Goal: Task Accomplishment & Management: Use online tool/utility

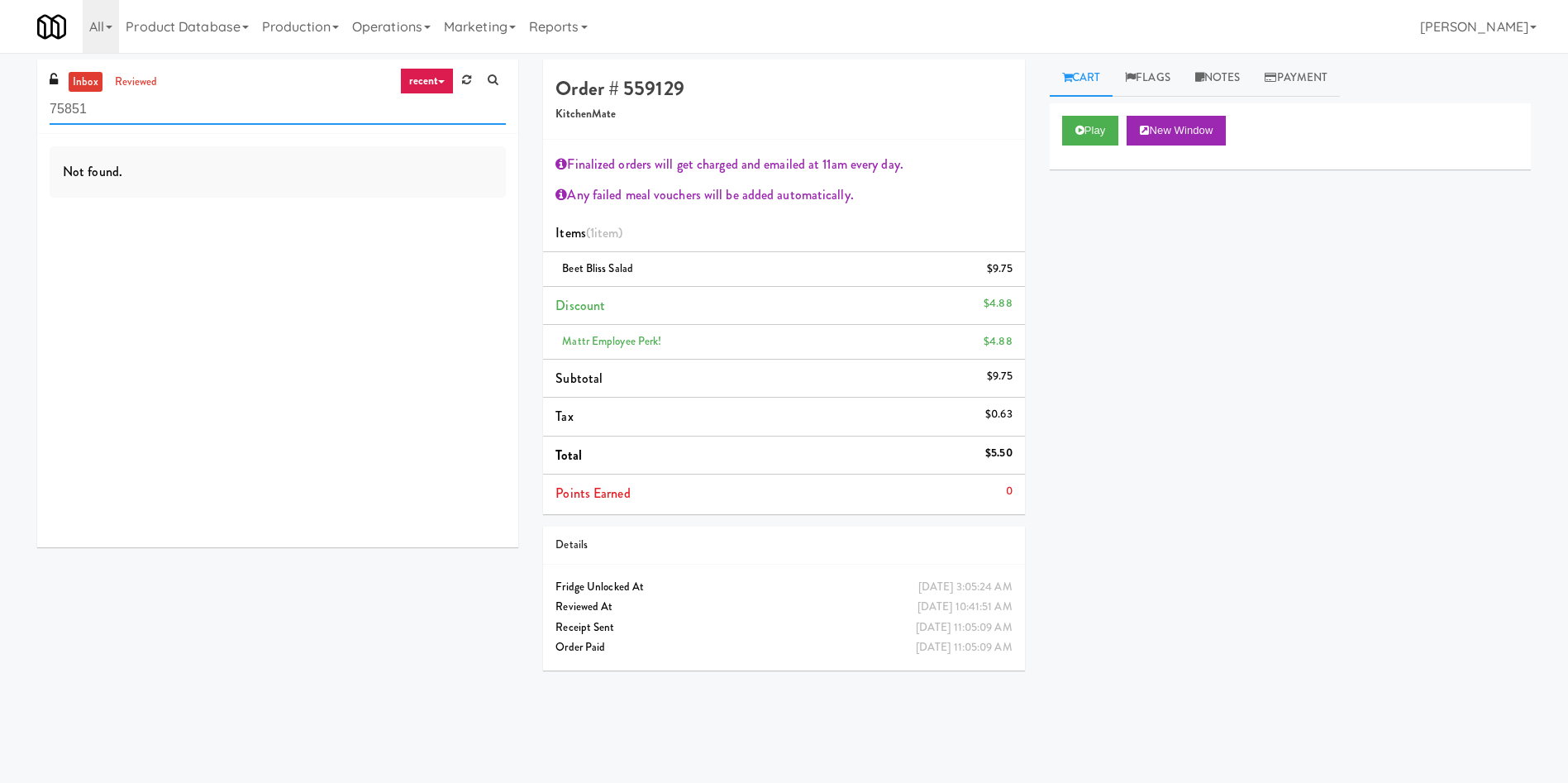
drag, startPoint x: 156, startPoint y: 114, endPoint x: 0, endPoint y: 81, distance: 159.5
click at [0, 81] on div "inbox reviewed recent all unclear take inventory issue suspicious failed recent…" at bounding box center [784, 391] width 1568 height 664
paste input "Via Apartments - Pantry - Left"
click at [100, 80] on link "inbox" at bounding box center [86, 81] width 34 height 20
drag, startPoint x: 250, startPoint y: 104, endPoint x: 171, endPoint y: 110, distance: 79.2
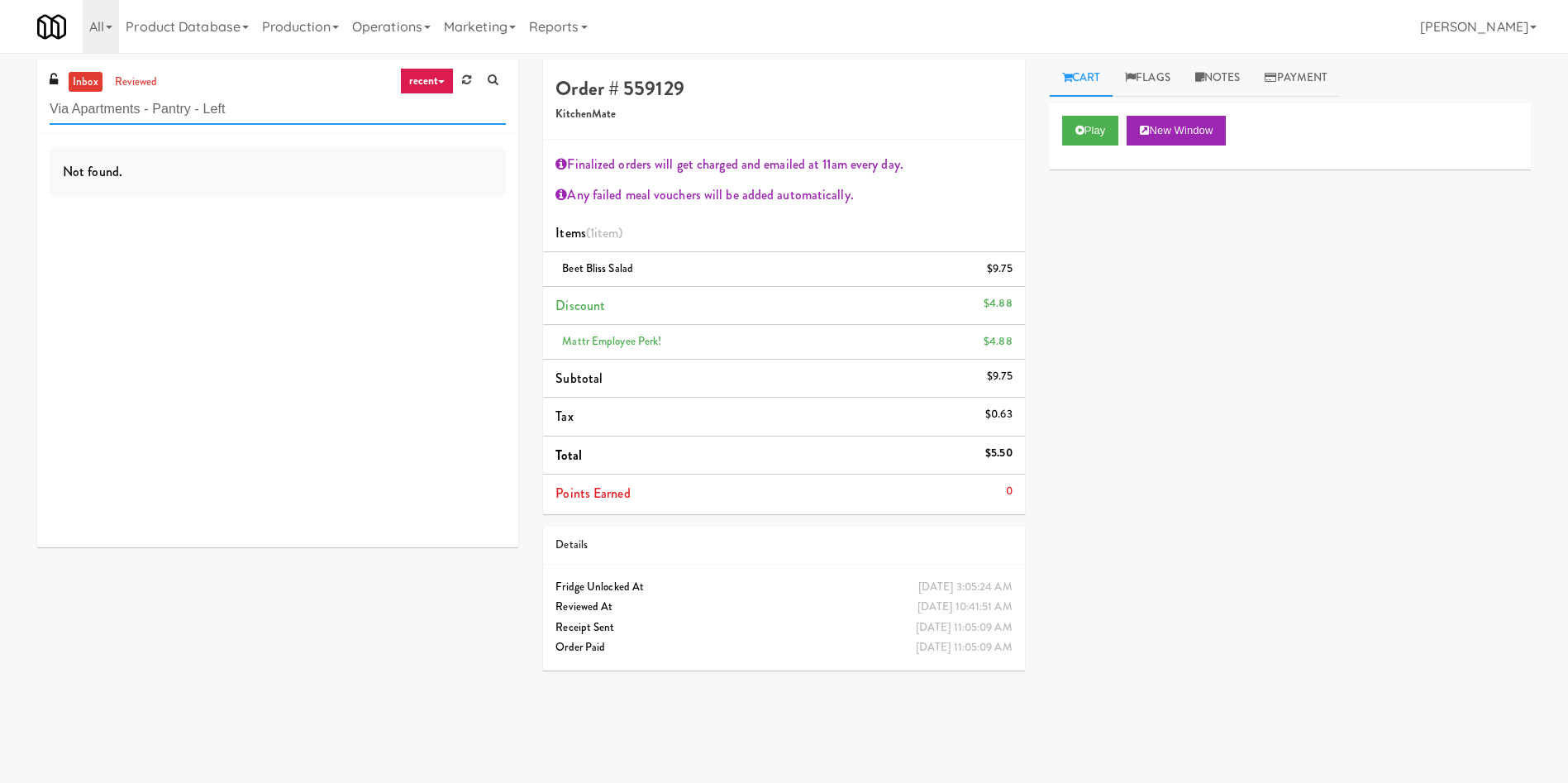
click at [171, 110] on input "Via Apartments - Pantry - Left" at bounding box center [278, 110] width 457 height 31
drag, startPoint x: 208, startPoint y: 109, endPoint x: 135, endPoint y: 111, distance: 73.0
click at [135, 111] on input "Via Apartments - [GEOGRAPHIC_DATA]" at bounding box center [278, 110] width 457 height 31
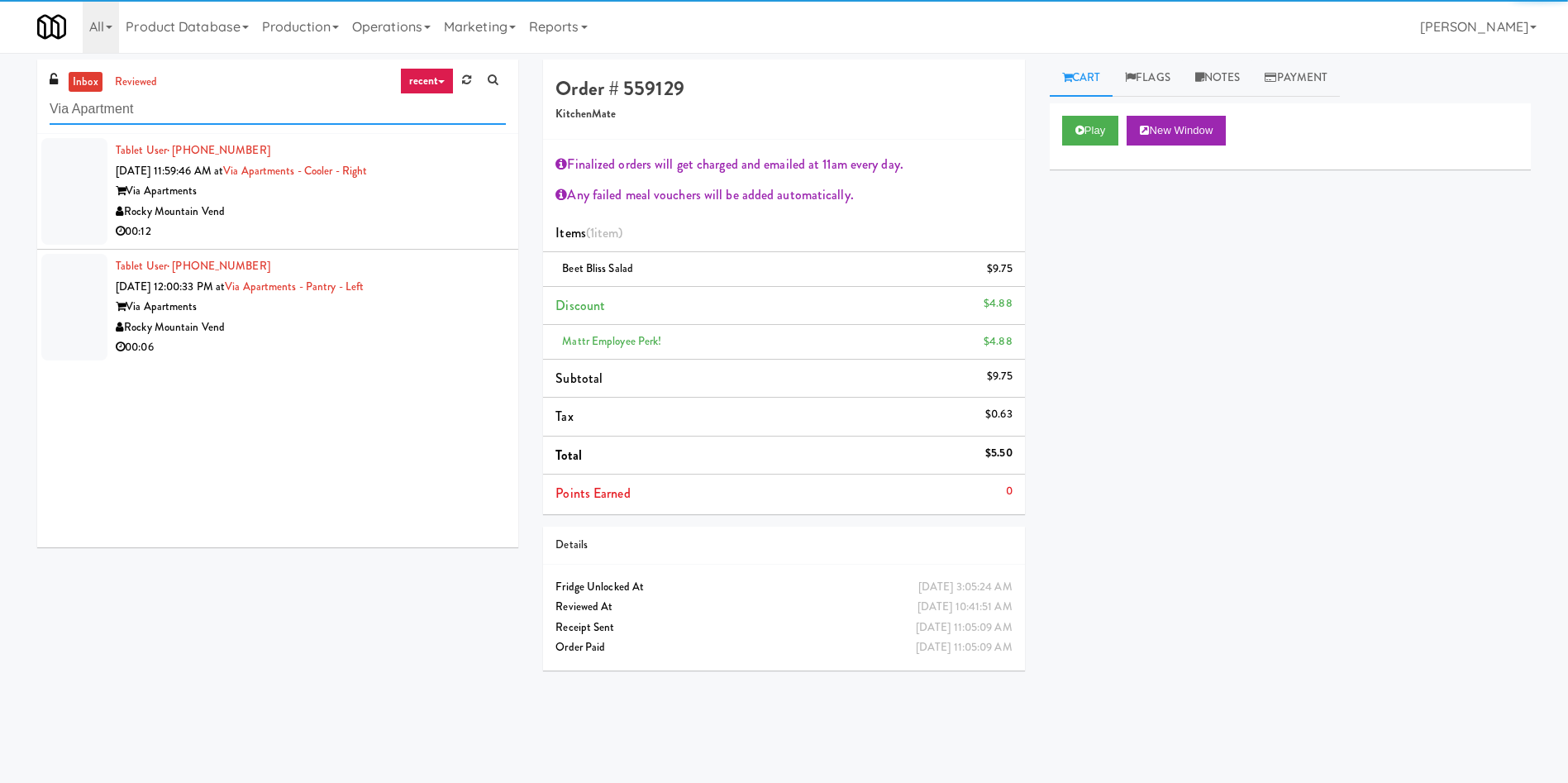
type input "Via Apartment"
click at [91, 173] on div at bounding box center [74, 191] width 66 height 107
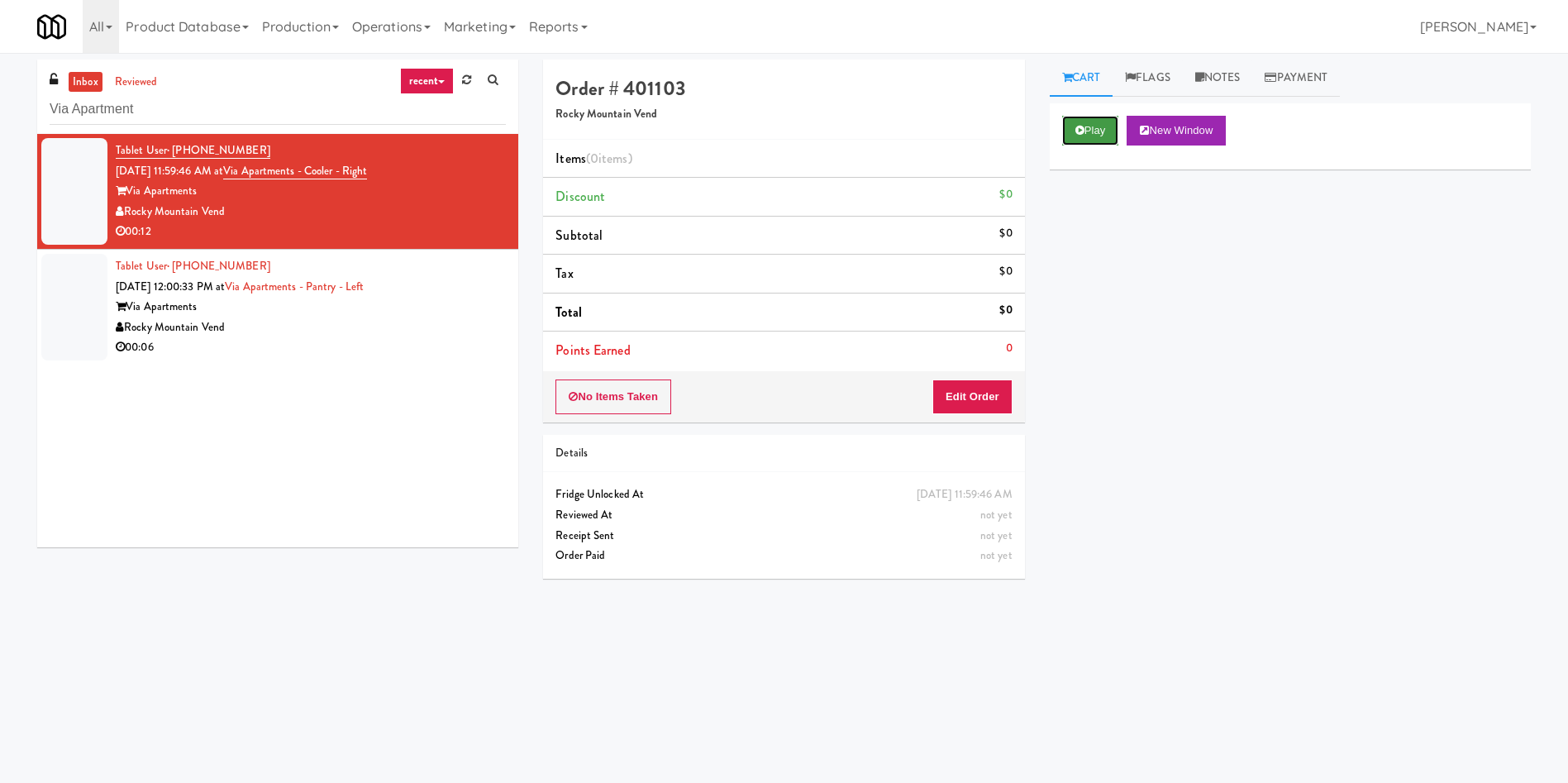
click at [1103, 130] on button "Play" at bounding box center [1091, 131] width 57 height 30
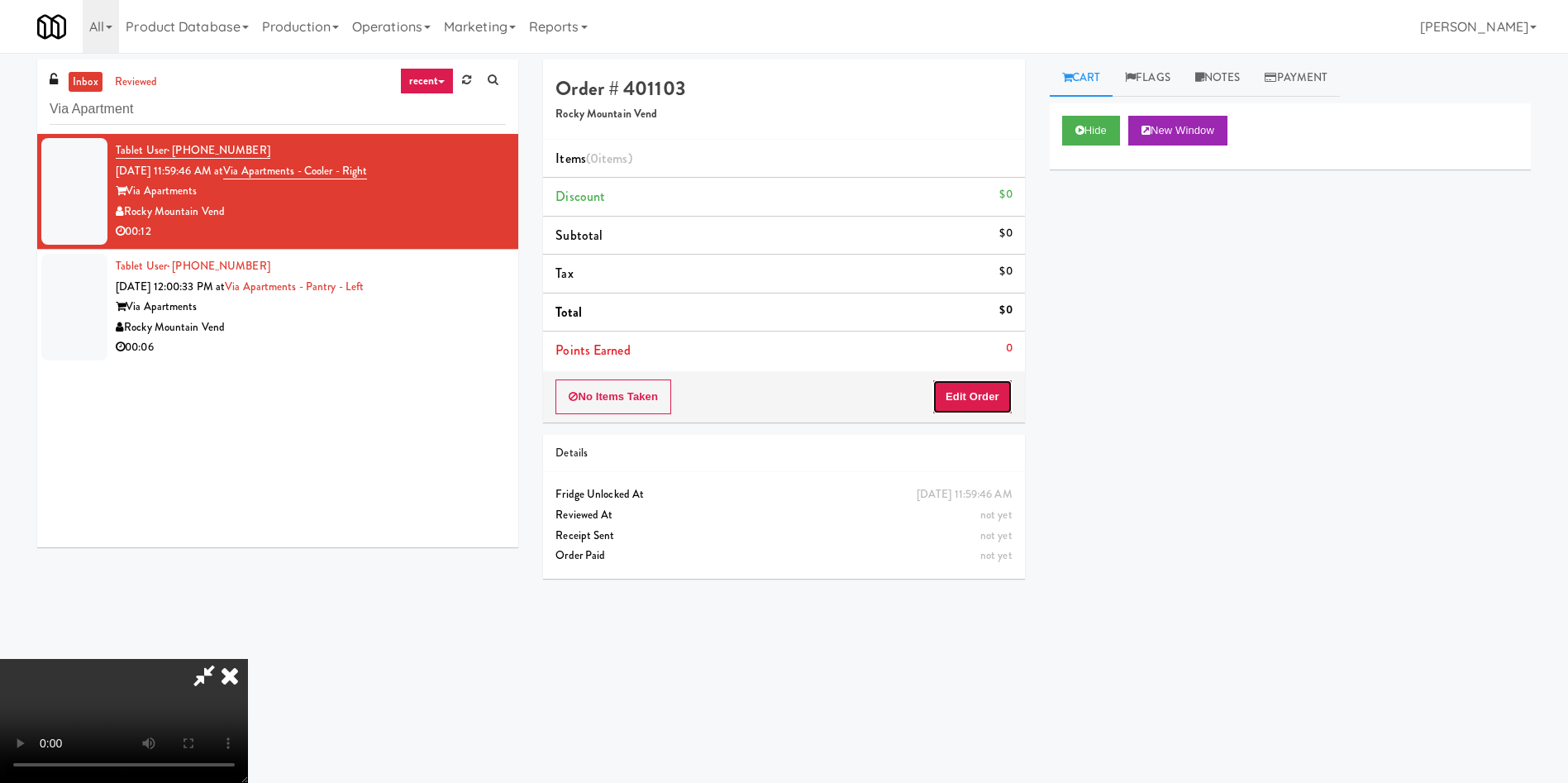
click at [968, 404] on button "Edit Order" at bounding box center [972, 396] width 81 height 35
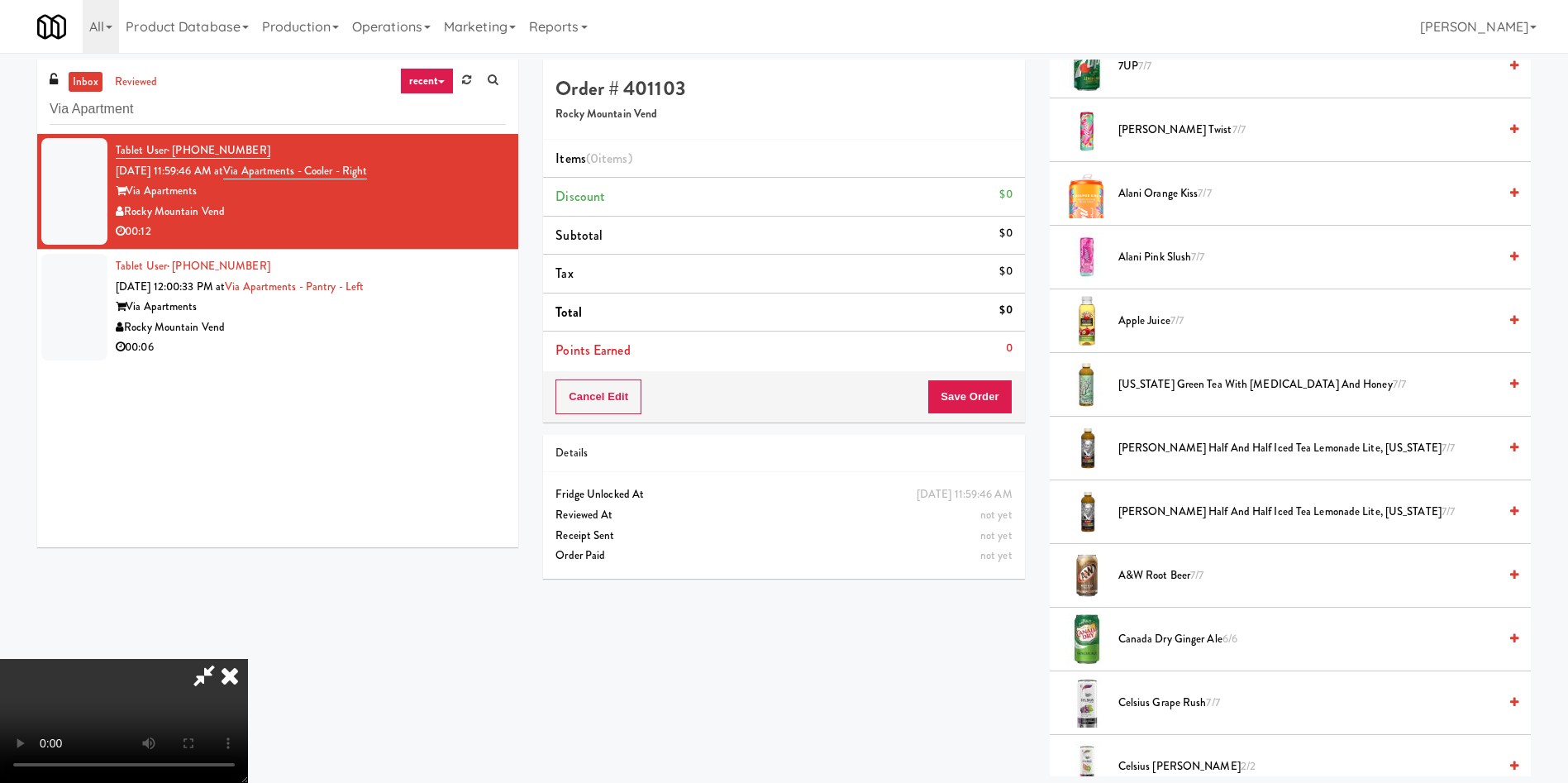
scroll to position [124, 0]
click at [248, 659] on video at bounding box center [124, 721] width 248 height 124
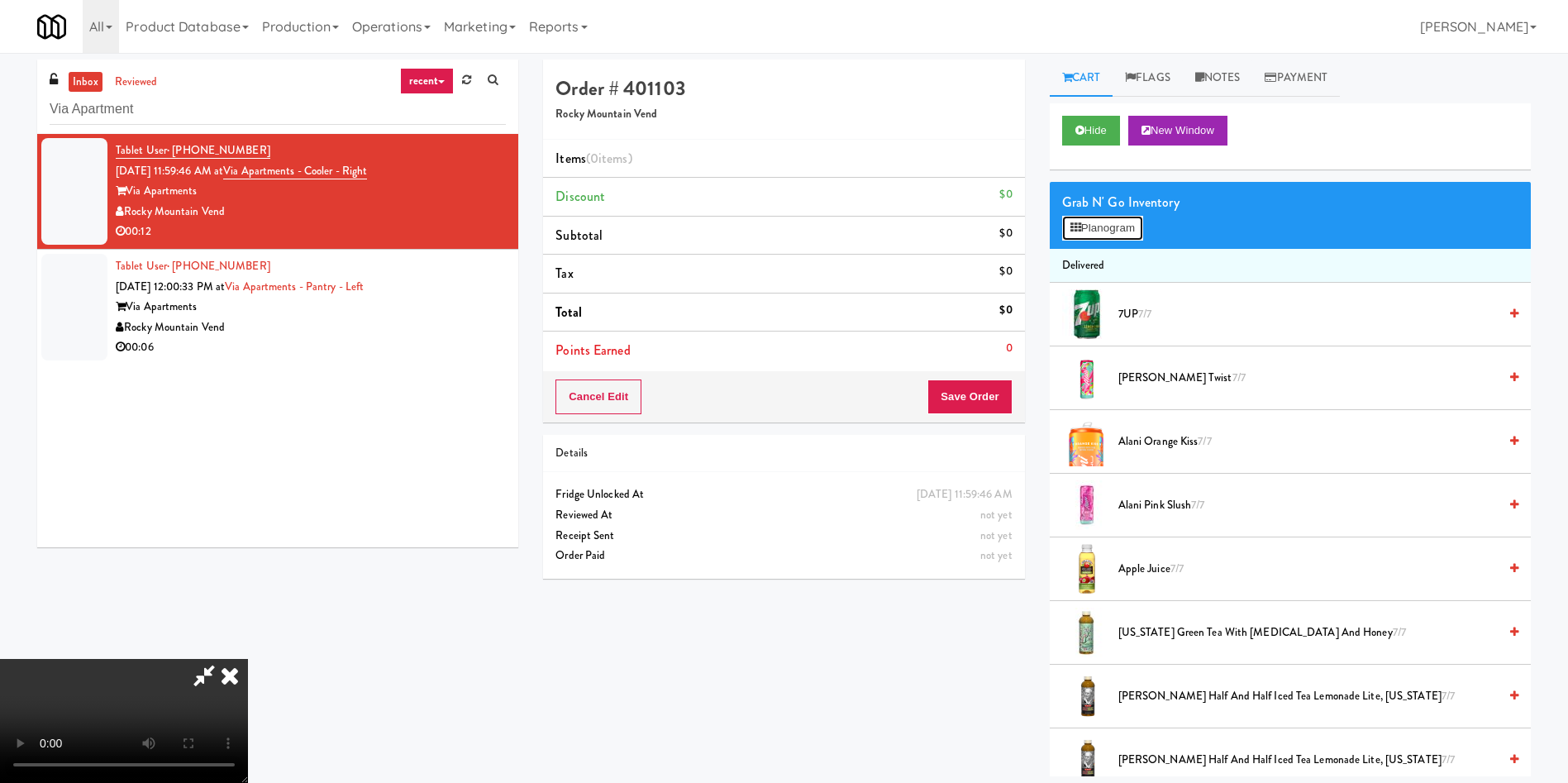
drag, startPoint x: 1112, startPoint y: 233, endPoint x: 1111, endPoint y: 357, distance: 124.0
click at [1111, 232] on button "Planogram" at bounding box center [1103, 228] width 81 height 25
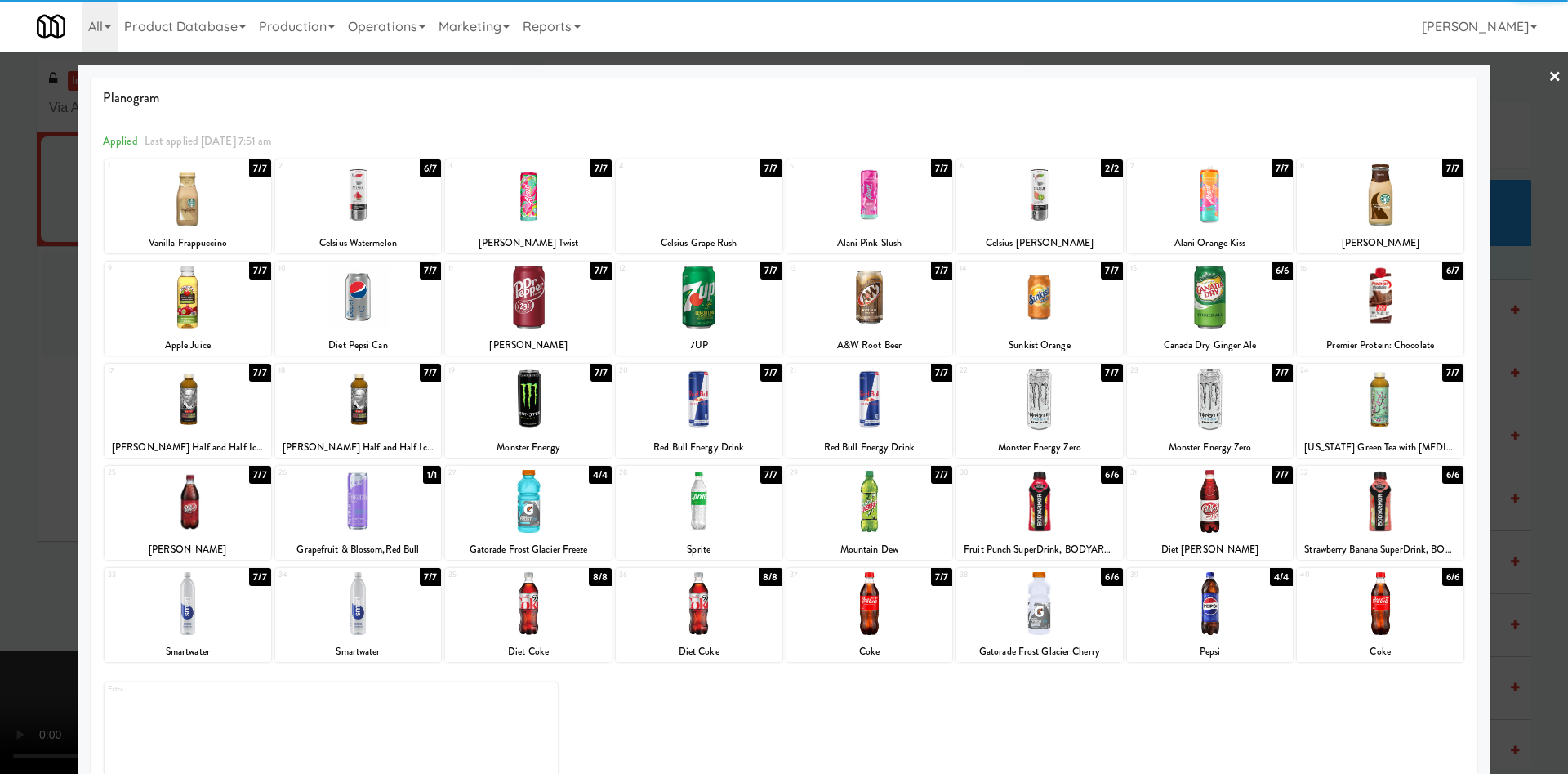
click at [211, 504] on div at bounding box center [188, 501] width 167 height 63
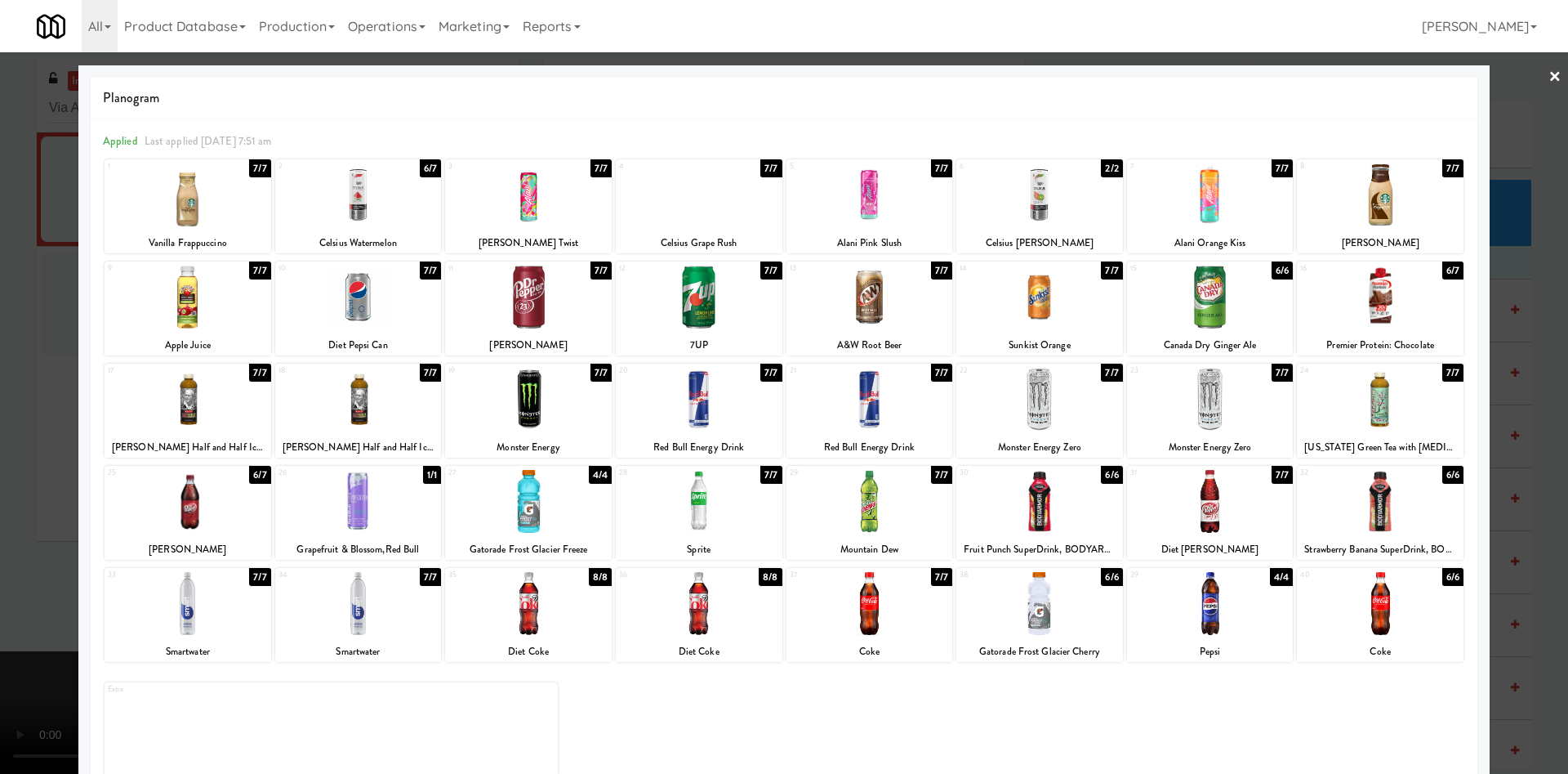
click at [6, 385] on div at bounding box center [784, 387] width 1568 height 774
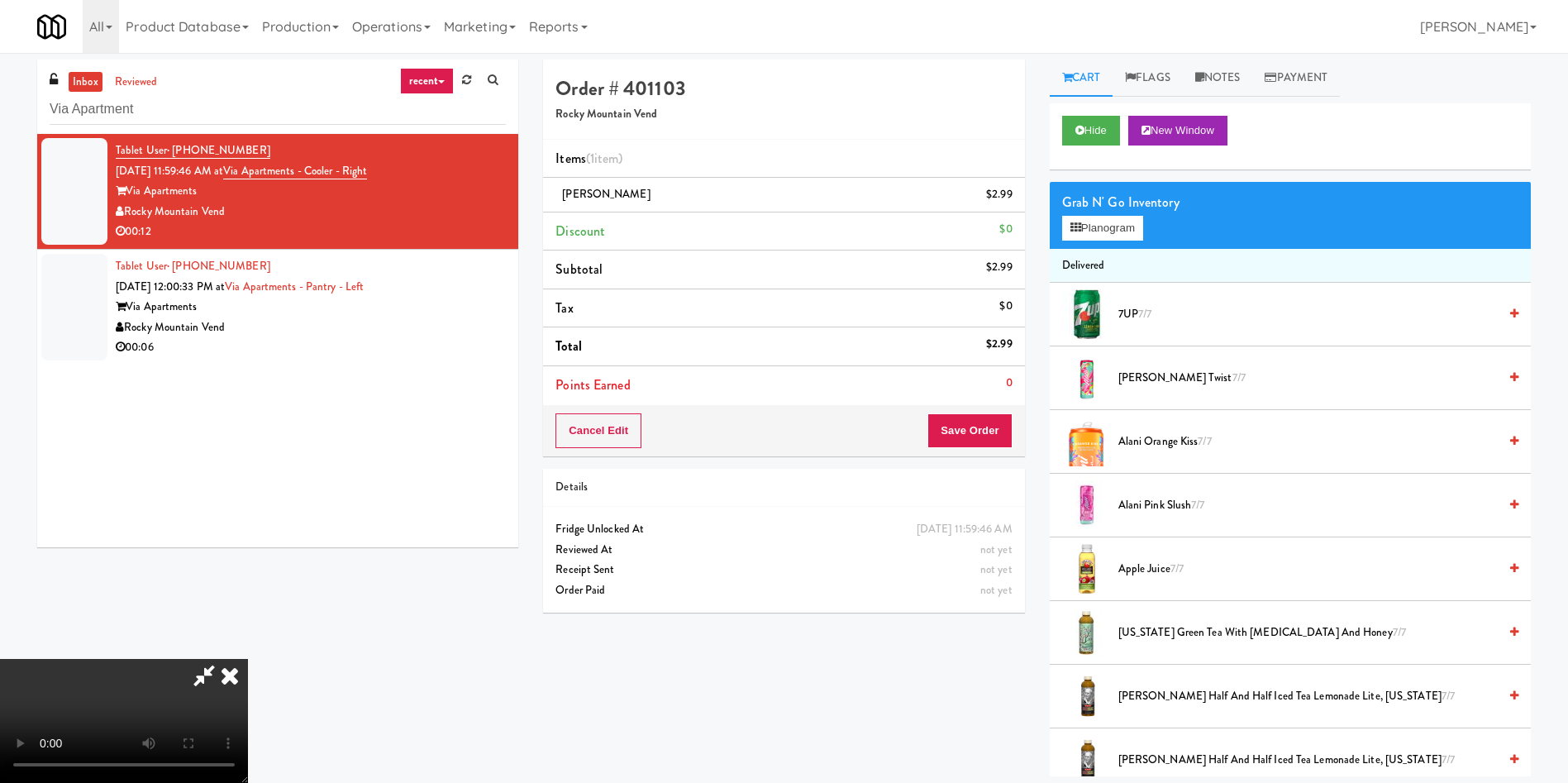
click at [248, 659] on video at bounding box center [124, 721] width 248 height 124
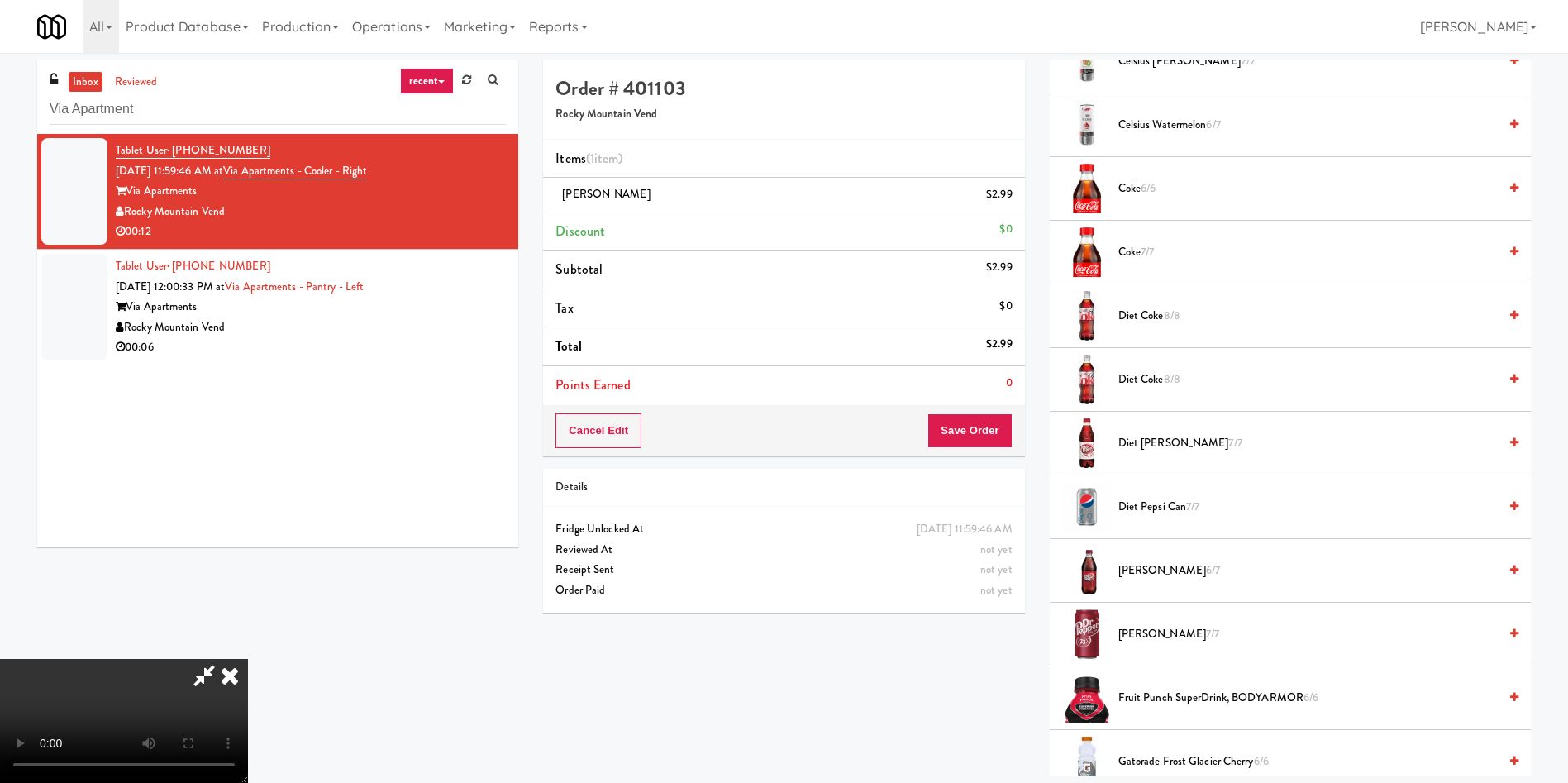
scroll to position [992, 0]
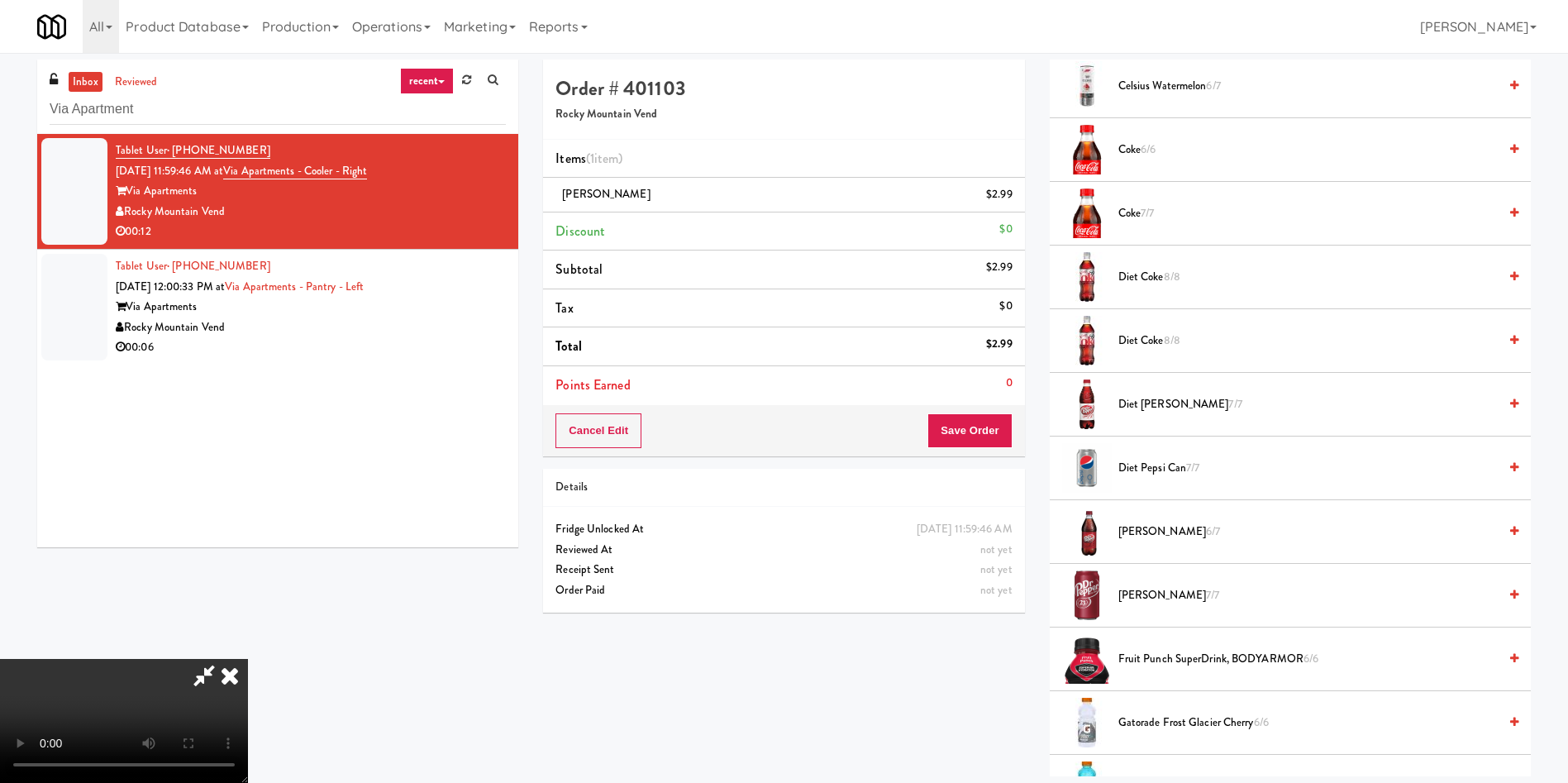
click at [1148, 537] on span "[PERSON_NAME] 6/7" at bounding box center [1308, 532] width 380 height 20
click at [964, 446] on button "Save Order" at bounding box center [969, 430] width 84 height 35
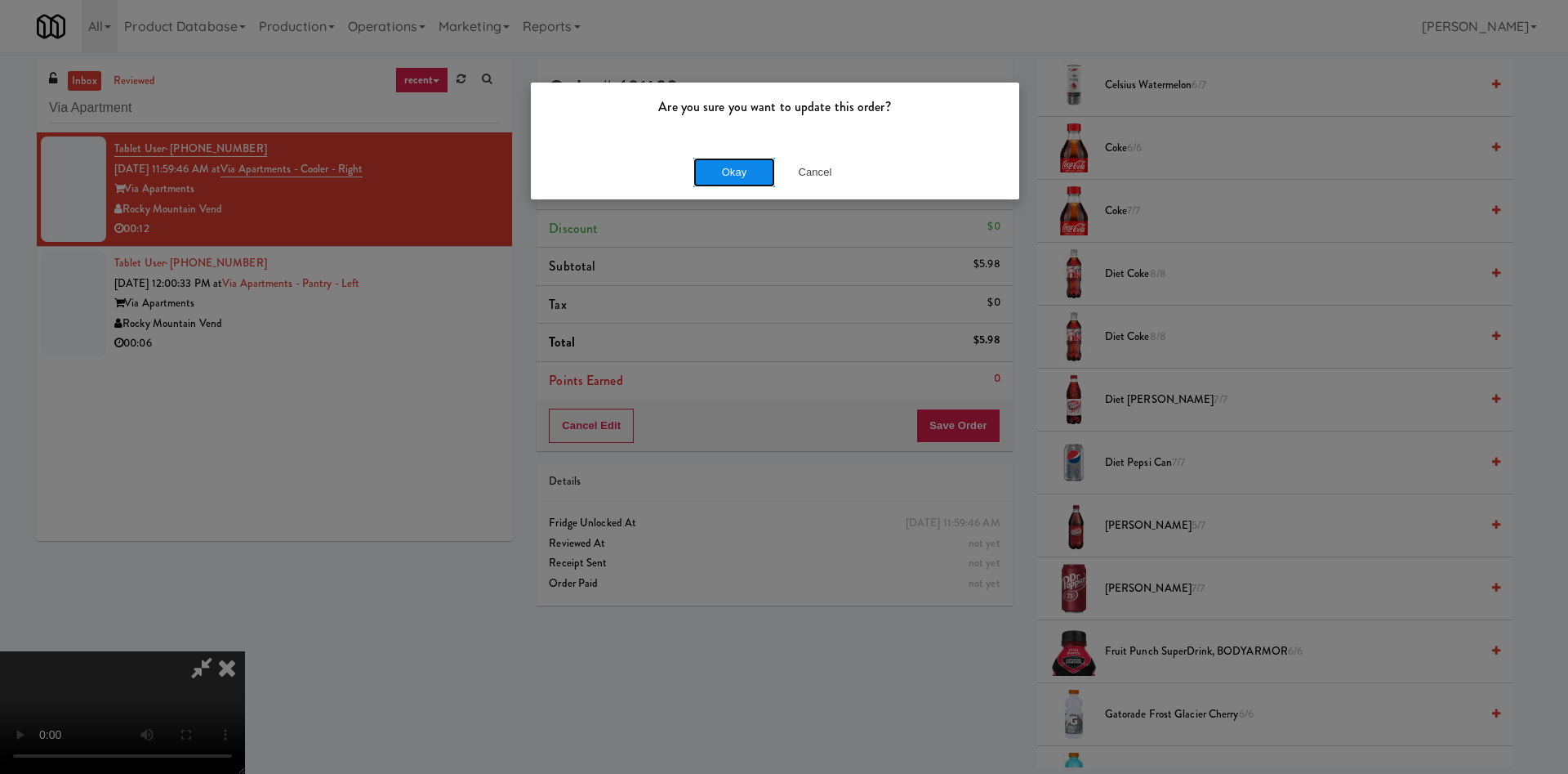
click at [705, 165] on button "Okay" at bounding box center [733, 172] width 81 height 30
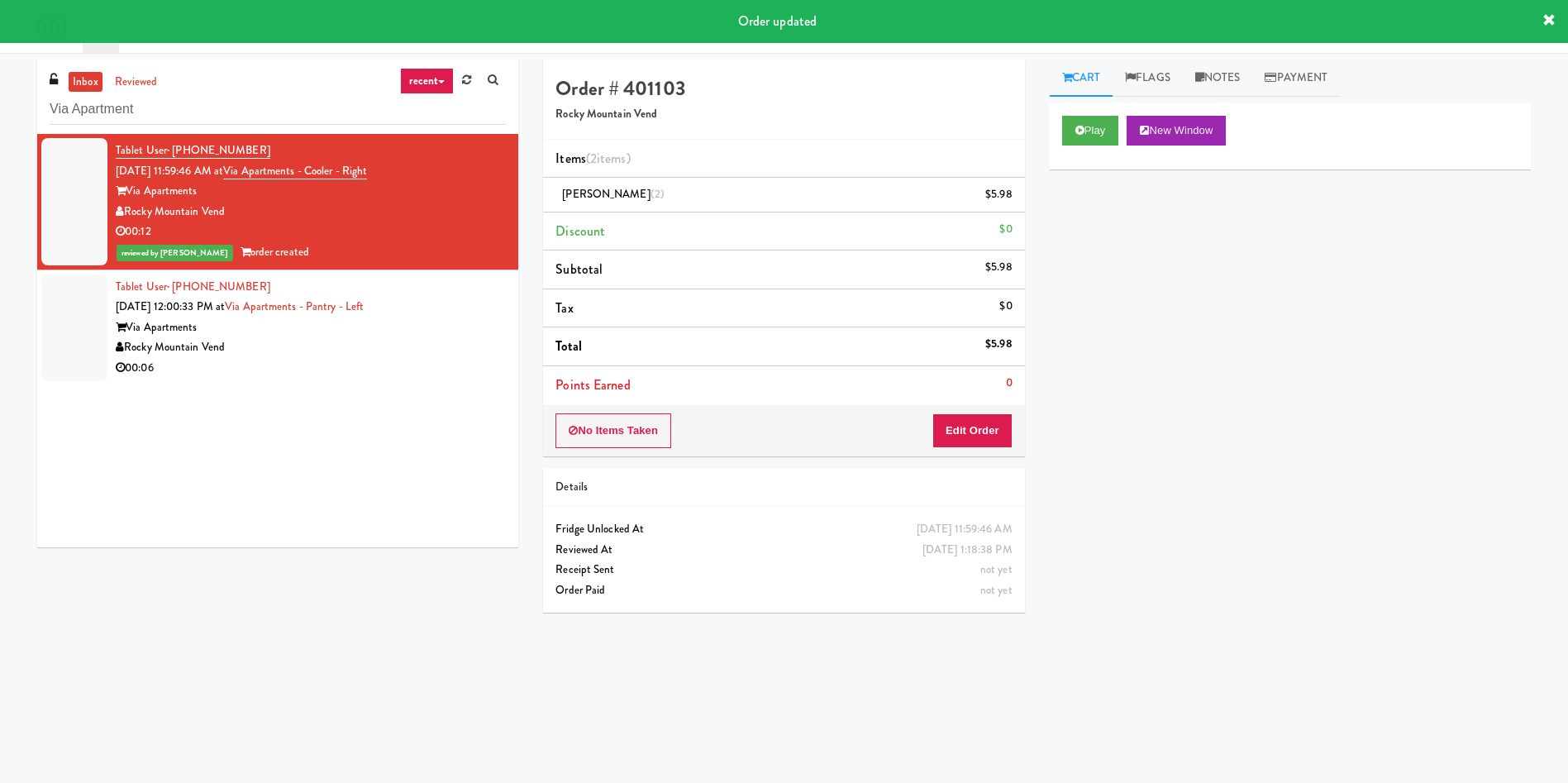
scroll to position [0, 0]
drag, startPoint x: 118, startPoint y: 319, endPoint x: 132, endPoint y: 319, distance: 14.0
click at [118, 319] on div "Via Apartments" at bounding box center [311, 327] width 390 height 20
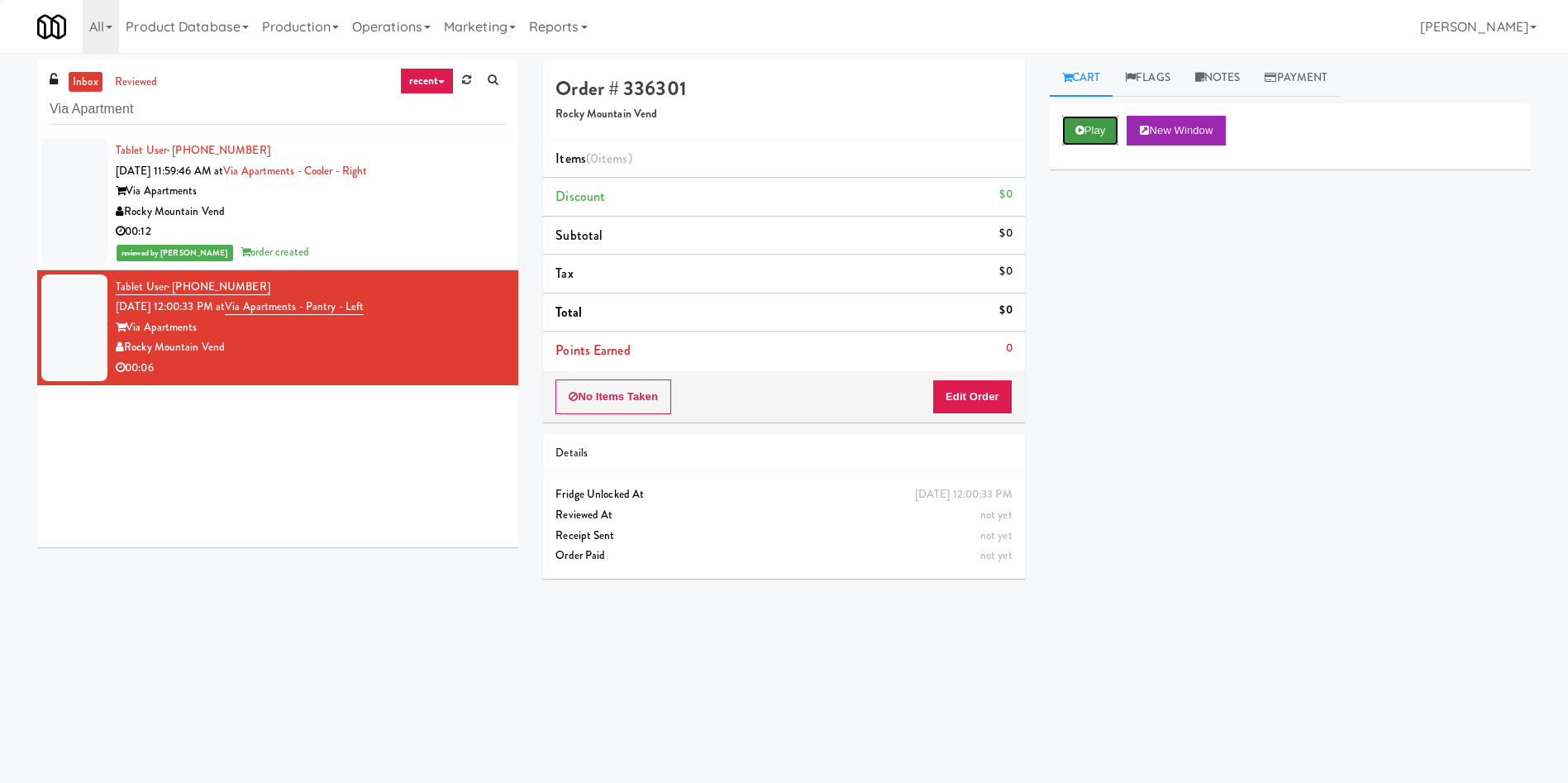
click at [1119, 133] on button "Play" at bounding box center [1091, 131] width 57 height 30
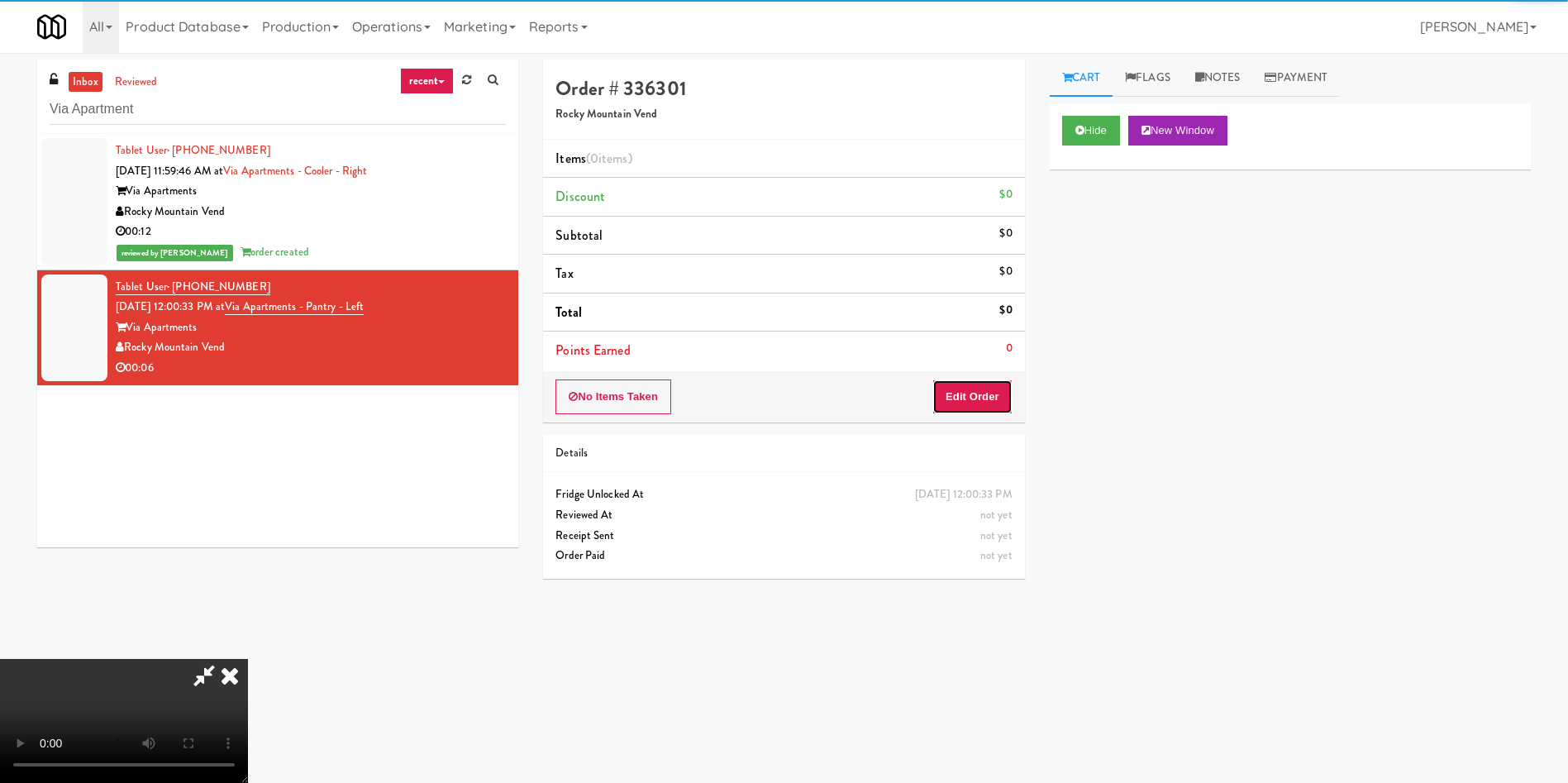
click at [973, 405] on button "Edit Order" at bounding box center [972, 396] width 81 height 35
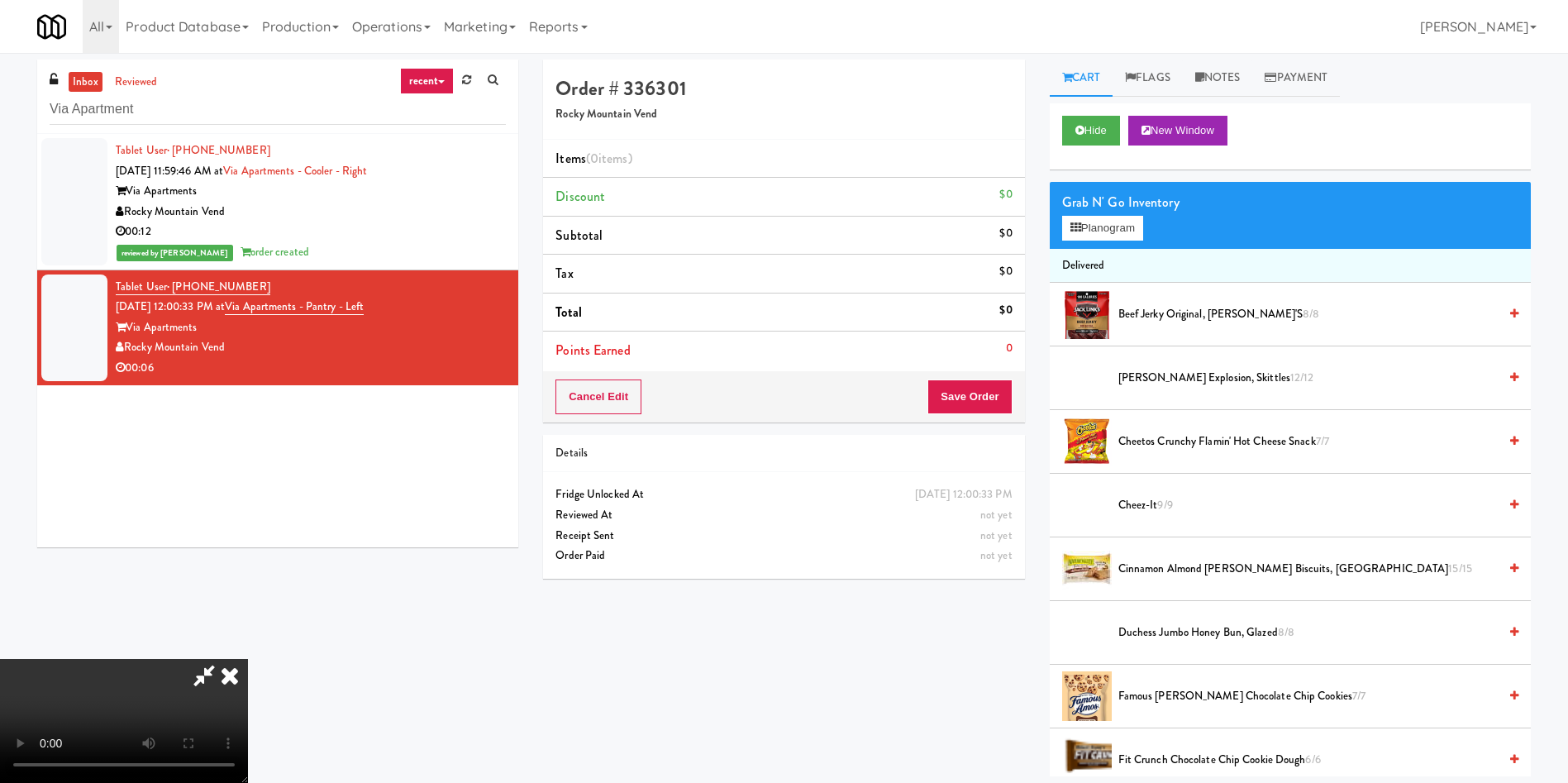
scroll to position [124, 0]
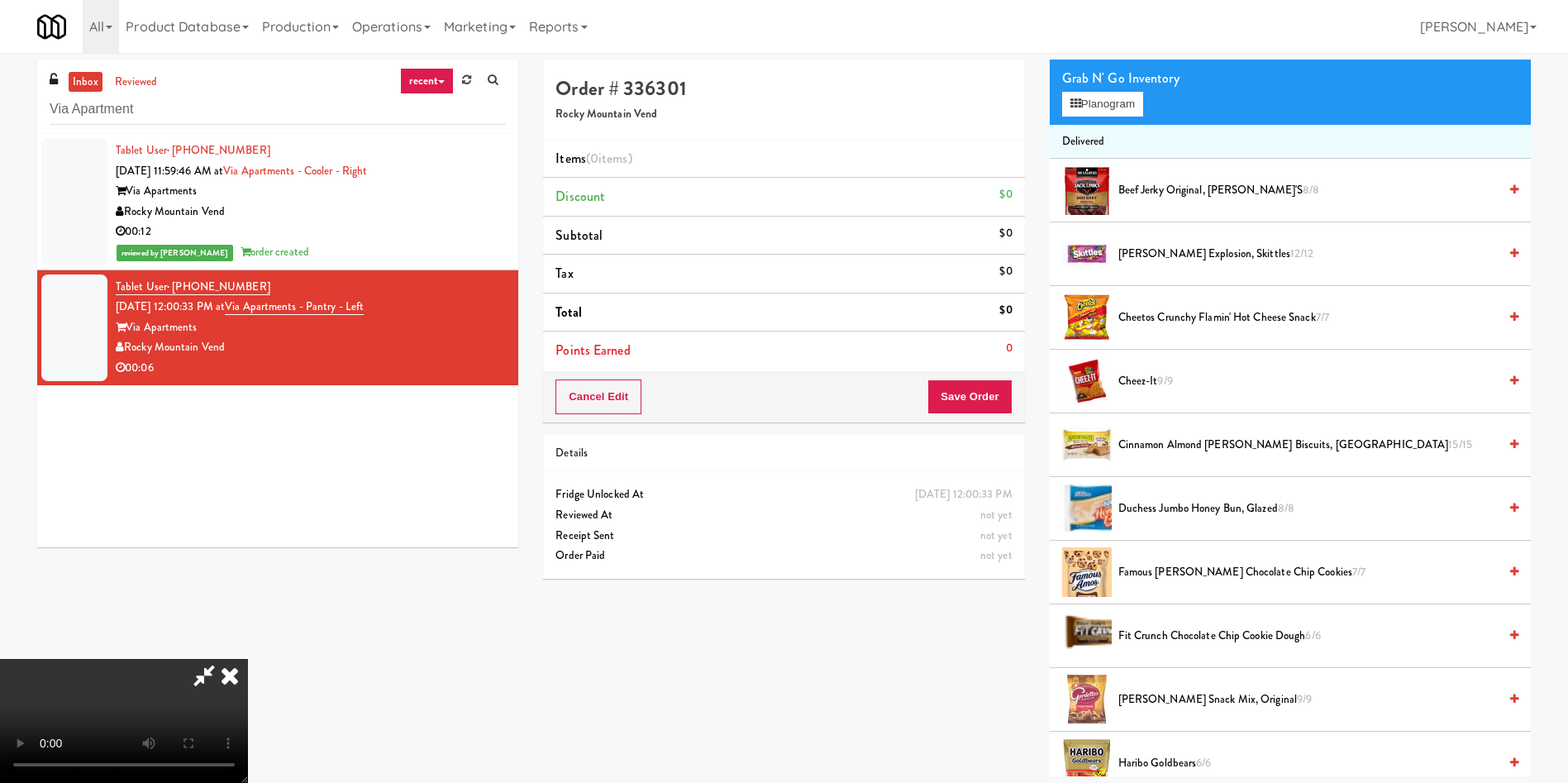
click at [248, 659] on video at bounding box center [124, 721] width 248 height 124
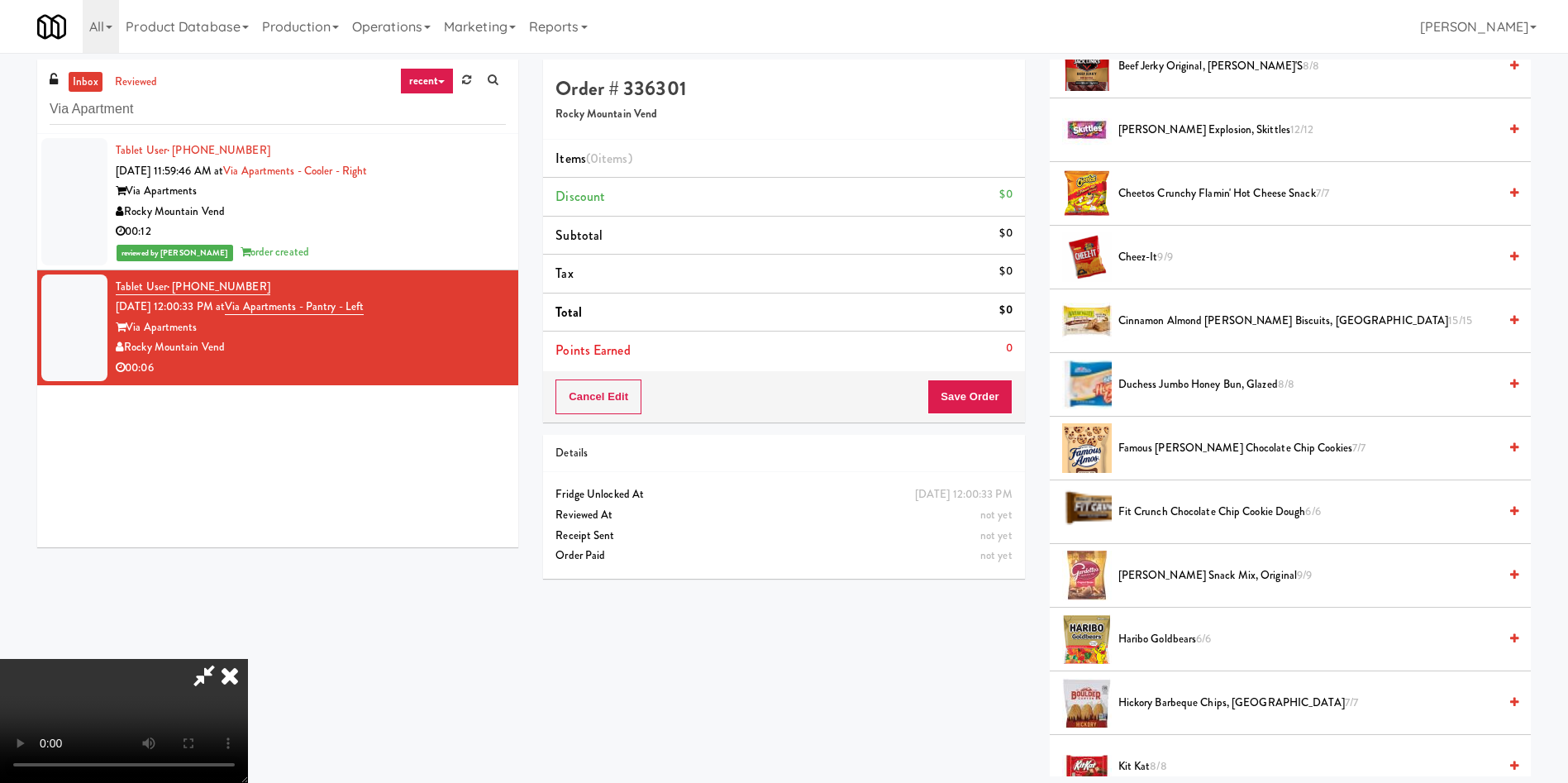
click at [1214, 395] on span "Duchess Jumbo Honey Bun, Glazed 8/8" at bounding box center [1308, 384] width 380 height 20
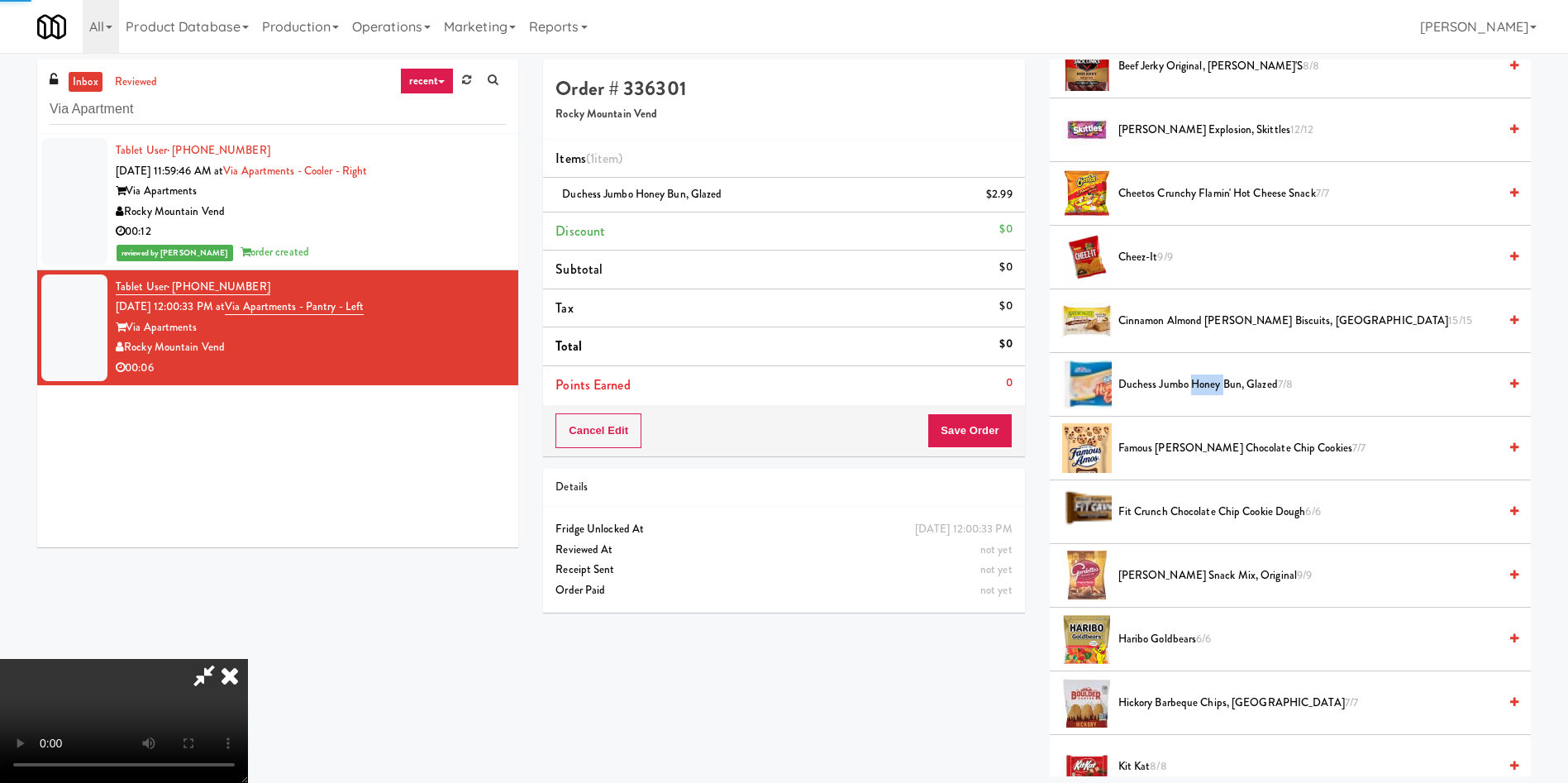
click at [1214, 395] on span "Duchess Jumbo Honey Bun, Glazed 7/8" at bounding box center [1308, 384] width 380 height 20
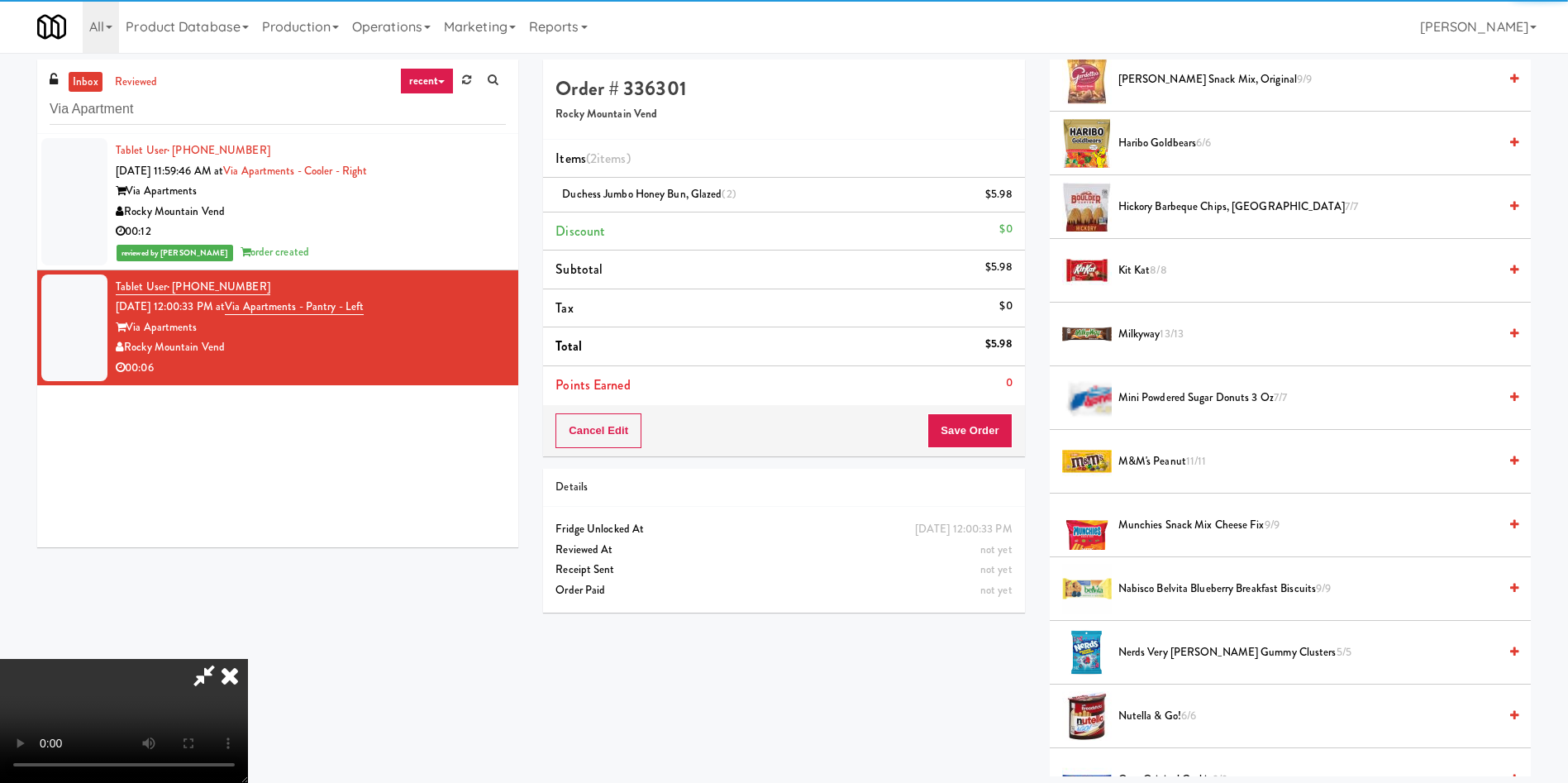
click at [248, 659] on video at bounding box center [124, 721] width 248 height 124
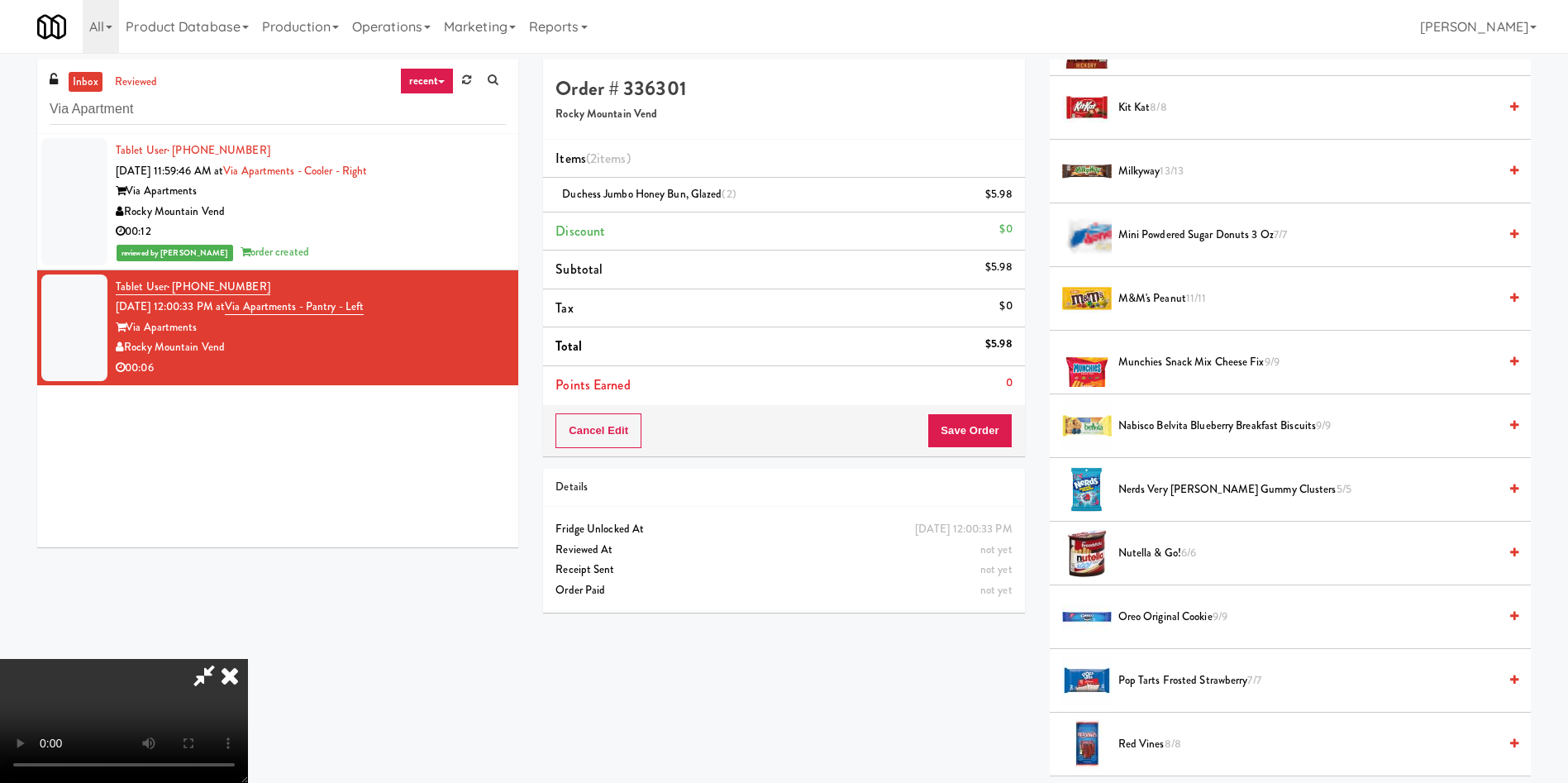
scroll to position [868, 0]
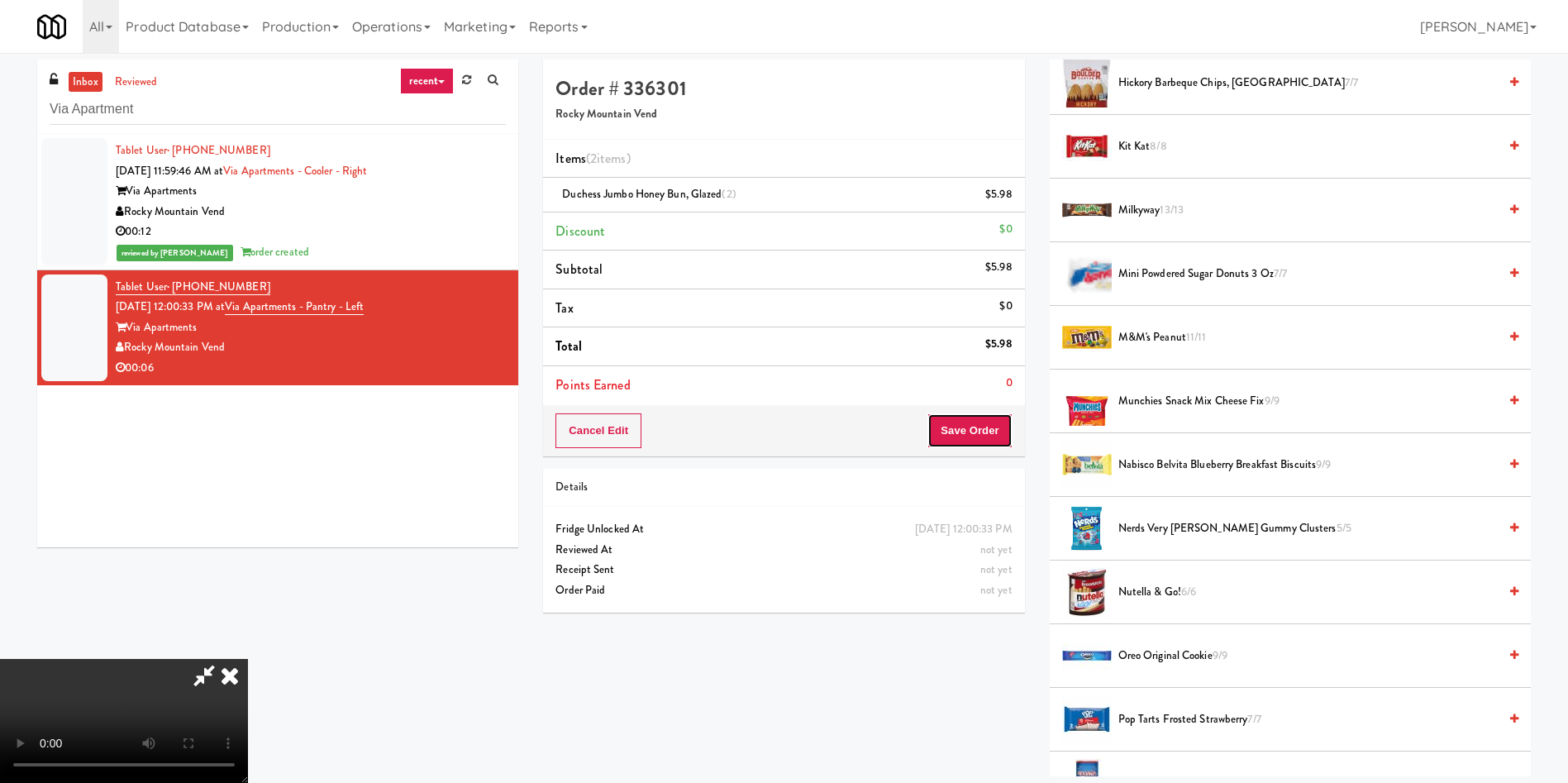
click at [978, 431] on button "Save Order" at bounding box center [969, 430] width 84 height 35
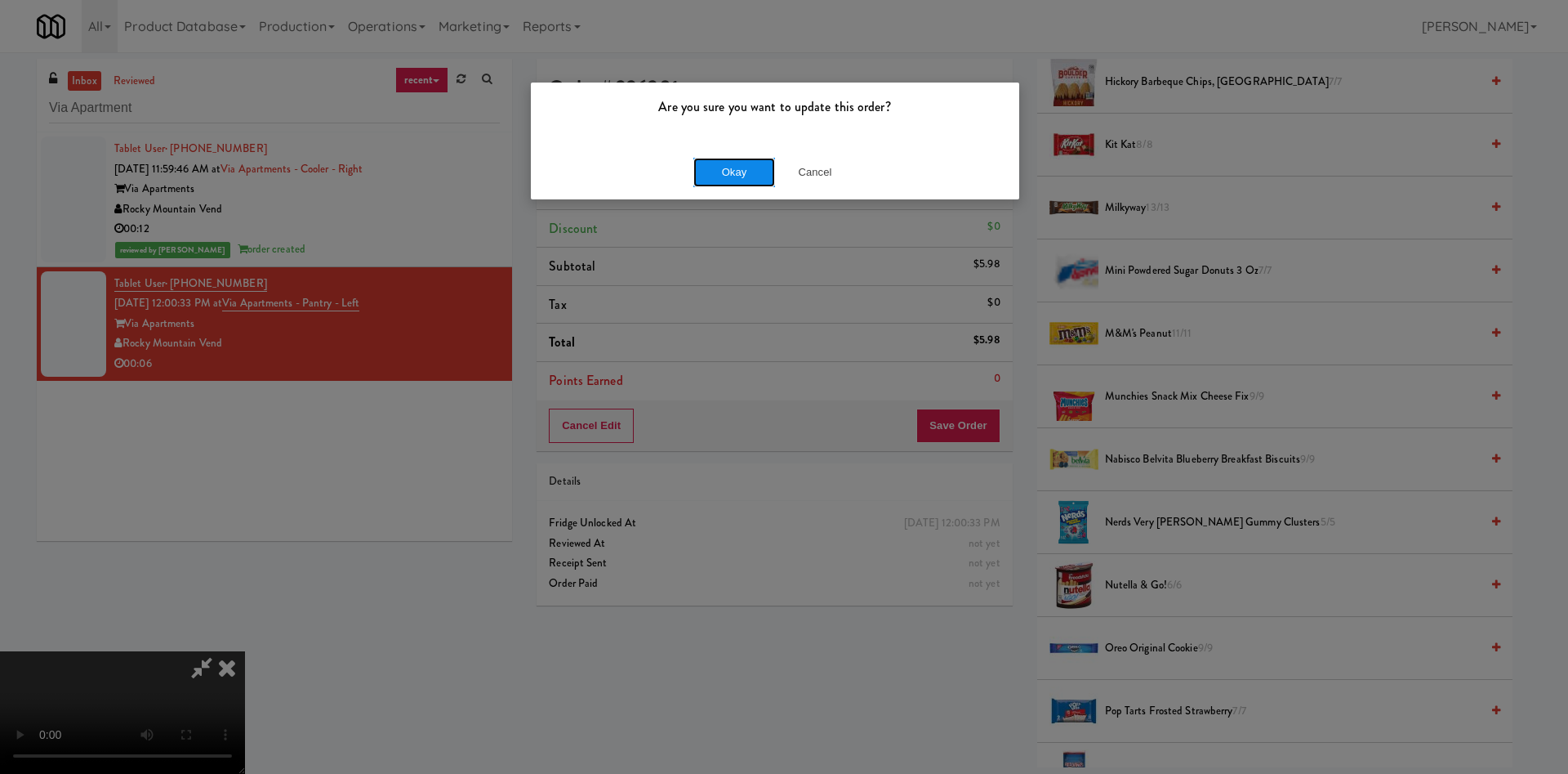
click at [746, 173] on button "Okay" at bounding box center [733, 172] width 81 height 30
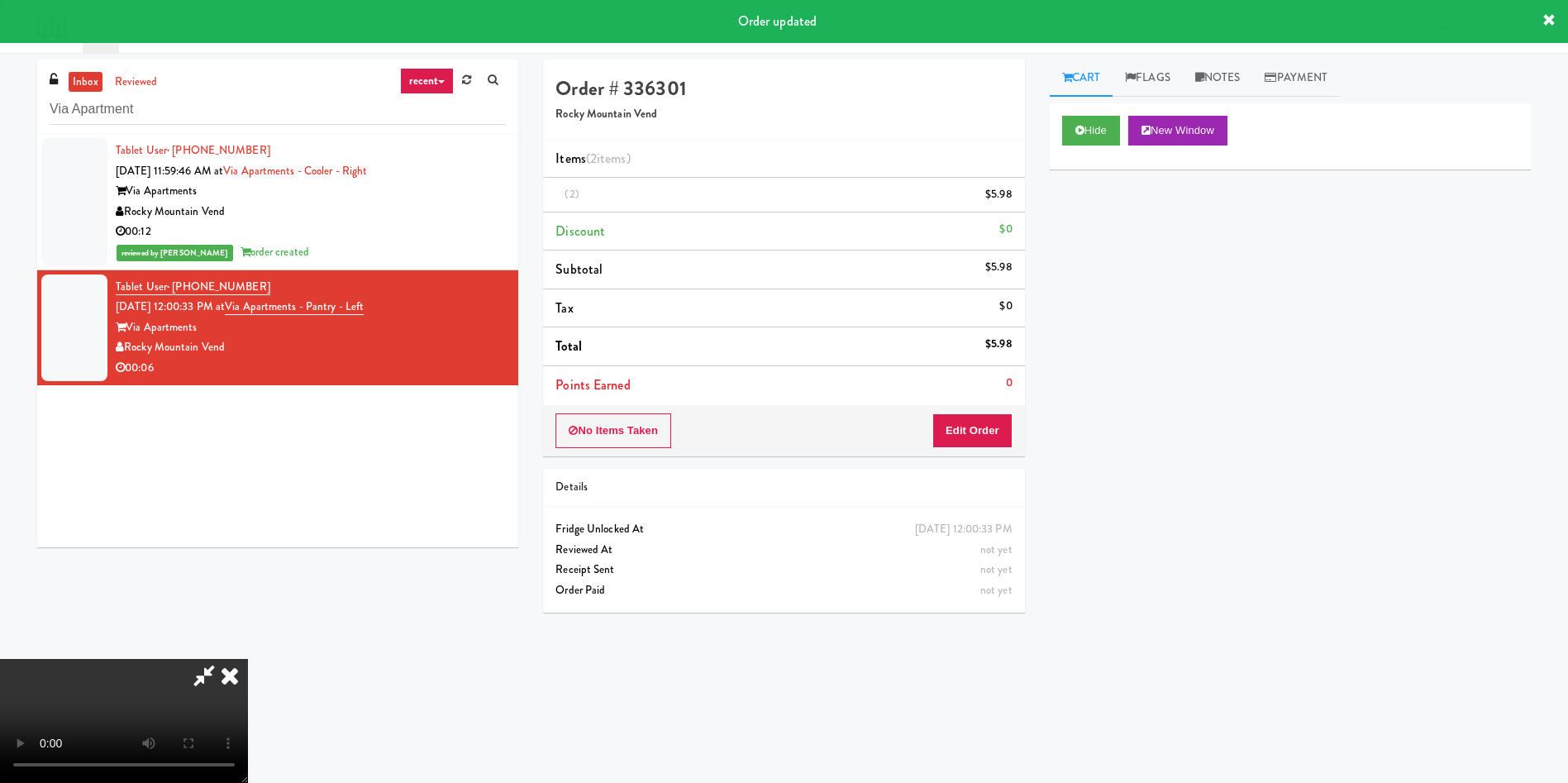
scroll to position [0, 0]
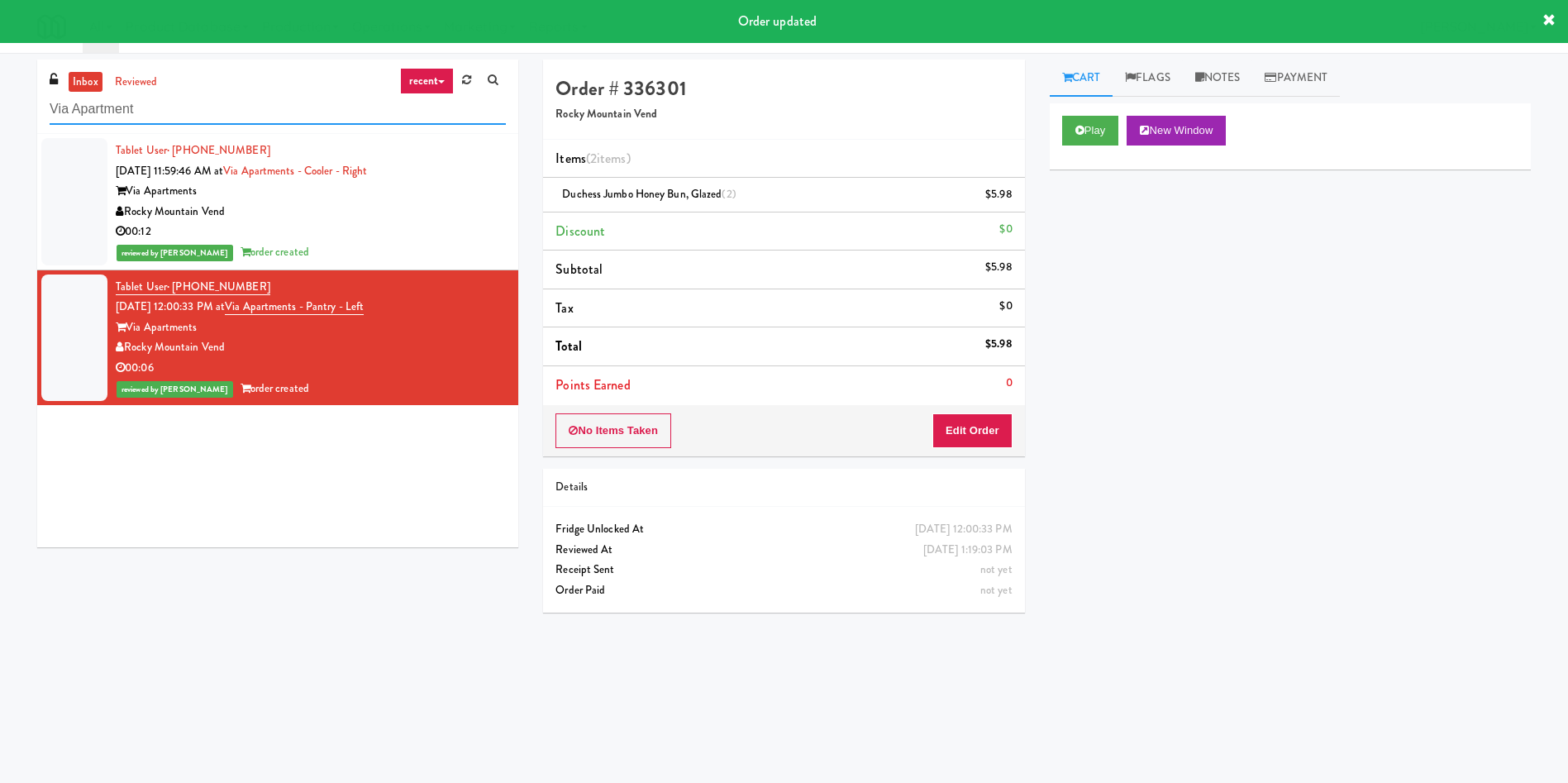
drag, startPoint x: 265, startPoint y: 113, endPoint x: 0, endPoint y: 112, distance: 265.0
click at [0, 112] on div "inbox reviewed recent all unclear take inventory issue suspicious failed recent…" at bounding box center [784, 391] width 1568 height 664
paste input "500 West Trade - Combo"
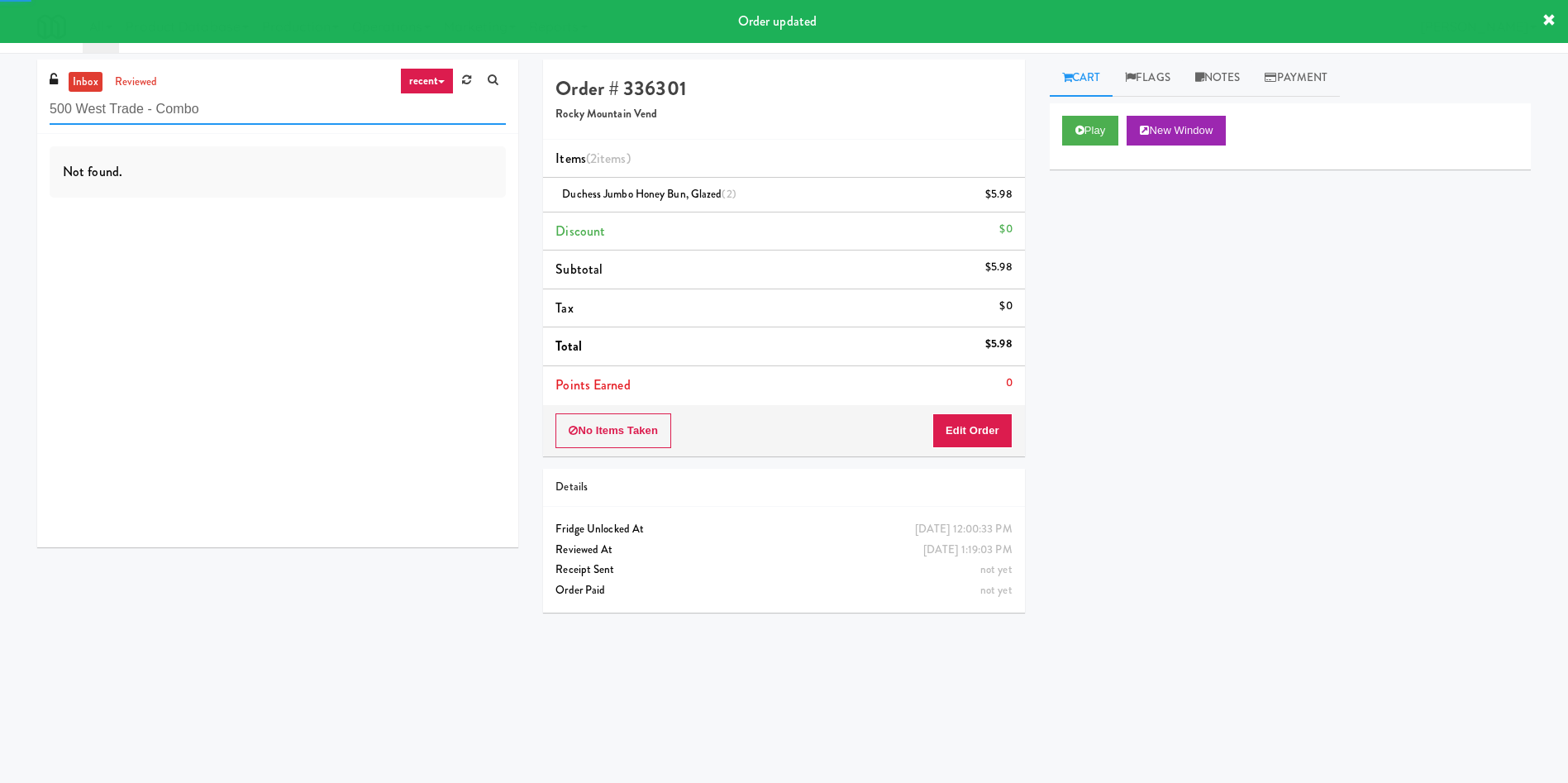
type input "500 West Trade - Combo"
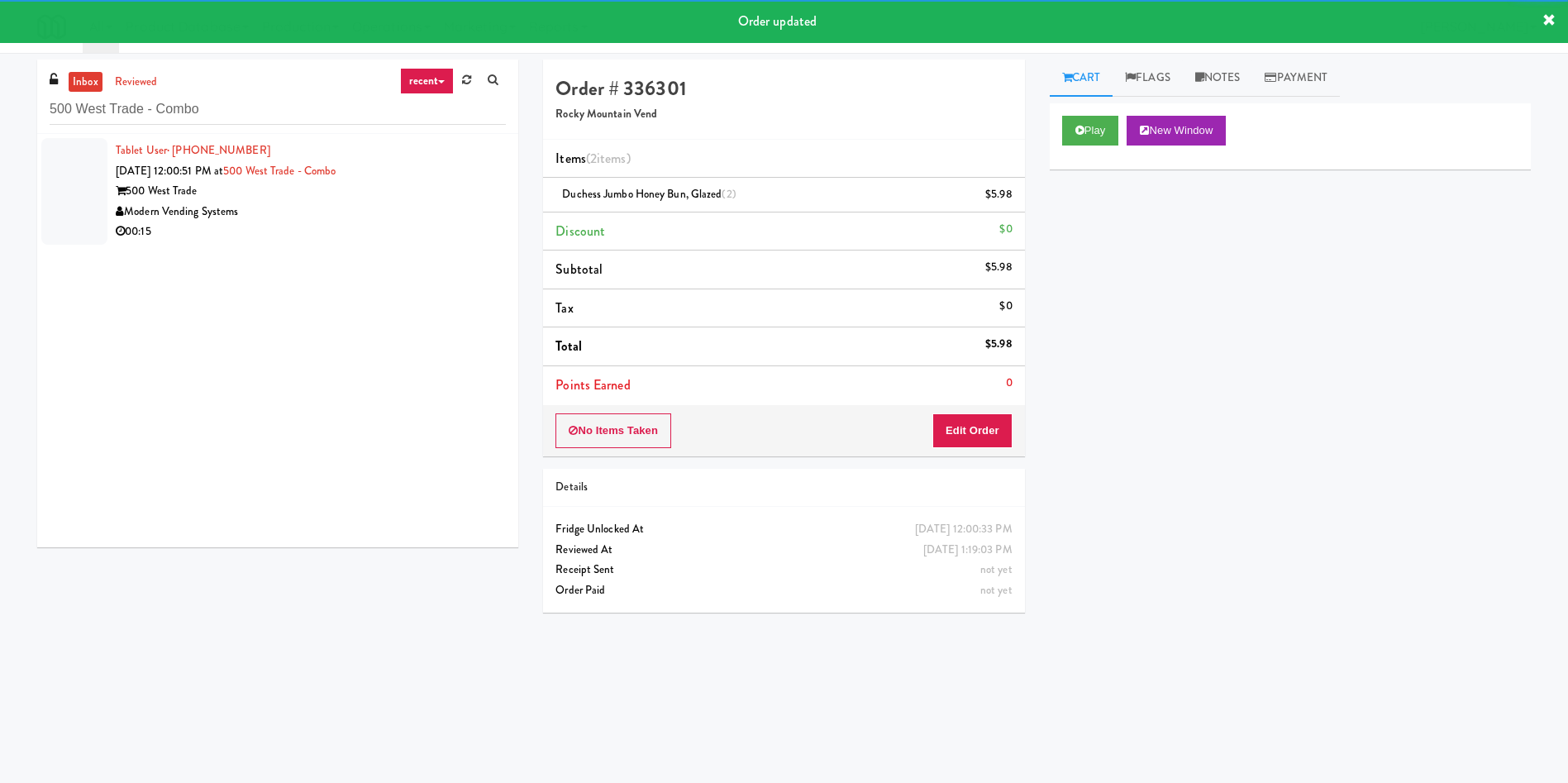
click at [75, 174] on div at bounding box center [74, 191] width 66 height 107
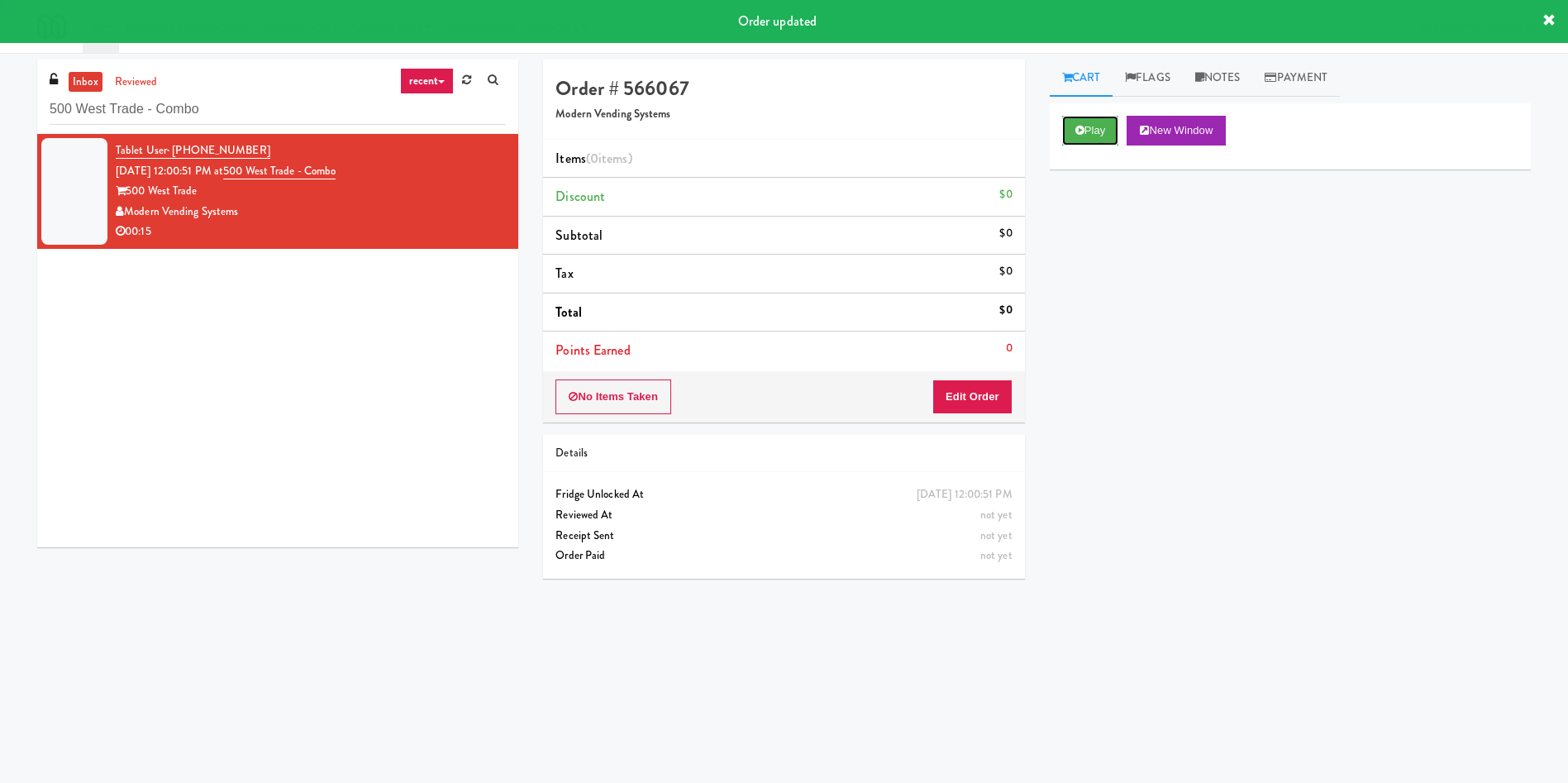
click at [1076, 137] on button "Play" at bounding box center [1091, 131] width 57 height 30
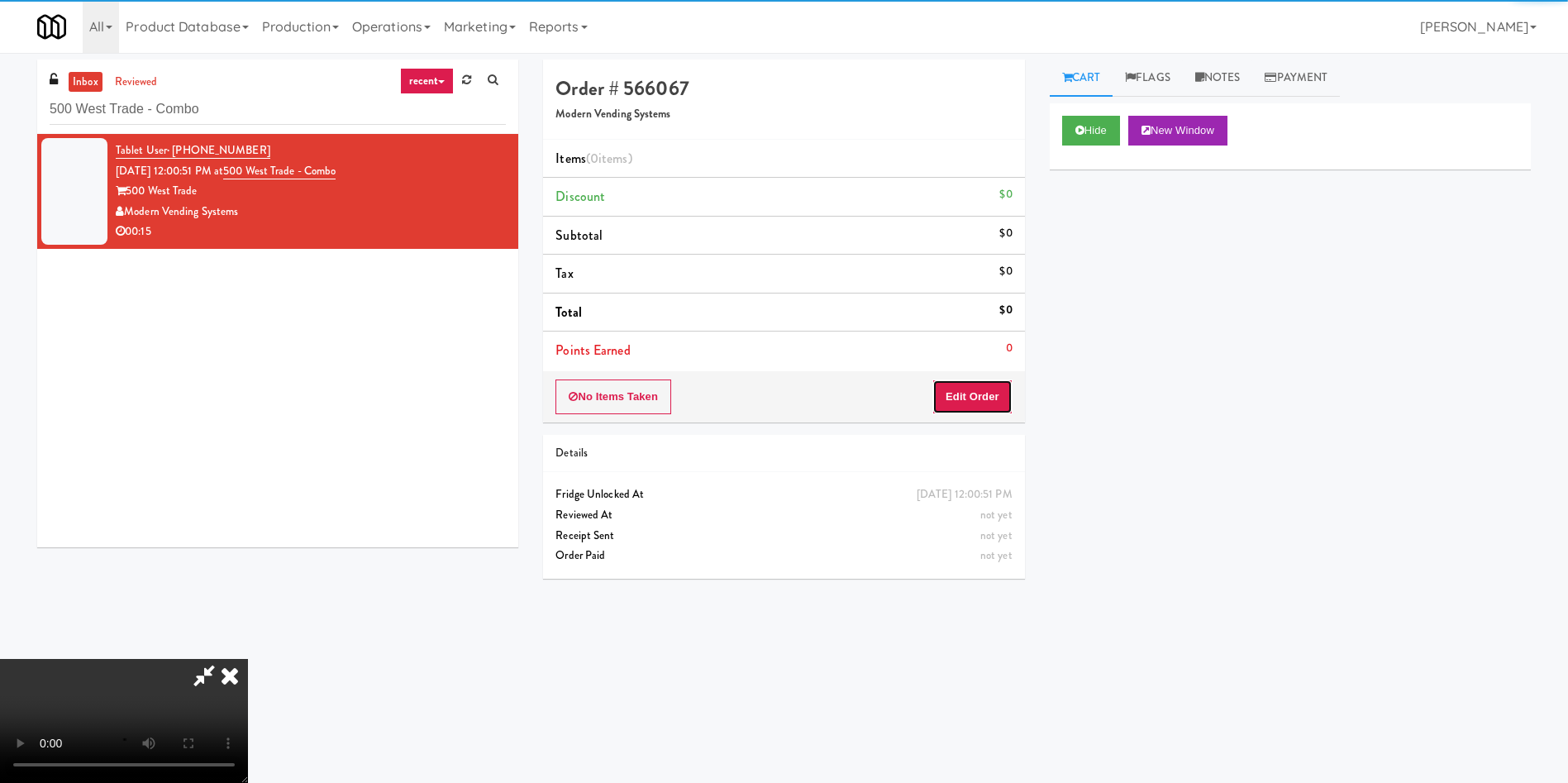
click at [1002, 393] on button "Edit Order" at bounding box center [972, 396] width 81 height 35
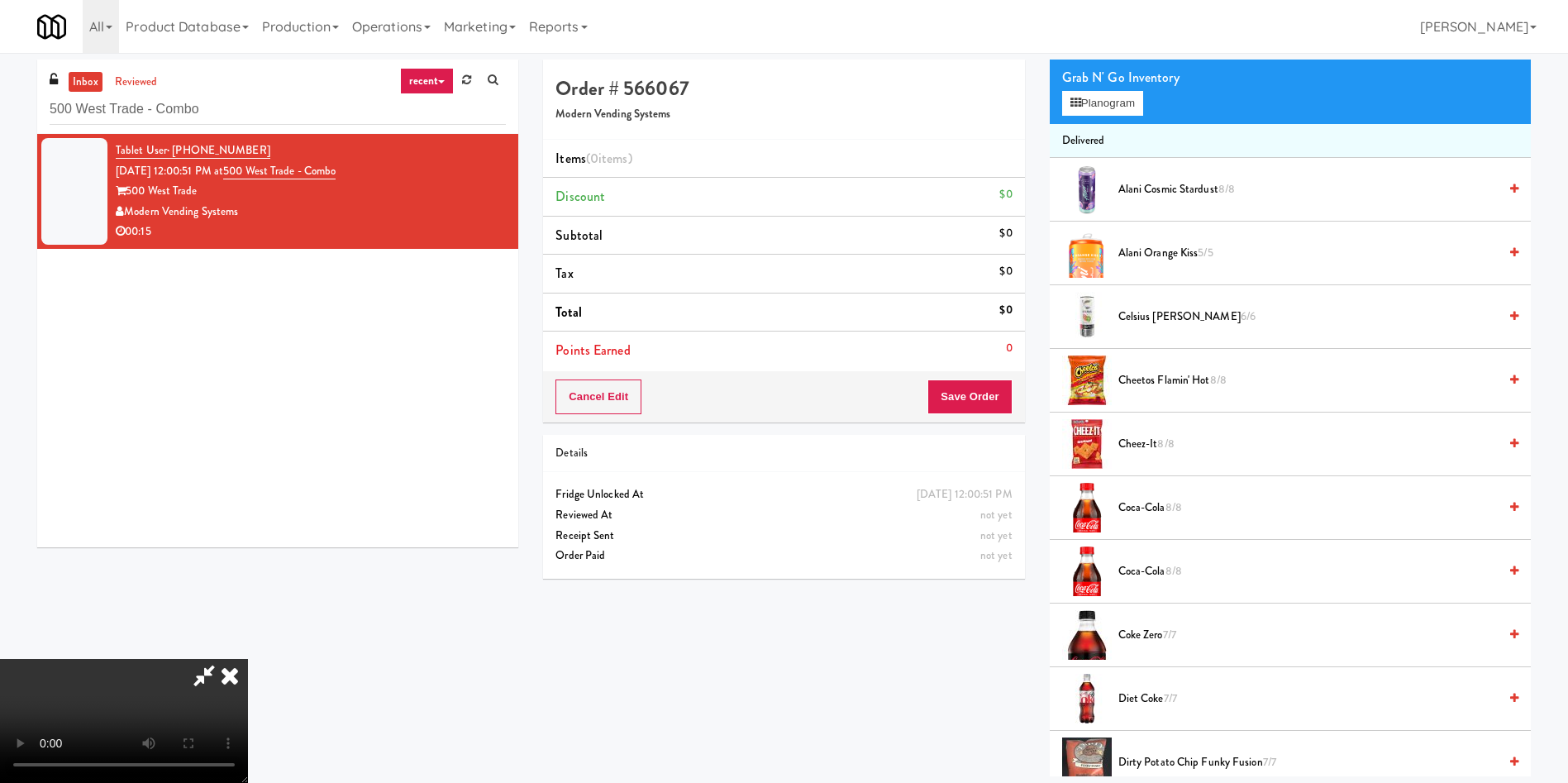
scroll to position [248, 0]
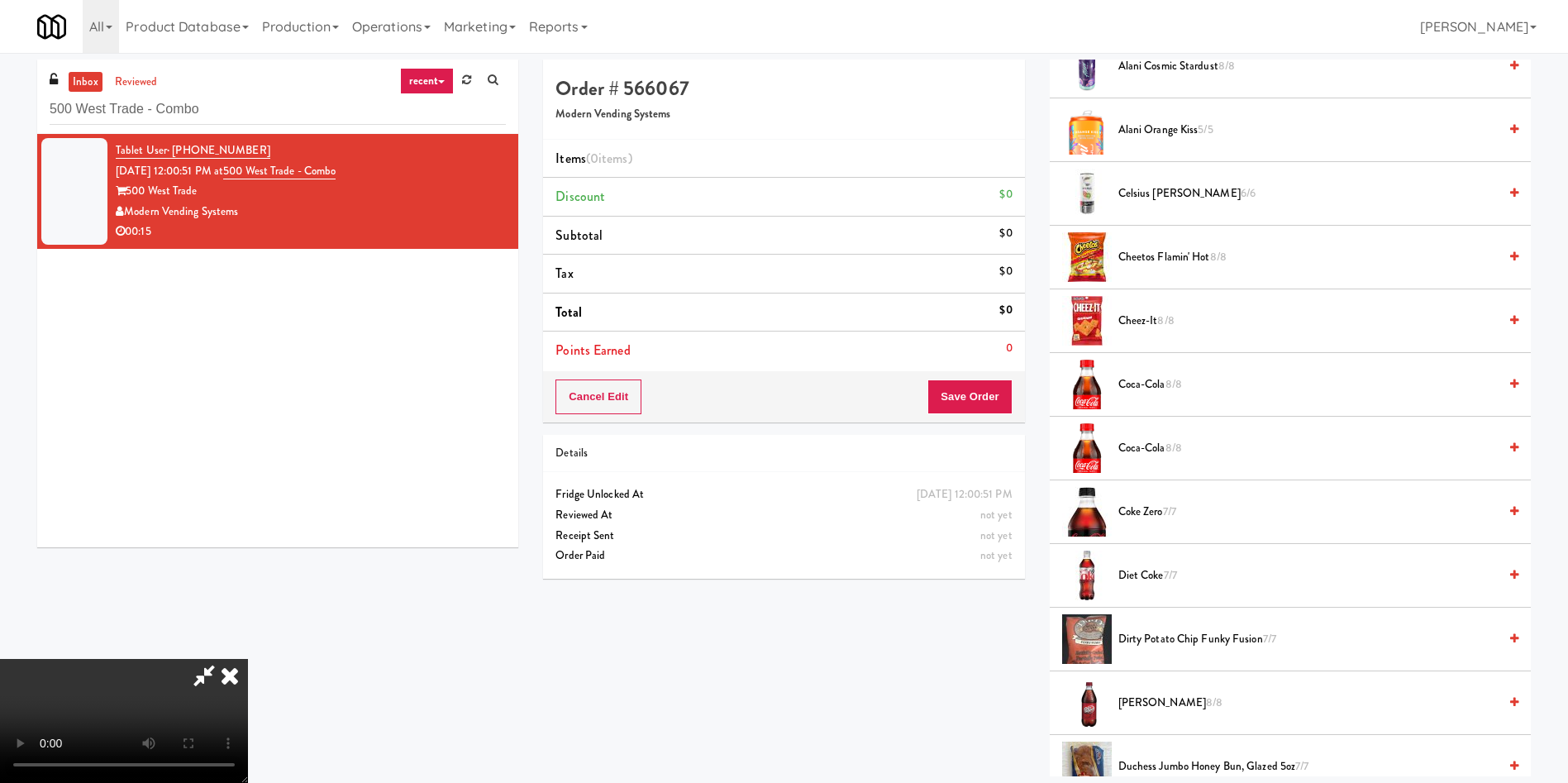
click at [1157, 705] on span "[PERSON_NAME] 8/8" at bounding box center [1308, 702] width 380 height 20
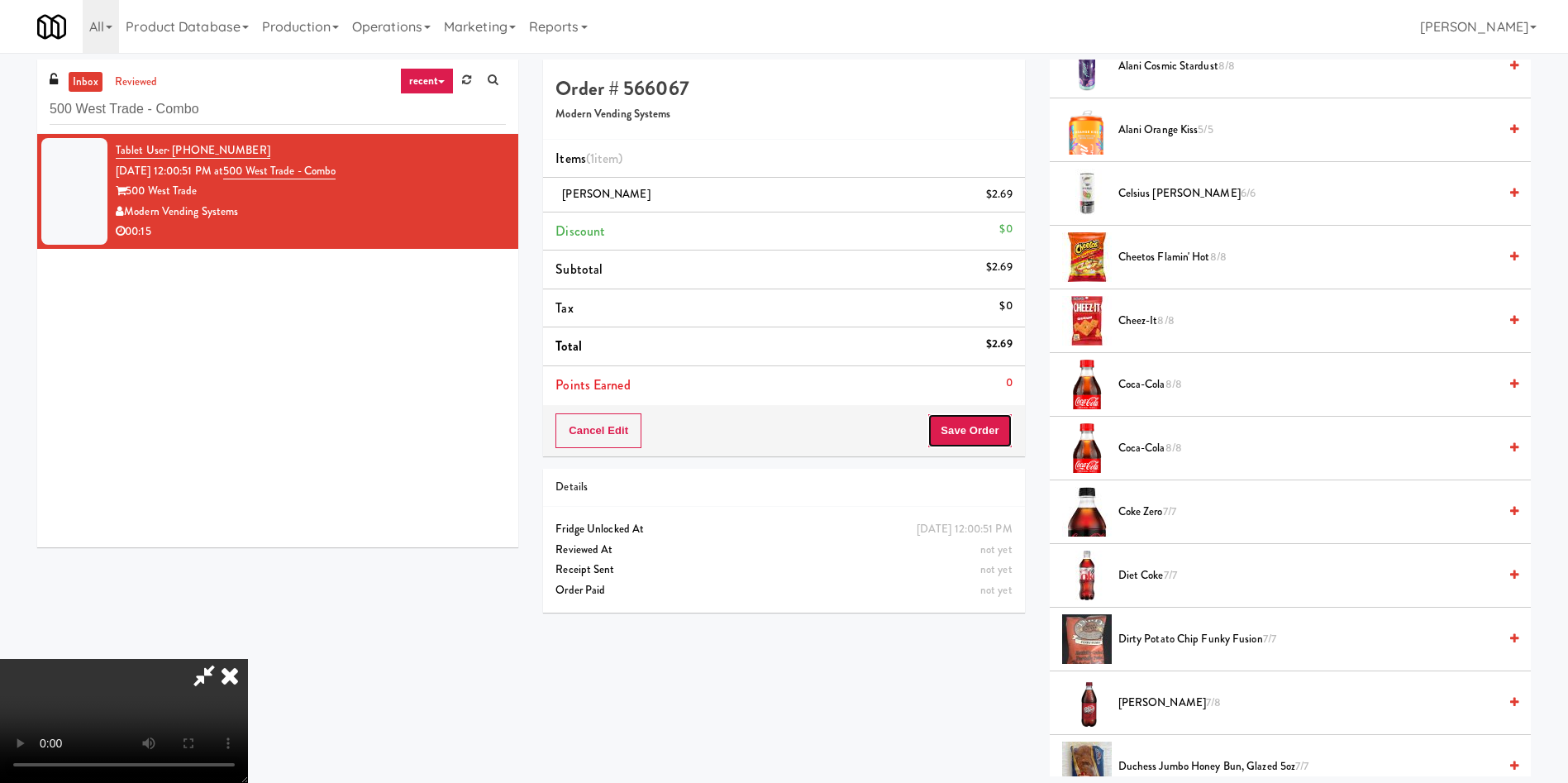
click at [971, 434] on button "Save Order" at bounding box center [969, 430] width 84 height 35
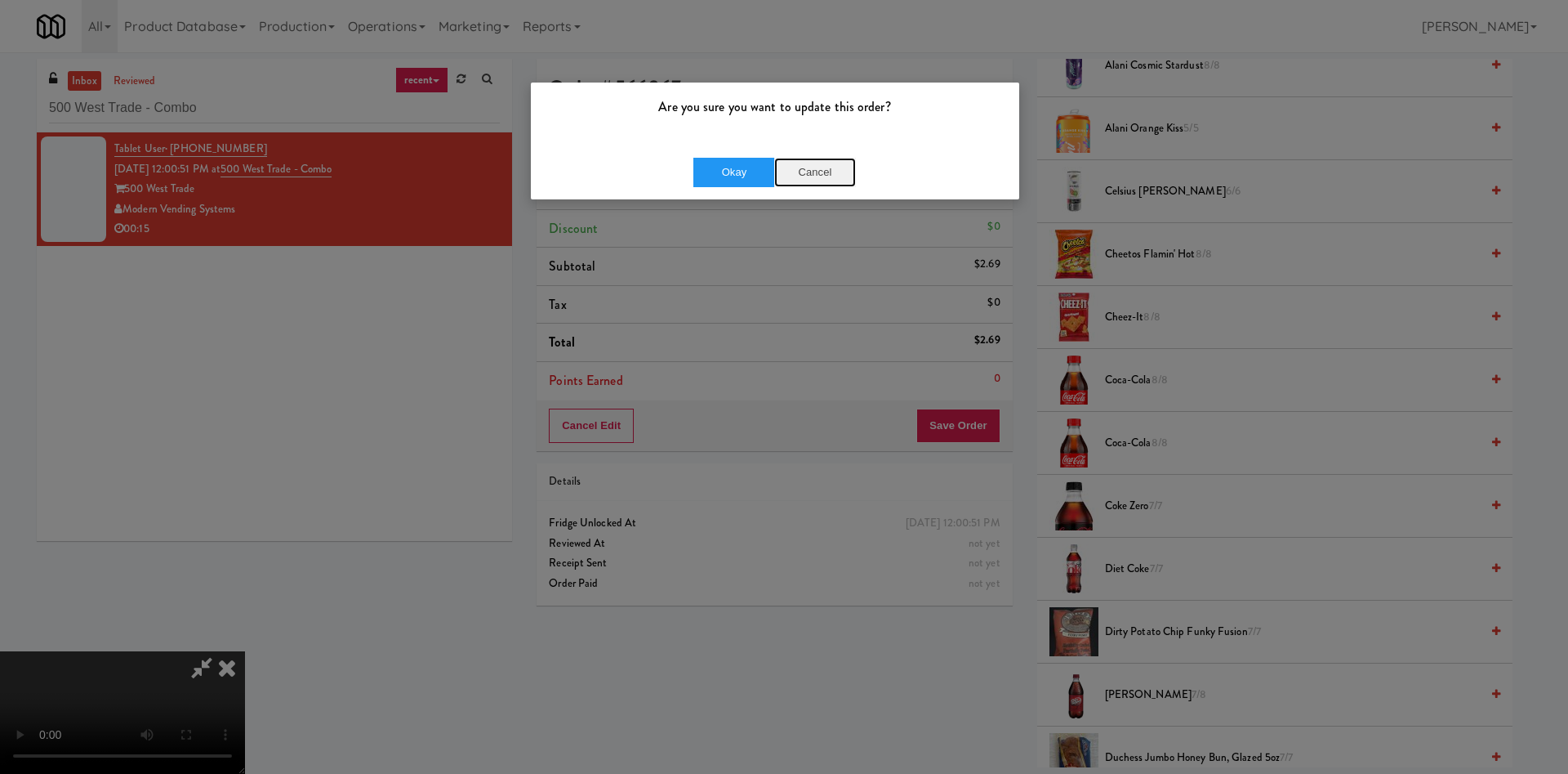
click at [804, 171] on button "Cancel" at bounding box center [815, 172] width 81 height 30
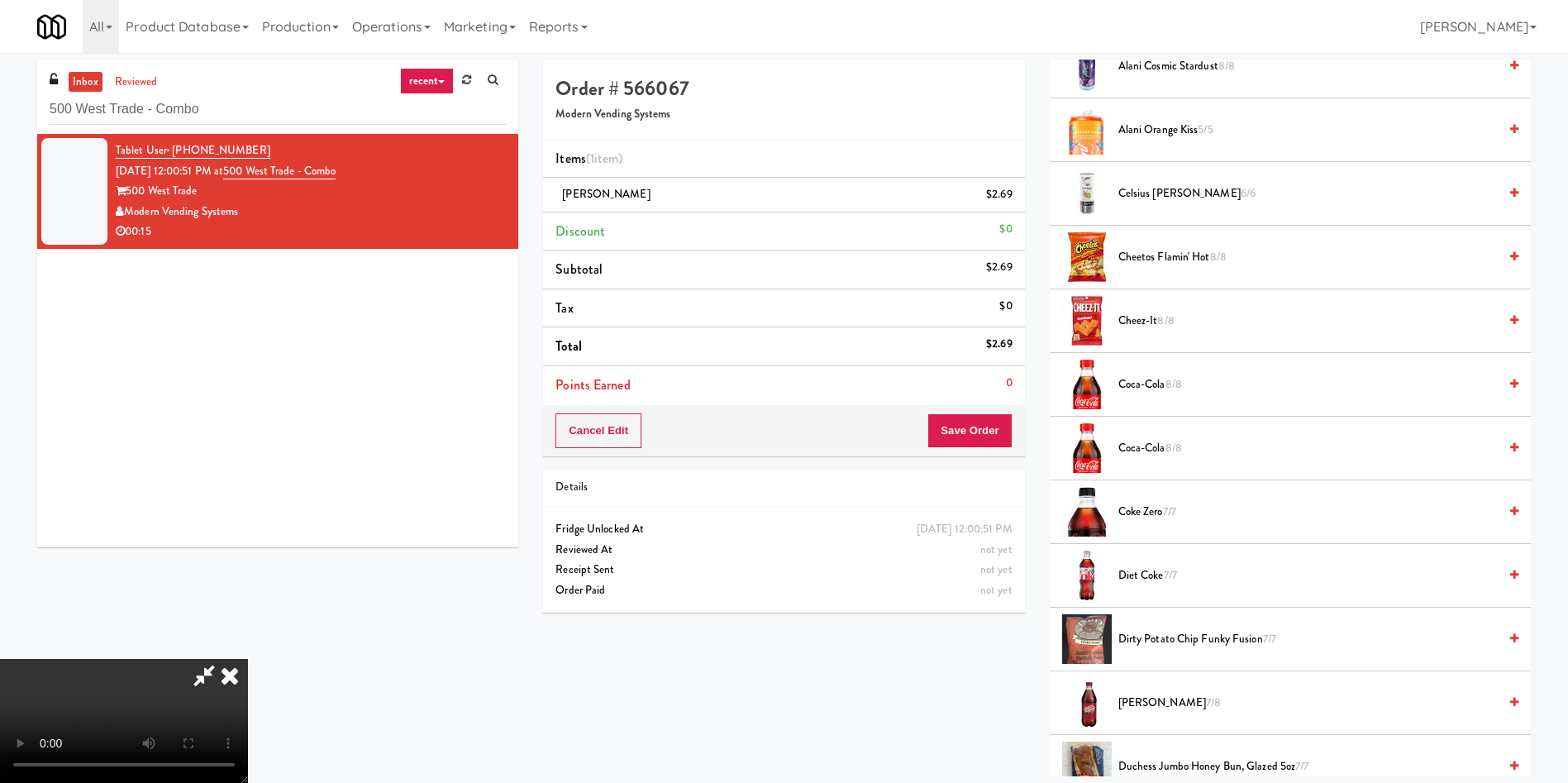
click at [248, 659] on video at bounding box center [124, 721] width 248 height 124
click at [980, 434] on button "Save Order" at bounding box center [969, 430] width 84 height 35
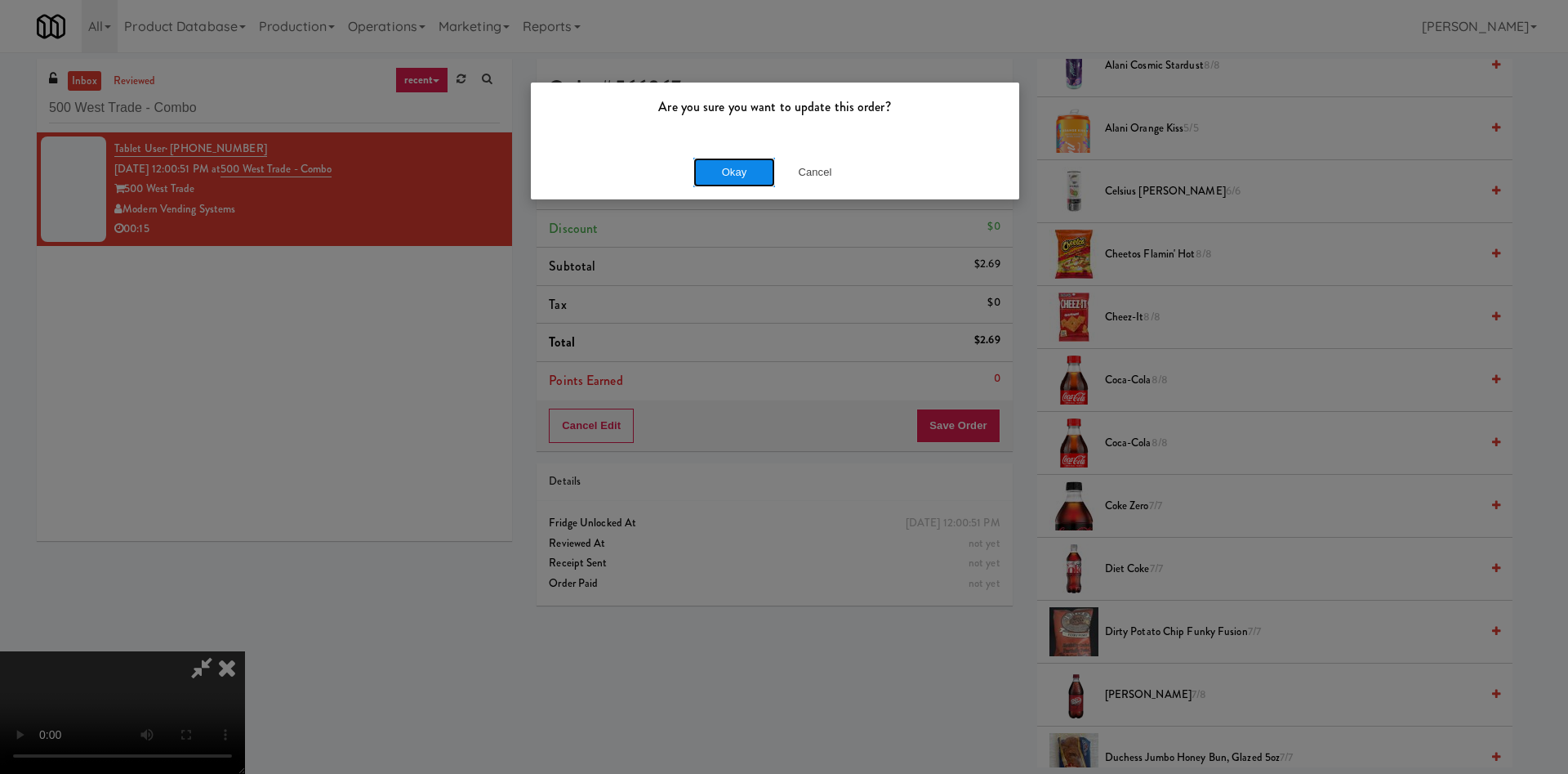
click at [748, 170] on button "Okay" at bounding box center [733, 172] width 81 height 30
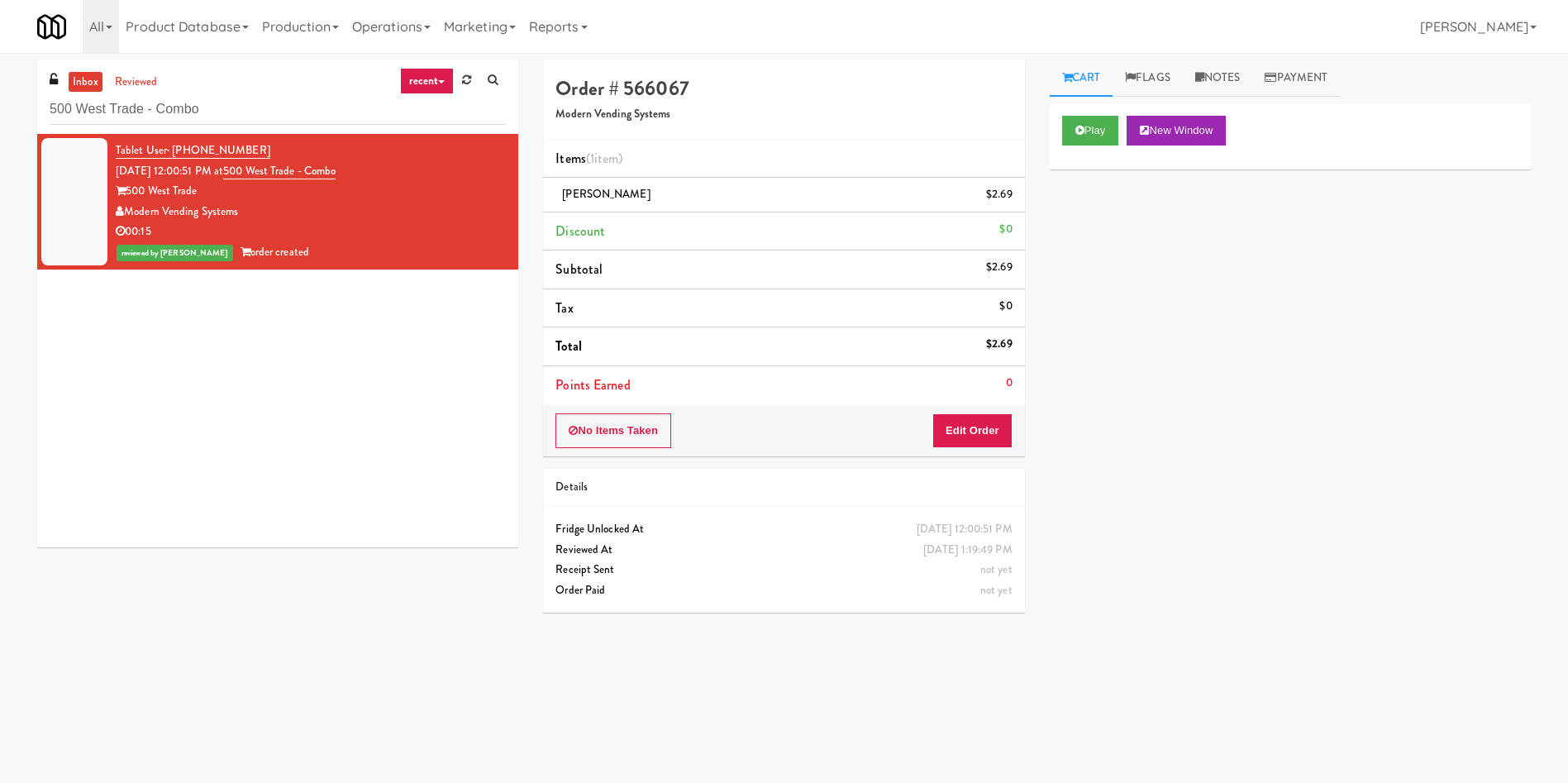
scroll to position [0, 0]
drag, startPoint x: 233, startPoint y: 124, endPoint x: 0, endPoint y: 129, distance: 233.1
click at [0, 129] on div "inbox reviewed recent all unclear take inventory issue suspicious failed recent…" at bounding box center [784, 391] width 1568 height 664
paste input "Standard - Combo - Middle"
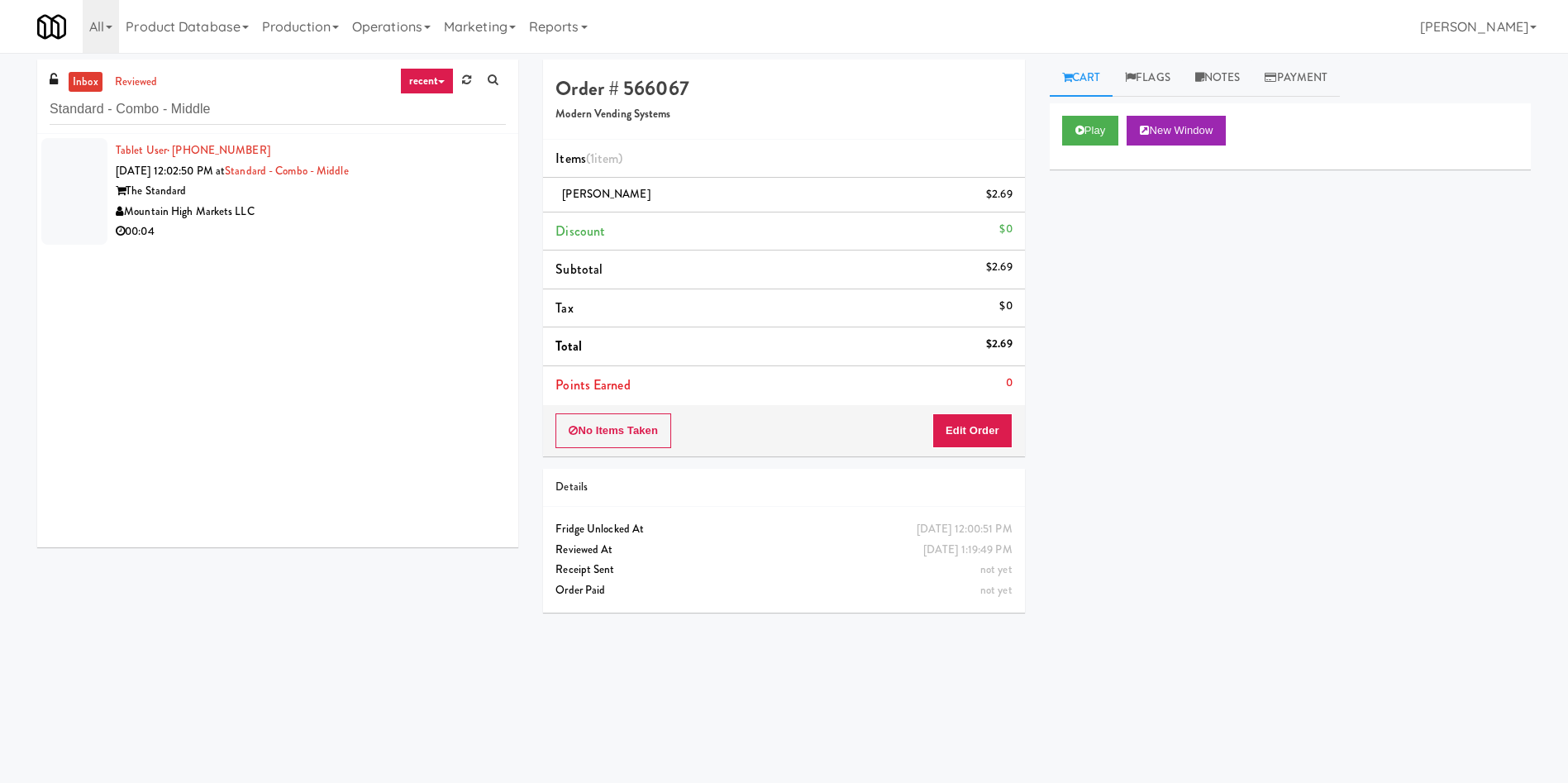
click at [88, 160] on div at bounding box center [74, 191] width 66 height 107
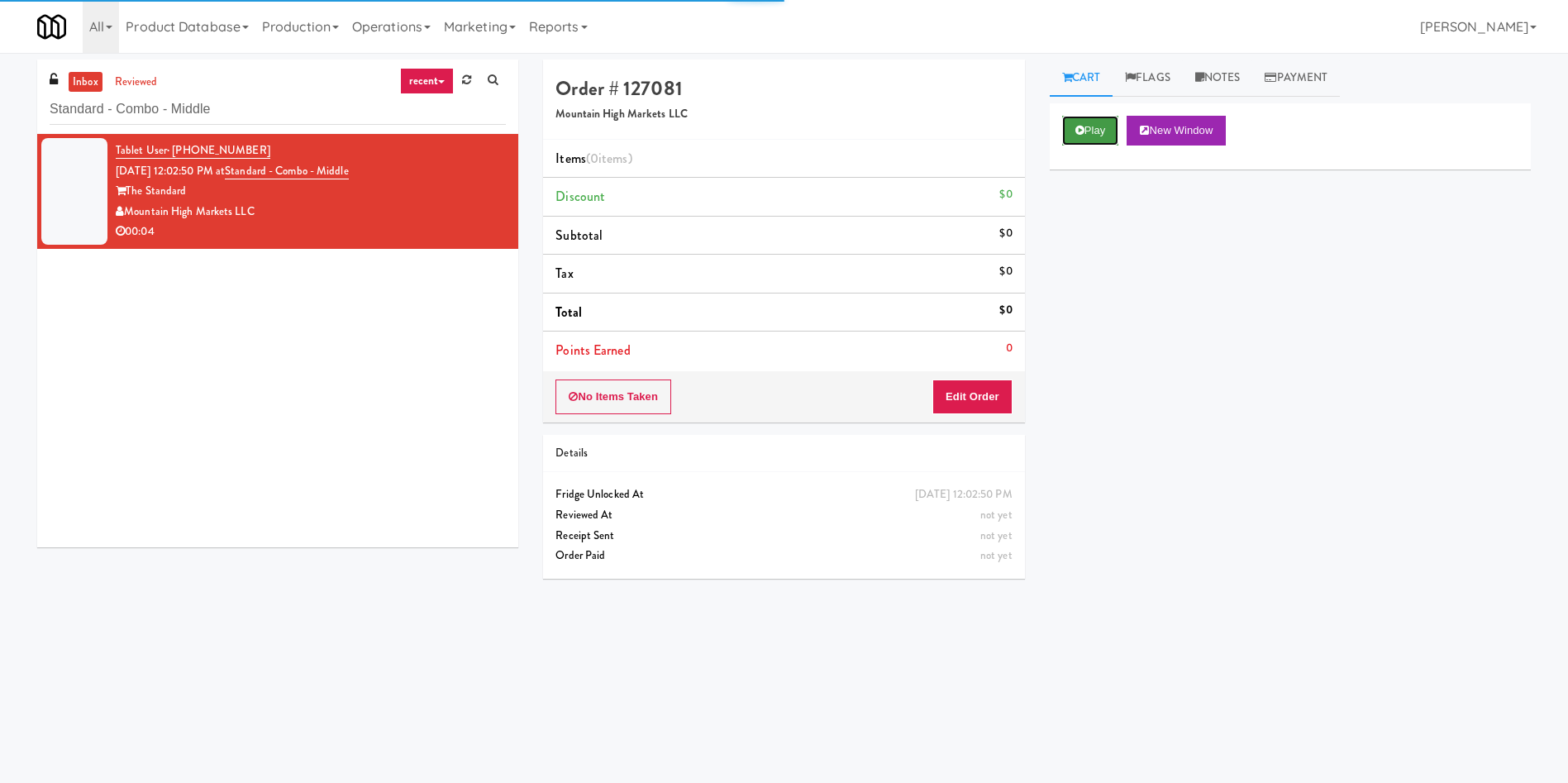
click at [1088, 134] on button "Play" at bounding box center [1091, 131] width 57 height 30
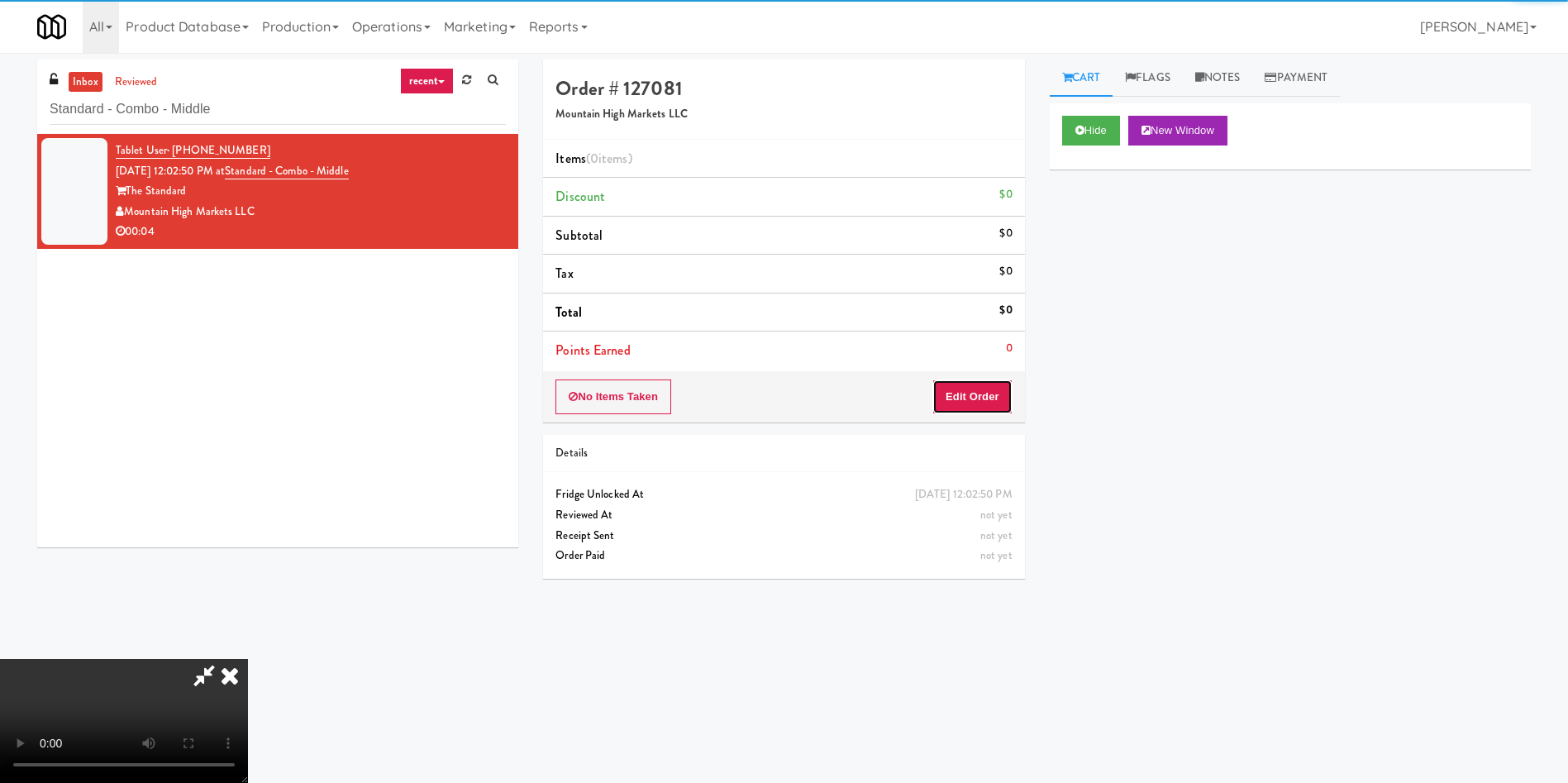
click at [976, 400] on button "Edit Order" at bounding box center [972, 396] width 81 height 35
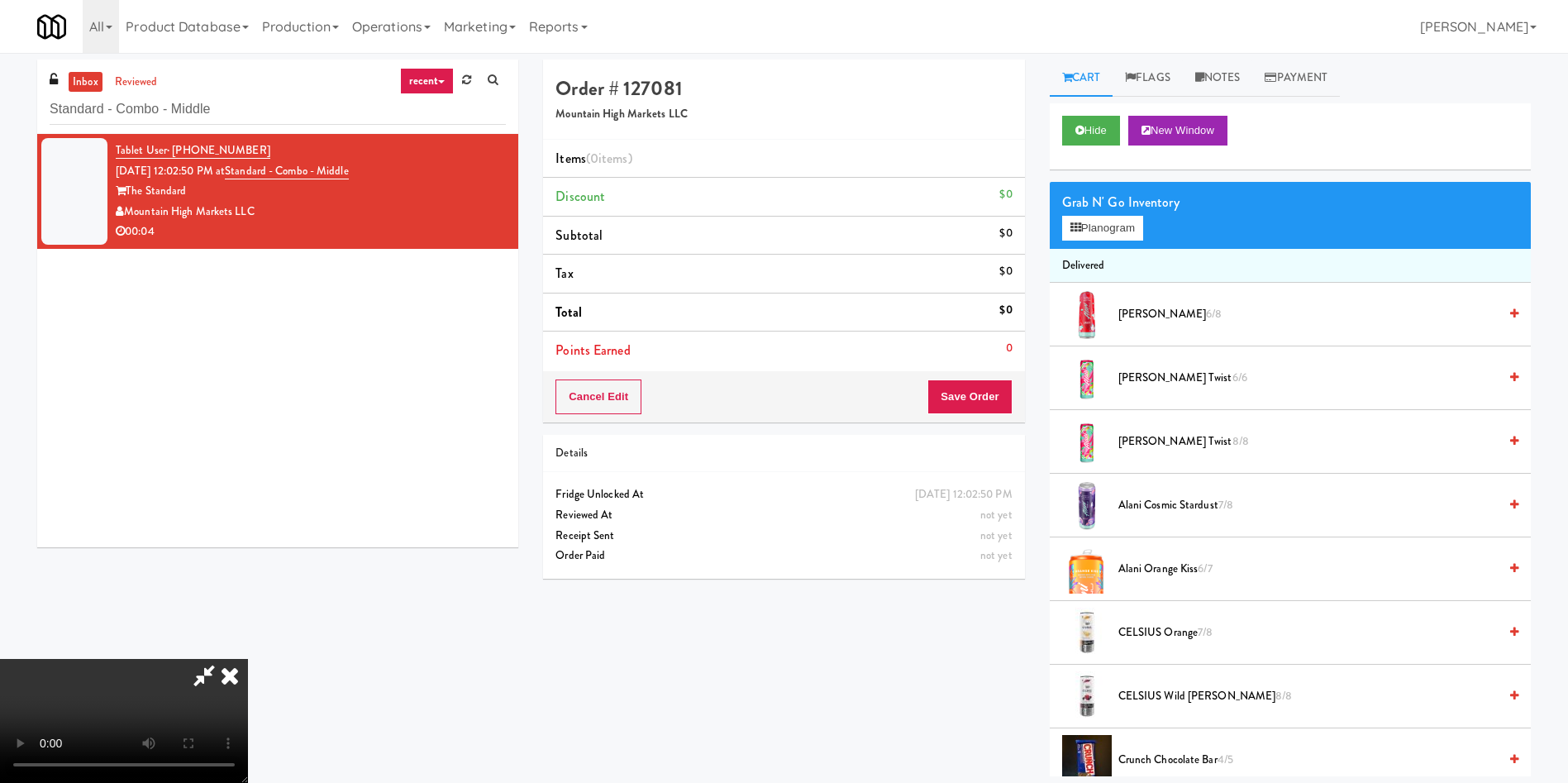
scroll to position [124, 0]
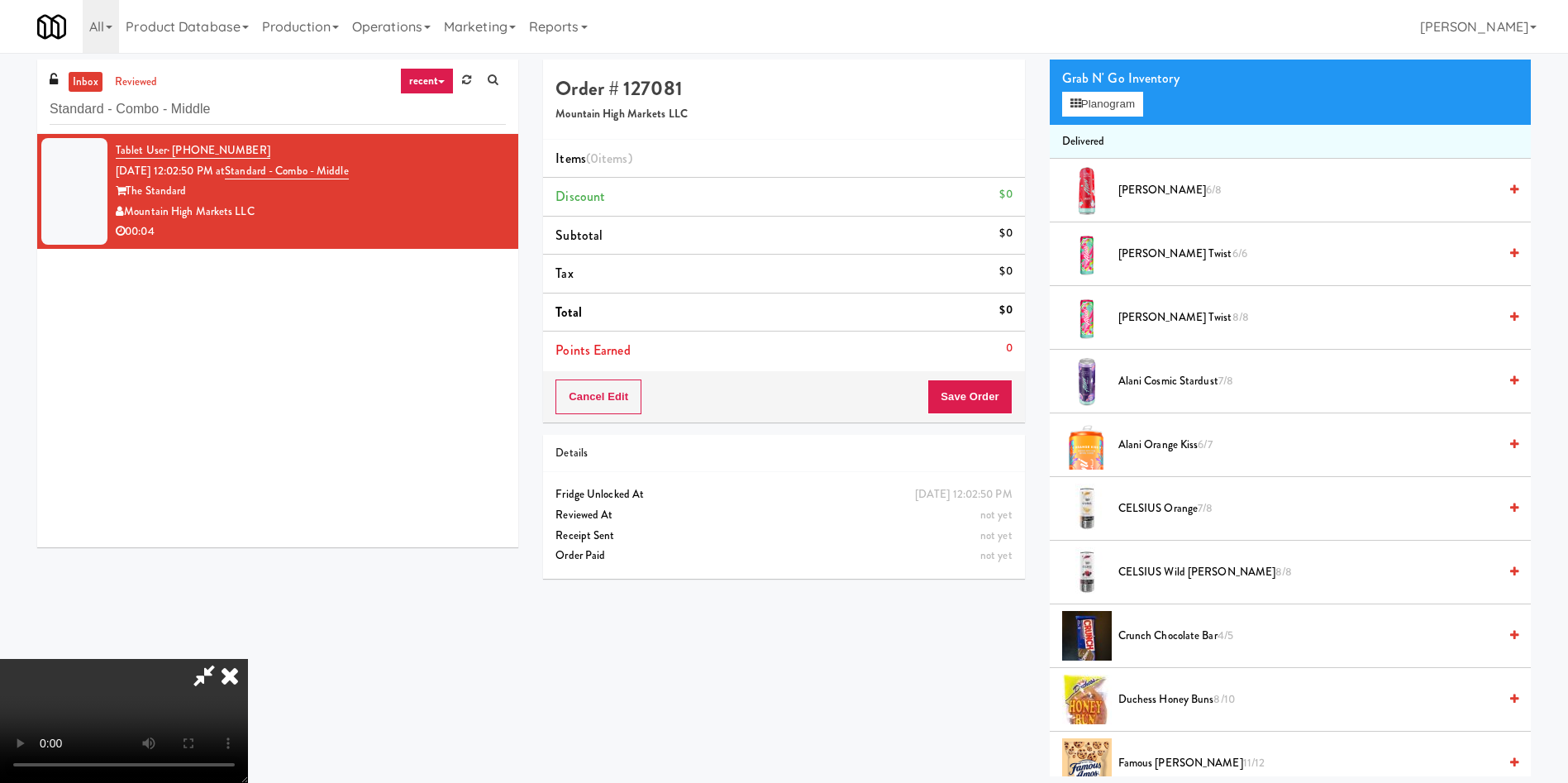
click at [248, 659] on video at bounding box center [124, 721] width 248 height 124
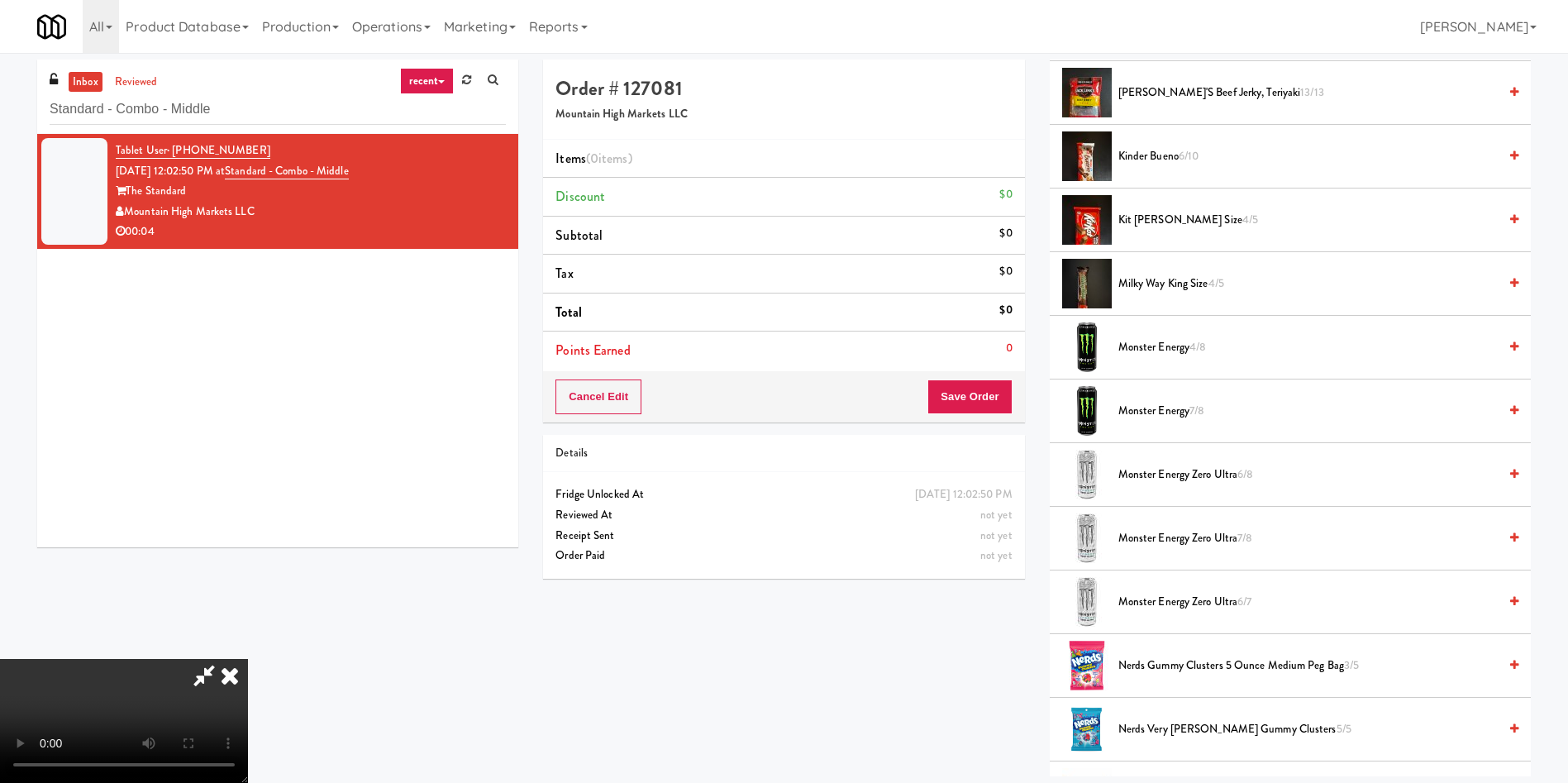
scroll to position [1364, 0]
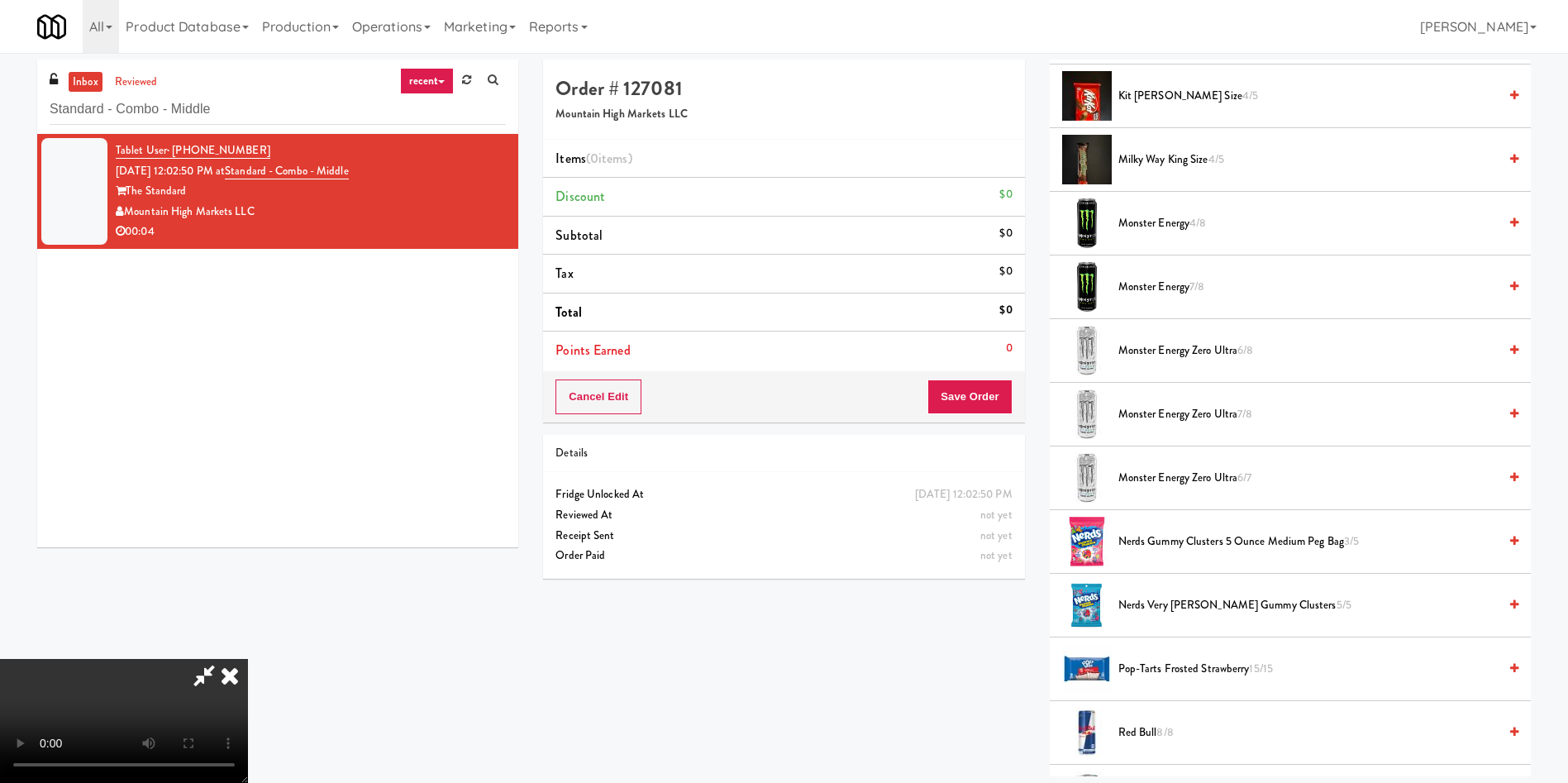
click at [1183, 301] on li "Monster Energy 7/8" at bounding box center [1291, 288] width 481 height 64
click at [1186, 280] on span "Monster Energy 7/8" at bounding box center [1308, 287] width 380 height 20
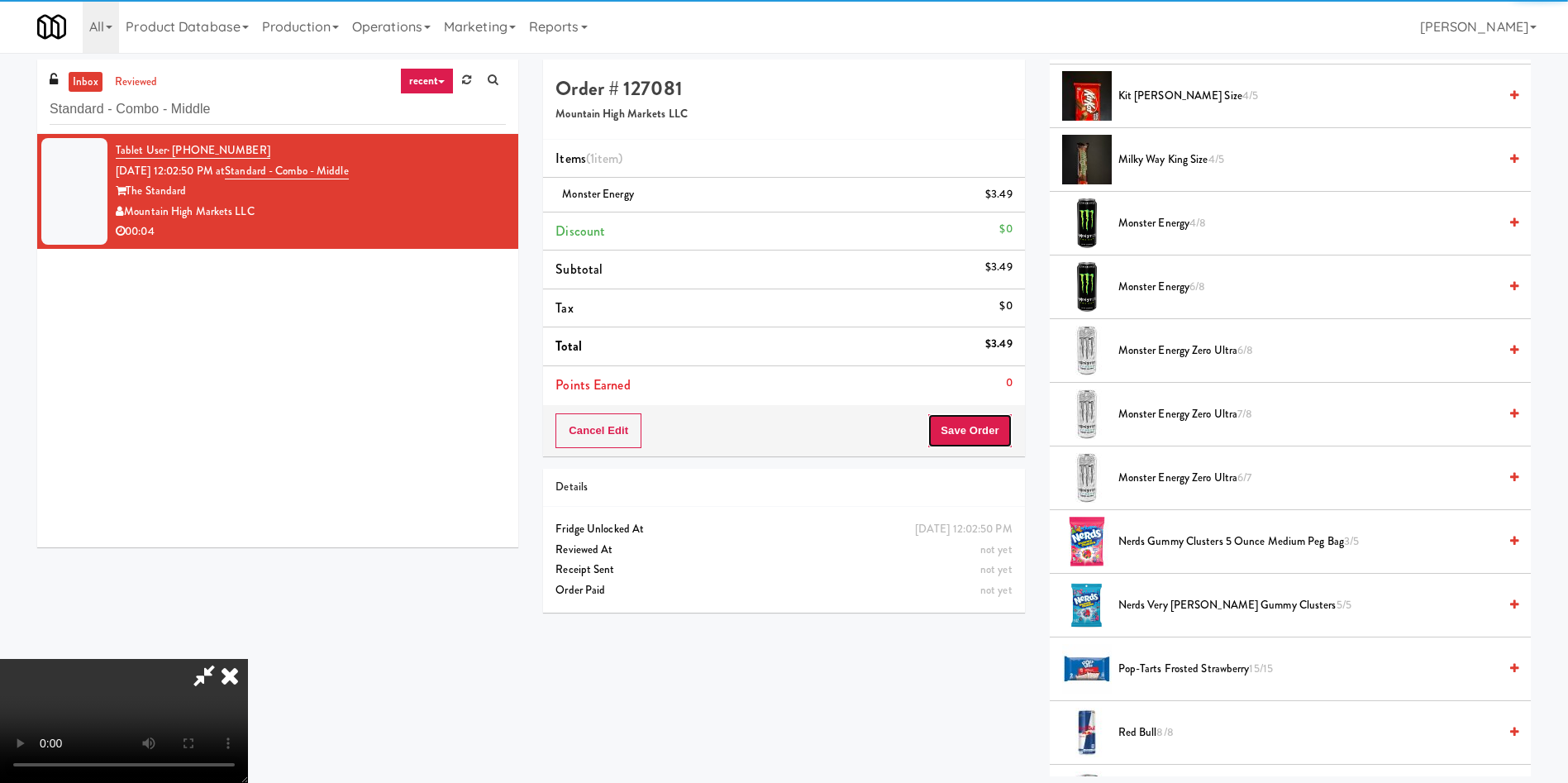
click at [970, 439] on button "Save Order" at bounding box center [969, 430] width 84 height 35
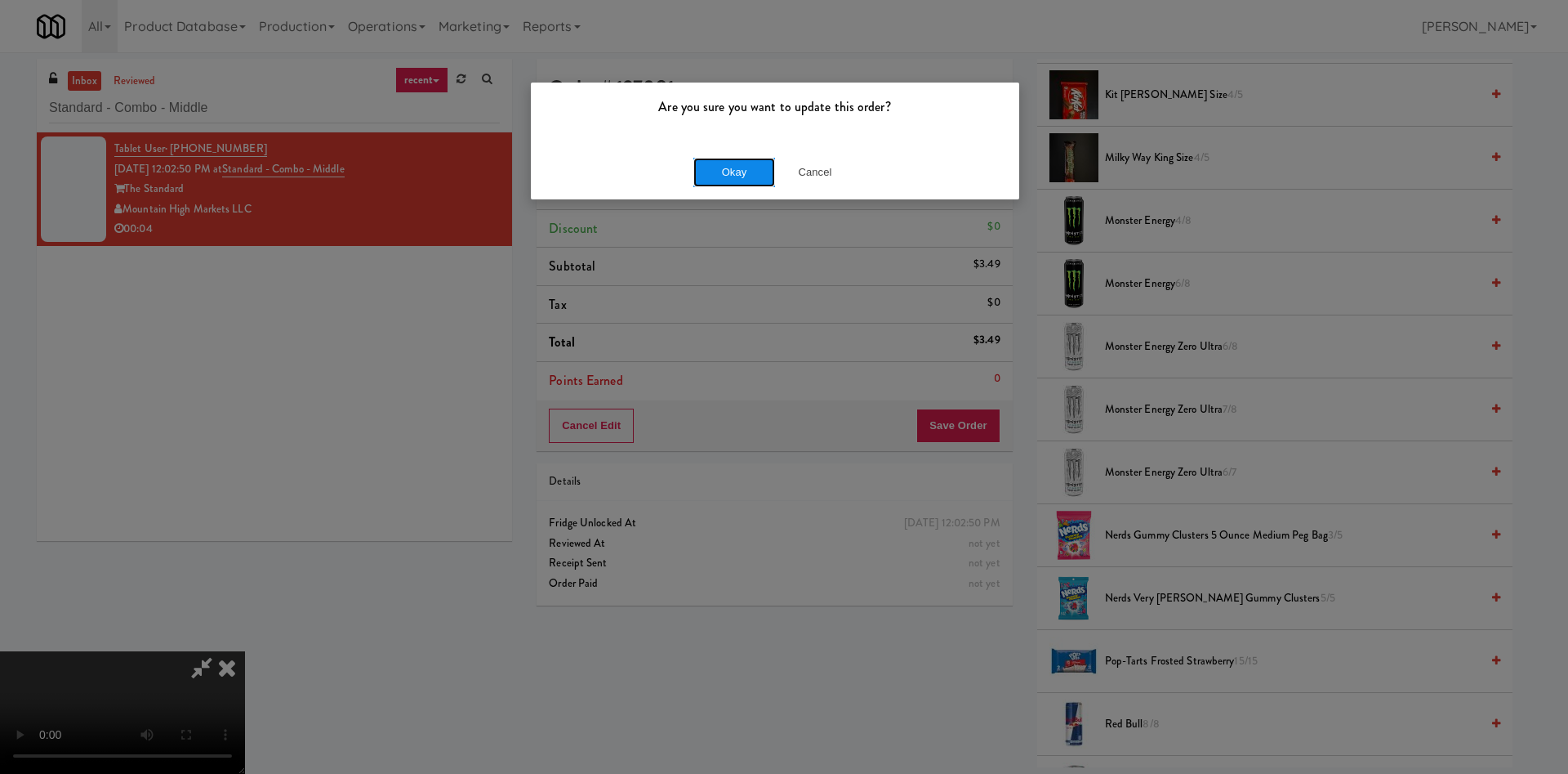
click at [720, 167] on button "Okay" at bounding box center [733, 172] width 81 height 30
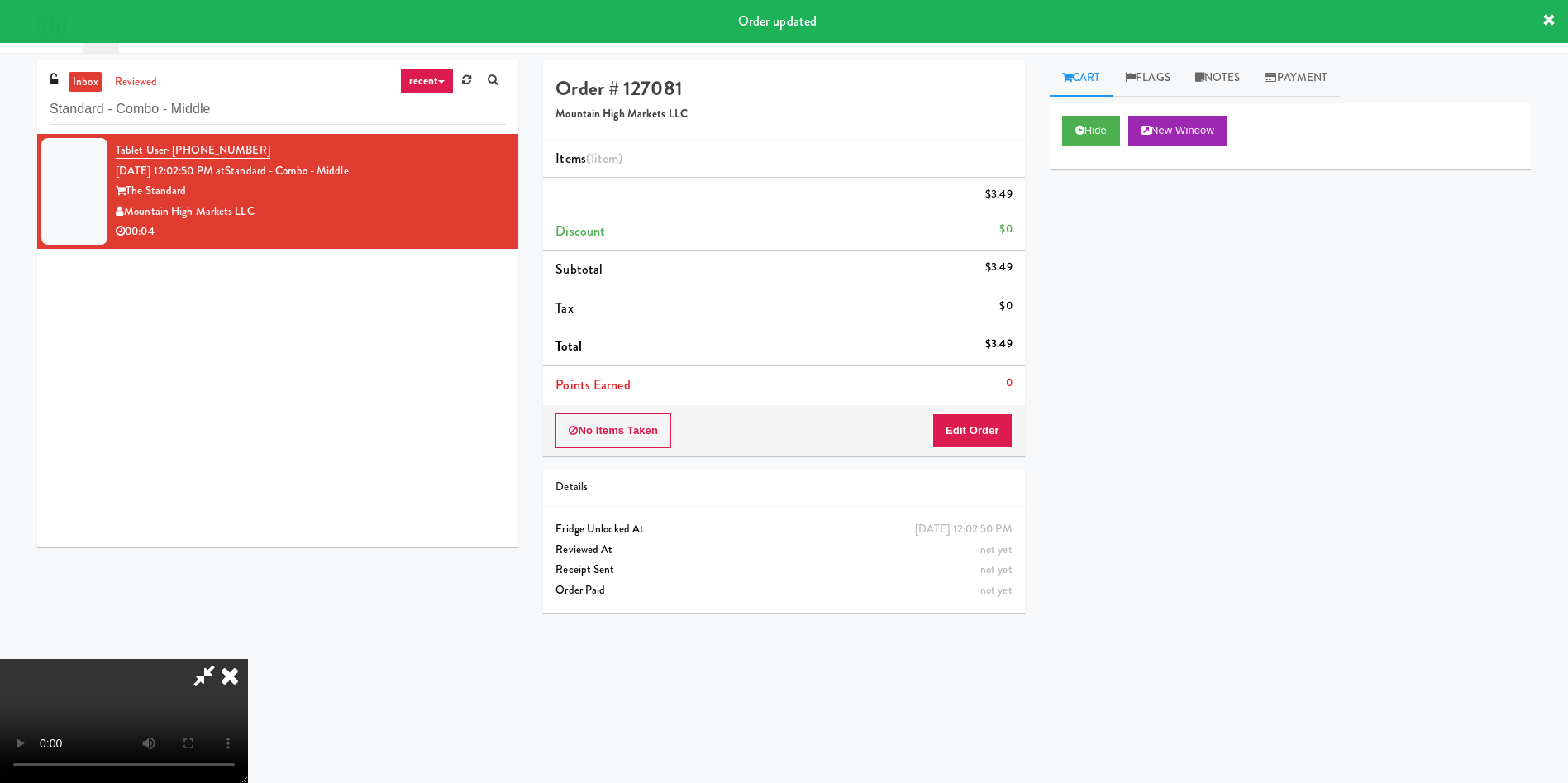
scroll to position [0, 0]
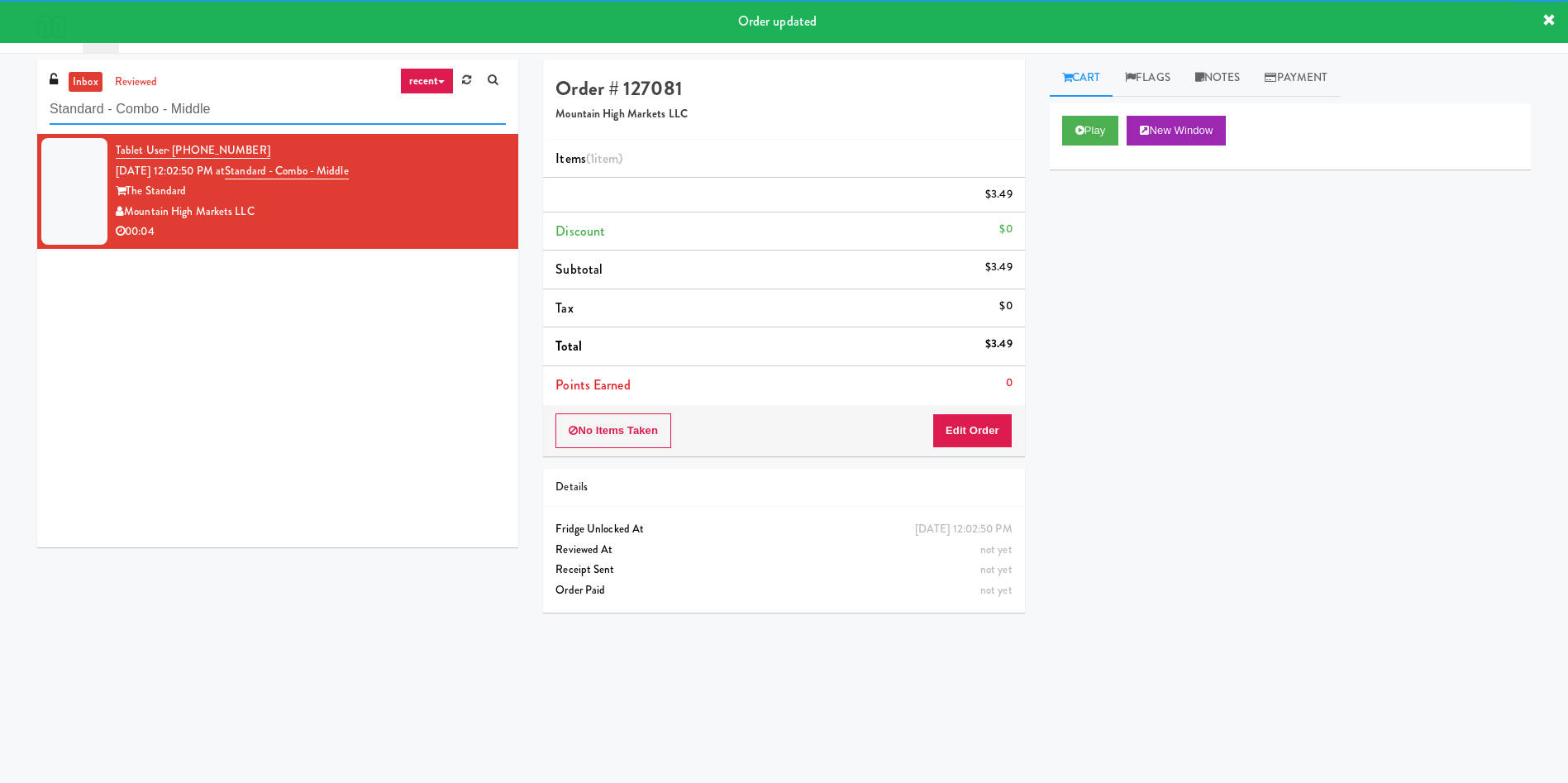
drag, startPoint x: 268, startPoint y: 116, endPoint x: 0, endPoint y: 116, distance: 268.0
click at [0, 116] on div "inbox reviewed recent all unclear take inventory issue suspicious failed recent…" at bounding box center [784, 391] width 1568 height 664
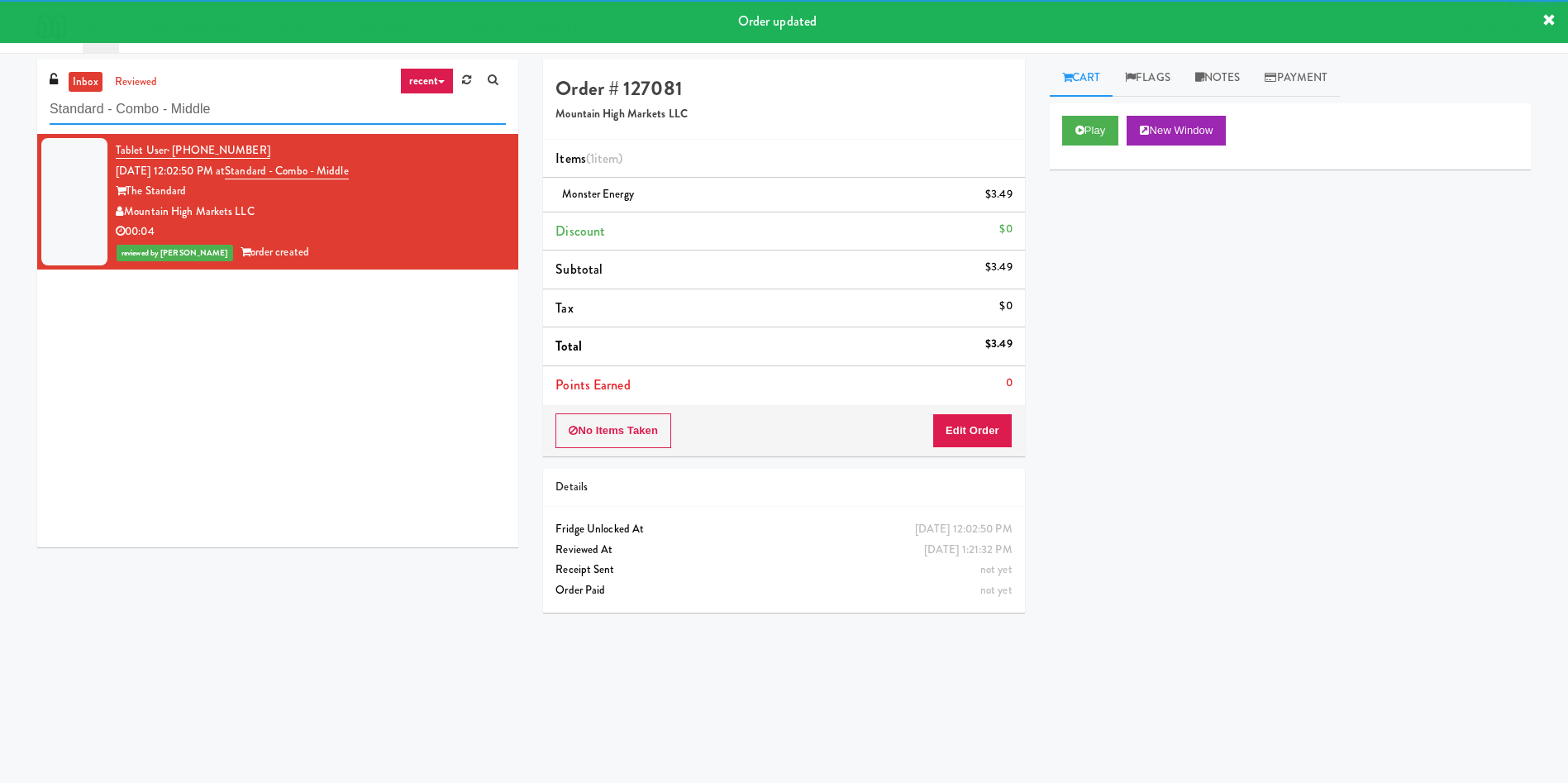
paste input "4M - Fridg"
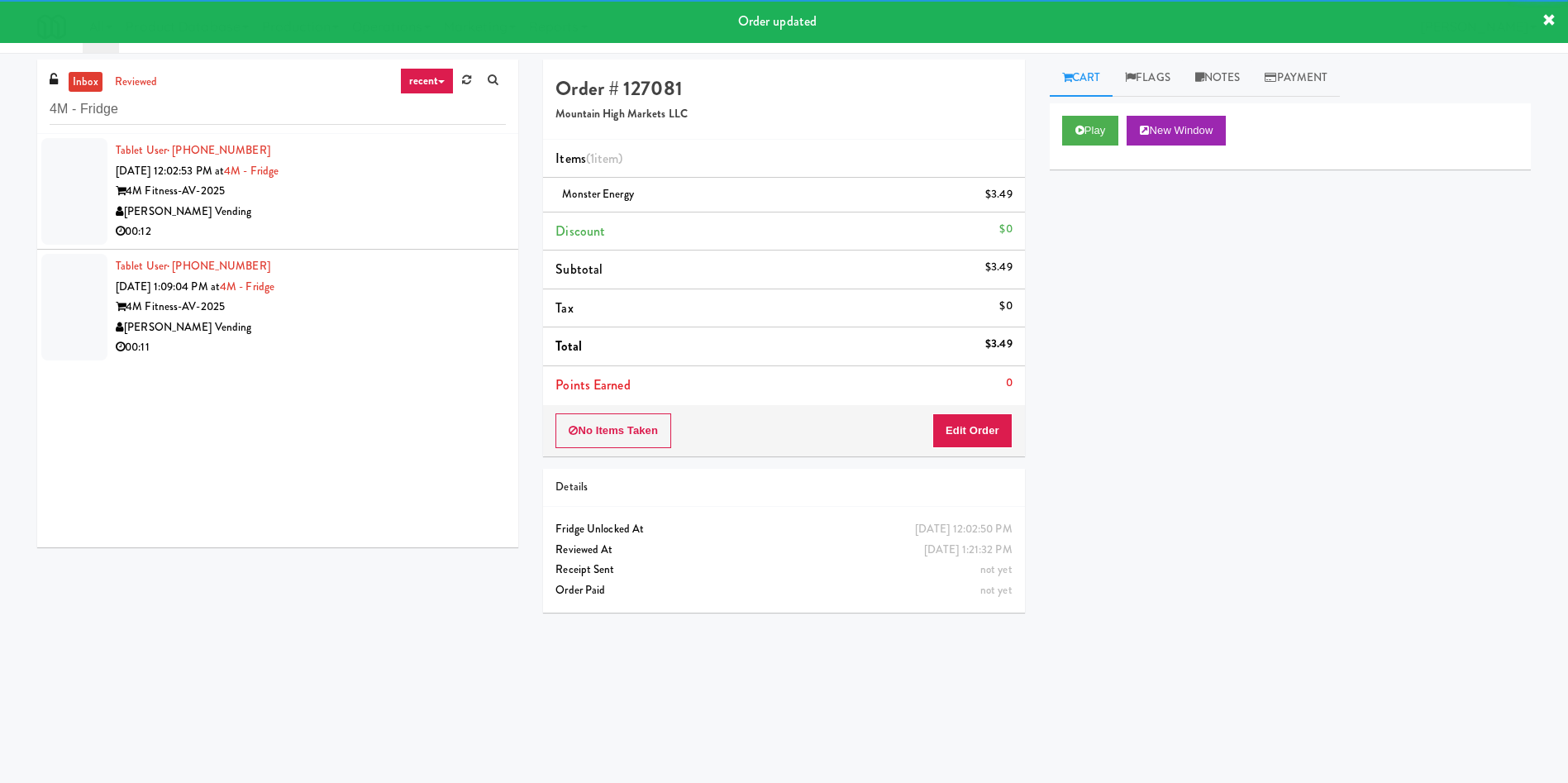
drag, startPoint x: 87, startPoint y: 189, endPoint x: 365, endPoint y: 227, distance: 280.6
click at [87, 189] on div at bounding box center [74, 191] width 66 height 107
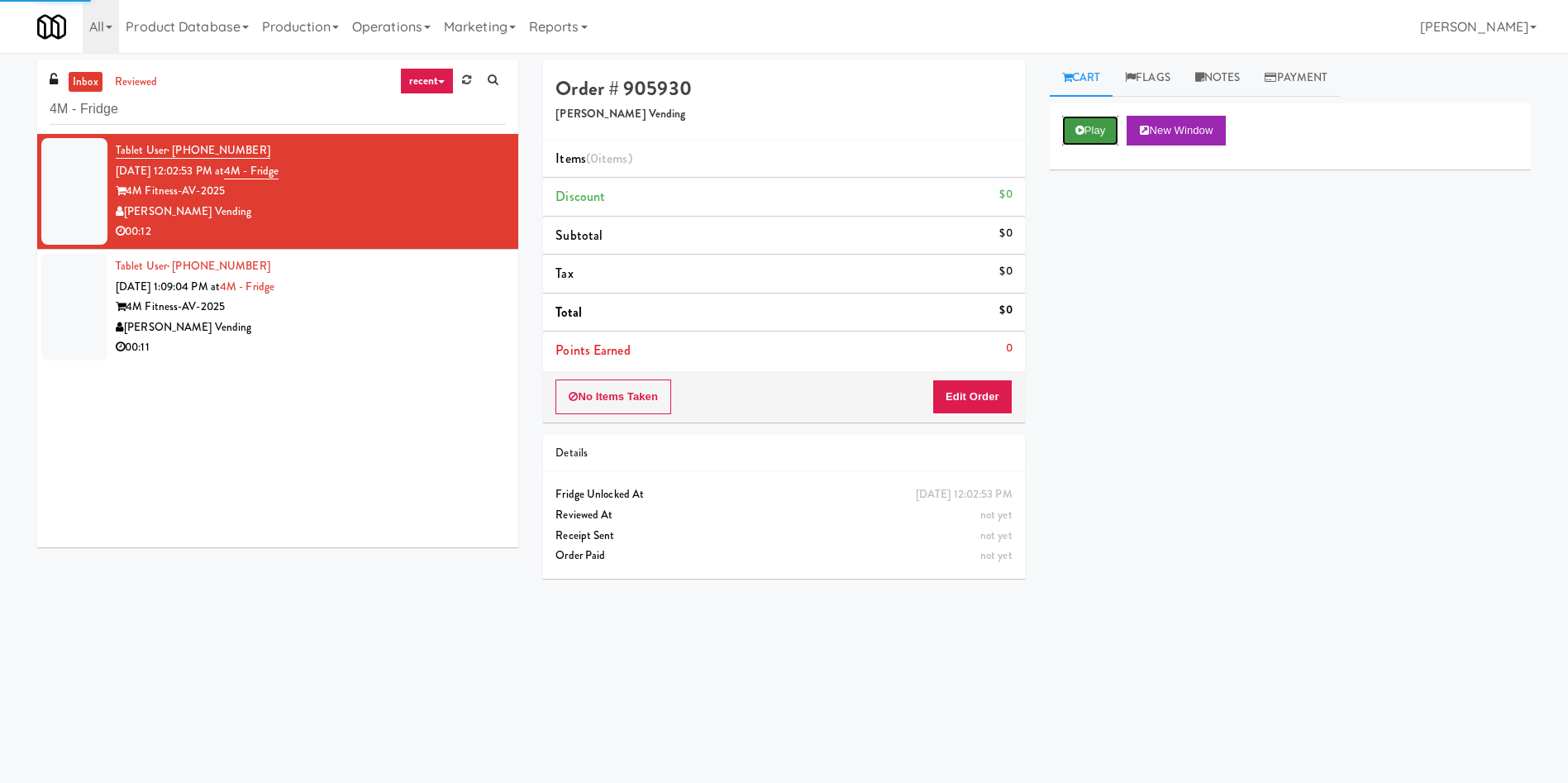
click at [1080, 132] on icon at bounding box center [1080, 130] width 9 height 11
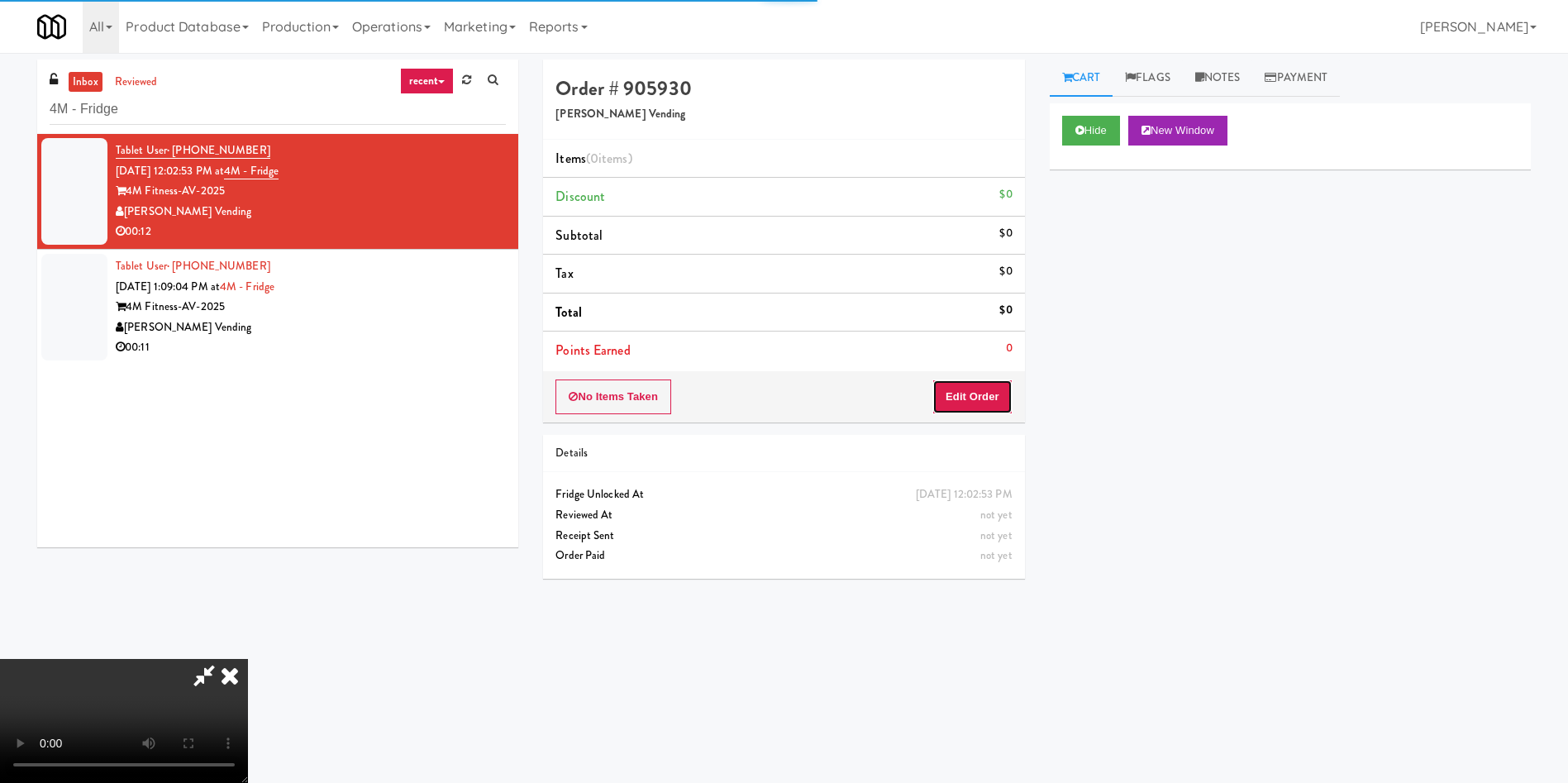
click at [971, 394] on button "Edit Order" at bounding box center [972, 396] width 81 height 35
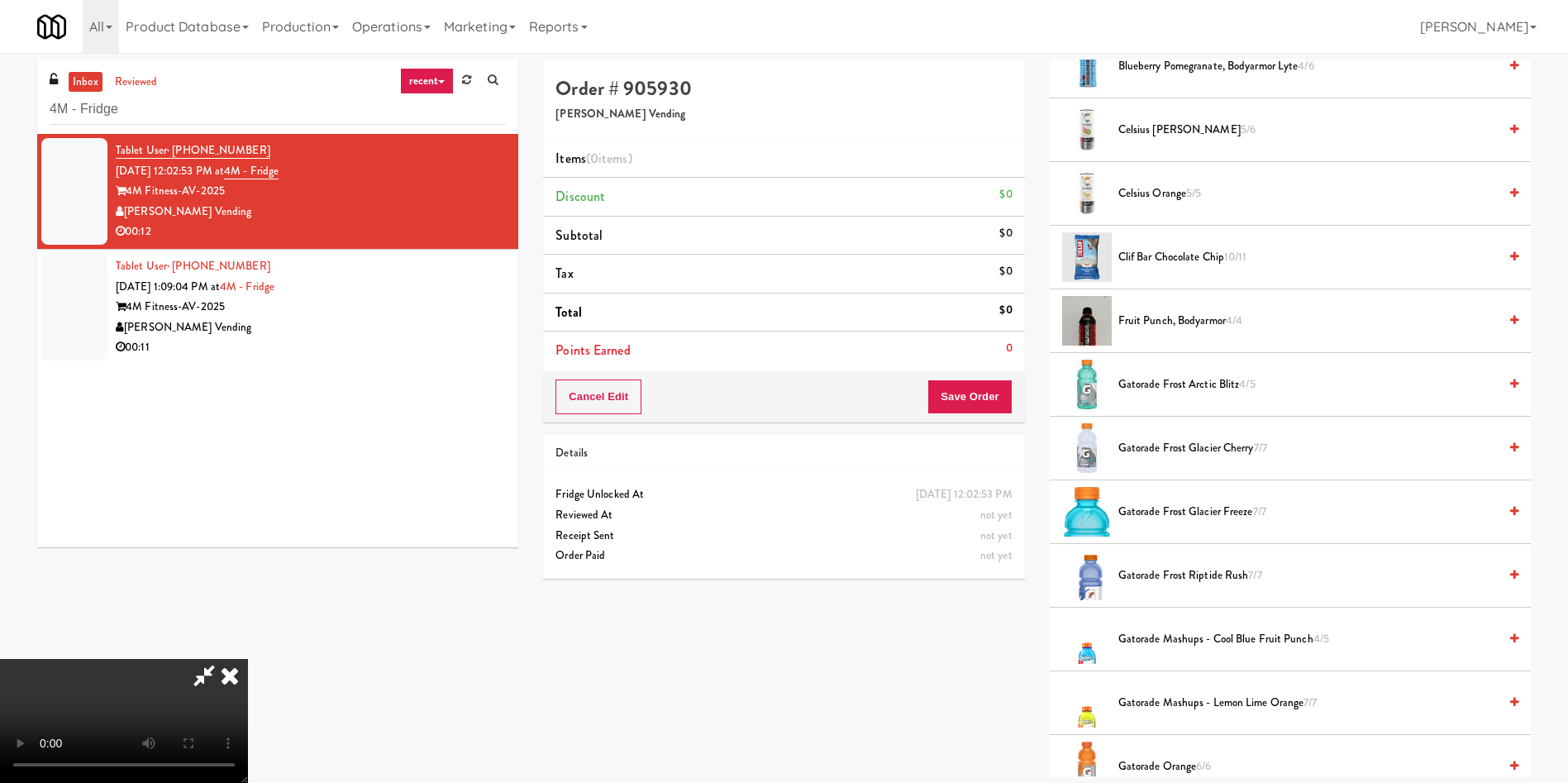
scroll to position [124, 0]
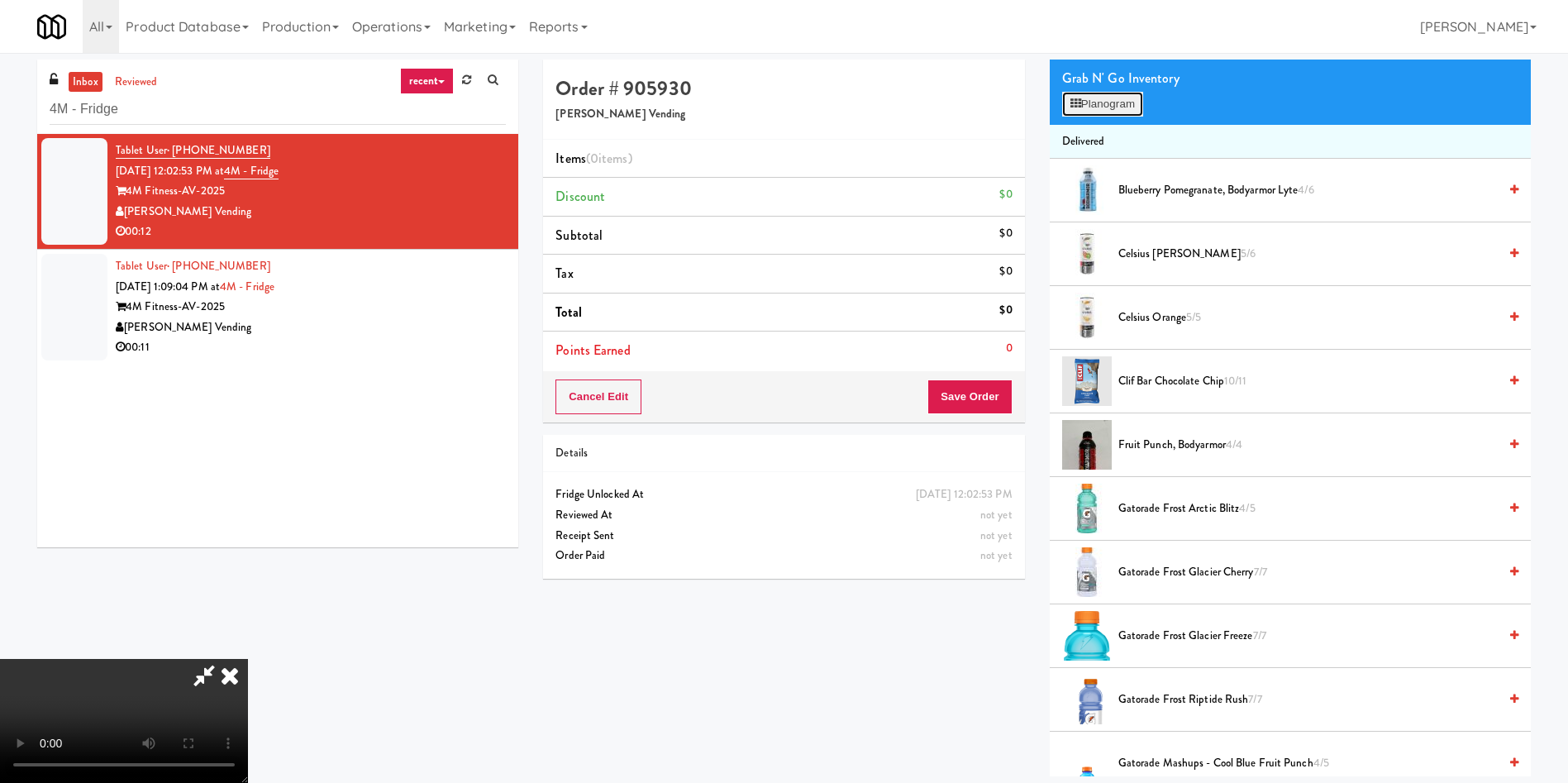
click at [1100, 95] on button "Planogram" at bounding box center [1103, 104] width 81 height 25
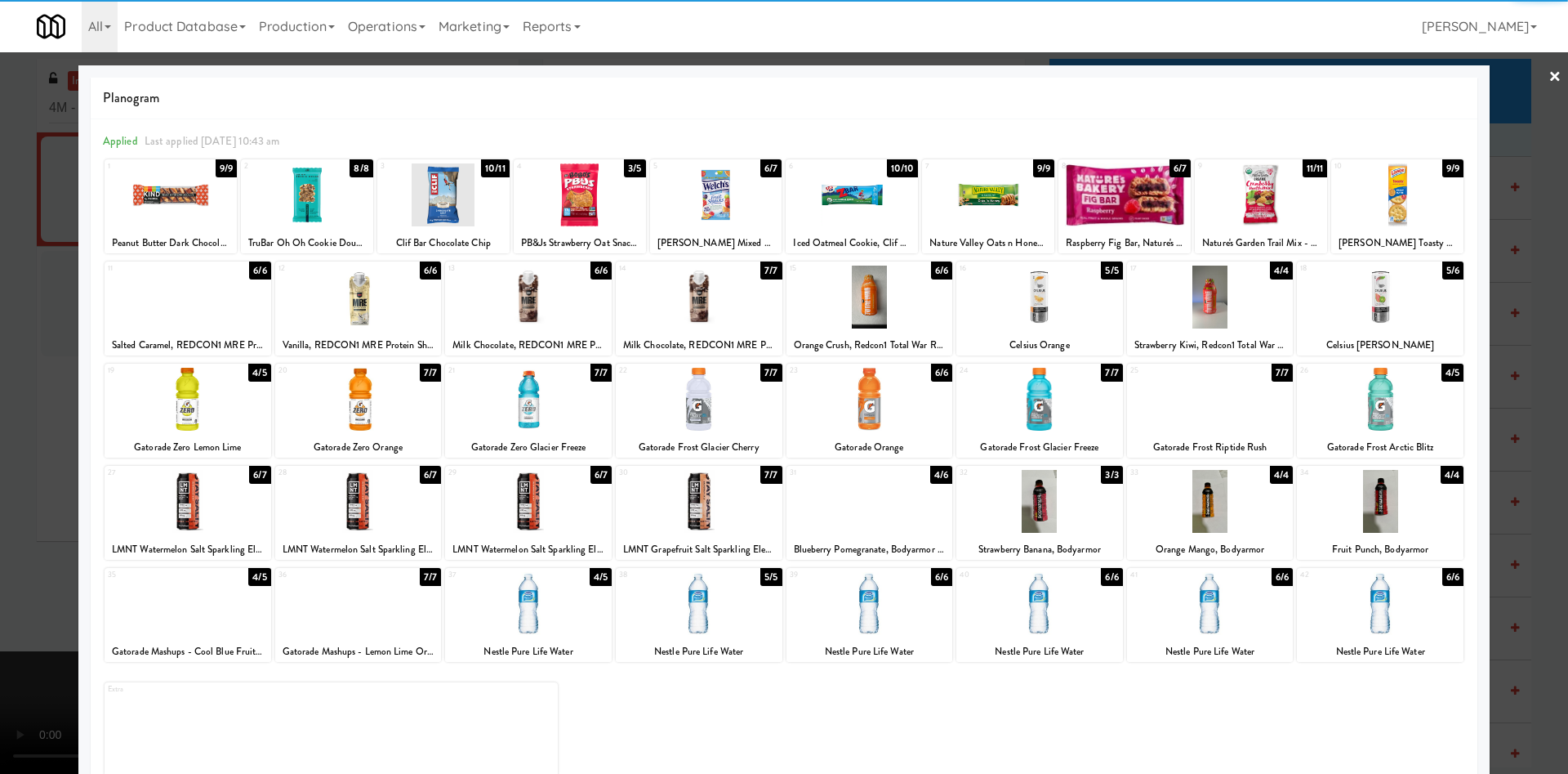
click at [1194, 310] on div at bounding box center [1210, 297] width 167 height 63
click at [0, 337] on div at bounding box center [784, 387] width 1568 height 774
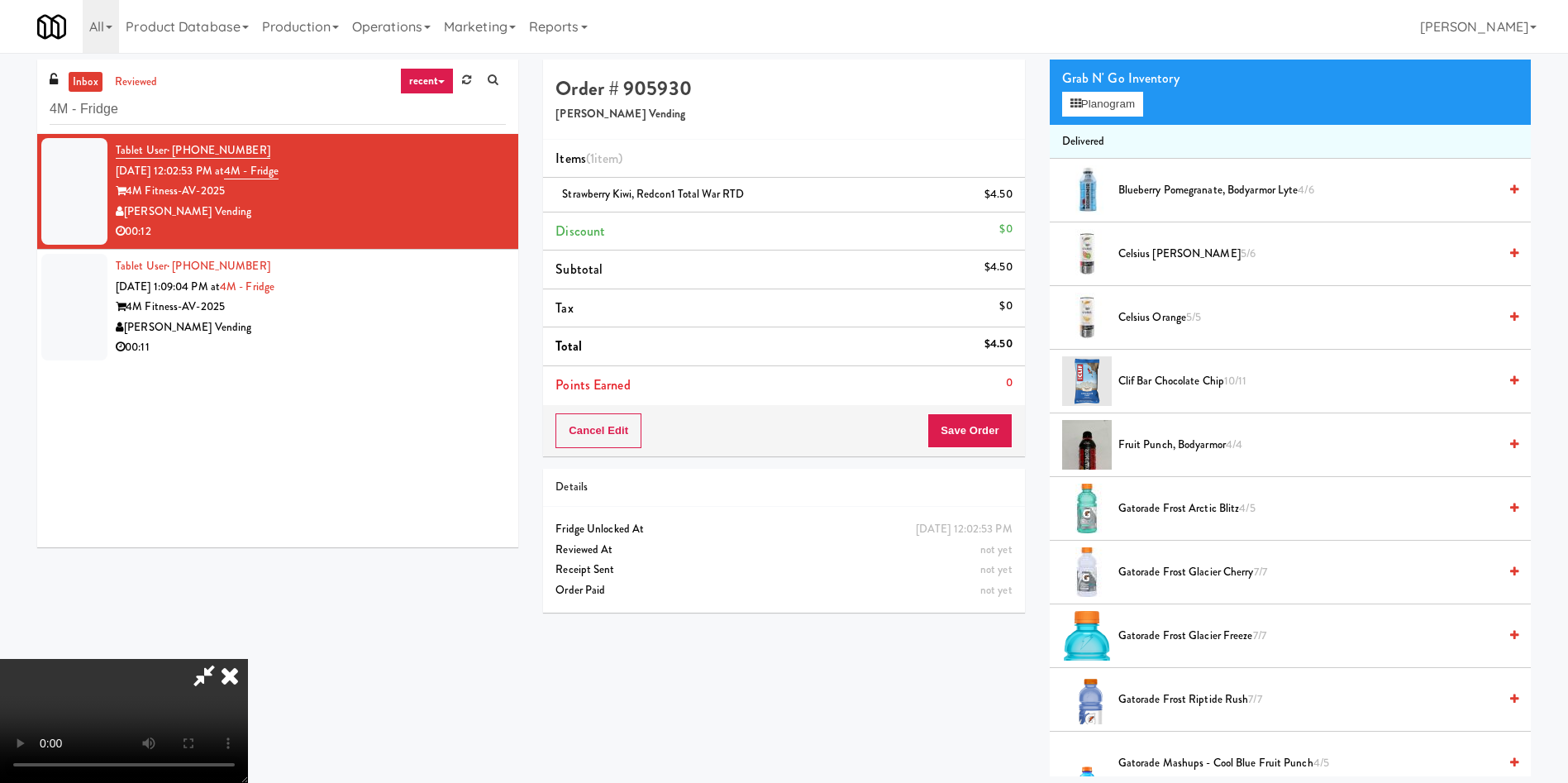
scroll to position [124, 0]
click at [984, 421] on button "Save Order" at bounding box center [969, 430] width 84 height 35
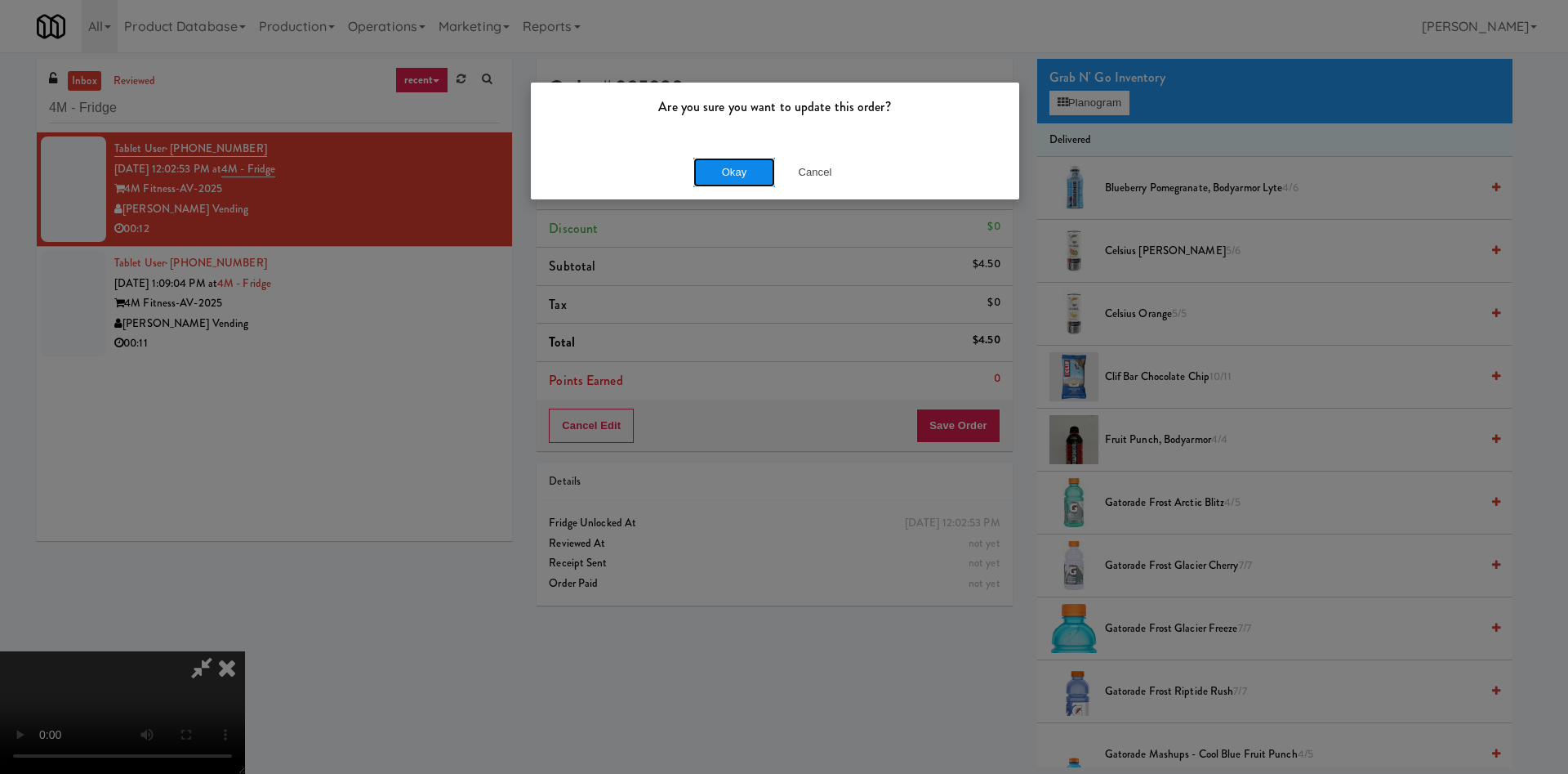
click at [702, 164] on button "Okay" at bounding box center [733, 172] width 81 height 30
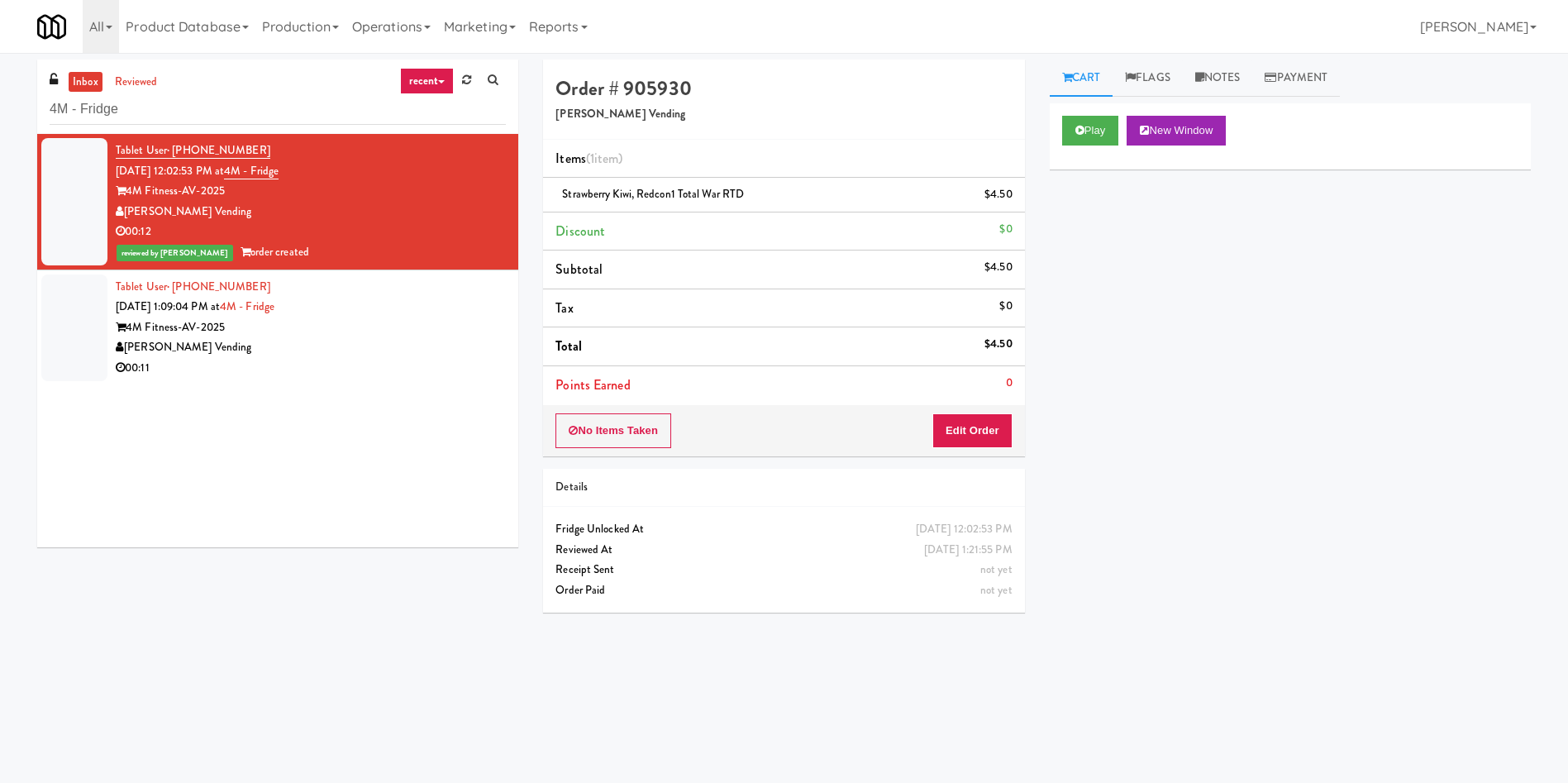
scroll to position [0, 0]
click at [107, 320] on div at bounding box center [74, 327] width 66 height 107
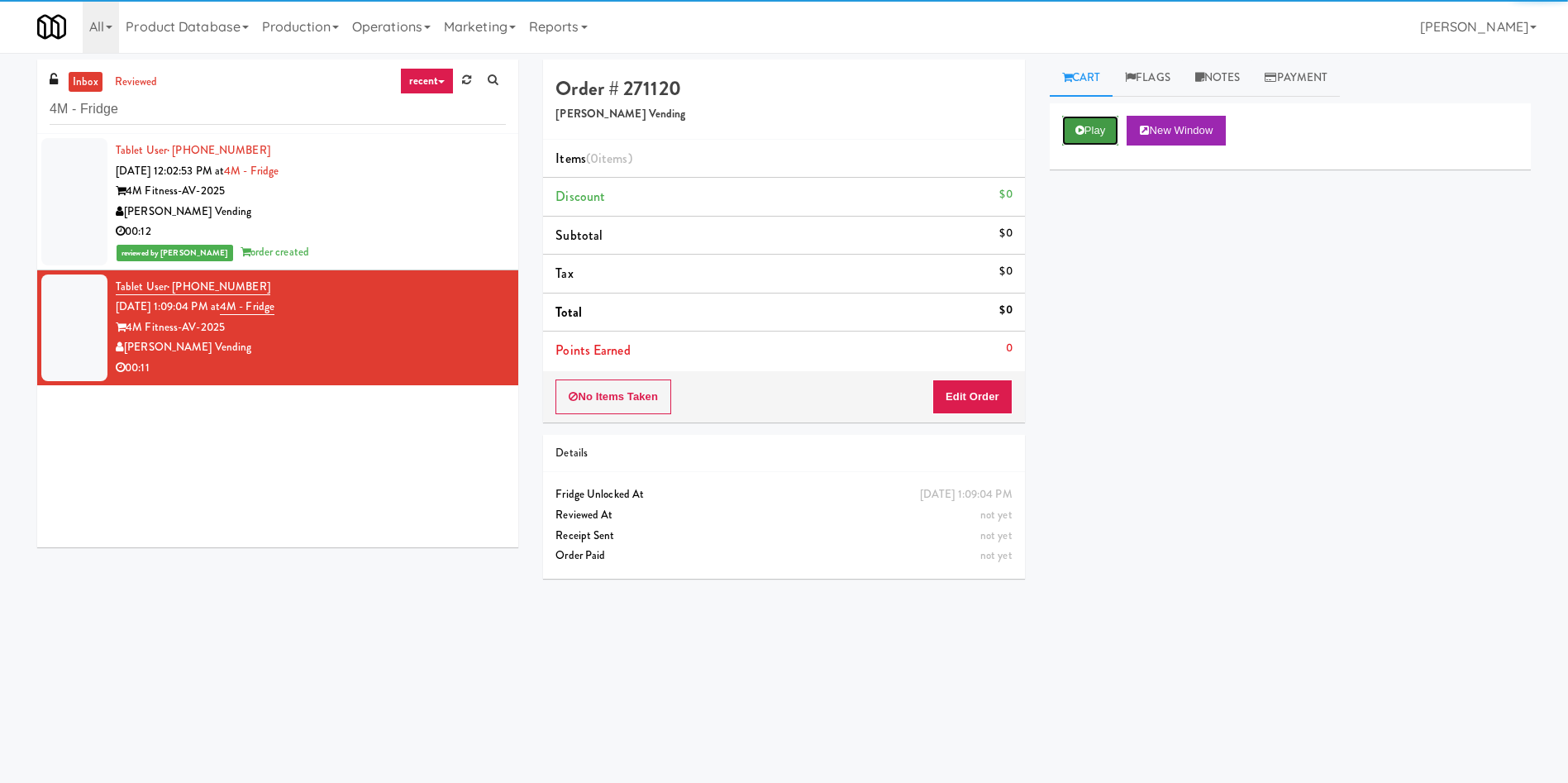
click at [1118, 132] on button "Play" at bounding box center [1091, 131] width 57 height 30
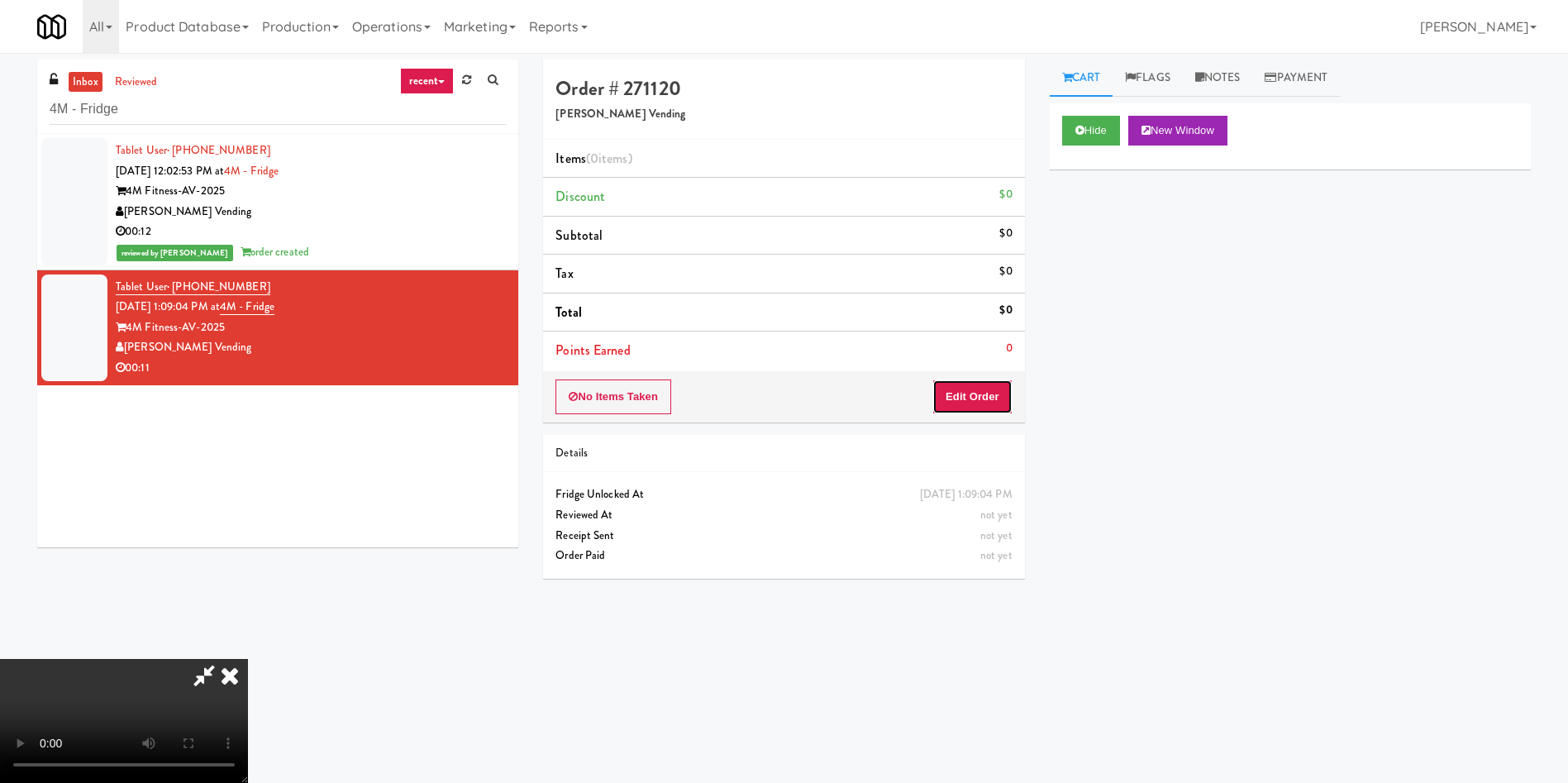
click at [981, 411] on button "Edit Order" at bounding box center [972, 396] width 81 height 35
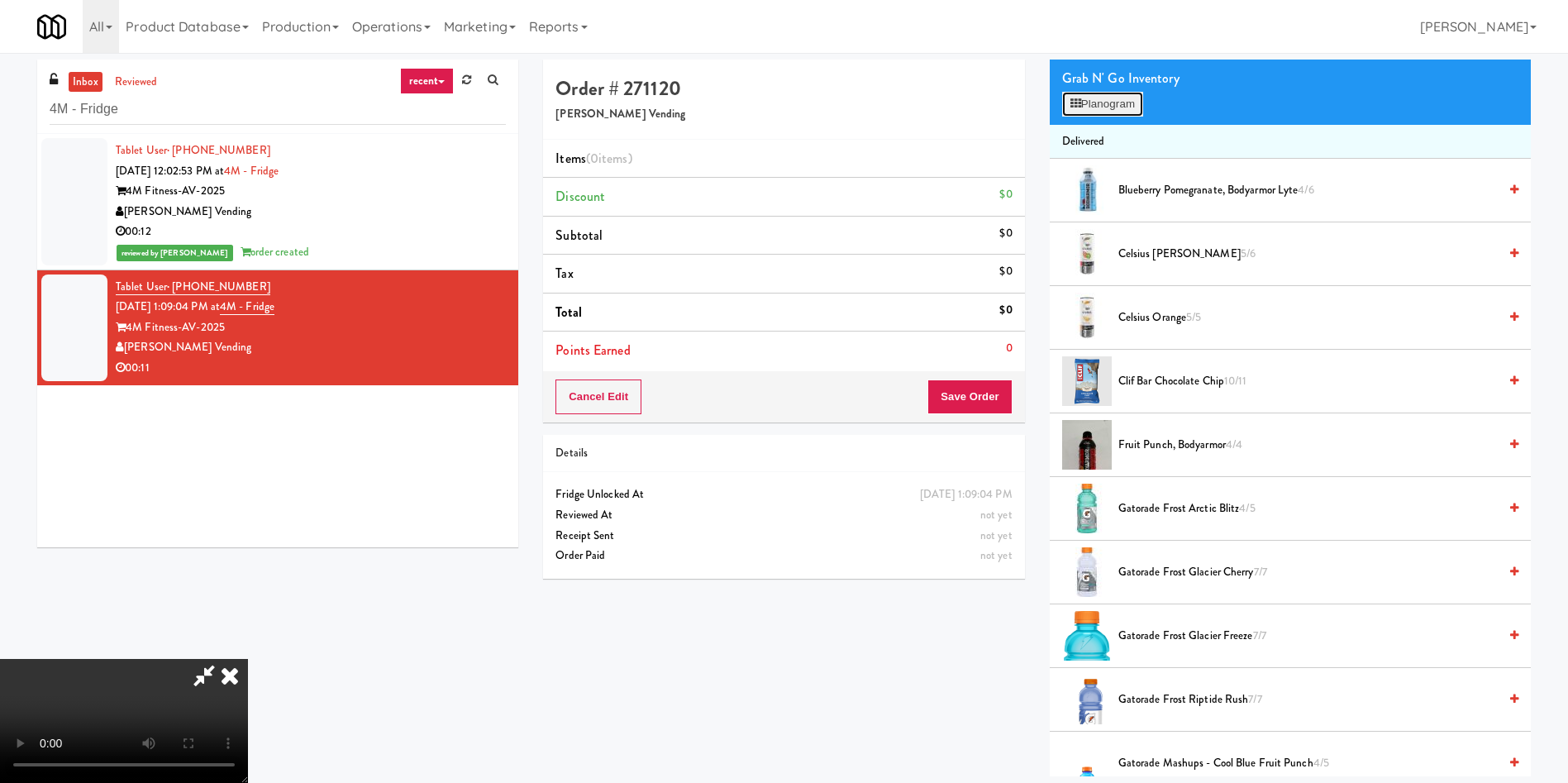
click at [1116, 95] on button "Planogram" at bounding box center [1103, 104] width 81 height 25
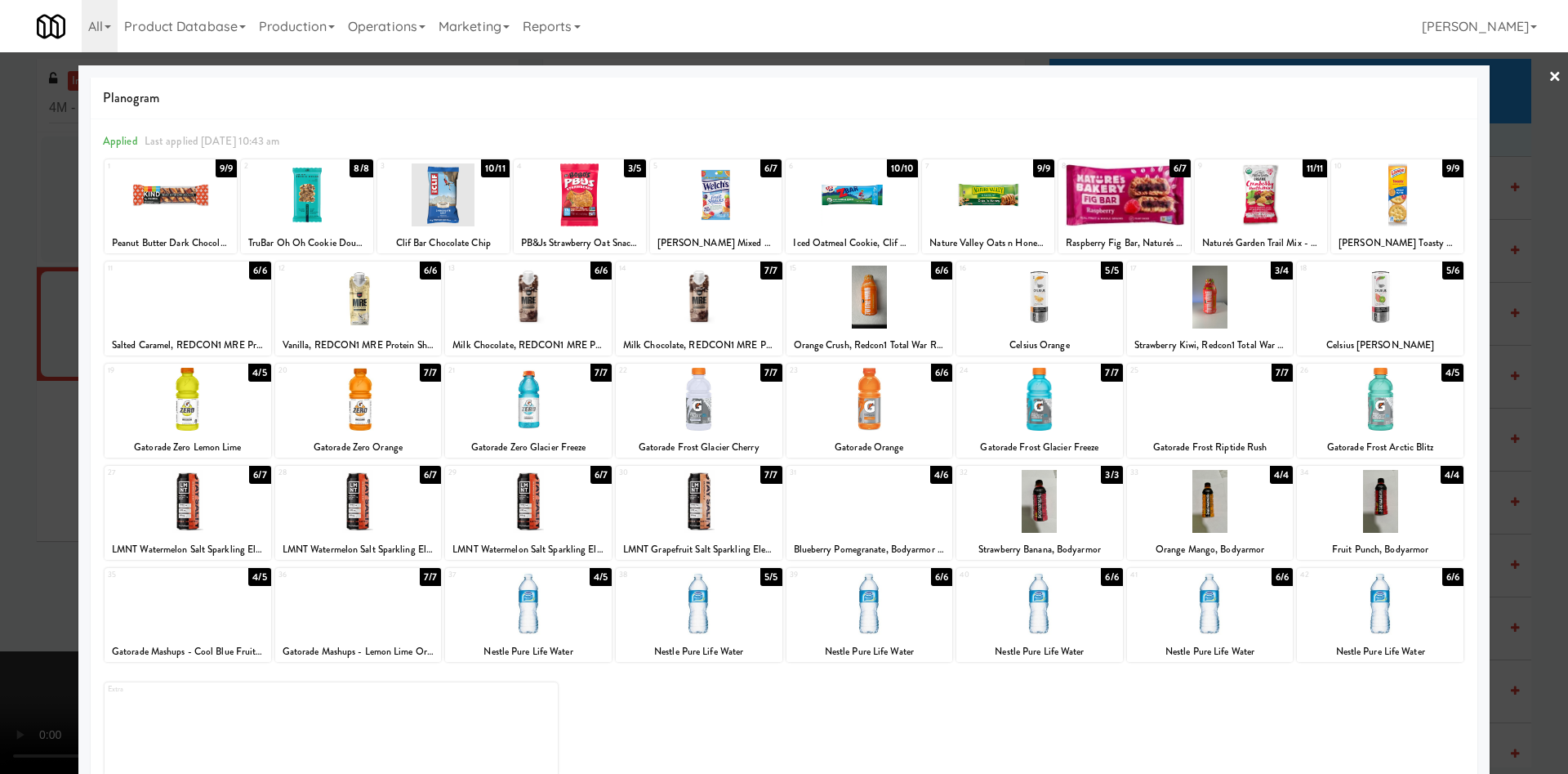
click at [839, 208] on div at bounding box center [851, 195] width 132 height 63
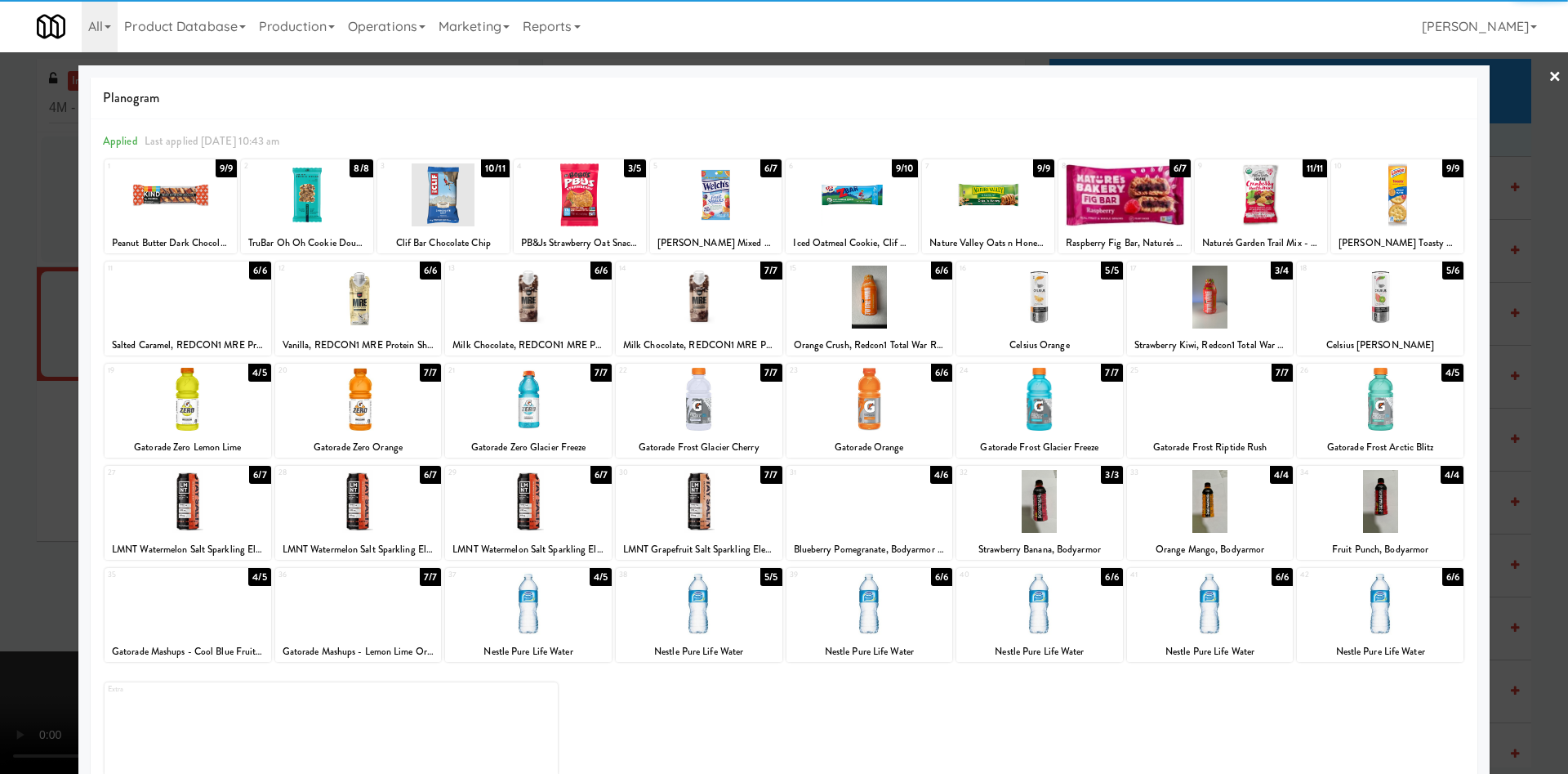
click at [44, 335] on div at bounding box center [784, 387] width 1568 height 774
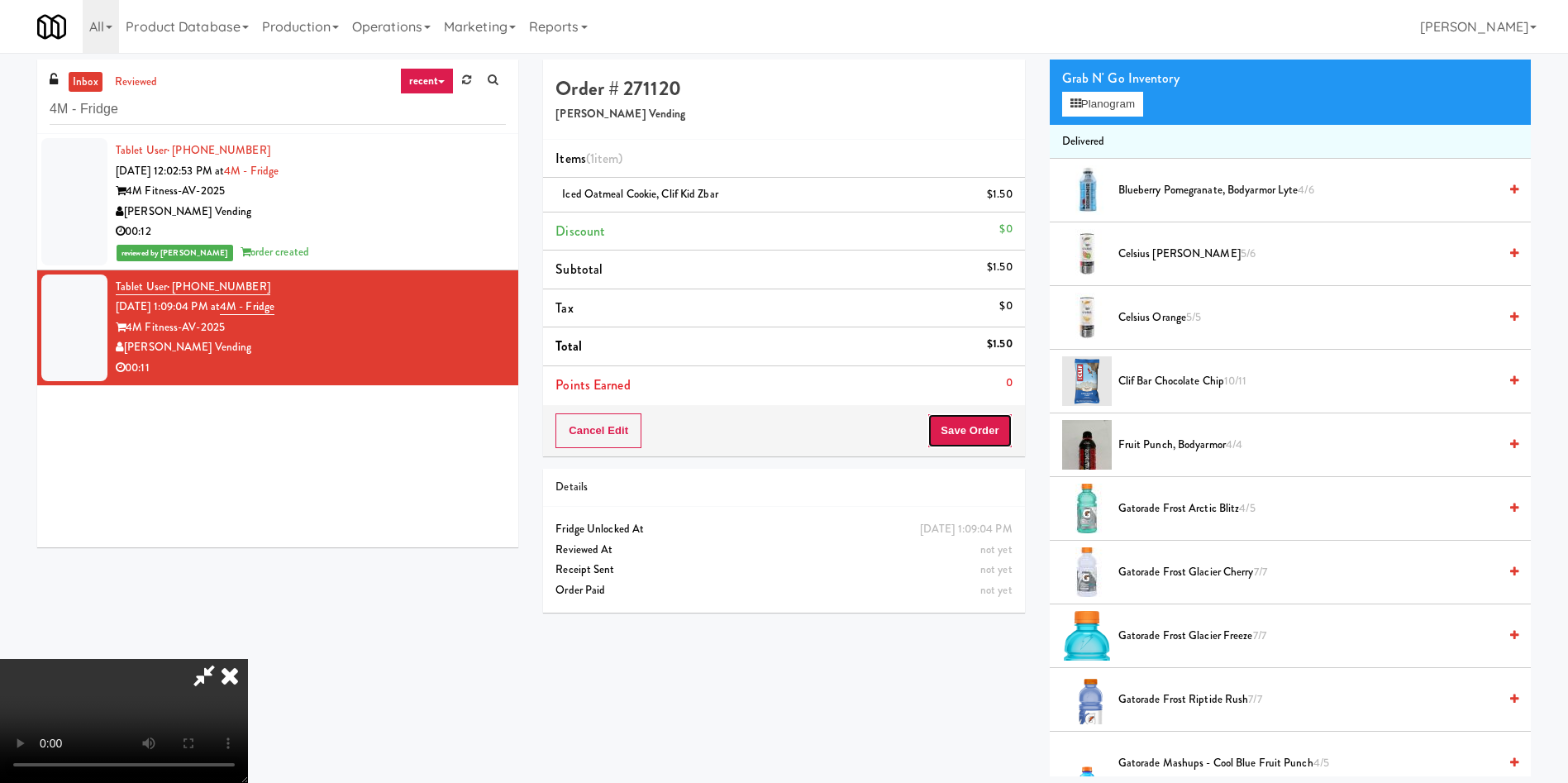
click at [1007, 430] on button "Save Order" at bounding box center [969, 430] width 84 height 35
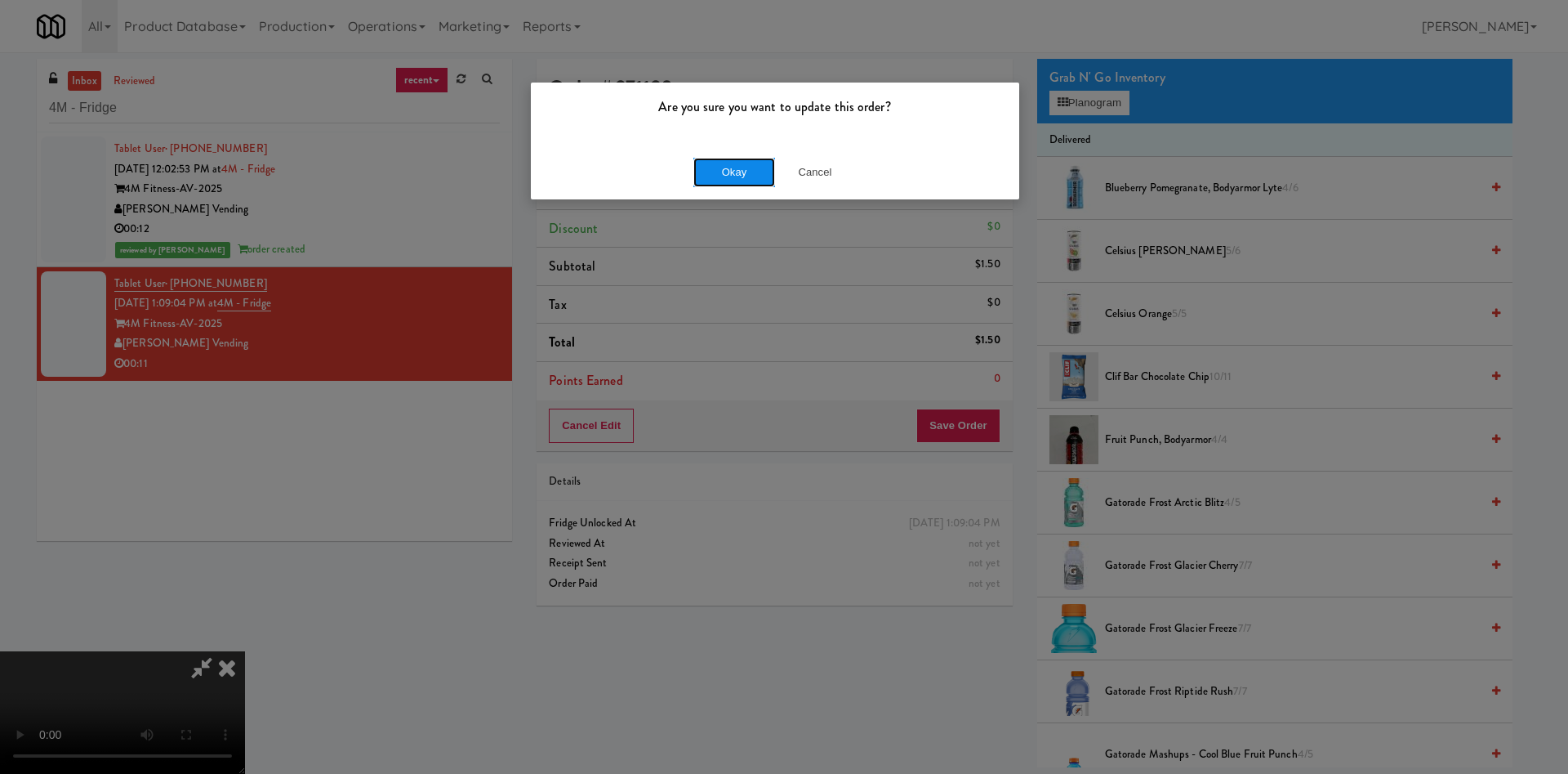
click at [742, 167] on button "Okay" at bounding box center [733, 172] width 81 height 30
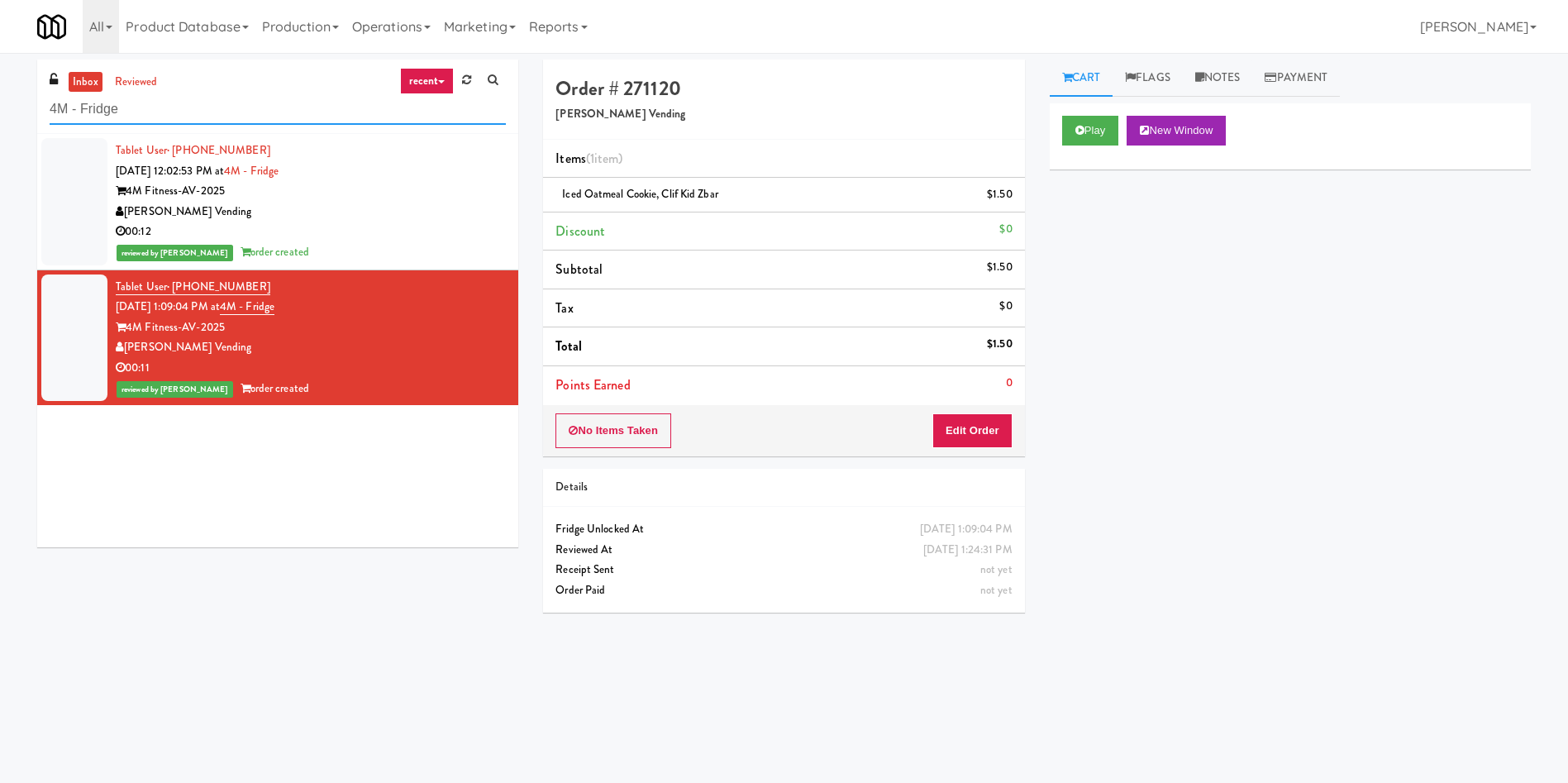
drag, startPoint x: 274, startPoint y: 102, endPoint x: 0, endPoint y: 73, distance: 275.5
click at [0, 73] on div "inbox reviewed recent all unclear take inventory issue suspicious failed recent…" at bounding box center [784, 391] width 1568 height 664
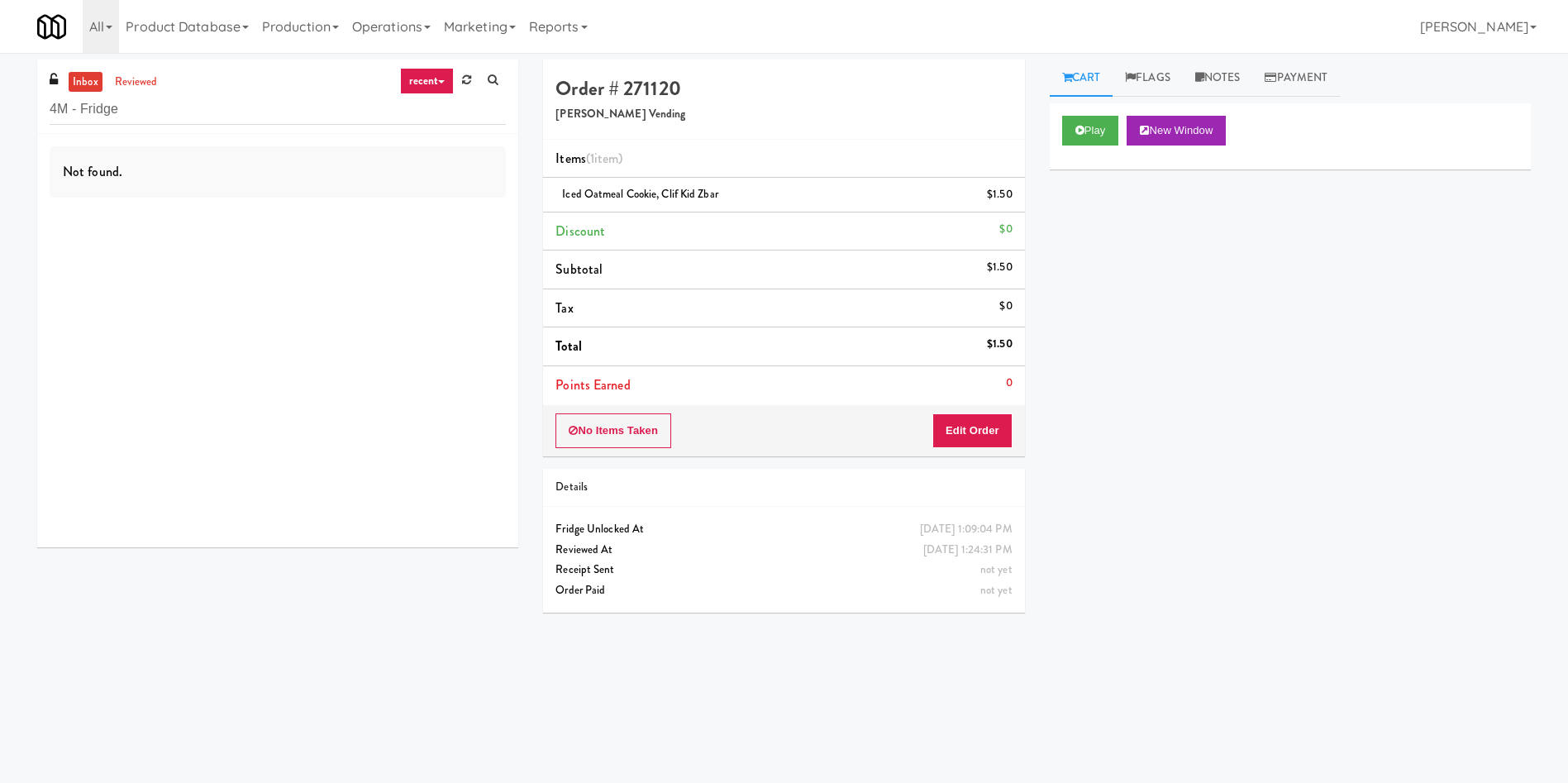
click at [94, 73] on link "inbox" at bounding box center [86, 81] width 34 height 20
click at [147, 87] on link "reviewed" at bounding box center [136, 81] width 51 height 20
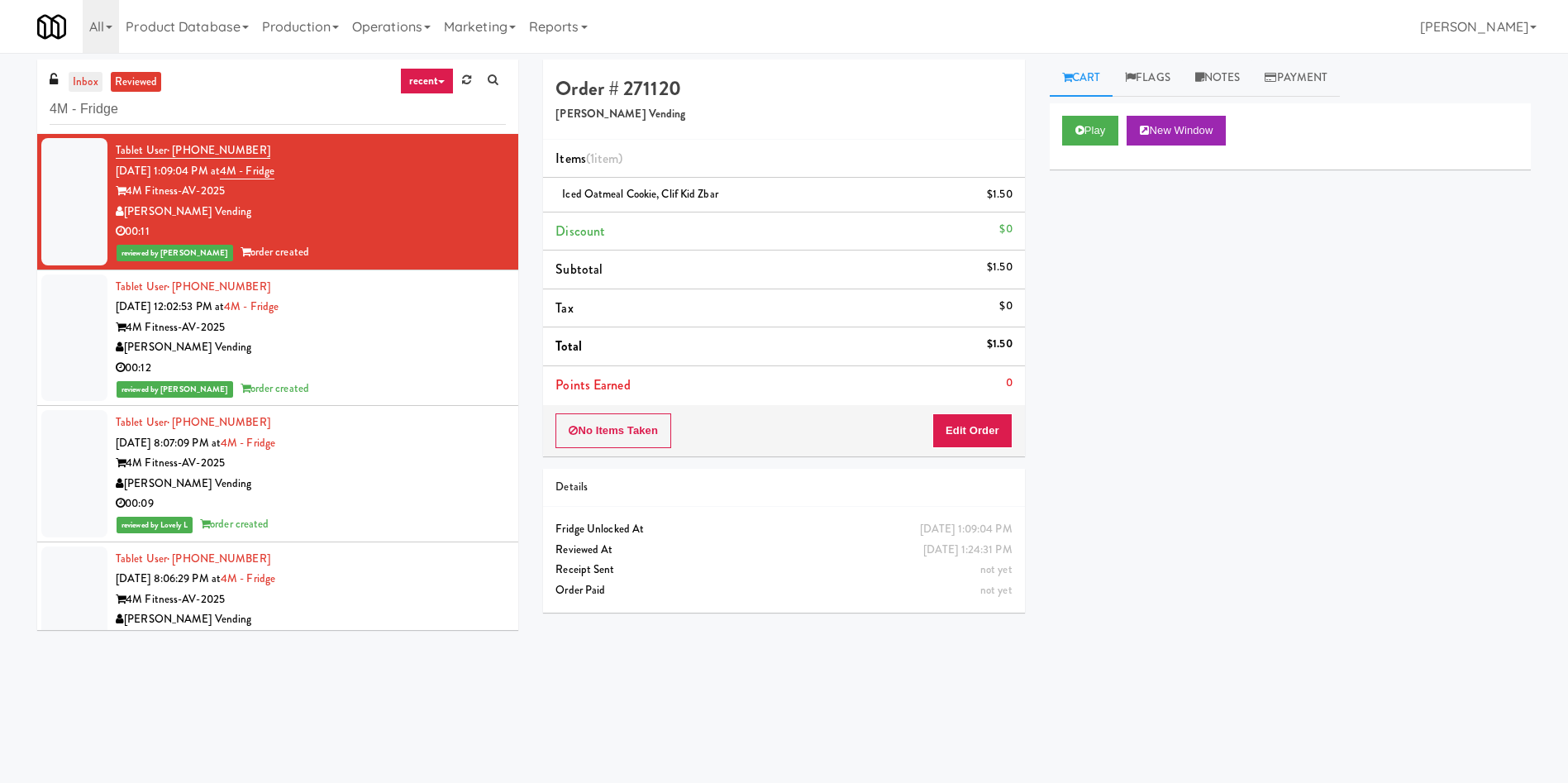
click at [88, 81] on link "inbox" at bounding box center [86, 81] width 34 height 20
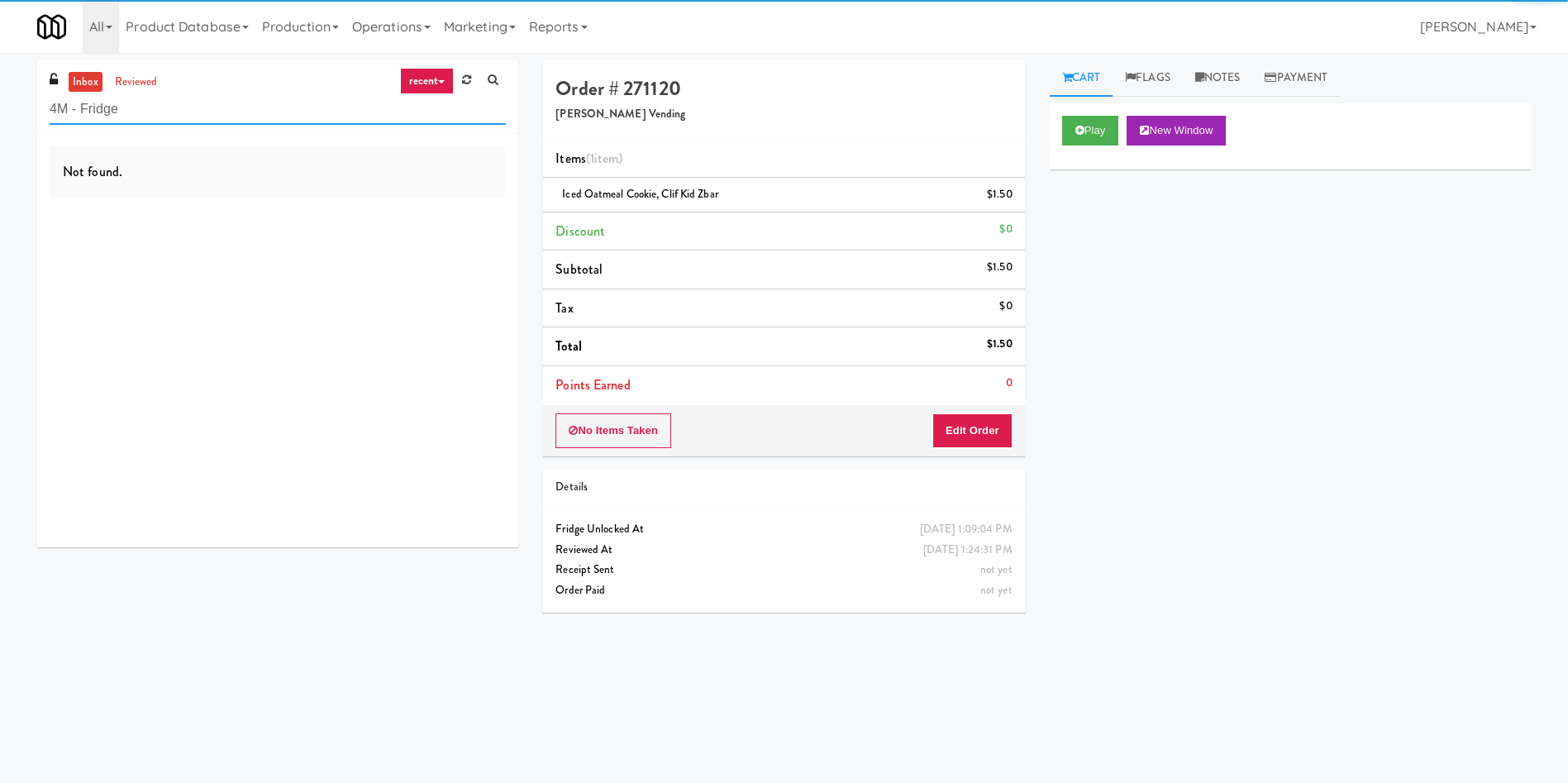
drag, startPoint x: 139, startPoint y: 111, endPoint x: 1, endPoint y: 85, distance: 140.4
click at [0, 87] on div "inbox reviewed recent all unclear take inventory issue suspicious failed recent…" at bounding box center [784, 391] width 1568 height 664
paste input "Queen St. Cargo Planogram"
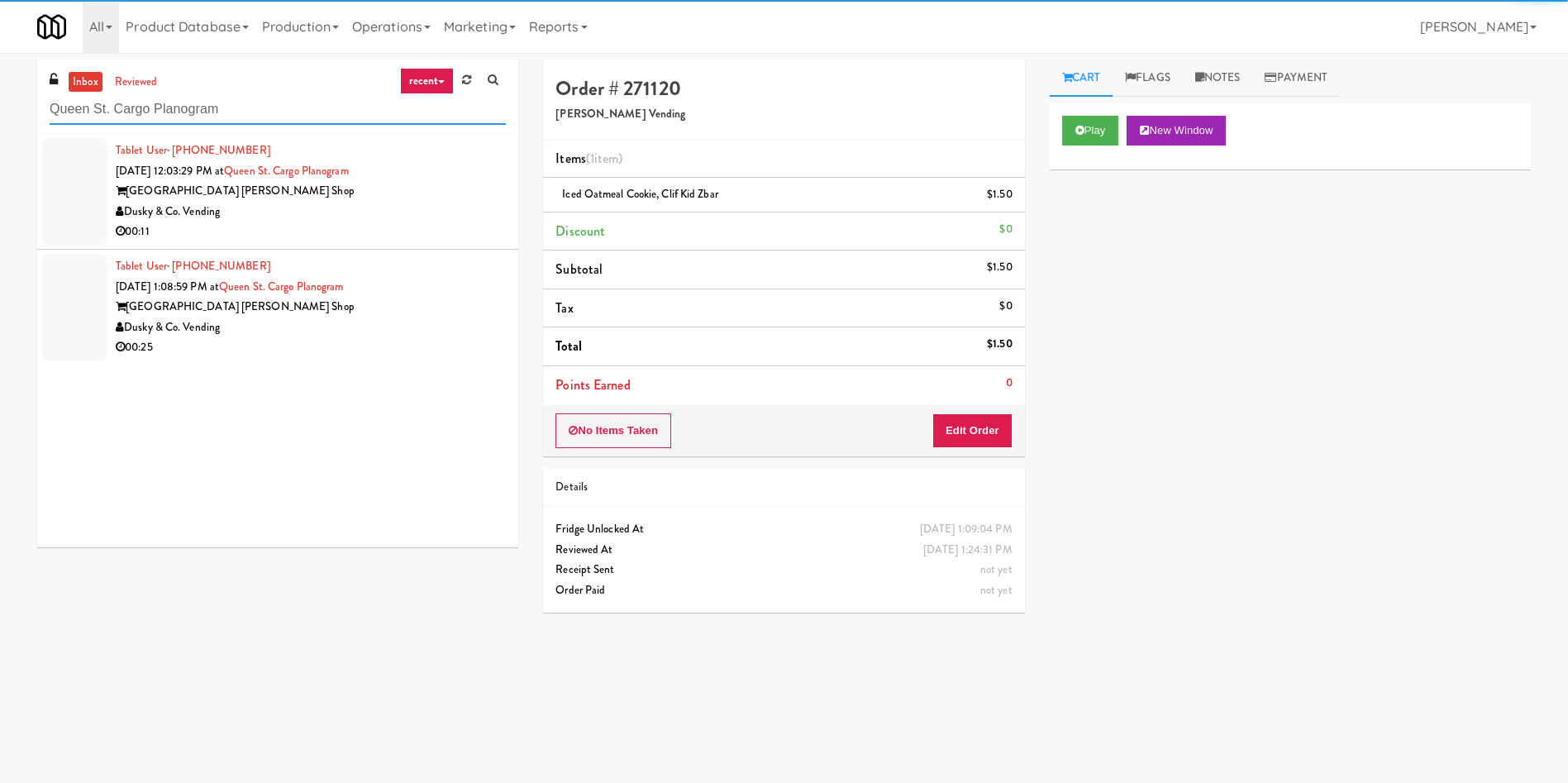
type input "Queen St. Cargo Planogram"
click at [58, 183] on div at bounding box center [74, 191] width 66 height 107
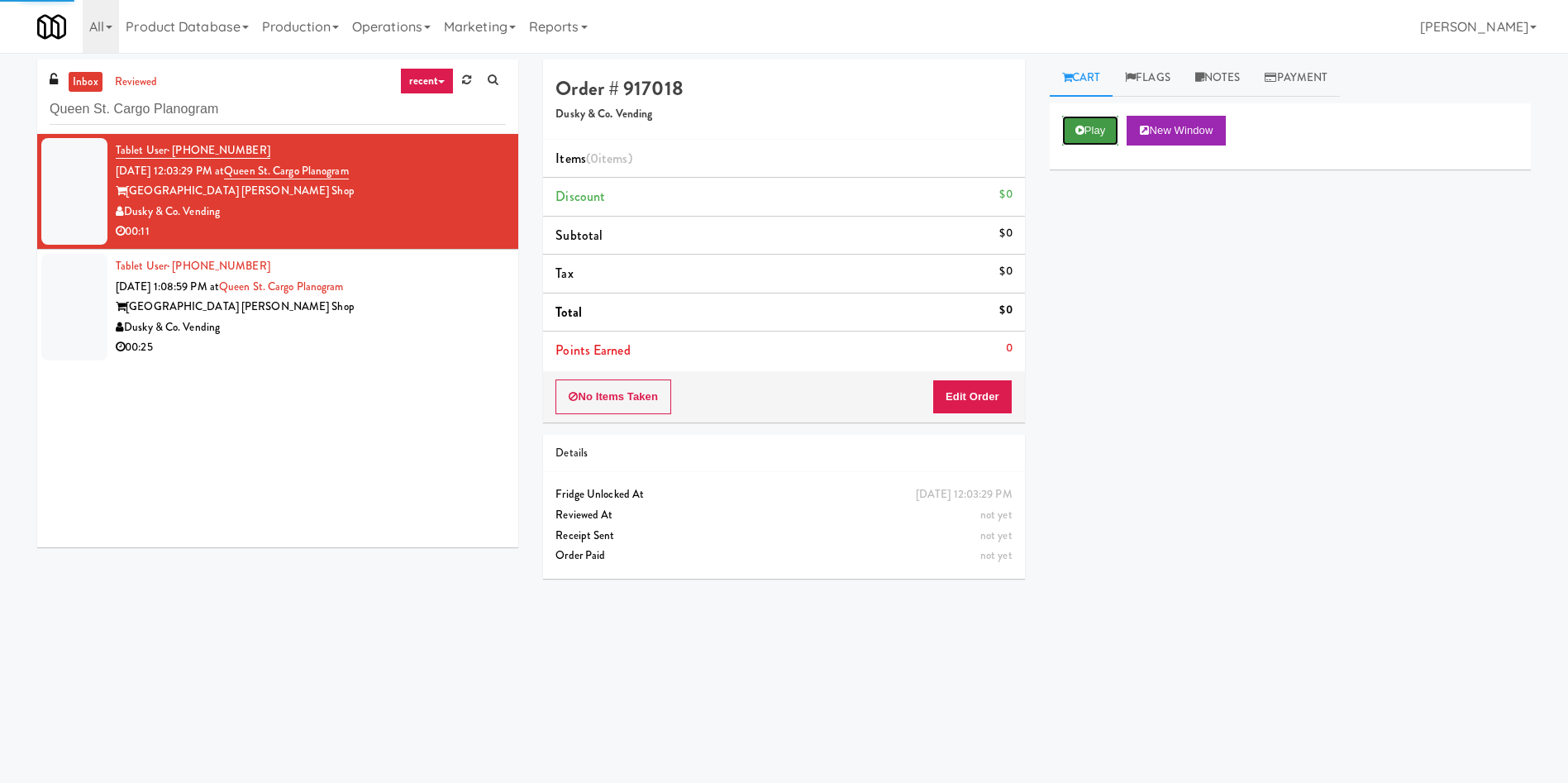
click at [1089, 135] on button "Play" at bounding box center [1091, 131] width 57 height 30
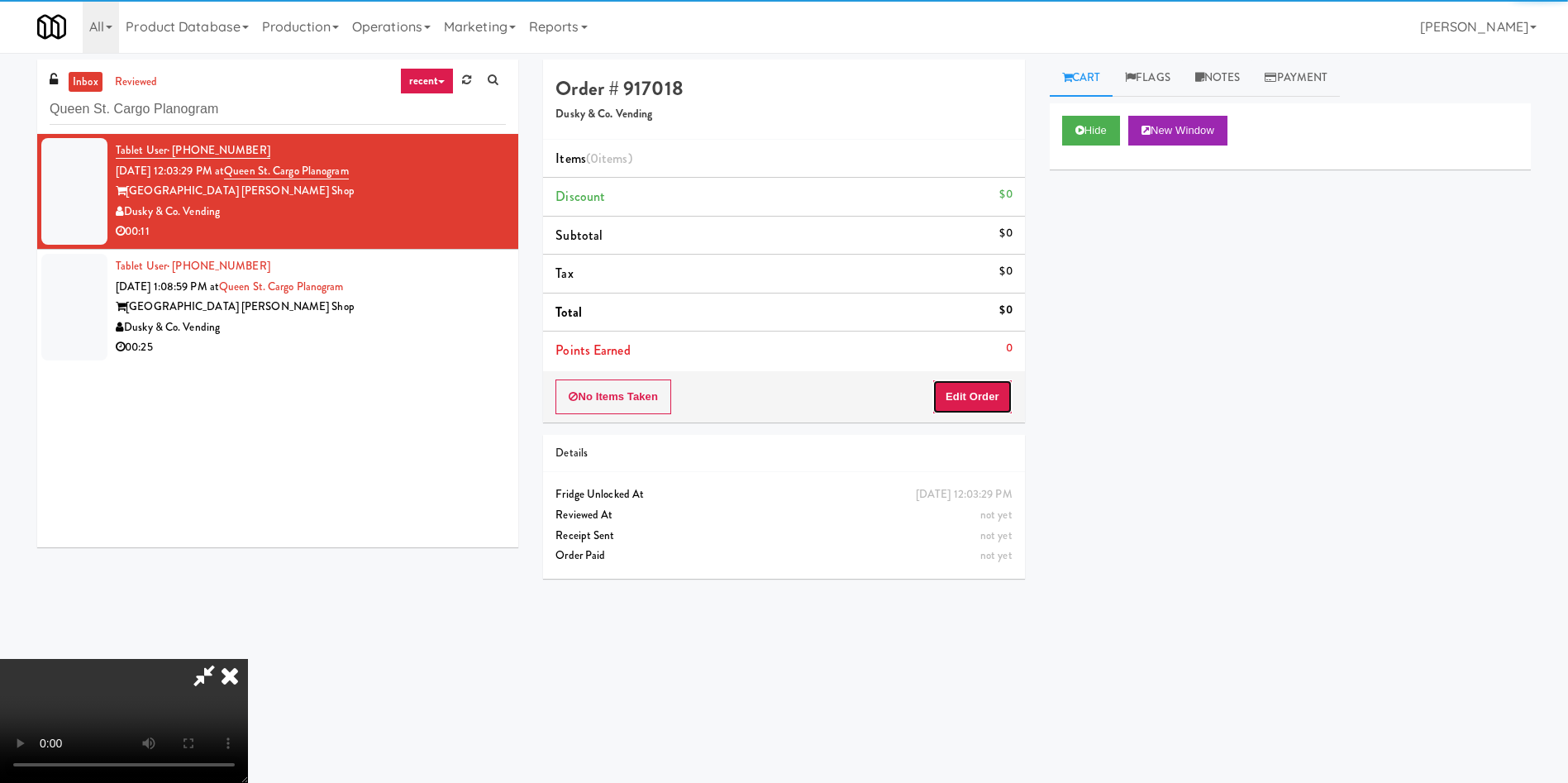
click at [999, 387] on button "Edit Order" at bounding box center [972, 396] width 81 height 35
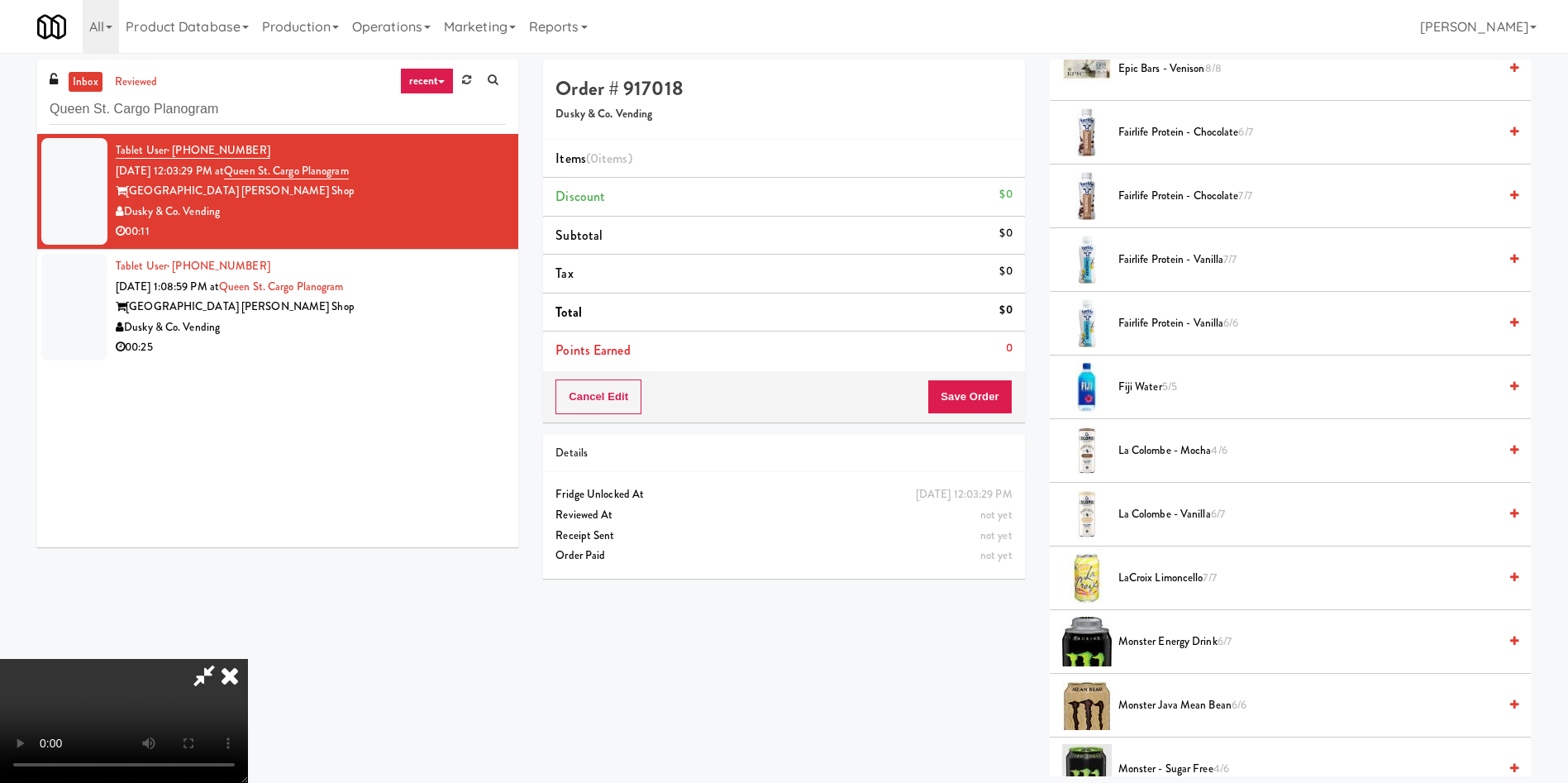
scroll to position [1240, 0]
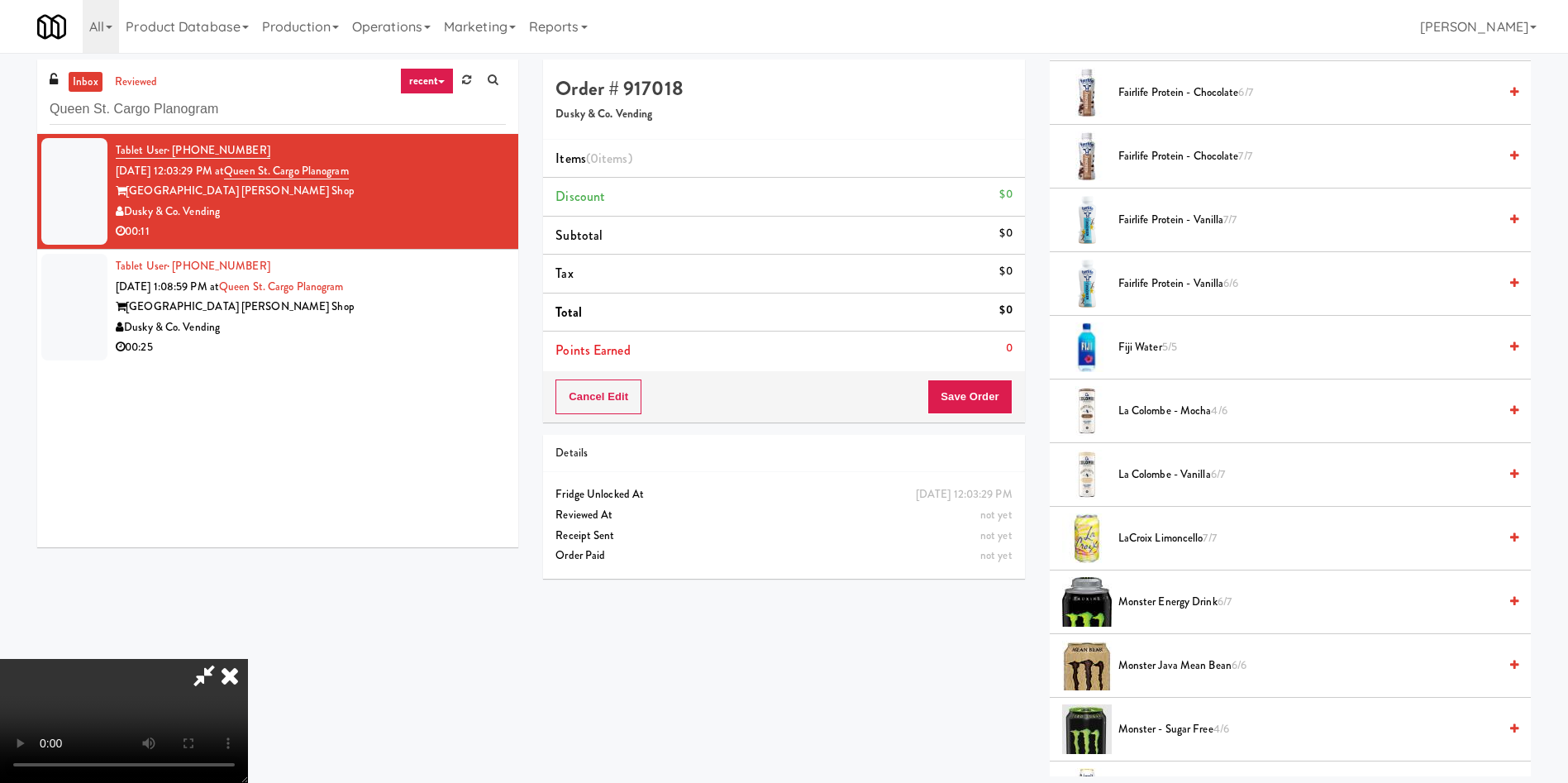
click at [1181, 661] on span "Monster Java Mean Bean 6/6" at bounding box center [1308, 665] width 380 height 20
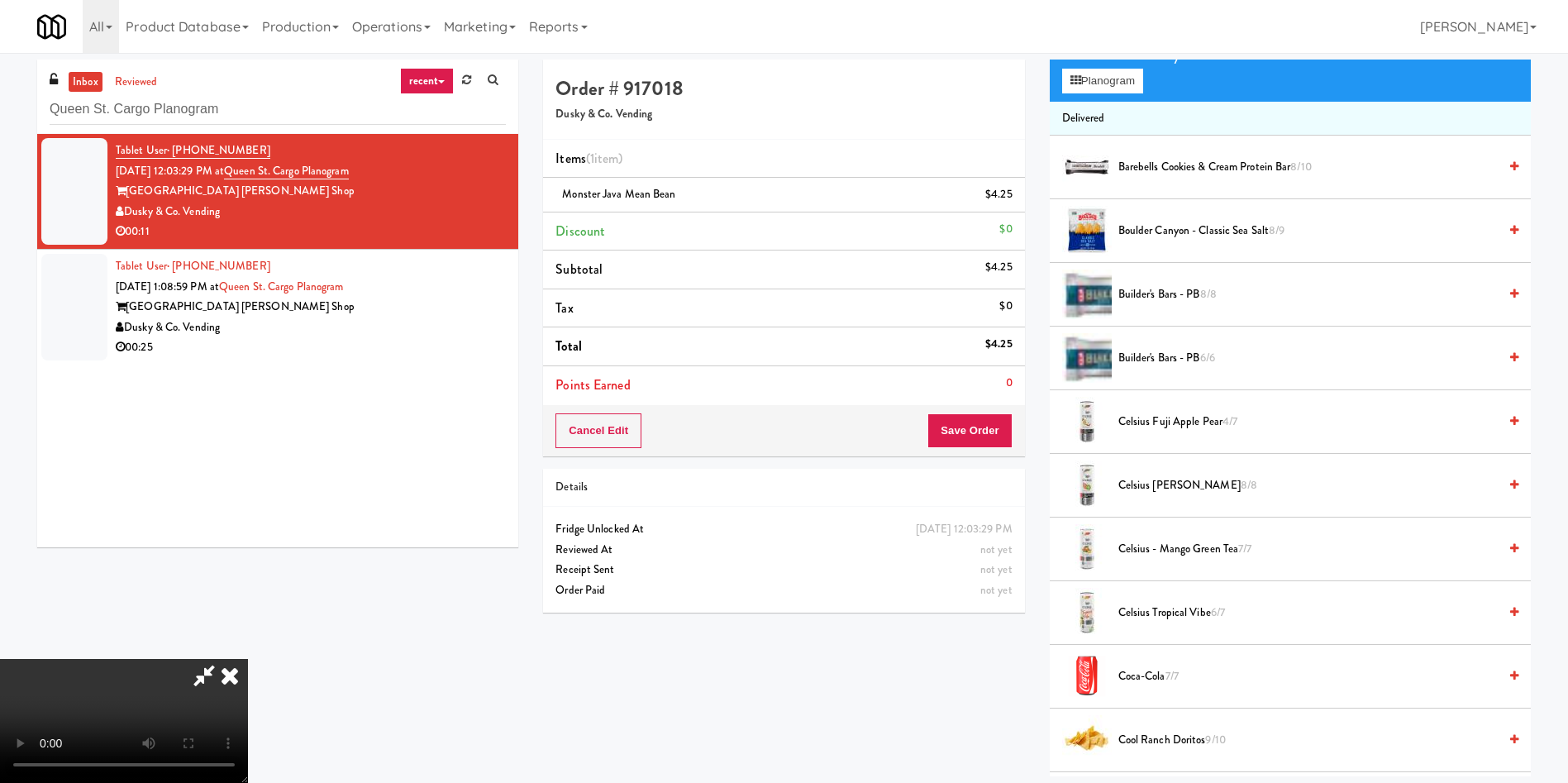
scroll to position [0, 0]
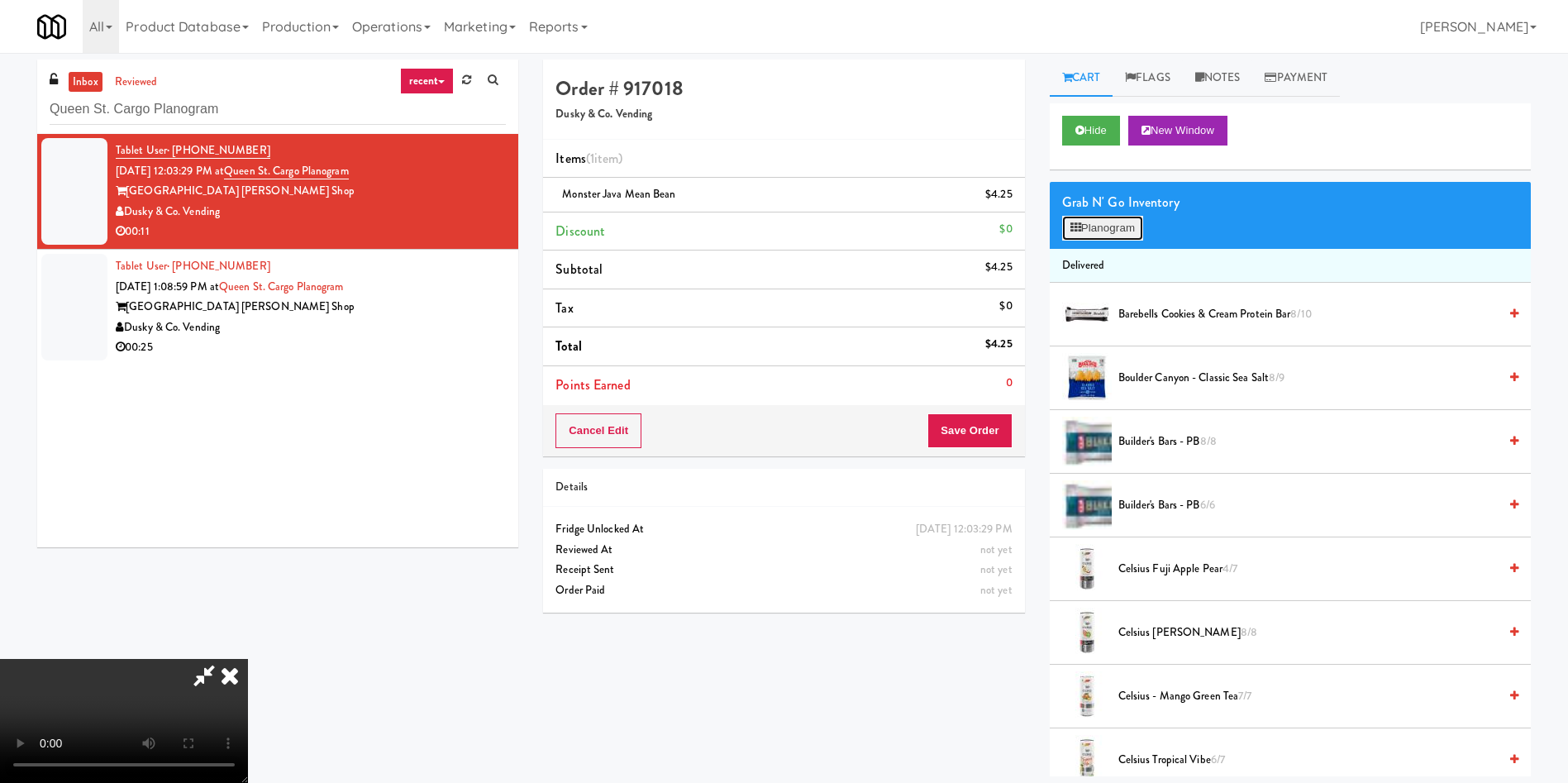
click at [1106, 234] on button "Planogram" at bounding box center [1103, 228] width 81 height 25
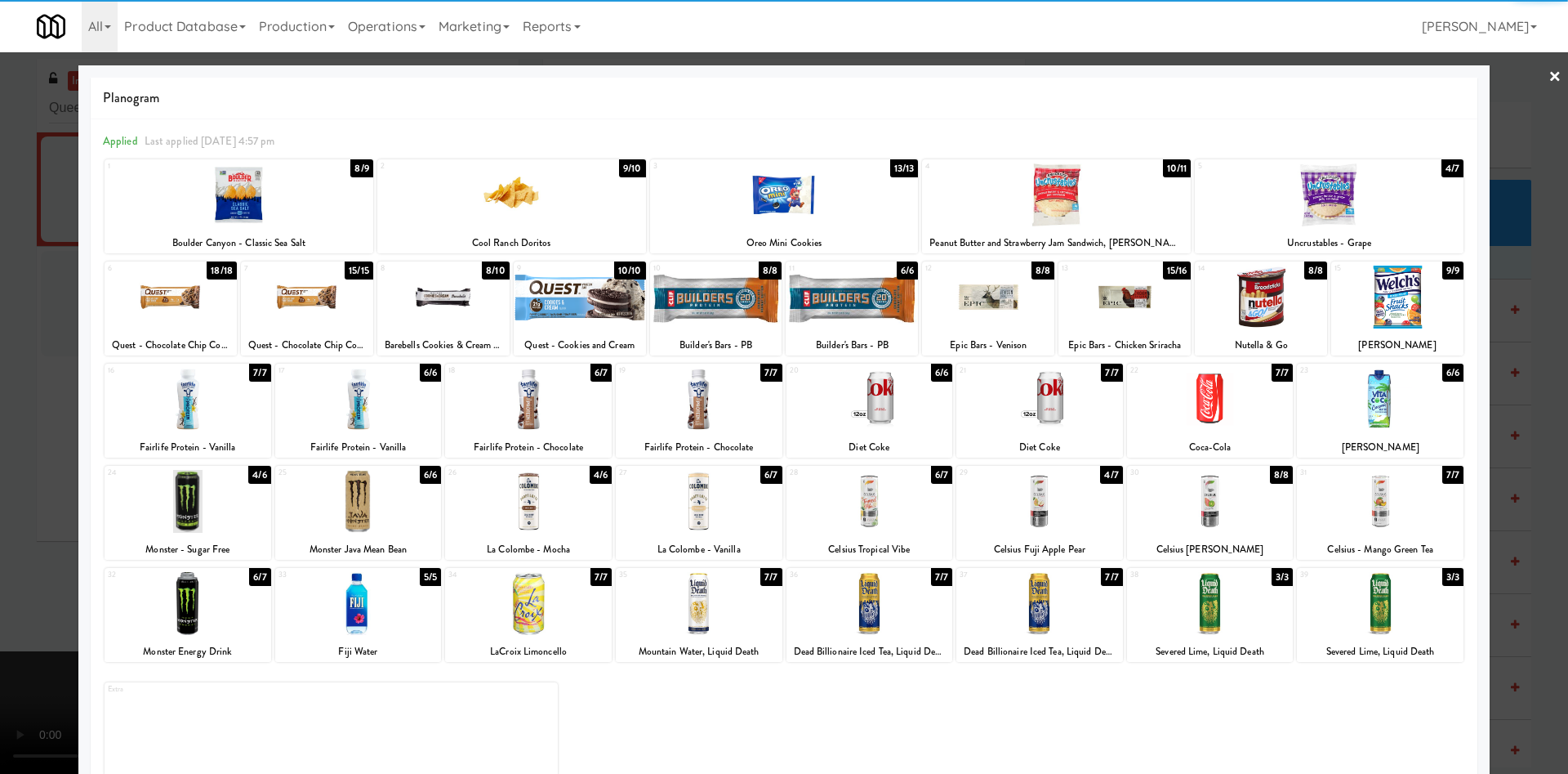
click at [1477, 148] on div at bounding box center [784, 387] width 1568 height 774
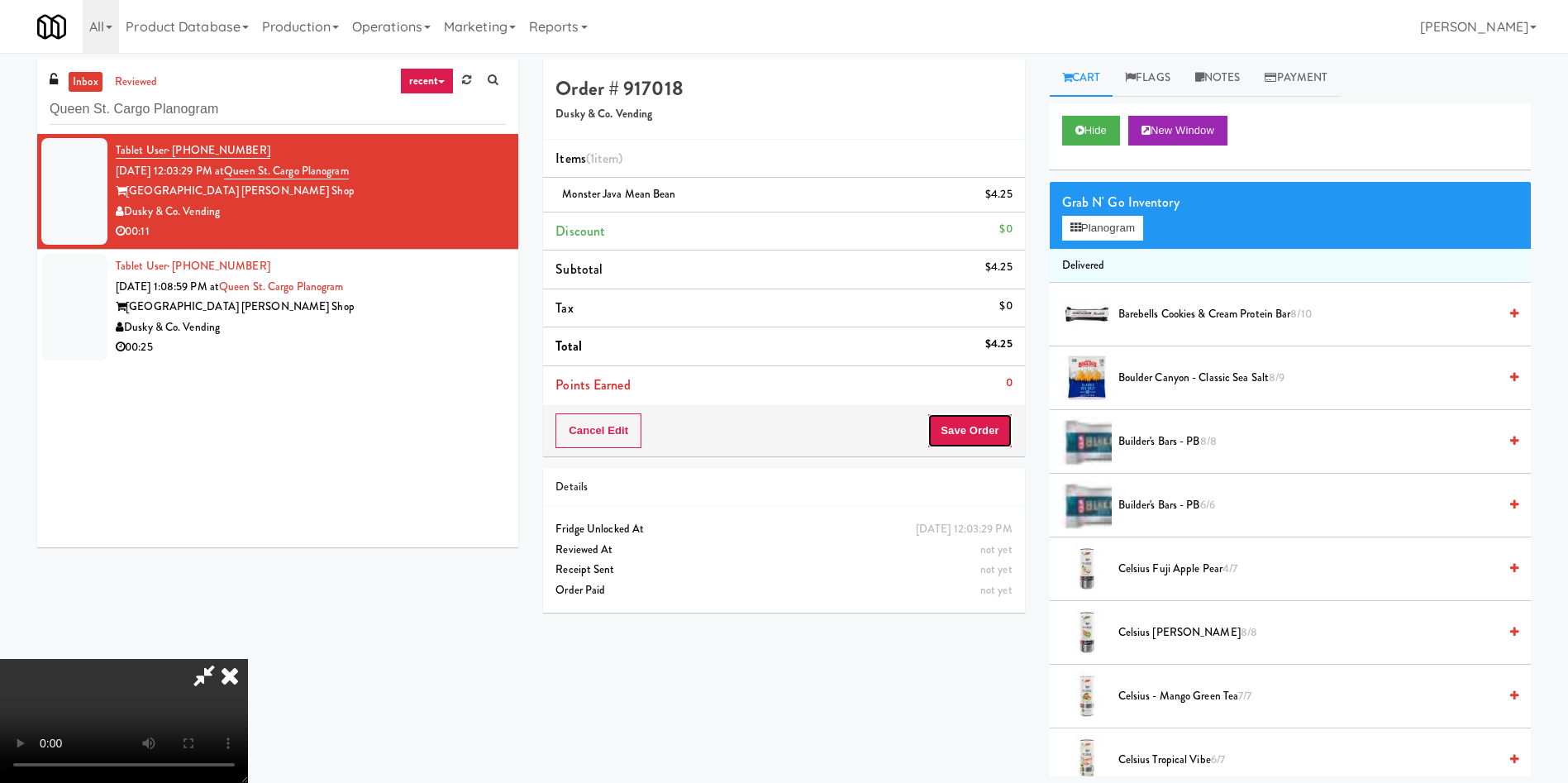
click at [962, 421] on button "Save Order" at bounding box center [969, 430] width 84 height 35
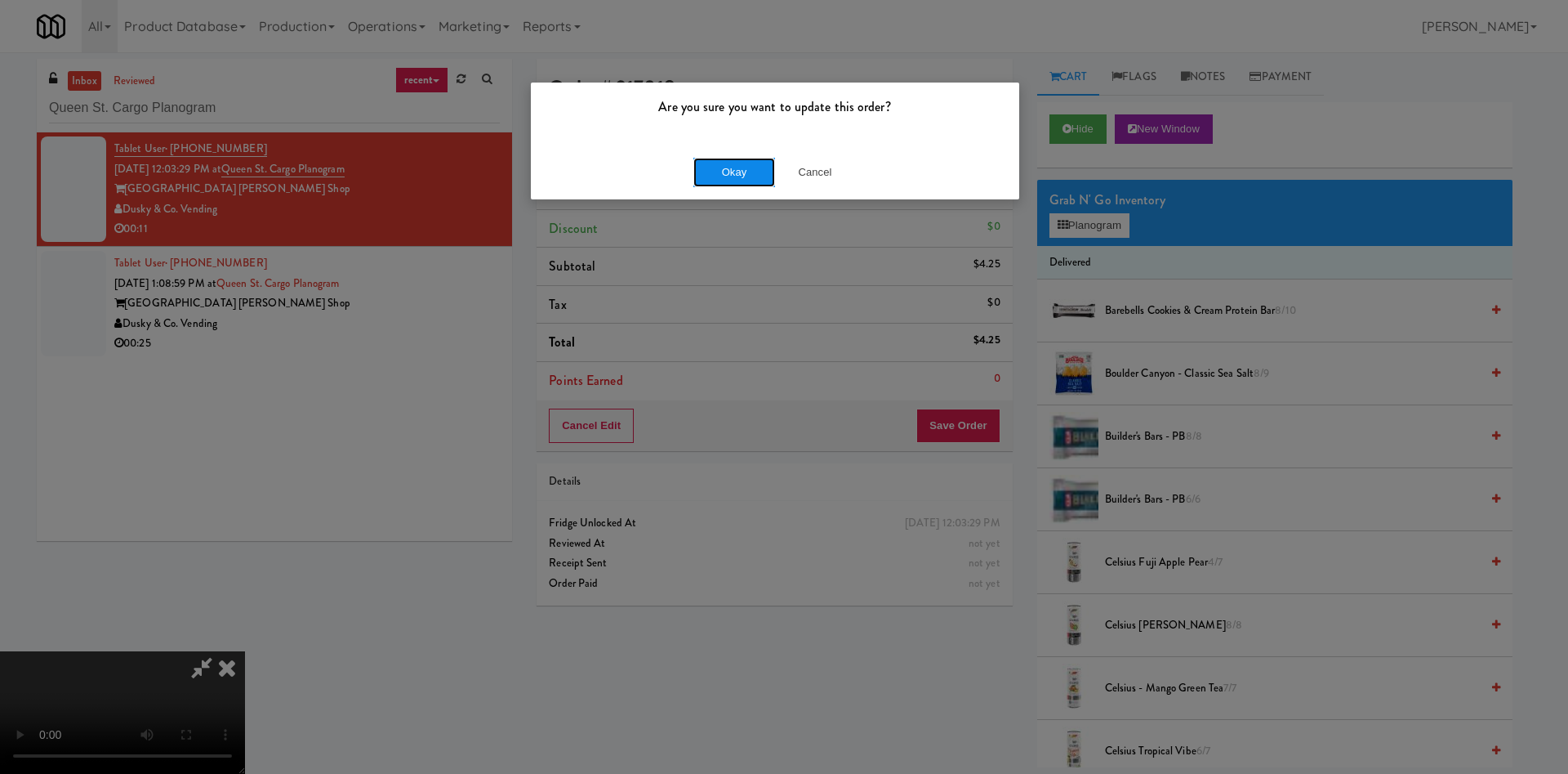
click at [763, 179] on button "Okay" at bounding box center [733, 172] width 81 height 30
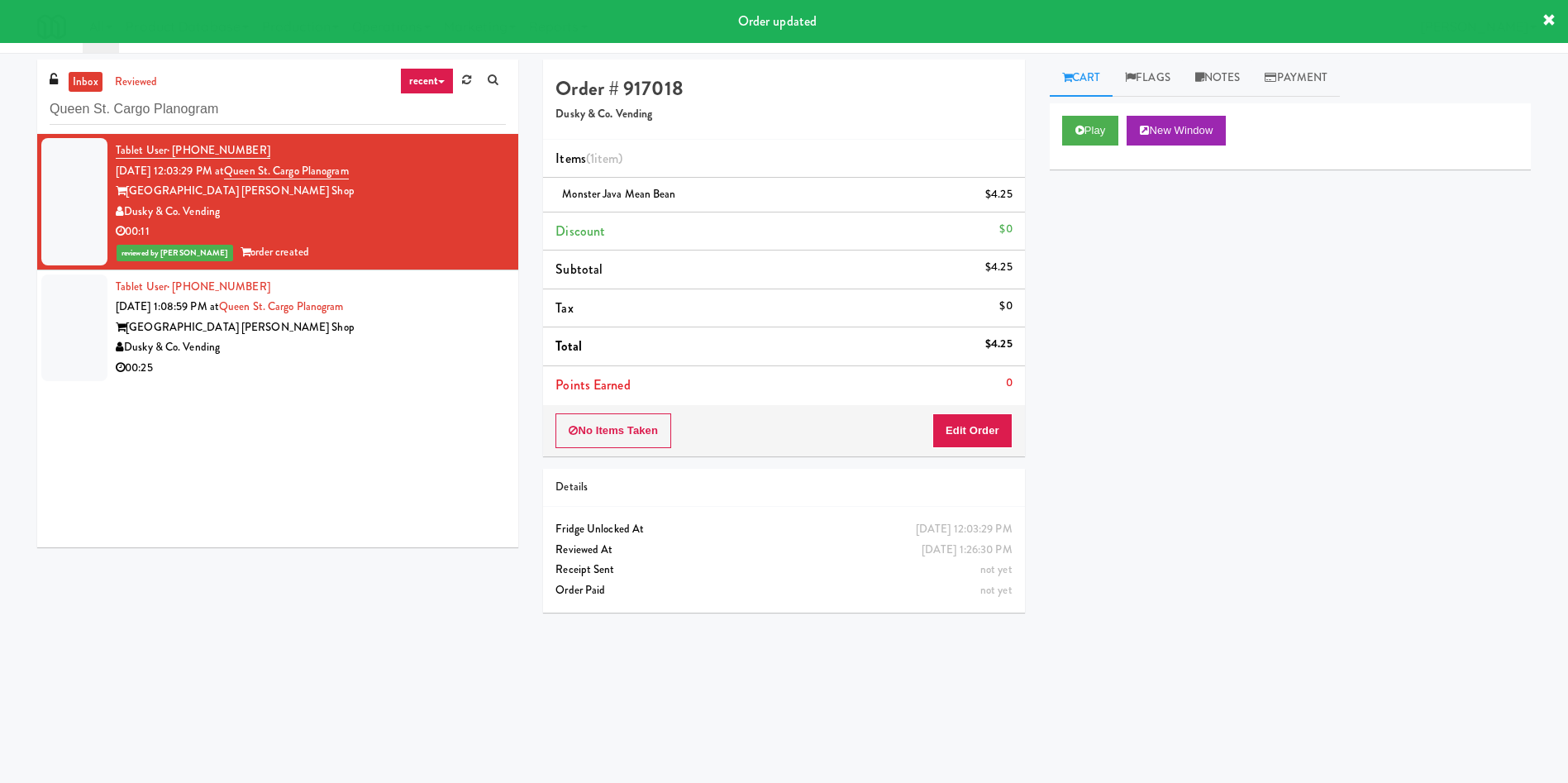
click at [32, 304] on div "inbox reviewed recent all unclear take inventory issue suspicious failed recent…" at bounding box center [278, 309] width 506 height 500
click at [115, 312] on li "Tablet User · (910) 644-4799 [DATE] 1:08:59 PM at [GEOGRAPHIC_DATA] [PERSON_NAM…" at bounding box center [278, 328] width 481 height 115
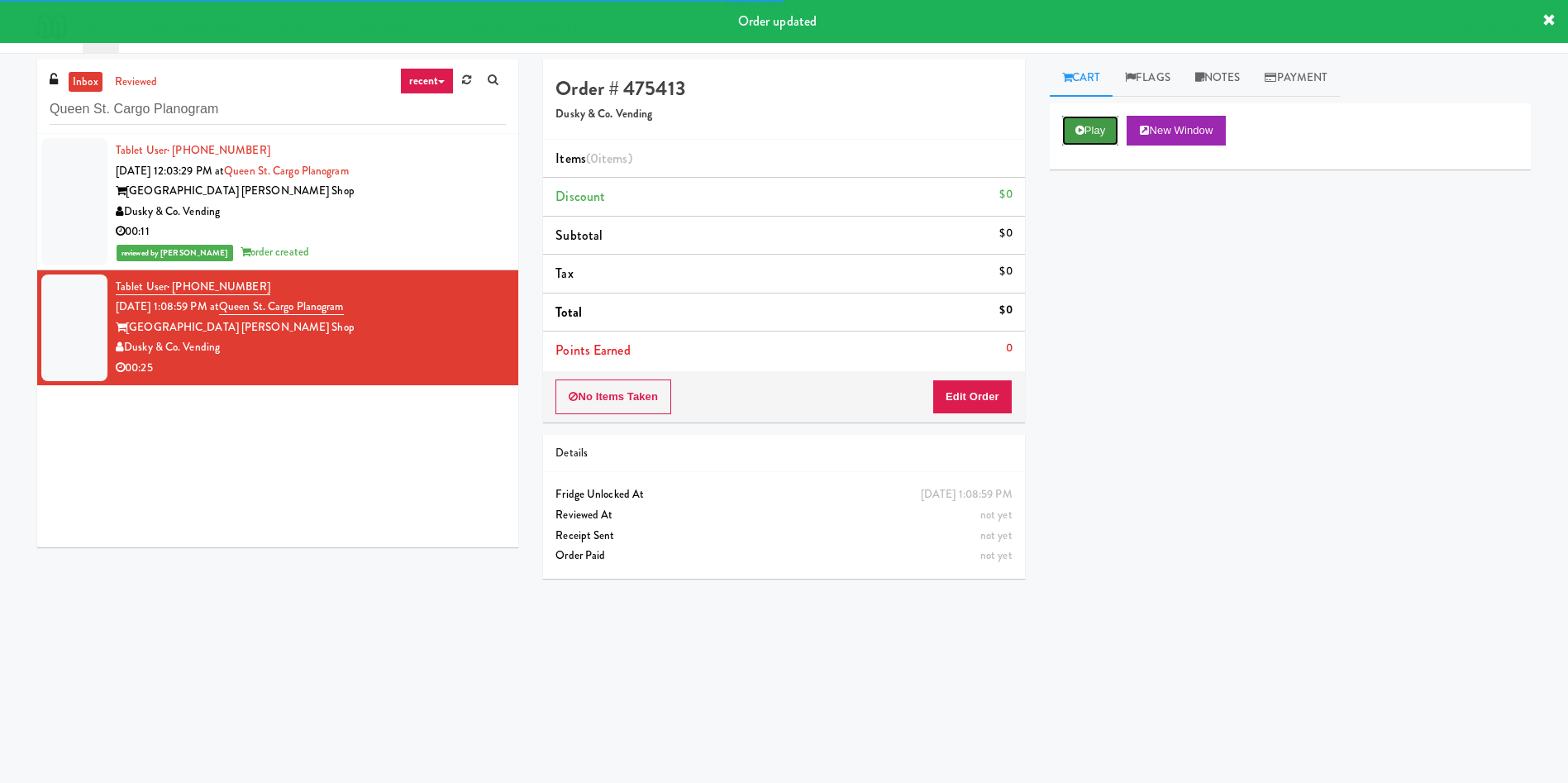
click at [1083, 139] on button "Play" at bounding box center [1091, 131] width 57 height 30
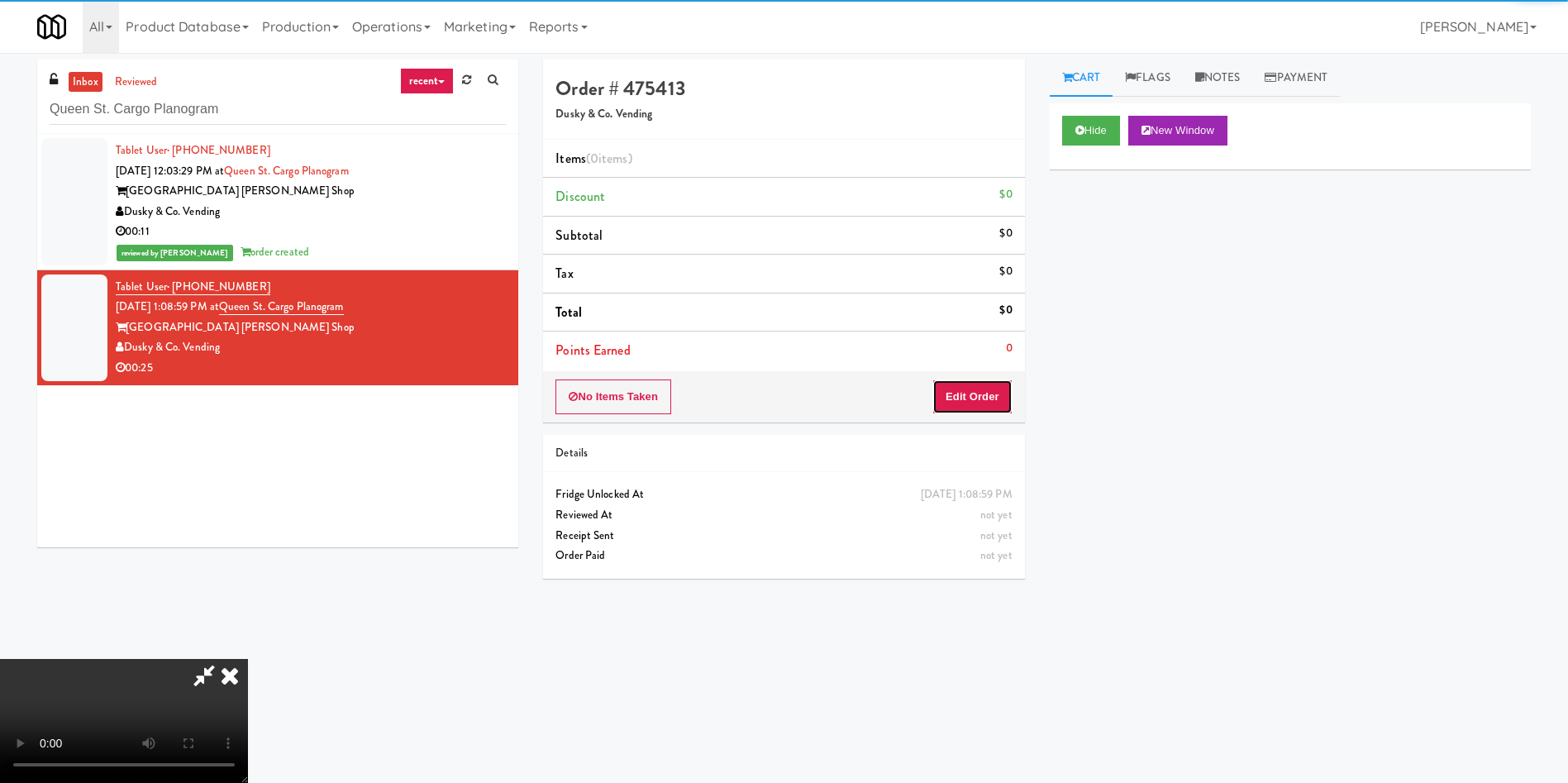
click at [999, 392] on button "Edit Order" at bounding box center [972, 396] width 81 height 35
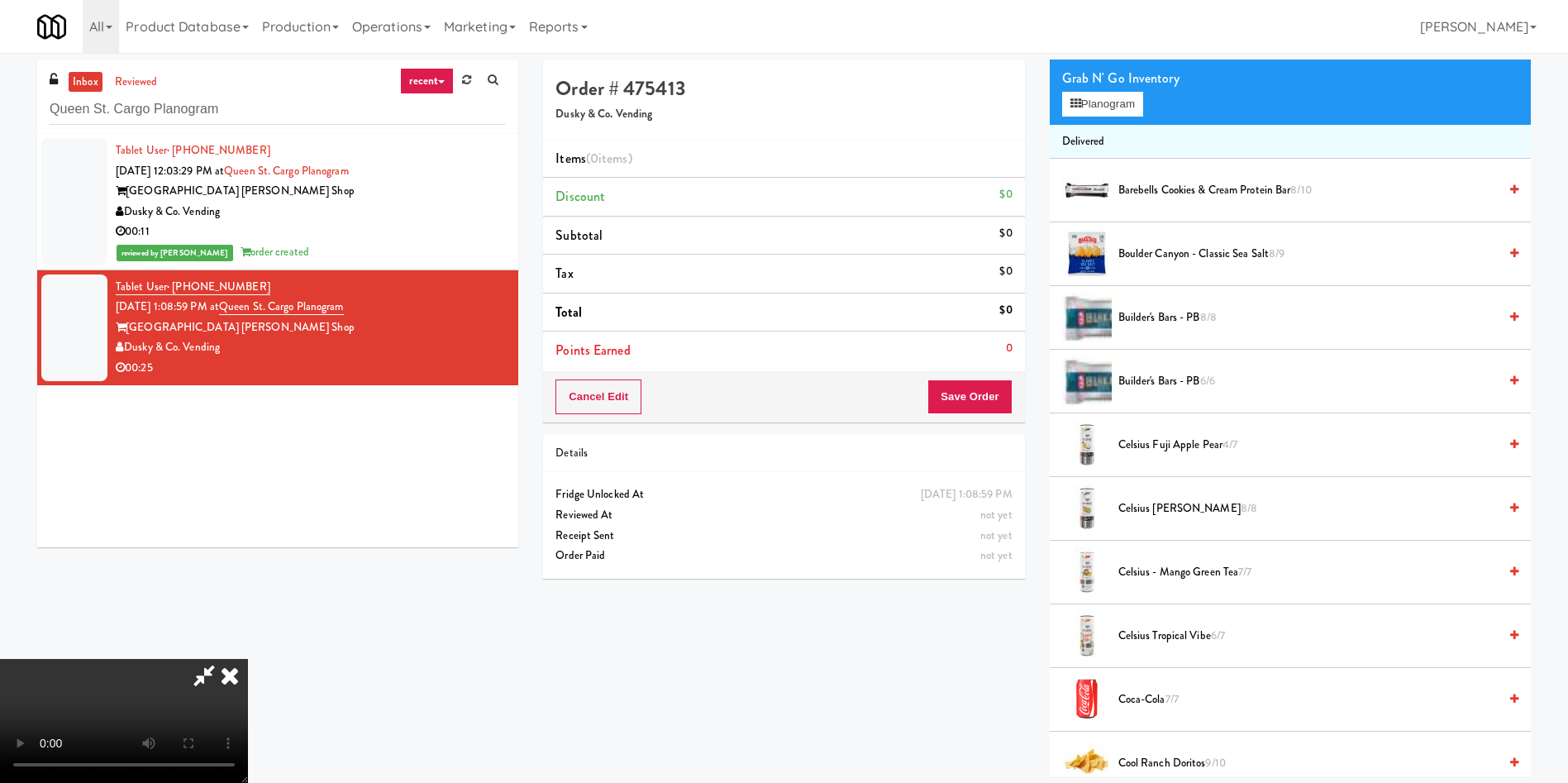
scroll to position [243, 0]
click at [248, 659] on video at bounding box center [124, 721] width 248 height 124
click at [1117, 96] on button "Planogram" at bounding box center [1103, 104] width 81 height 25
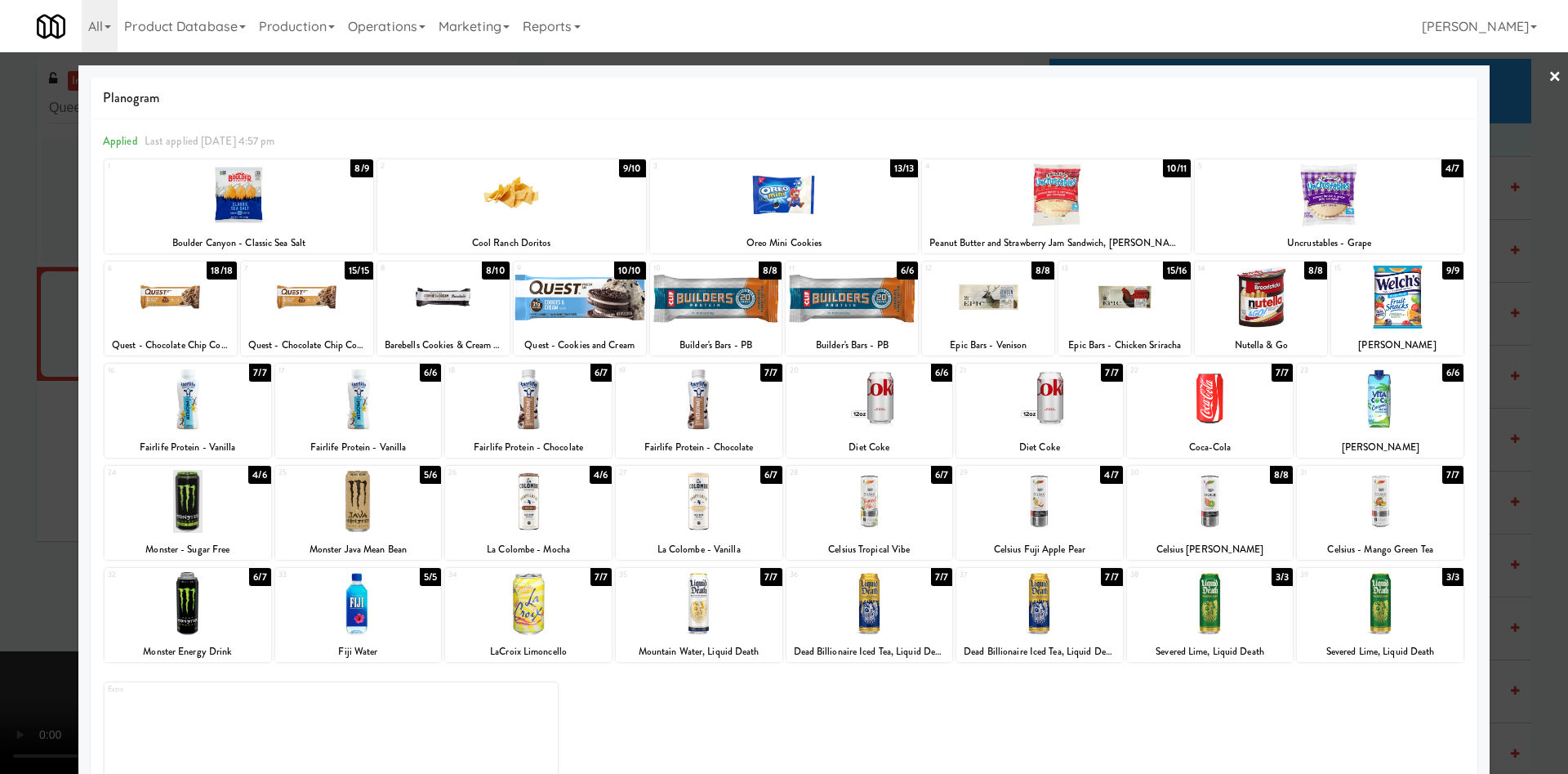
click at [1214, 599] on div at bounding box center [1210, 603] width 167 height 63
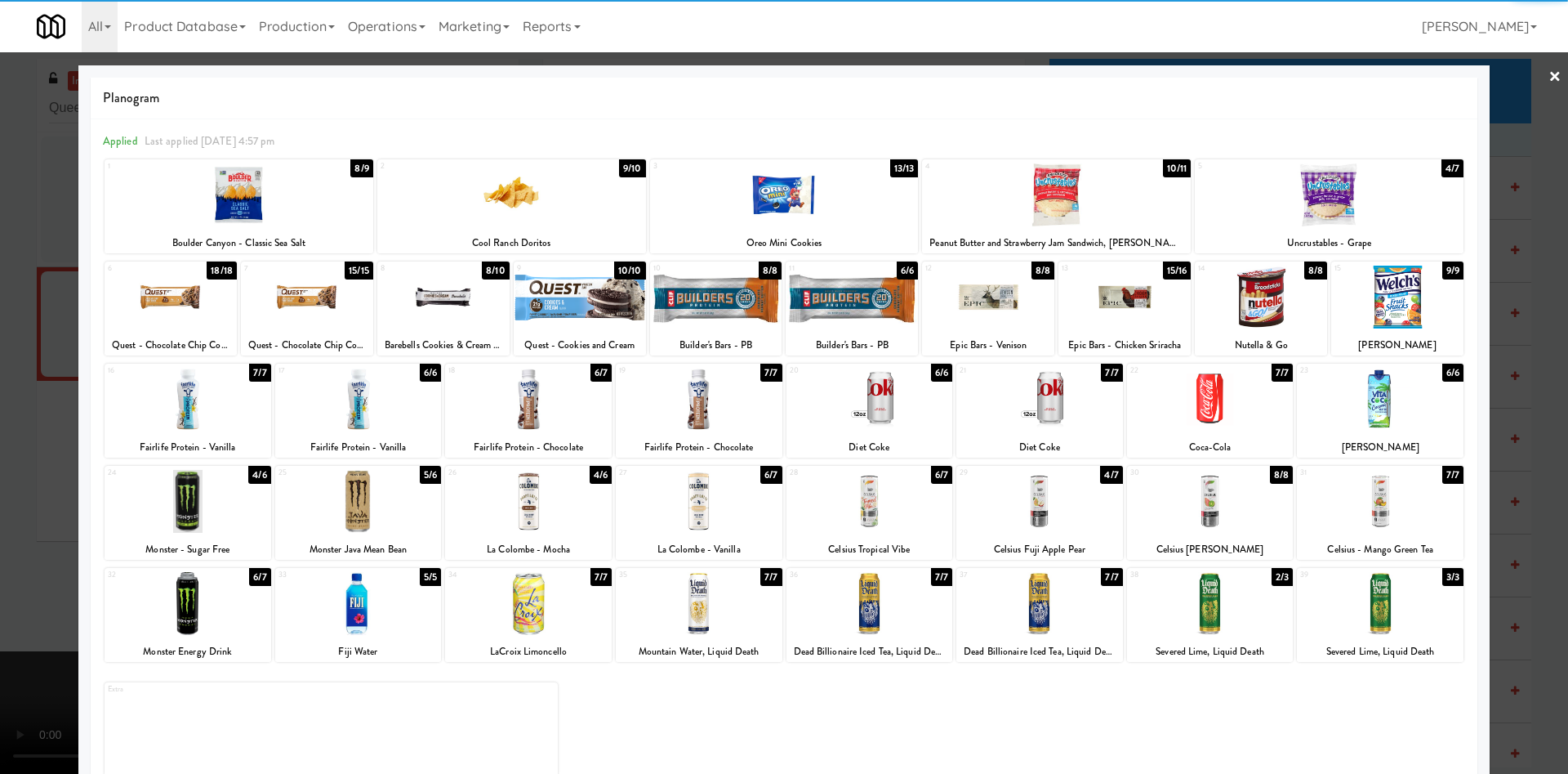
click at [1531, 172] on div at bounding box center [784, 387] width 1568 height 774
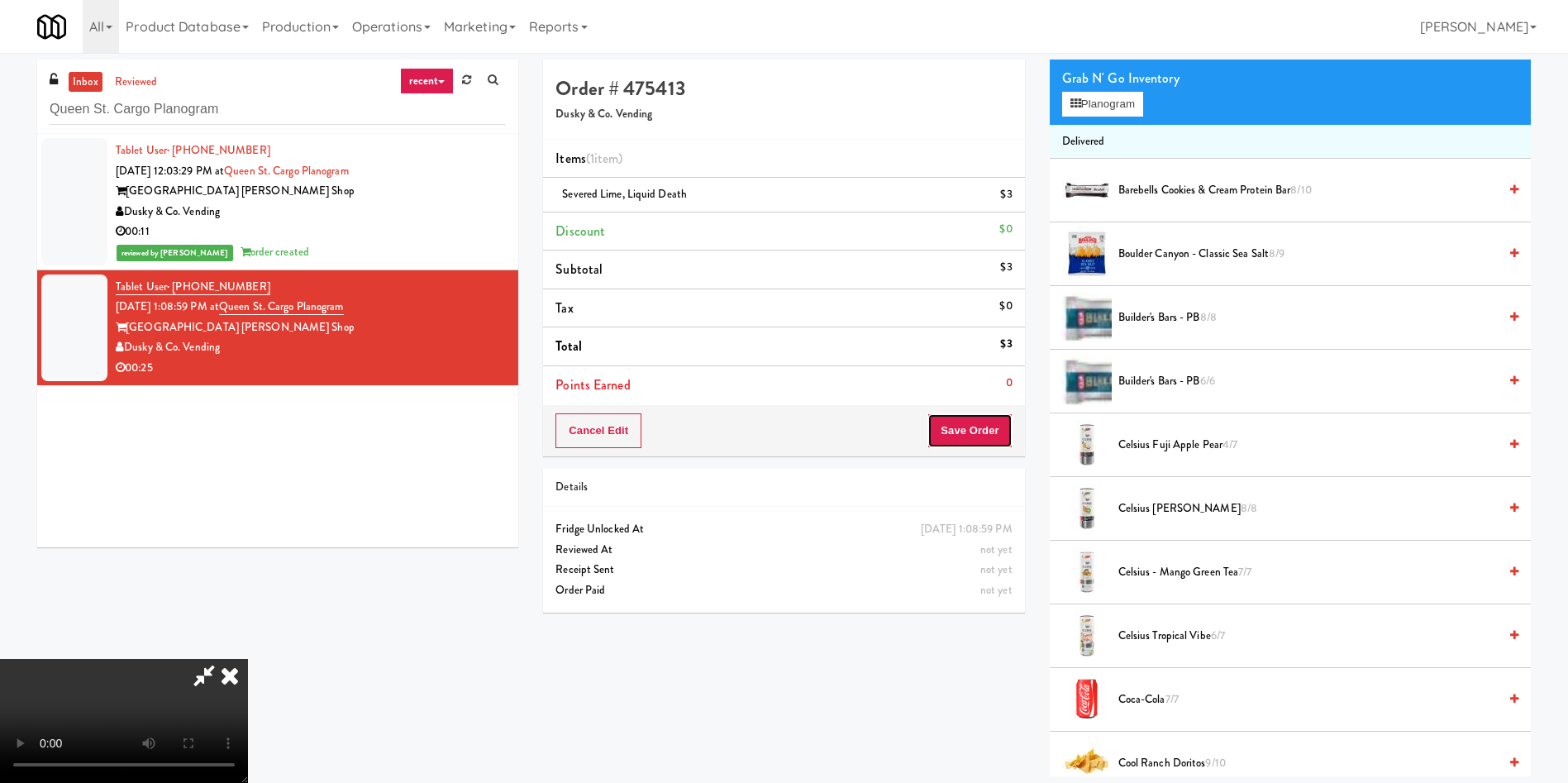
click at [996, 436] on button "Save Order" at bounding box center [969, 430] width 84 height 35
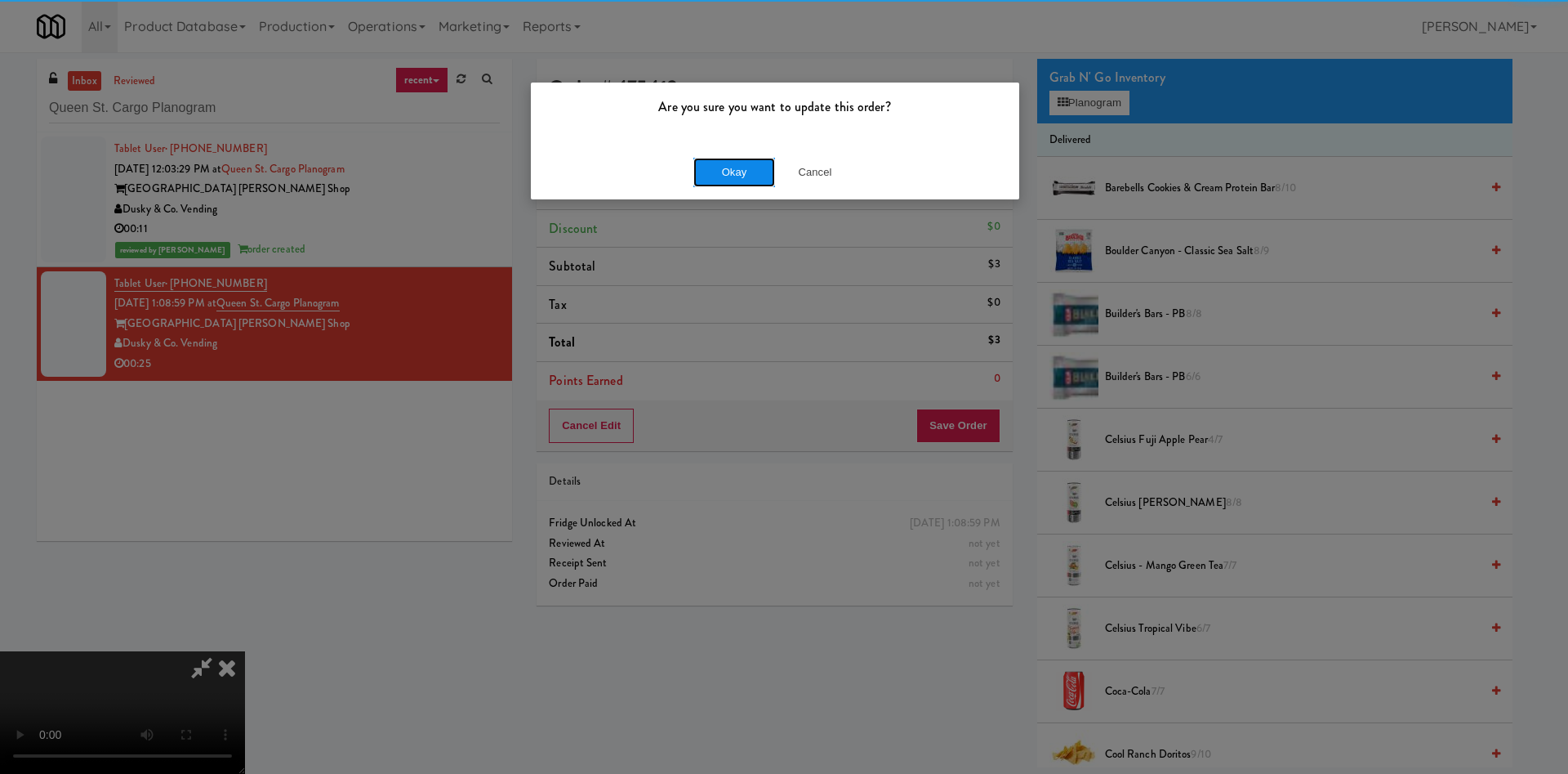
click at [741, 168] on button "Okay" at bounding box center [733, 172] width 81 height 30
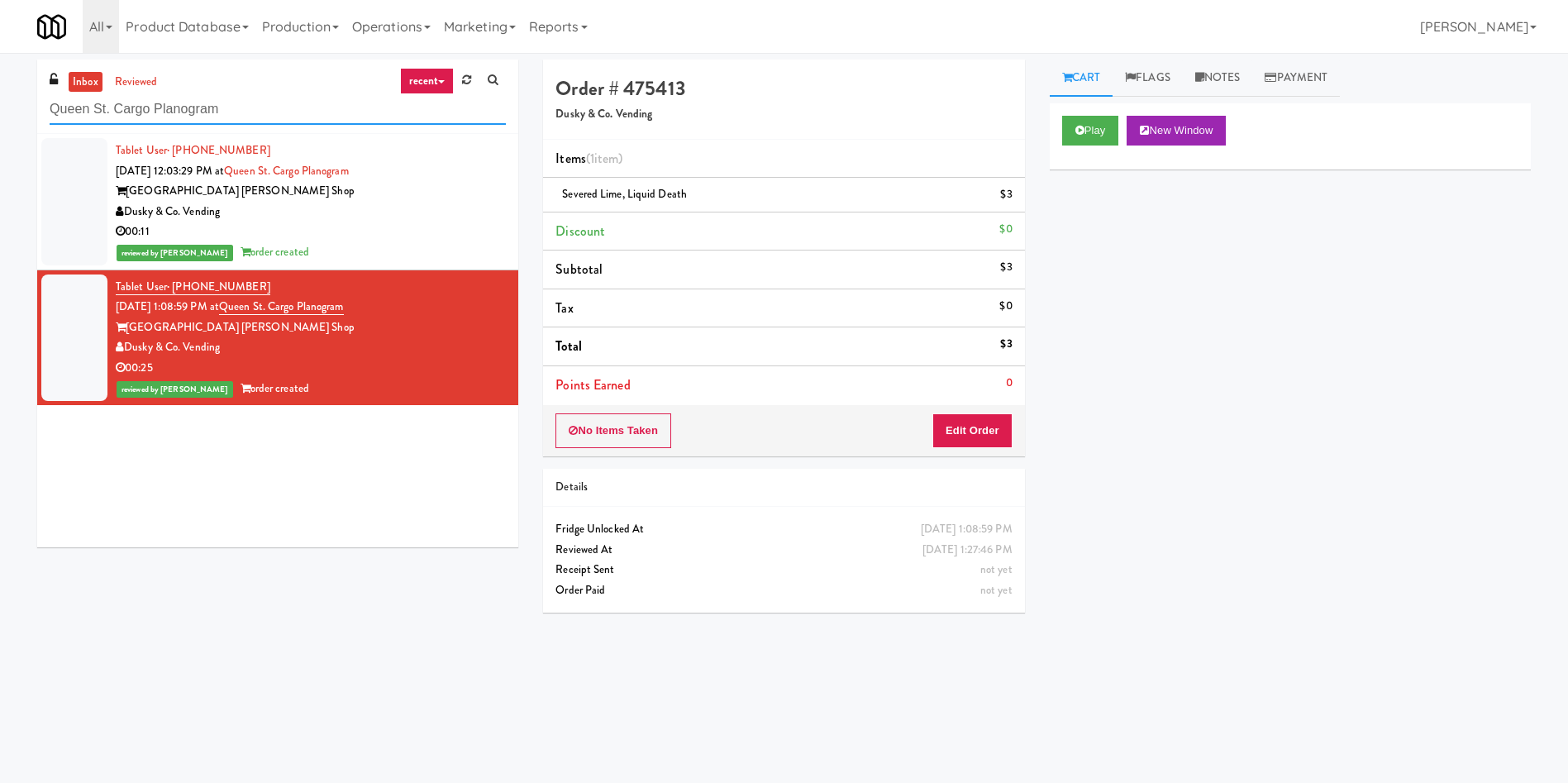
drag, startPoint x: 233, startPoint y: 105, endPoint x: 0, endPoint y: 92, distance: 233.4
click at [0, 93] on div "inbox reviewed recent all unclear take inventory issue suspicious failed recent…" at bounding box center [784, 391] width 1568 height 664
paste input "Kinetic - Right"
type input "Kinetic - Right"
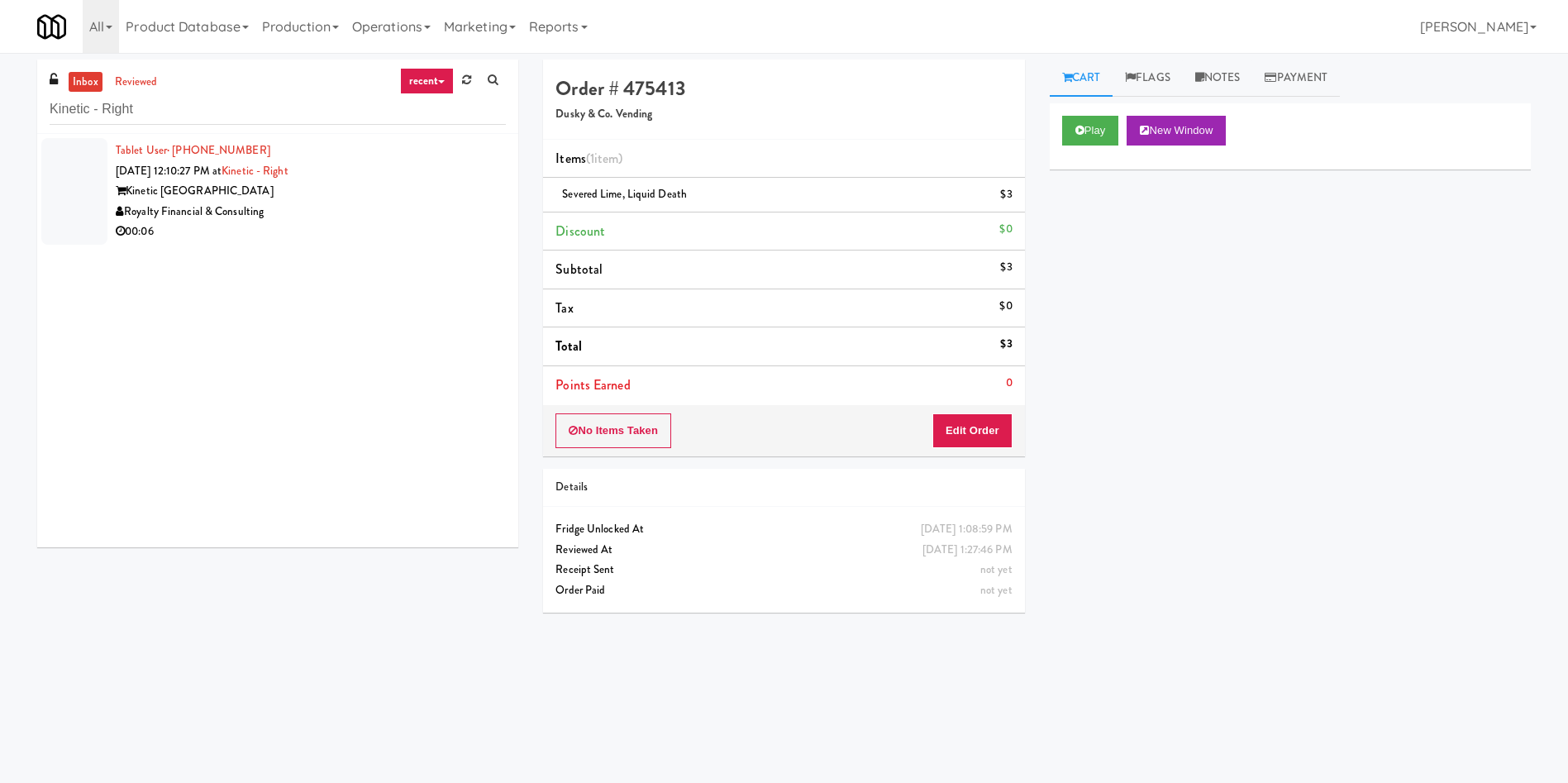
click at [81, 220] on div at bounding box center [74, 191] width 66 height 107
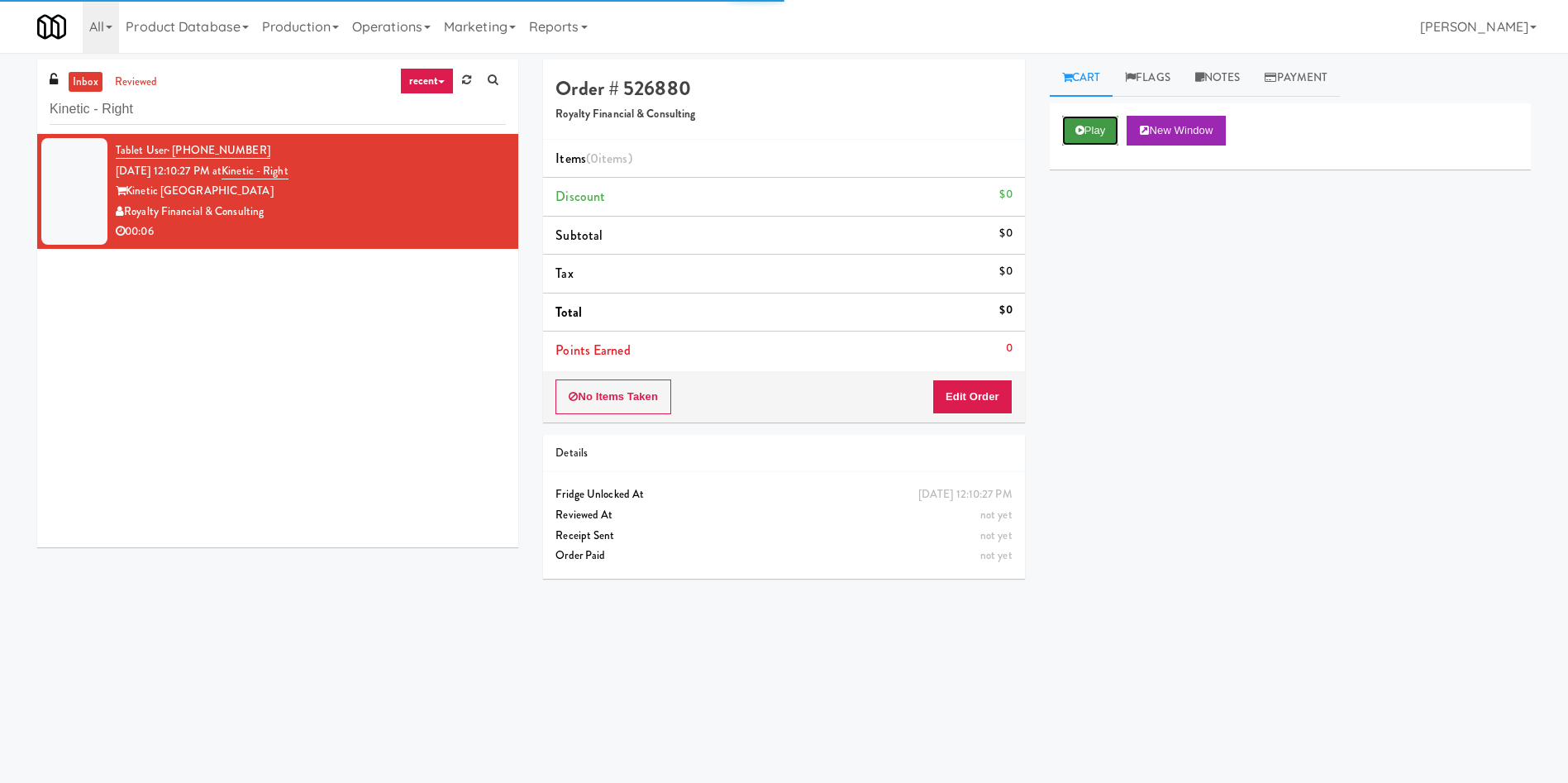
click at [1088, 135] on button "Play" at bounding box center [1091, 131] width 57 height 30
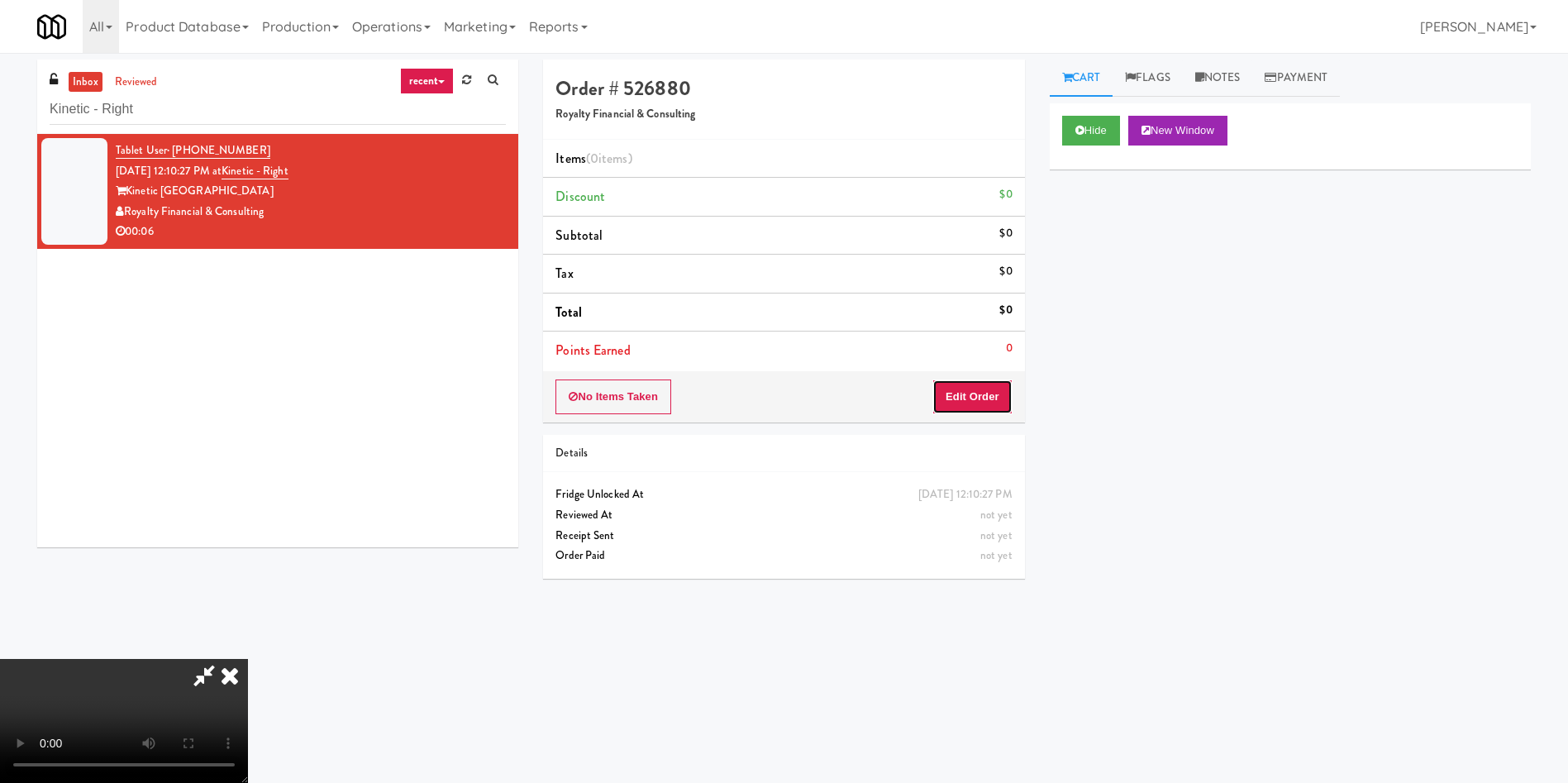
click at [993, 393] on button "Edit Order" at bounding box center [972, 396] width 81 height 35
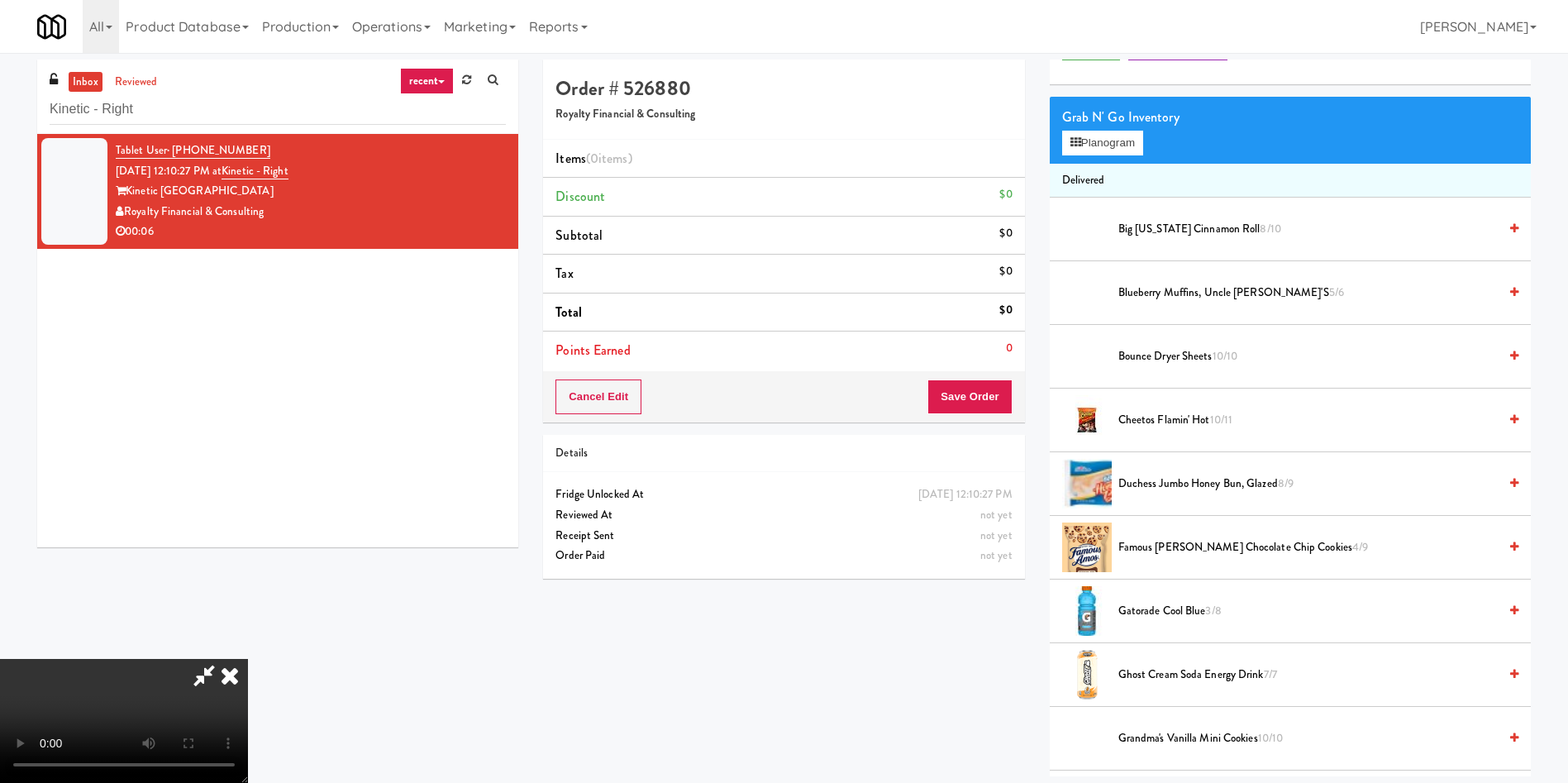
scroll to position [124, 0]
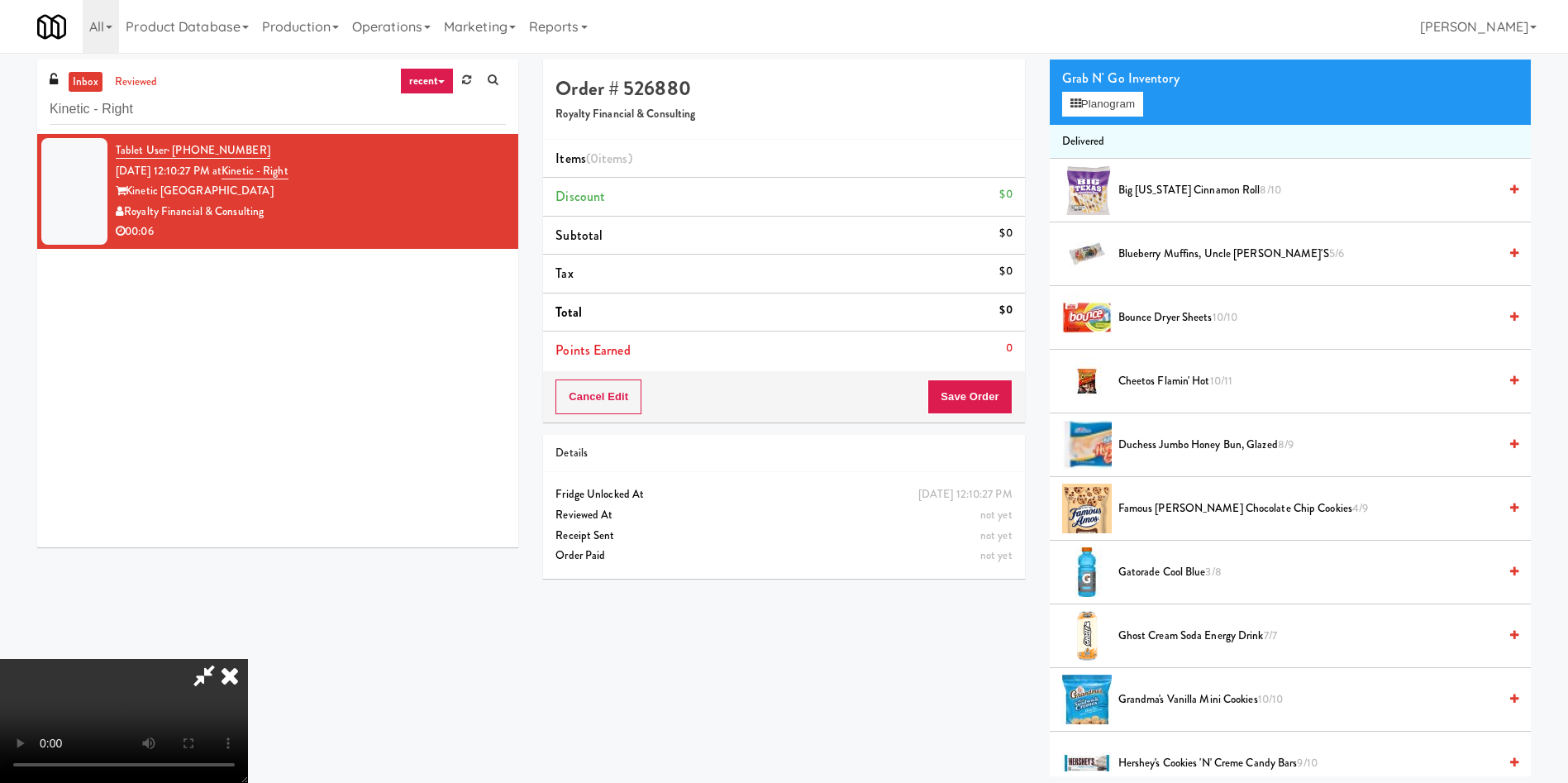
click at [248, 659] on video at bounding box center [124, 721] width 248 height 124
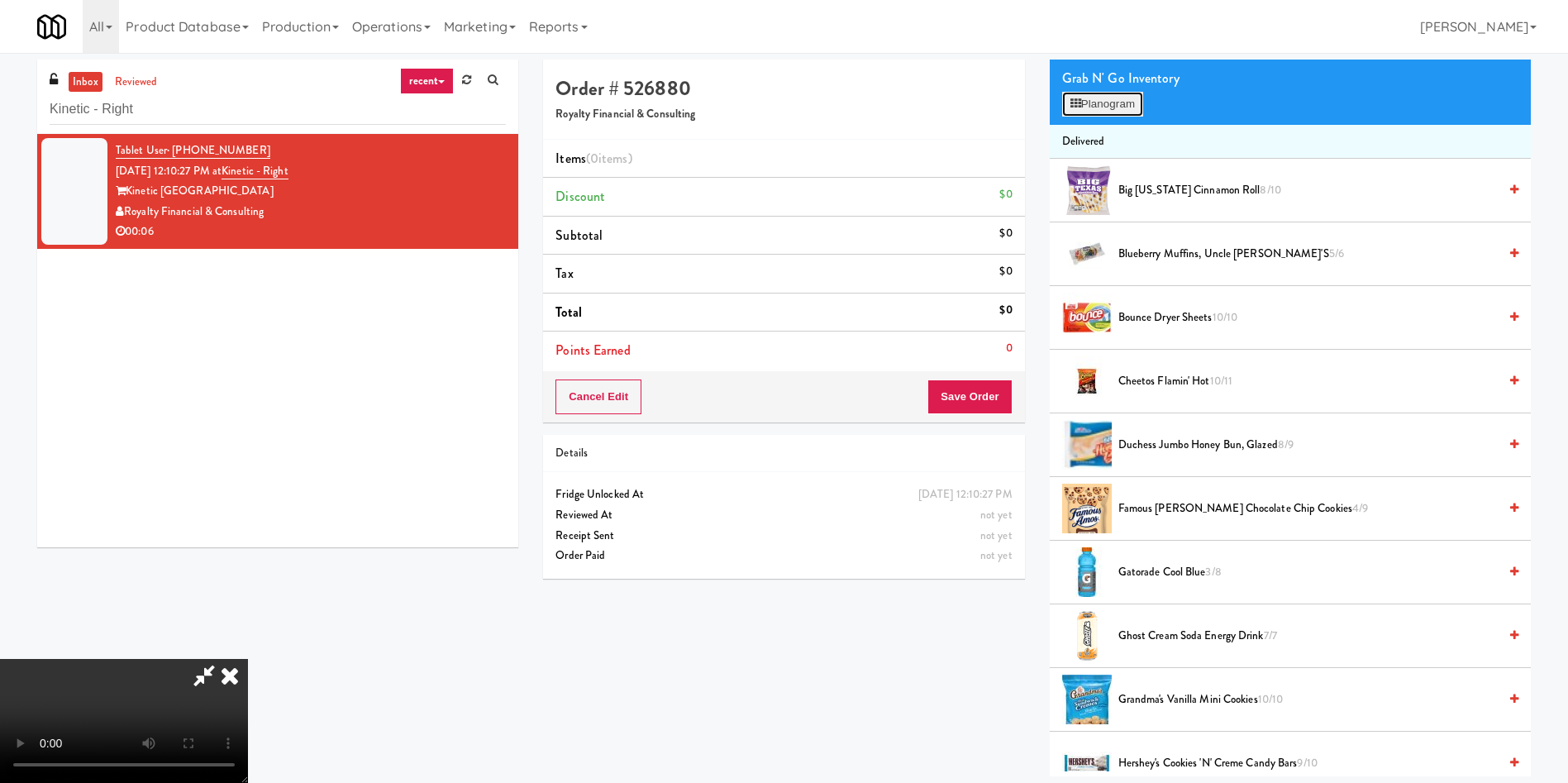
click at [1098, 113] on button "Planogram" at bounding box center [1103, 104] width 81 height 25
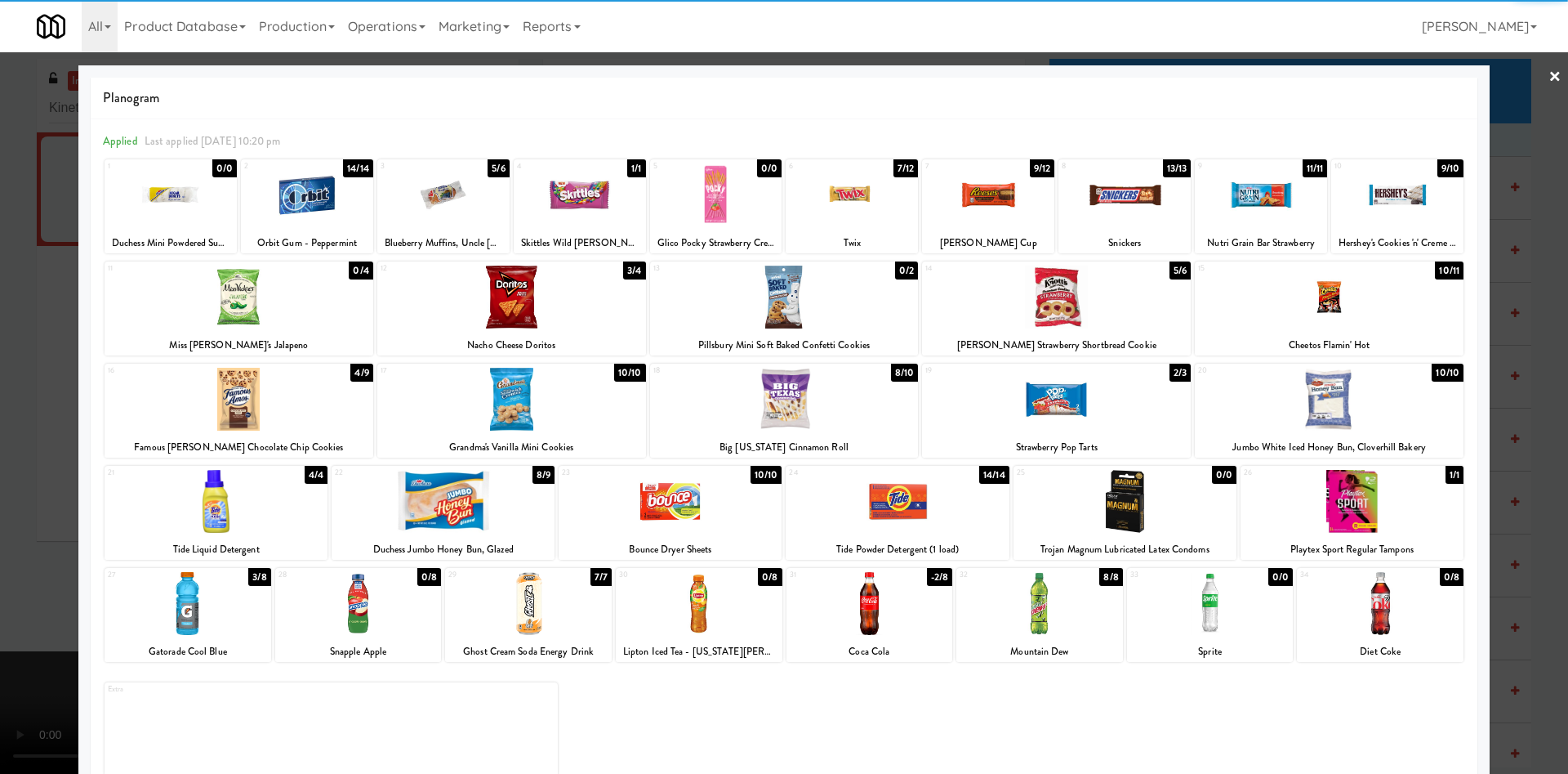
click at [1242, 220] on div at bounding box center [1260, 195] width 132 height 63
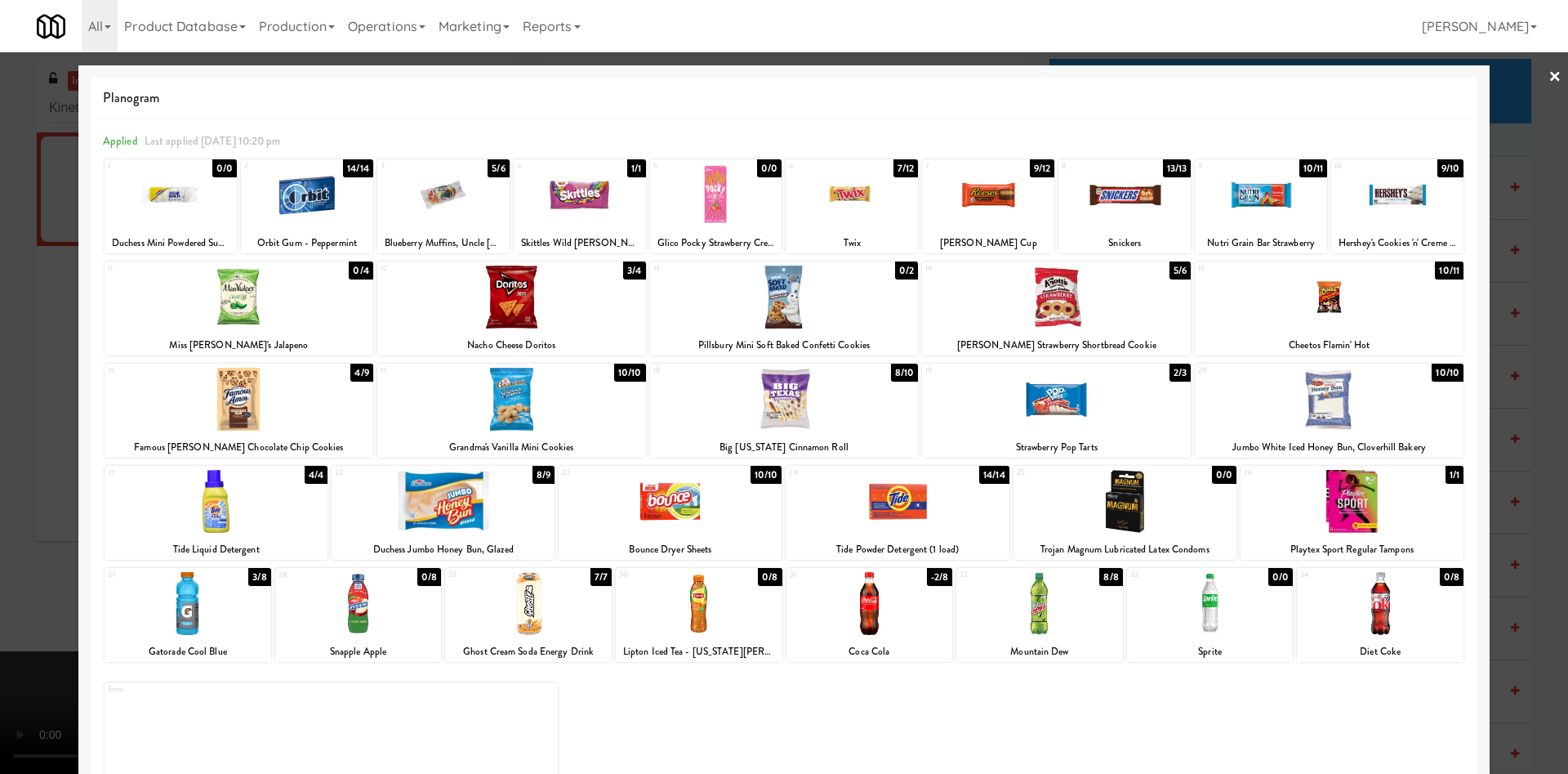
click at [0, 380] on div at bounding box center [784, 387] width 1568 height 774
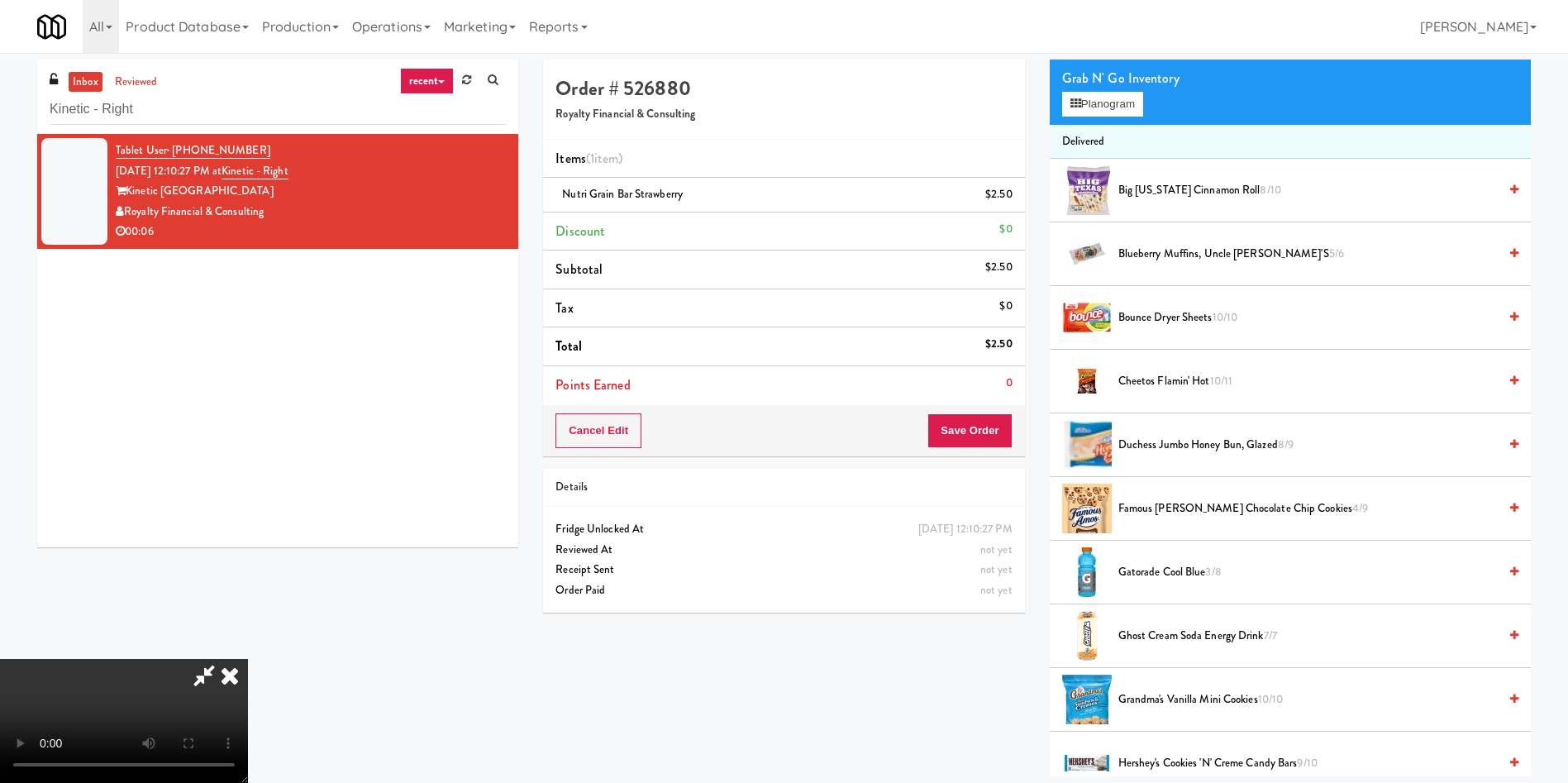
click at [248, 664] on video at bounding box center [124, 721] width 248 height 124
click at [248, 659] on video at bounding box center [124, 721] width 248 height 124
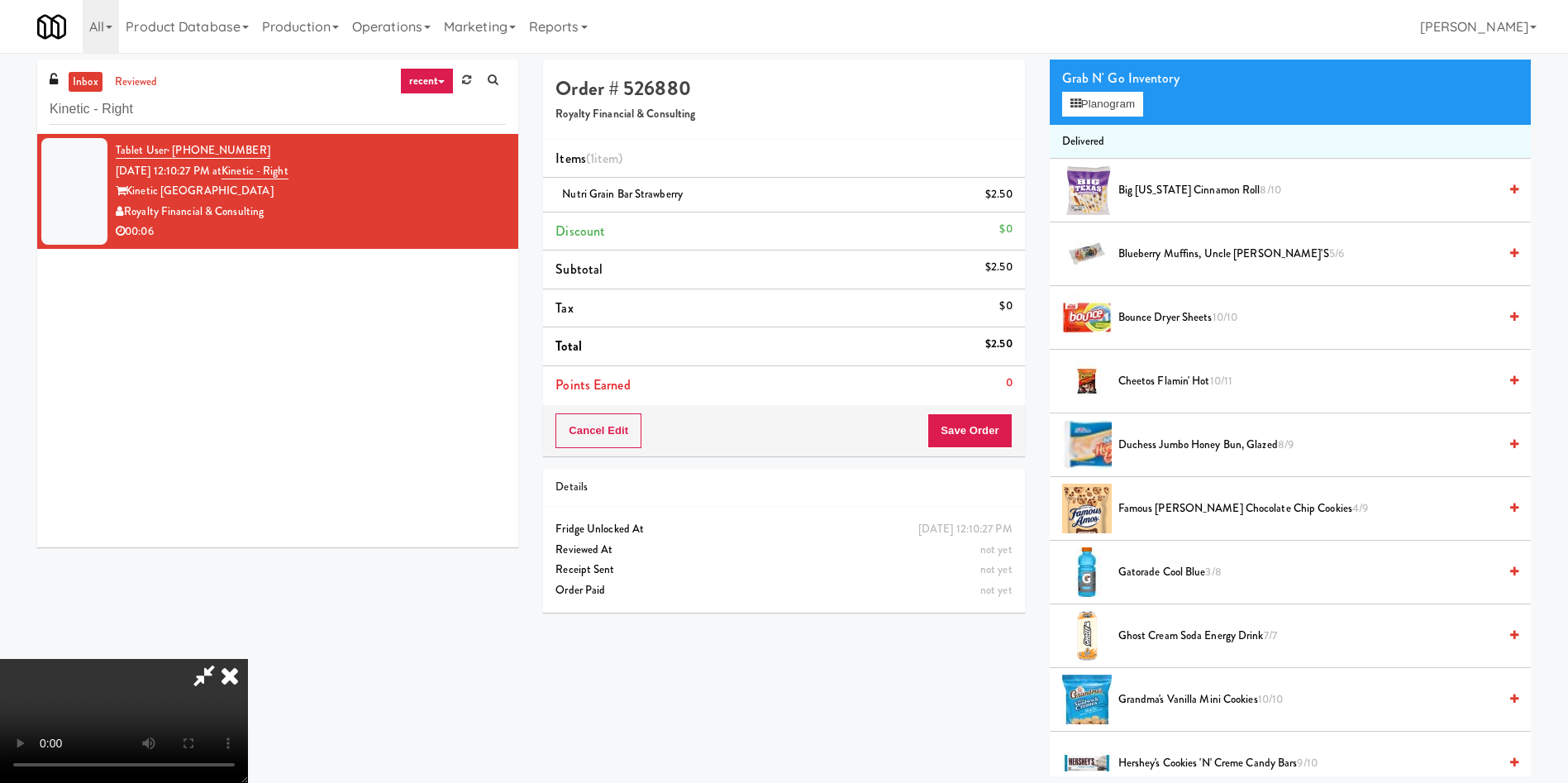
click at [248, 659] on video at bounding box center [124, 721] width 248 height 124
click at [976, 435] on button "Save Order" at bounding box center [969, 430] width 84 height 35
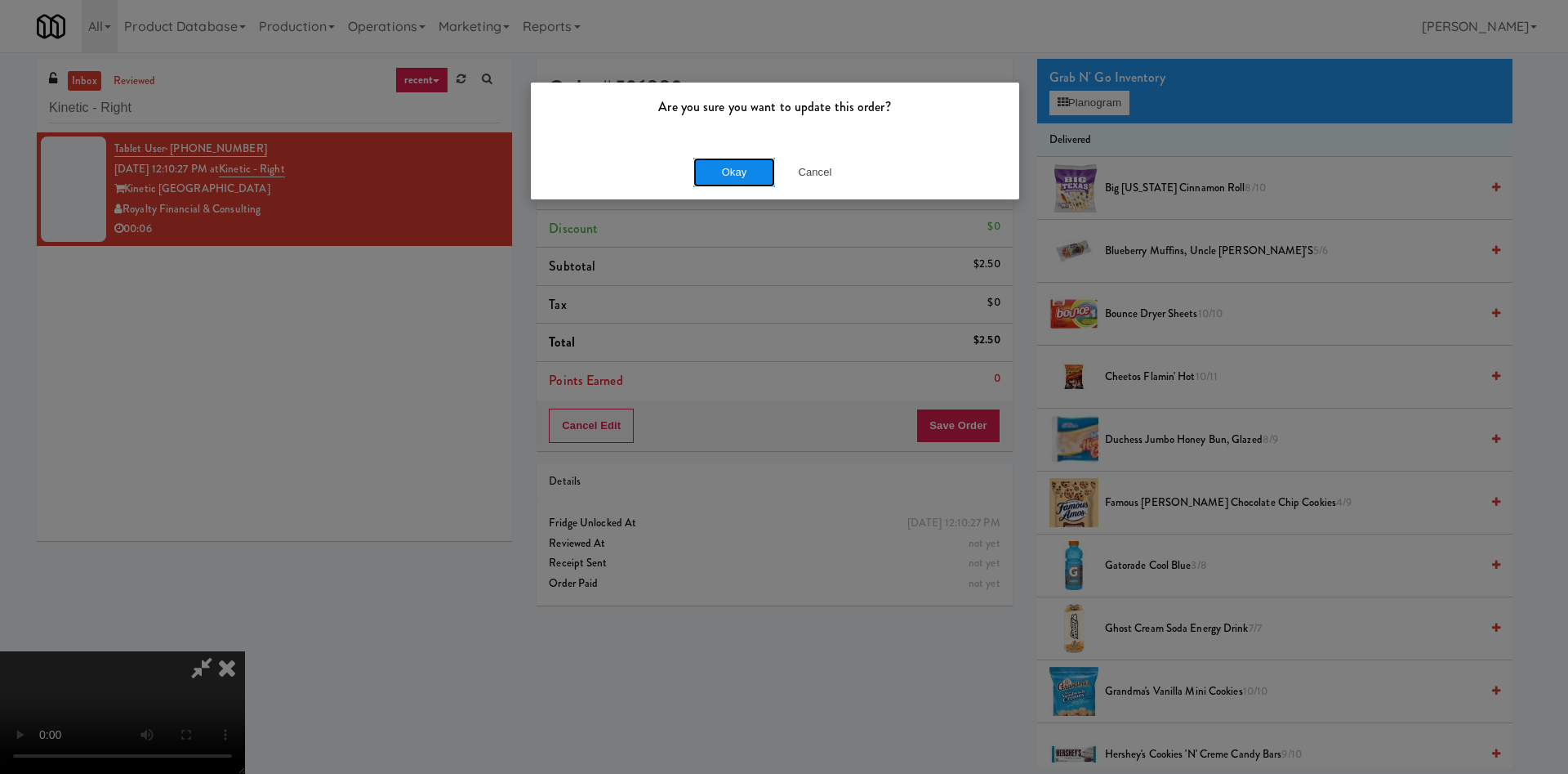
click at [742, 164] on button "Okay" at bounding box center [733, 172] width 81 height 30
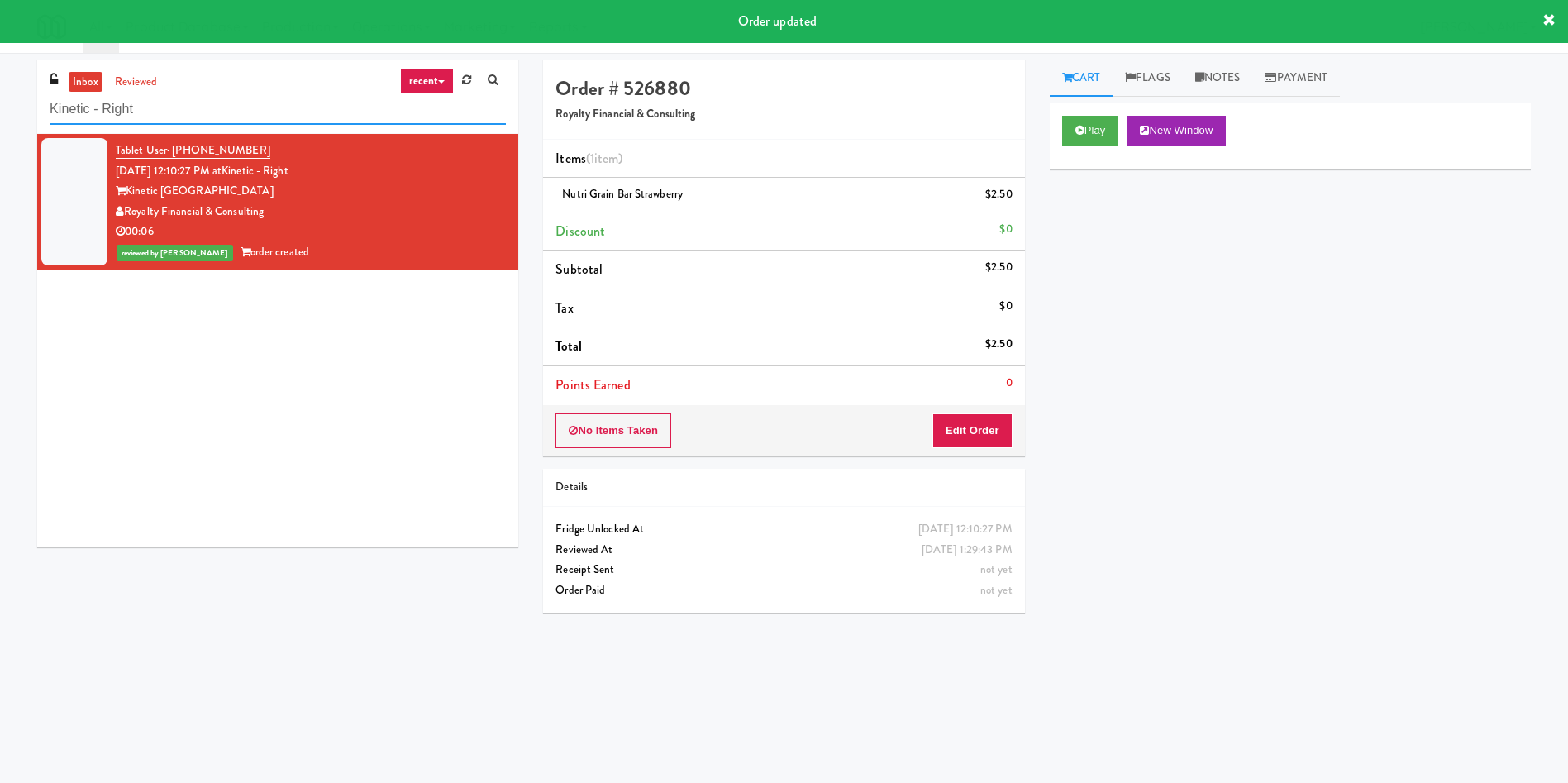
drag, startPoint x: 200, startPoint y: 113, endPoint x: 0, endPoint y: 84, distance: 202.1
click at [0, 84] on div "inbox reviewed recent all unclear take inventory issue suspicious failed recent…" at bounding box center [784, 391] width 1568 height 664
paste input "La Plaza - Cooler 1 (Lobby)"
type input "La Plaza - Cooler 1 (Lobby)"
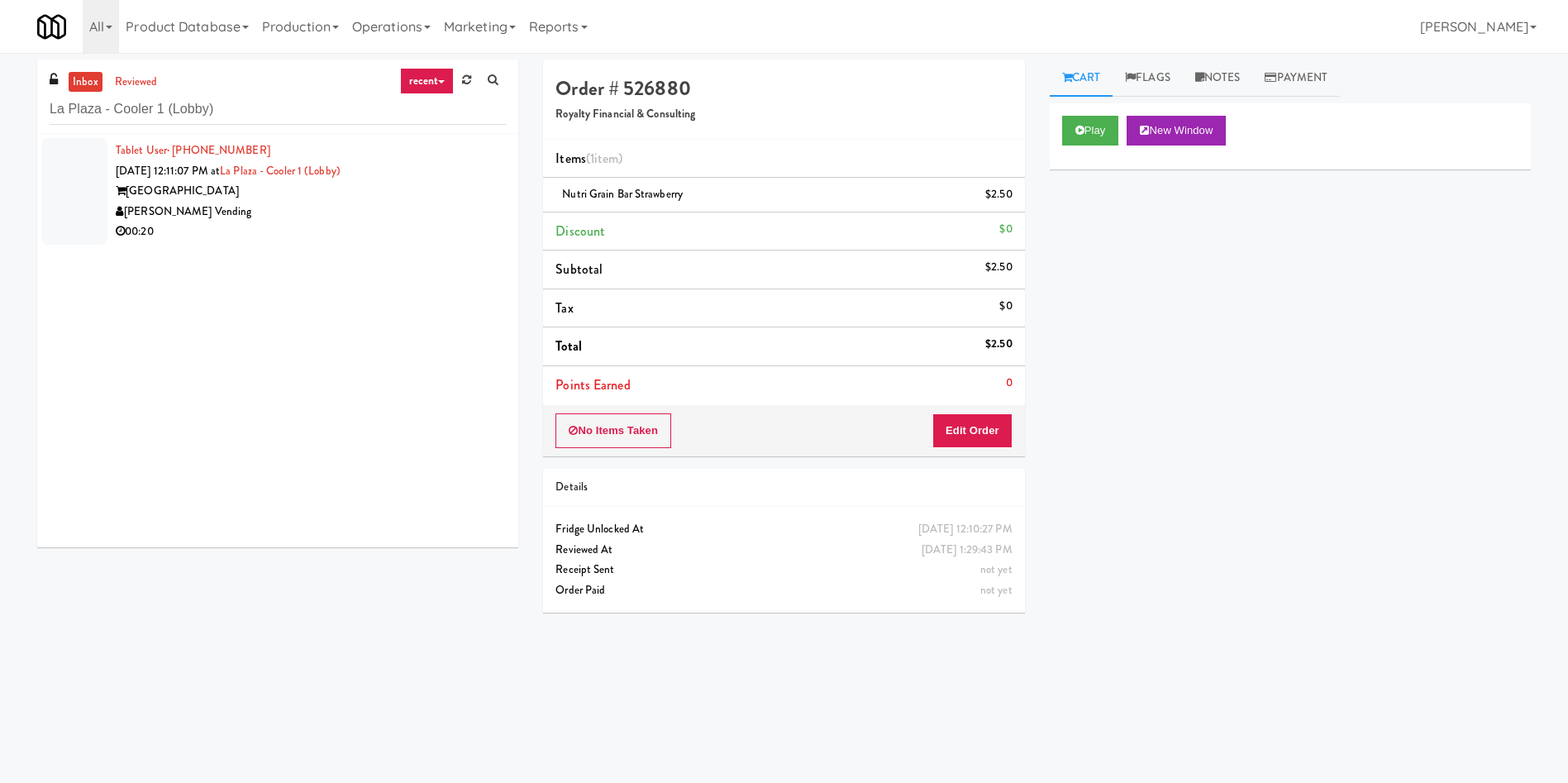
click at [45, 173] on div at bounding box center [74, 191] width 66 height 107
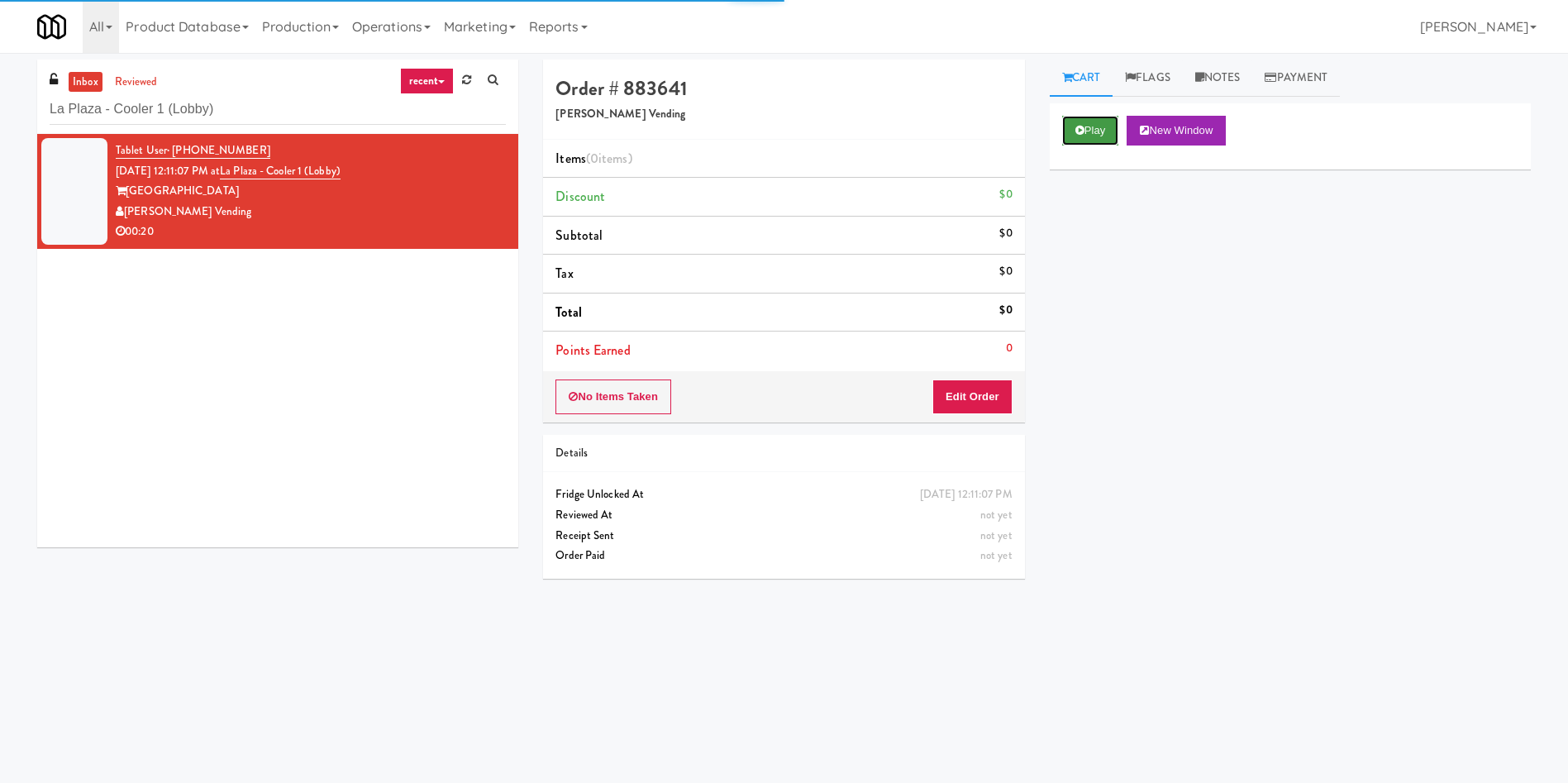
click at [1080, 134] on icon at bounding box center [1080, 130] width 9 height 11
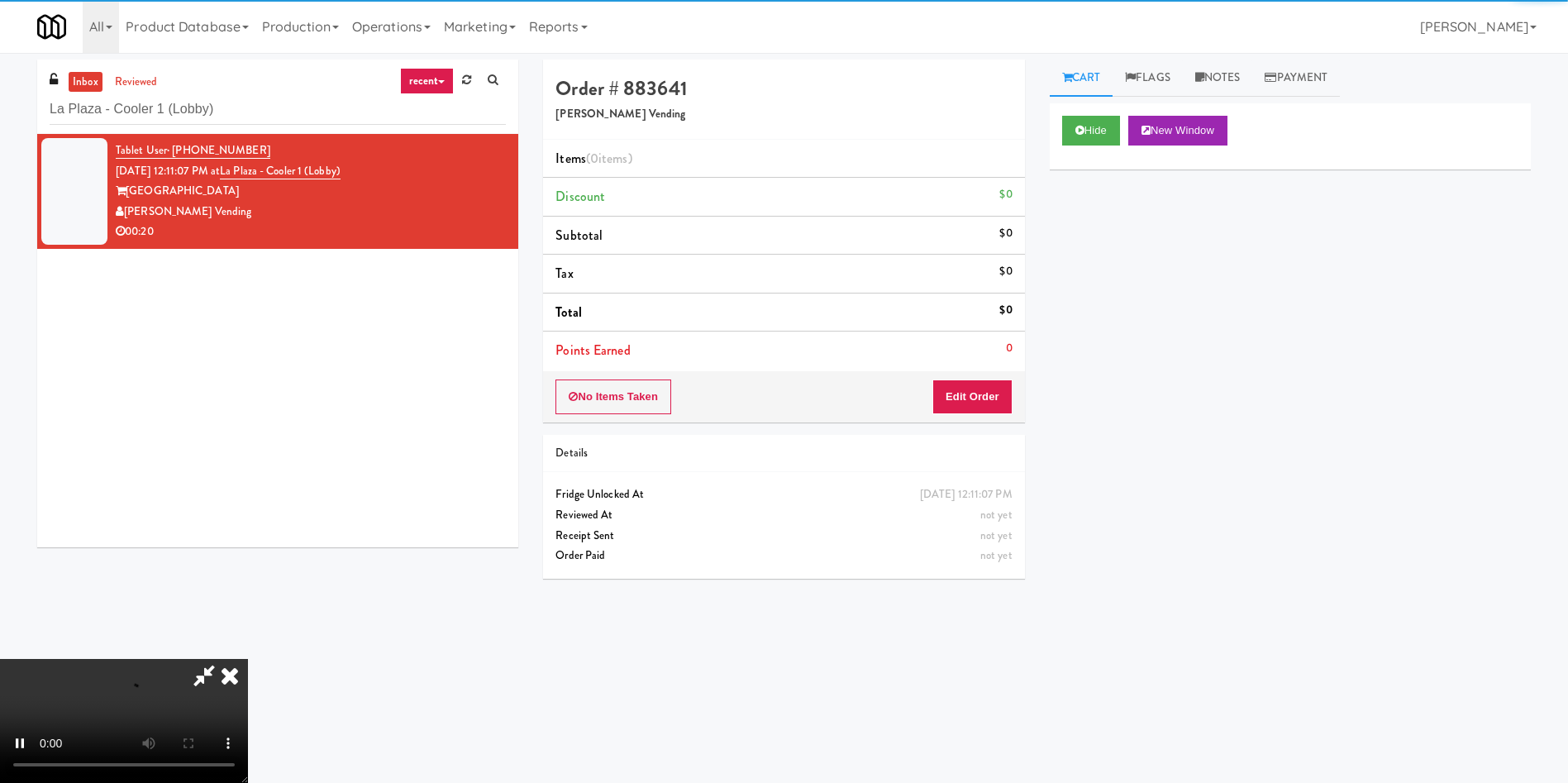
click at [977, 372] on div "No Items Taken Edit Order" at bounding box center [784, 397] width 481 height 51
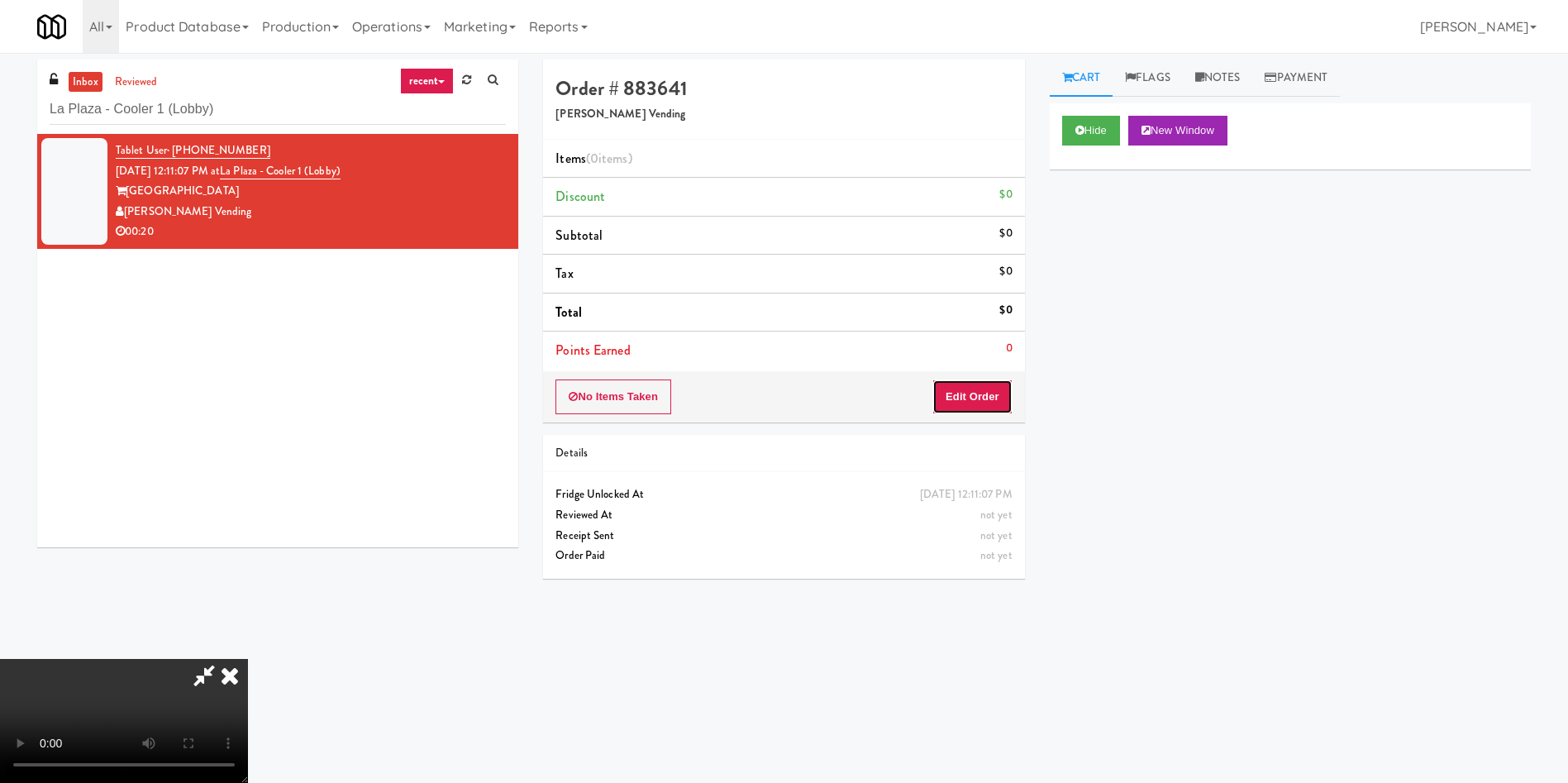
click at [977, 400] on button "Edit Order" at bounding box center [972, 396] width 81 height 35
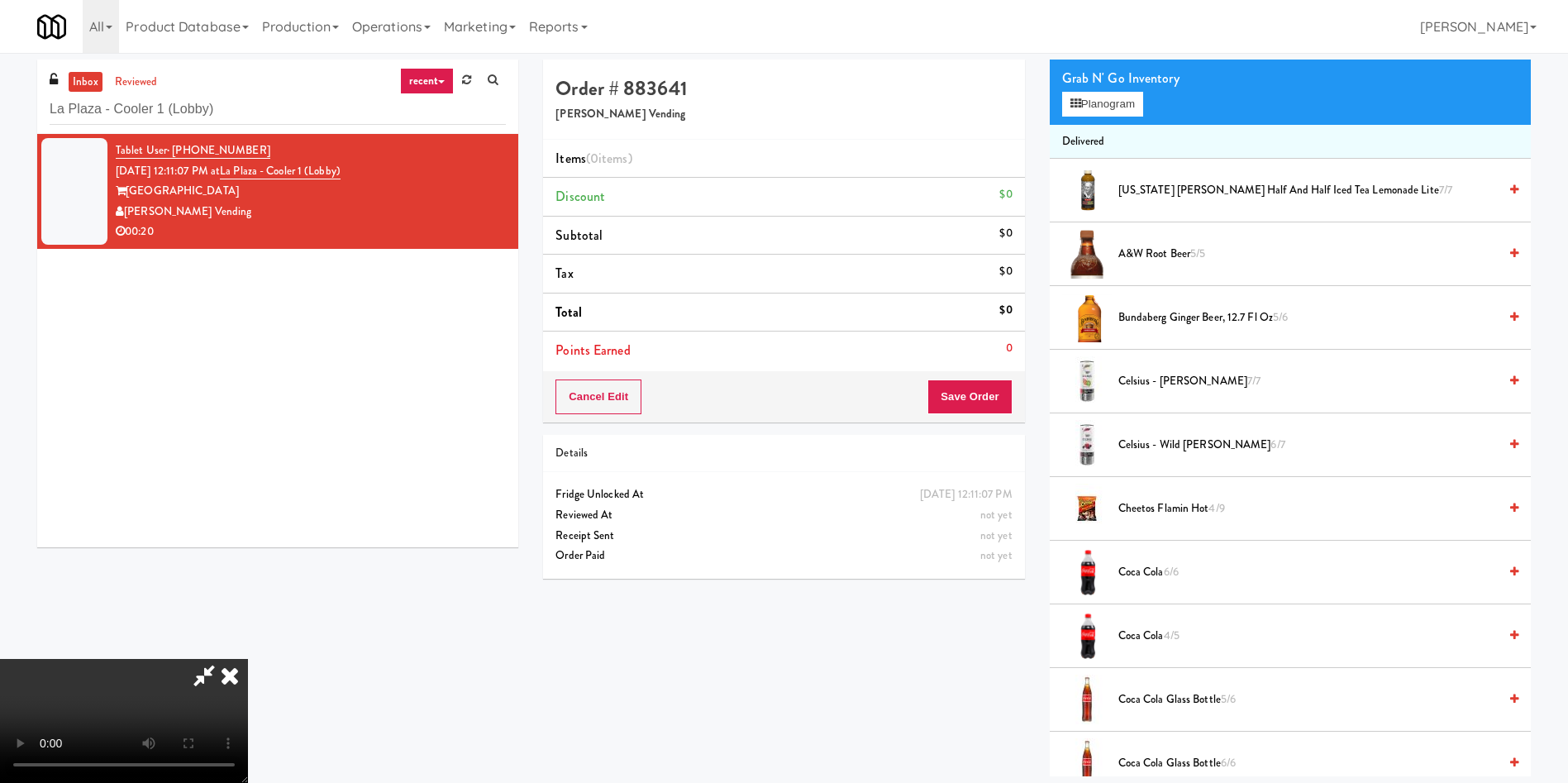
scroll to position [124, 0]
click at [1116, 104] on button "Planogram" at bounding box center [1103, 104] width 81 height 25
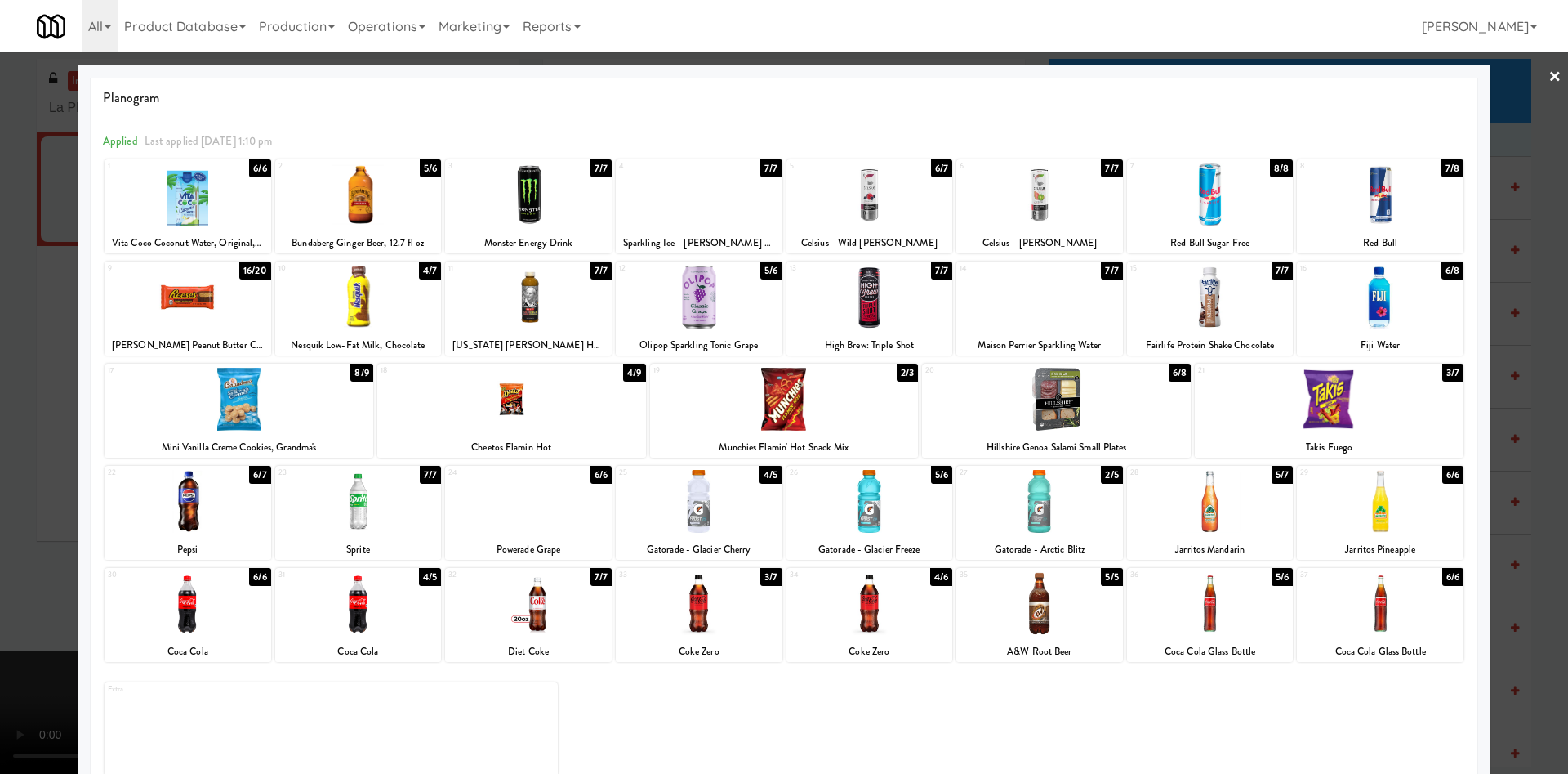
click at [1046, 404] on div at bounding box center [1056, 399] width 268 height 63
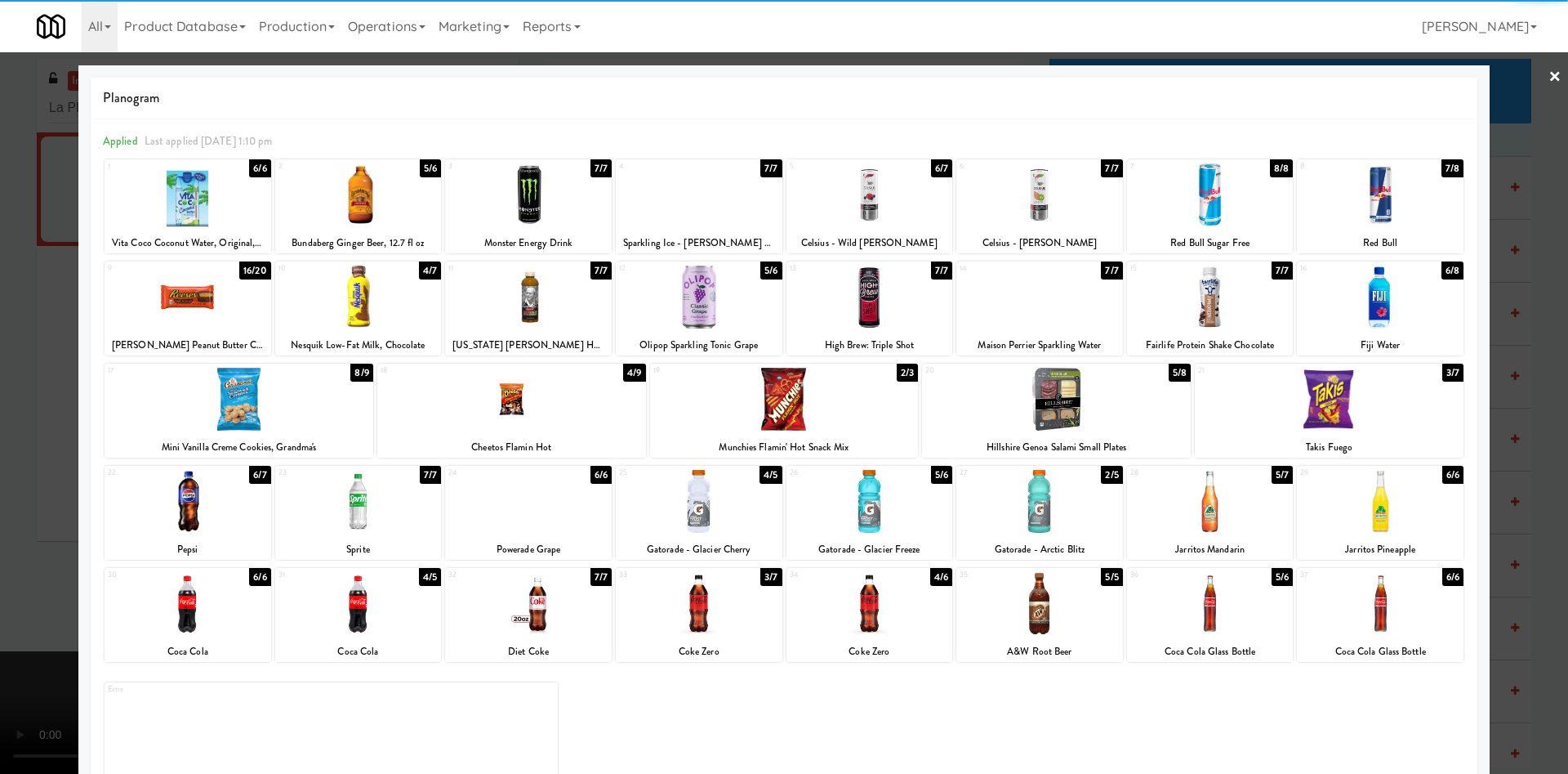
click at [0, 480] on div at bounding box center [784, 387] width 1568 height 774
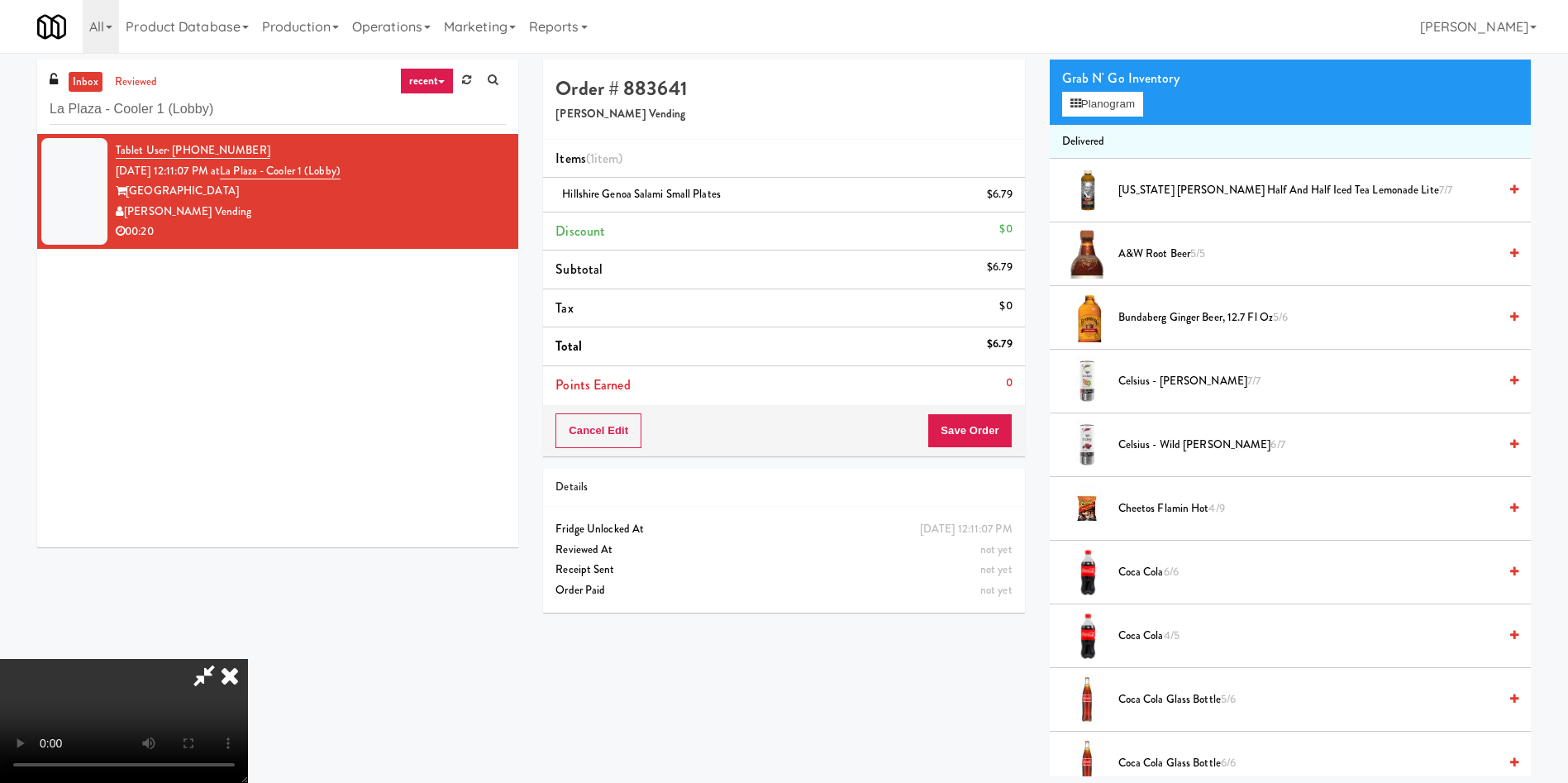
scroll to position [243, 0]
click at [248, 659] on video at bounding box center [124, 721] width 248 height 124
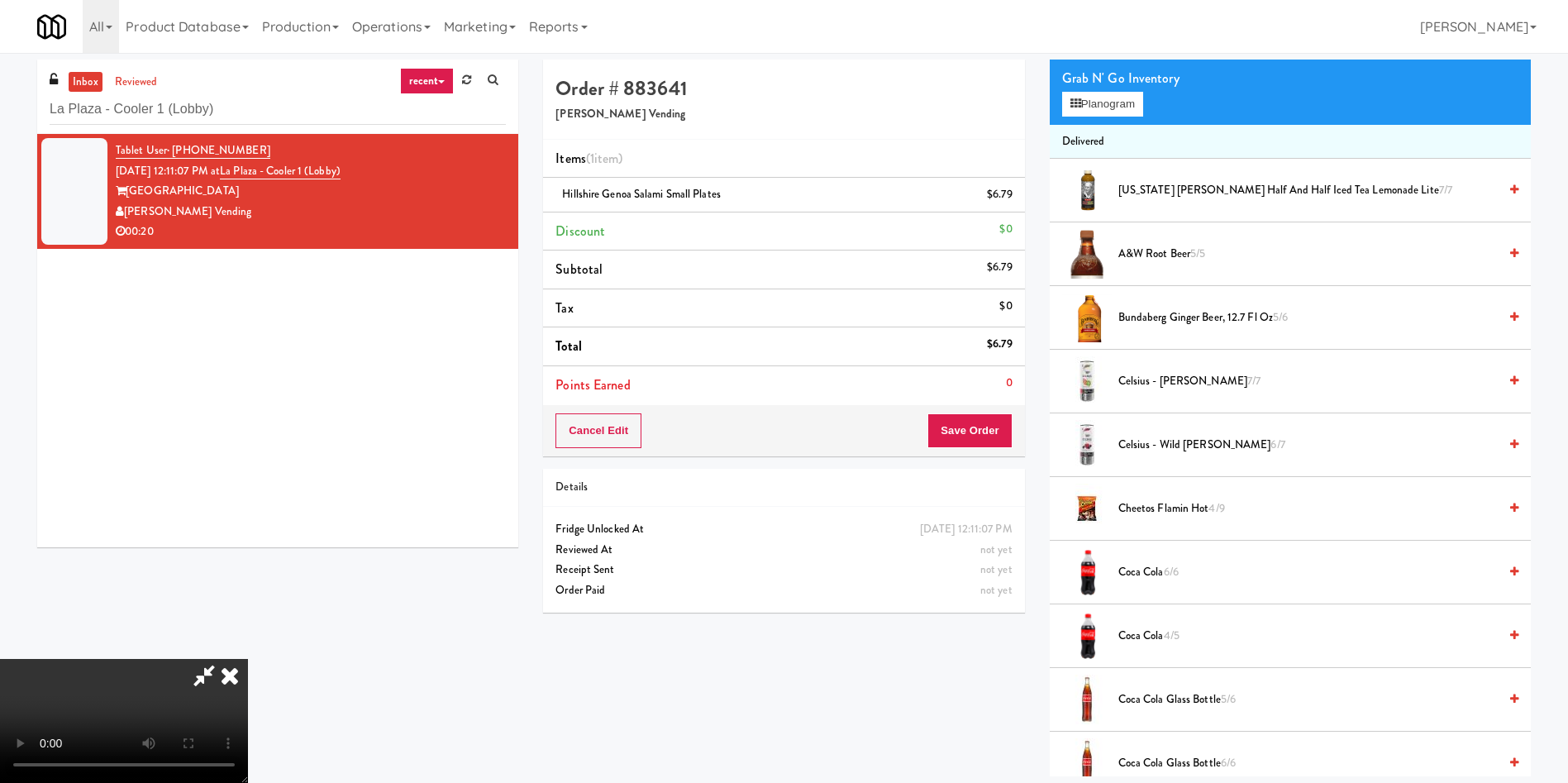
click at [248, 659] on video at bounding box center [124, 721] width 248 height 124
click at [1133, 117] on div "Grab N' Go Inventory Planogram" at bounding box center [1291, 91] width 481 height 67
click at [1133, 116] on button "Planogram" at bounding box center [1103, 104] width 81 height 25
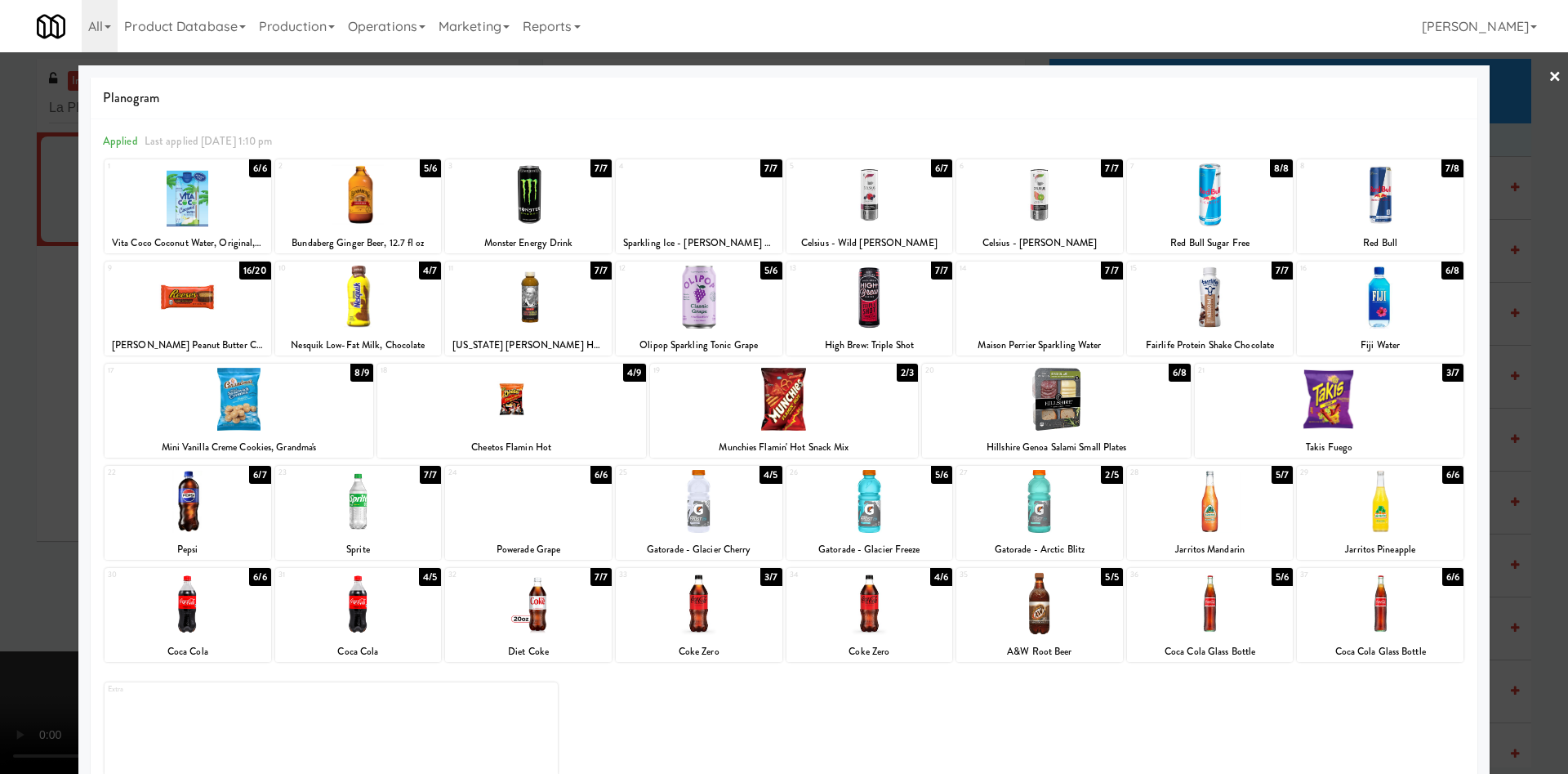
click at [1381, 614] on div at bounding box center [1380, 603] width 167 height 63
click at [0, 318] on div at bounding box center [784, 387] width 1568 height 774
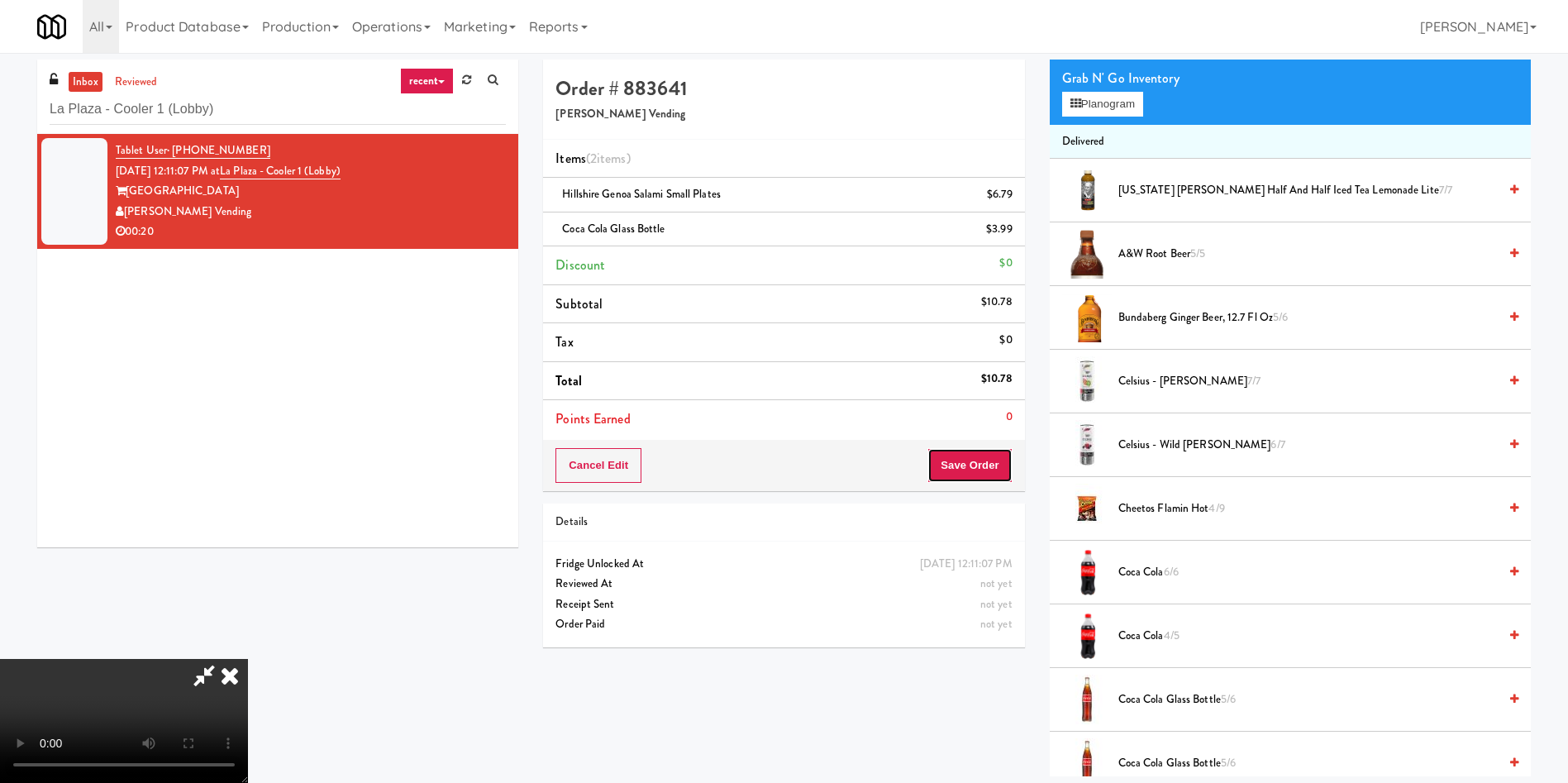
click at [973, 455] on button "Save Order" at bounding box center [969, 464] width 84 height 35
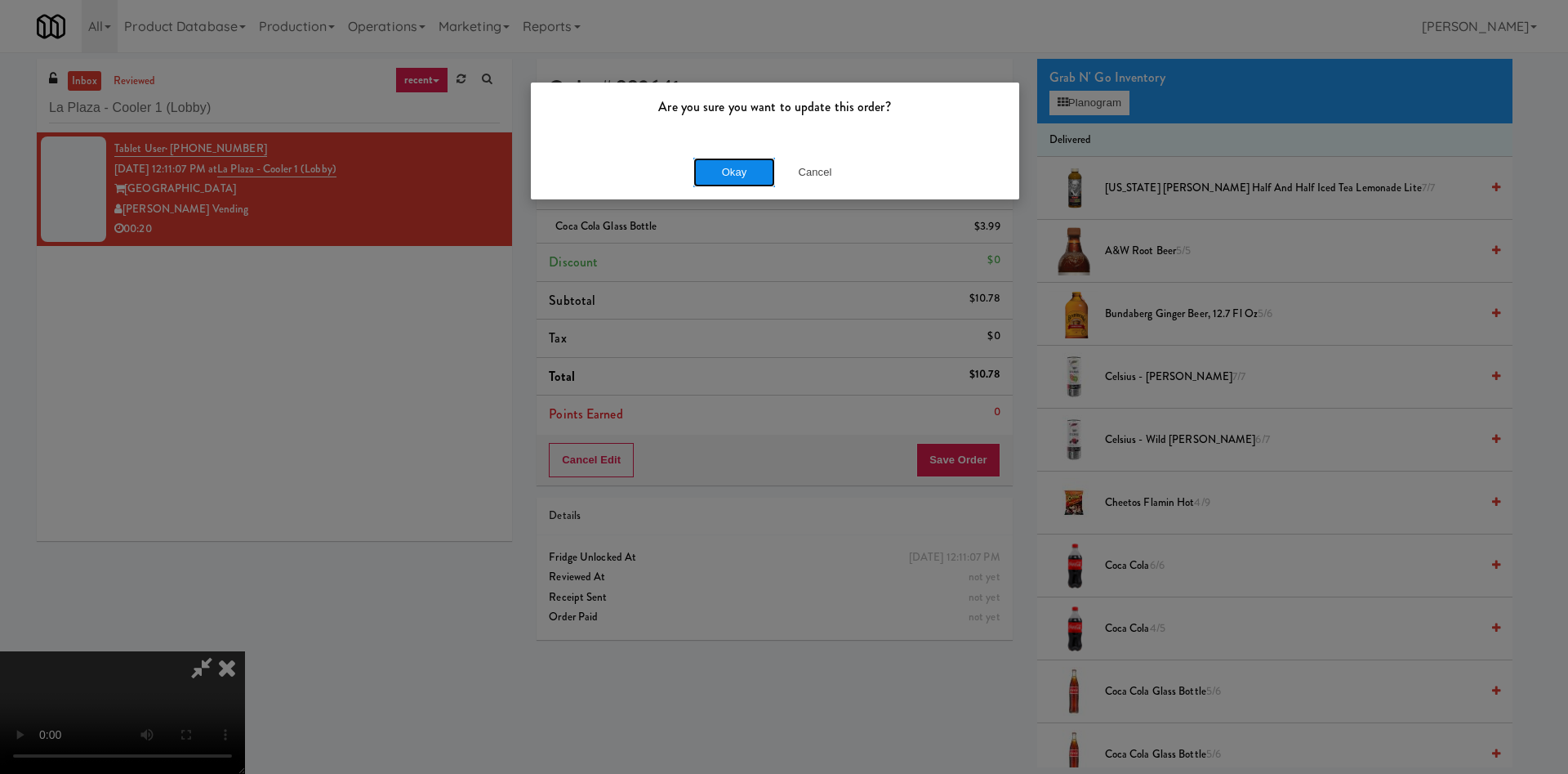
click at [752, 172] on button "Okay" at bounding box center [733, 172] width 81 height 30
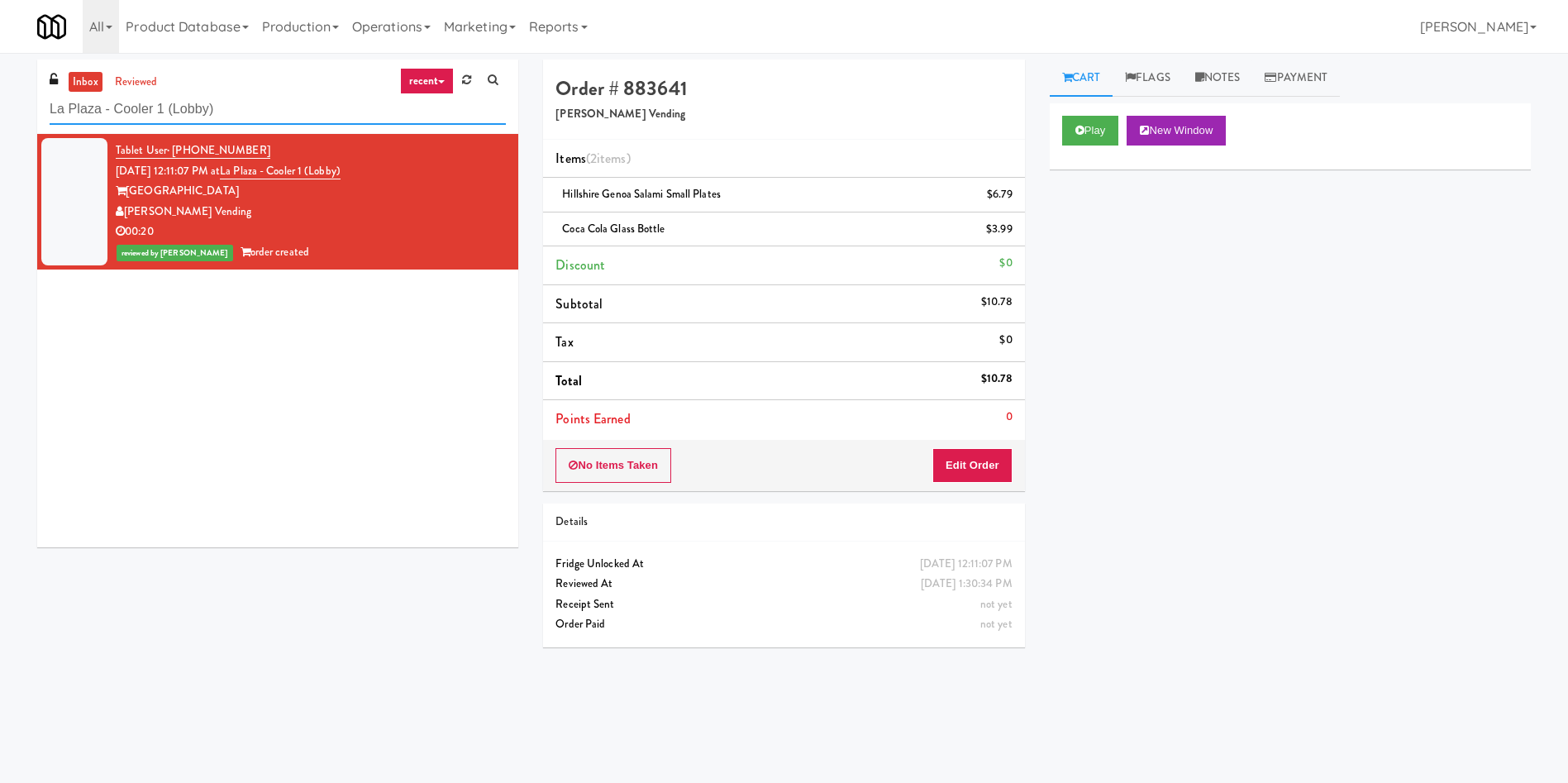
drag, startPoint x: 262, startPoint y: 119, endPoint x: 0, endPoint y: 25, distance: 278.4
click at [0, 53] on body "Are you sure you want to update this order? Okay Cancel Okay Are you sure you w…" at bounding box center [784, 444] width 1568 height 783
paste input "800 Penn-Fridge"
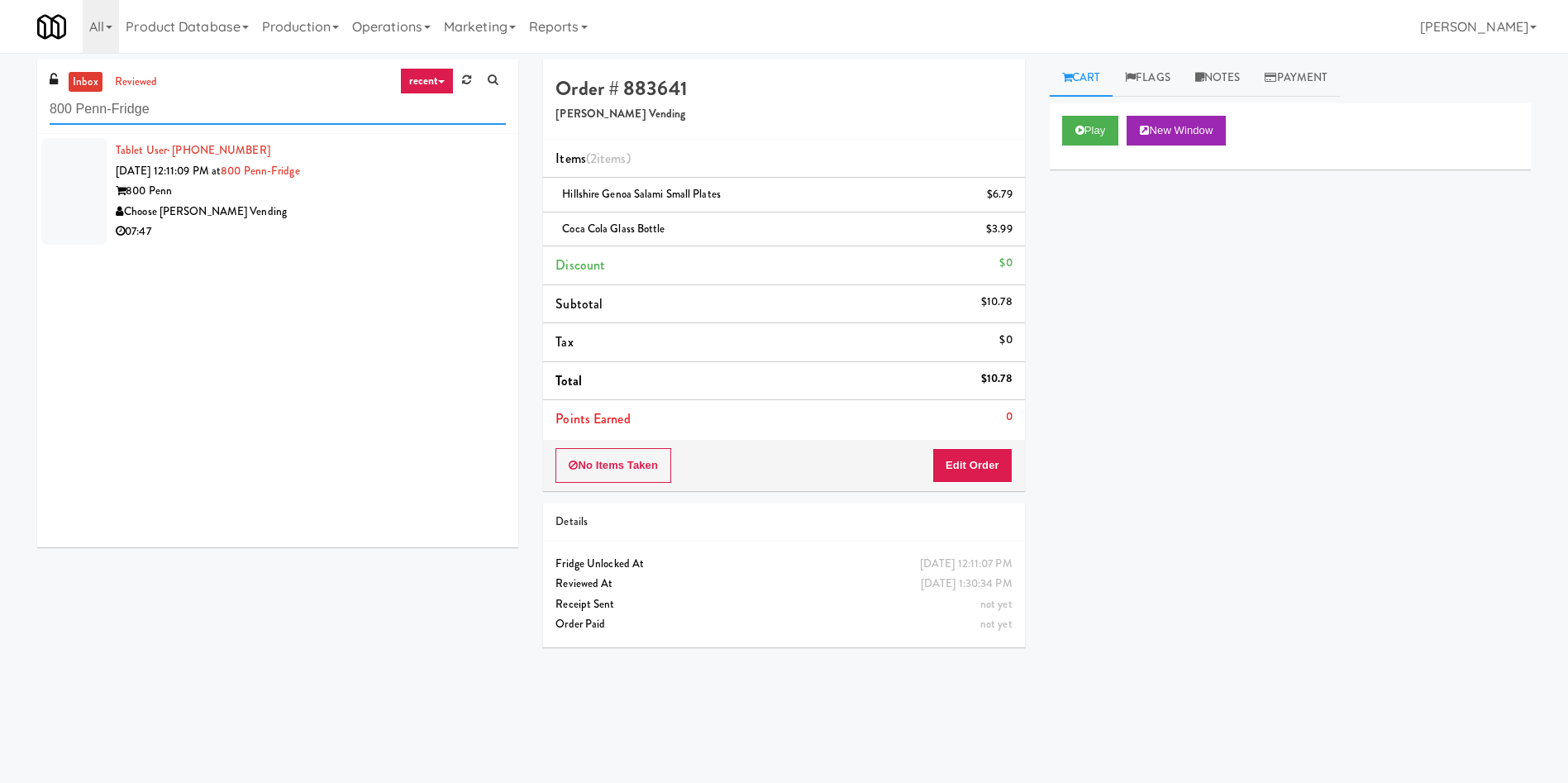
type input "800 Penn-Fridge"
click at [95, 180] on div at bounding box center [74, 191] width 66 height 107
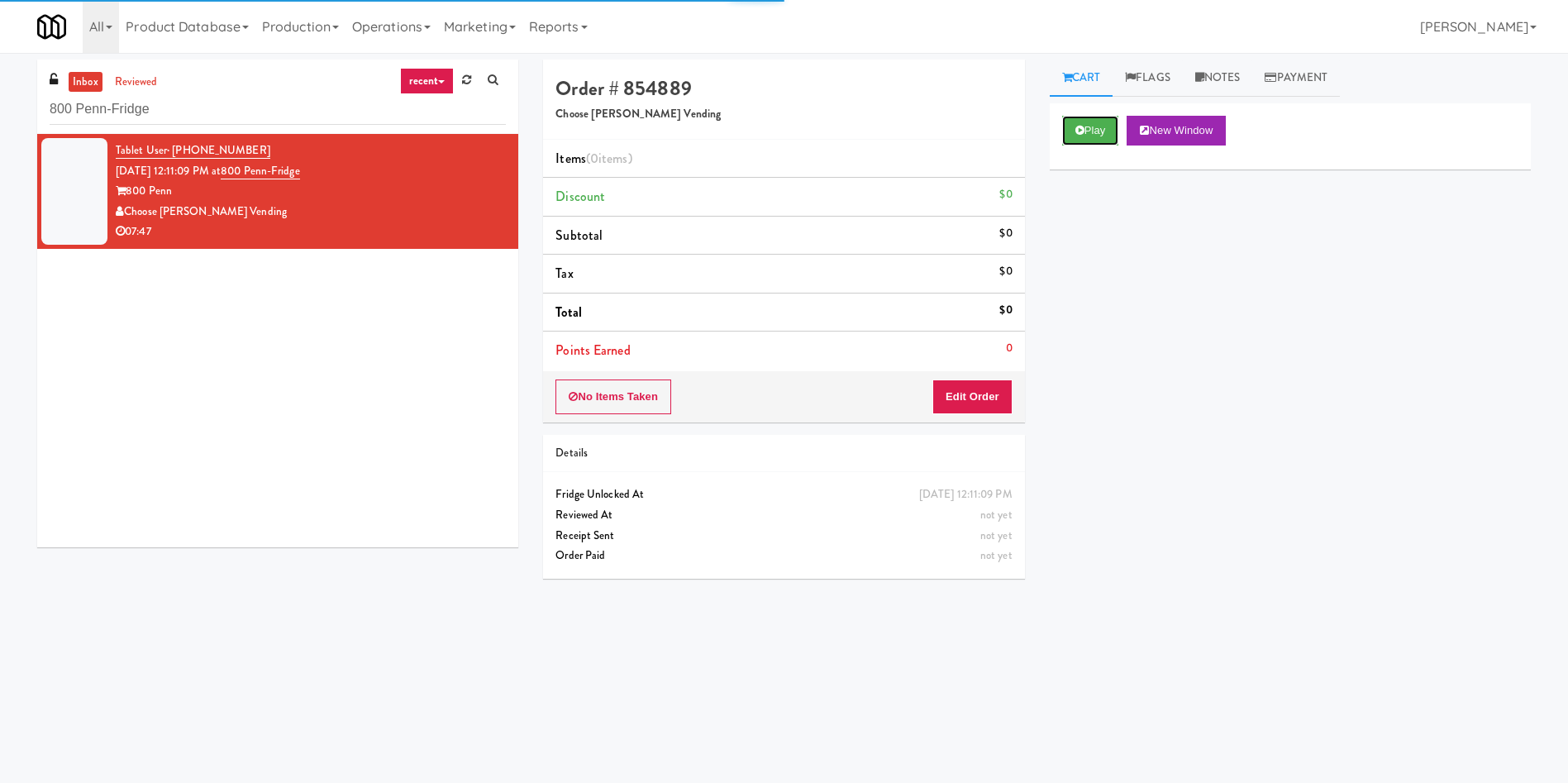
drag, startPoint x: 1108, startPoint y: 130, endPoint x: 1005, endPoint y: 314, distance: 210.9
click at [1107, 129] on button "Play" at bounding box center [1091, 131] width 57 height 30
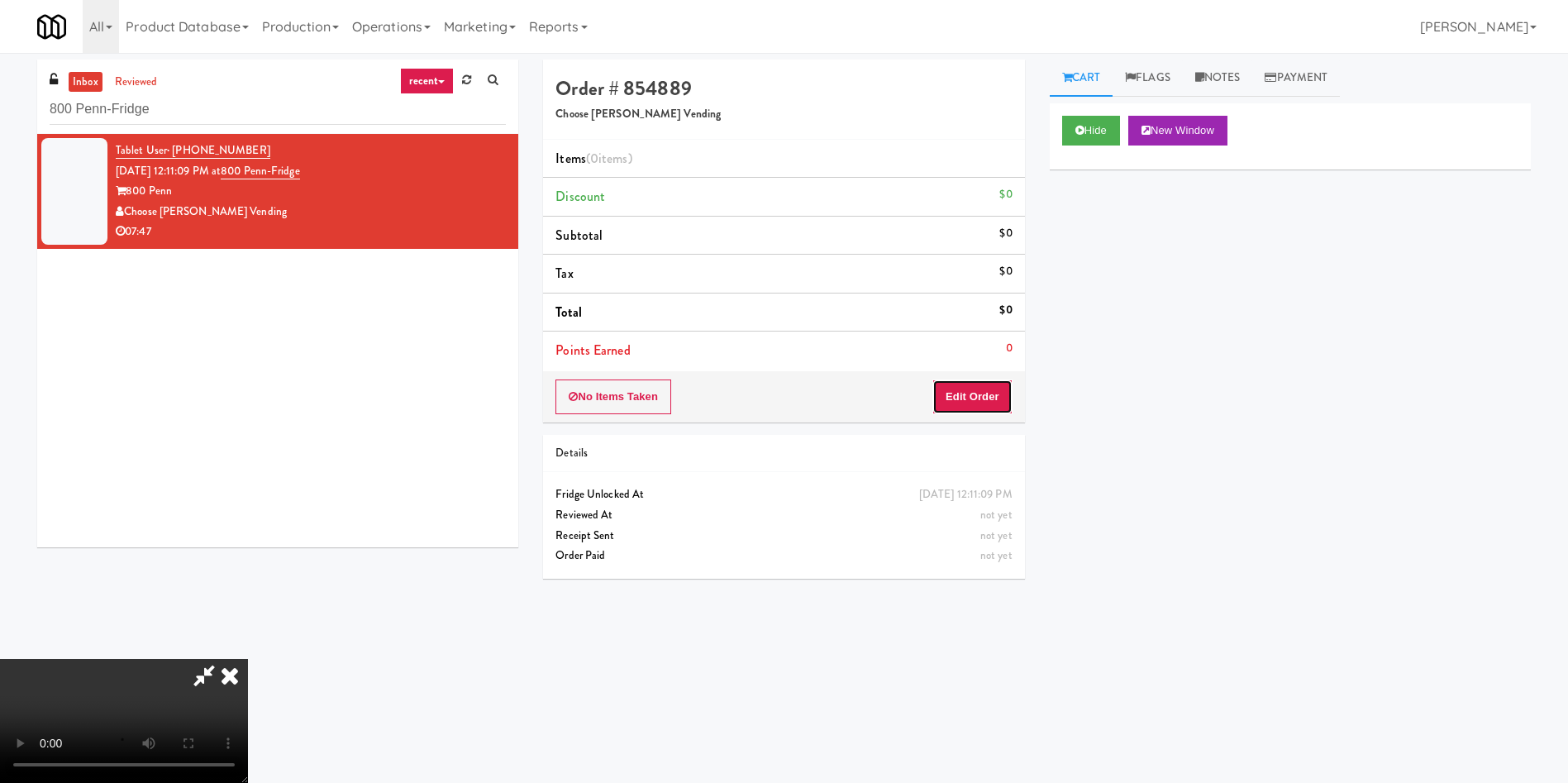
drag, startPoint x: 965, startPoint y: 389, endPoint x: 107, endPoint y: 27, distance: 931.2
click at [942, 381] on button "Edit Order" at bounding box center [972, 396] width 81 height 35
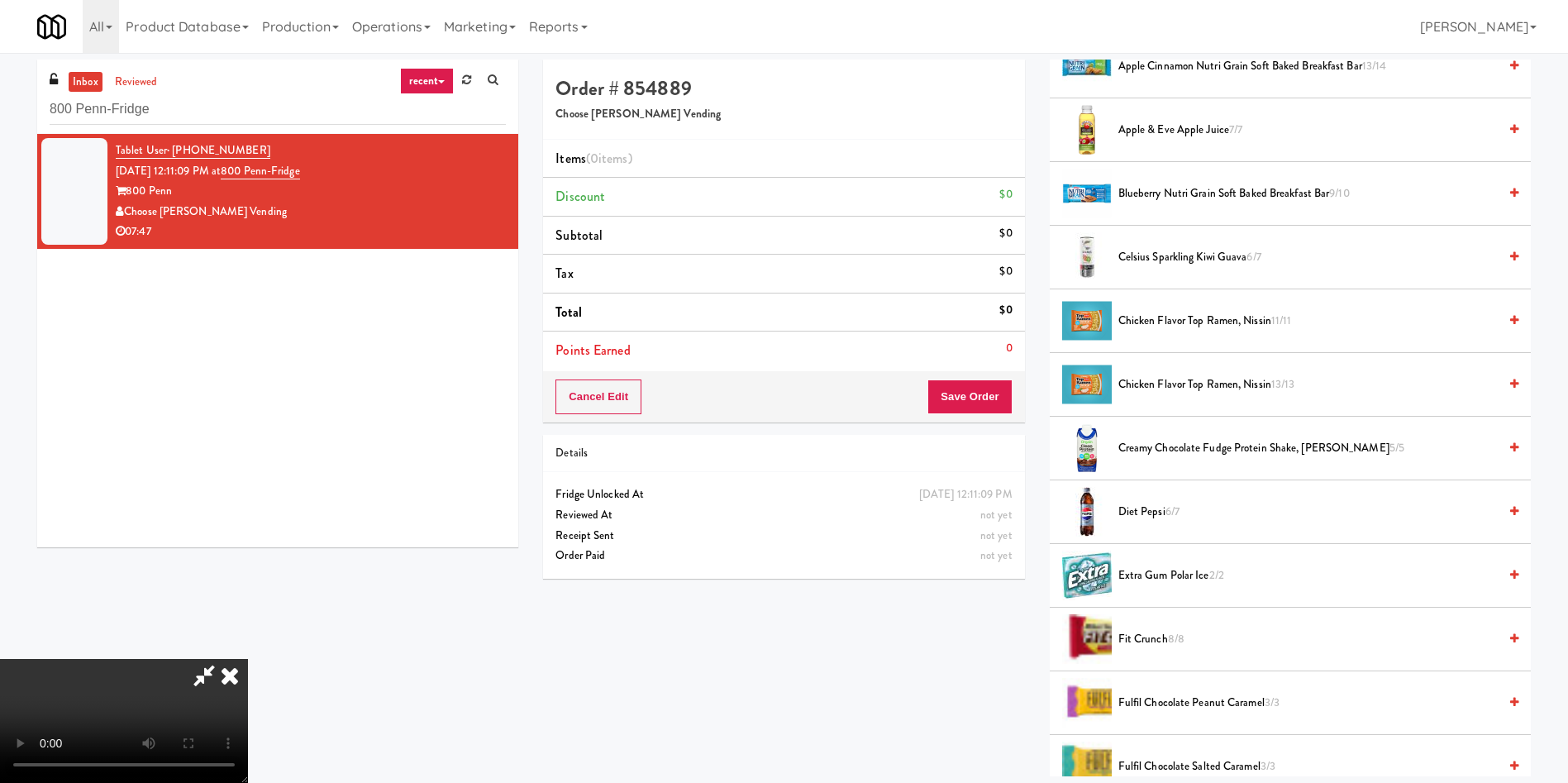
scroll to position [124, 0]
click at [248, 659] on video at bounding box center [124, 721] width 248 height 124
click at [1157, 265] on span "Celsius Sparkling Kiwi Guava 6/7" at bounding box center [1308, 257] width 380 height 20
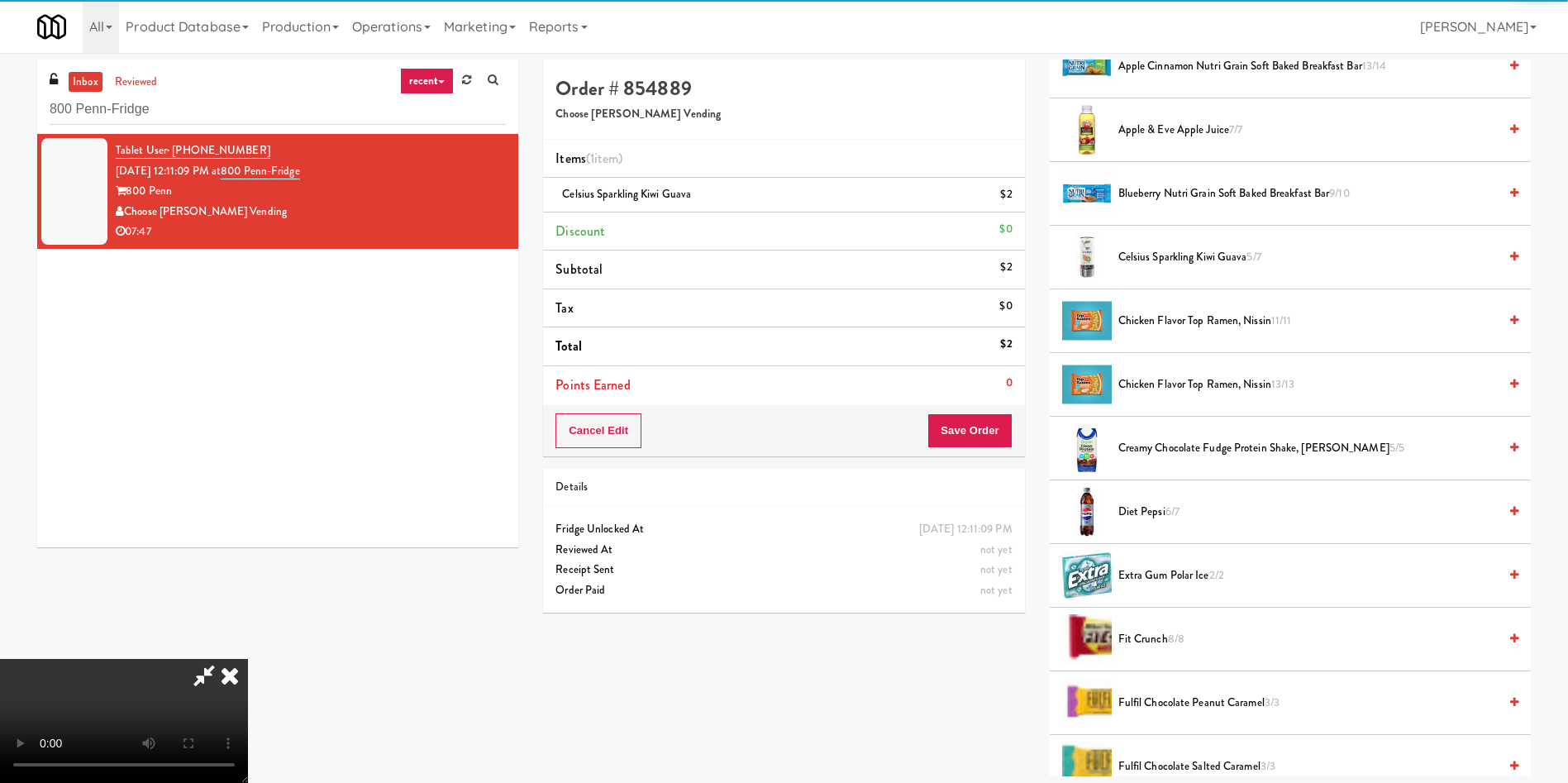
click at [248, 659] on video at bounding box center [124, 721] width 248 height 124
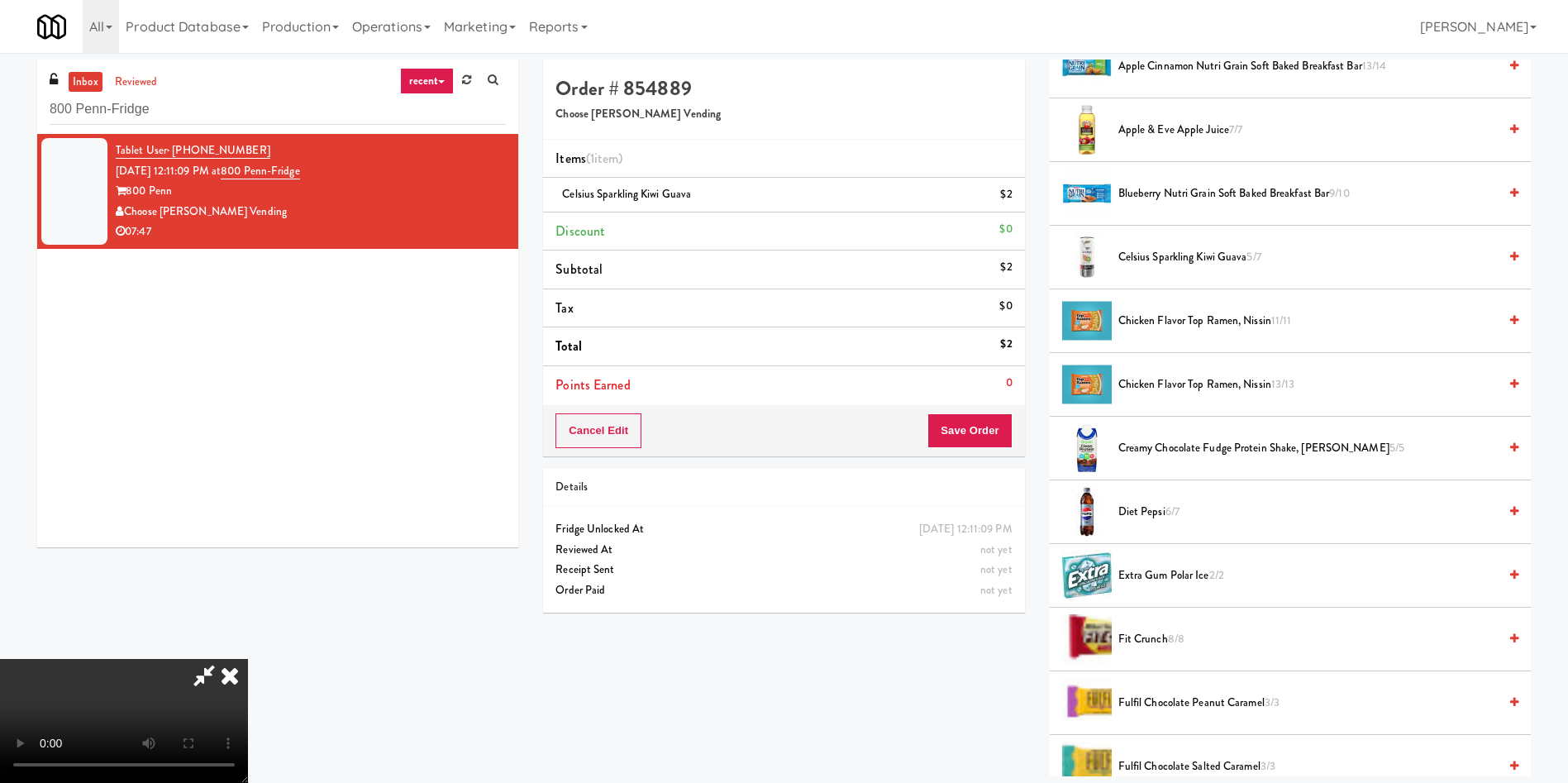
scroll to position [243, 0]
click at [248, 659] on video at bounding box center [124, 721] width 248 height 124
click at [1150, 131] on span "Apple & Eve Apple Juice 7/7" at bounding box center [1308, 129] width 380 height 20
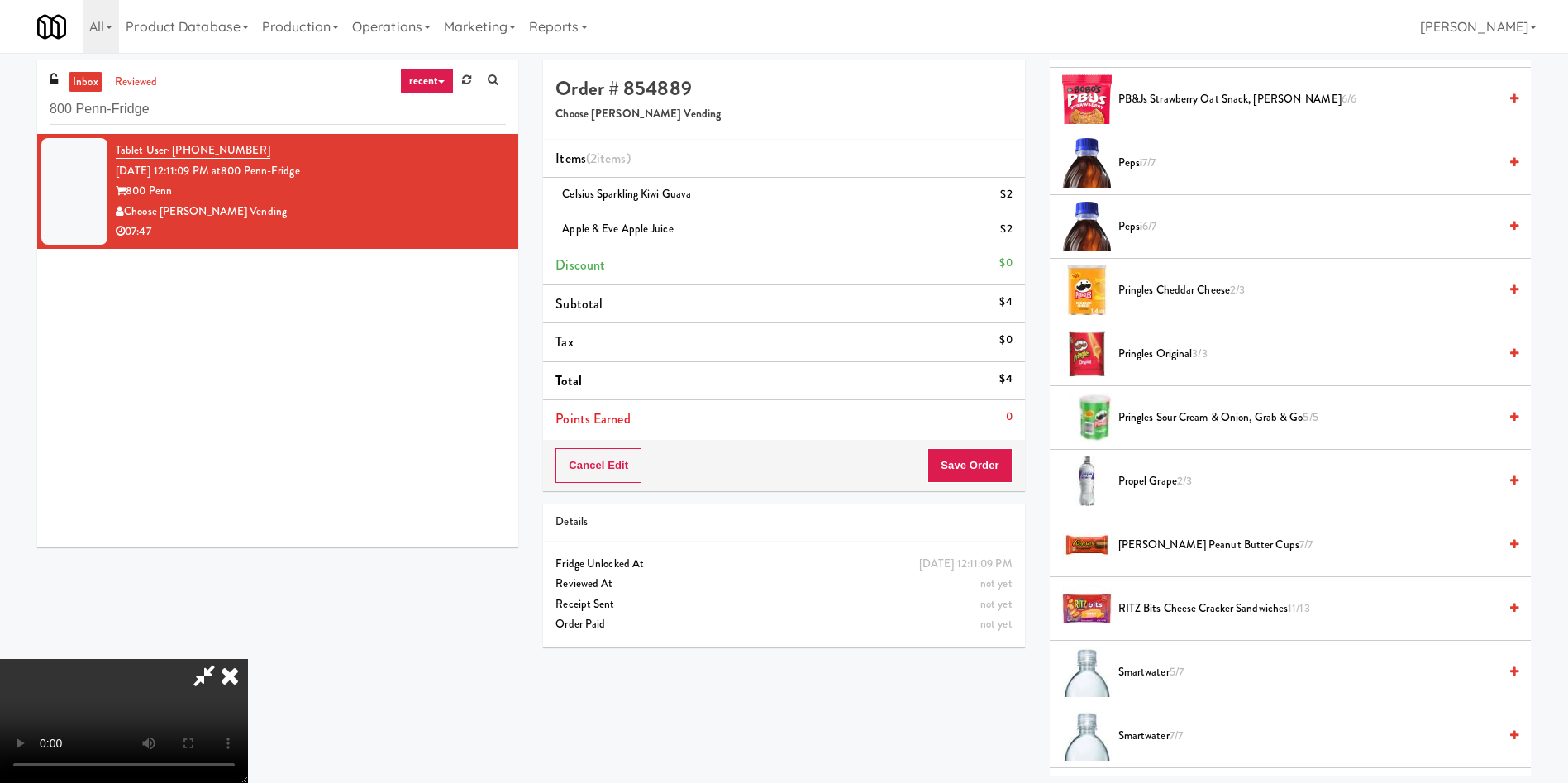
scroll to position [1736, 0]
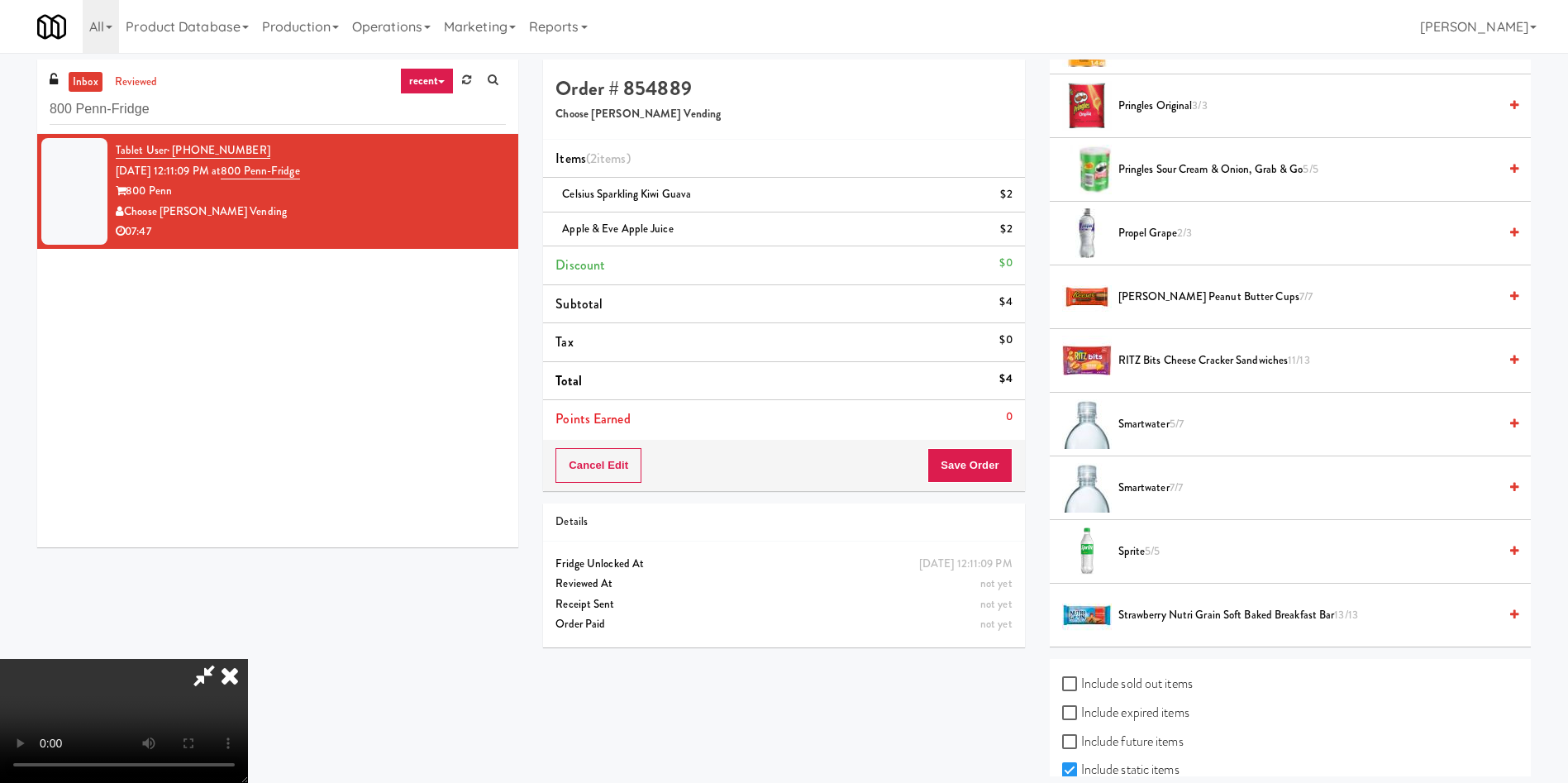
click at [248, 659] on video at bounding box center [124, 721] width 248 height 124
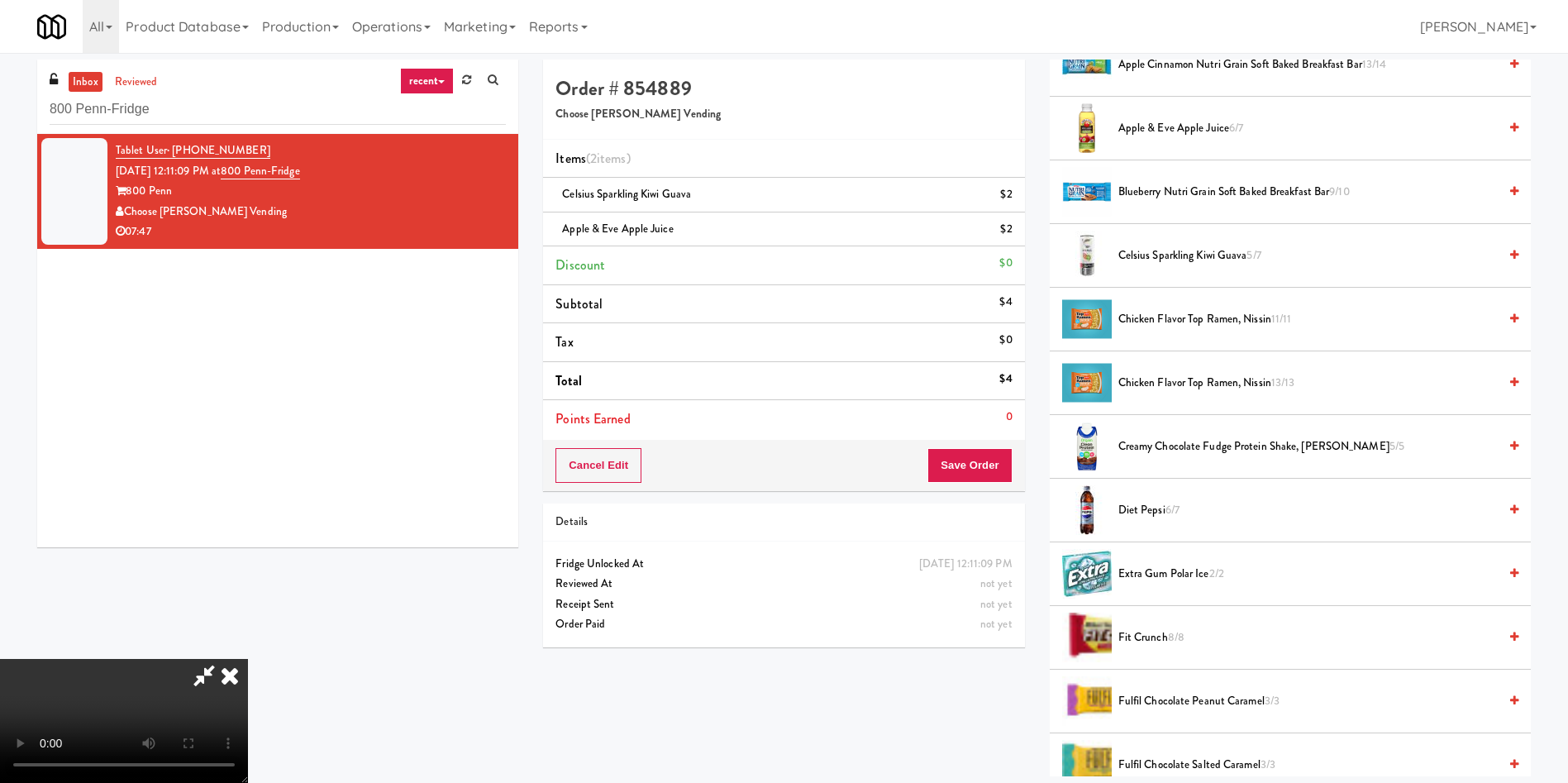
scroll to position [248, 0]
click at [1156, 505] on span "Diet Pepsi 6/7" at bounding box center [1308, 511] width 380 height 20
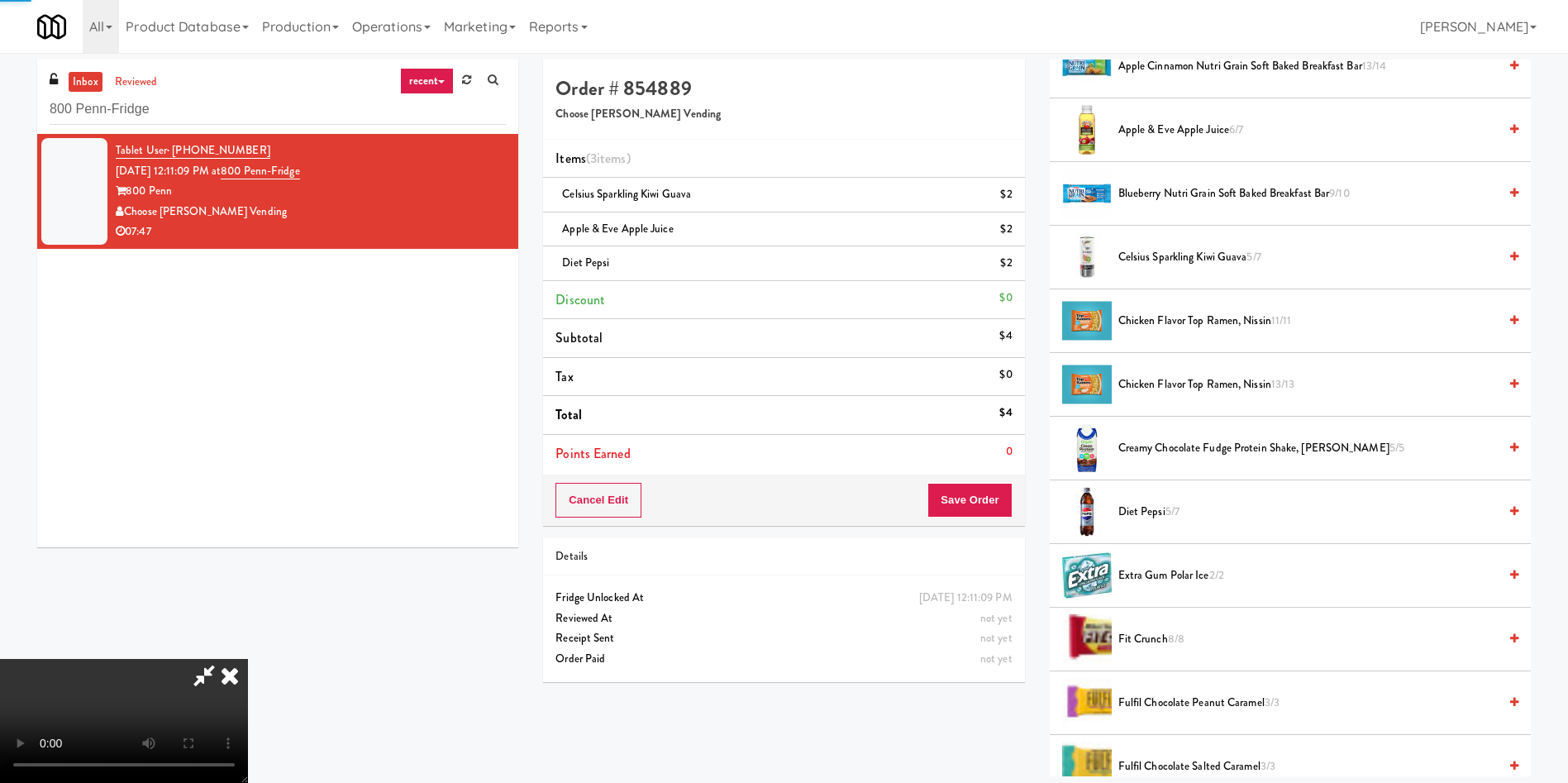
click at [1156, 505] on span "Diet Pepsi 5/7" at bounding box center [1308, 511] width 380 height 20
click at [248, 659] on video at bounding box center [124, 721] width 248 height 124
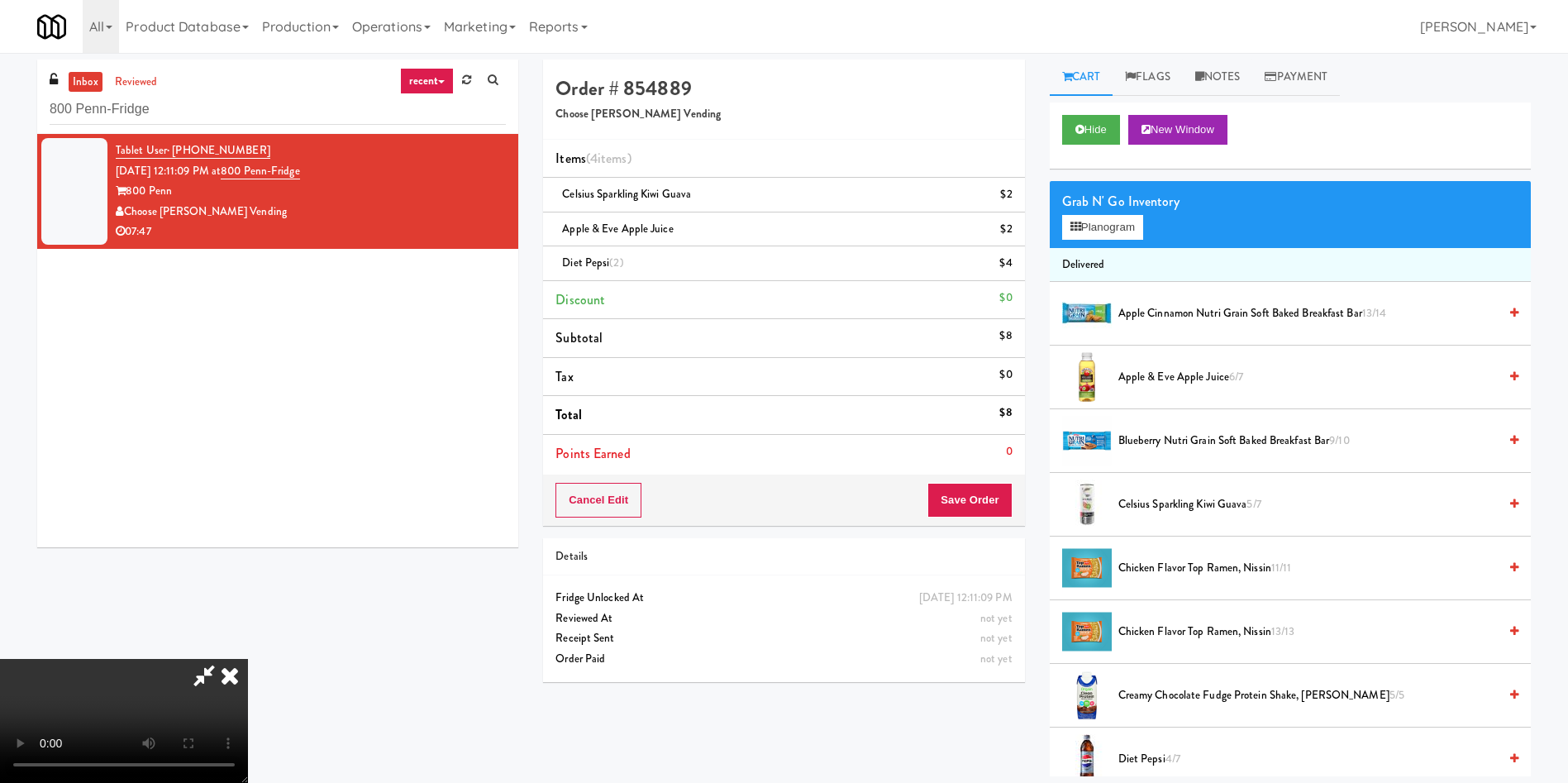
scroll to position [0, 0]
click at [950, 494] on button "Save Order" at bounding box center [969, 500] width 84 height 35
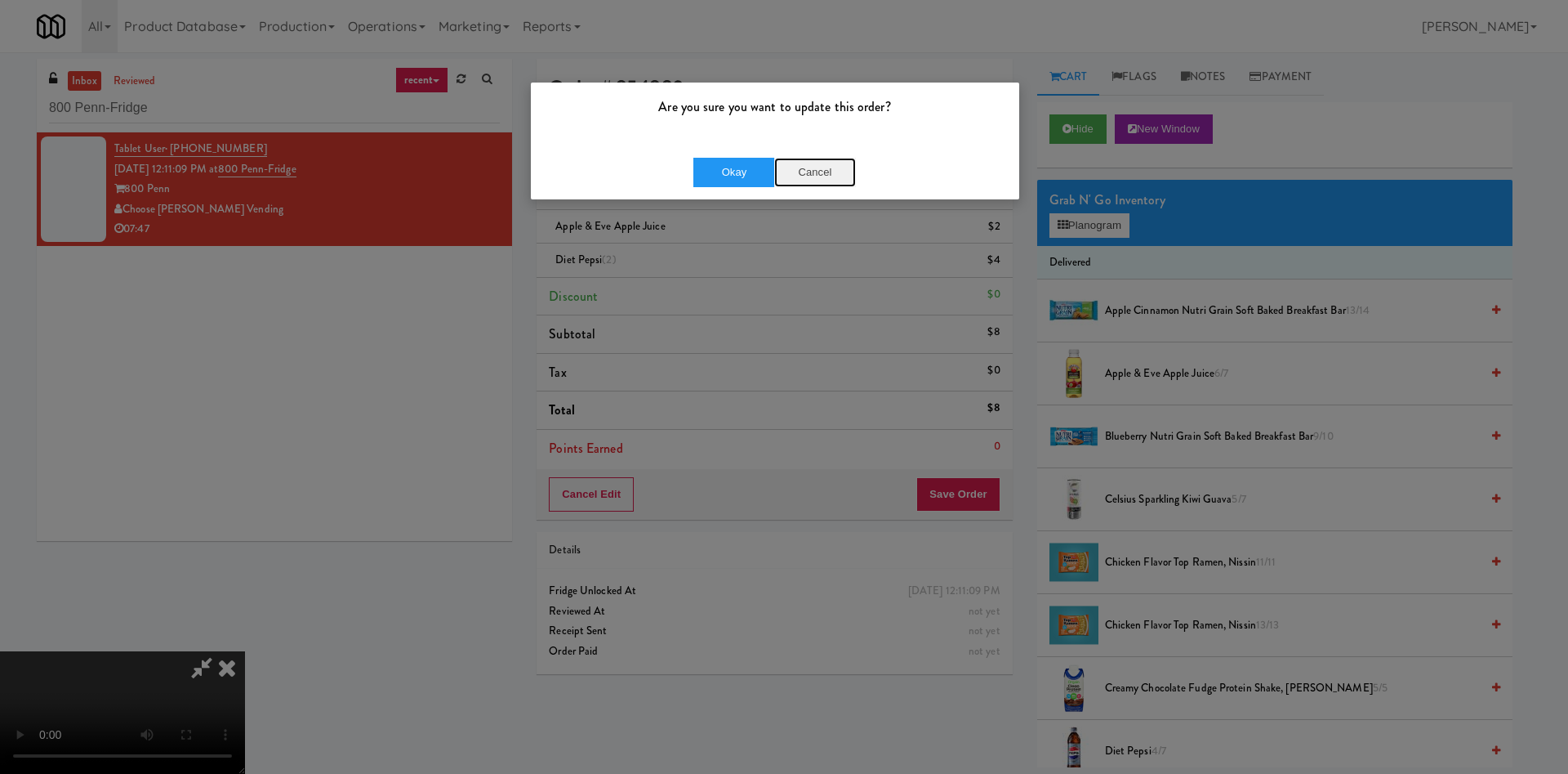
click at [809, 167] on button "Cancel" at bounding box center [815, 172] width 81 height 30
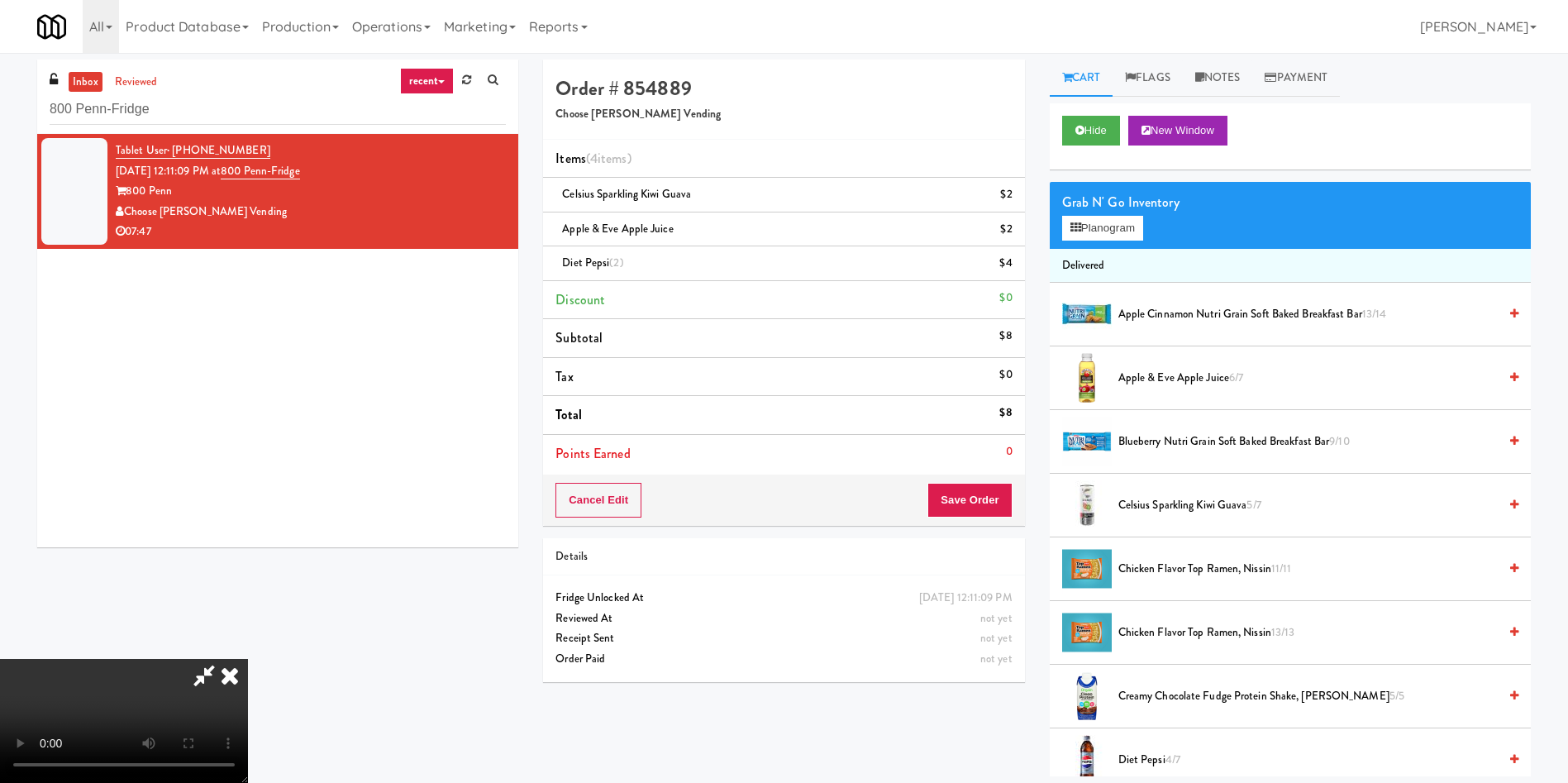
click at [248, 659] on video at bounding box center [124, 721] width 248 height 124
click at [1150, 382] on span "Apple & Eve Apple Juice 6/7" at bounding box center [1308, 378] width 380 height 20
click at [248, 659] on video at bounding box center [124, 721] width 248 height 124
click at [989, 487] on button "Save Order" at bounding box center [969, 500] width 84 height 35
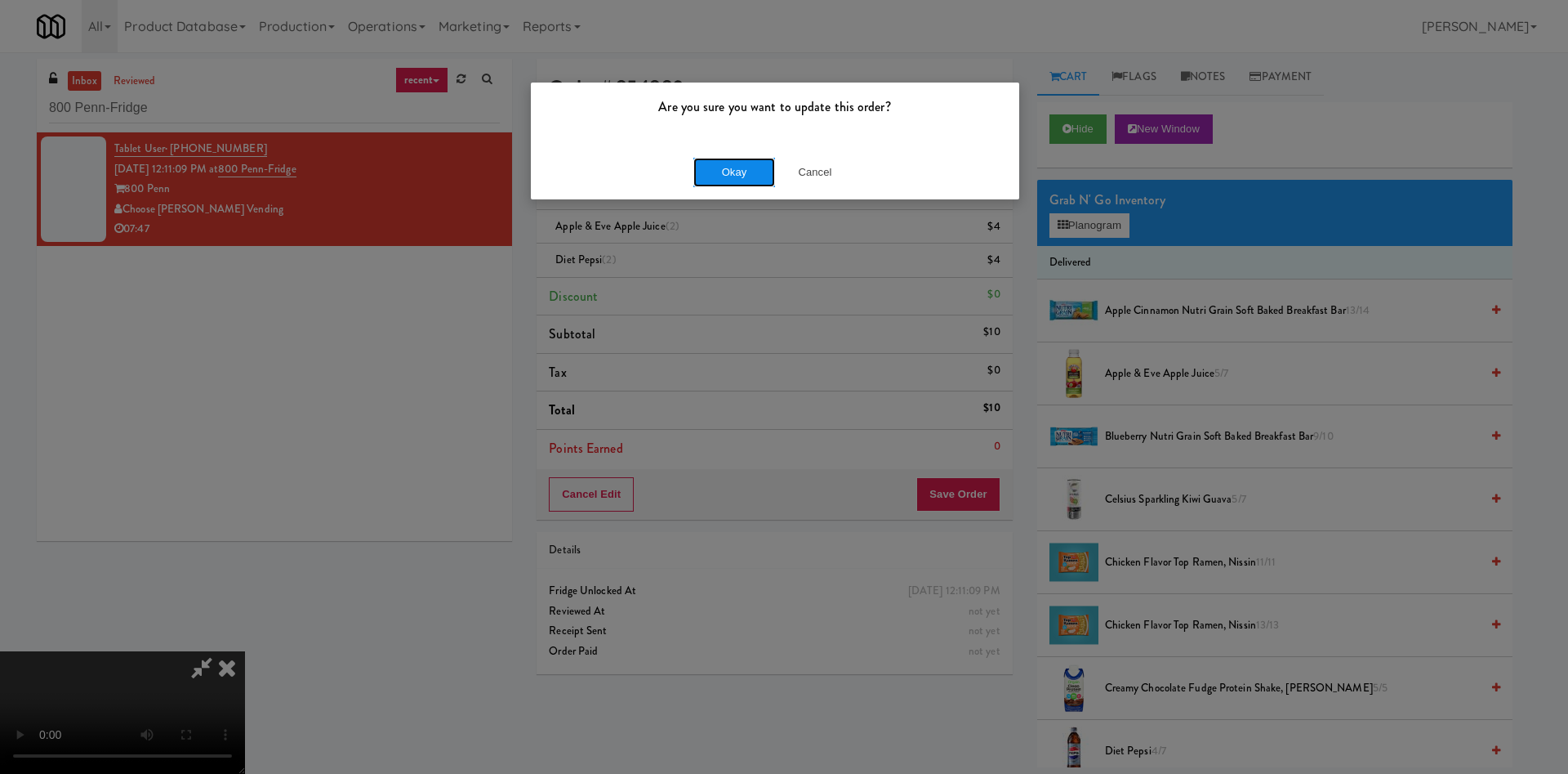
click at [732, 167] on button "Okay" at bounding box center [733, 172] width 81 height 30
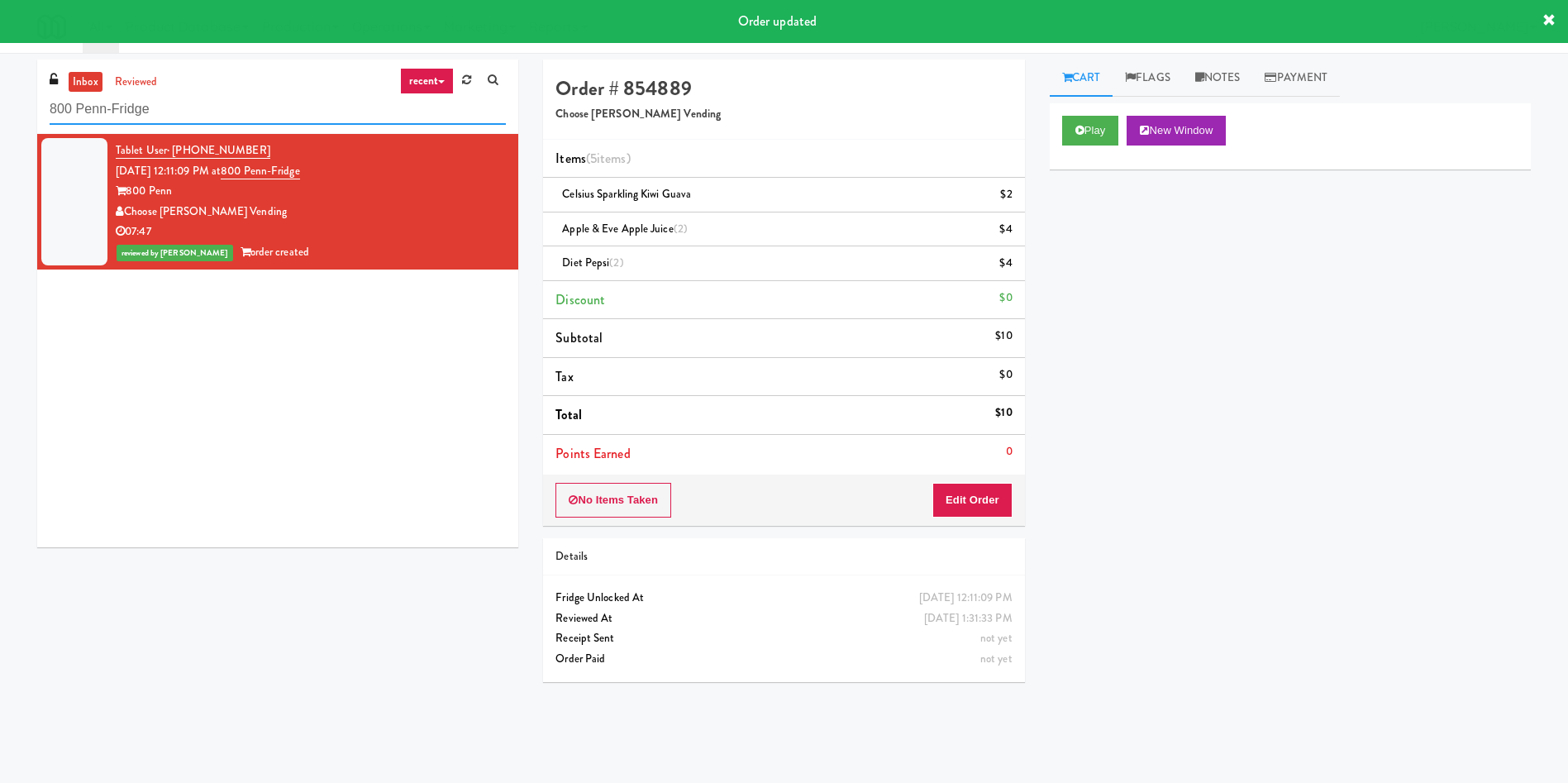
drag, startPoint x: 233, startPoint y: 113, endPoint x: 0, endPoint y: 72, distance: 236.6
click at [0, 72] on div "inbox reviewed recent all unclear take inventory issue suspicious failed recent…" at bounding box center [784, 391] width 1568 height 664
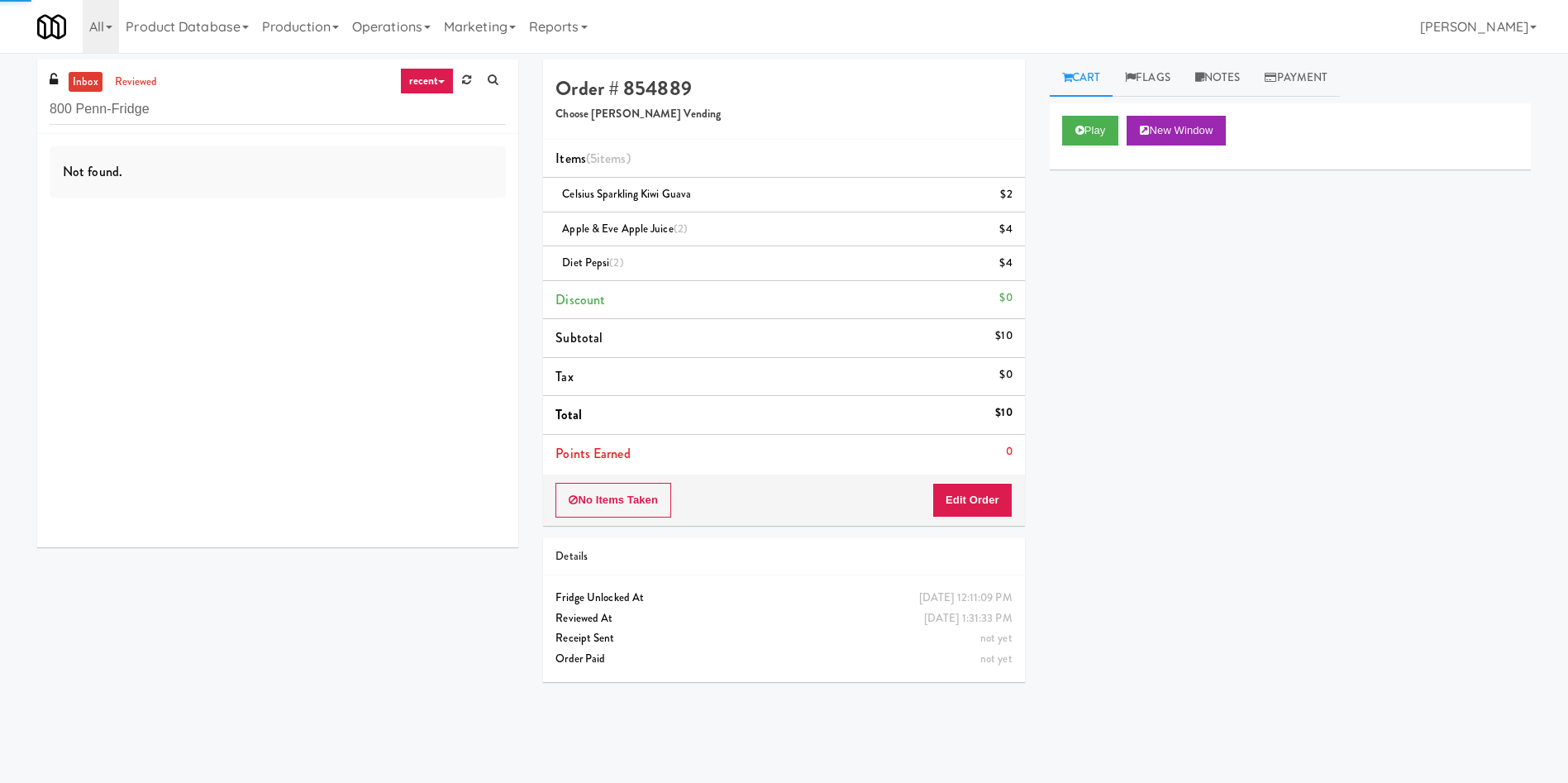
click at [346, 468] on div "Not found." at bounding box center [278, 340] width 481 height 413
click at [155, 77] on link "reviewed" at bounding box center [136, 81] width 51 height 20
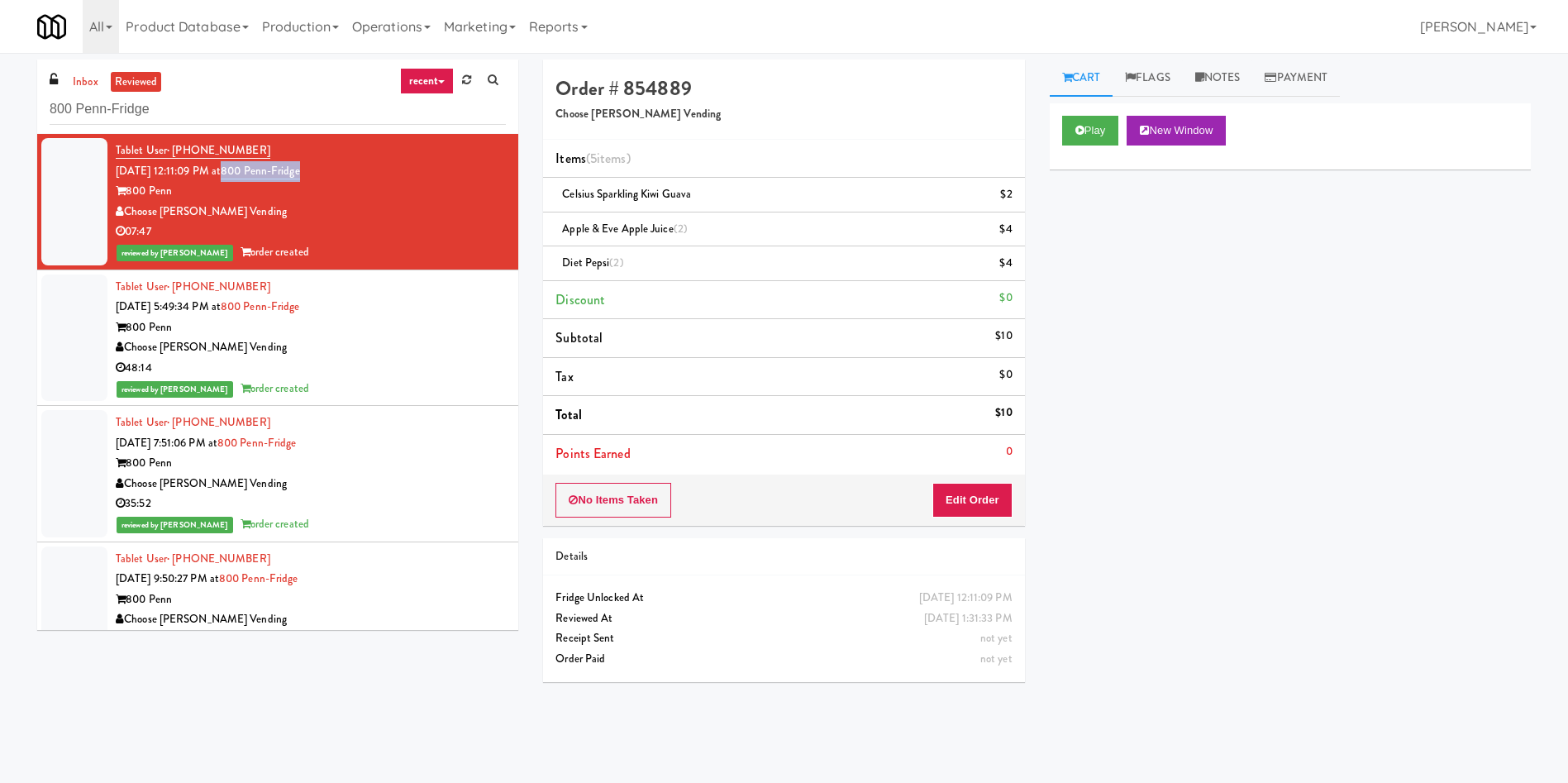
drag, startPoint x: 336, startPoint y: 173, endPoint x: 249, endPoint y: 174, distance: 87.0
click at [249, 174] on div "Tablet User · (412) 701-8461 [DATE] 12:11:09 PM at 800 Penn-Fridge 800 Penn Cho…" at bounding box center [311, 202] width 390 height 122
copy link "800 Penn-Fridge"
drag, startPoint x: 75, startPoint y: 88, endPoint x: 100, endPoint y: 10, distance: 81.9
click at [75, 88] on link "inbox" at bounding box center [86, 81] width 34 height 20
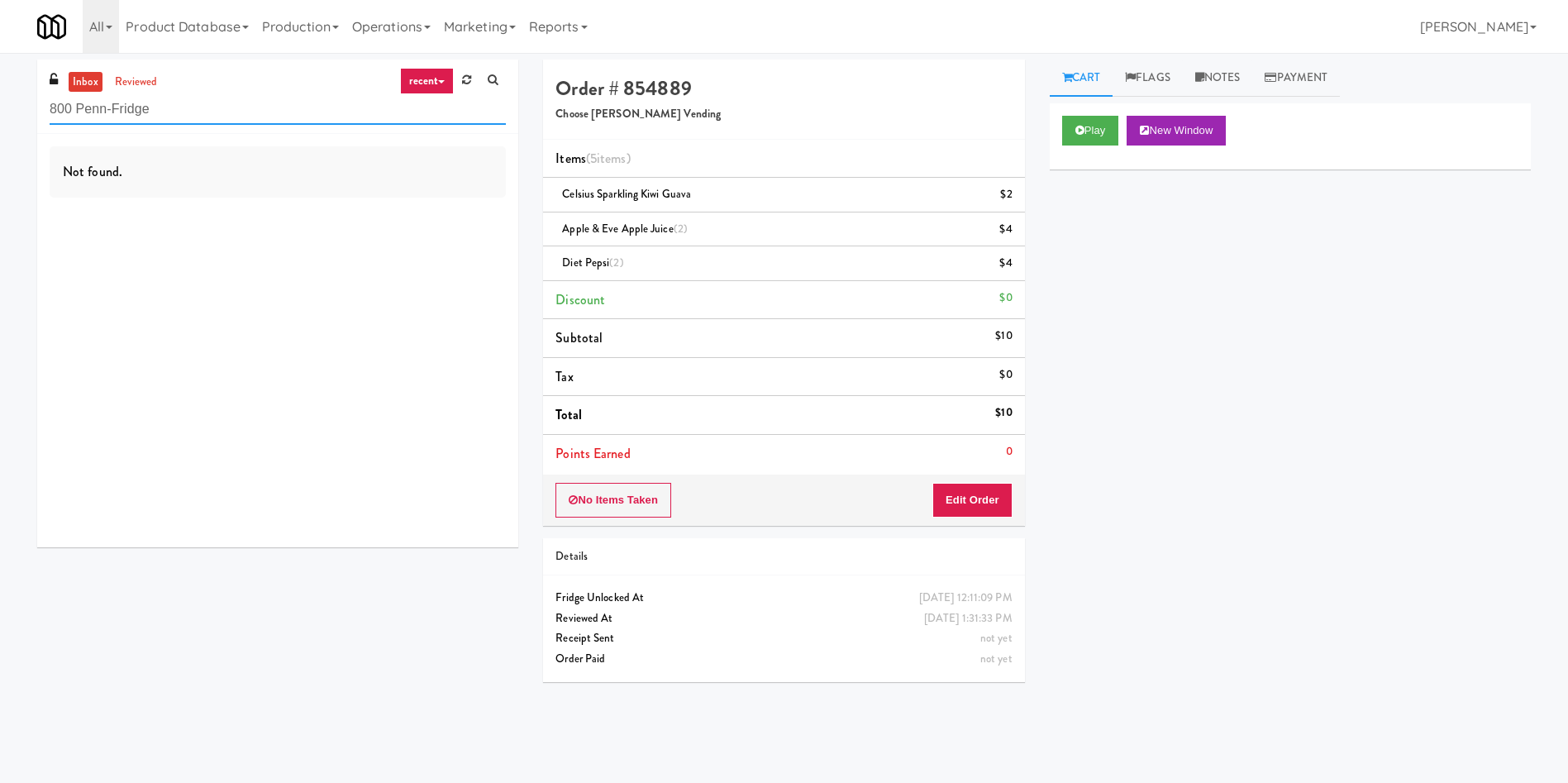
drag, startPoint x: 212, startPoint y: 100, endPoint x: 0, endPoint y: 98, distance: 212.0
click at [0, 99] on div "inbox reviewed recent all unclear take inventory issue suspicious failed recent…" at bounding box center [784, 391] width 1568 height 664
paste input "1900 [US_STATE] C"
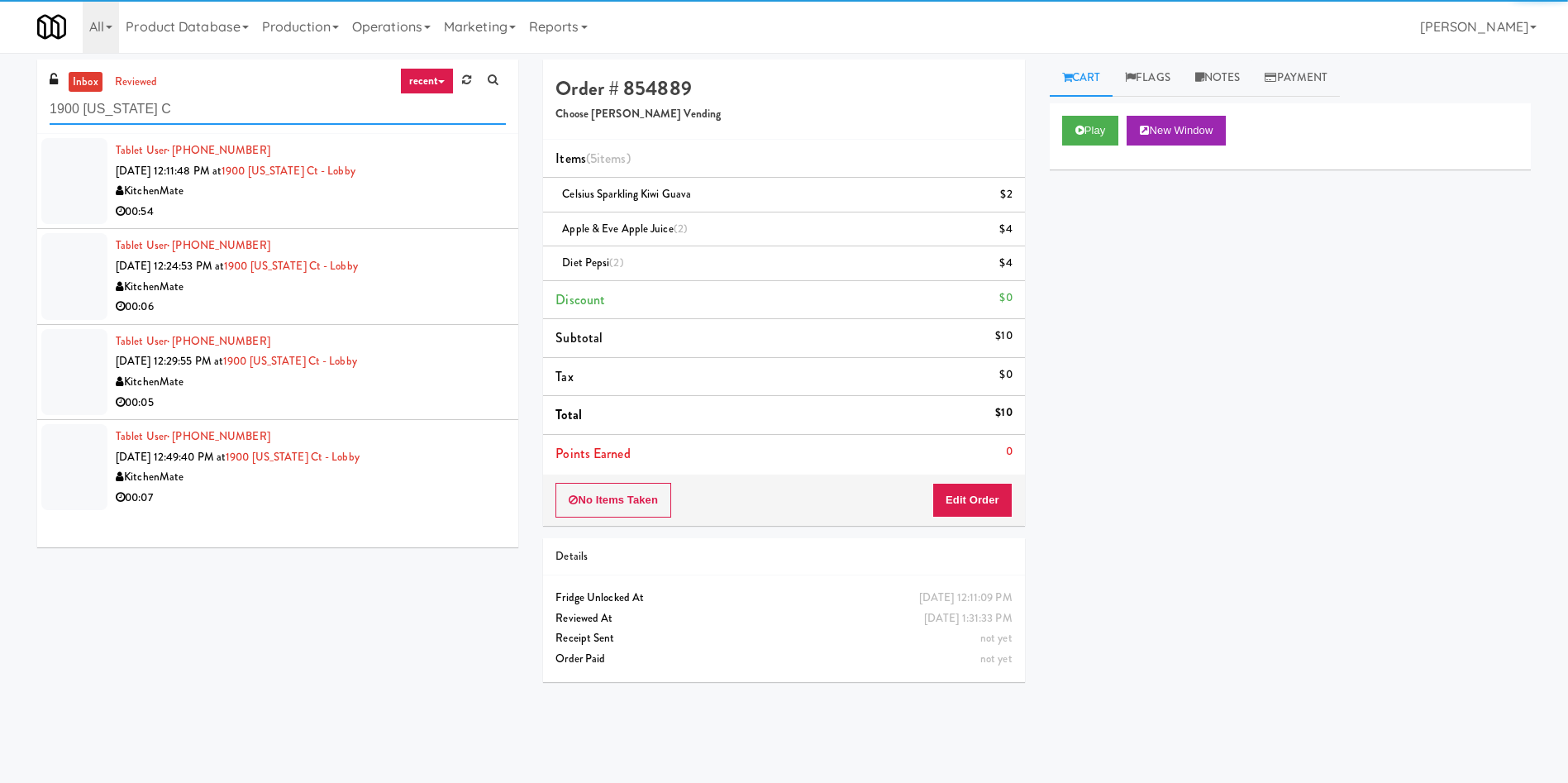
type input "1900 [US_STATE] C"
click at [70, 180] on div at bounding box center [74, 180] width 66 height 86
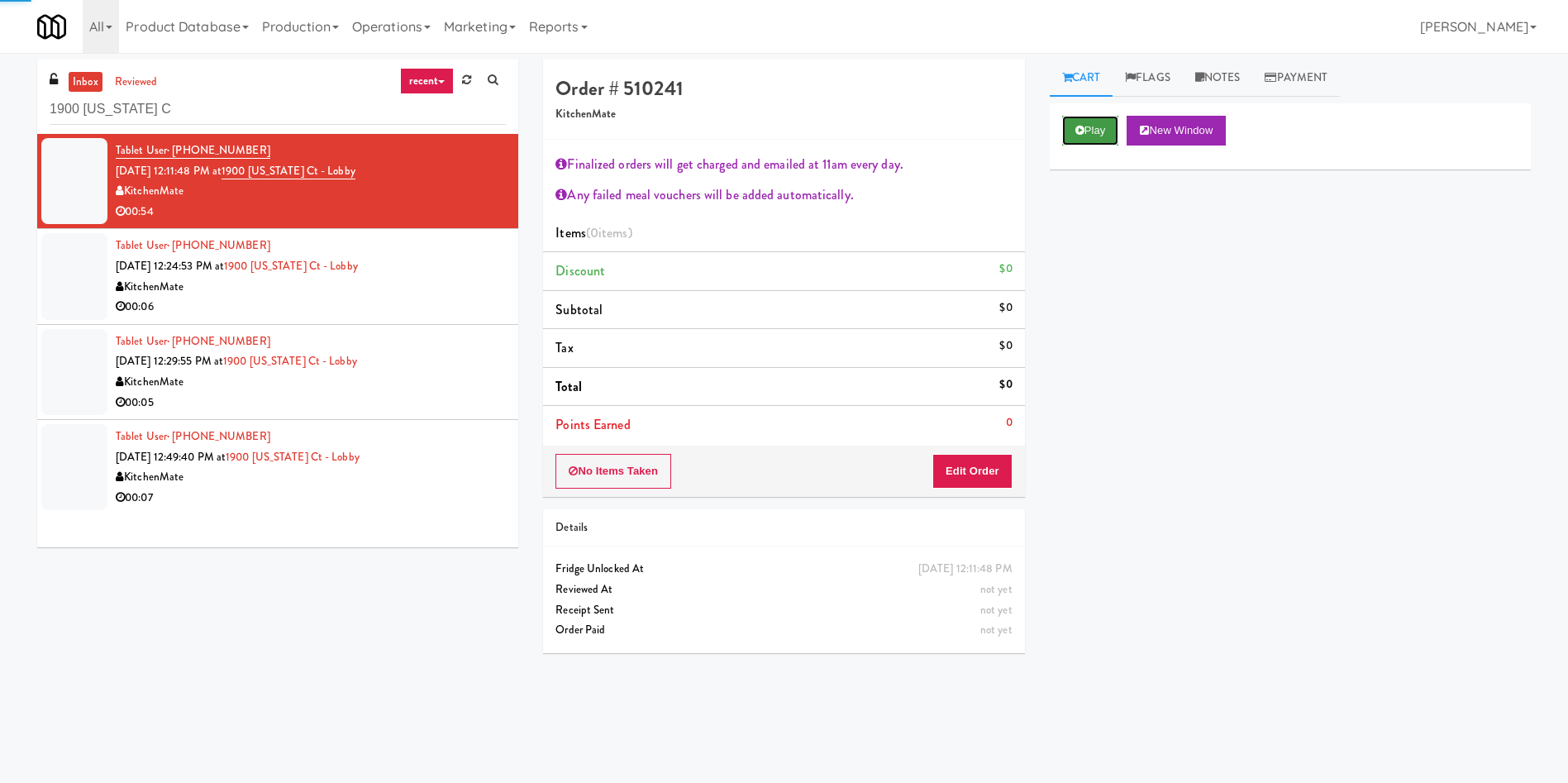
click at [1101, 122] on button "Play" at bounding box center [1091, 131] width 57 height 30
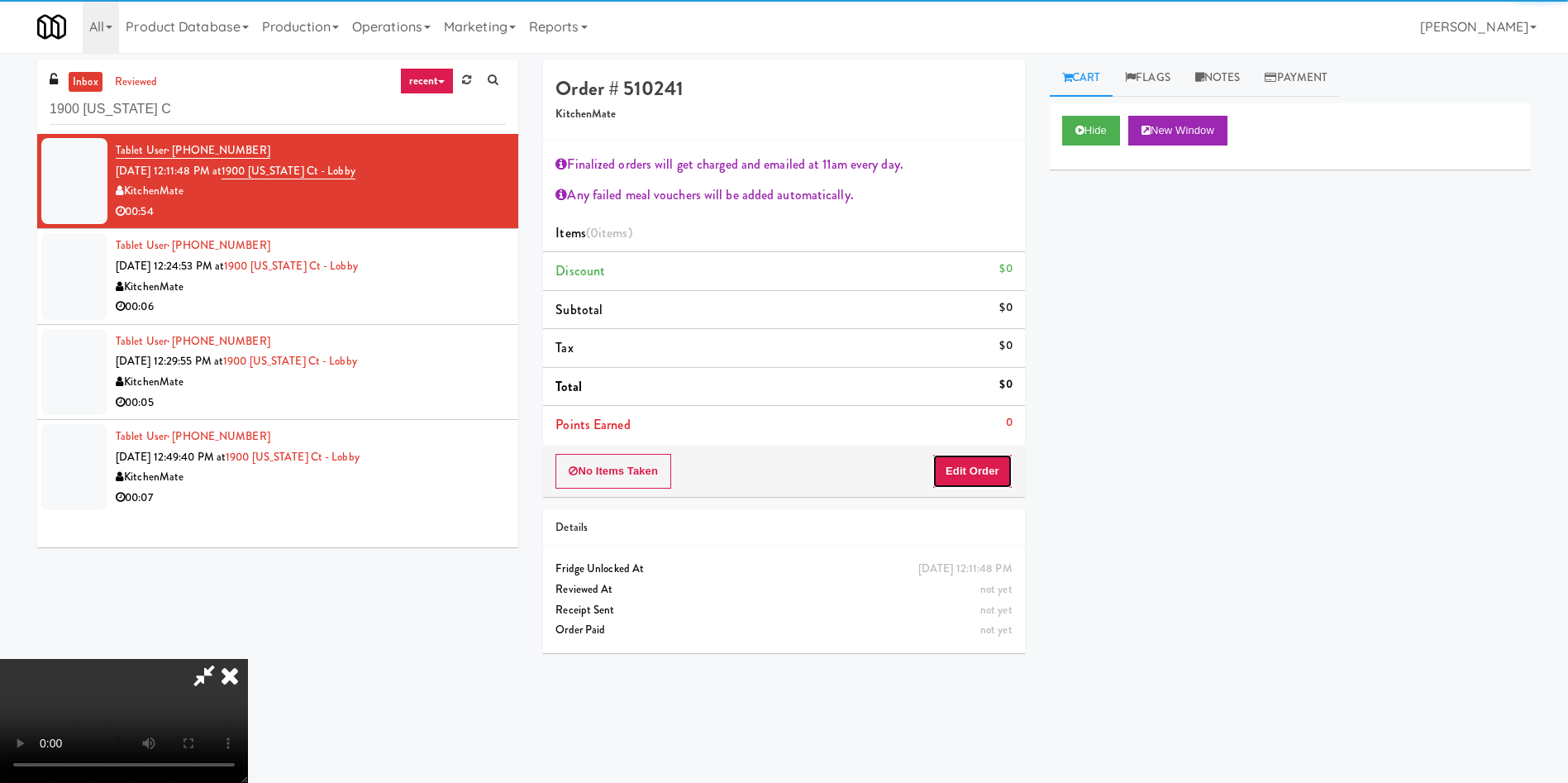
click at [992, 467] on button "Edit Order" at bounding box center [972, 471] width 81 height 35
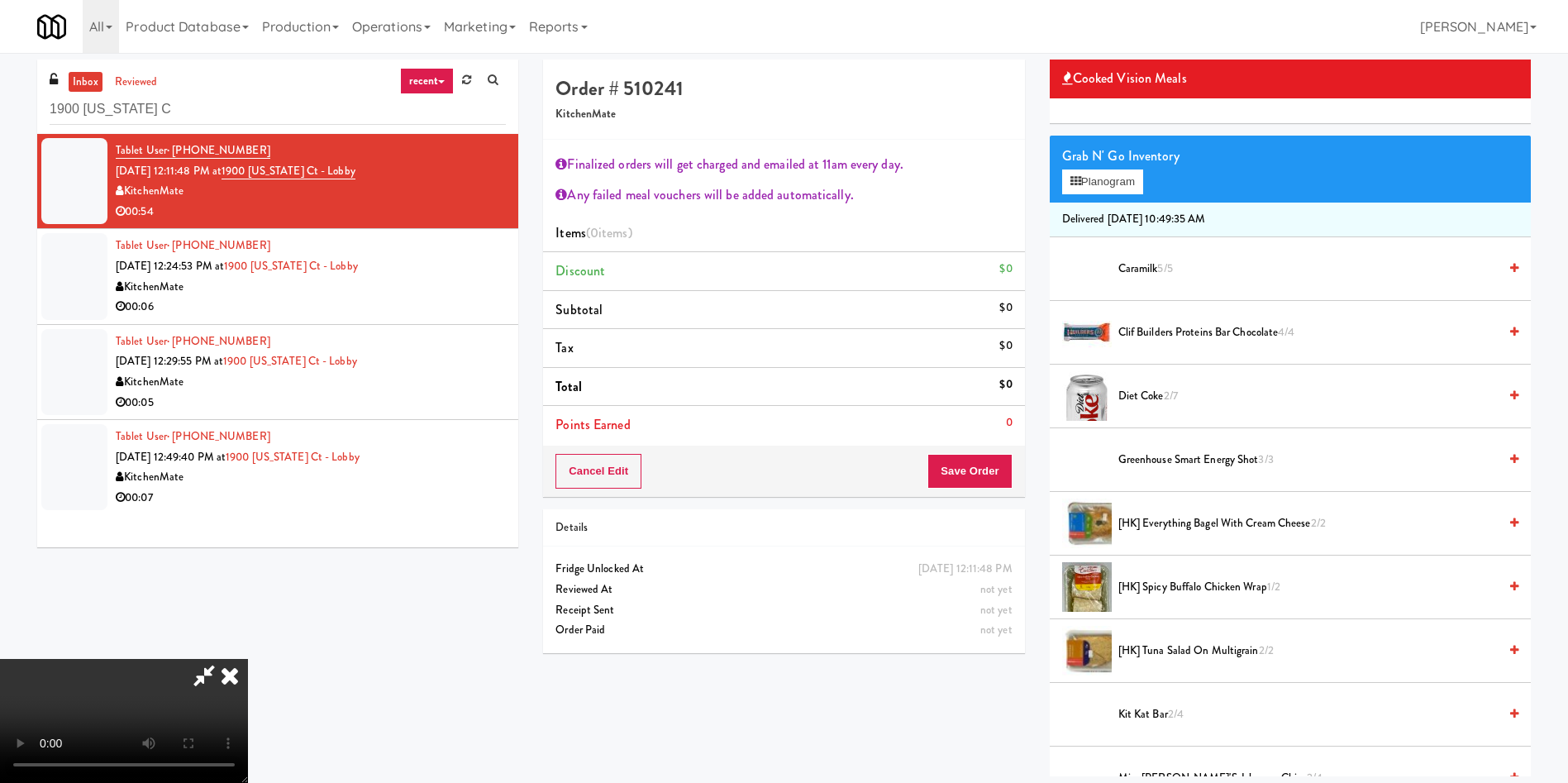
scroll to position [248, 0]
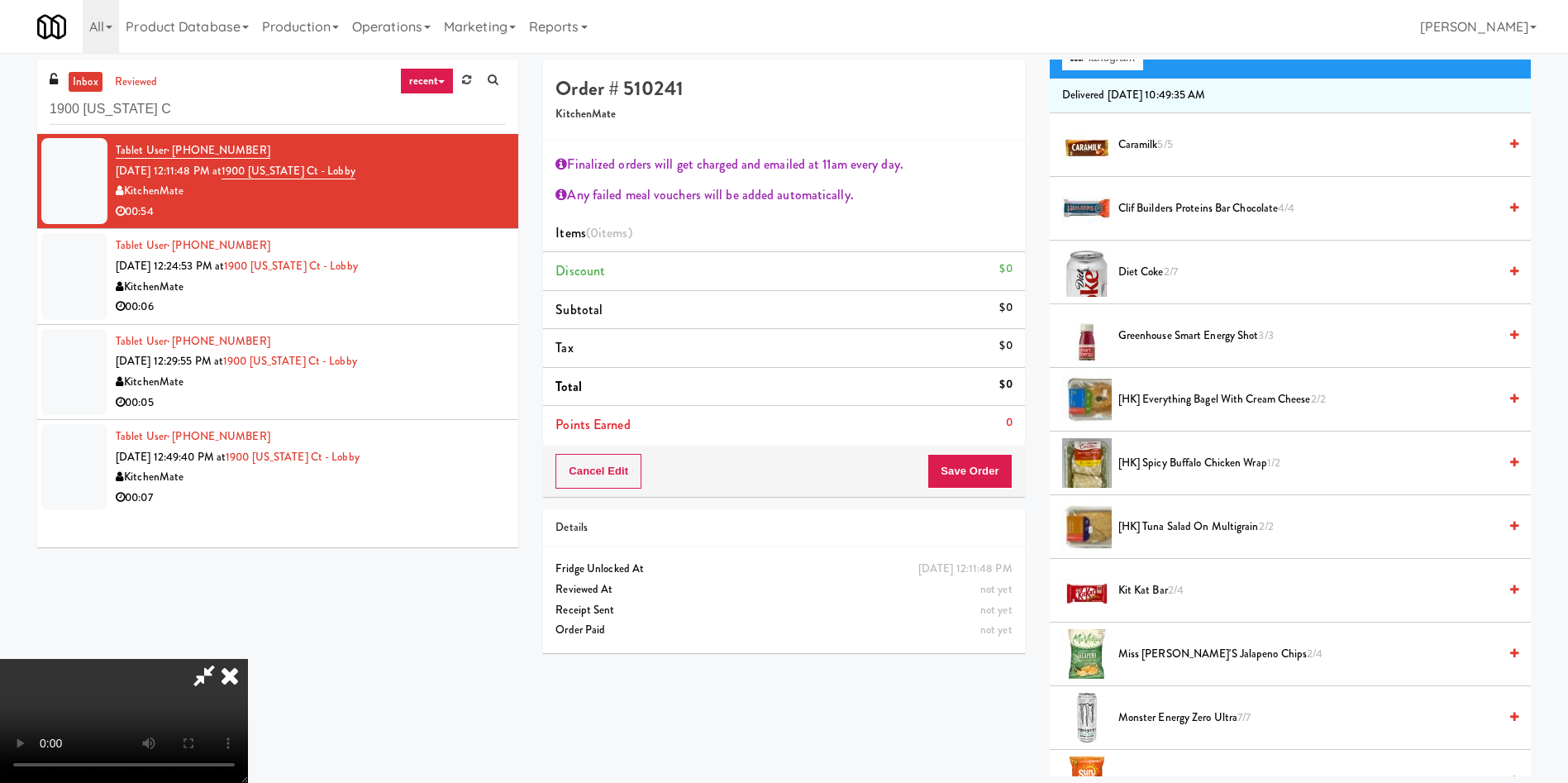
click at [1188, 524] on span "[HK] Tuna Salad on Multigrain 2/2" at bounding box center [1308, 526] width 380 height 20
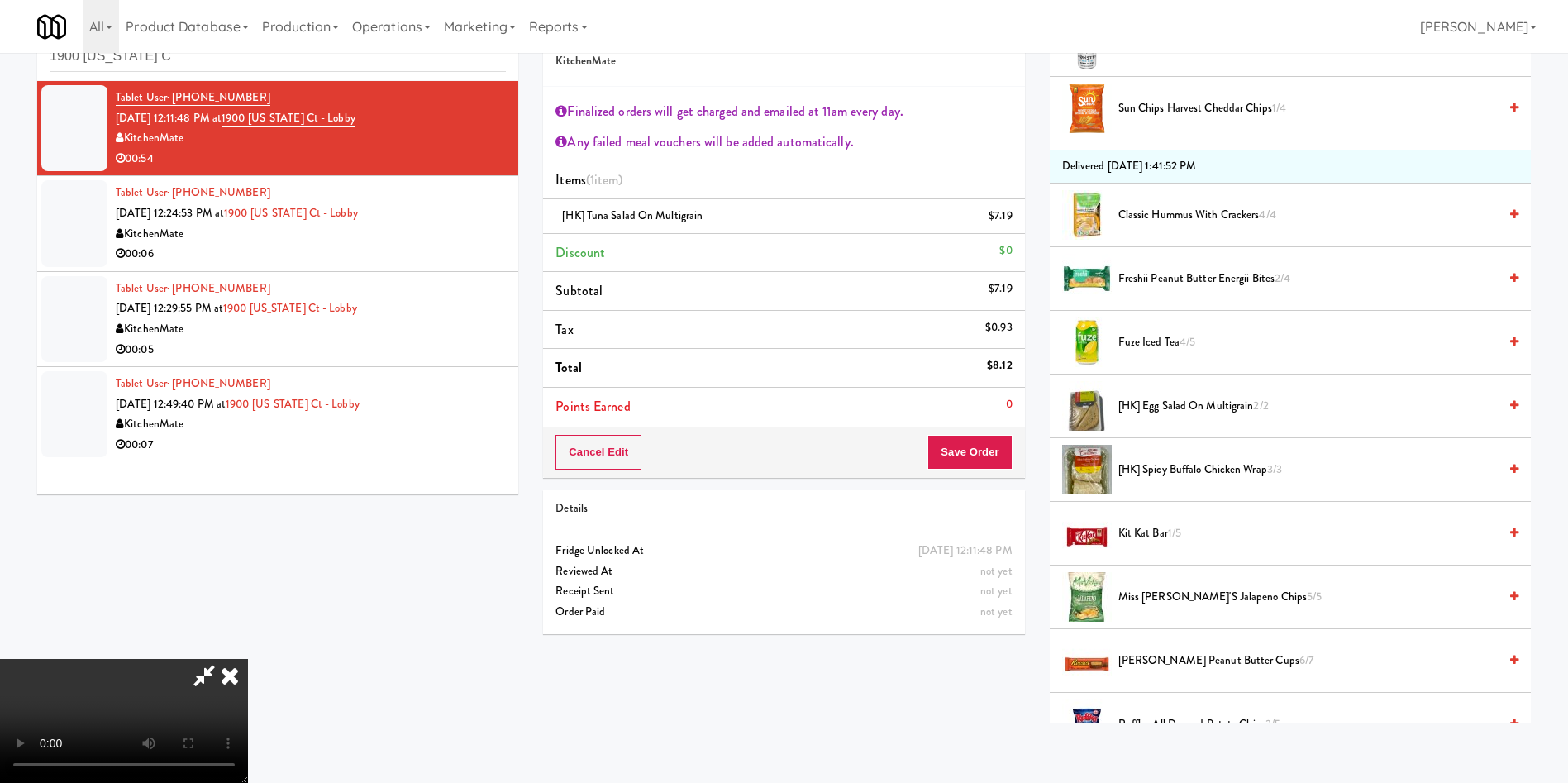
scroll to position [0, 0]
click at [1167, 534] on span "Kit Kat Bar 1/5" at bounding box center [1308, 533] width 380 height 20
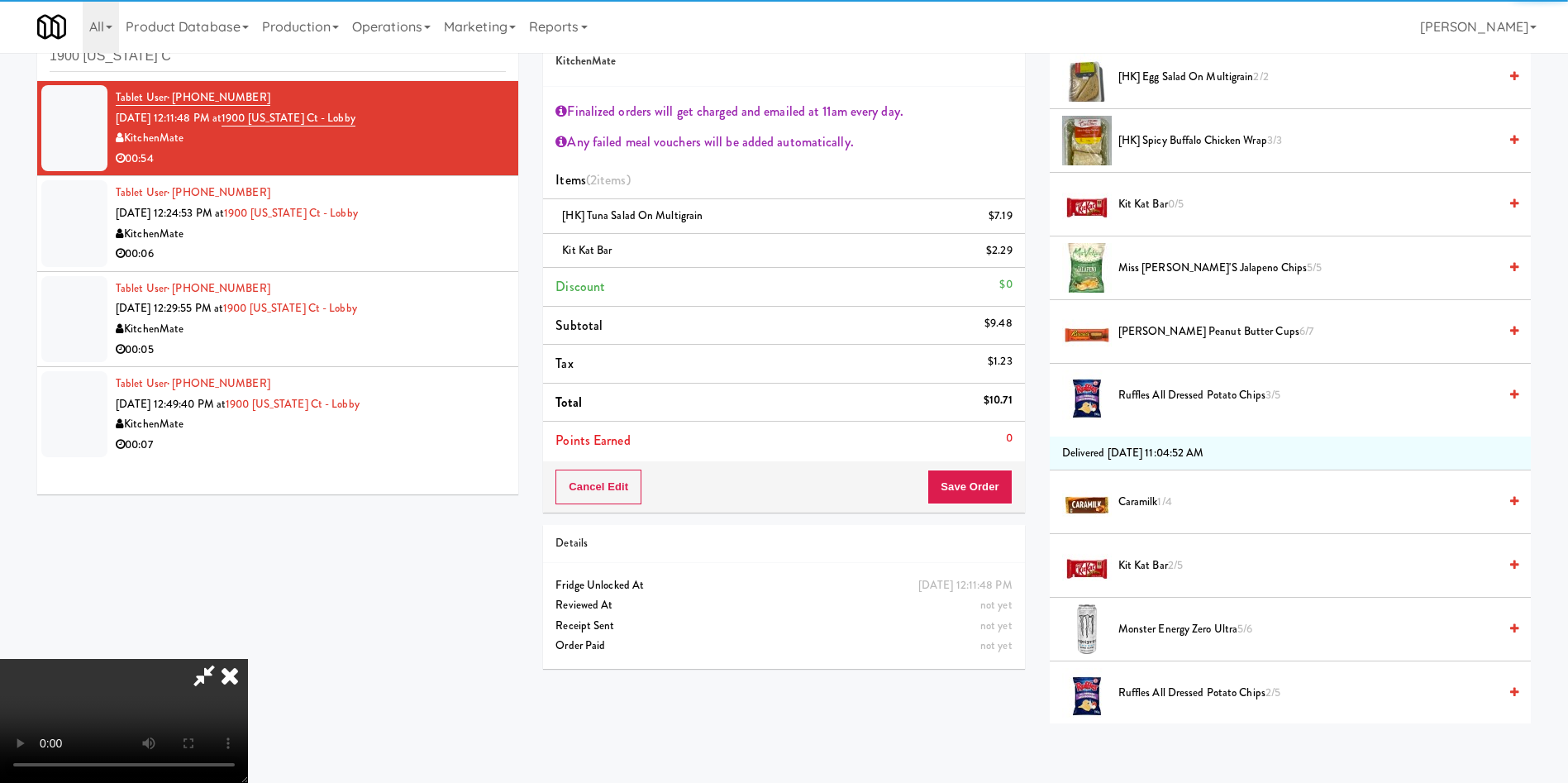
scroll to position [1364, 0]
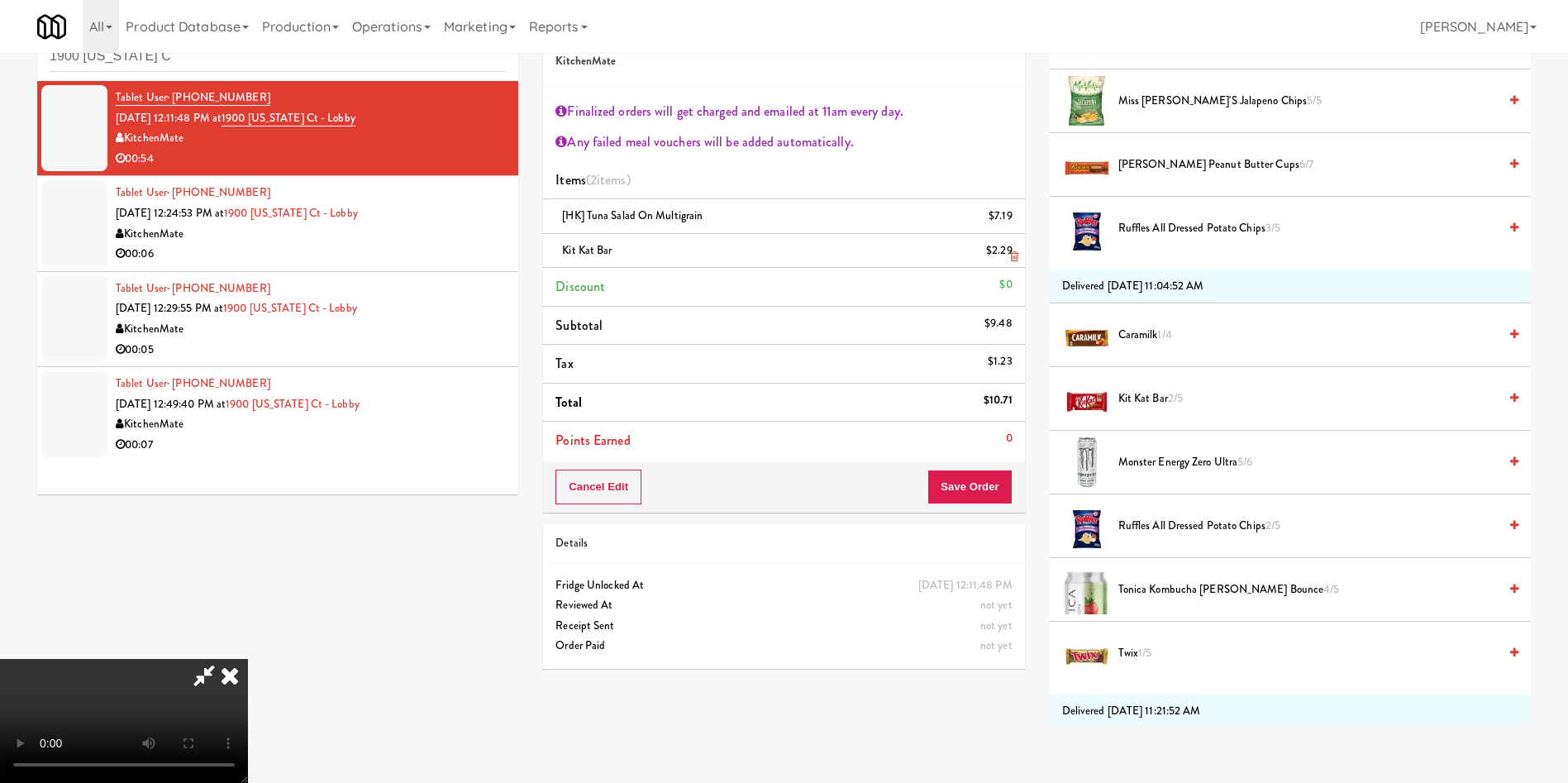
click at [1008, 257] on link at bounding box center [1011, 257] width 15 height 20
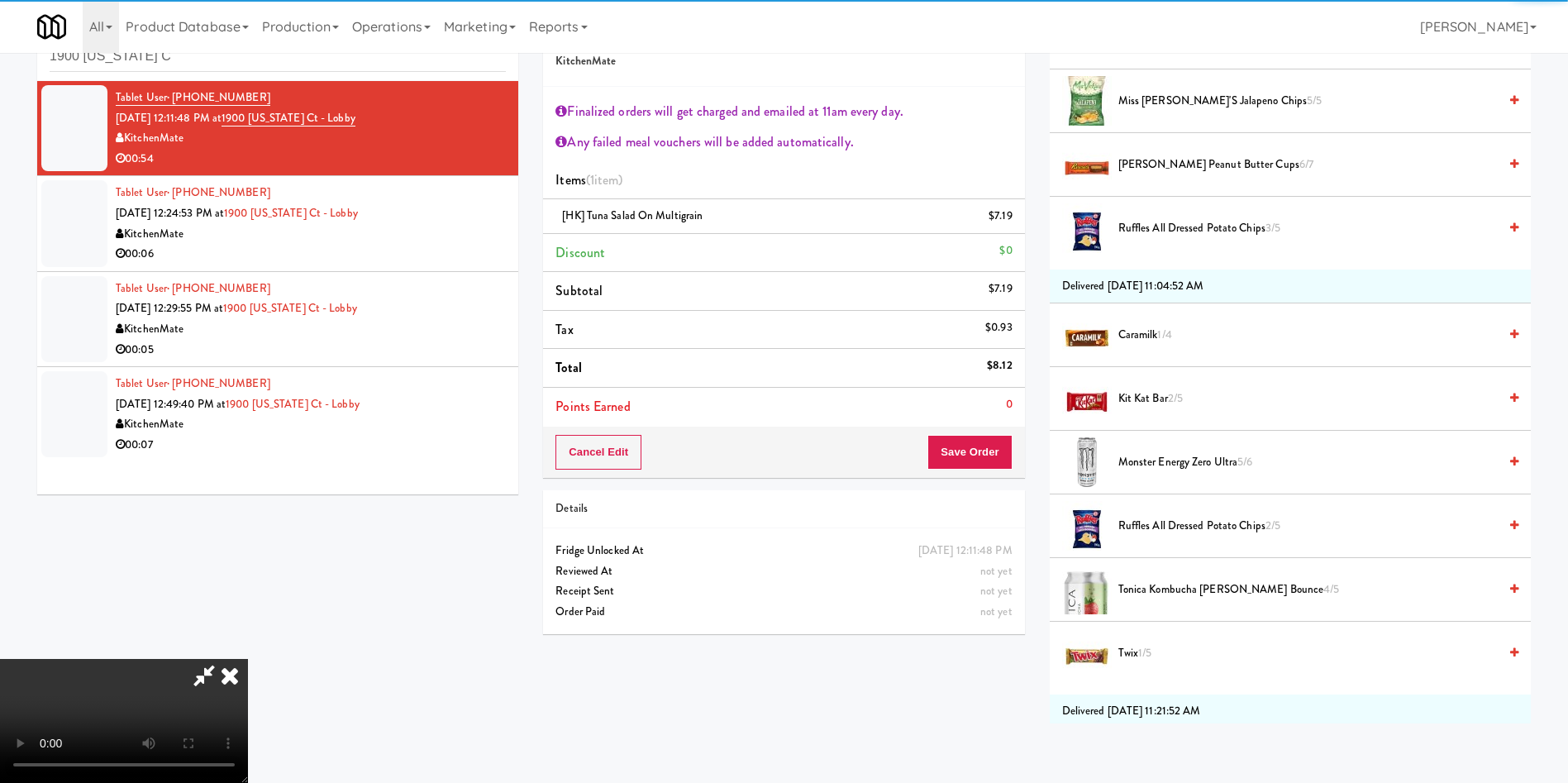
click at [1163, 404] on span "Kit Kat Bar 2/5" at bounding box center [1308, 398] width 380 height 20
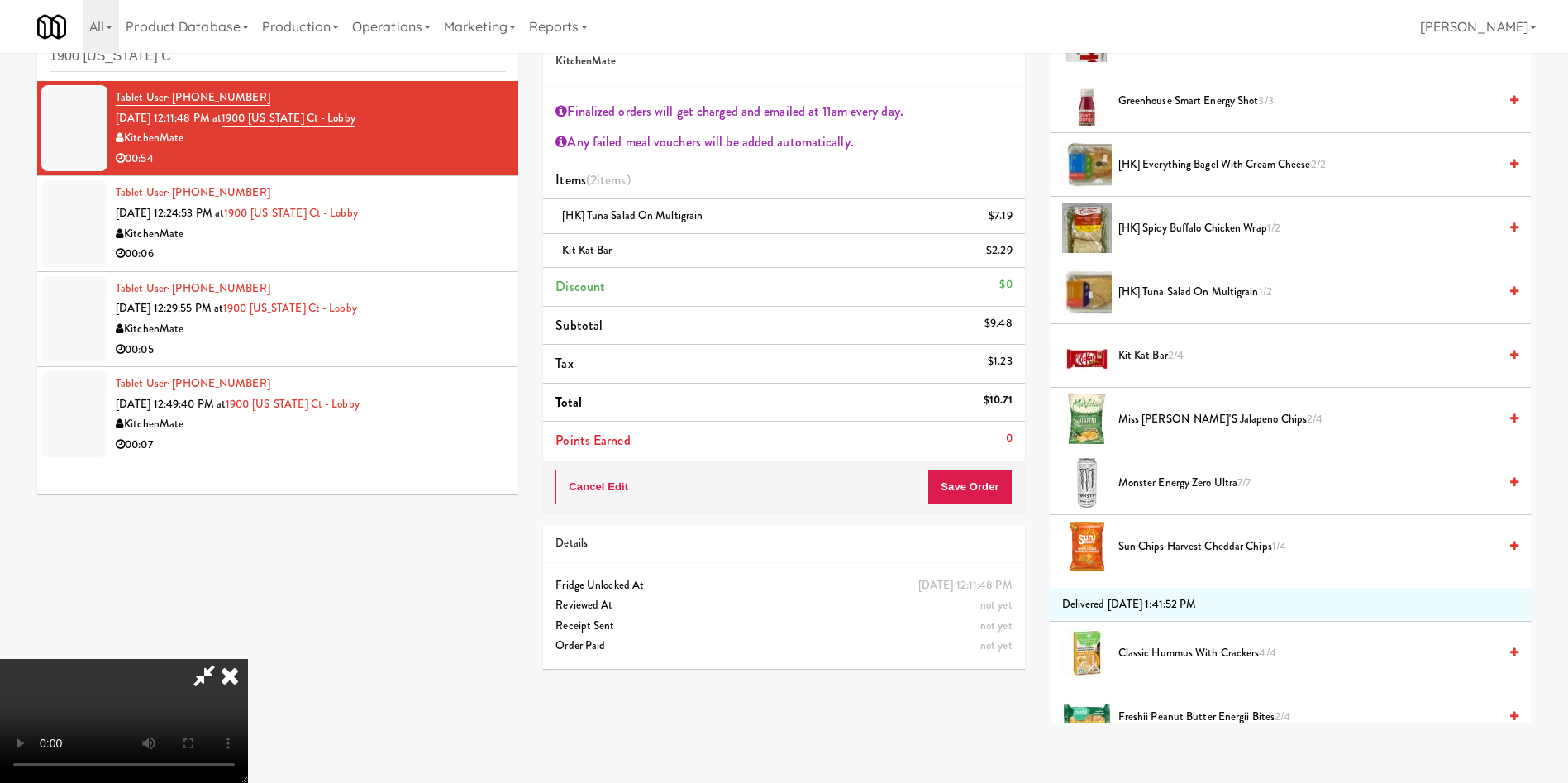
scroll to position [124, 0]
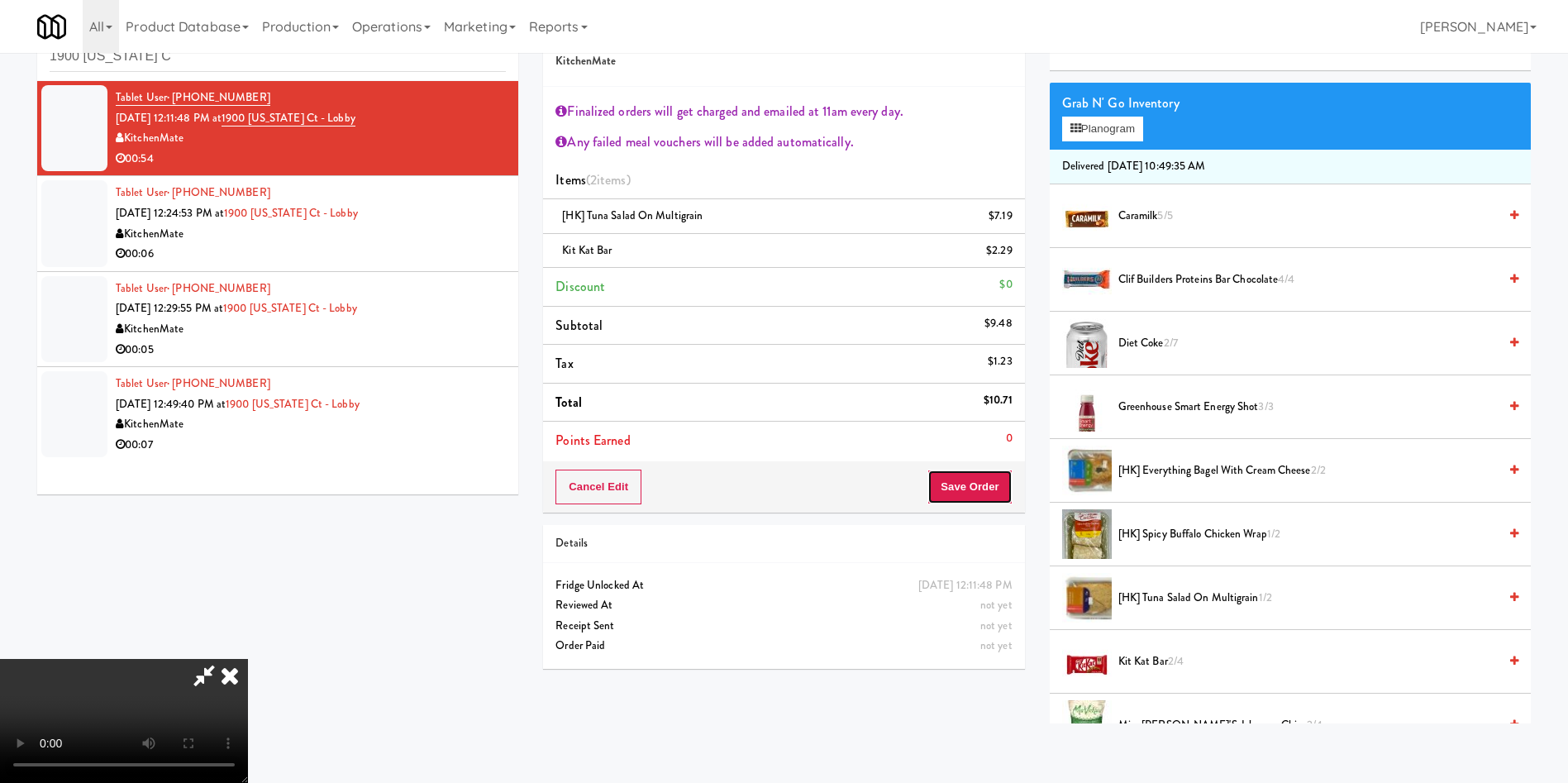
click at [991, 497] on button "Save Order" at bounding box center [969, 487] width 84 height 35
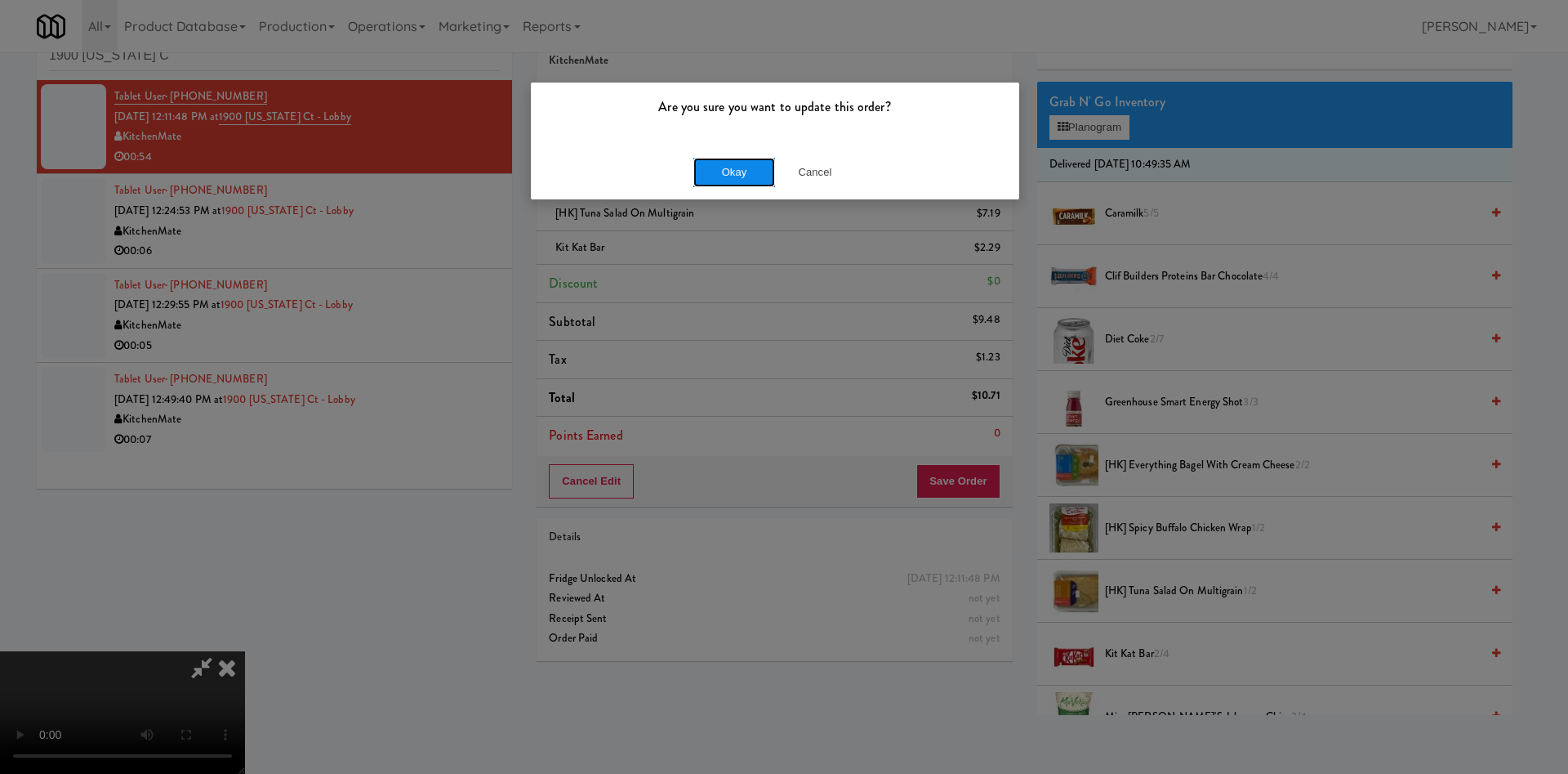
click at [737, 164] on button "Okay" at bounding box center [733, 172] width 81 height 30
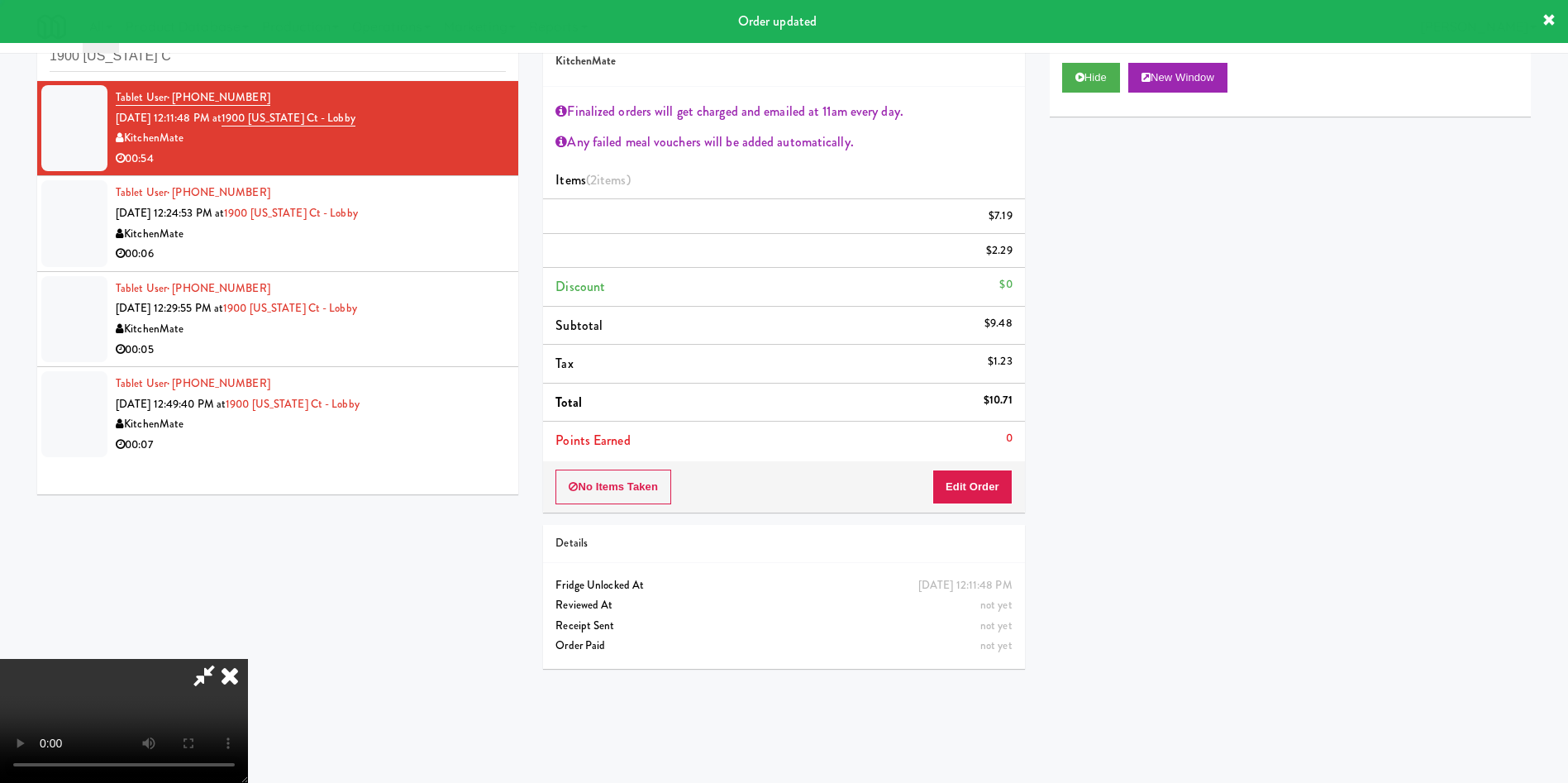
scroll to position [0, 0]
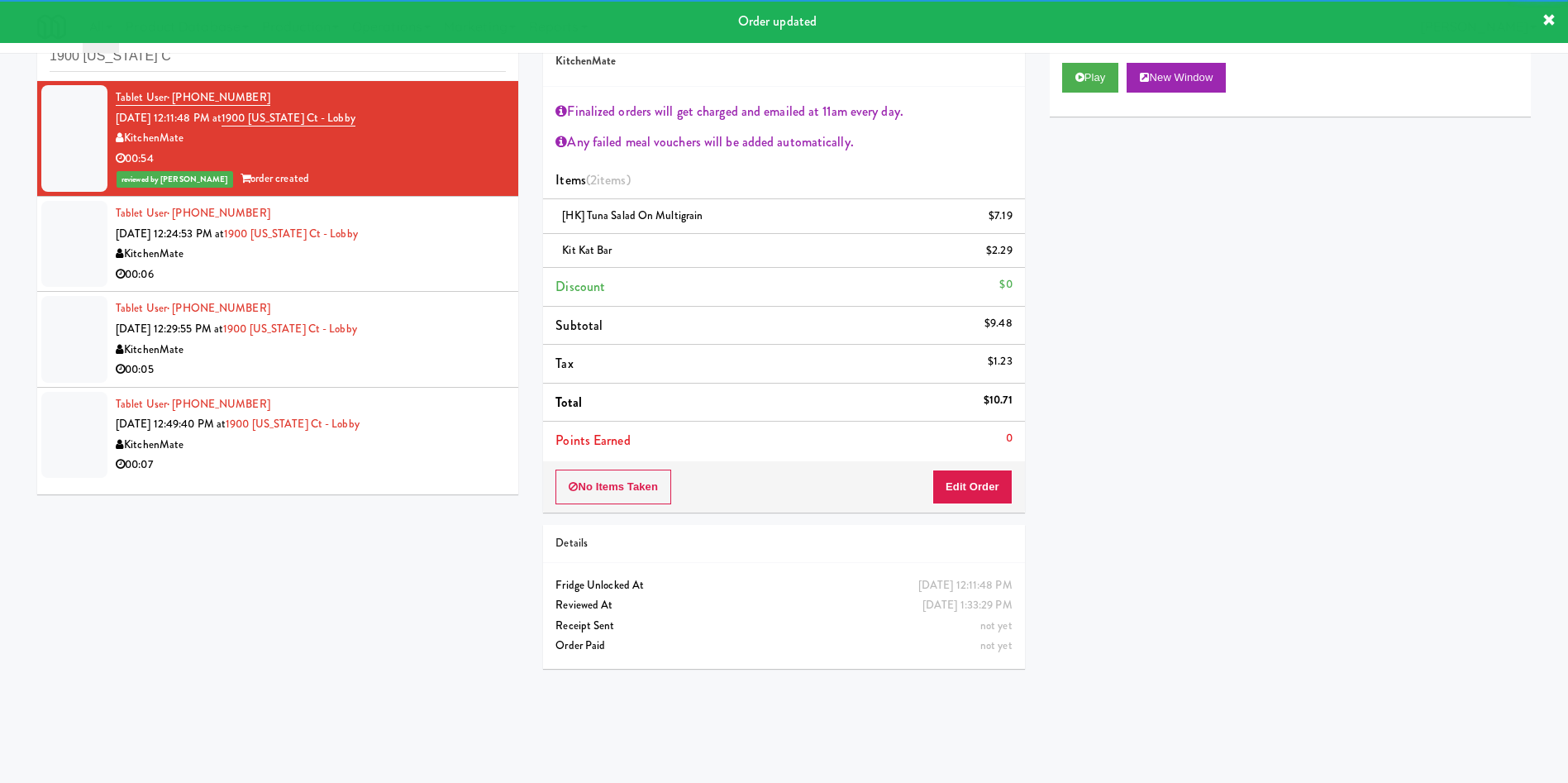
drag, startPoint x: 55, startPoint y: 235, endPoint x: 204, endPoint y: 264, distance: 151.8
click at [56, 234] on div at bounding box center [74, 243] width 66 height 86
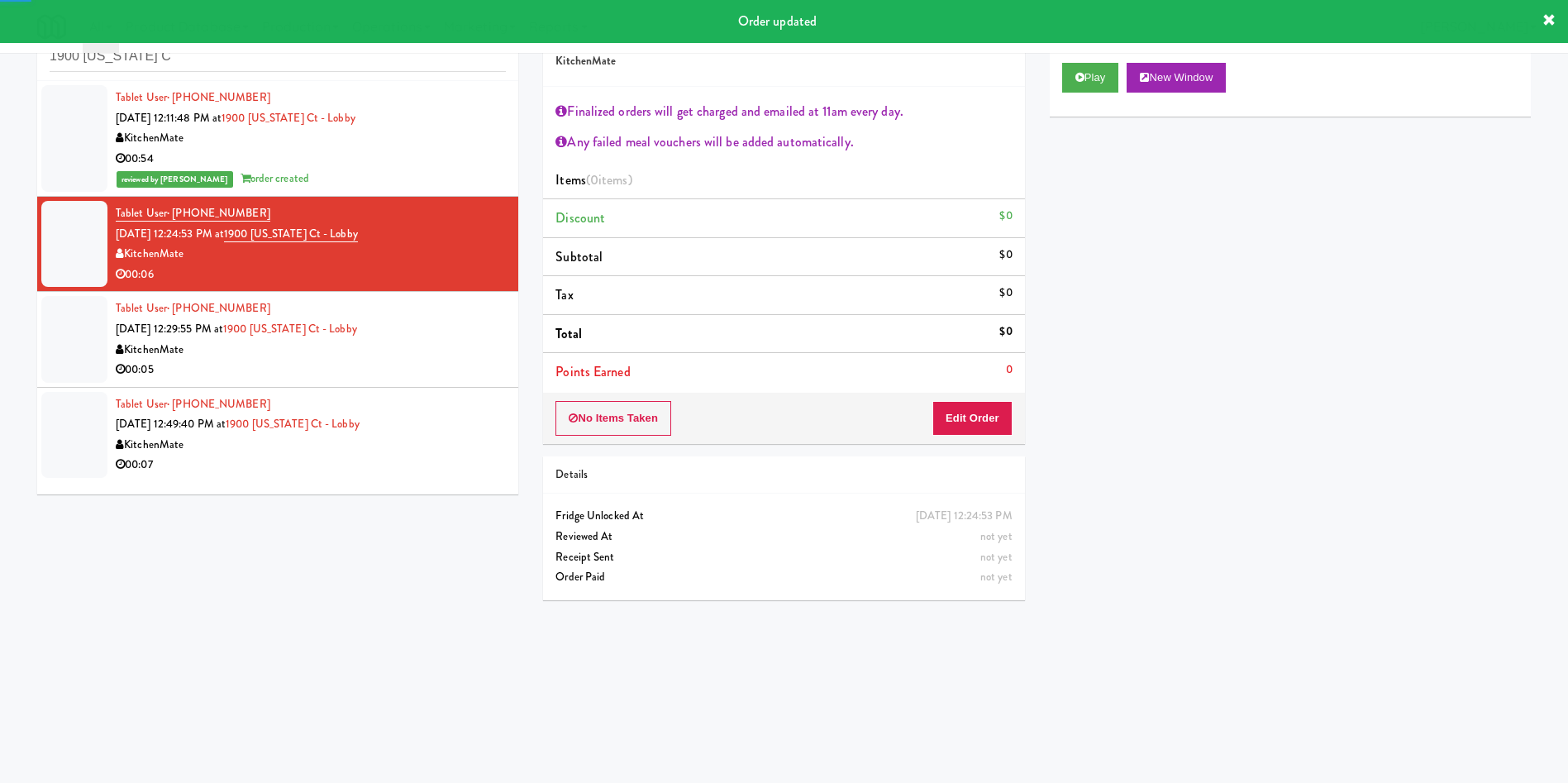
click at [1089, 61] on div "Play New Window" at bounding box center [1291, 83] width 481 height 66
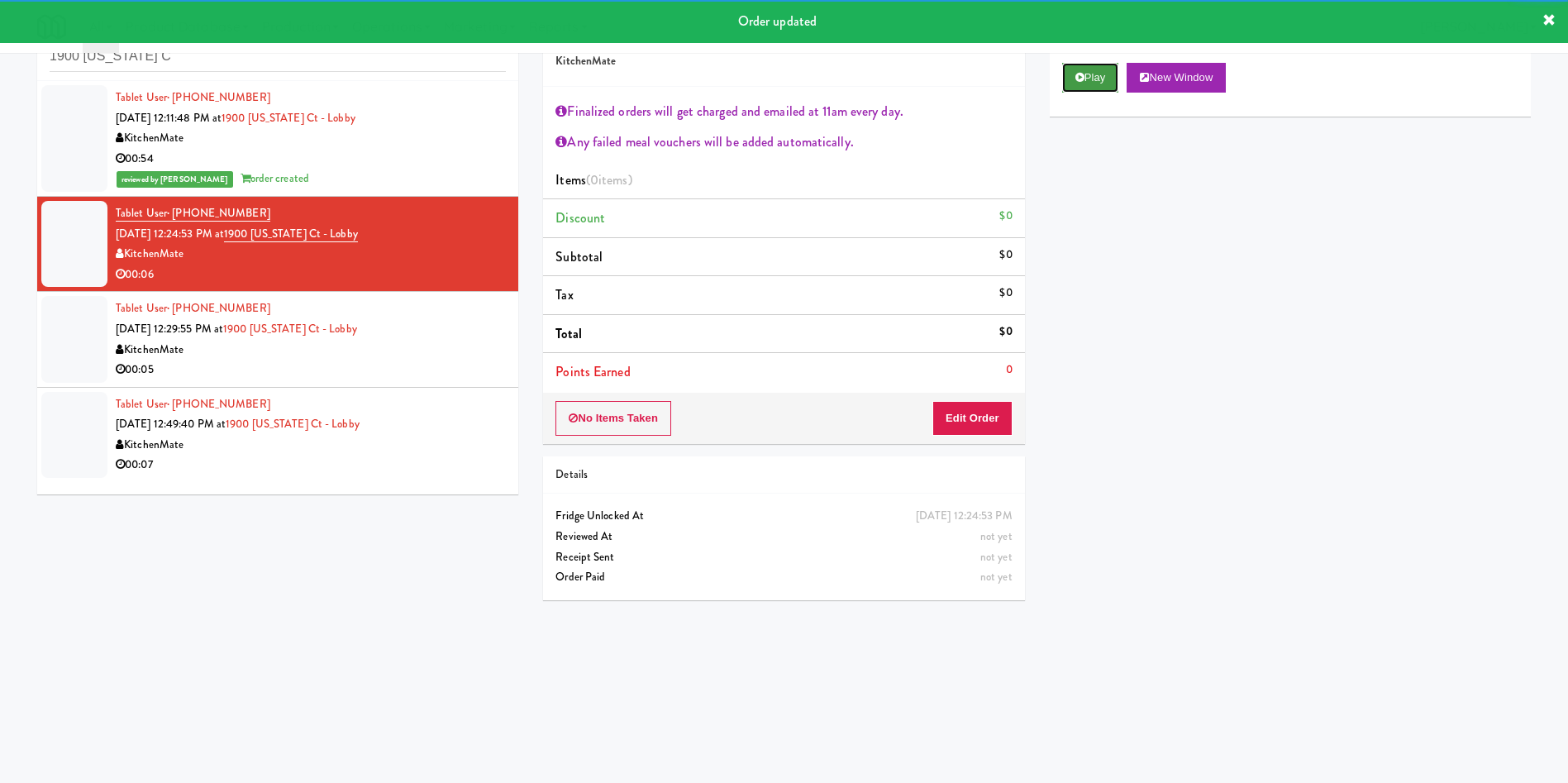
click at [1086, 72] on button "Play" at bounding box center [1091, 78] width 57 height 30
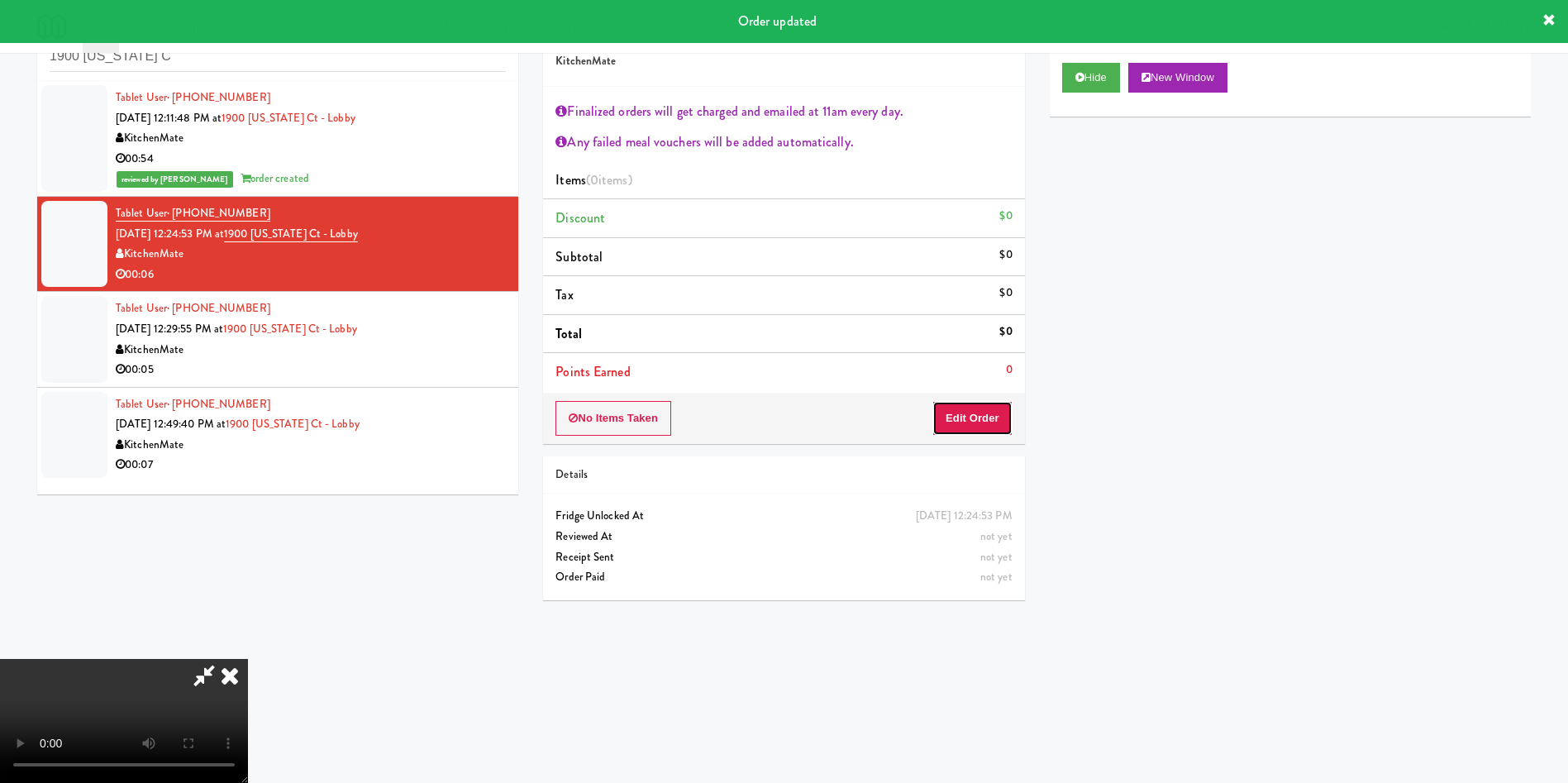
click at [986, 413] on button "Edit Order" at bounding box center [972, 418] width 81 height 35
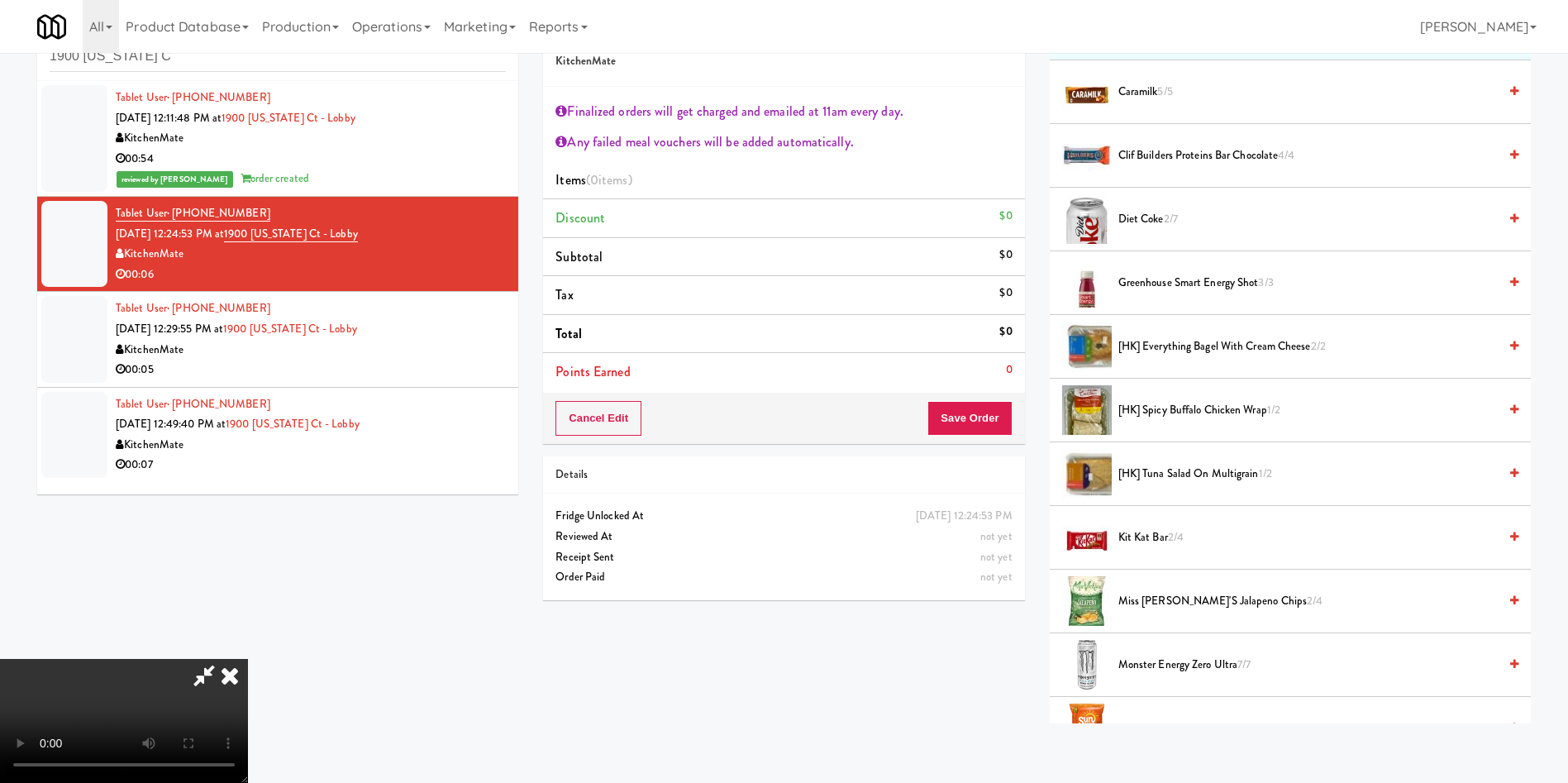
scroll to position [248, 0]
click at [248, 659] on video at bounding box center [124, 721] width 248 height 124
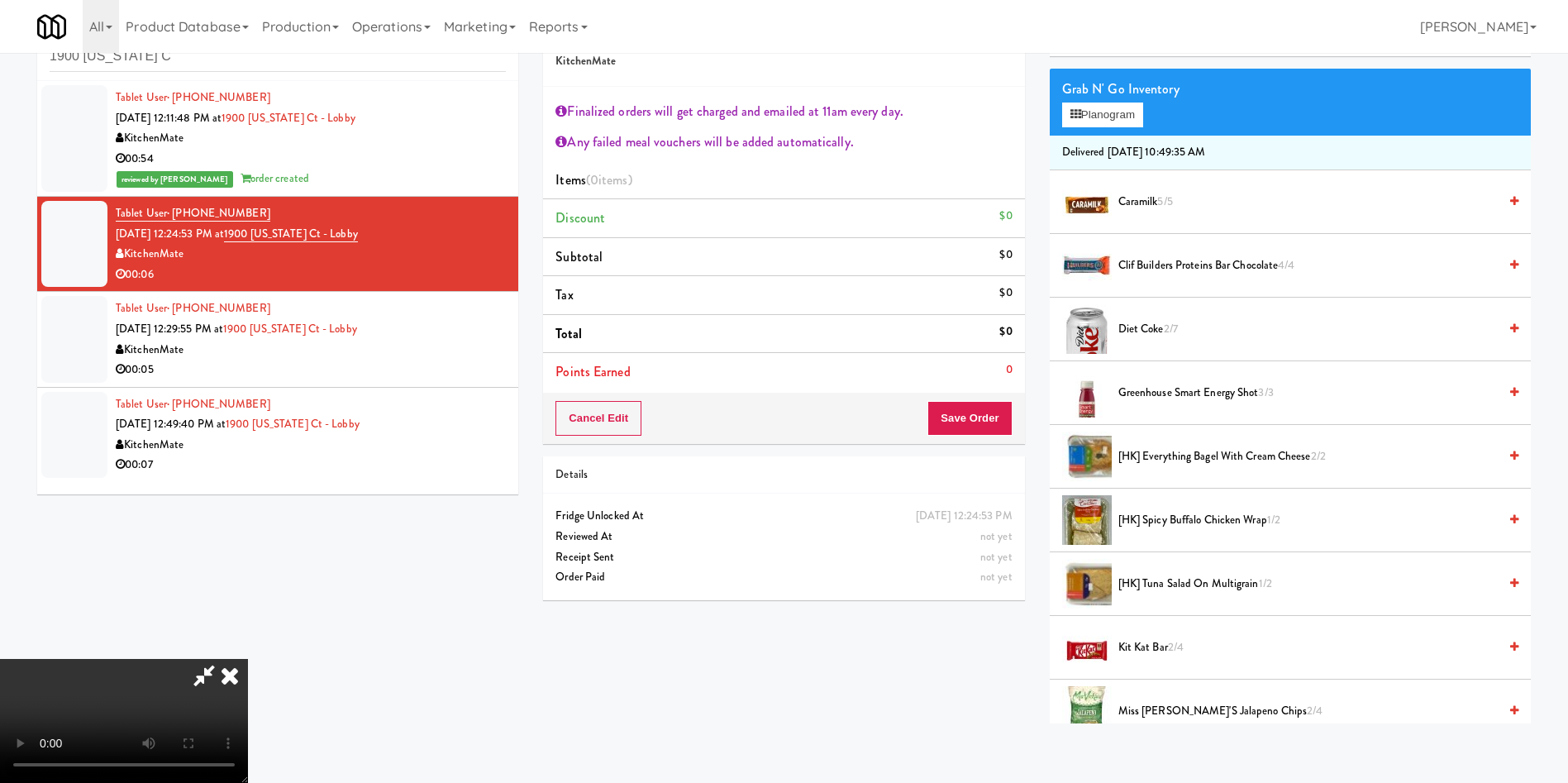
scroll to position [0, 0]
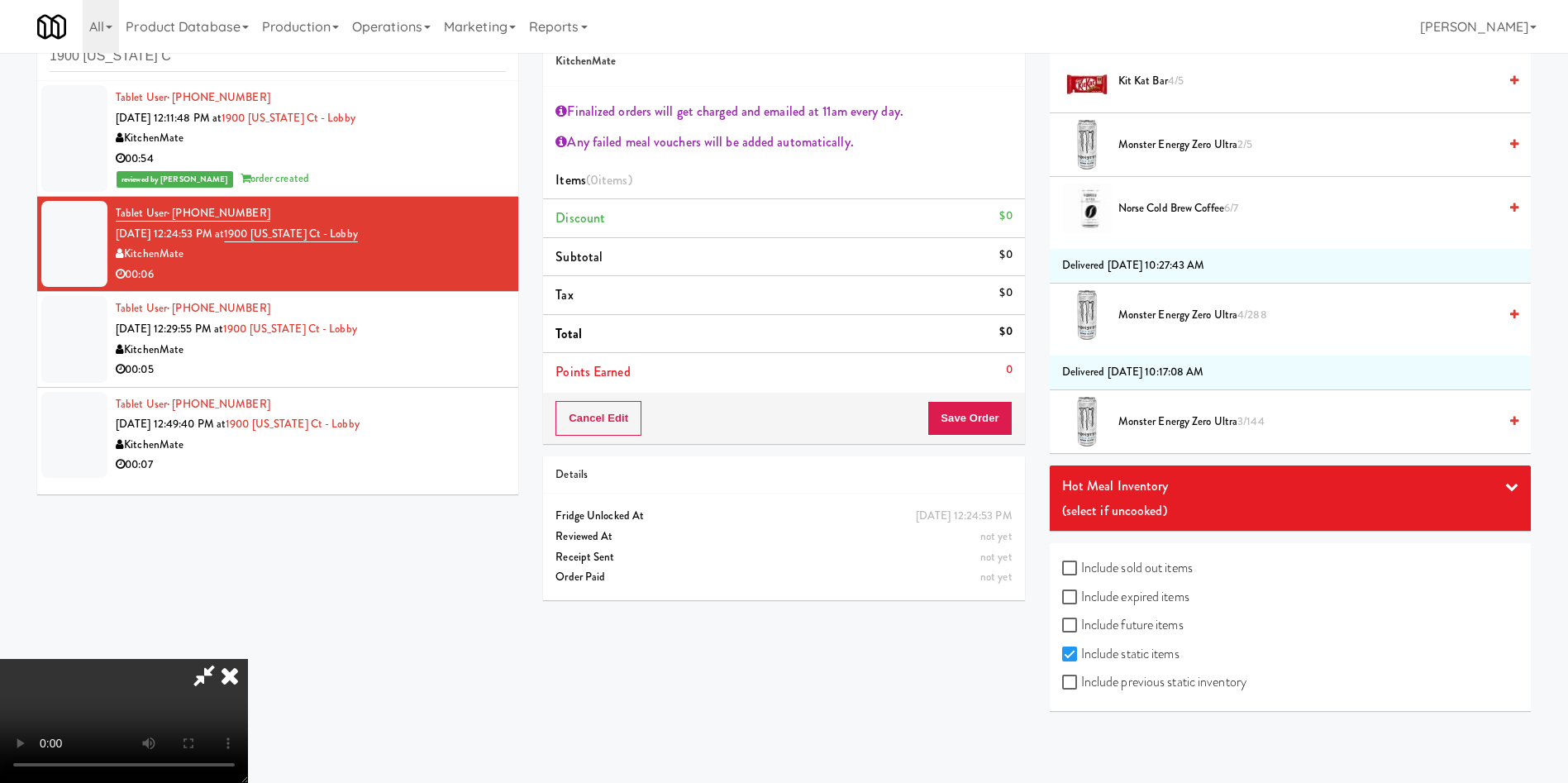
click at [1233, 524] on div "Hot Meal Inventory (select if uncooked)" at bounding box center [1291, 498] width 481 height 65
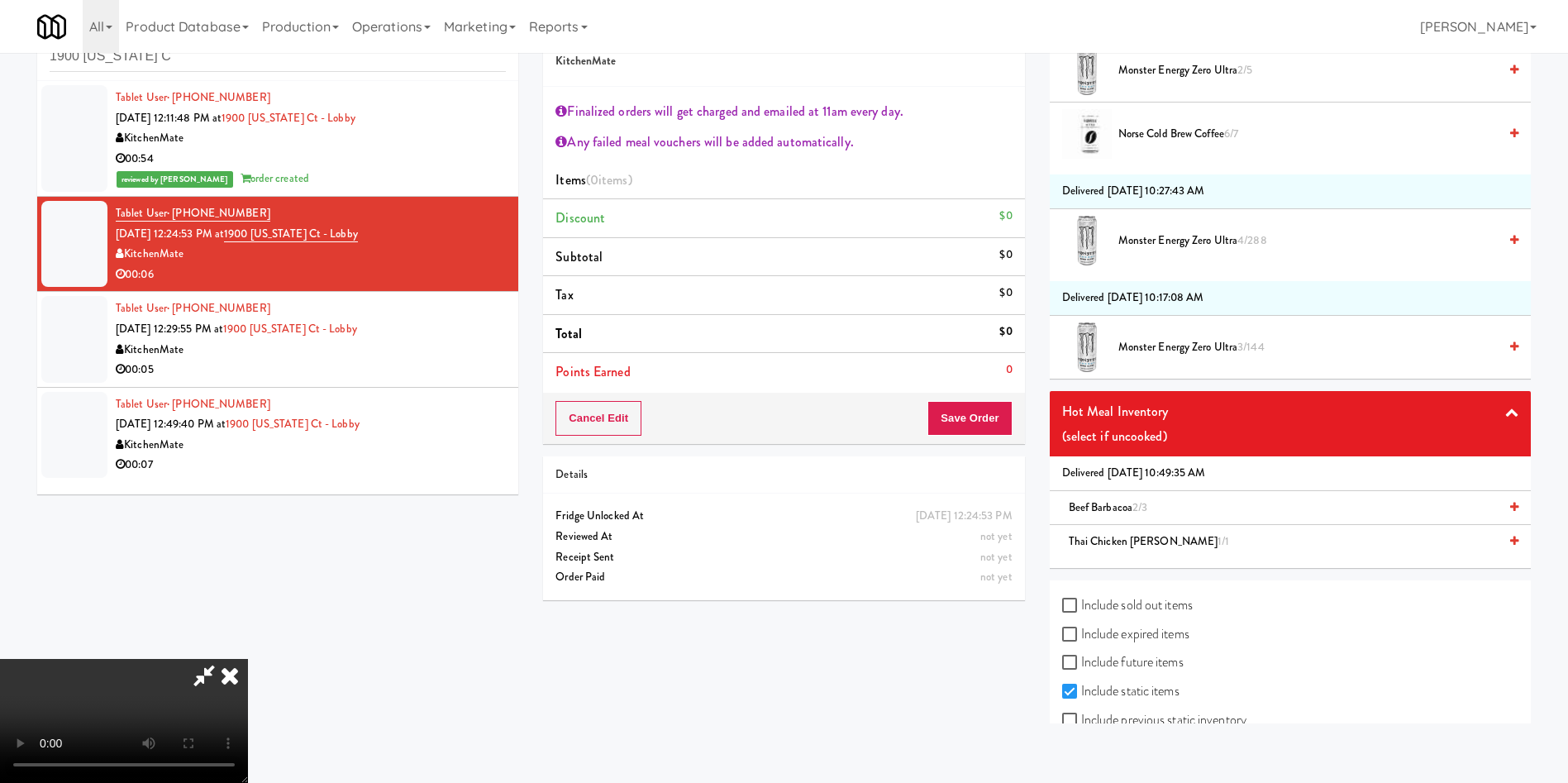
scroll to position [3113, 0]
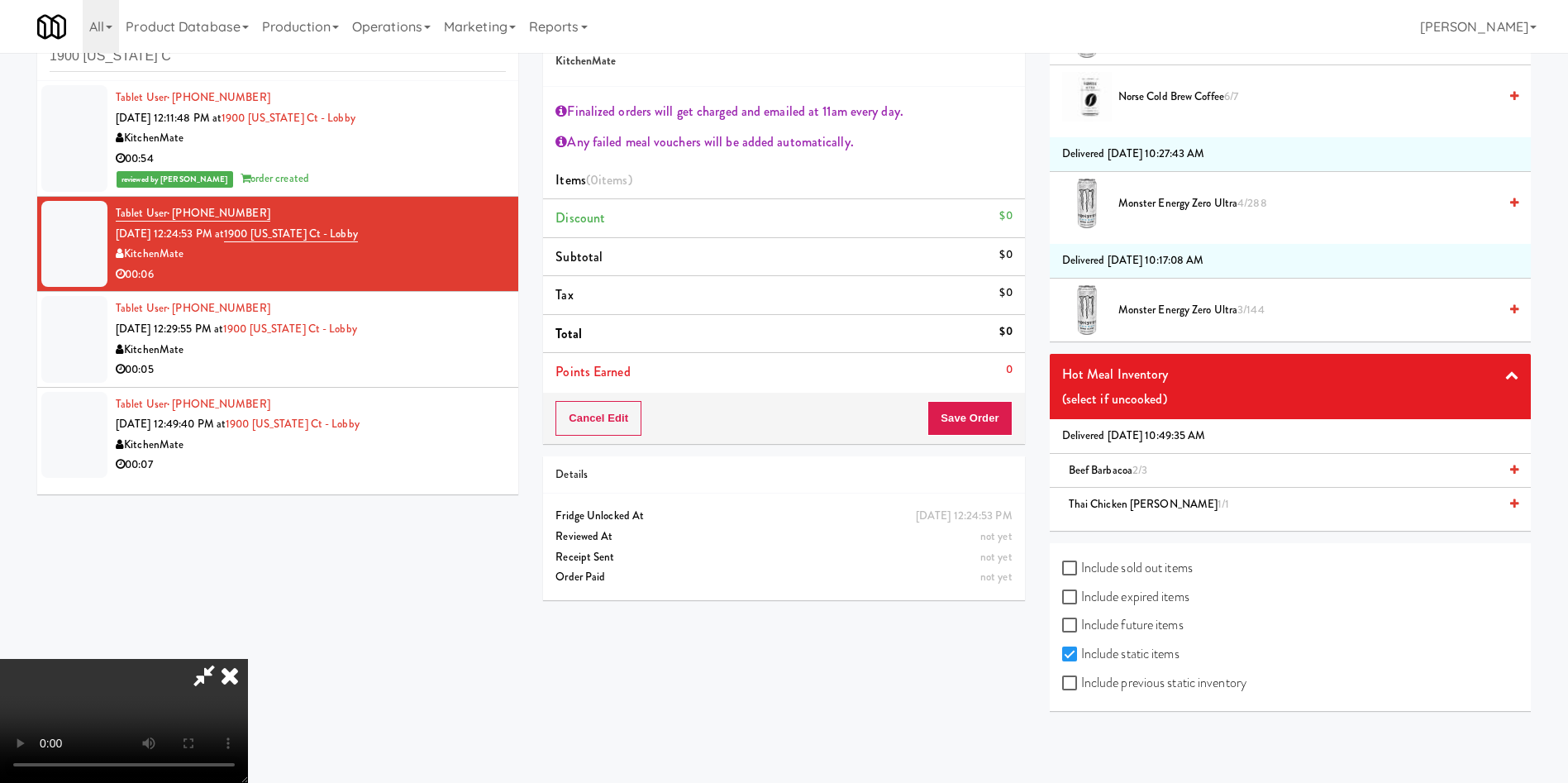
click at [1122, 475] on span "Beef Barbacoa 2/3" at bounding box center [1109, 470] width 80 height 16
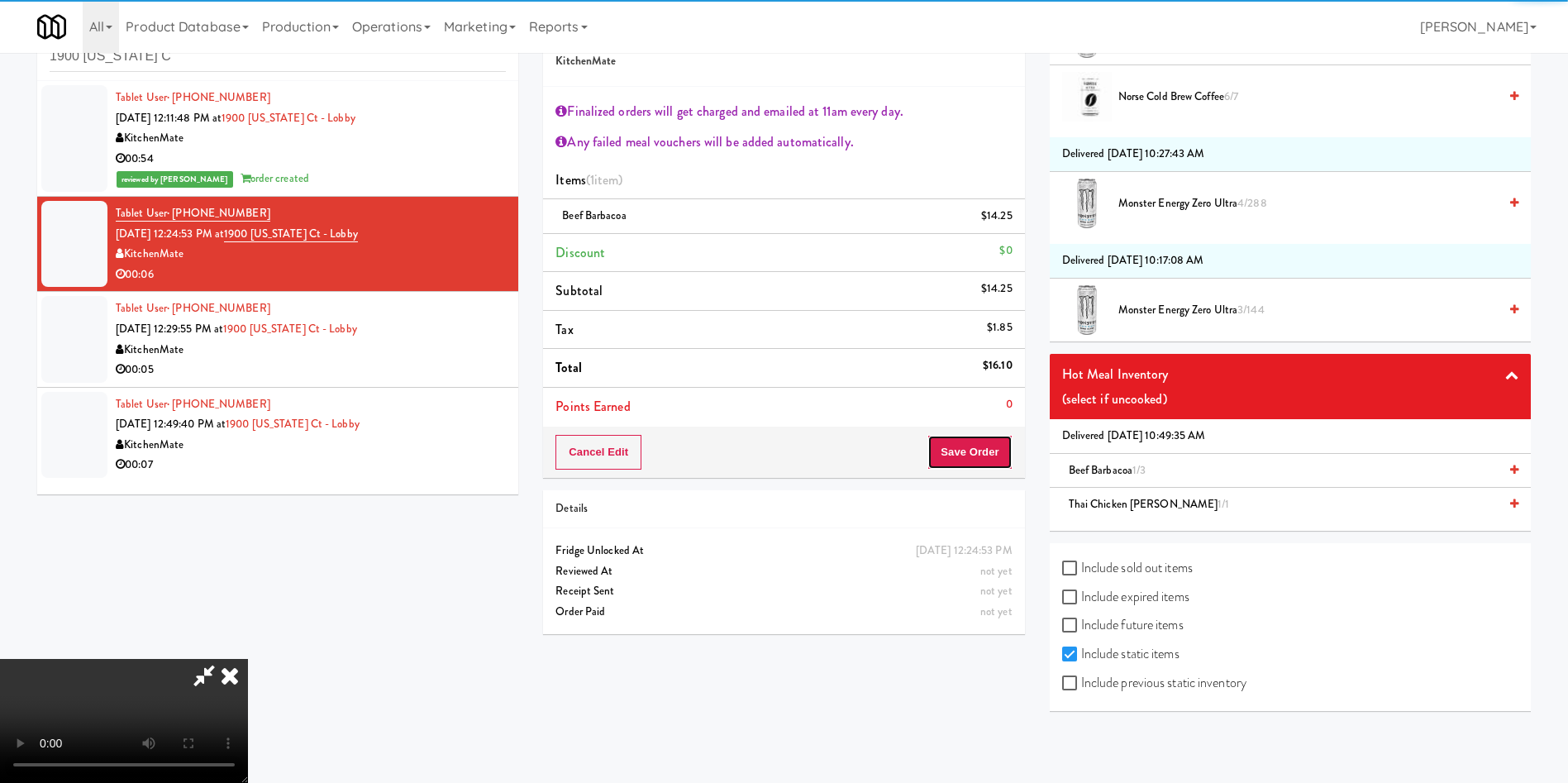
click at [993, 456] on button "Save Order" at bounding box center [969, 451] width 84 height 35
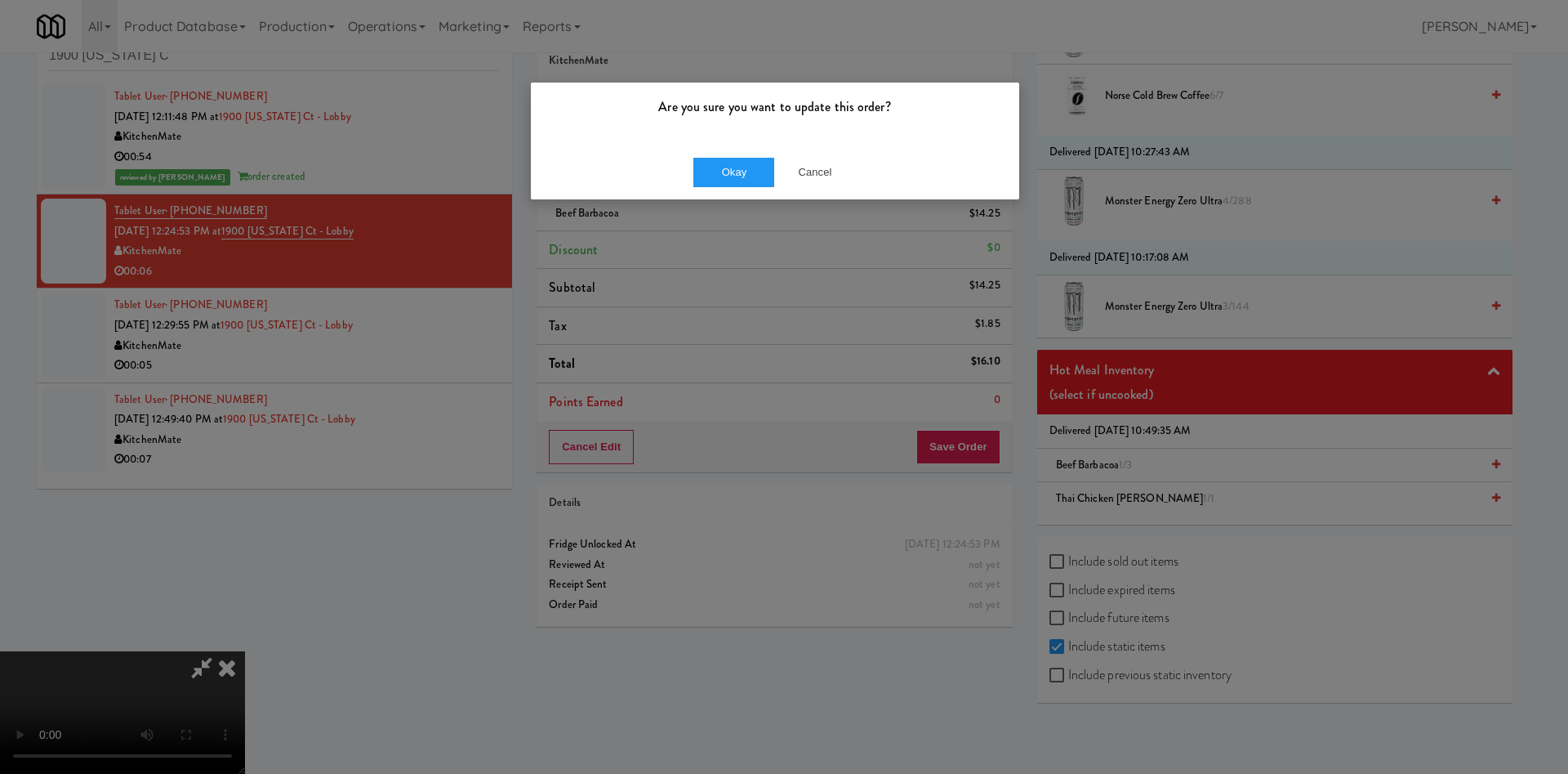
click at [688, 144] on div "Okay Cancel" at bounding box center [774, 171] width 489 height 55
click at [710, 163] on button "Okay" at bounding box center [733, 172] width 81 height 30
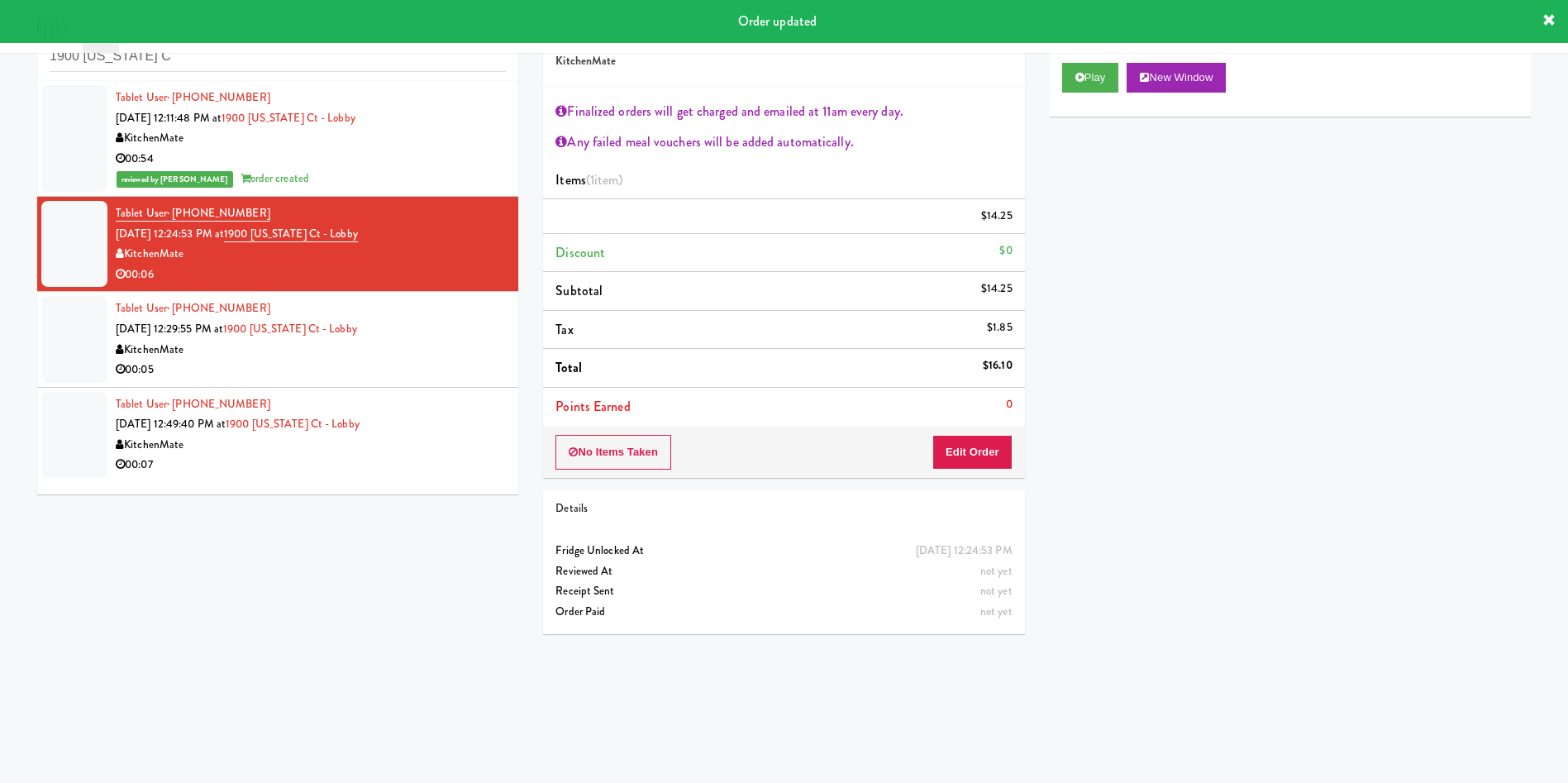
scroll to position [0, 0]
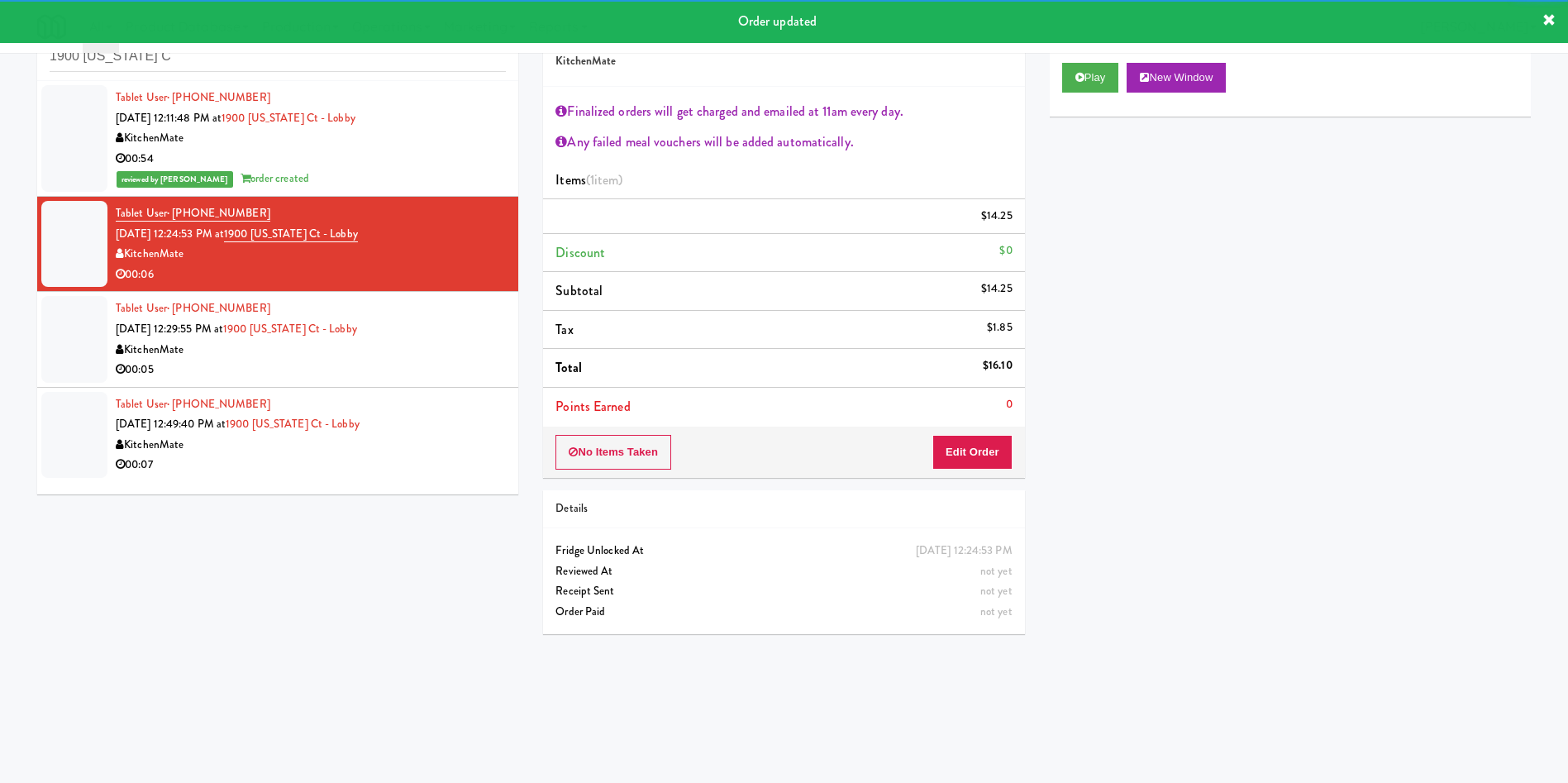
click at [66, 353] on div at bounding box center [74, 338] width 66 height 86
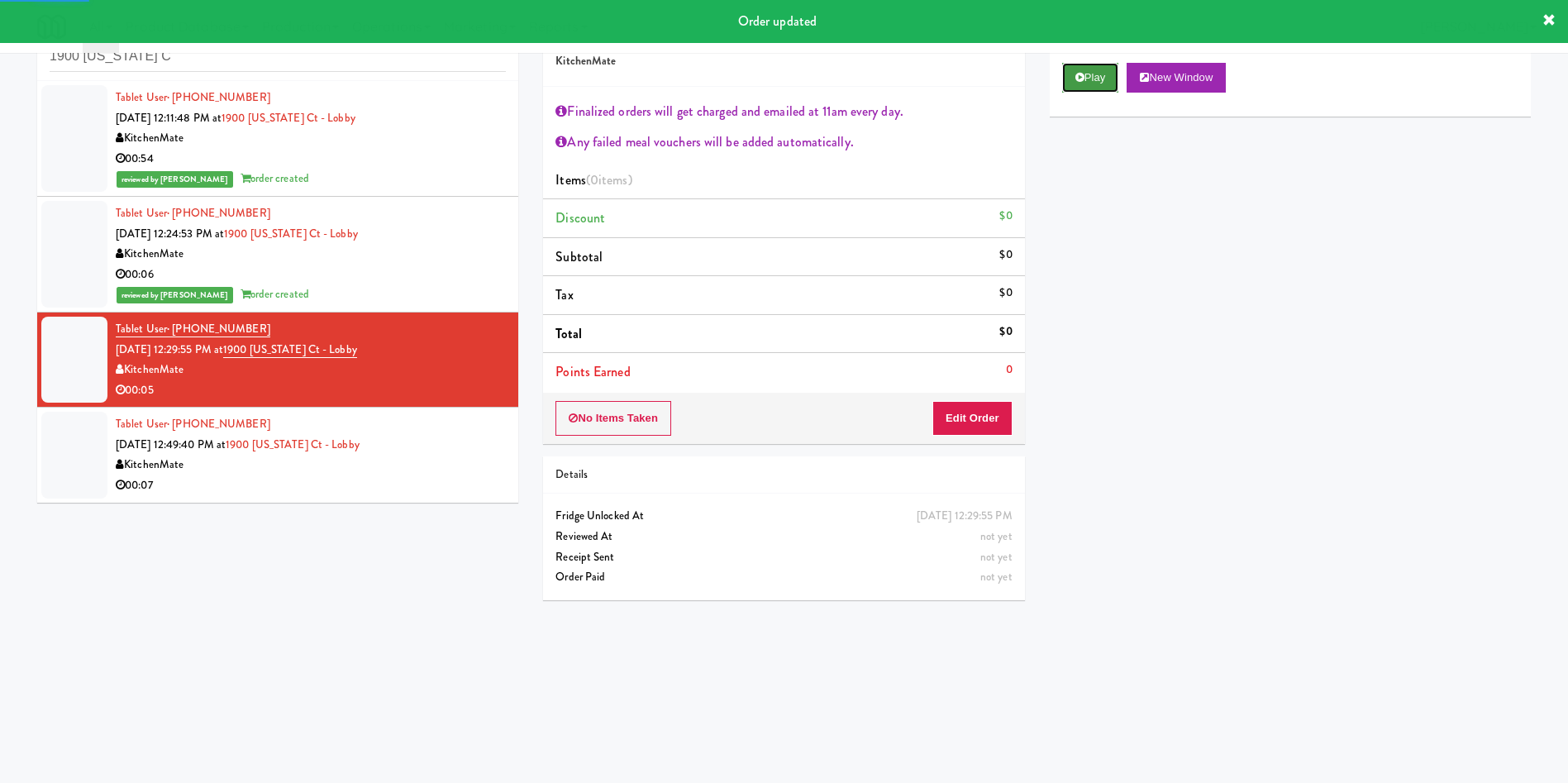
click at [1084, 82] on button "Play" at bounding box center [1091, 78] width 57 height 30
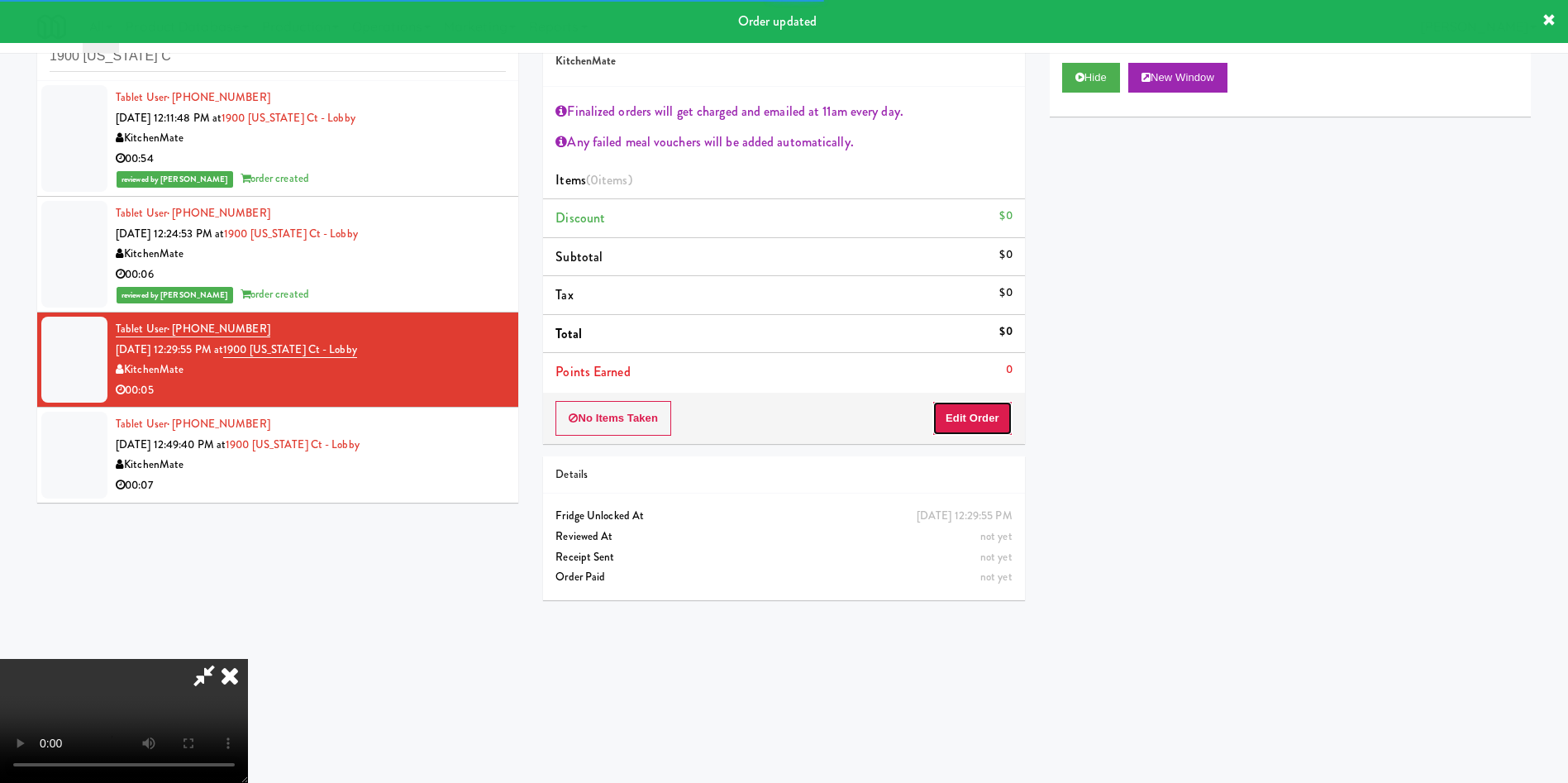
click at [991, 415] on button "Edit Order" at bounding box center [972, 418] width 81 height 35
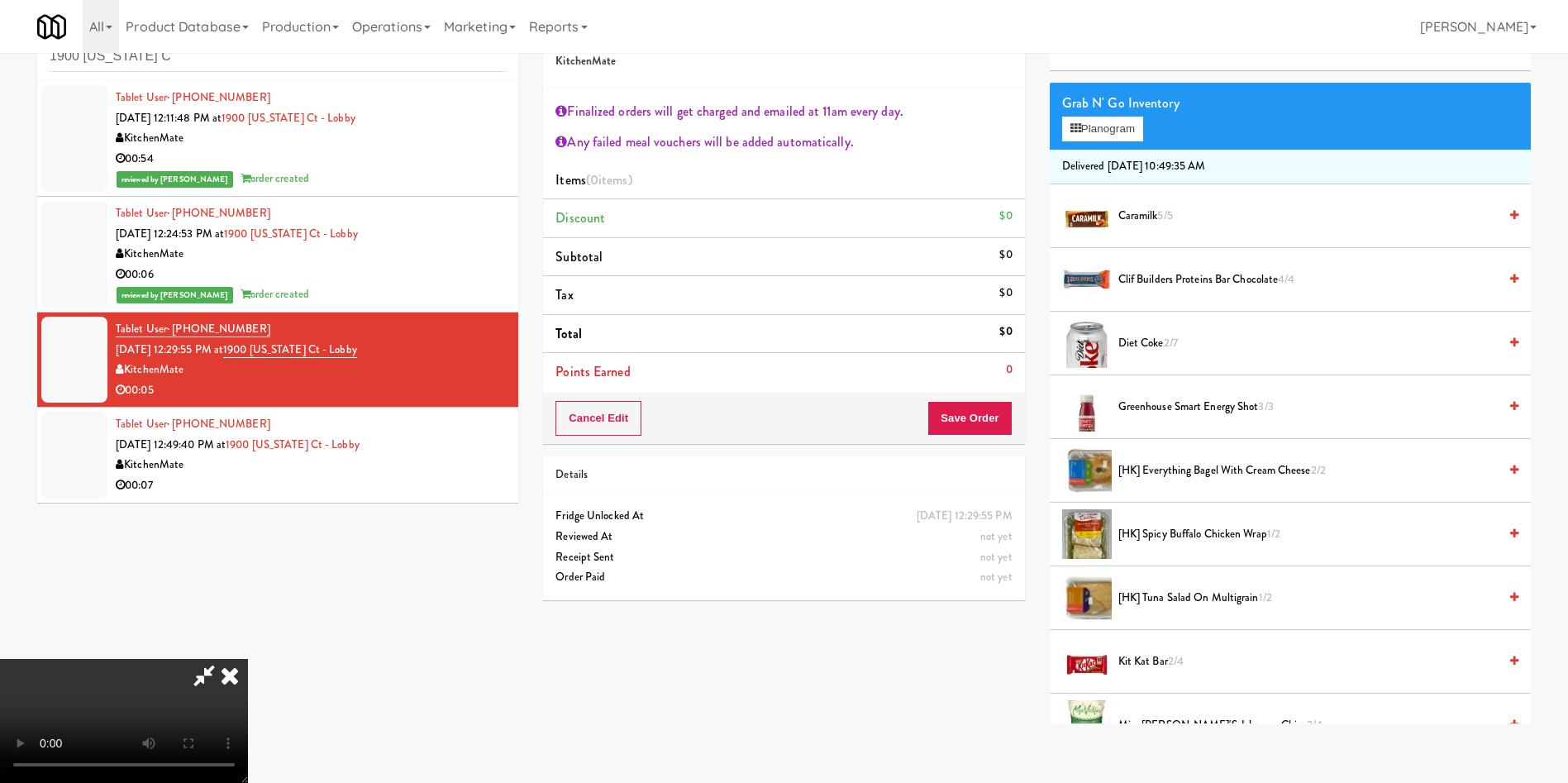
scroll to position [124, 0]
click at [248, 659] on video at bounding box center [124, 721] width 248 height 124
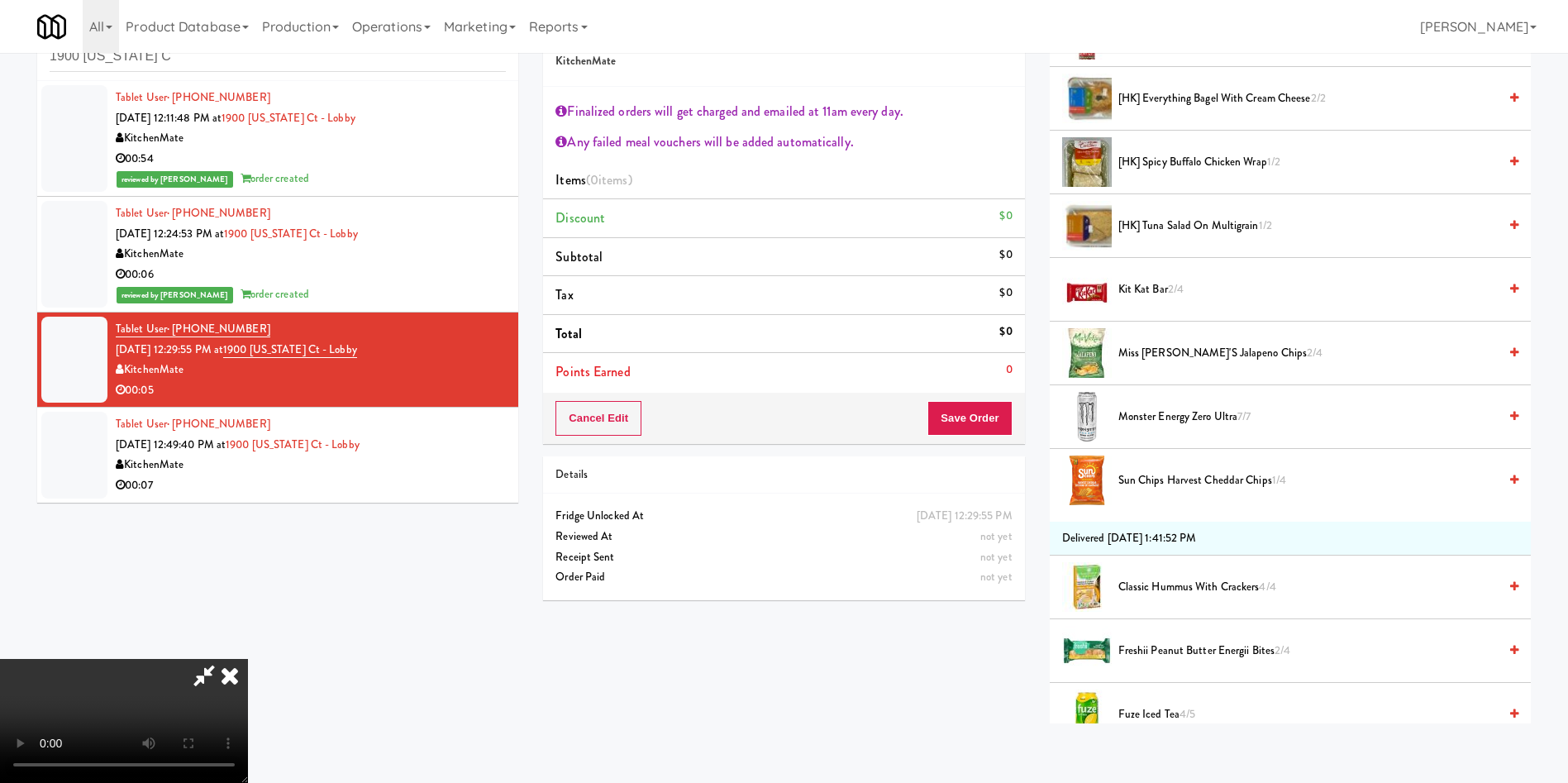
scroll to position [744, 0]
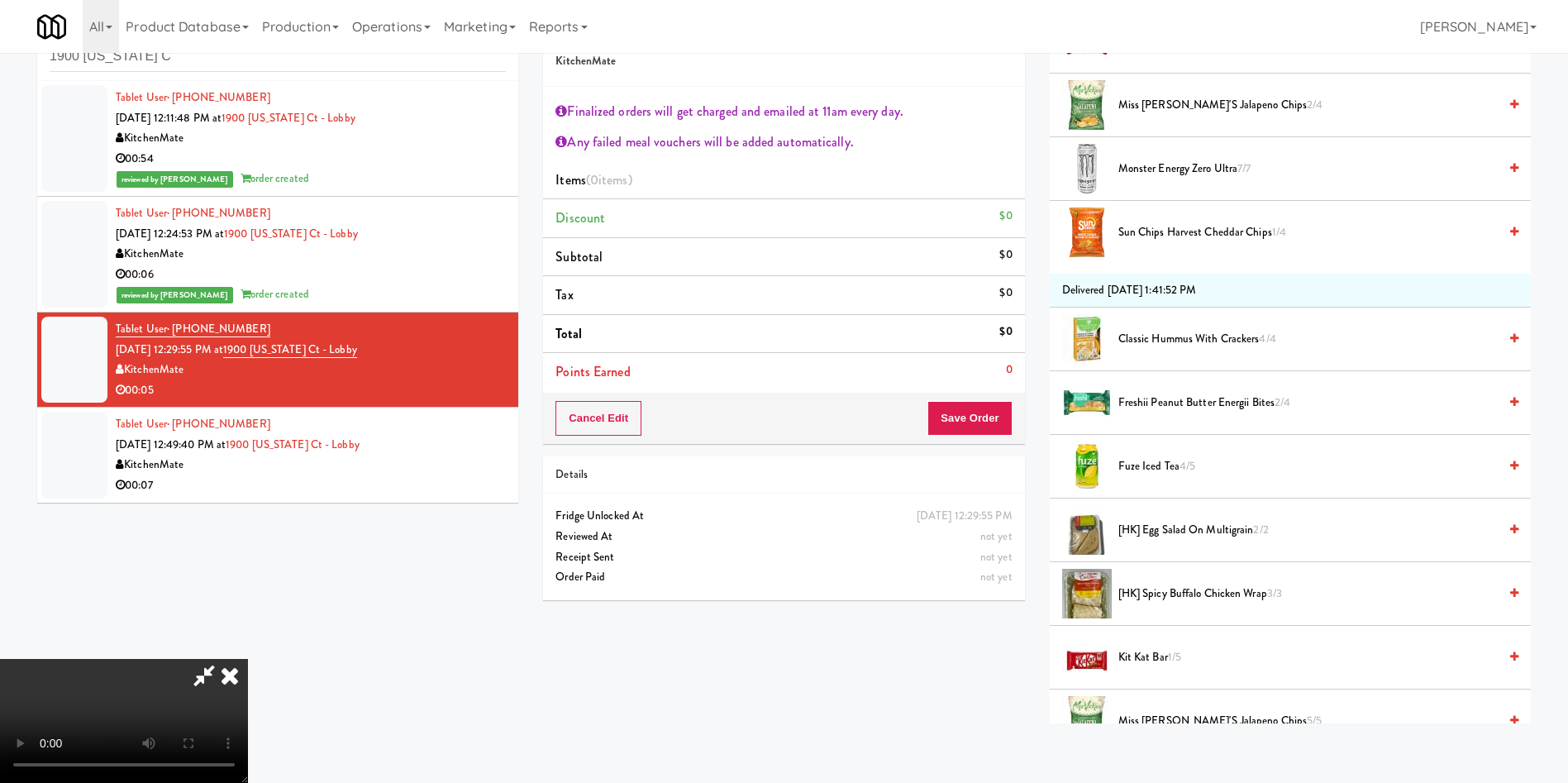
click at [1160, 656] on span "Kit Kat Bar 1/5" at bounding box center [1308, 657] width 380 height 20
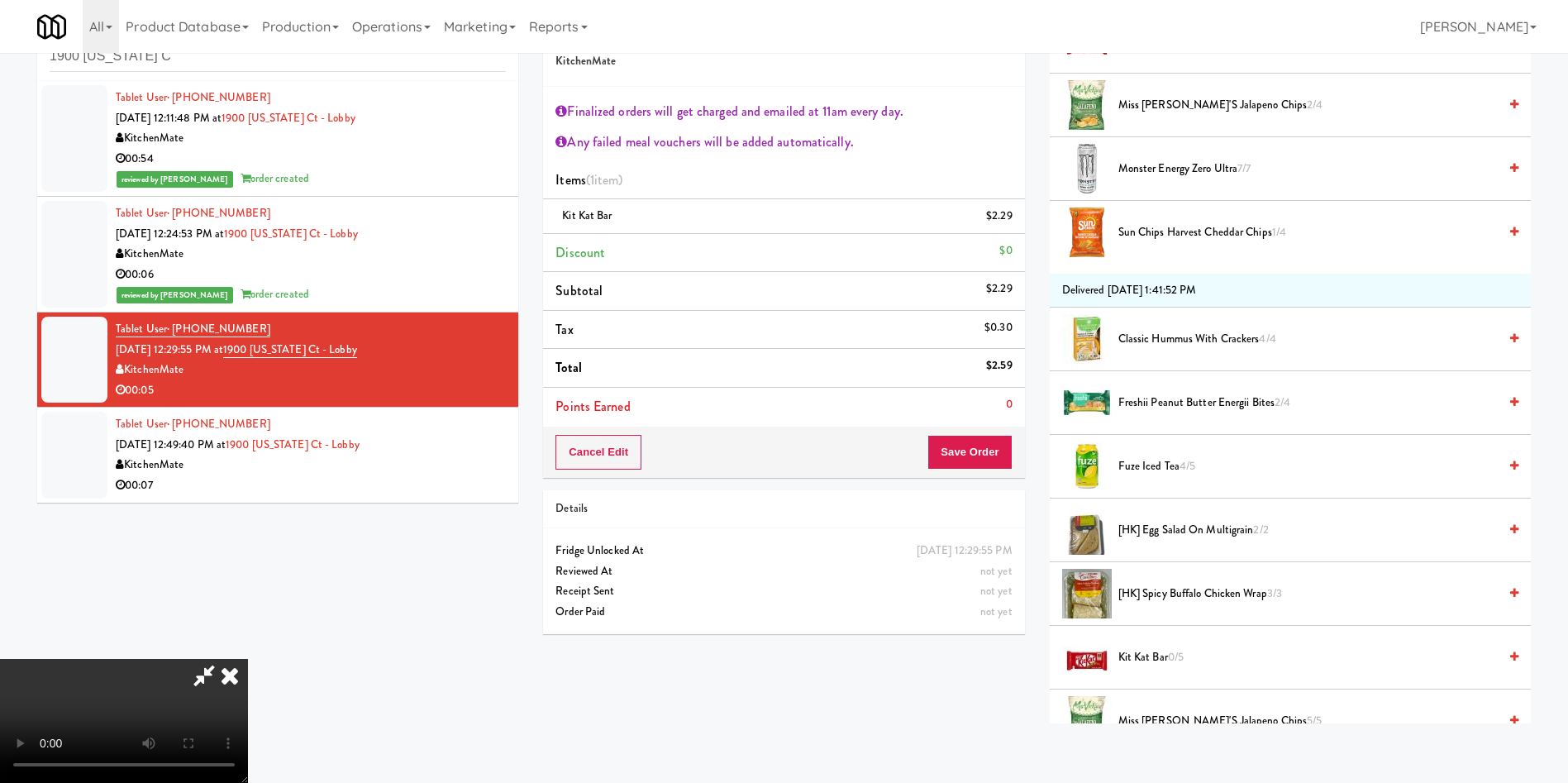
click at [248, 659] on video at bounding box center [124, 721] width 248 height 124
drag, startPoint x: 599, startPoint y: 472, endPoint x: 1151, endPoint y: 482, distance: 552.1
click at [248, 659] on video at bounding box center [124, 721] width 248 height 124
click at [973, 451] on button "Save Order" at bounding box center [969, 451] width 84 height 35
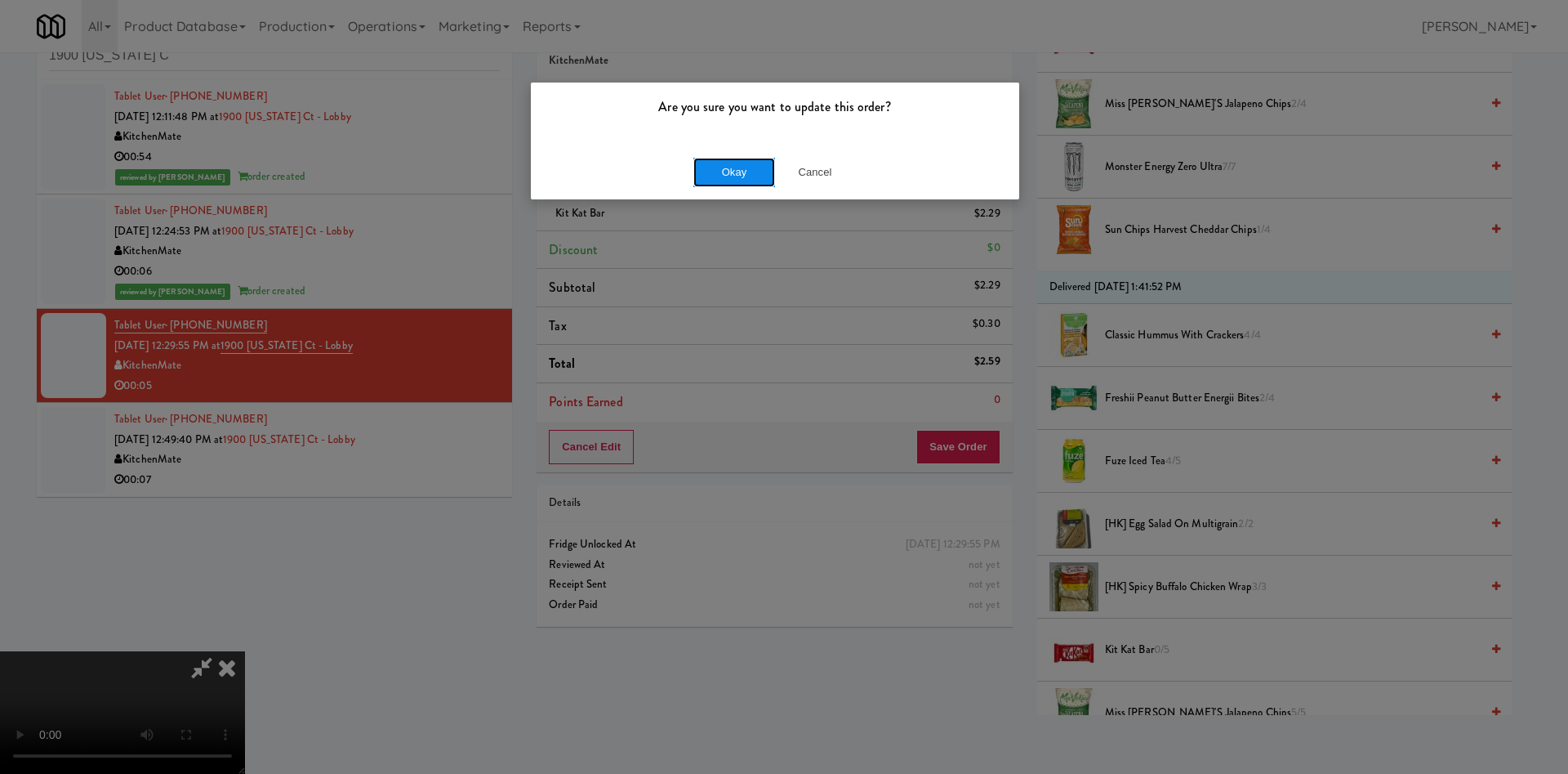
click at [741, 177] on button "Okay" at bounding box center [733, 172] width 81 height 30
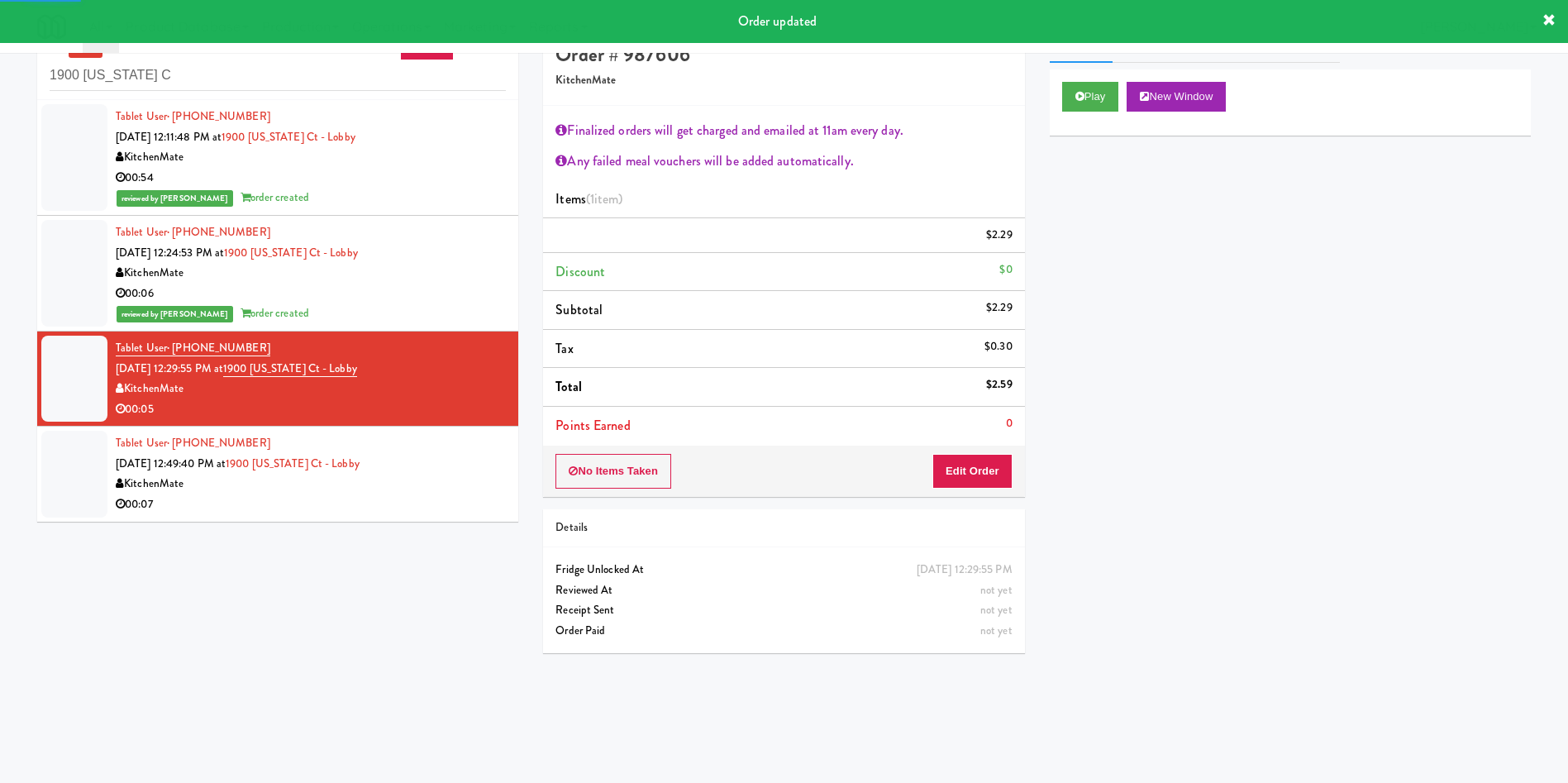
scroll to position [0, 0]
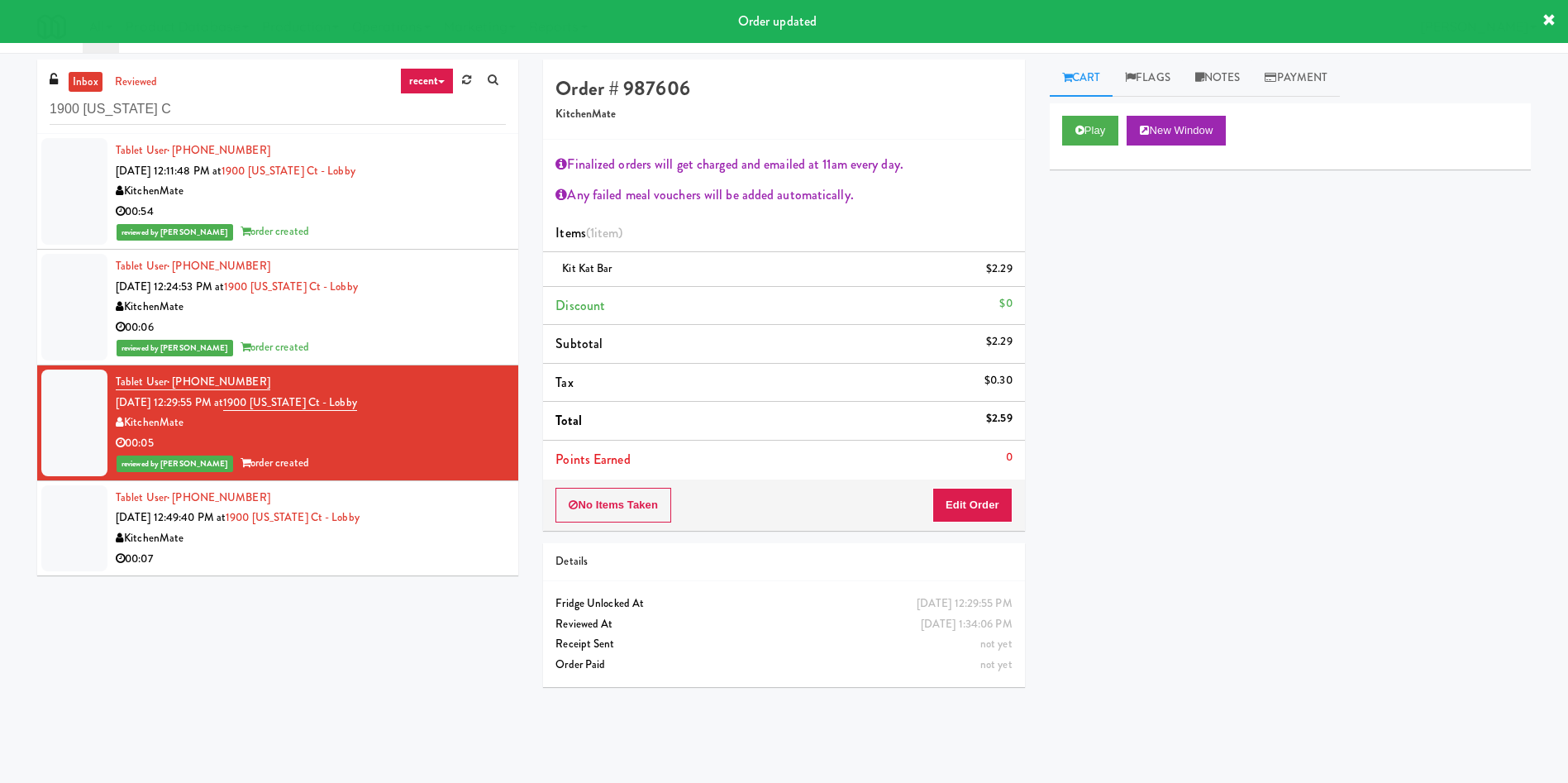
click at [48, 512] on div at bounding box center [74, 527] width 66 height 86
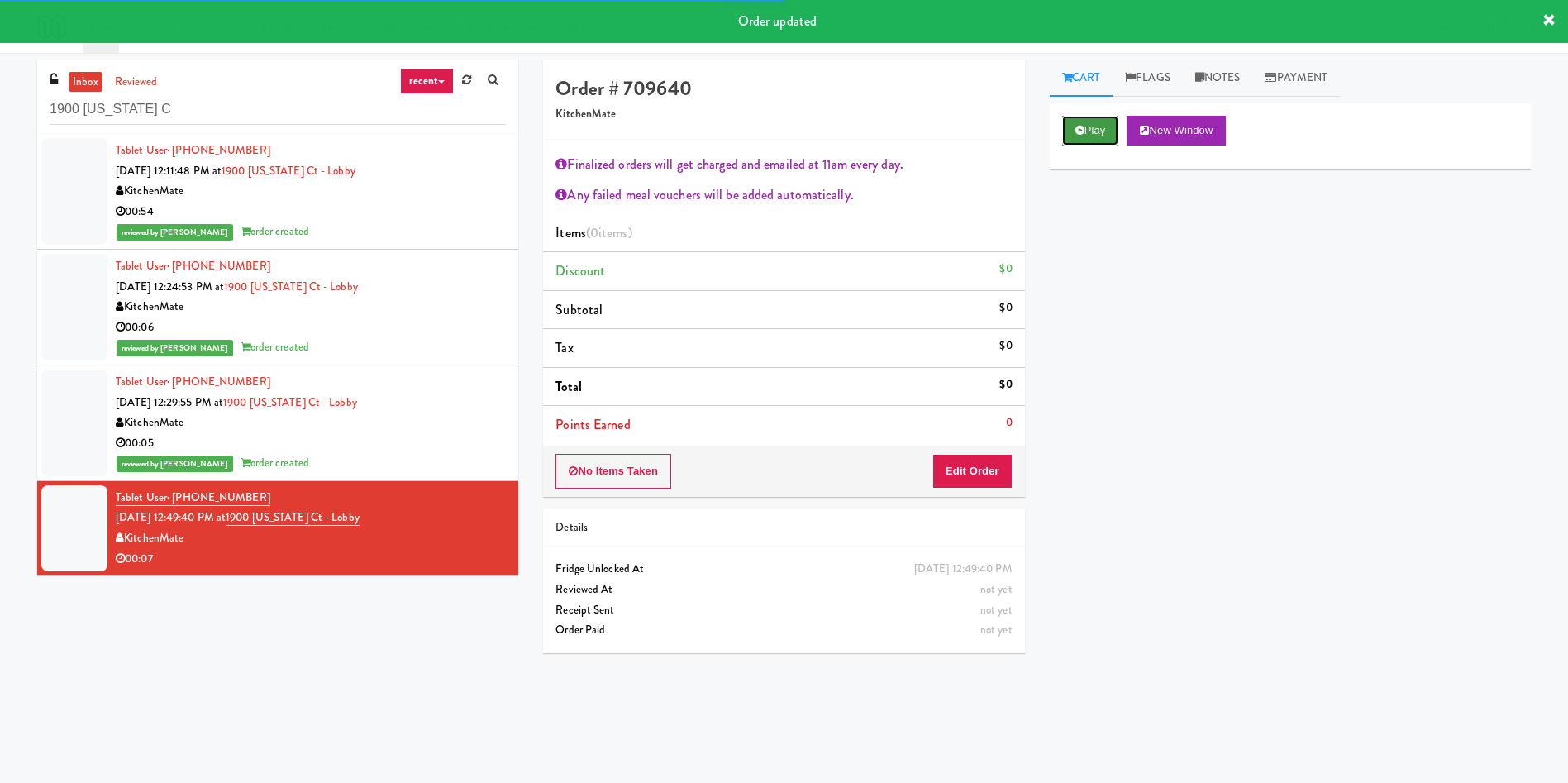
click at [1096, 135] on button "Play" at bounding box center [1091, 131] width 57 height 30
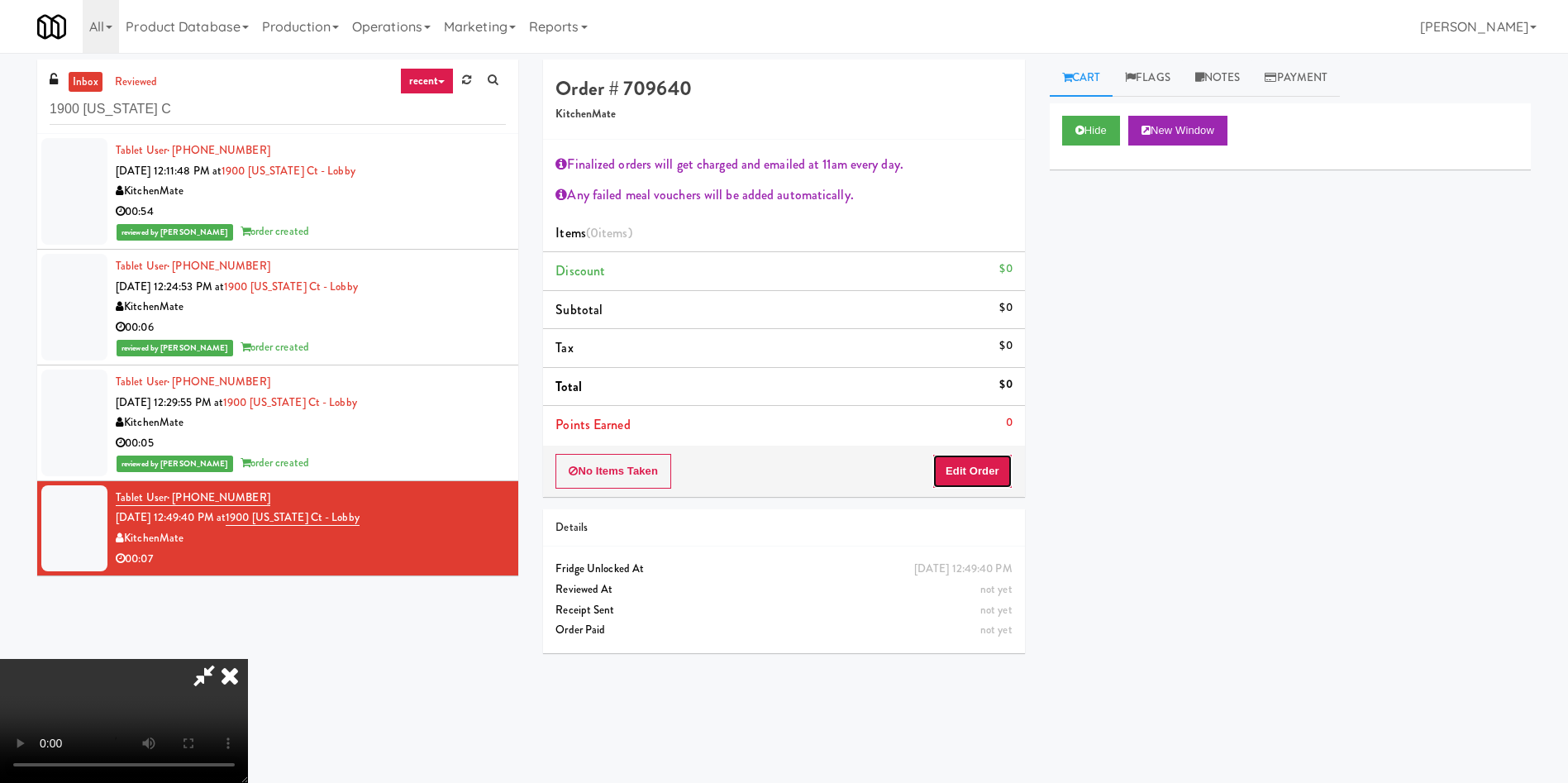
click at [977, 472] on button "Edit Order" at bounding box center [972, 471] width 81 height 35
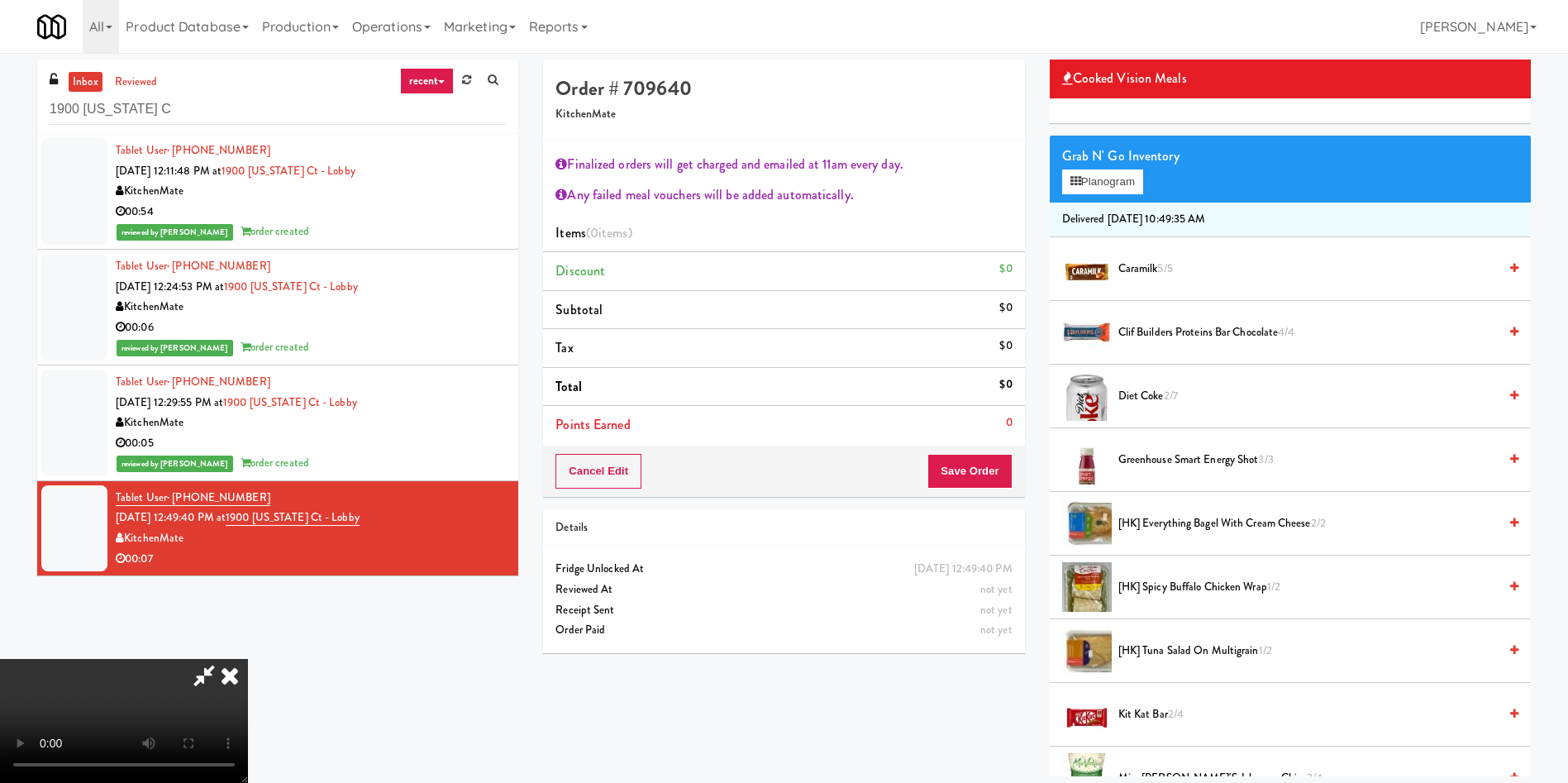
click at [248, 659] on video at bounding box center [124, 721] width 248 height 124
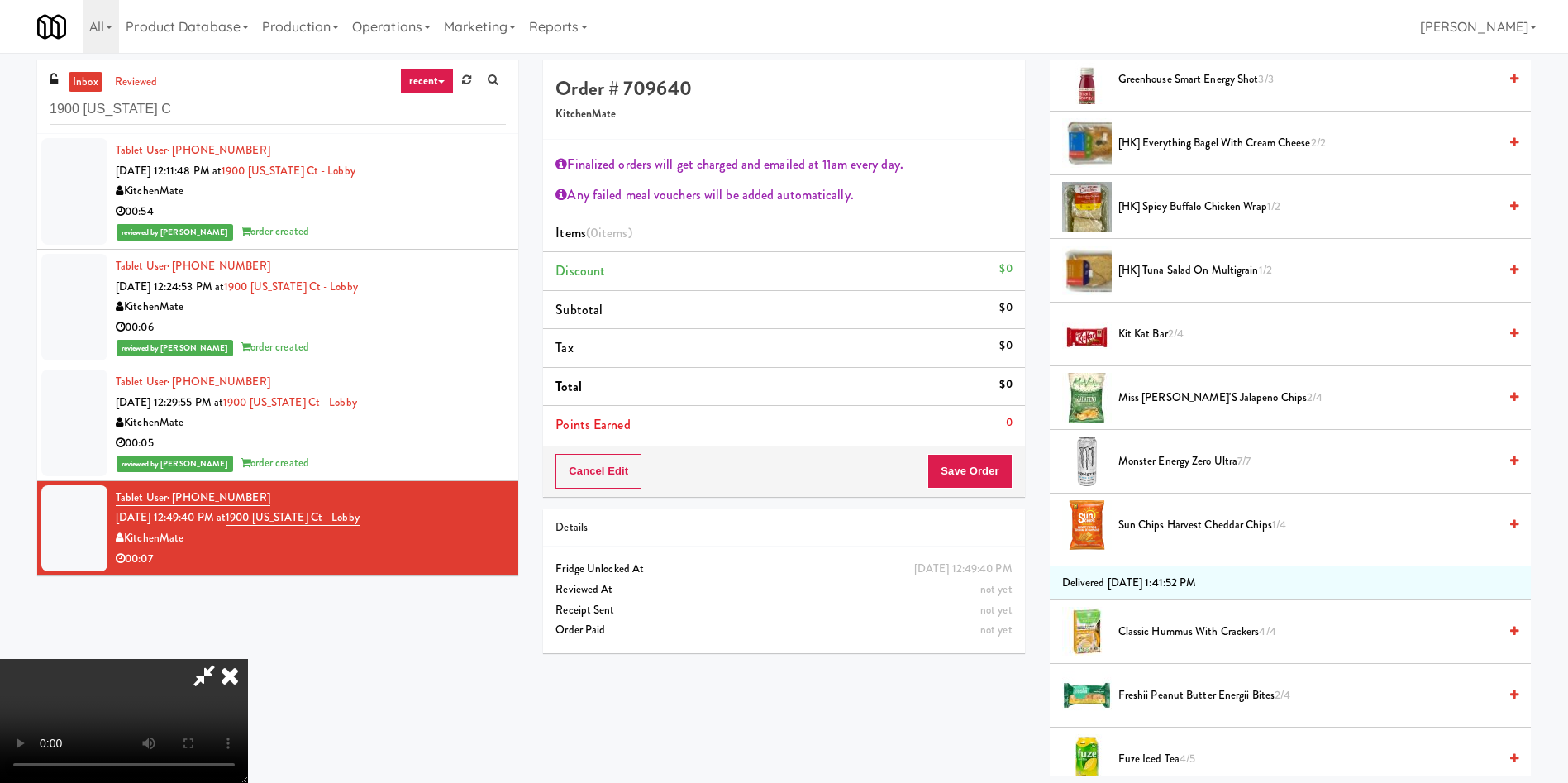
scroll to position [620, 0]
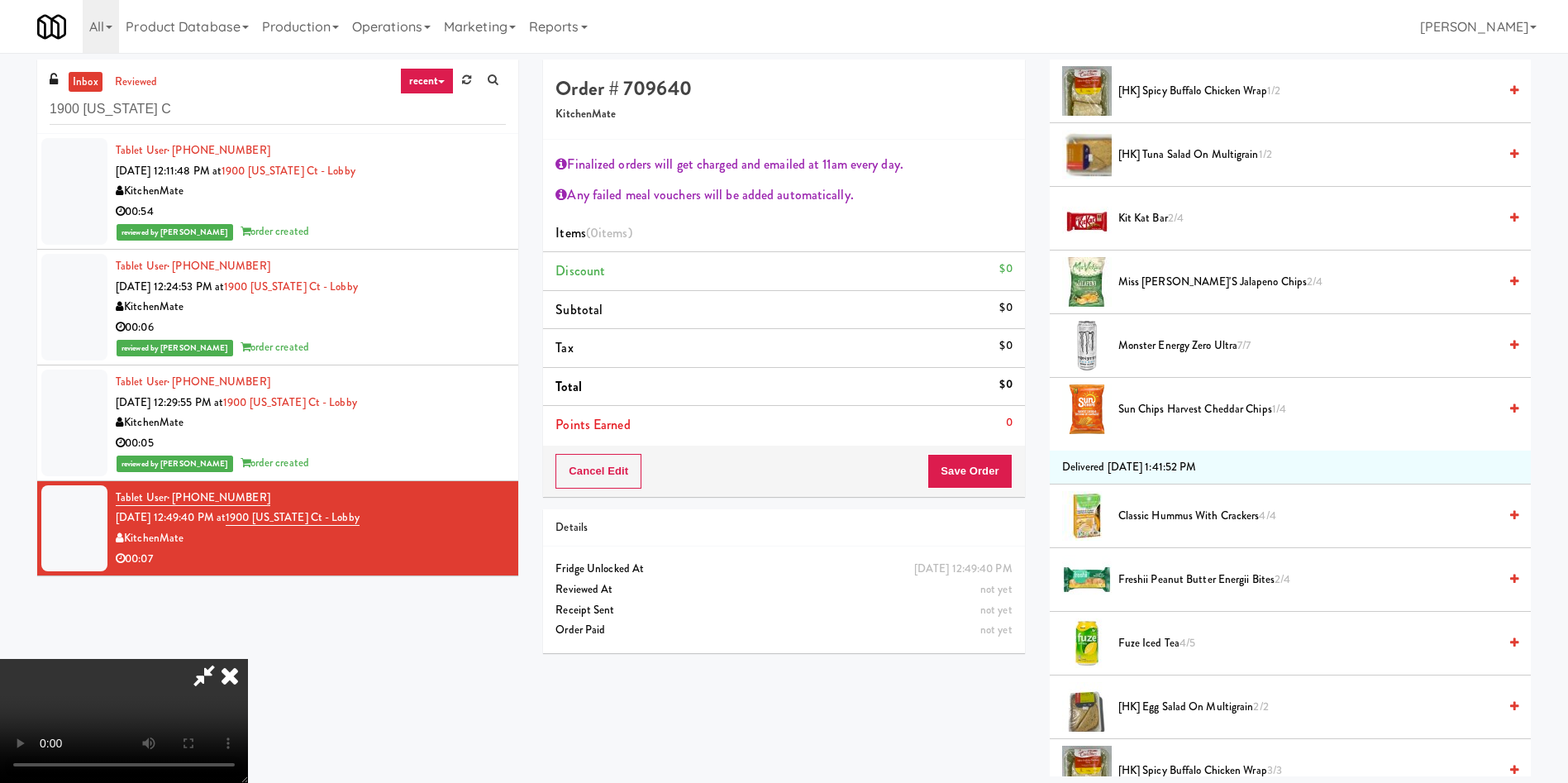
click at [1149, 641] on span "Fuze Iced Tea 4/5" at bounding box center [1308, 643] width 380 height 20
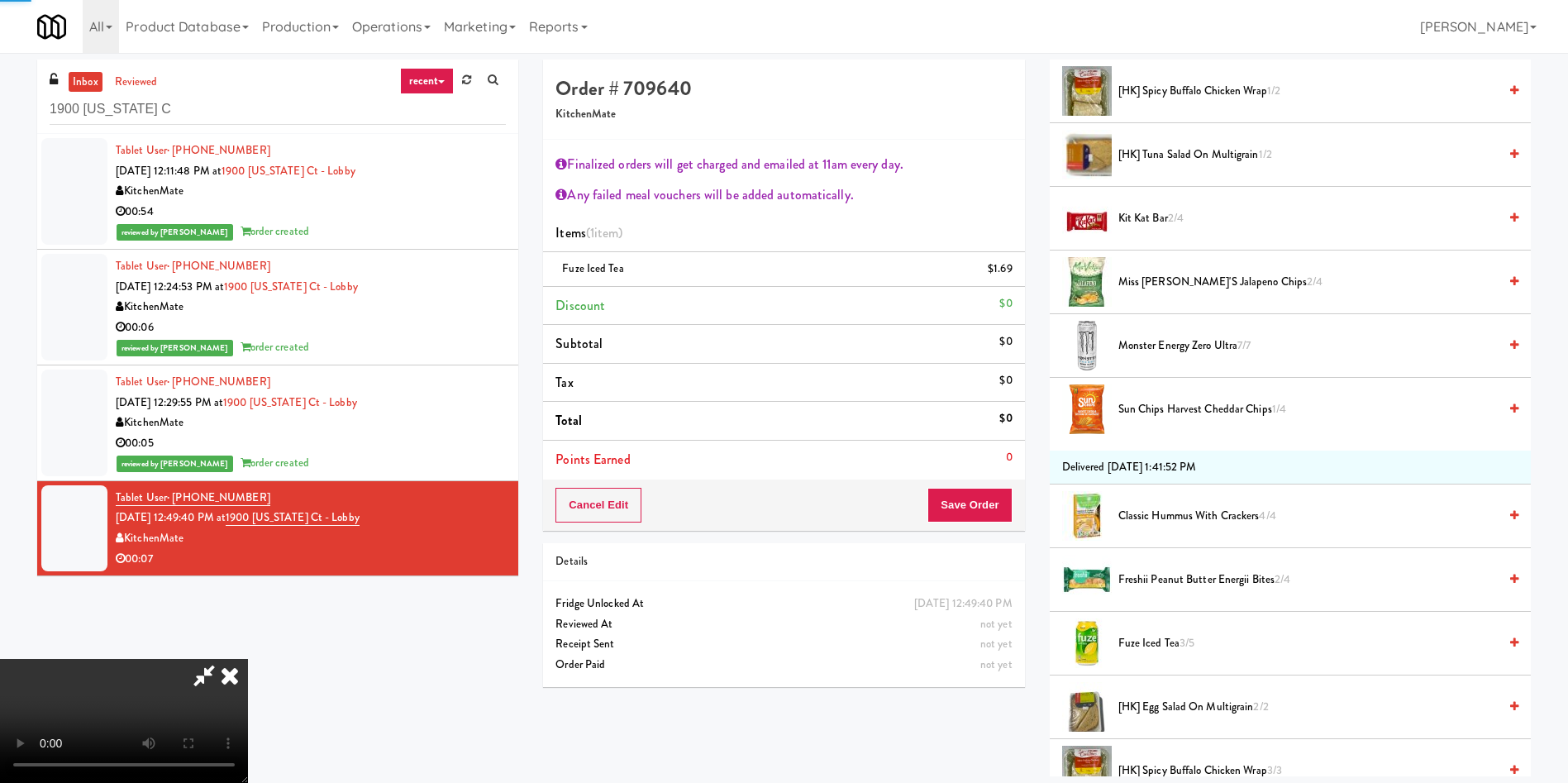
click at [248, 659] on video at bounding box center [124, 721] width 248 height 124
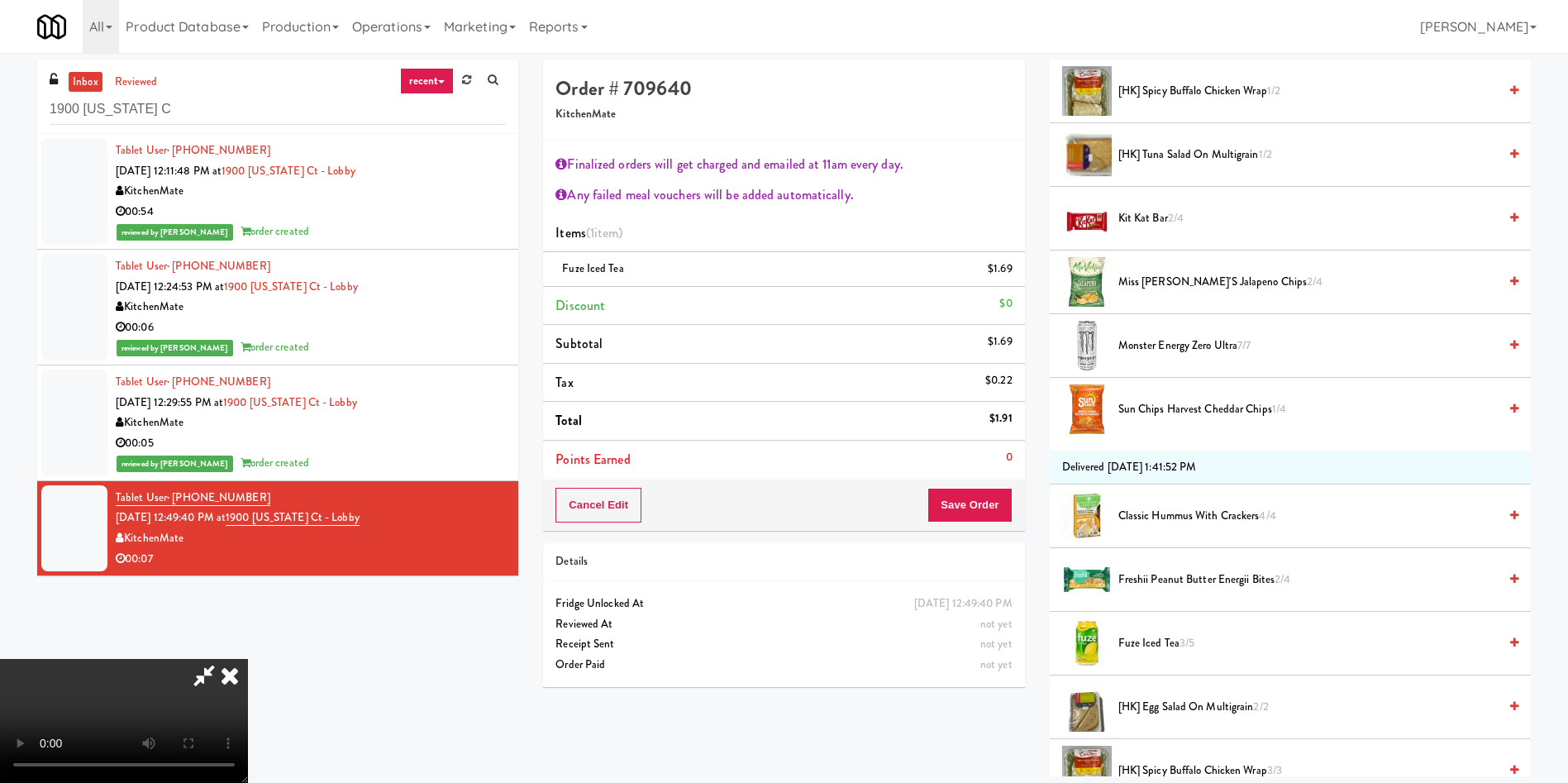
scroll to position [1116, 0]
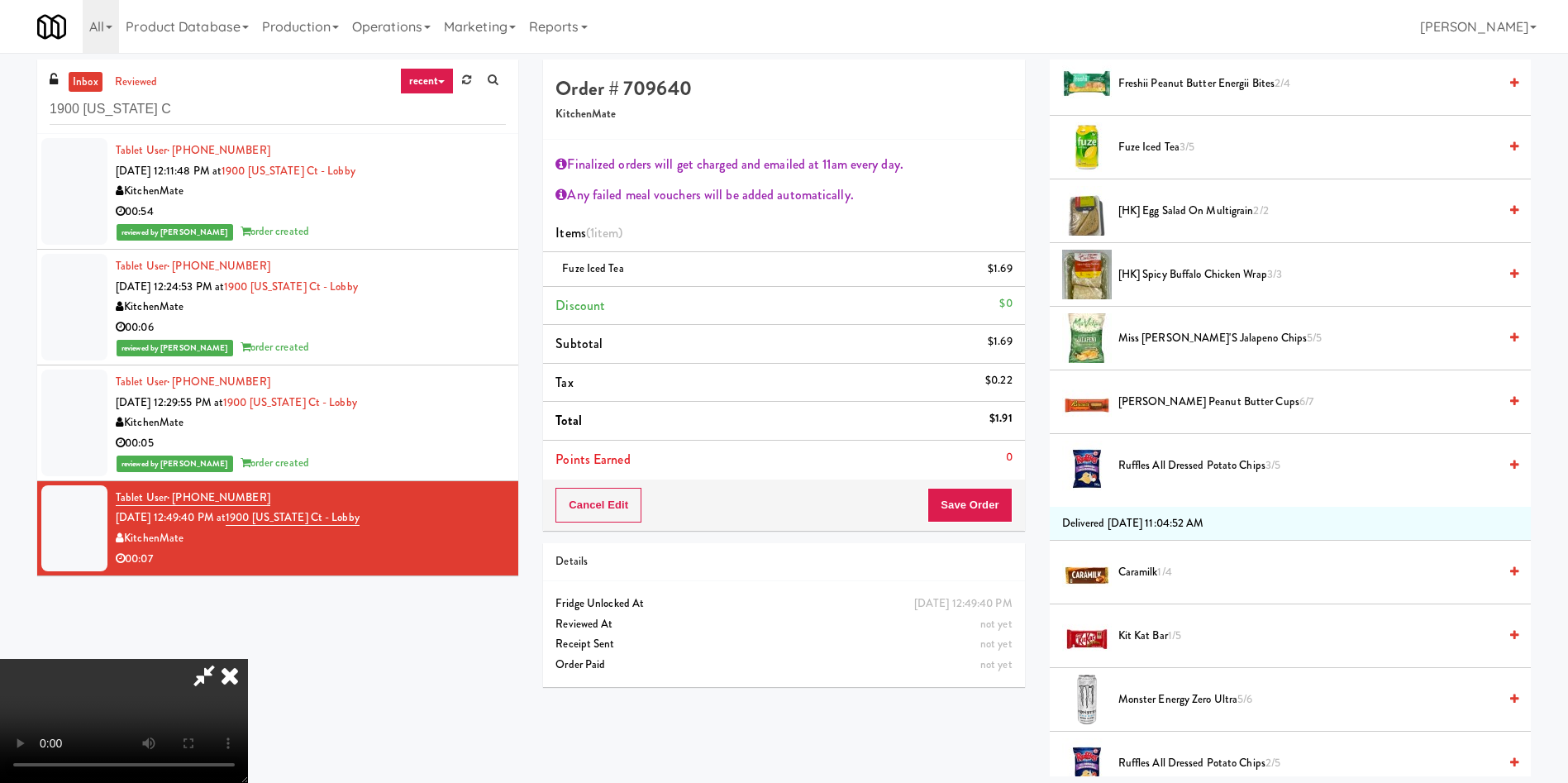
click at [1189, 403] on span "[PERSON_NAME] Peanut Butter Cups 6/7" at bounding box center [1308, 402] width 380 height 20
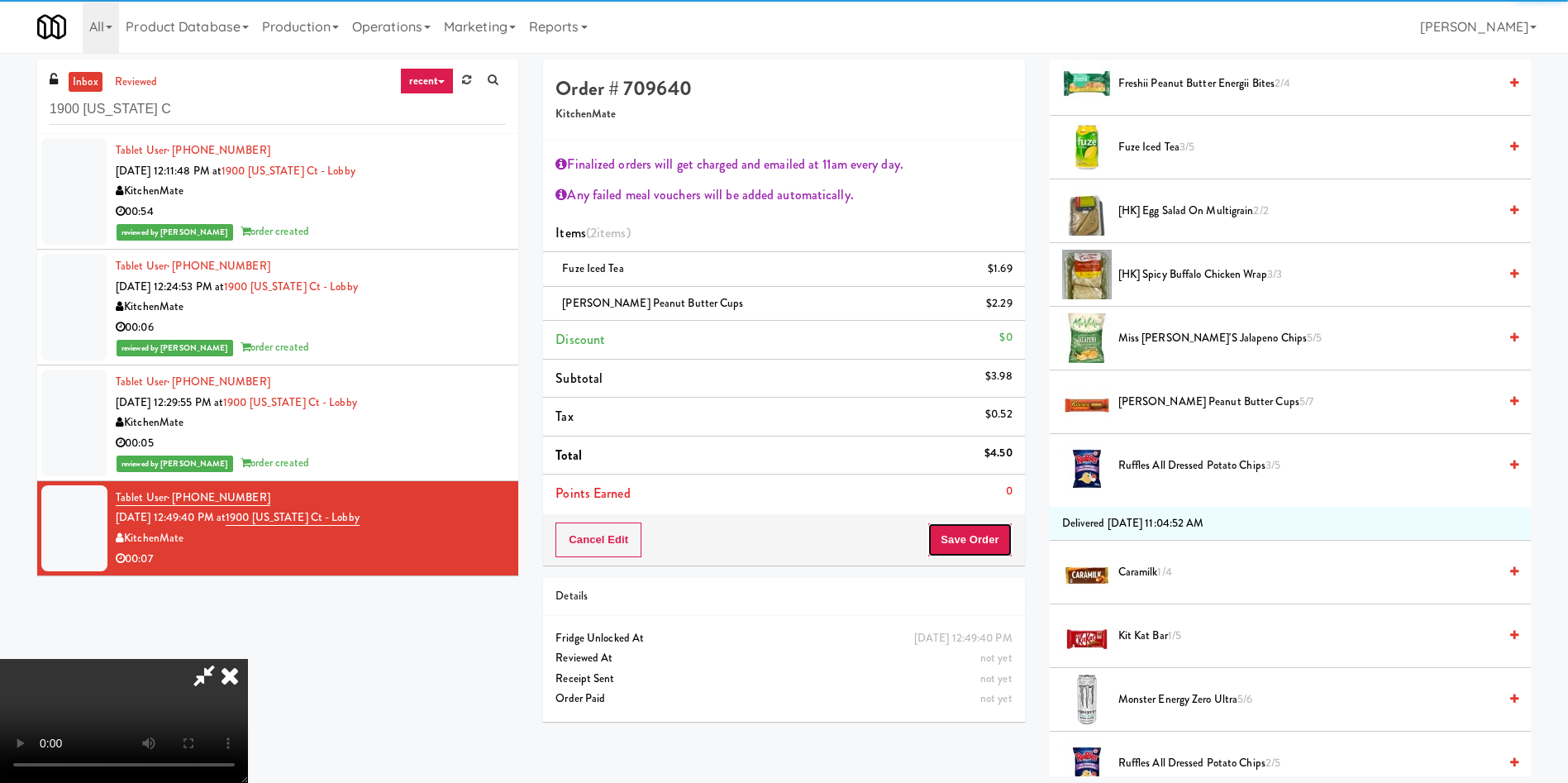
click at [986, 541] on button "Save Order" at bounding box center [969, 539] width 84 height 35
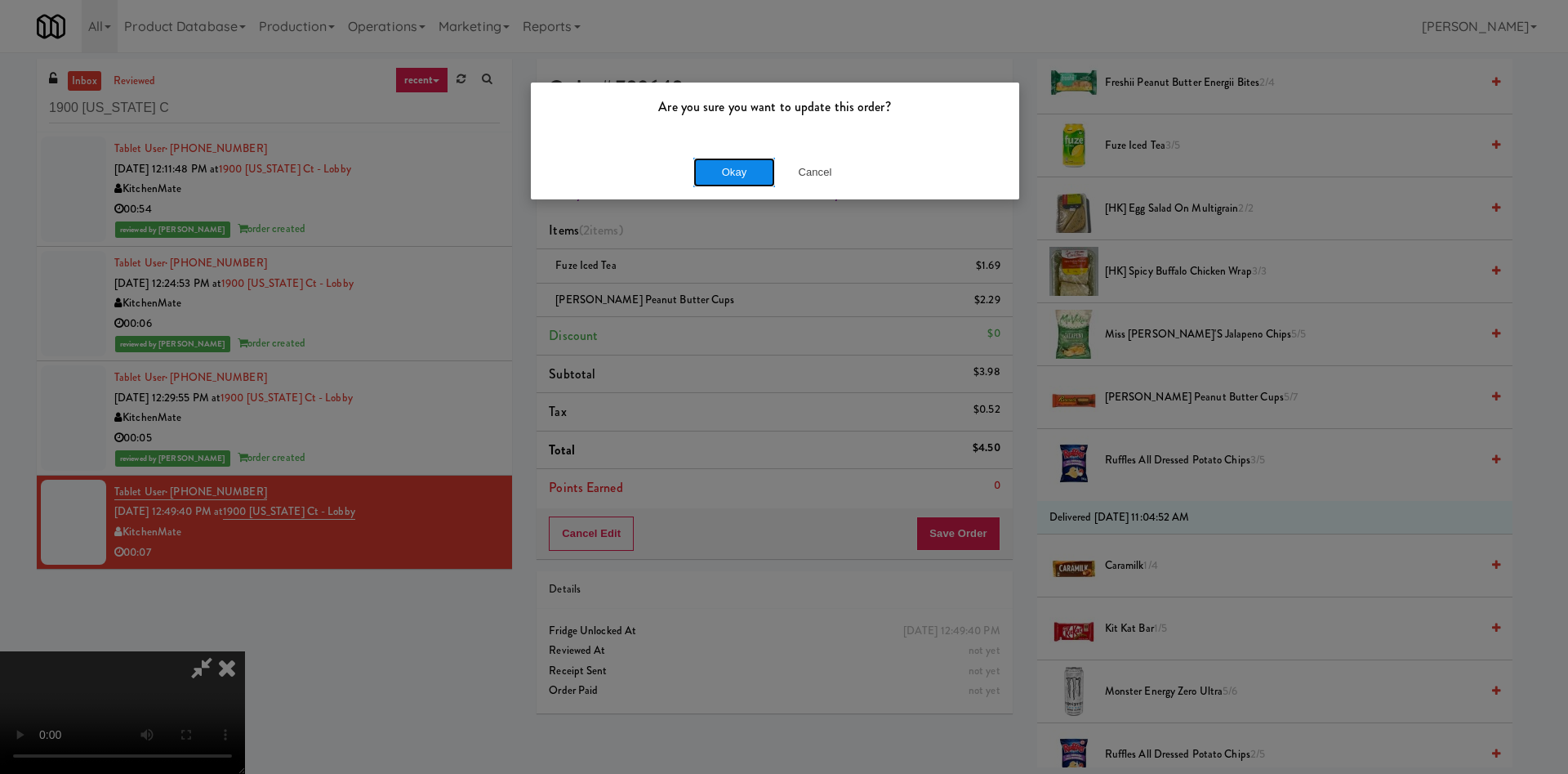
click at [712, 175] on button "Okay" at bounding box center [733, 172] width 81 height 30
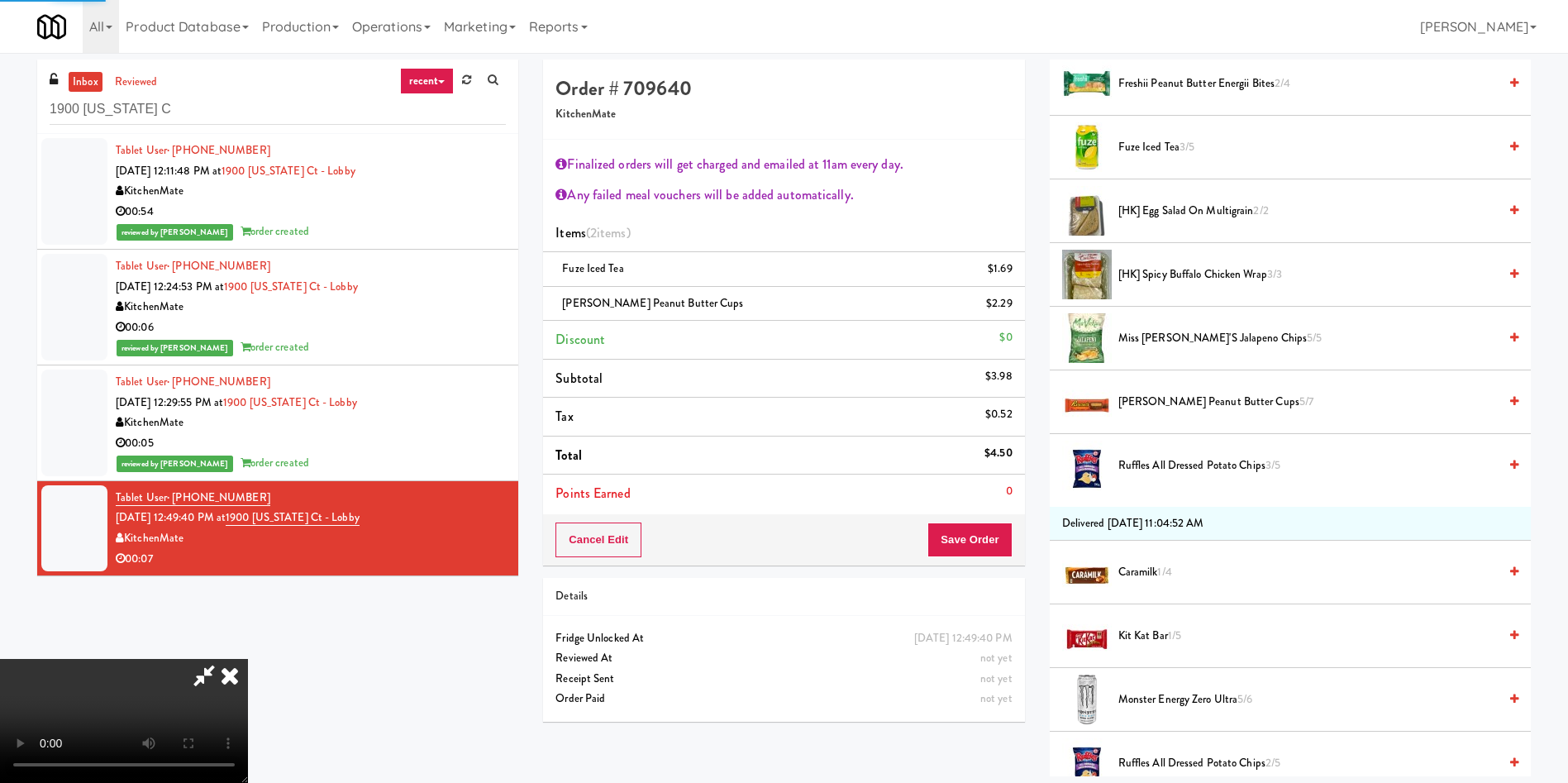
scroll to position [0, 0]
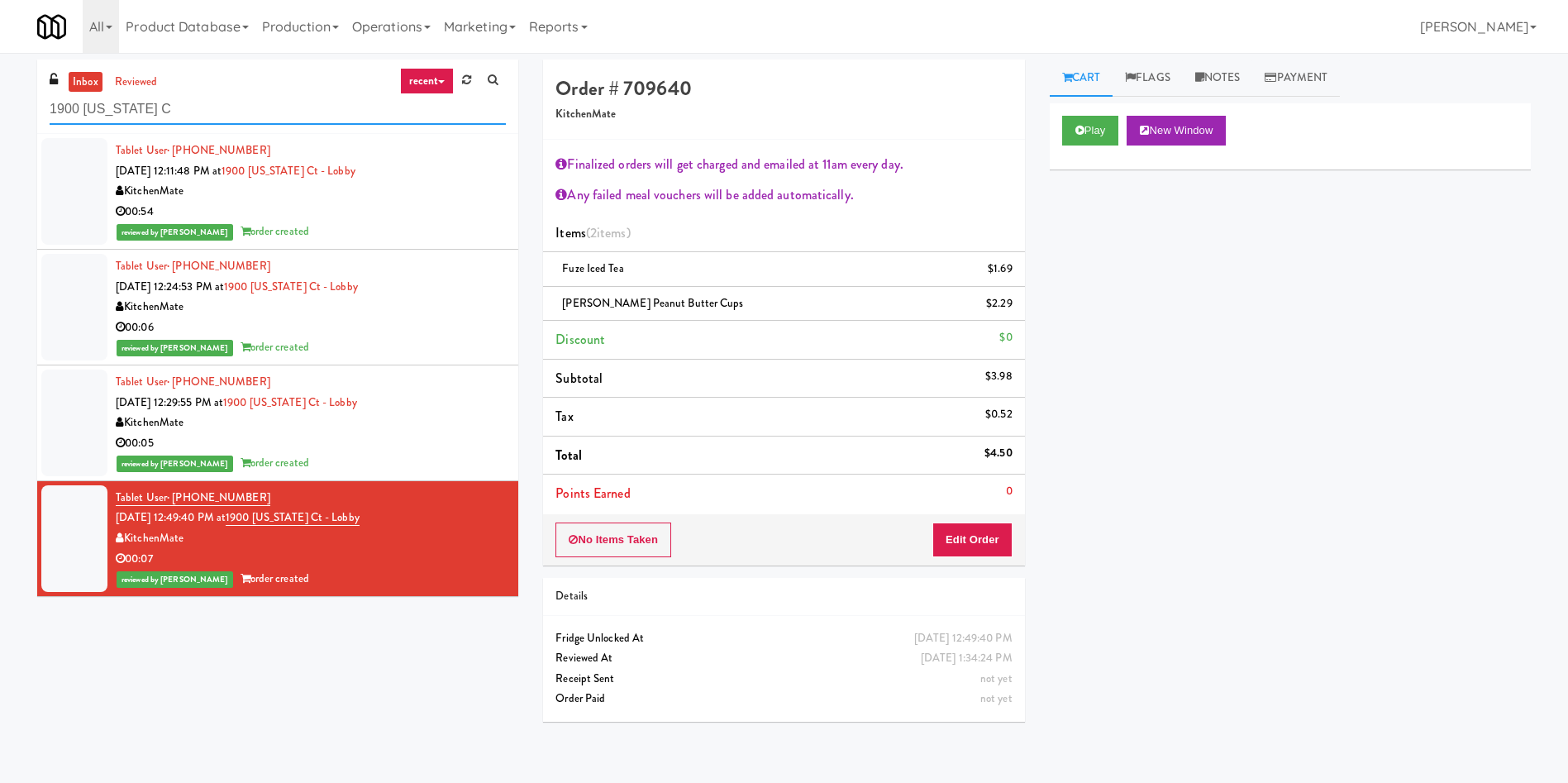
drag, startPoint x: 217, startPoint y: 95, endPoint x: 0, endPoint y: 58, distance: 220.1
click at [0, 60] on div "inbox reviewed recent all unclear take inventory issue suspicious failed recent…" at bounding box center [784, 396] width 1568 height 674
paste input "305 [PERSON_NAME][GEOGRAPHIC_DATA], Ground Floor"
type input "305 [PERSON_NAME][GEOGRAPHIC_DATA], Ground Floor"
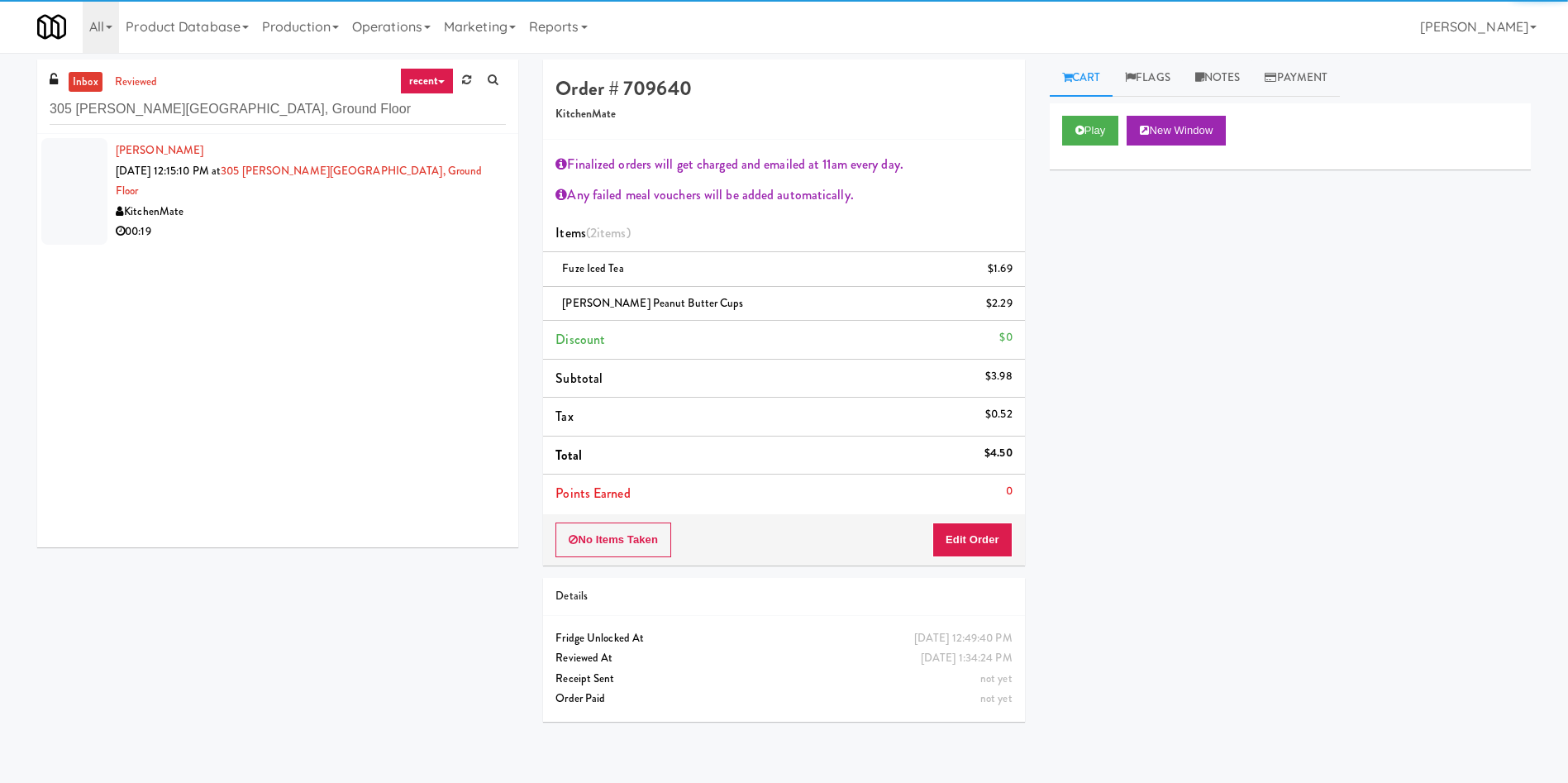
drag, startPoint x: 81, startPoint y: 190, endPoint x: 204, endPoint y: 187, distance: 123.0
click at [81, 190] on div at bounding box center [74, 191] width 66 height 107
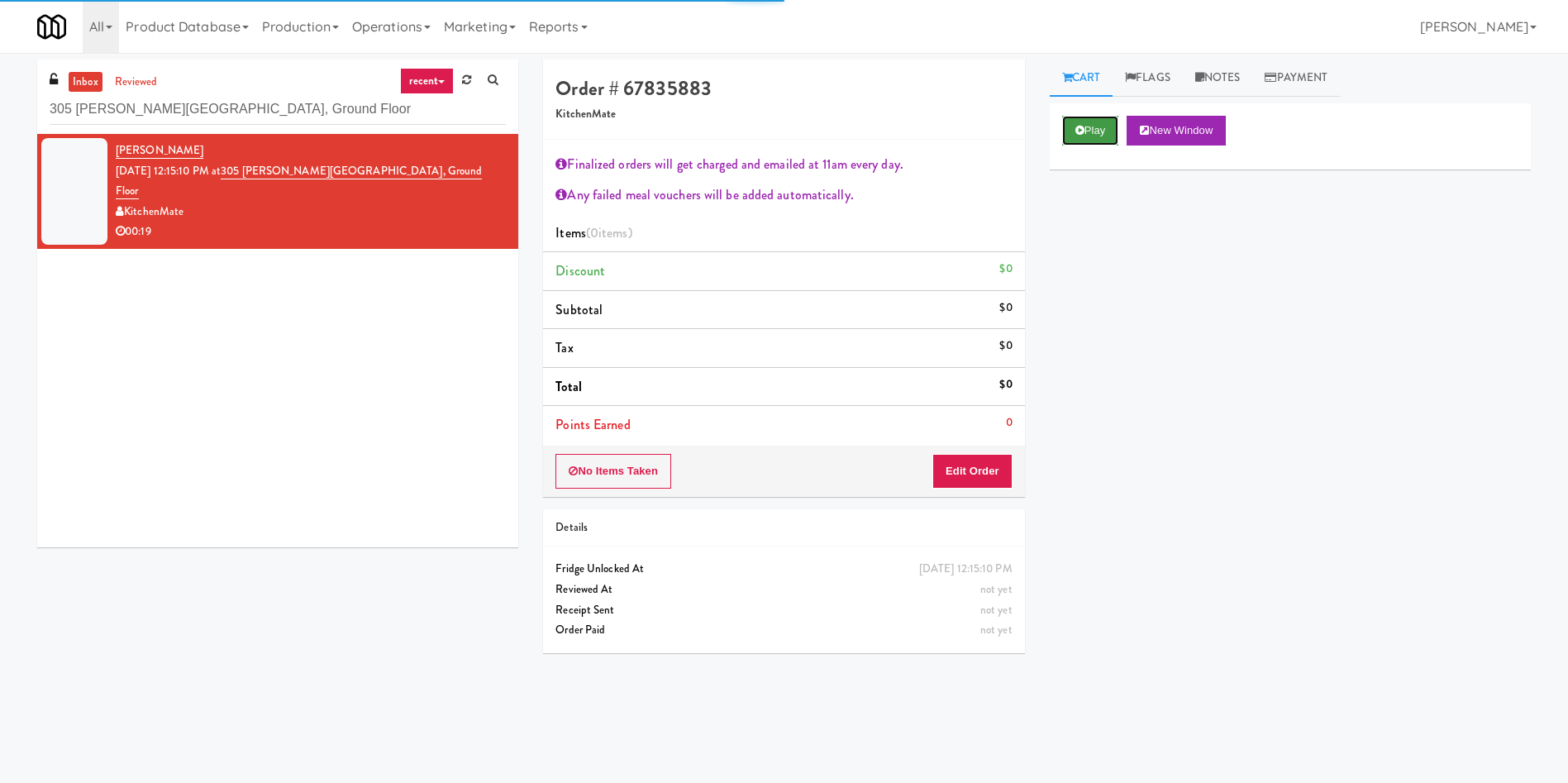
click at [1092, 124] on button "Play" at bounding box center [1091, 131] width 57 height 30
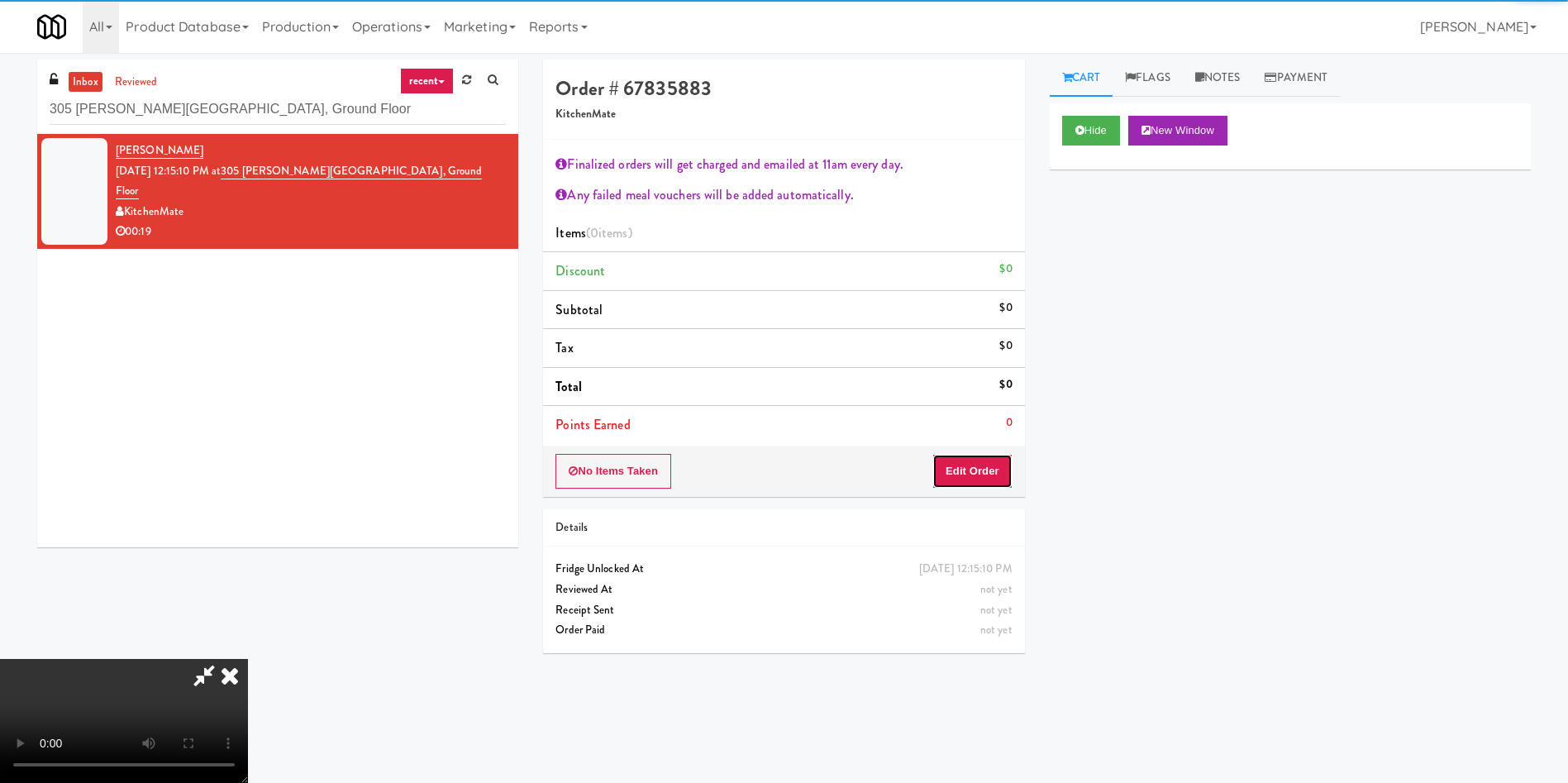
click at [966, 472] on button "Edit Order" at bounding box center [972, 471] width 81 height 35
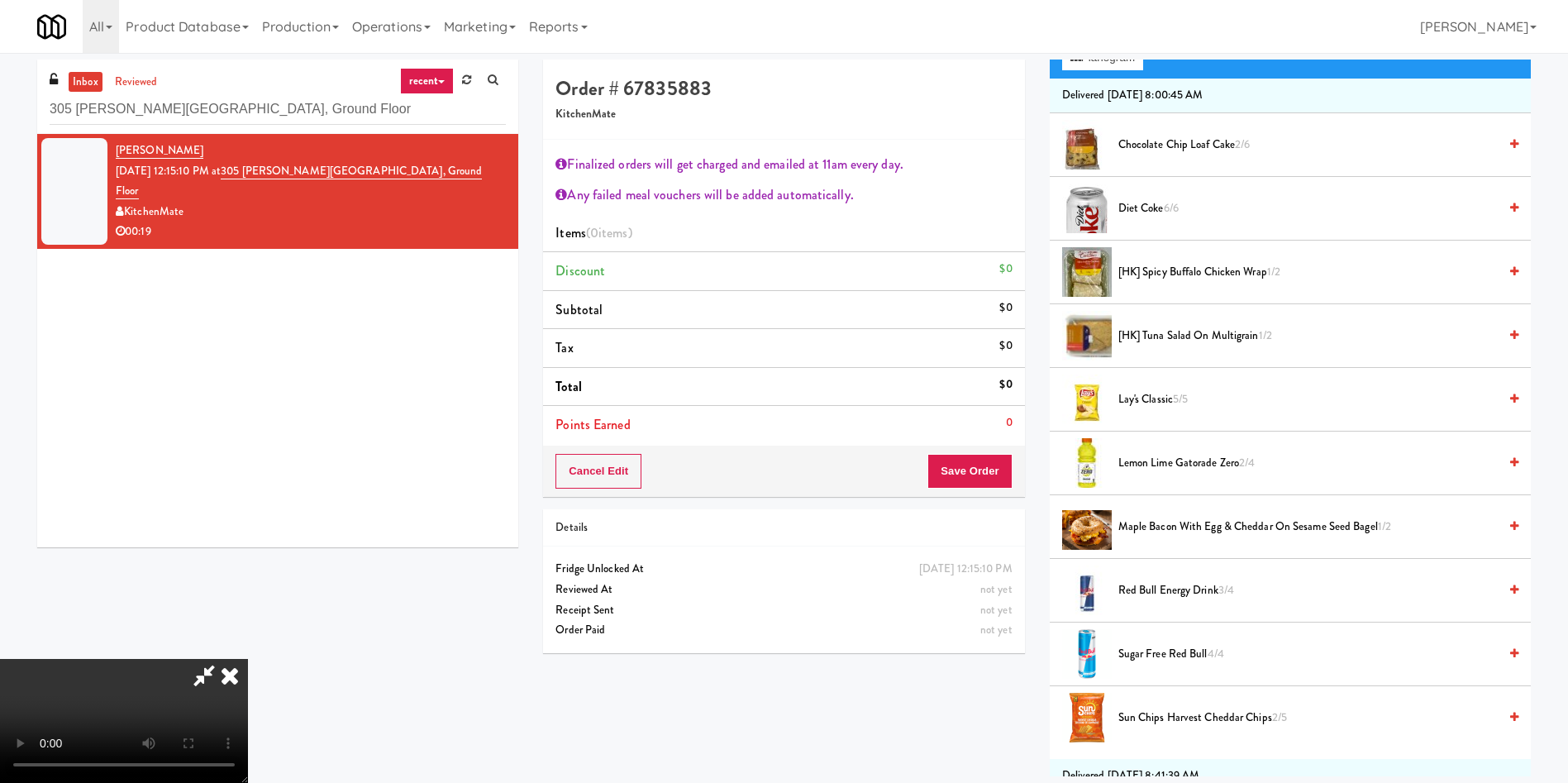
scroll to position [248, 0]
click at [248, 659] on video at bounding box center [124, 721] width 248 height 124
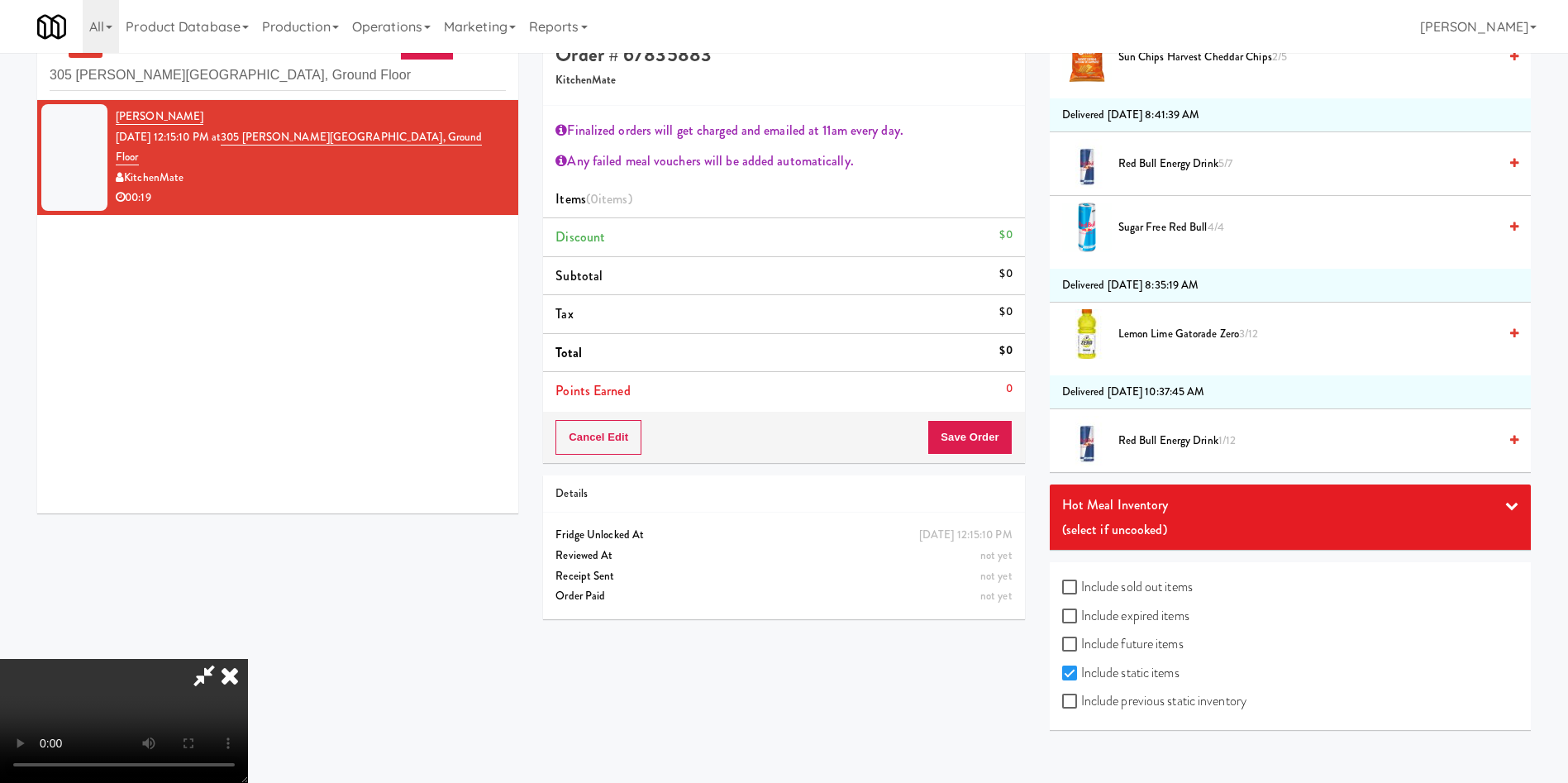
scroll to position [53, 0]
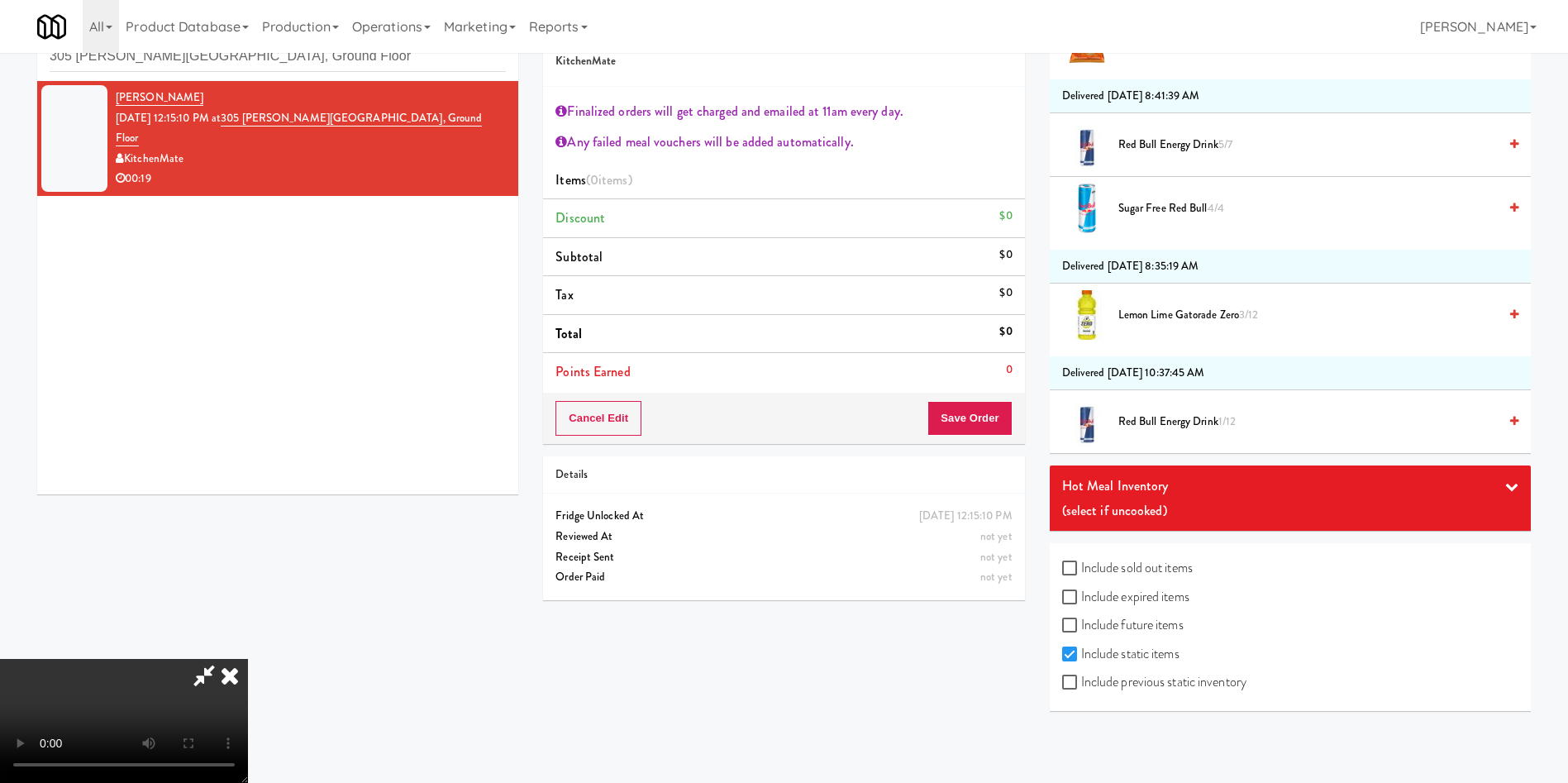
click at [1126, 600] on label "Include expired items" at bounding box center [1126, 597] width 127 height 25
click at [1081, 600] on input "Include expired items" at bounding box center [1072, 597] width 19 height 13
checkbox input "true"
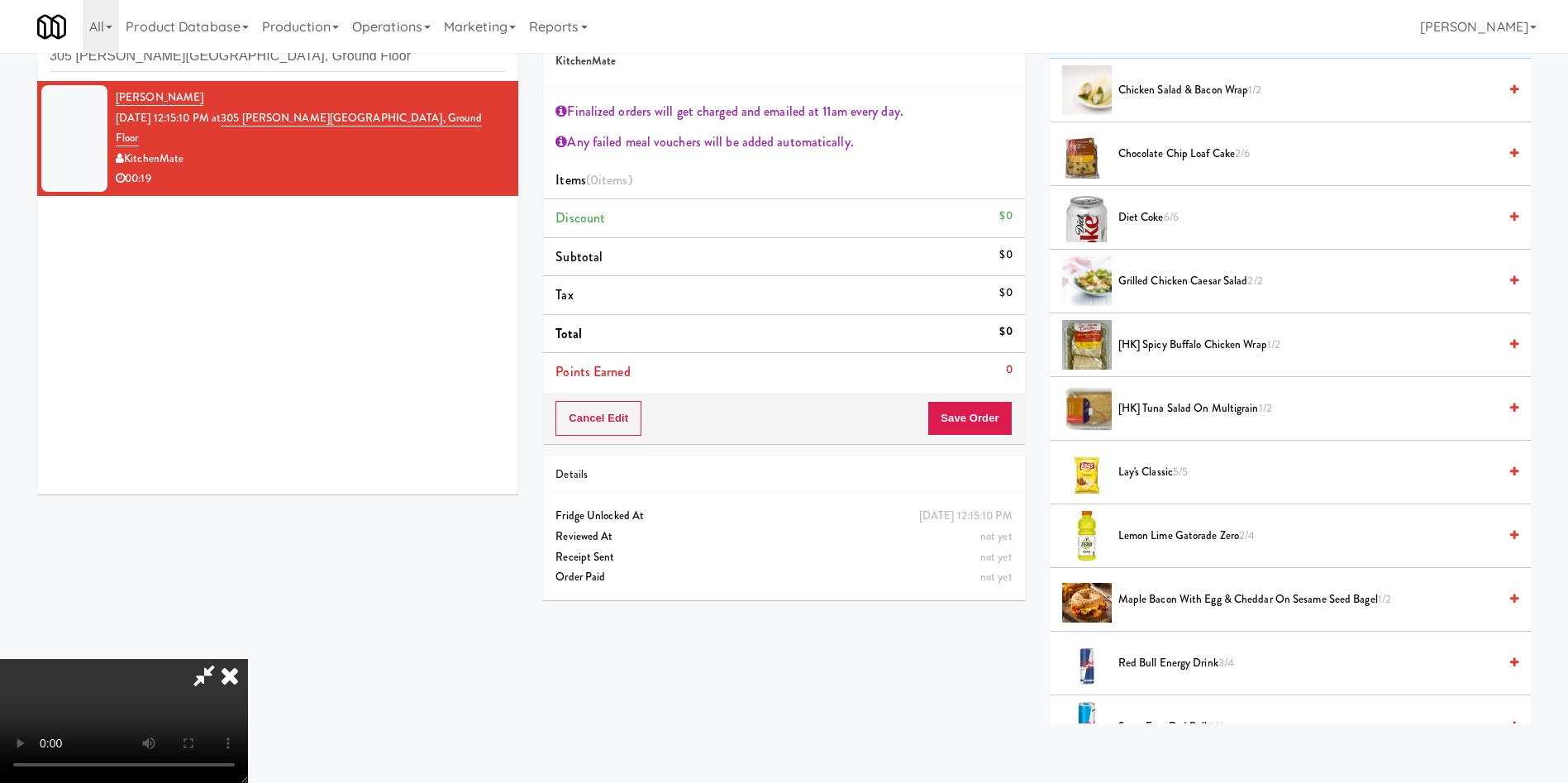
scroll to position [248, 0]
drag, startPoint x: 1168, startPoint y: 283, endPoint x: 1115, endPoint y: 433, distance: 159.1
click at [1167, 282] on span "Grilled Chicken Caesar Salad 2/2" at bounding box center [1308, 282] width 380 height 20
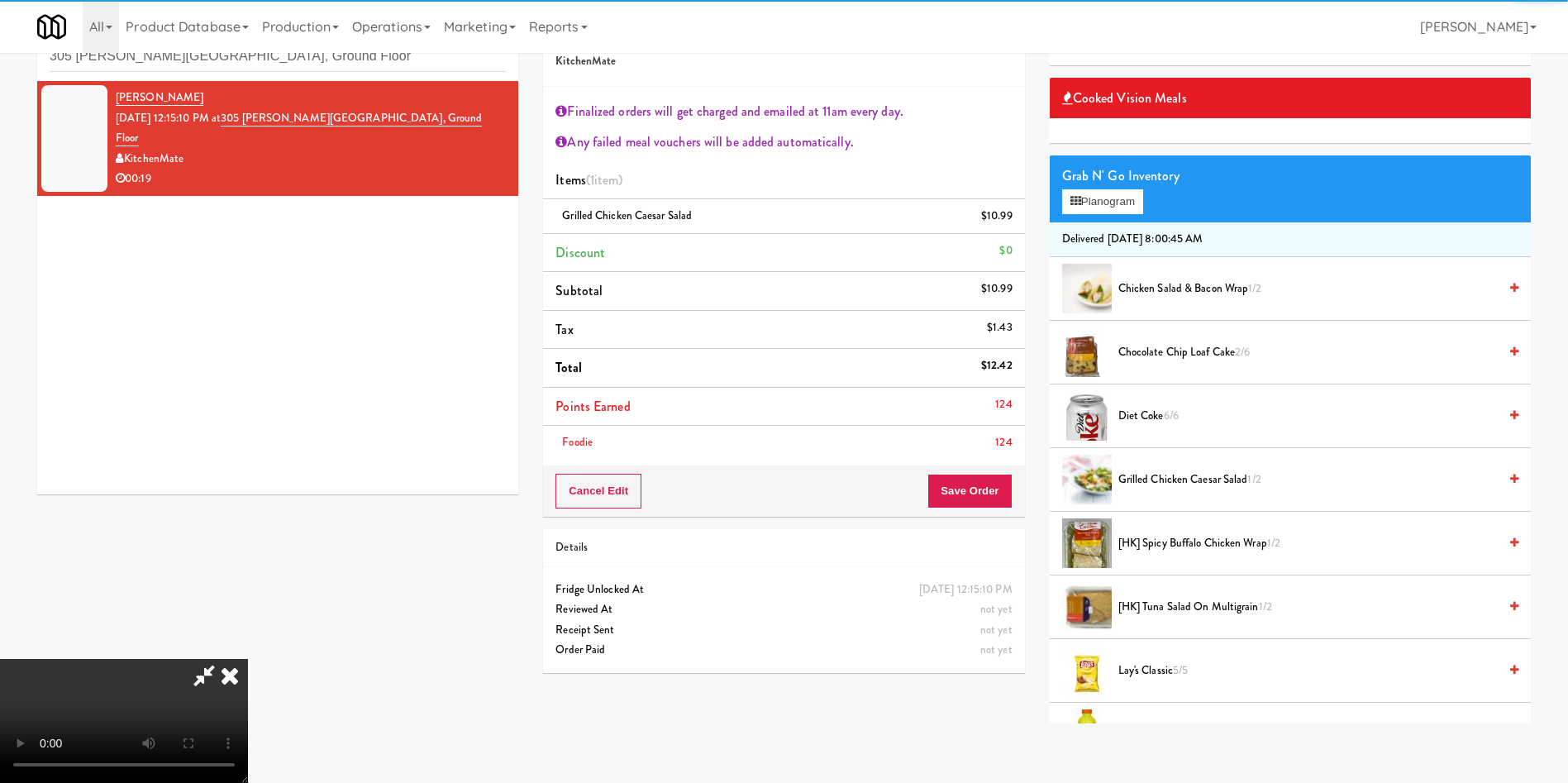
scroll to position [0, 0]
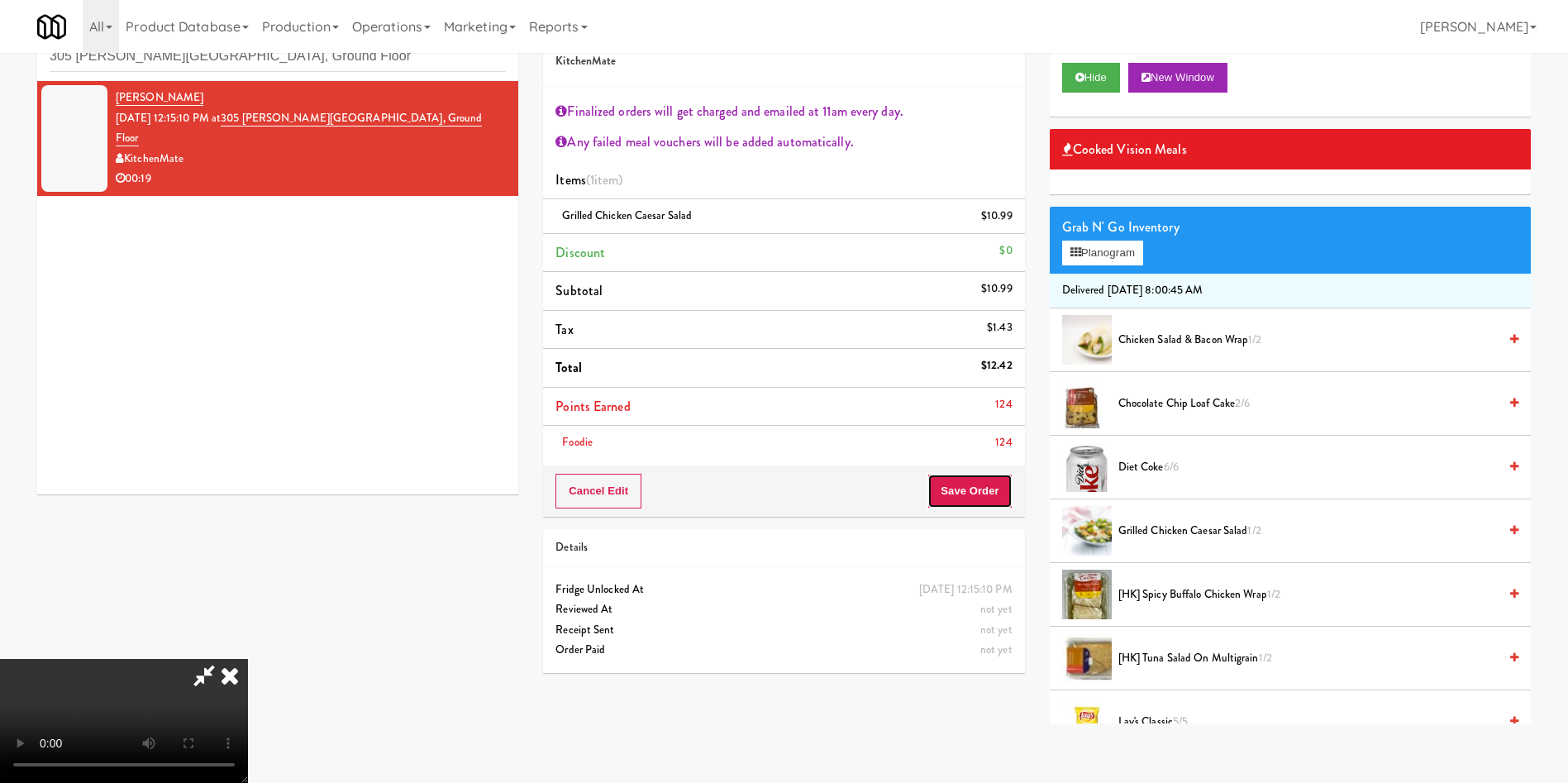
click at [969, 481] on button "Save Order" at bounding box center [969, 490] width 84 height 35
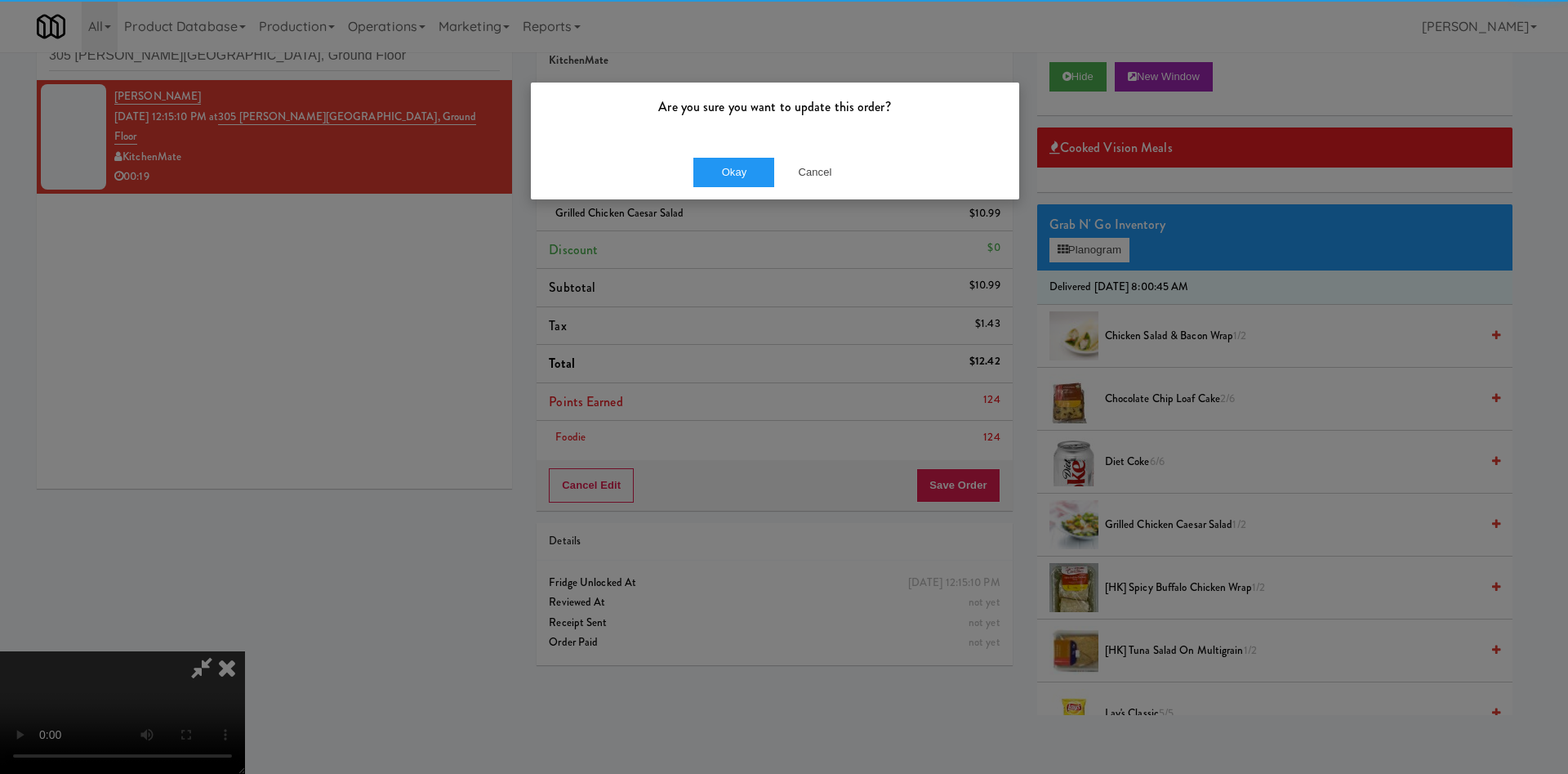
click at [744, 157] on button "Okay" at bounding box center [733, 172] width 81 height 30
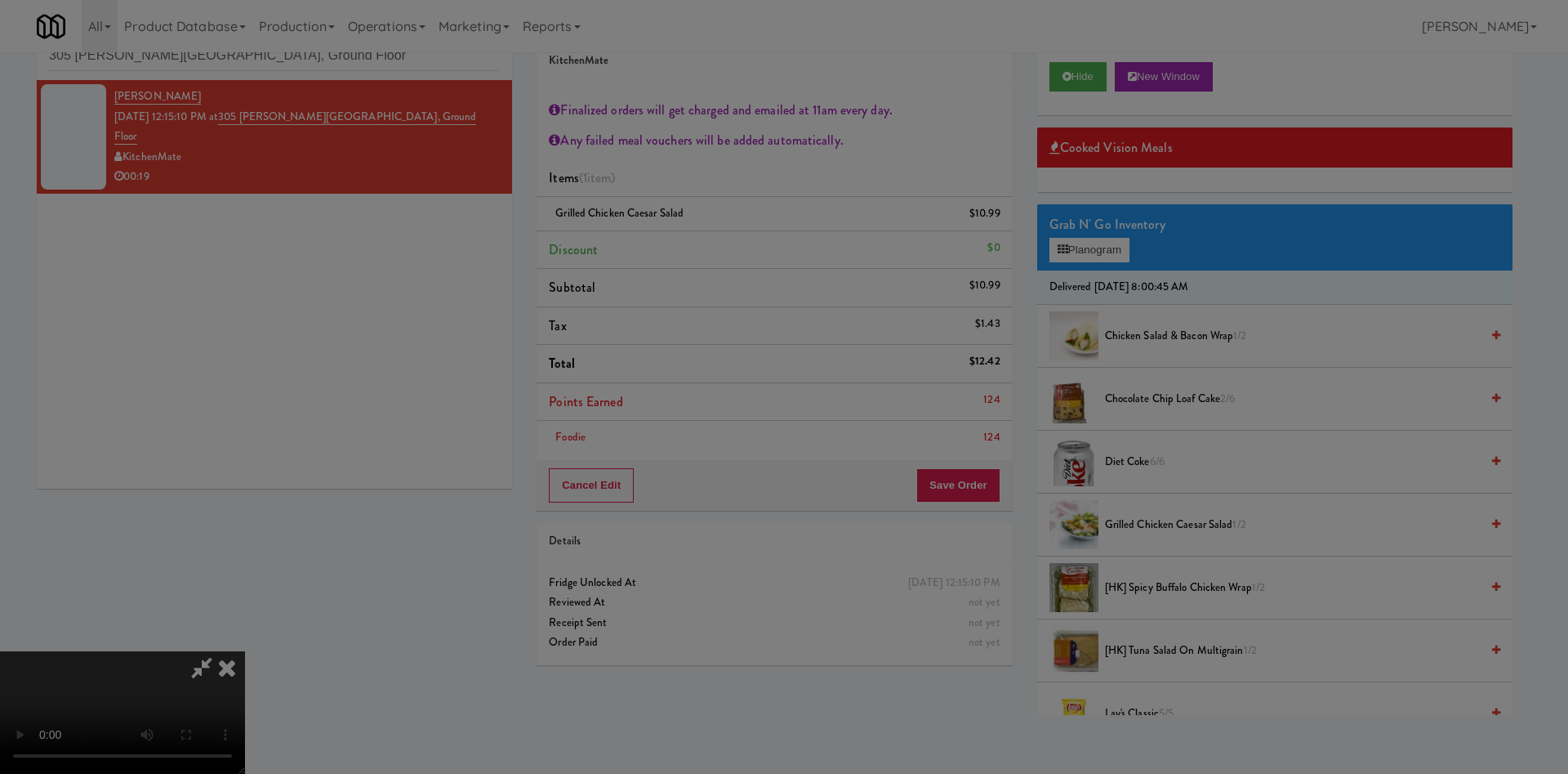
click at [739, 168] on body "Are you sure you want to update this order? Okay Cancel Okay Are you sure you w…" at bounding box center [784, 387] width 1568 height 774
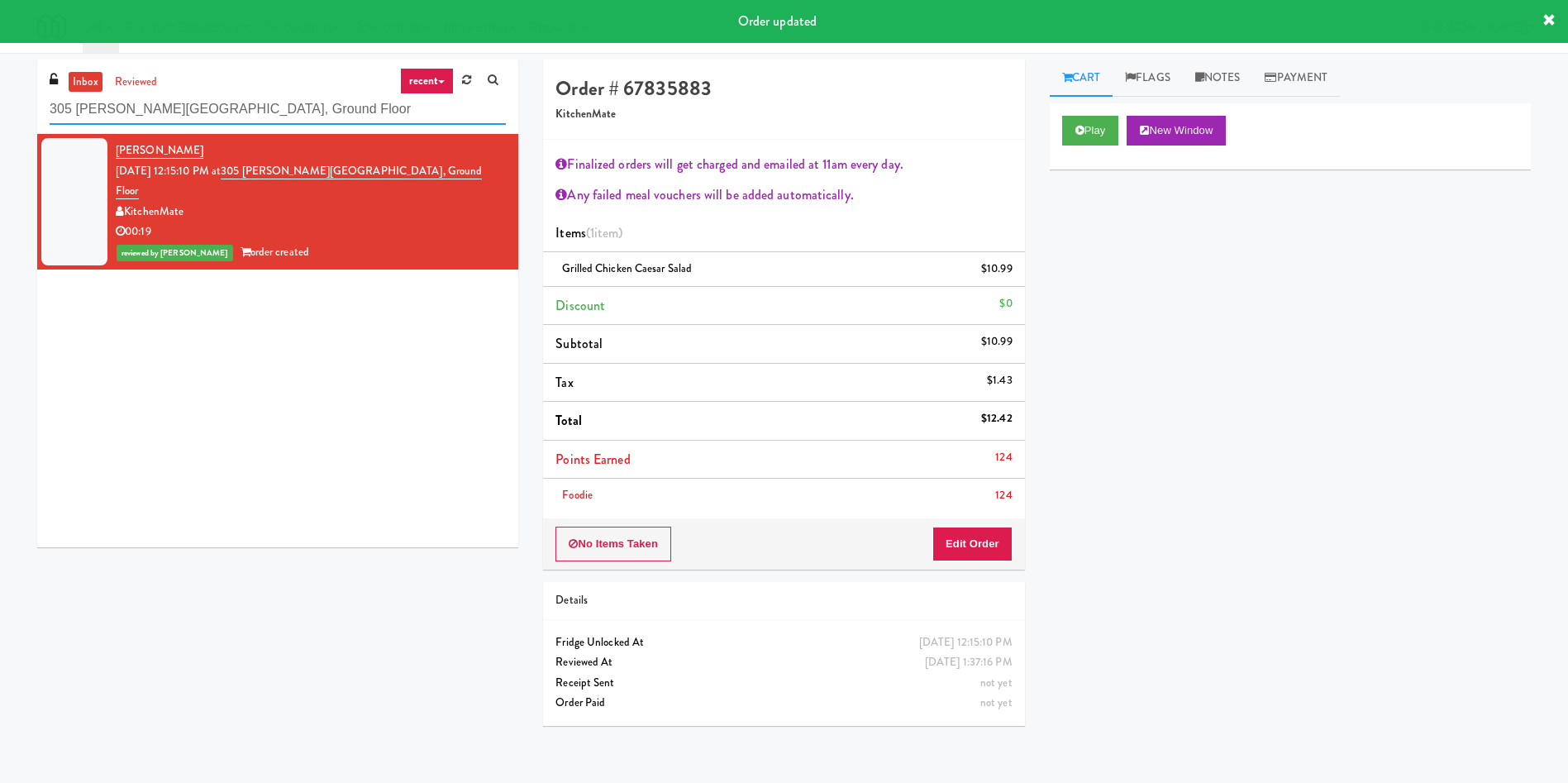
drag, startPoint x: 292, startPoint y: 113, endPoint x: 5, endPoint y: 68, distance: 290.5
click at [0, 75] on div "inbox reviewed recent all unclear take inventory issue suspicious failed recent…" at bounding box center [784, 398] width 1568 height 679
paste input "View 14 Combo"
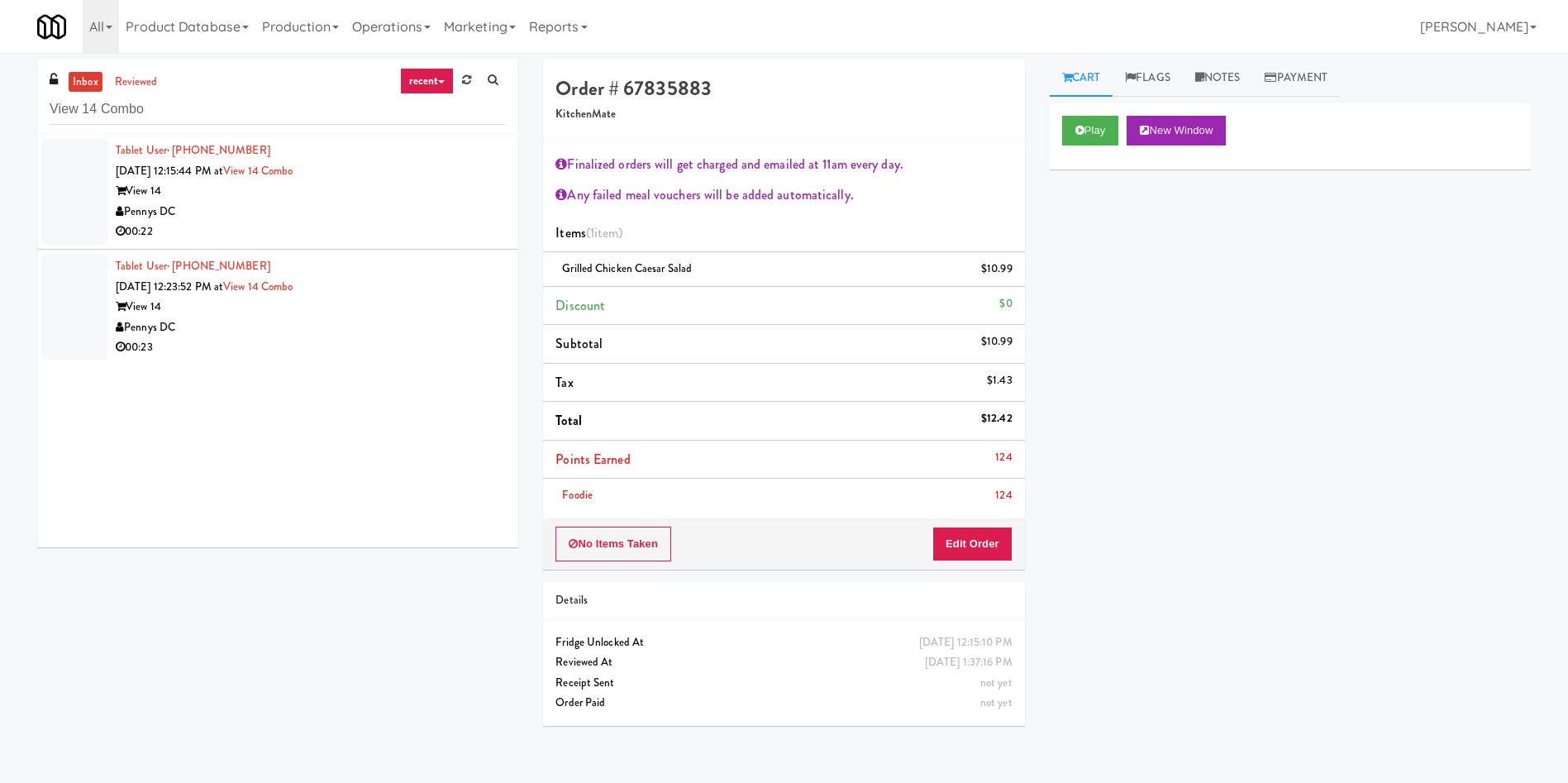
click at [80, 196] on div at bounding box center [74, 191] width 66 height 107
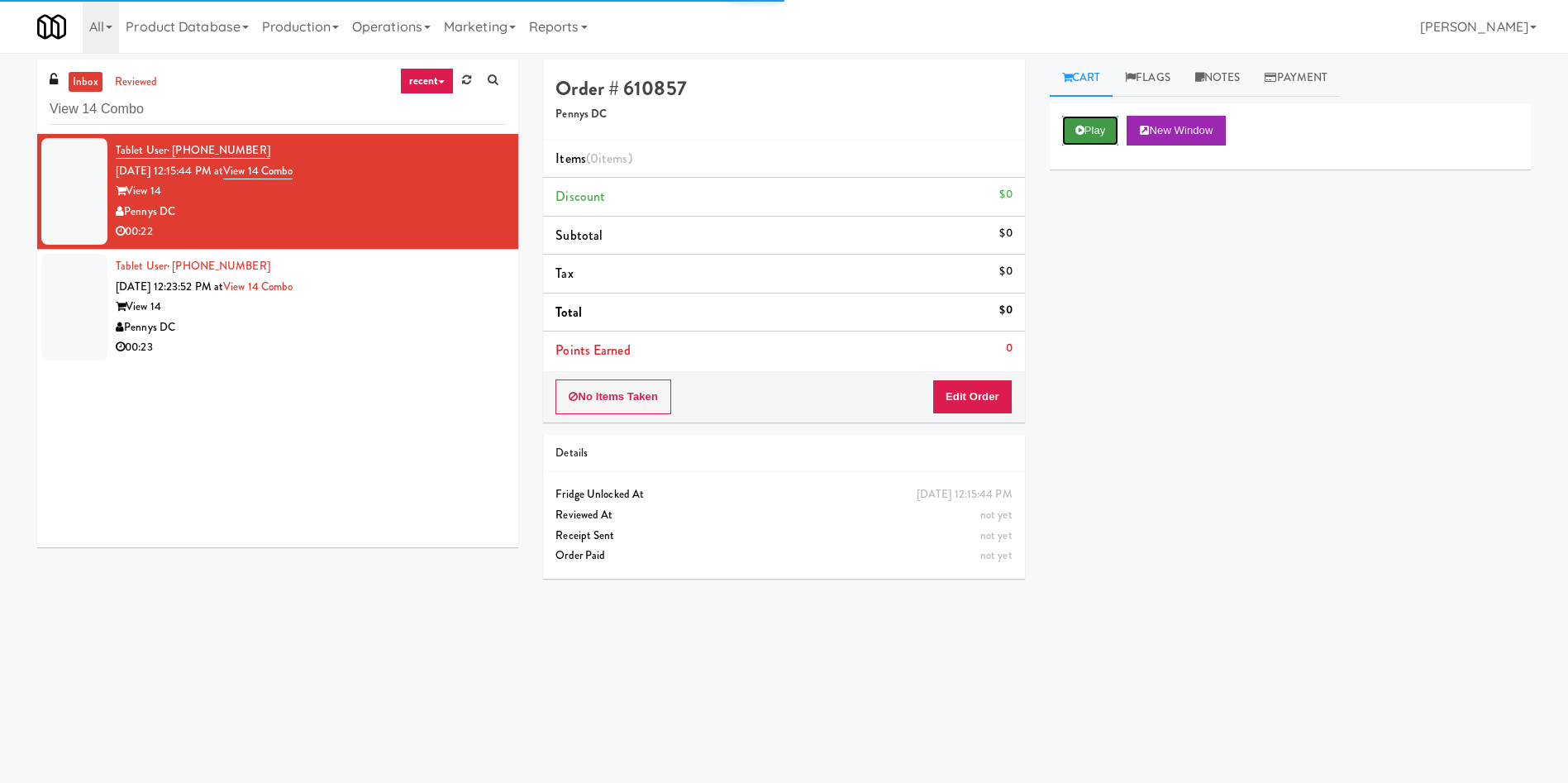
click at [1092, 124] on button "Play" at bounding box center [1091, 131] width 57 height 30
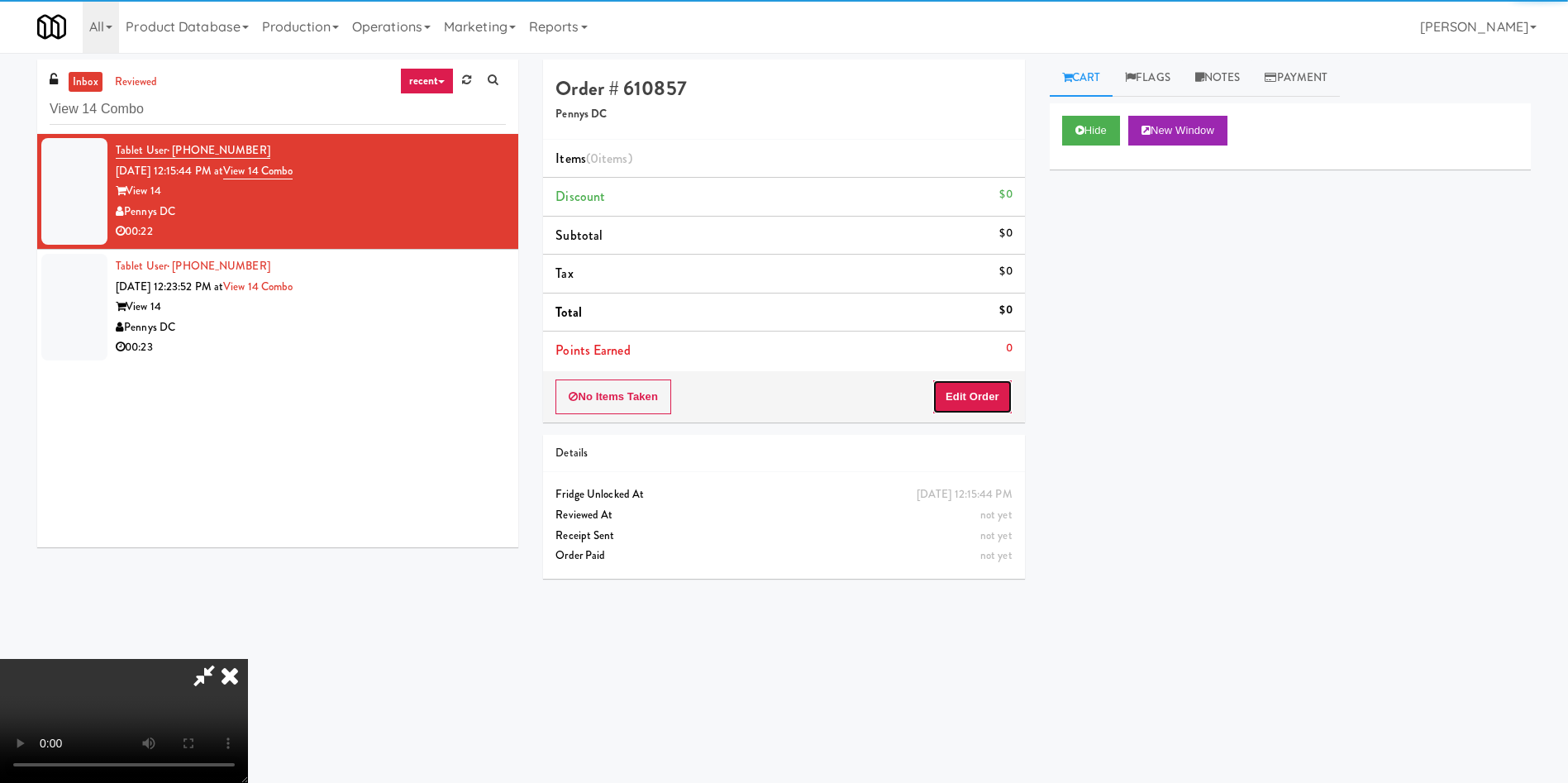
click at [974, 408] on button "Edit Order" at bounding box center [972, 396] width 81 height 35
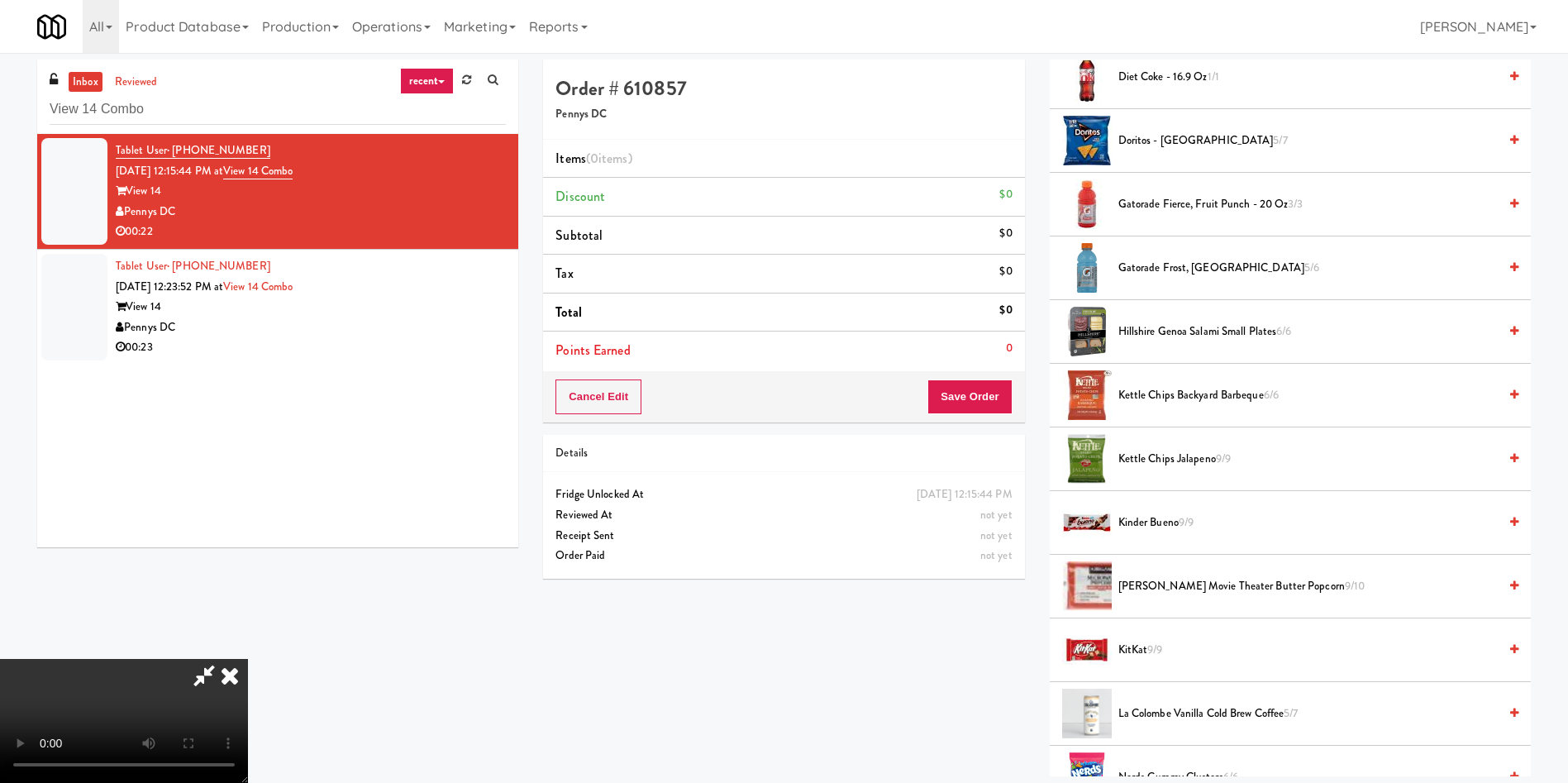
scroll to position [620, 0]
click at [1138, 202] on span "Gatorade Fierce, Fruit Punch - 20 oz 3/3" at bounding box center [1308, 203] width 380 height 20
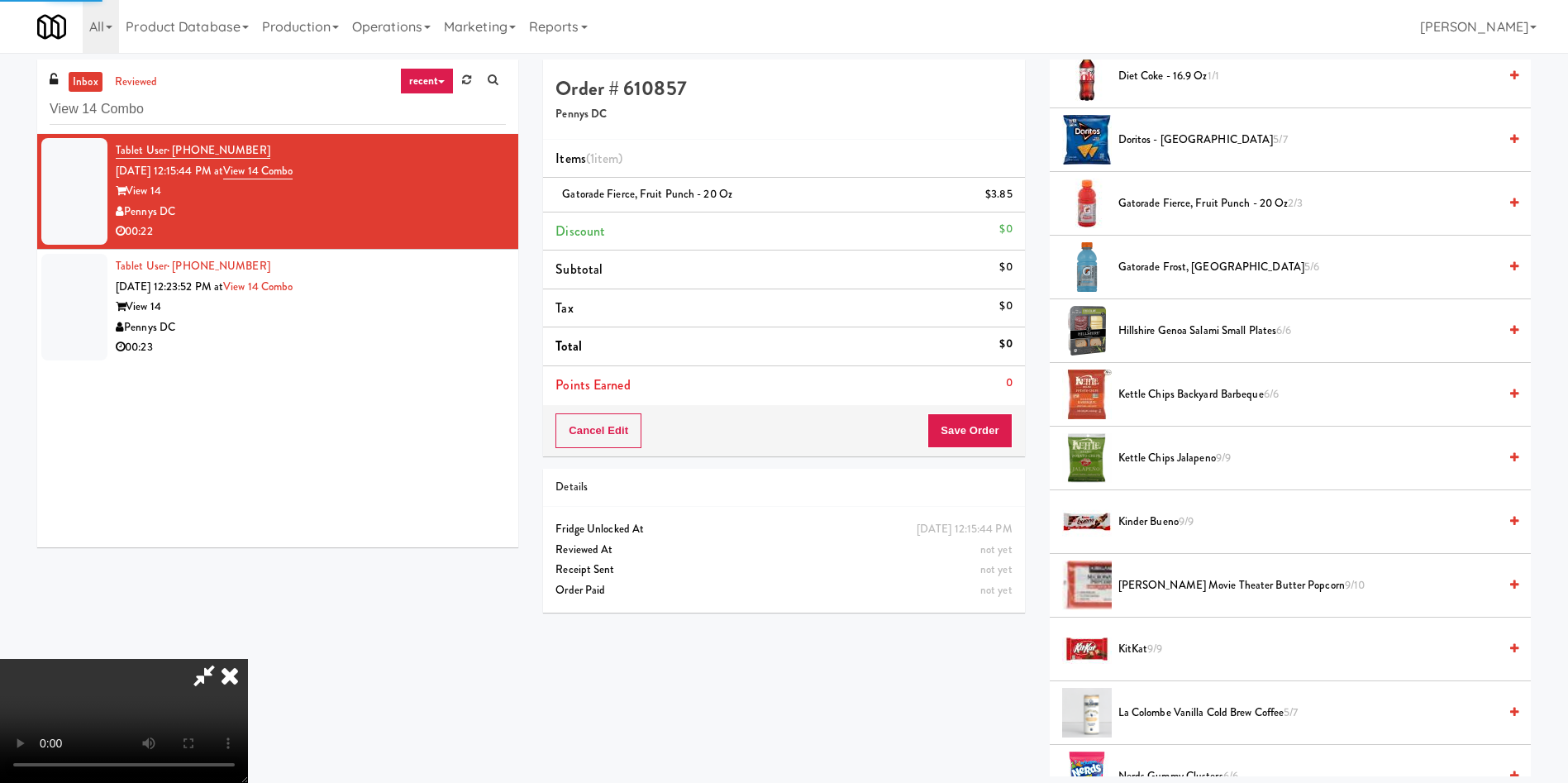
scroll to position [0, 0]
click at [248, 659] on video at bounding box center [124, 721] width 248 height 124
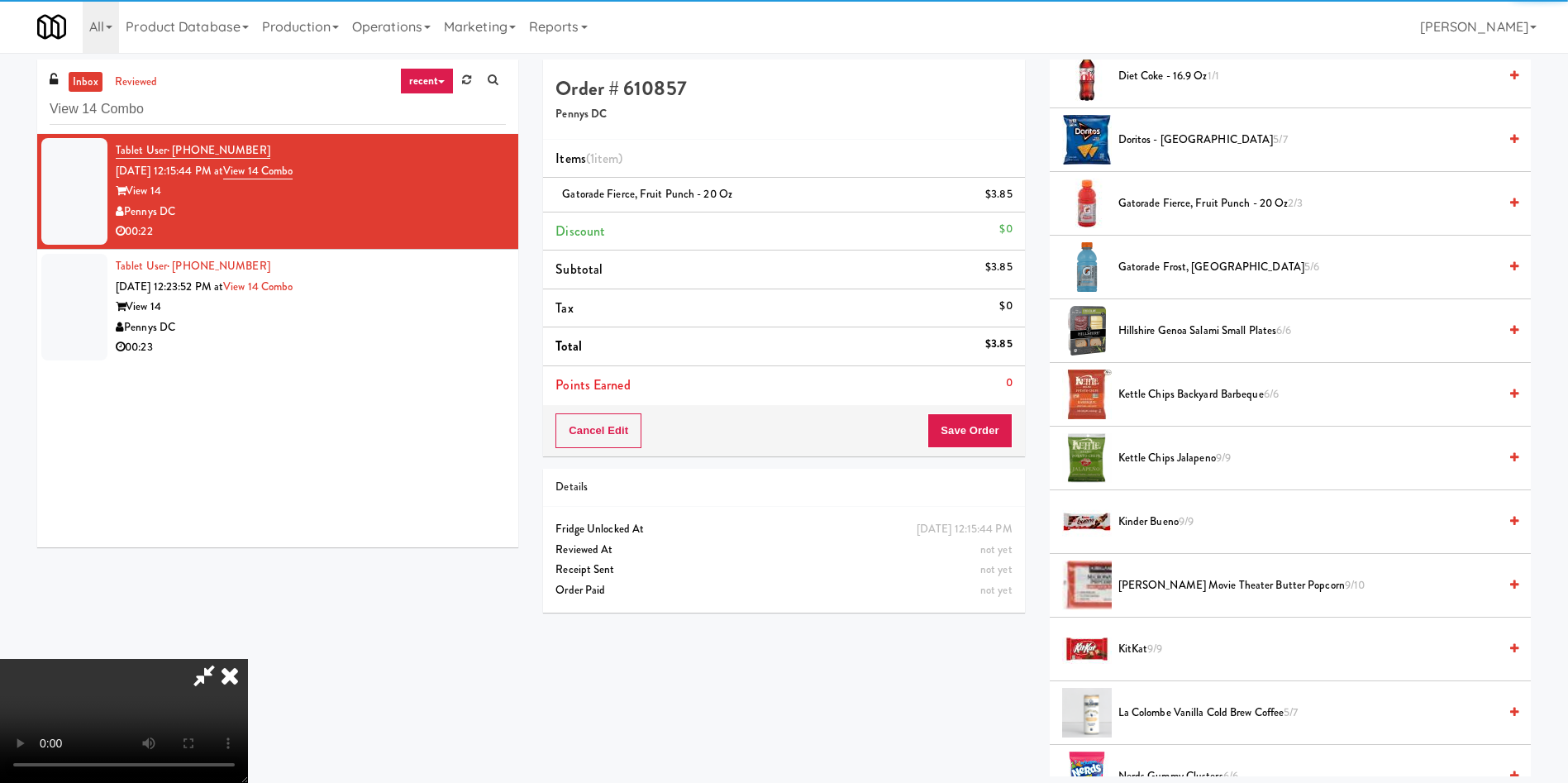
click at [1158, 510] on li "Kinder Bueno 9/9" at bounding box center [1291, 522] width 481 height 64
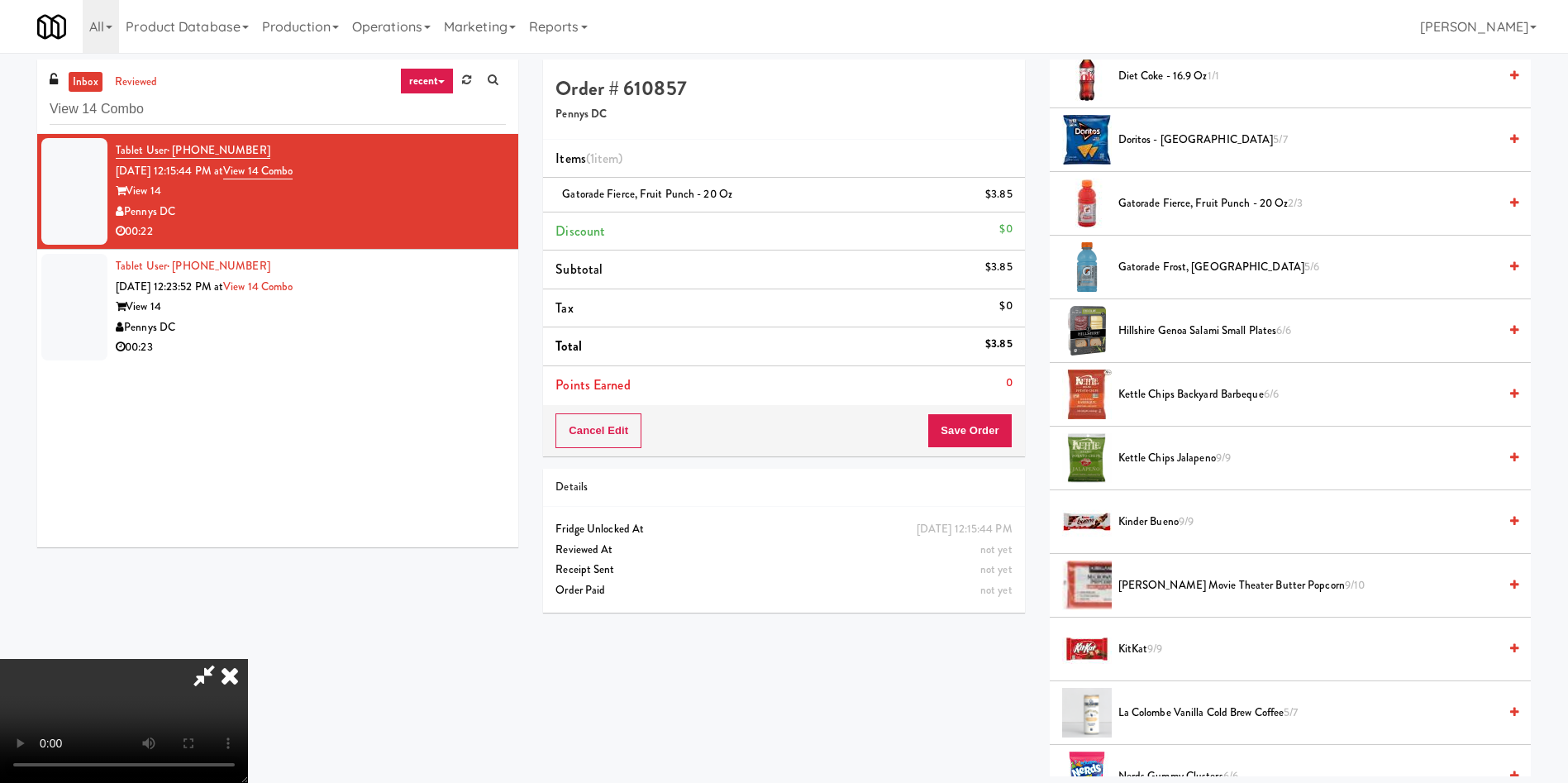
click at [1153, 529] on span "Kinder Bueno 9/9" at bounding box center [1308, 521] width 380 height 20
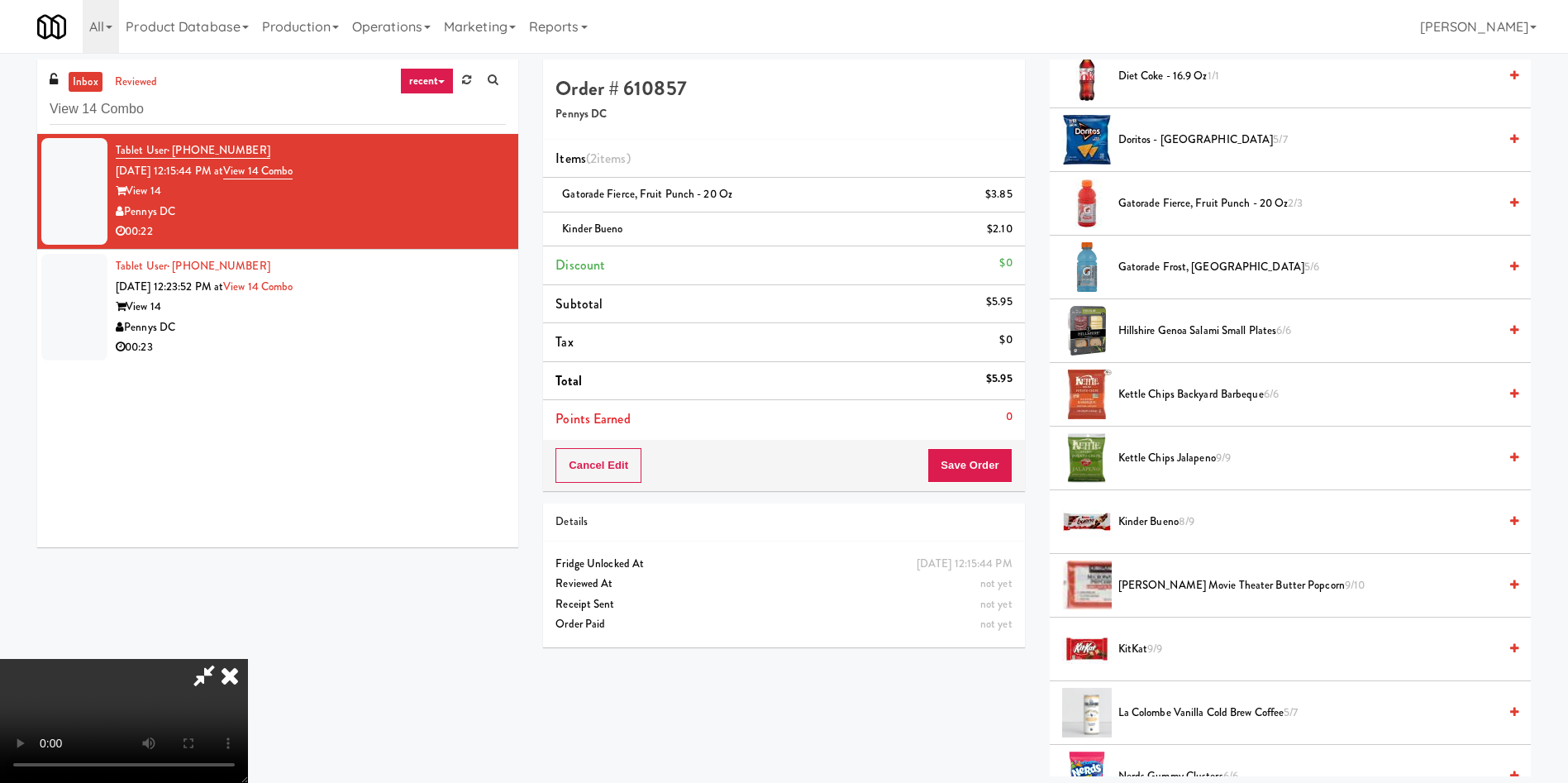
click at [248, 659] on video at bounding box center [124, 721] width 248 height 124
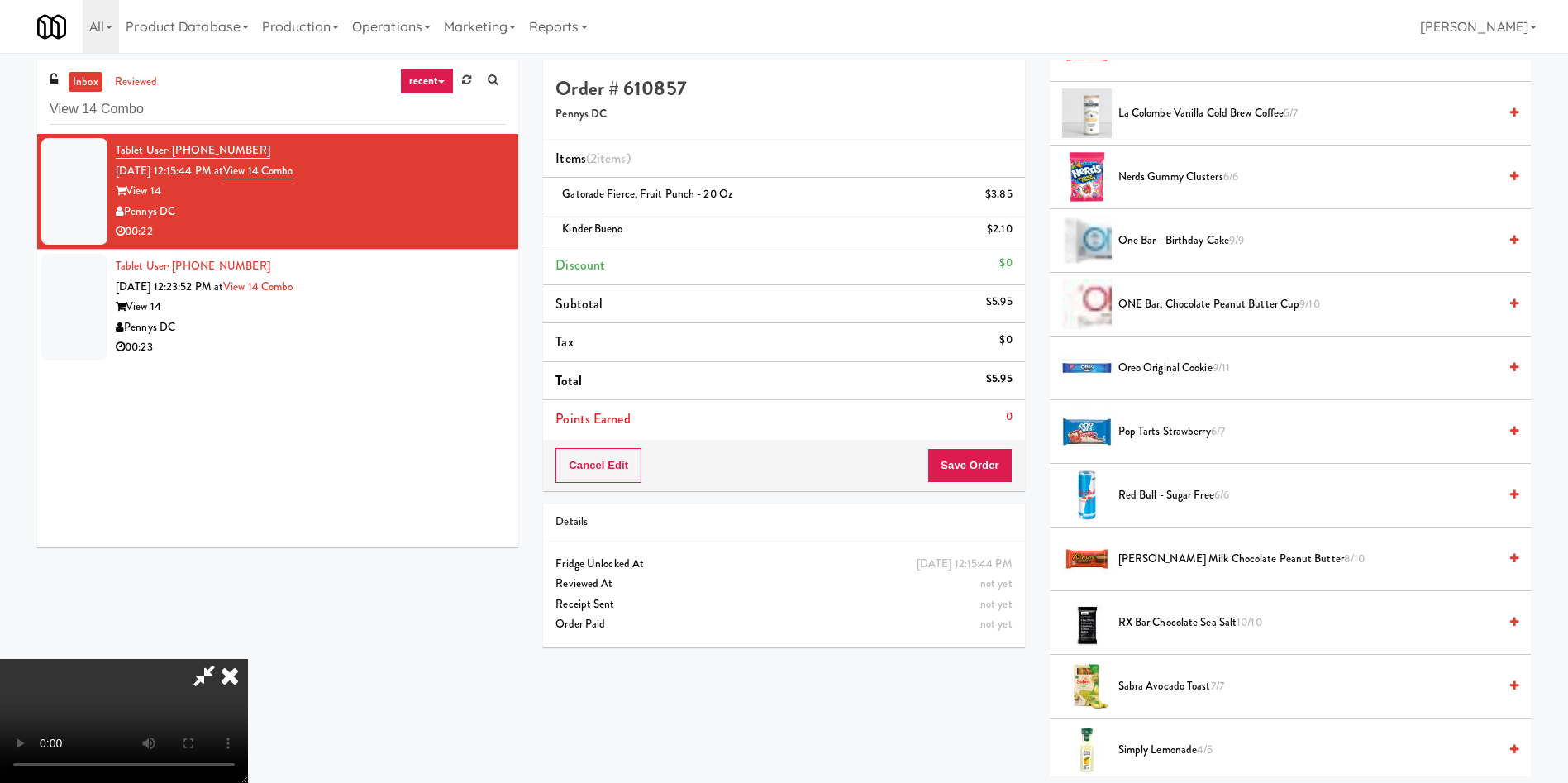
scroll to position [1364, 0]
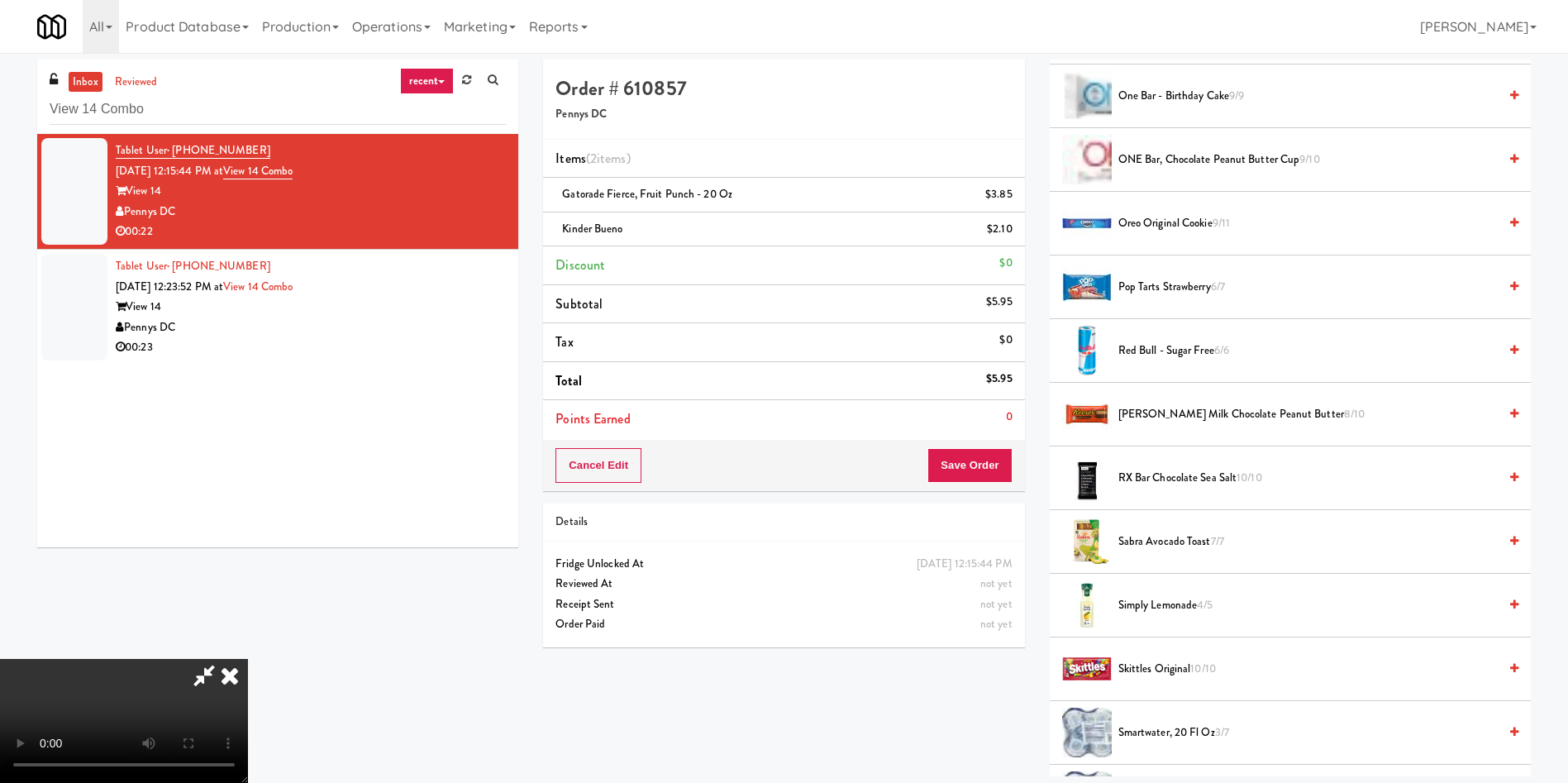
click at [1158, 294] on span "Pop Tarts Strawberry 6/7" at bounding box center [1308, 287] width 380 height 20
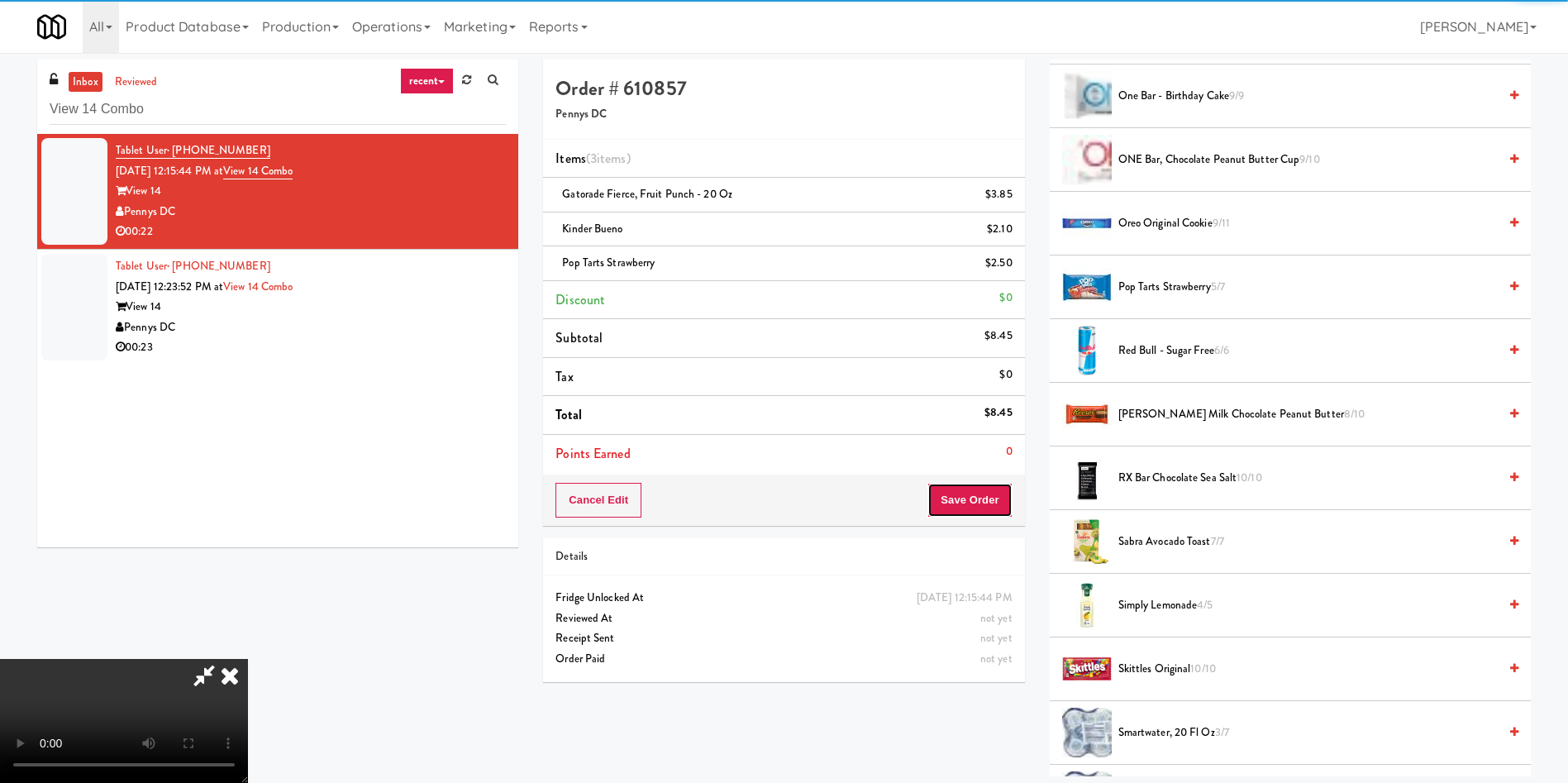
click at [971, 514] on button "Save Order" at bounding box center [969, 500] width 84 height 35
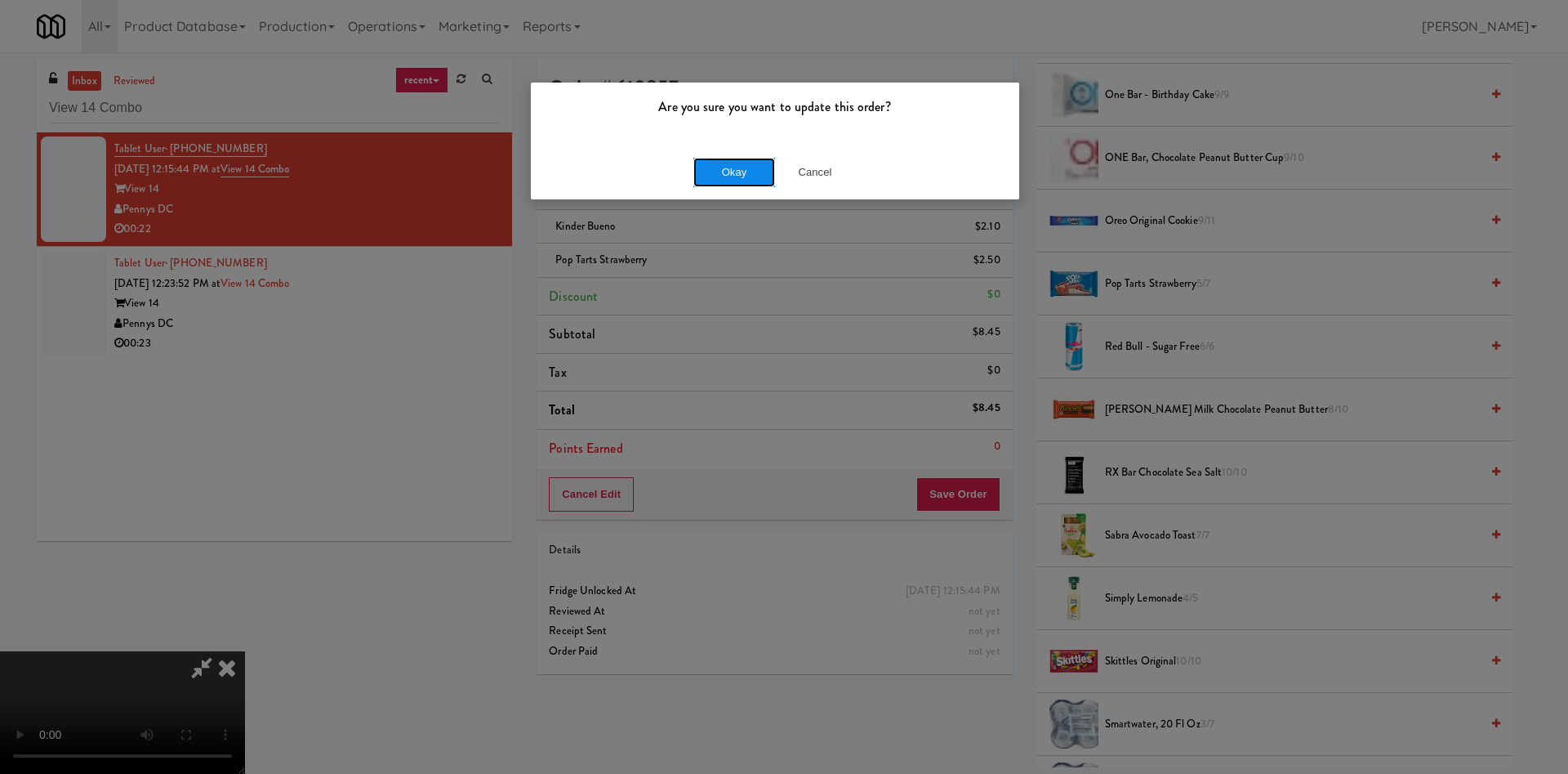
drag, startPoint x: 725, startPoint y: 173, endPoint x: 725, endPoint y: 183, distance: 10.0
click at [725, 176] on button "Okay" at bounding box center [733, 172] width 81 height 30
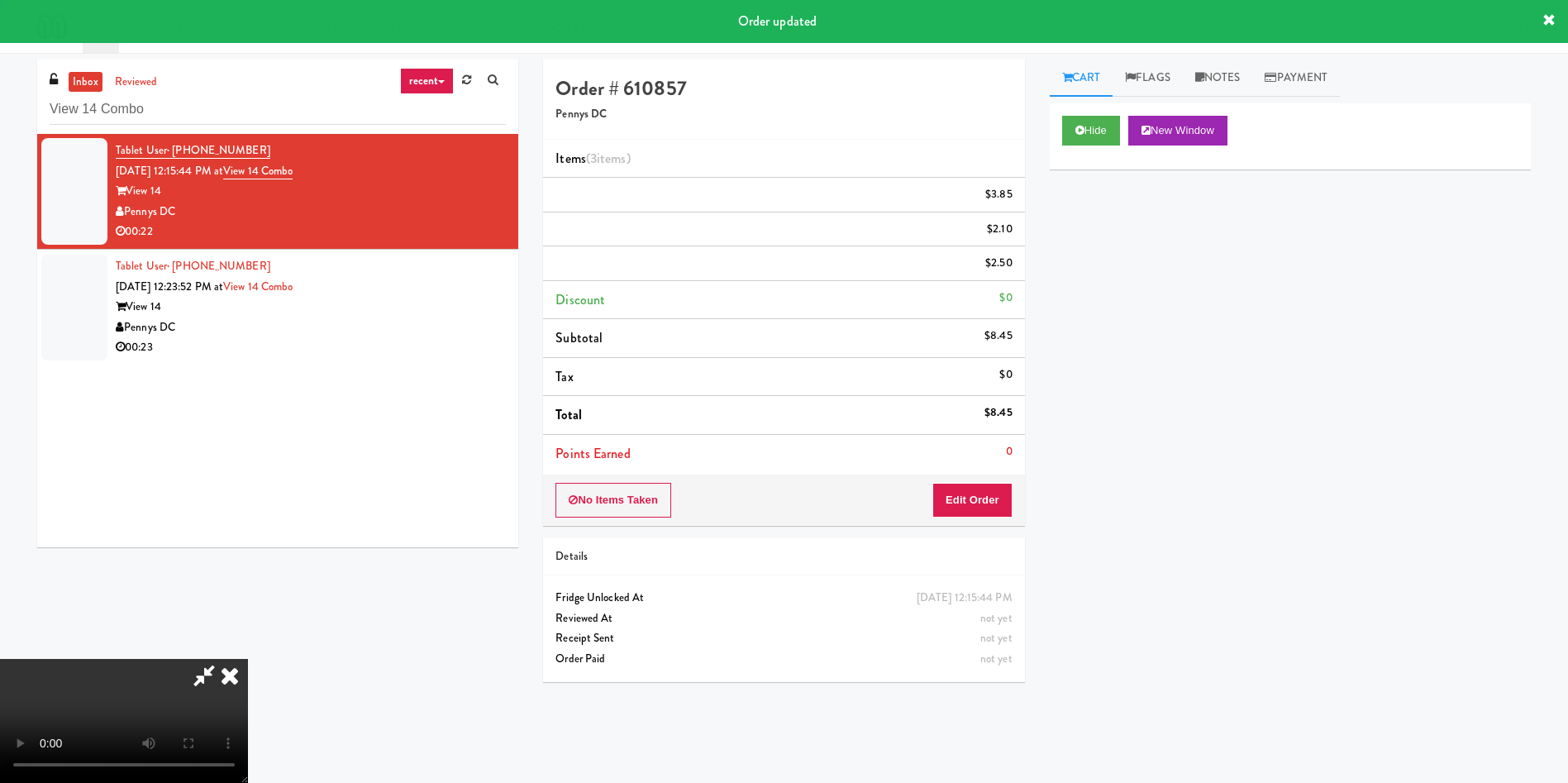
scroll to position [0, 0]
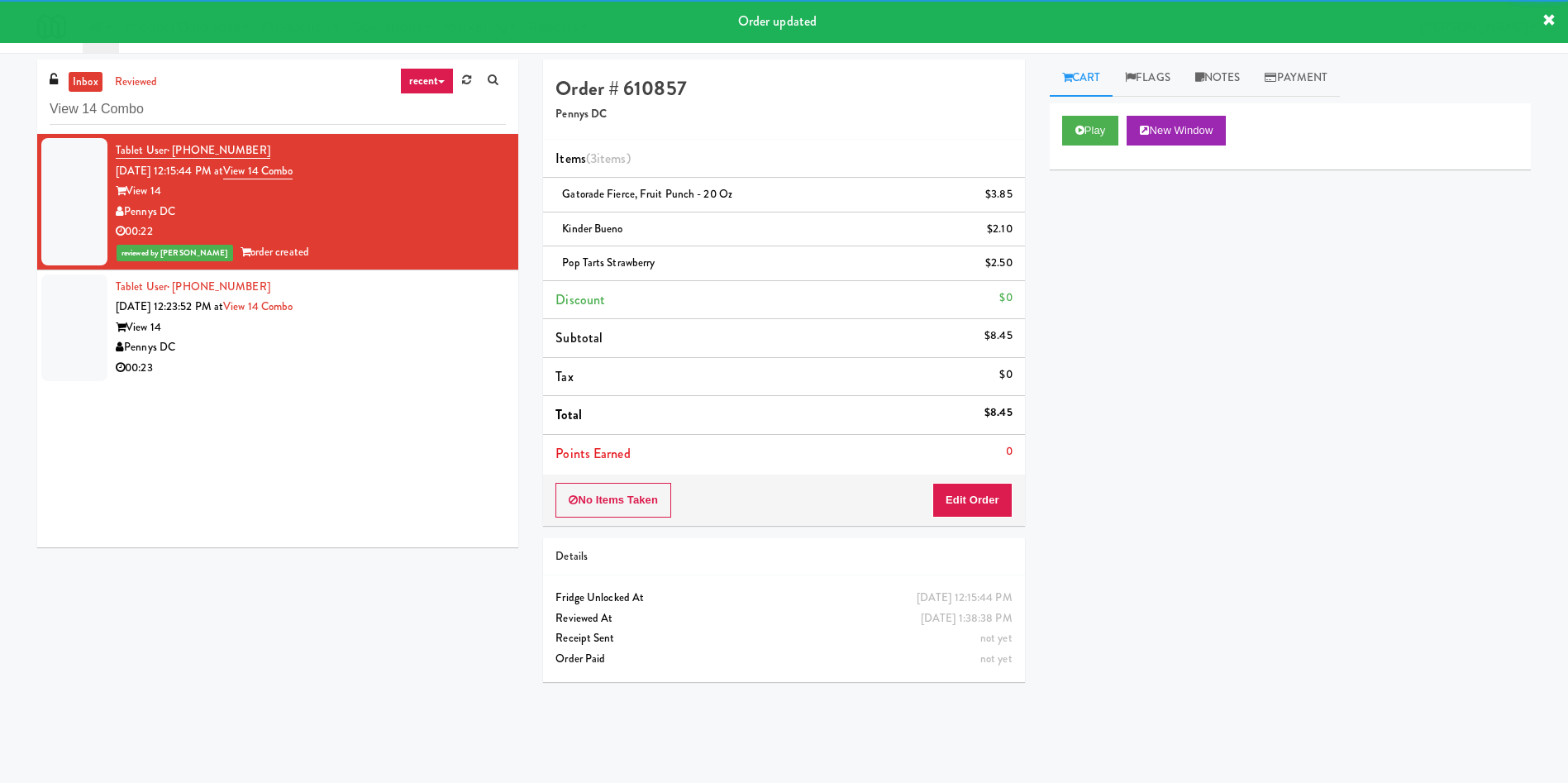
click at [94, 300] on div at bounding box center [74, 327] width 66 height 107
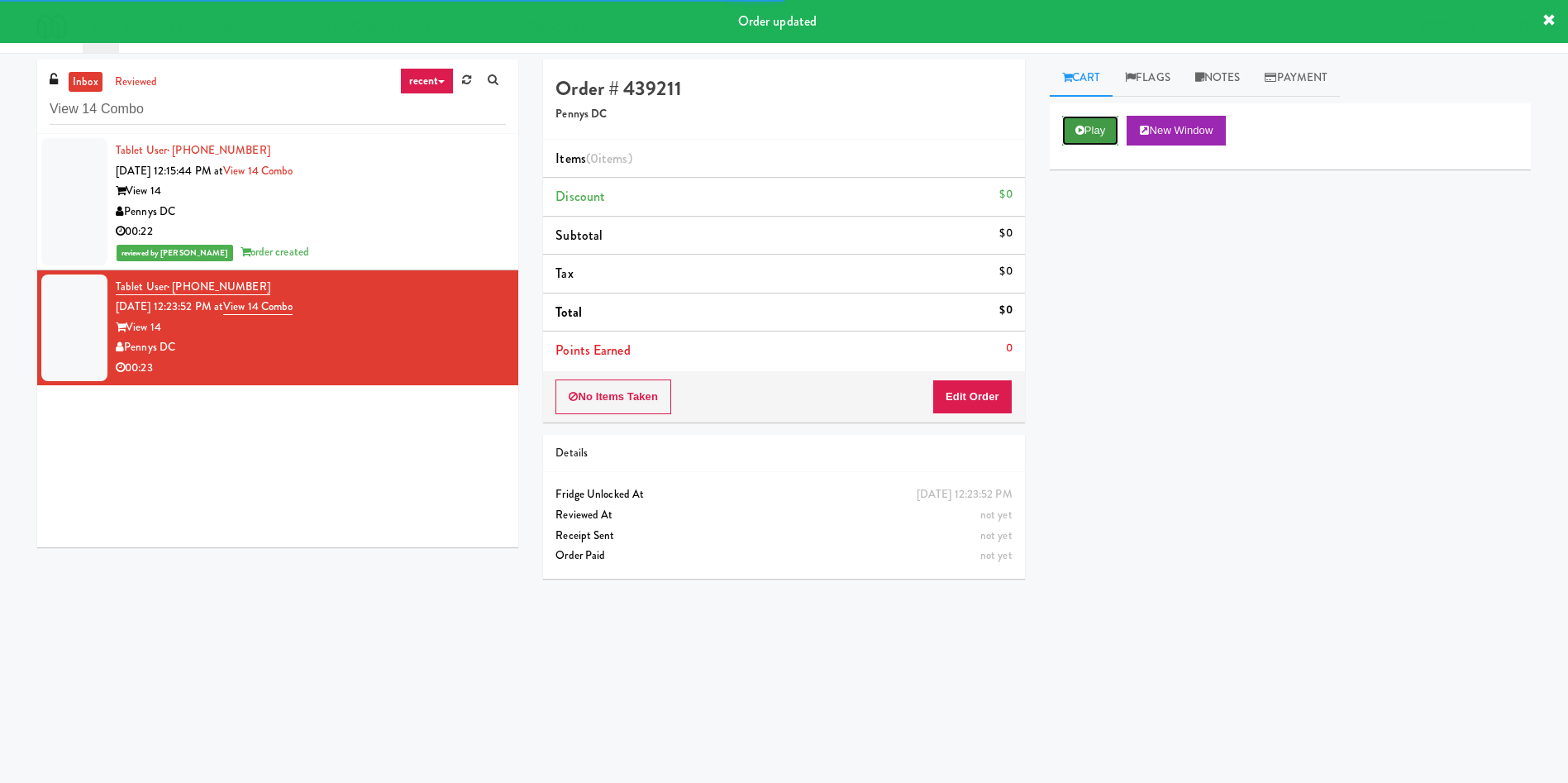
click at [1101, 118] on button "Play" at bounding box center [1091, 131] width 57 height 30
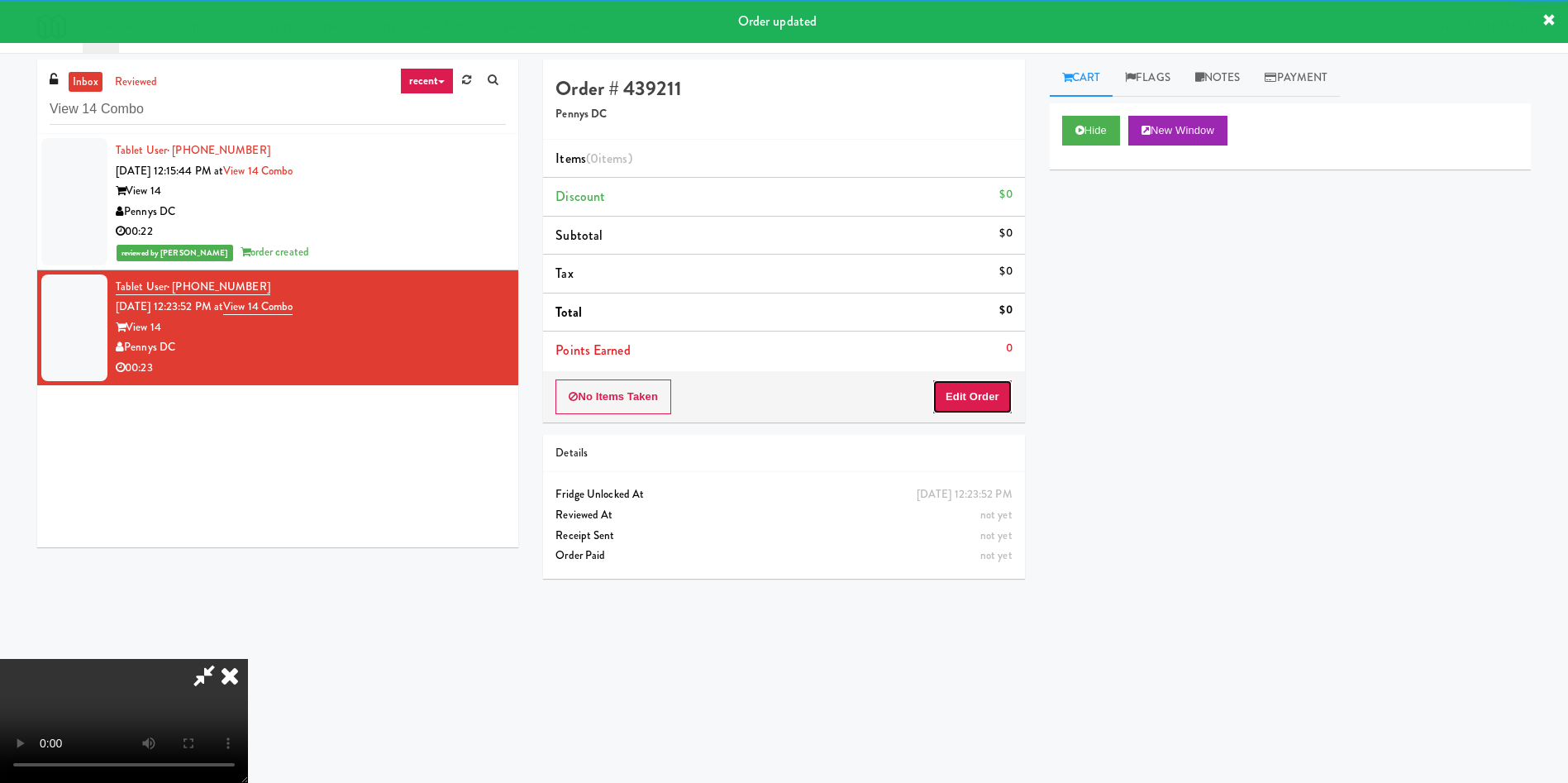
drag, startPoint x: 975, startPoint y: 393, endPoint x: 476, endPoint y: 88, distance: 584.8
click at [975, 393] on button "Edit Order" at bounding box center [972, 396] width 81 height 35
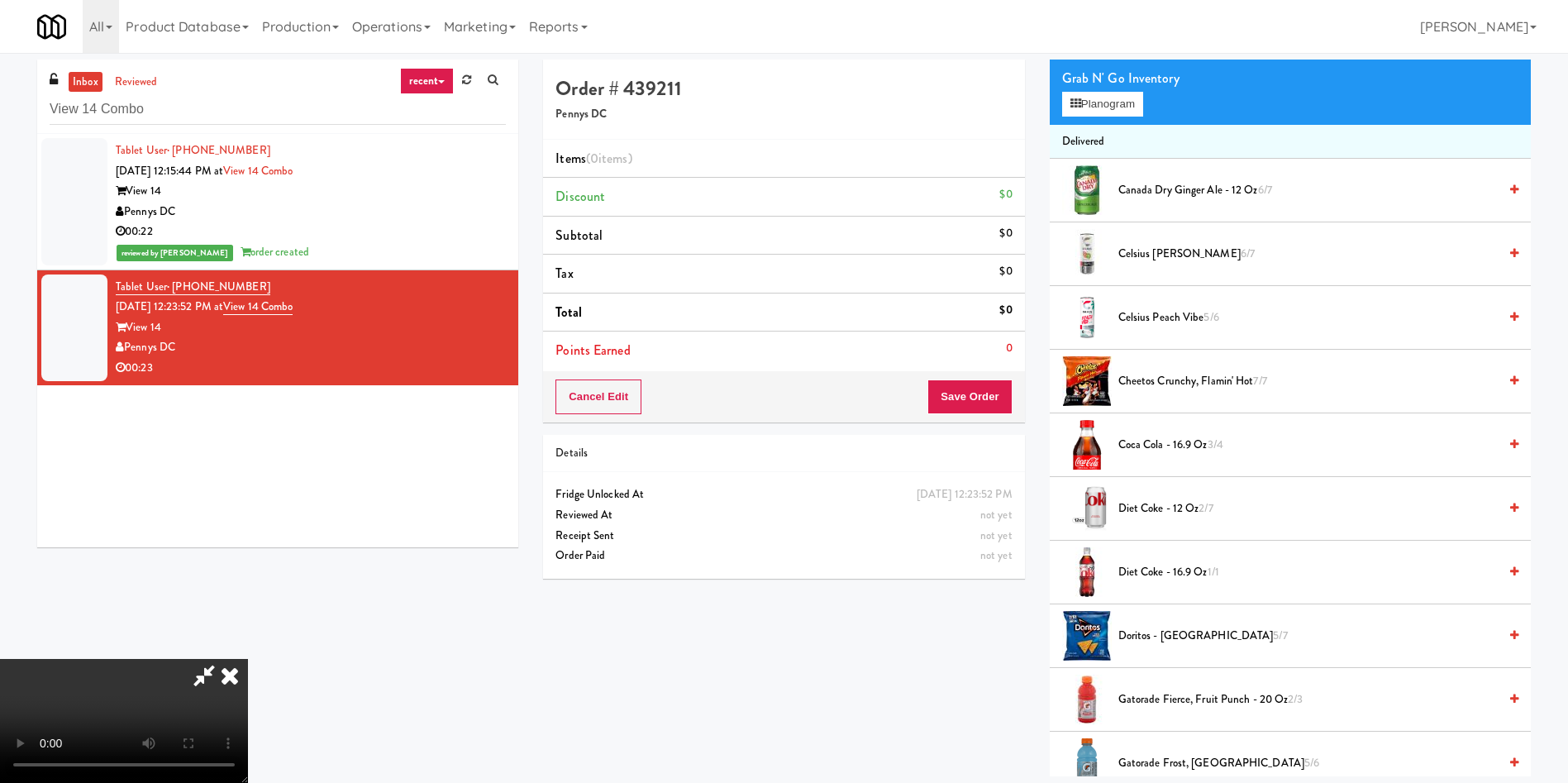
scroll to position [243, 0]
click at [1124, 111] on button "Planogram" at bounding box center [1103, 104] width 81 height 25
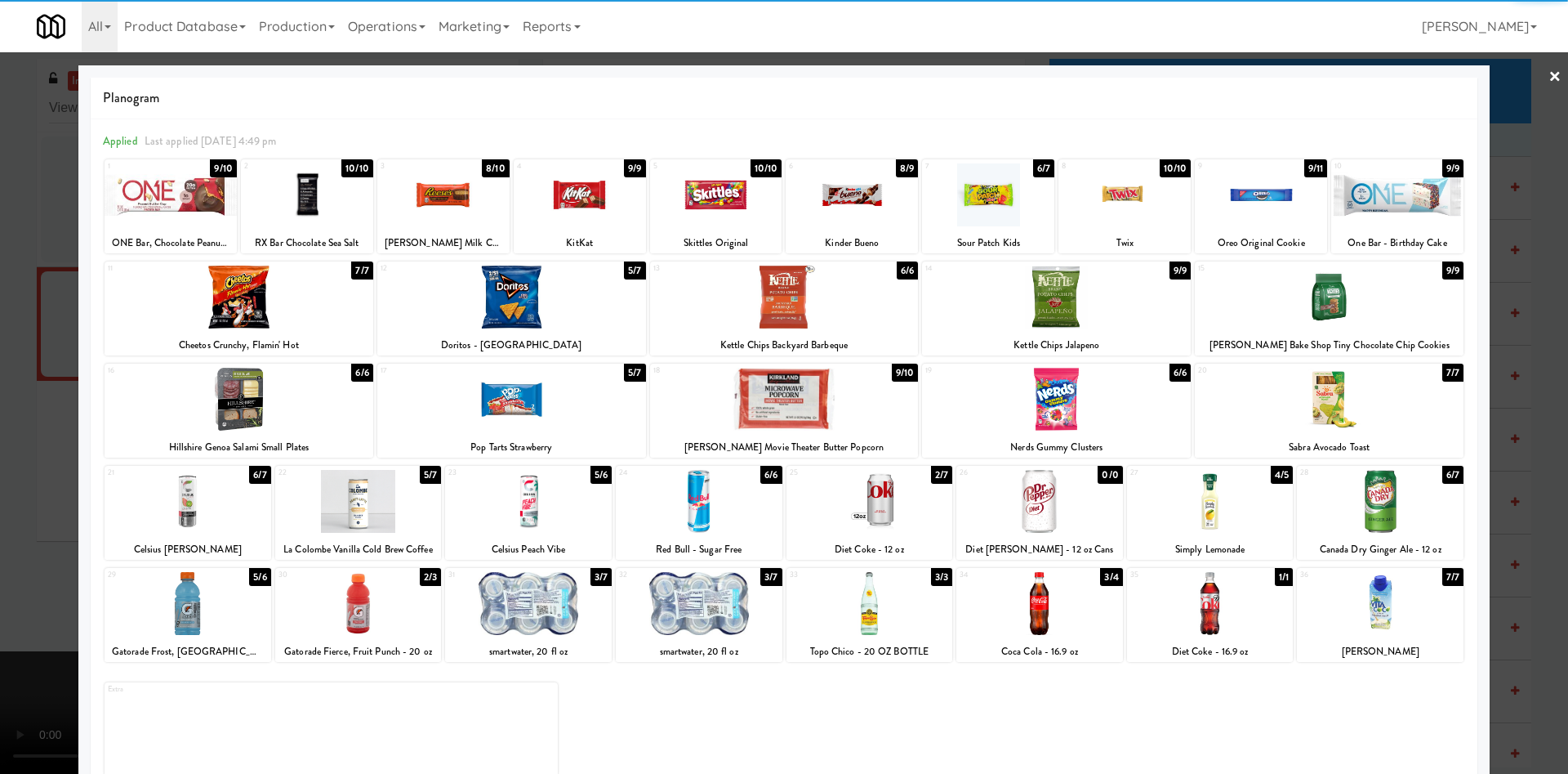
click at [246, 505] on div at bounding box center [188, 501] width 167 height 63
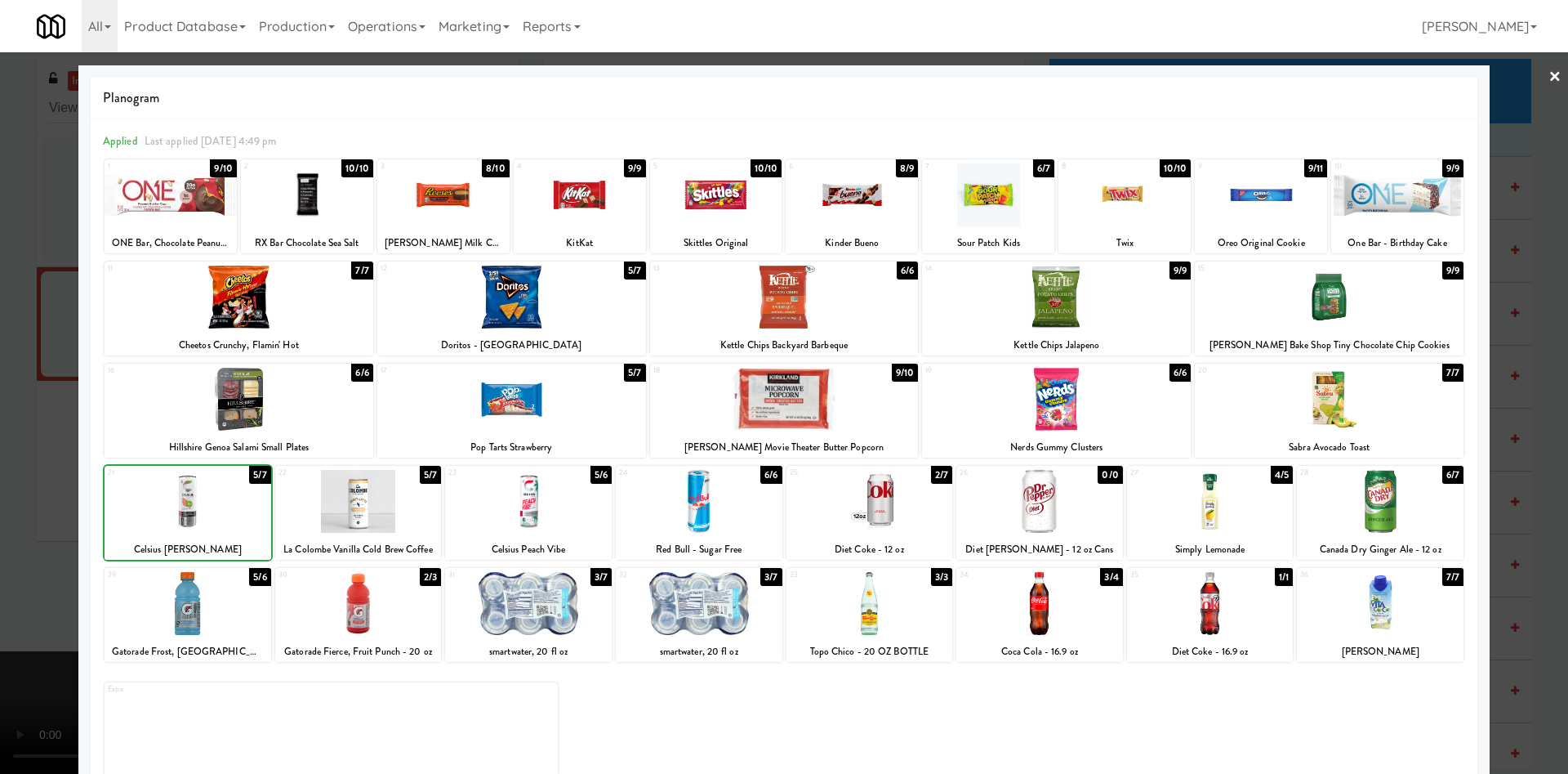
click at [367, 505] on div at bounding box center [358, 501] width 167 height 63
click at [70, 348] on div at bounding box center [784, 387] width 1568 height 774
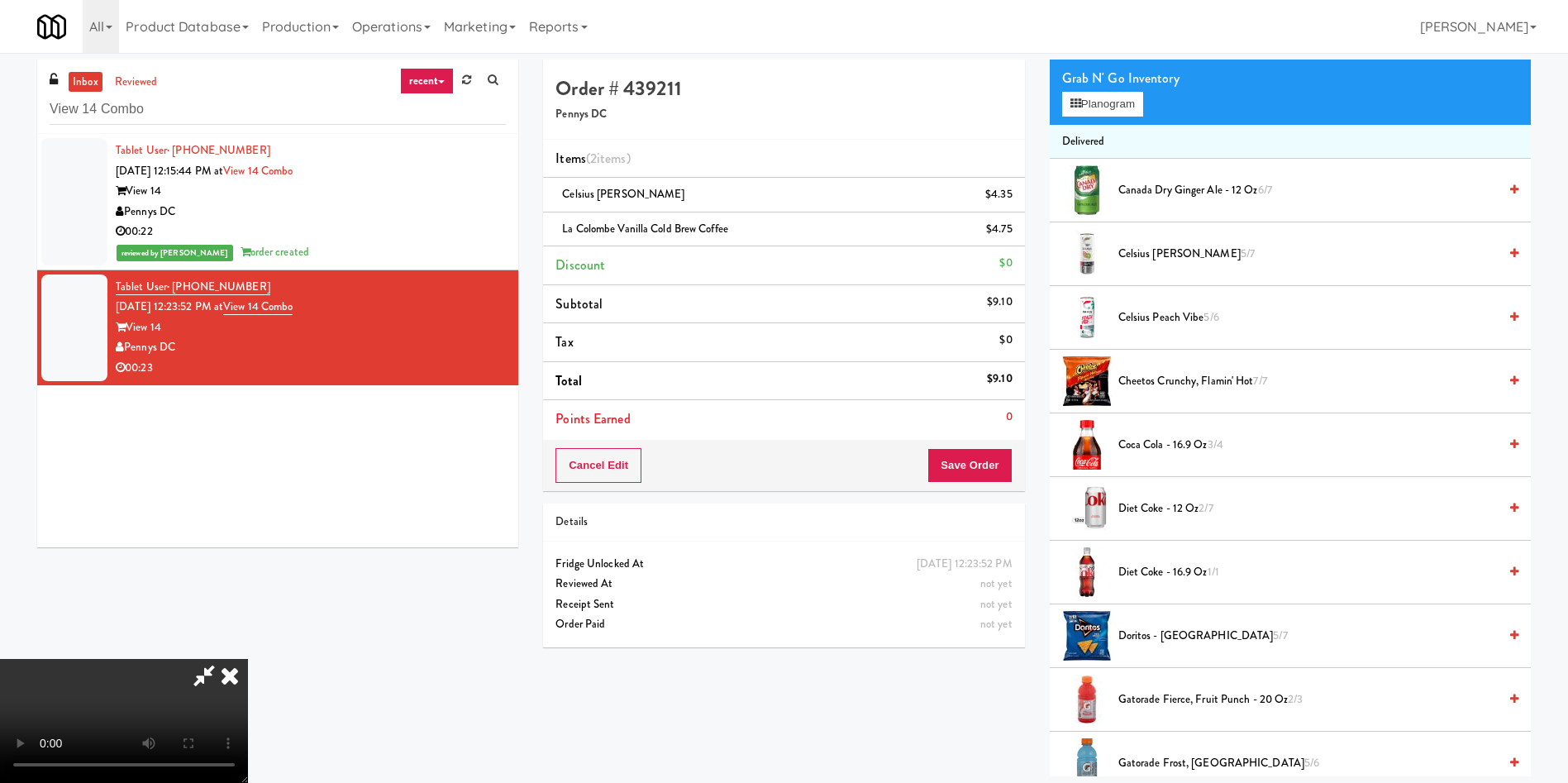
scroll to position [119, 0]
click at [248, 659] on video at bounding box center [124, 721] width 248 height 124
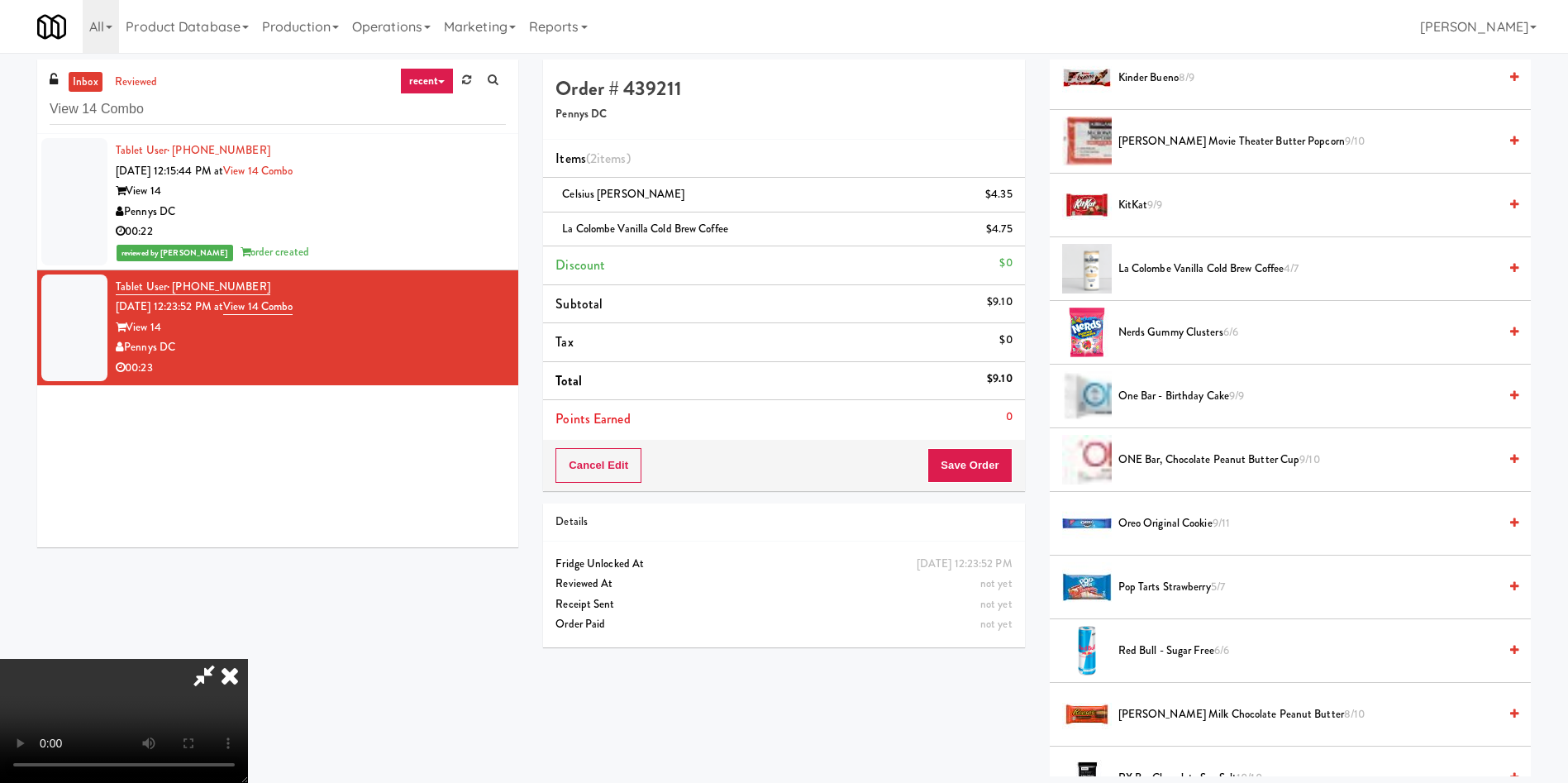
scroll to position [1116, 0]
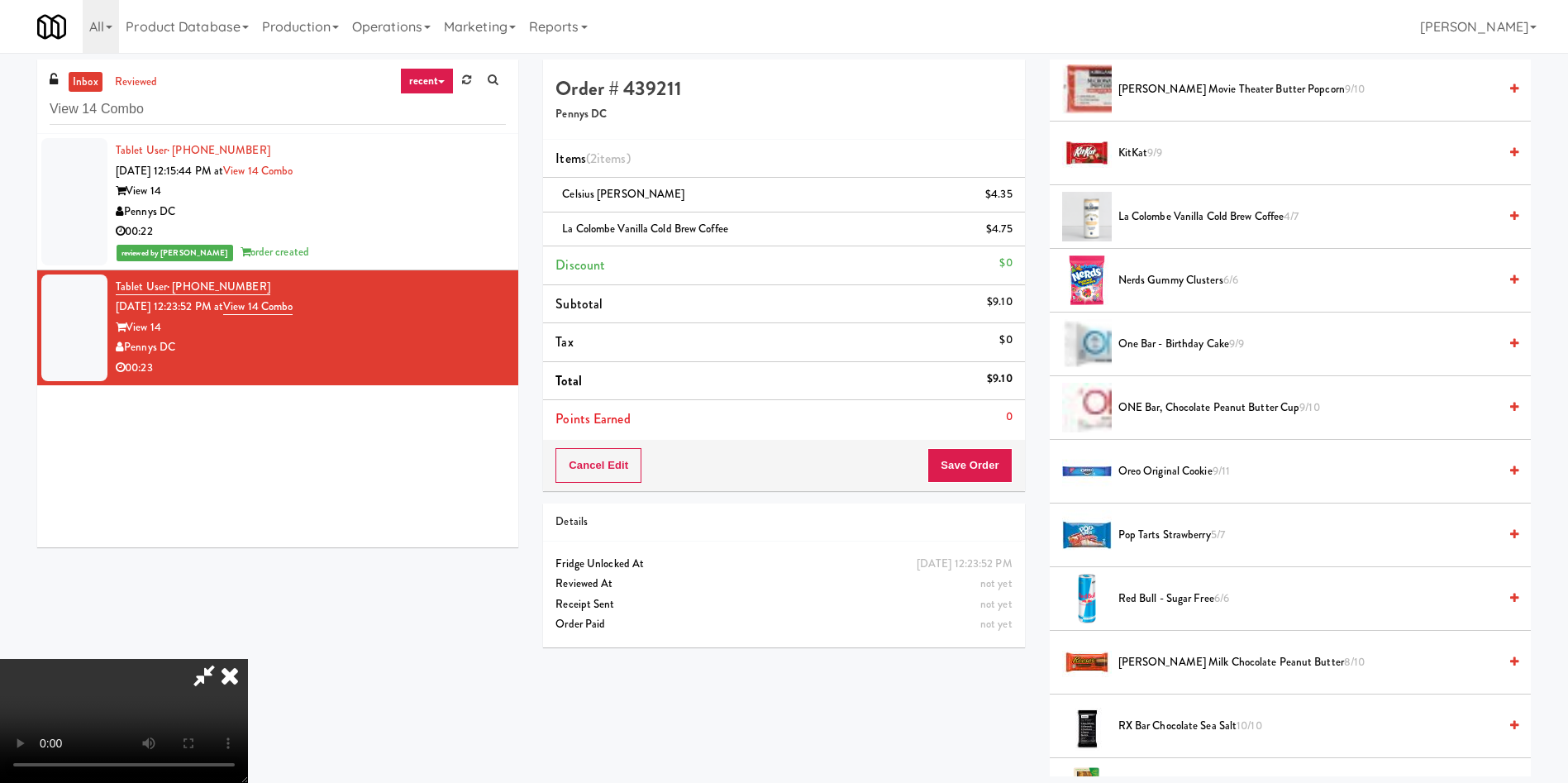
click at [1192, 530] on span "Pop Tarts Strawberry 5/7" at bounding box center [1308, 534] width 380 height 20
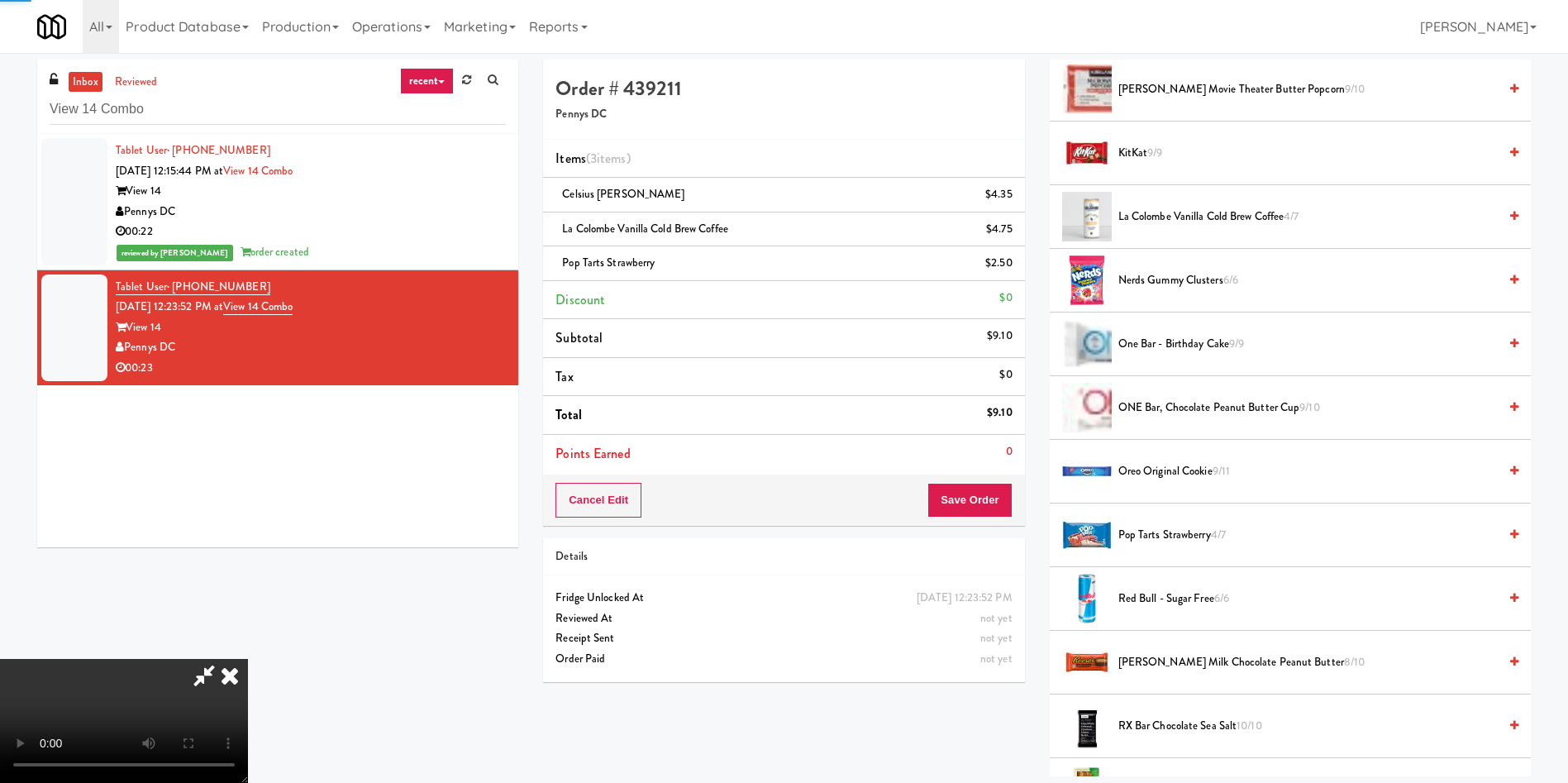
click at [248, 659] on video at bounding box center [124, 721] width 248 height 124
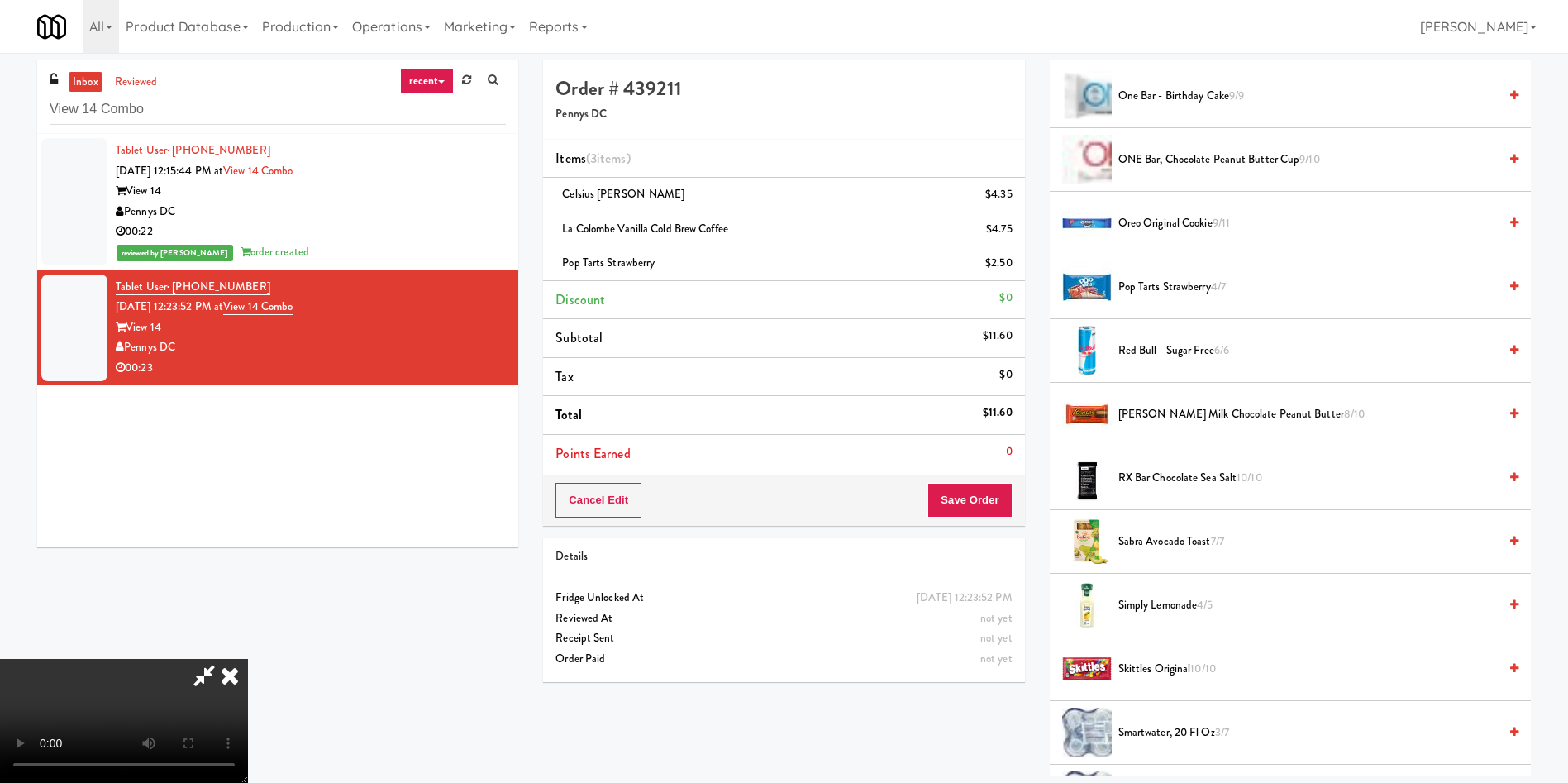
scroll to position [0, 0]
click at [1010, 496] on button "Save Order" at bounding box center [969, 500] width 84 height 35
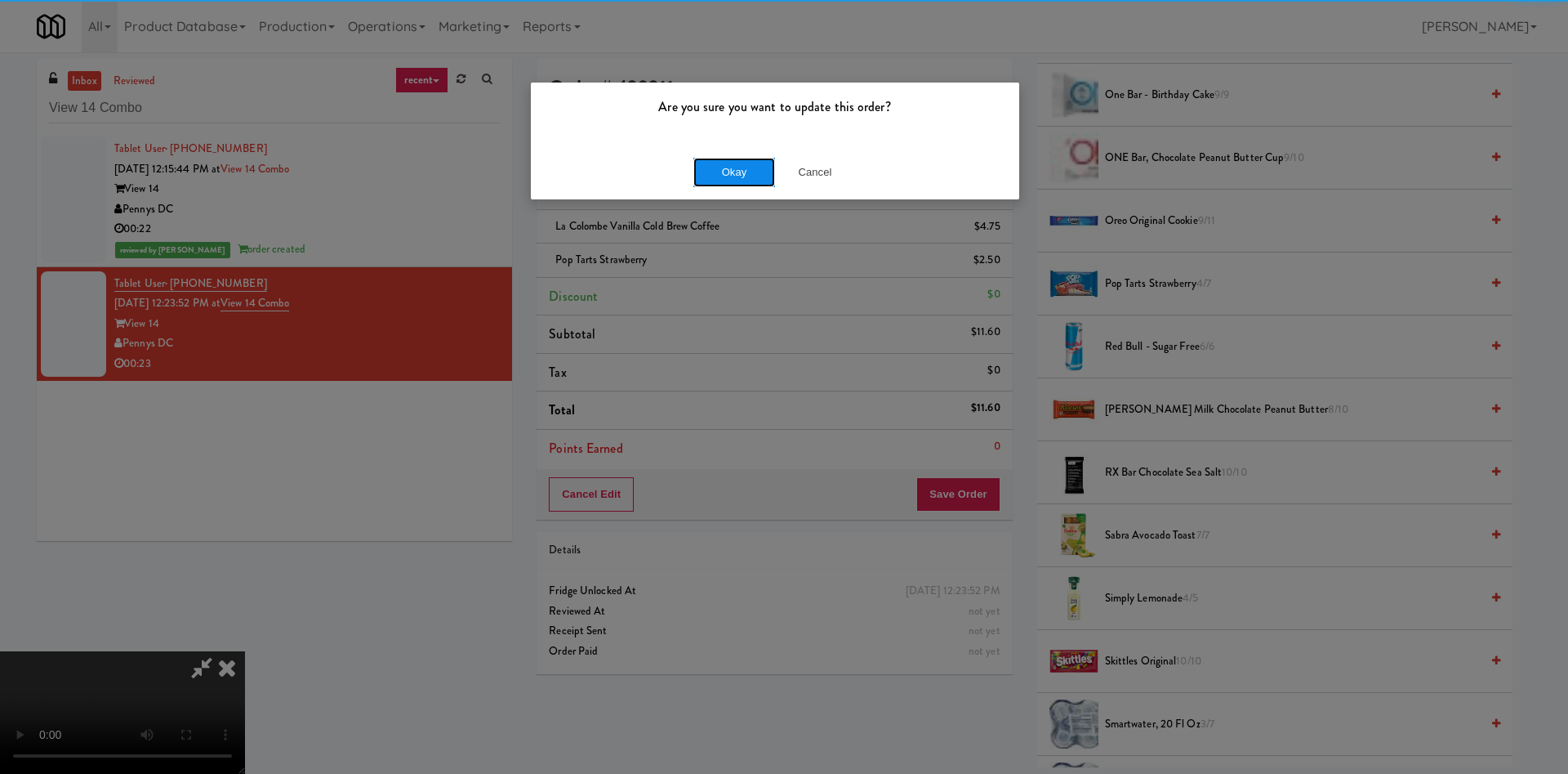
click at [731, 157] on button "Okay" at bounding box center [733, 172] width 81 height 30
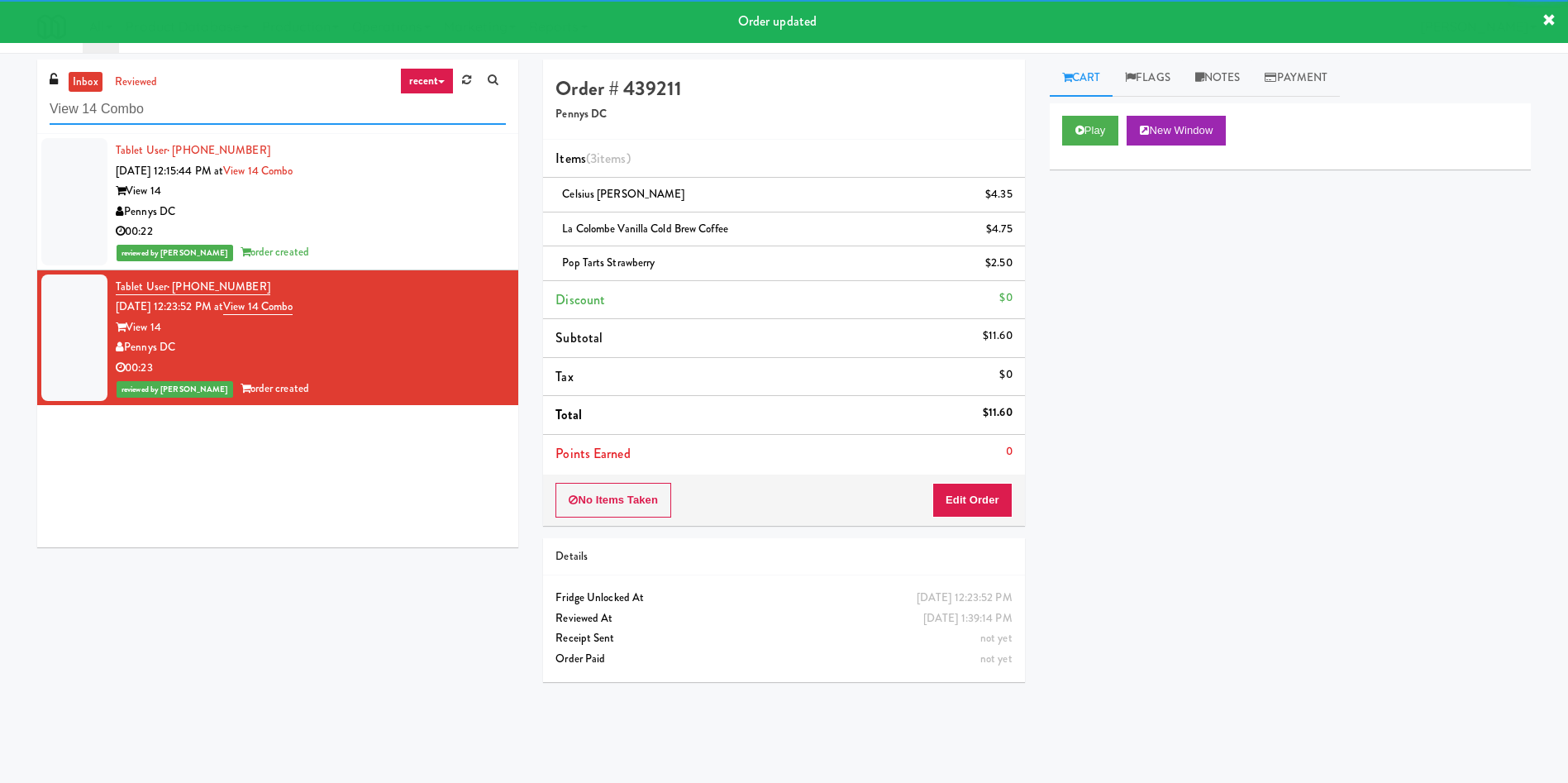
drag, startPoint x: 223, startPoint y: 104, endPoint x: 0, endPoint y: 102, distance: 223.0
click at [0, 102] on div "inbox reviewed recent all unclear take inventory issue suspicious failed recent…" at bounding box center [784, 391] width 1568 height 664
paste input "Parkway Lofts - Food and Snacks Cooler - Middle"
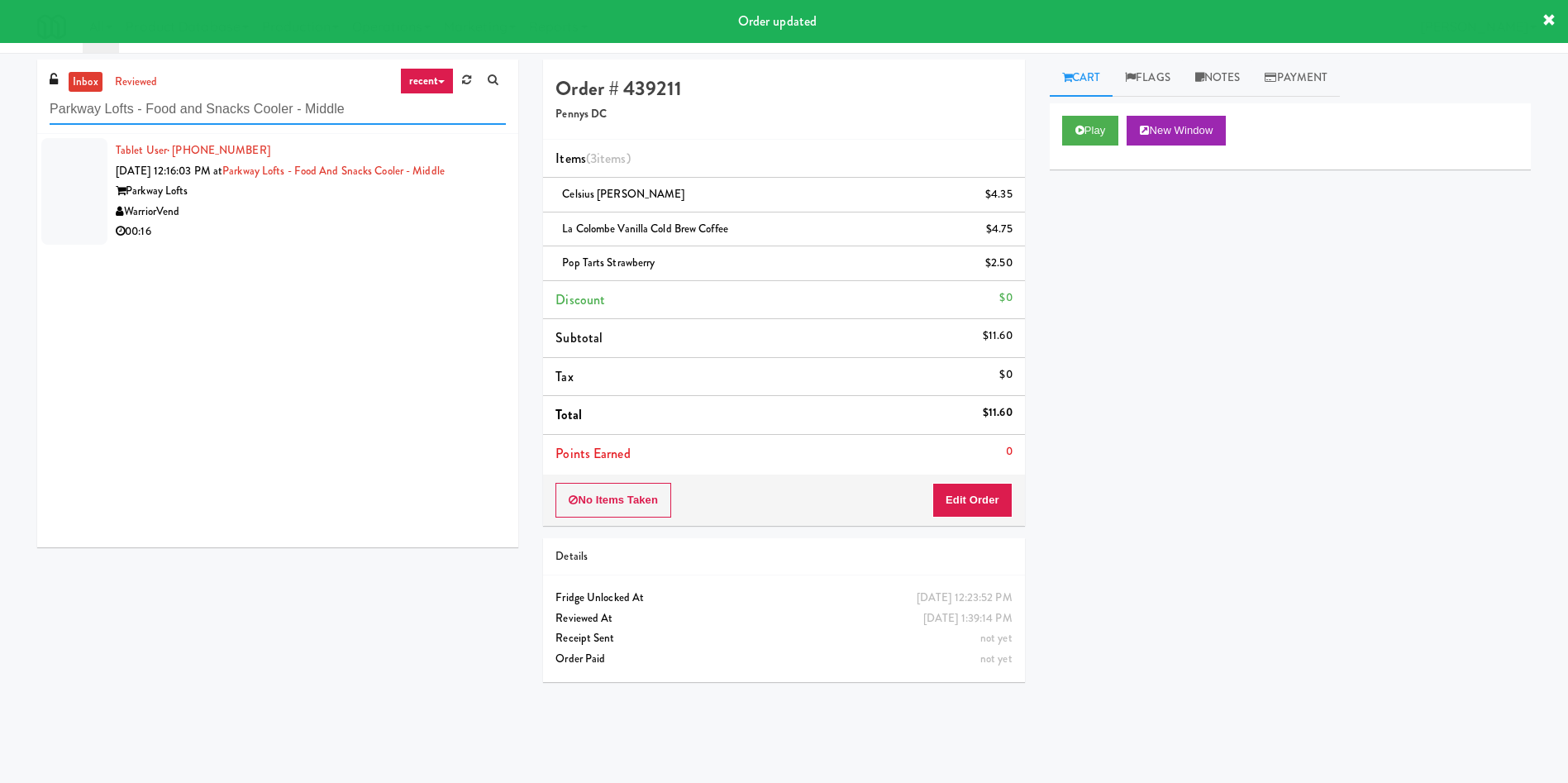
type input "Parkway Lofts - Food and Snacks Cooler - Middle"
drag, startPoint x: 96, startPoint y: 157, endPoint x: 267, endPoint y: 174, distance: 171.8
click at [108, 158] on li "Tablet User · (301) 693-4636 [DATE] 12:16:03 PM at [GEOGRAPHIC_DATA] - Food and…" at bounding box center [278, 191] width 481 height 115
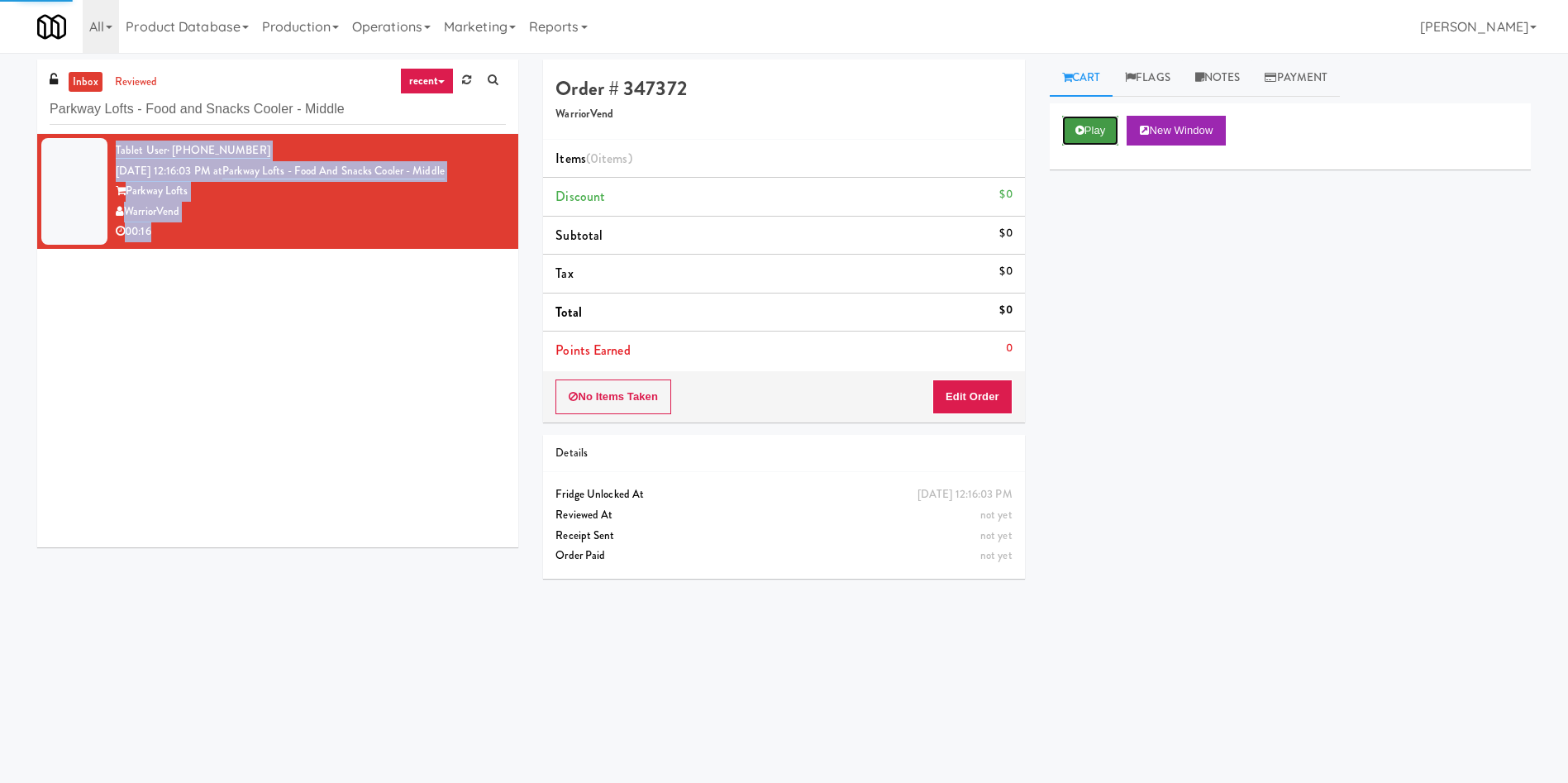
click at [1098, 126] on button "Play" at bounding box center [1091, 131] width 57 height 30
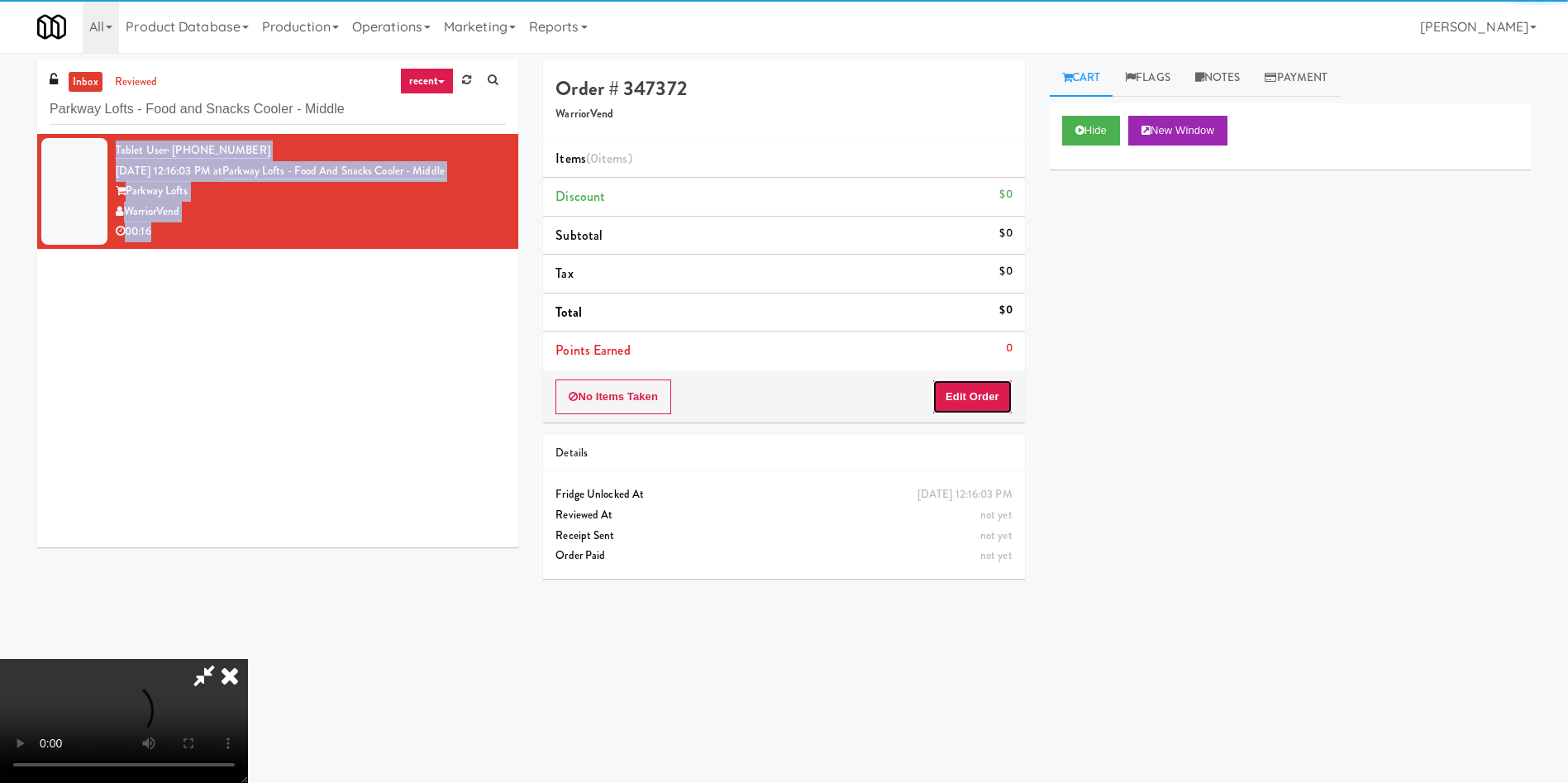
click at [978, 380] on button "Edit Order" at bounding box center [972, 396] width 81 height 35
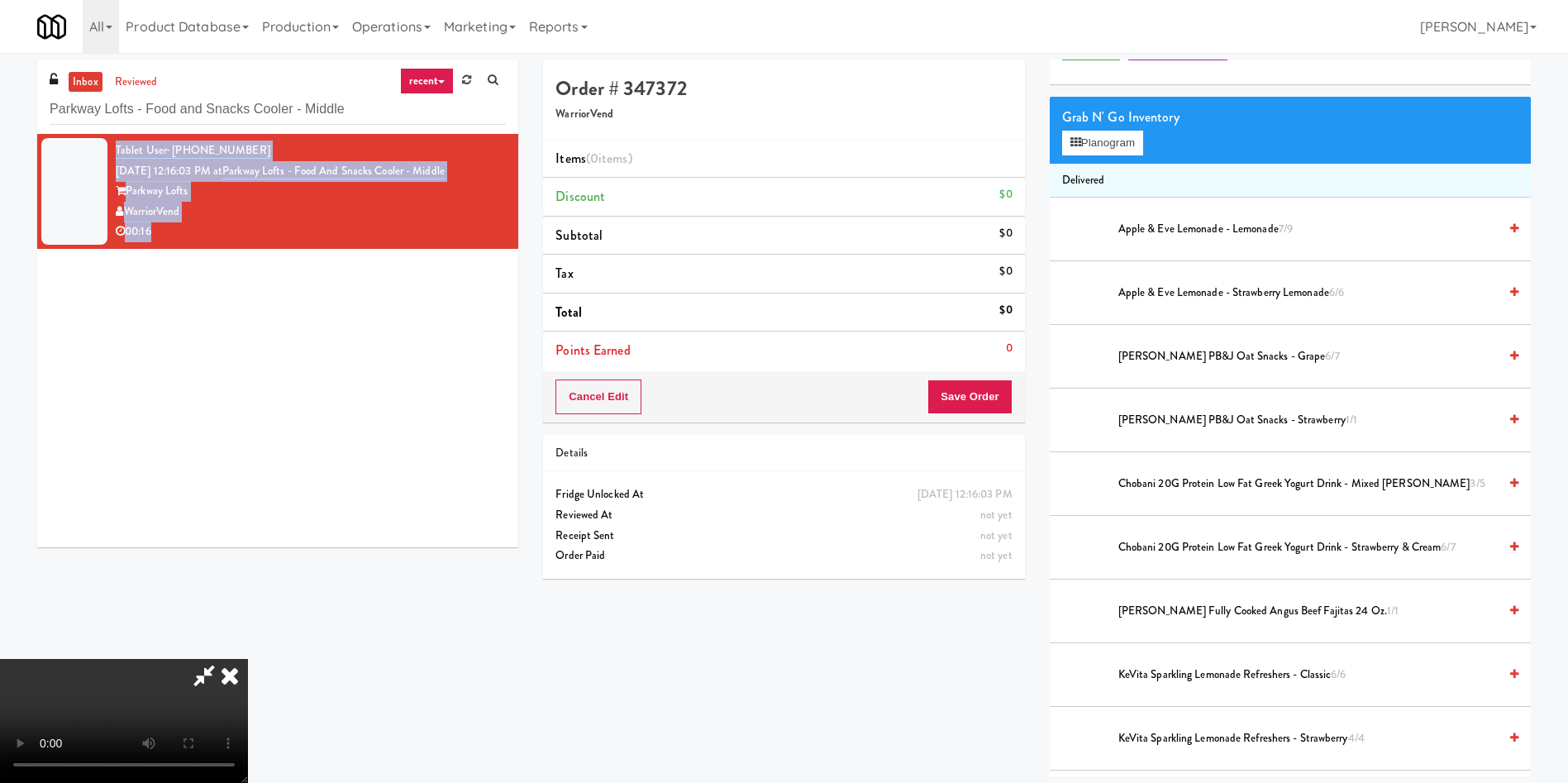
scroll to position [124, 0]
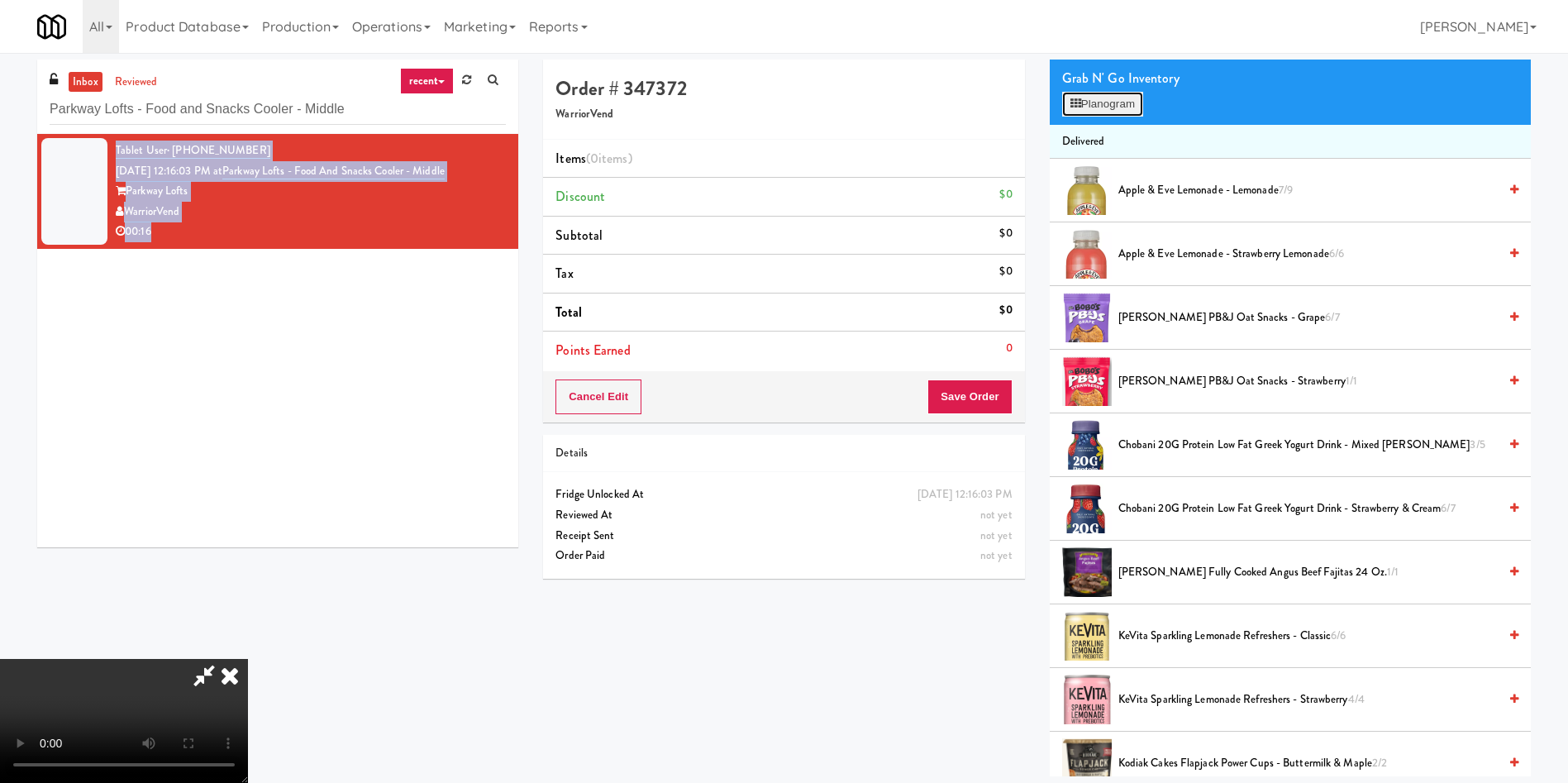
click at [1130, 95] on button "Planogram" at bounding box center [1103, 104] width 81 height 25
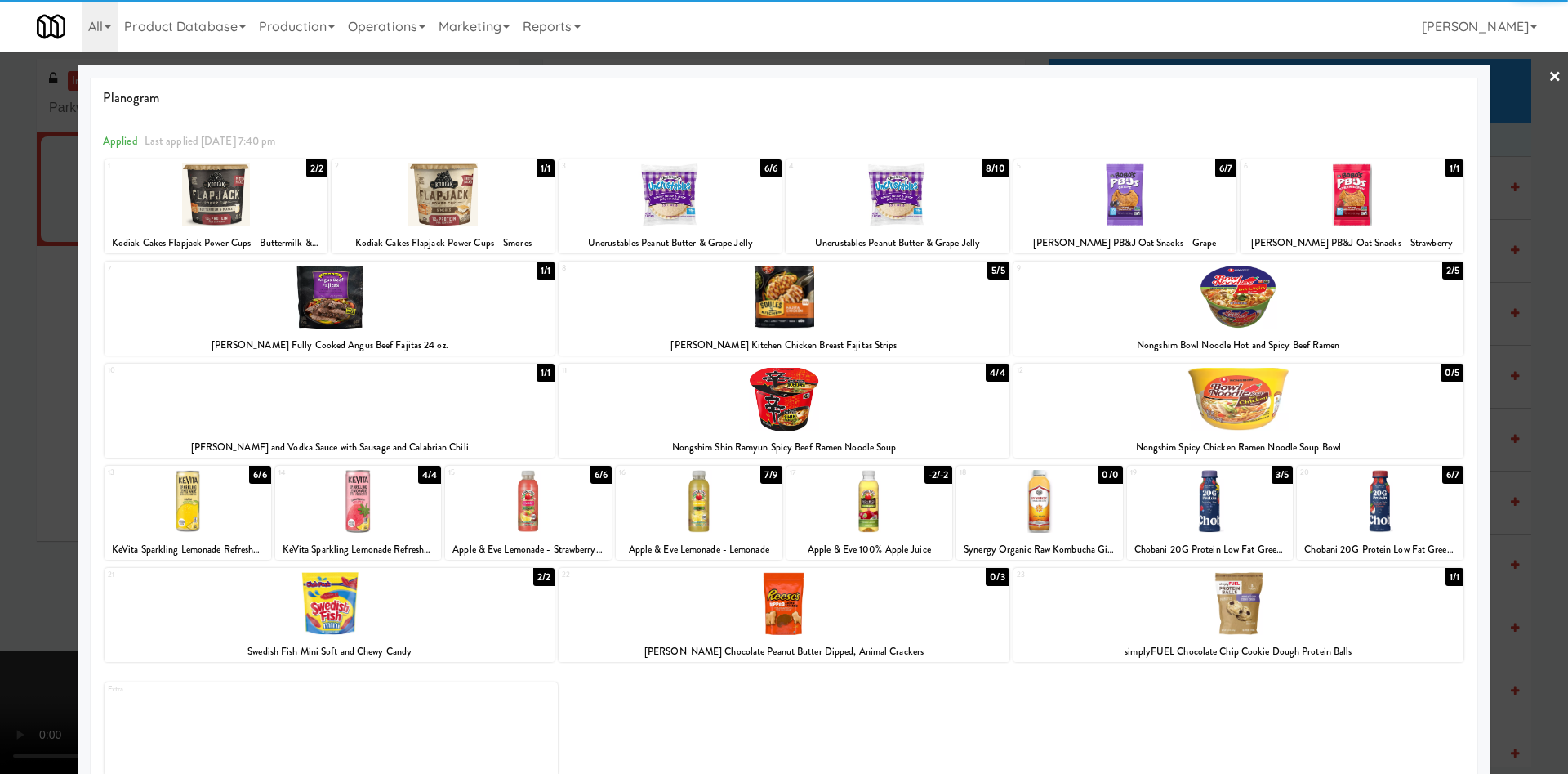
click at [1253, 311] on div at bounding box center [1238, 297] width 450 height 63
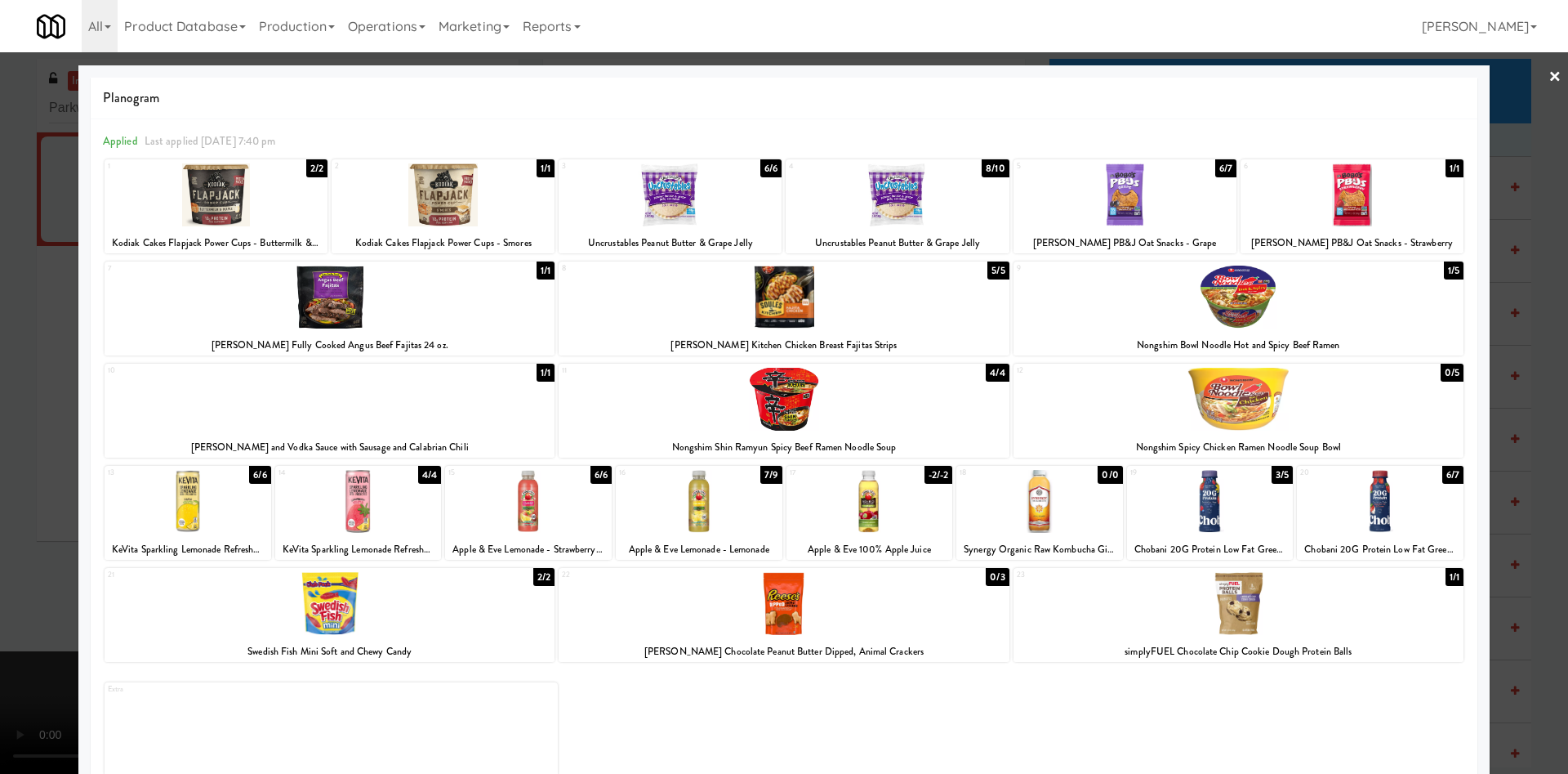
click at [12, 314] on div at bounding box center [784, 387] width 1568 height 774
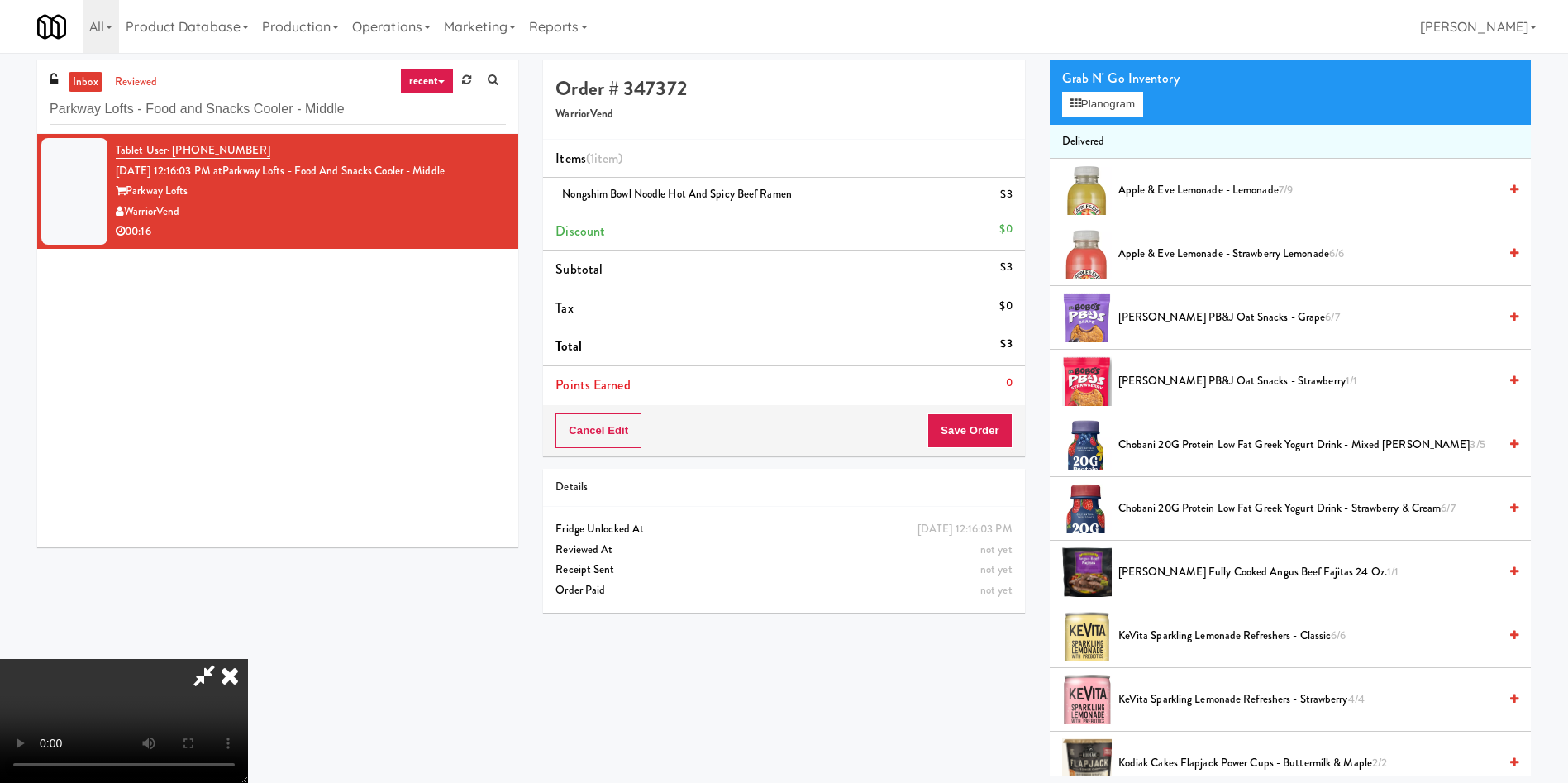
scroll to position [243, 0]
click at [248, 659] on video at bounding box center [124, 721] width 248 height 124
click at [1120, 444] on span "Chobani 20G Protein Low Fat Greek Yogurt Drink - Mixed [PERSON_NAME] Vanilla 3/5" at bounding box center [1308, 444] width 380 height 20
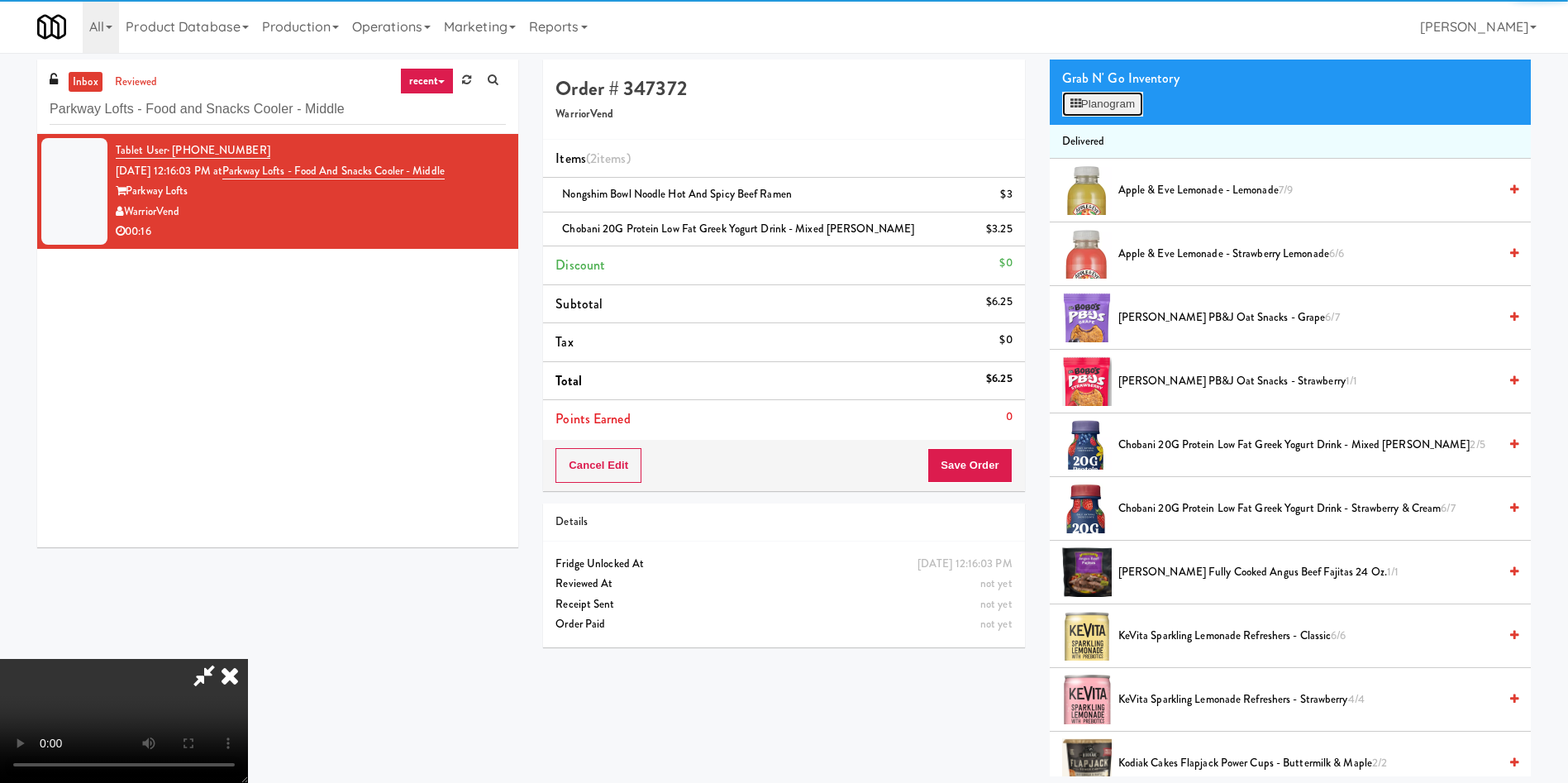
click at [1129, 97] on button "Planogram" at bounding box center [1103, 104] width 81 height 25
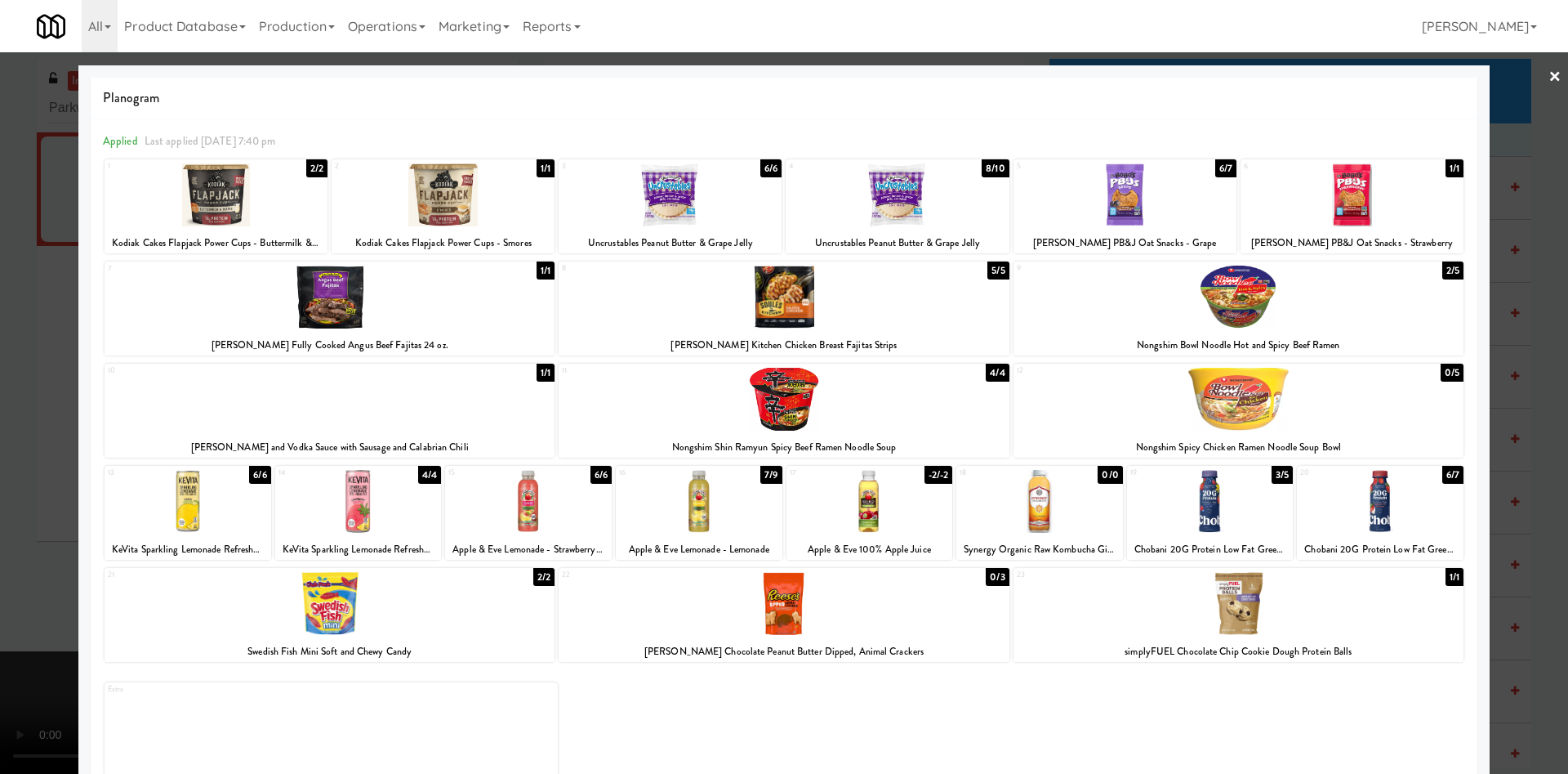
click at [0, 331] on div at bounding box center [784, 387] width 1568 height 774
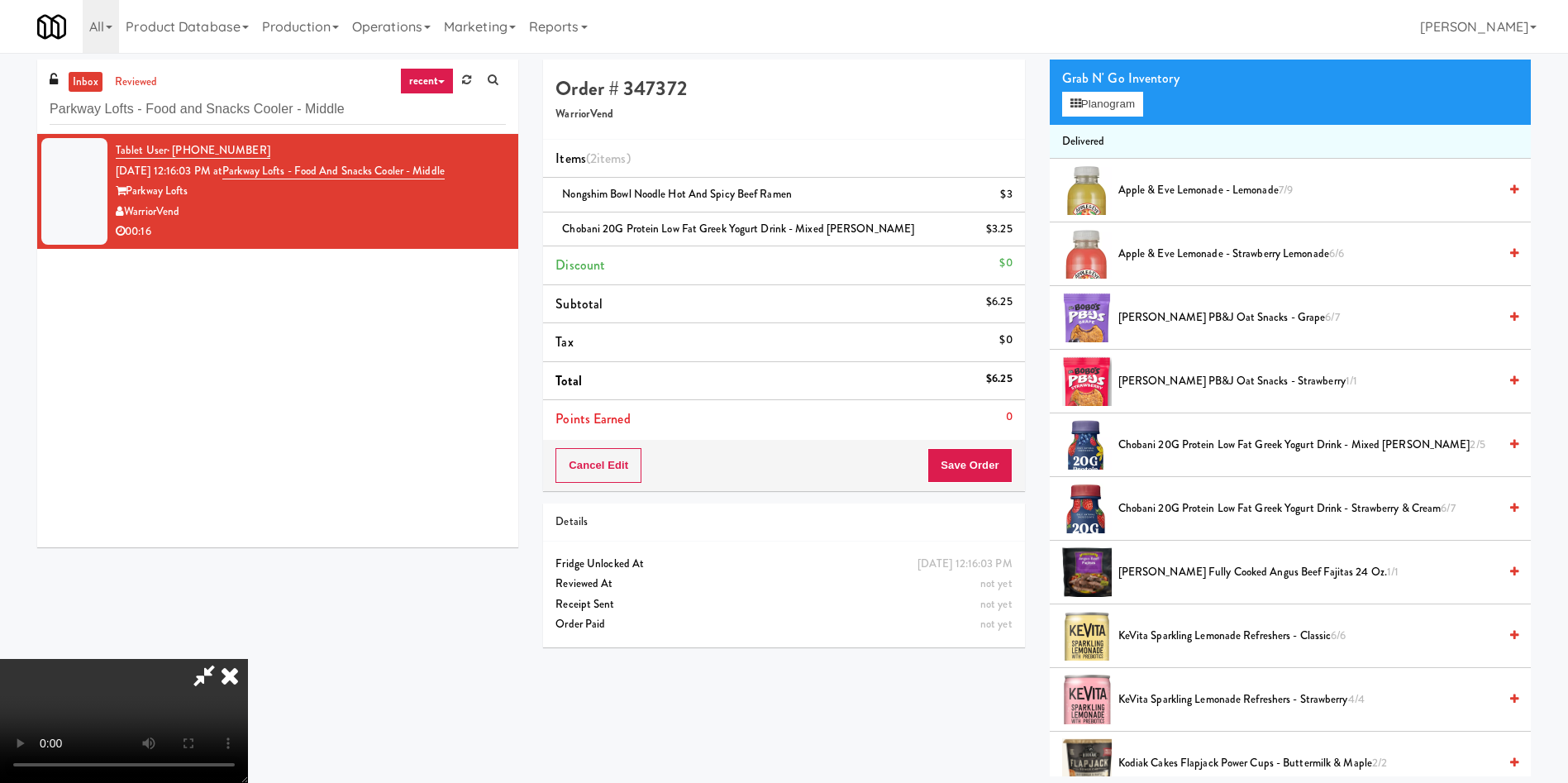
click at [248, 659] on video at bounding box center [124, 721] width 248 height 124
click at [985, 452] on button "Save Order" at bounding box center [969, 464] width 84 height 35
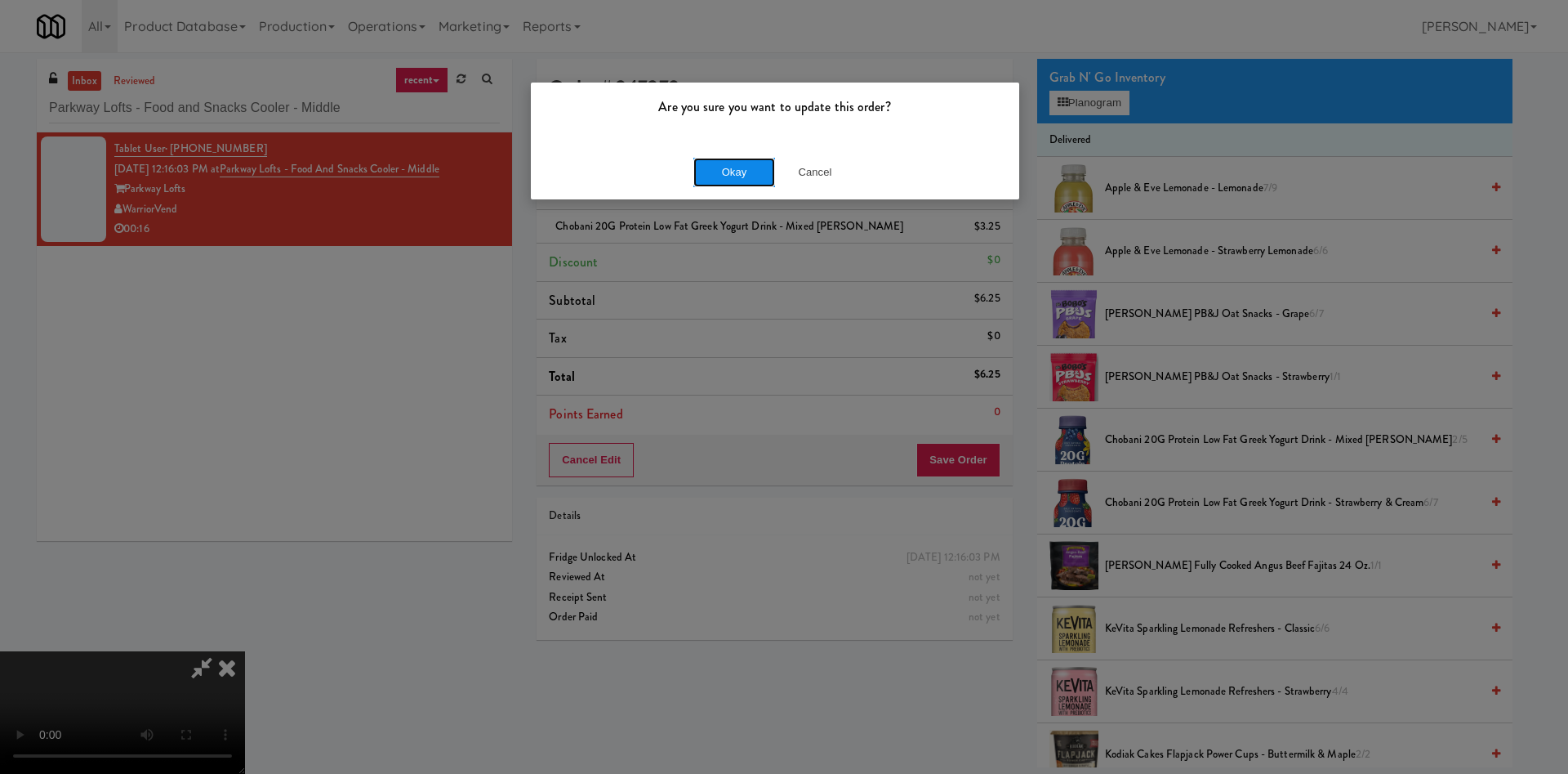
click at [720, 169] on button "Okay" at bounding box center [733, 172] width 81 height 30
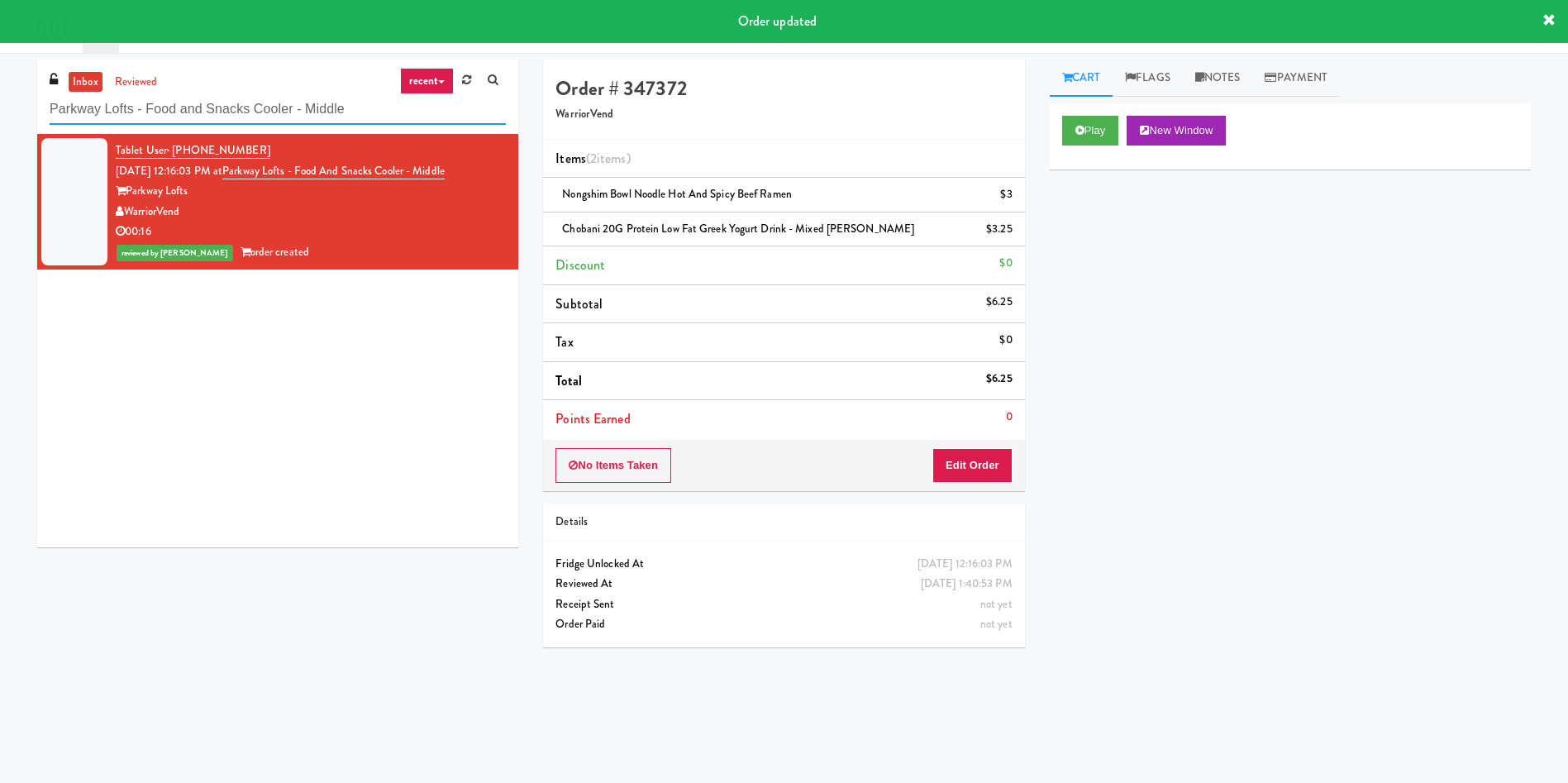
drag, startPoint x: 357, startPoint y: 109, endPoint x: 0, endPoint y: 109, distance: 357.0
click at [0, 109] on div "inbox reviewed recent all unclear take inventory issue suspicious failed recent…" at bounding box center [784, 391] width 1568 height 664
paste input "River Run - Cooler"
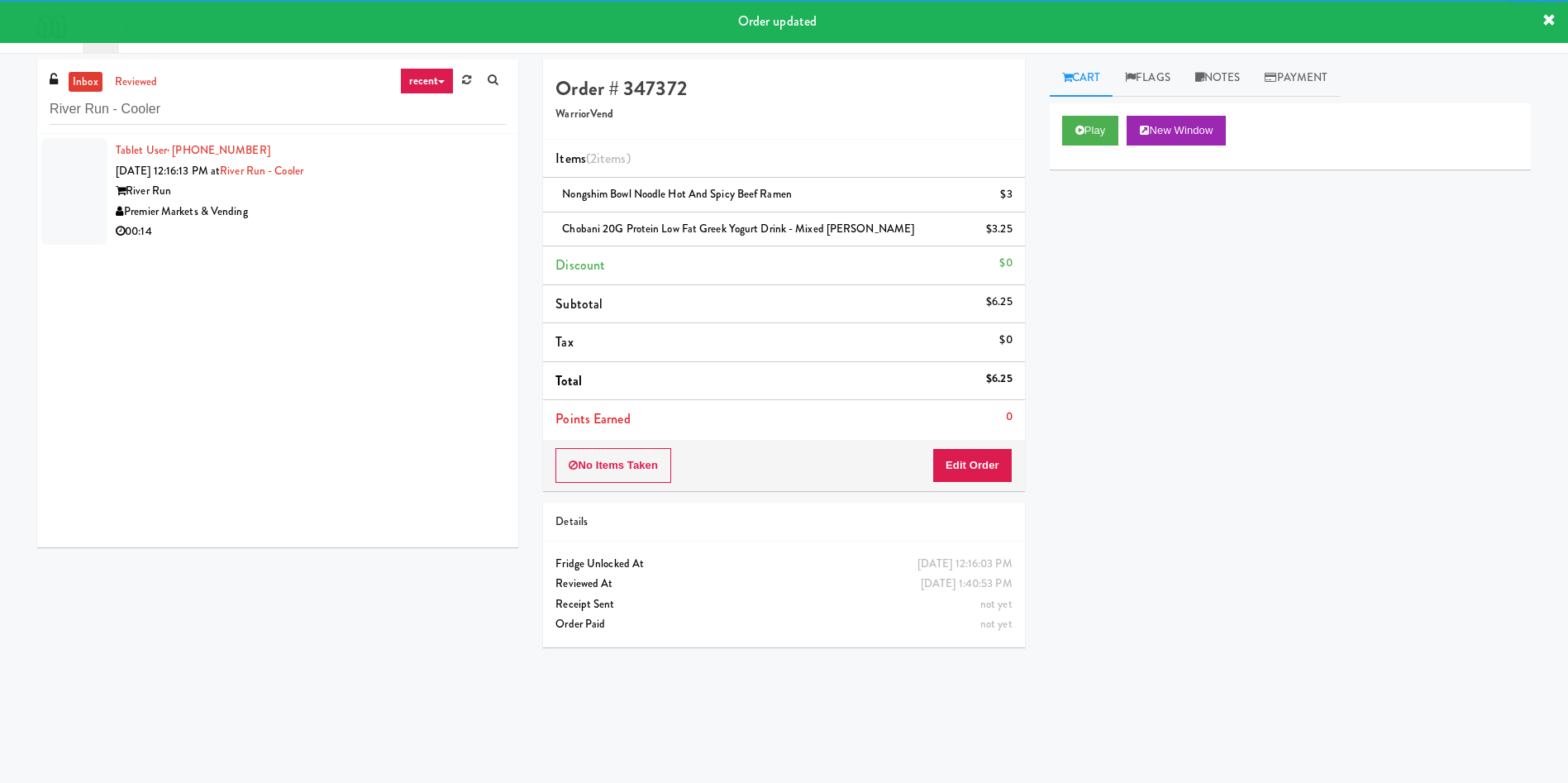
drag, startPoint x: 75, startPoint y: 167, endPoint x: 1154, endPoint y: 148, distance: 1079.2
click at [91, 169] on div at bounding box center [74, 191] width 66 height 107
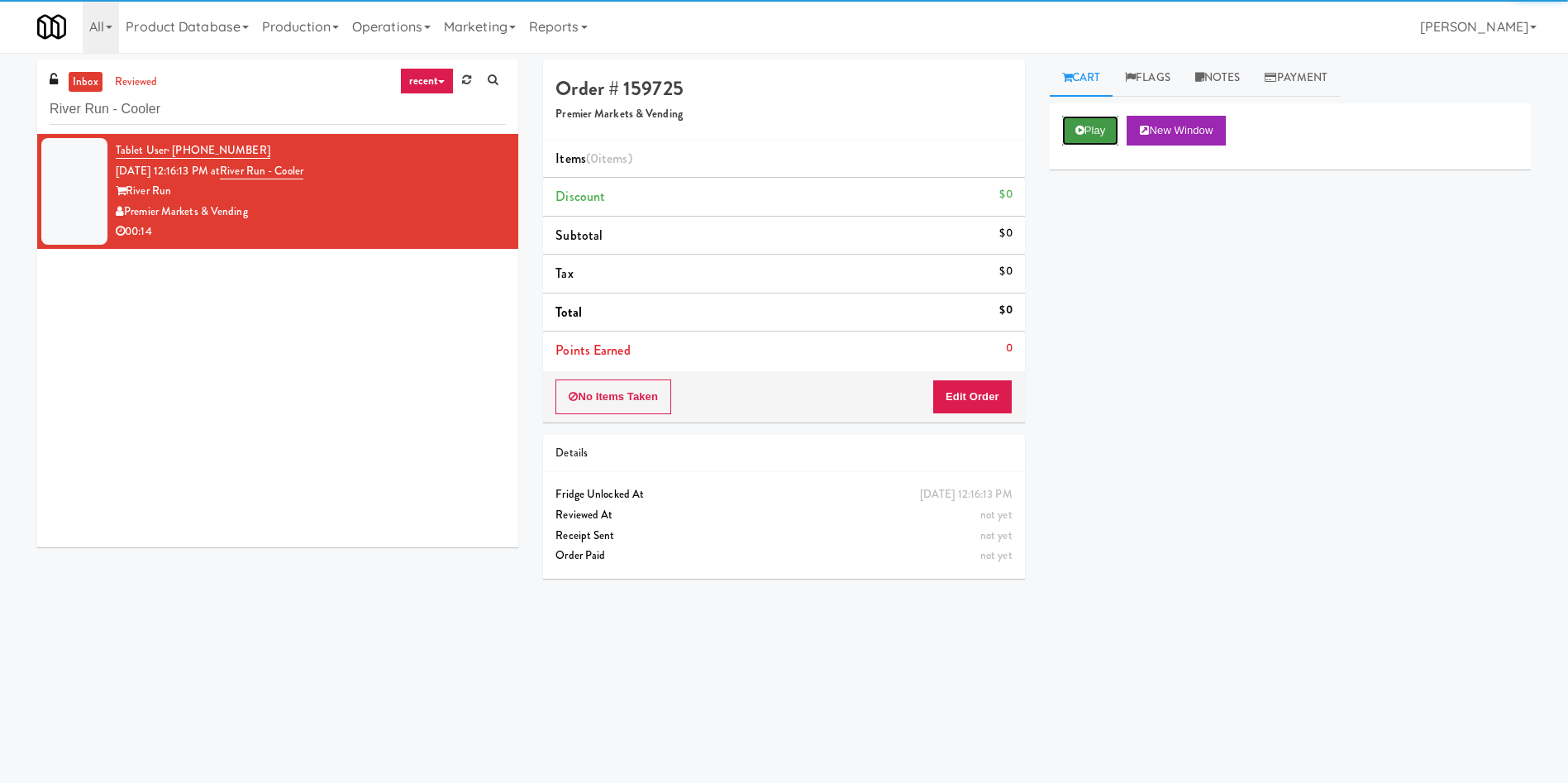
click at [1095, 140] on button "Play" at bounding box center [1091, 131] width 57 height 30
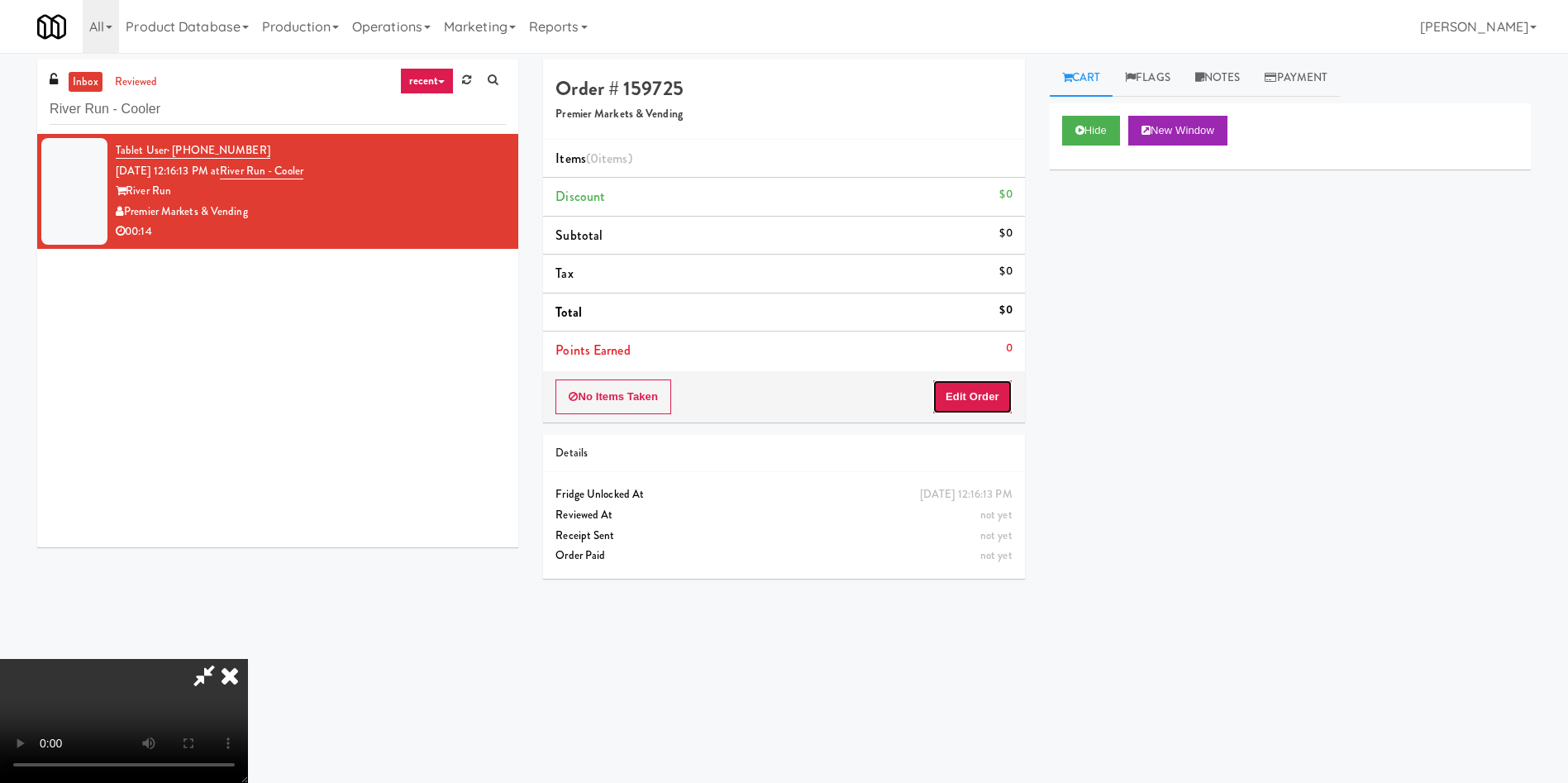
click at [977, 393] on button "Edit Order" at bounding box center [972, 396] width 81 height 35
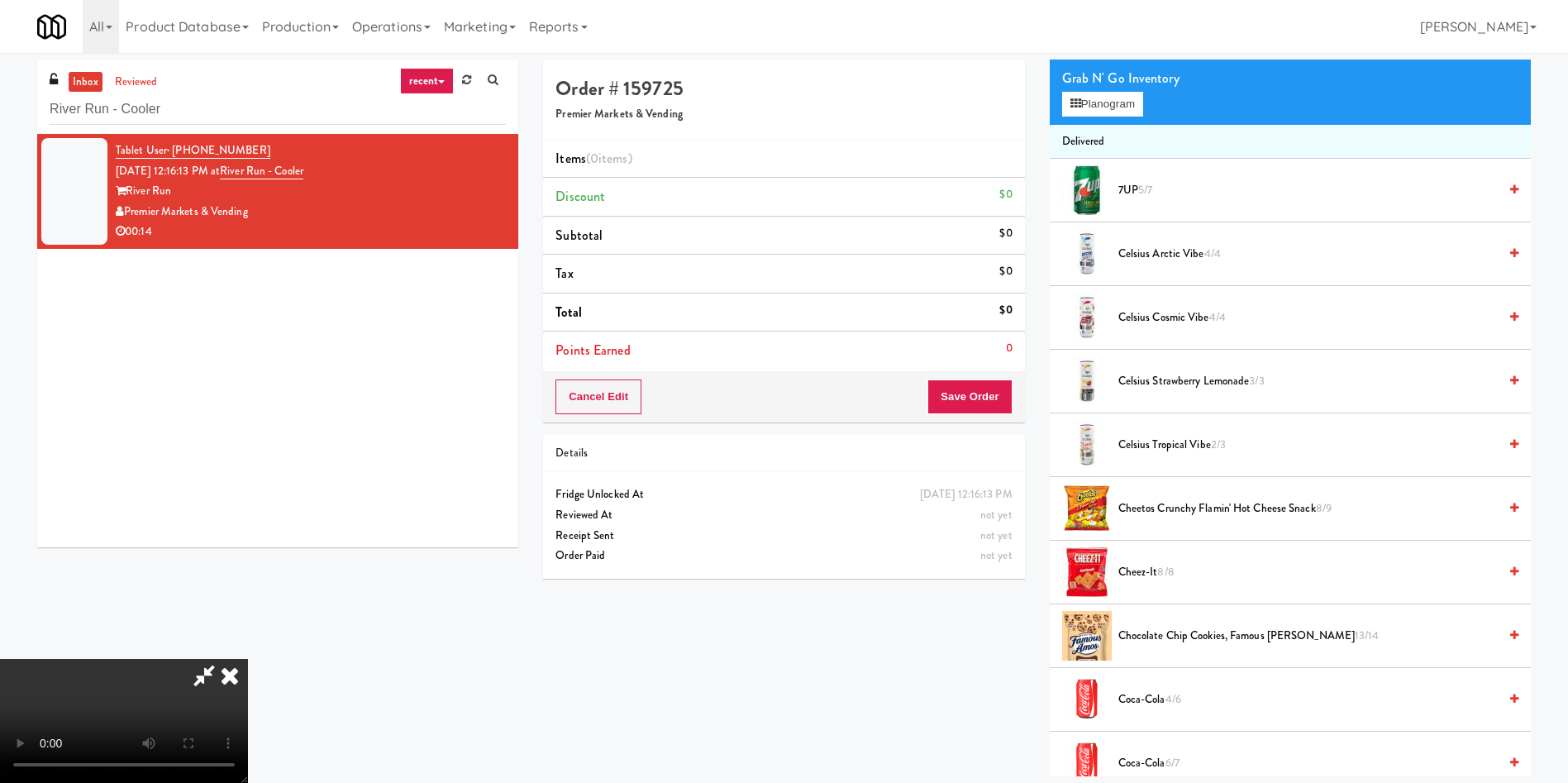
scroll to position [124, 0]
click at [248, 659] on video at bounding box center [124, 721] width 248 height 124
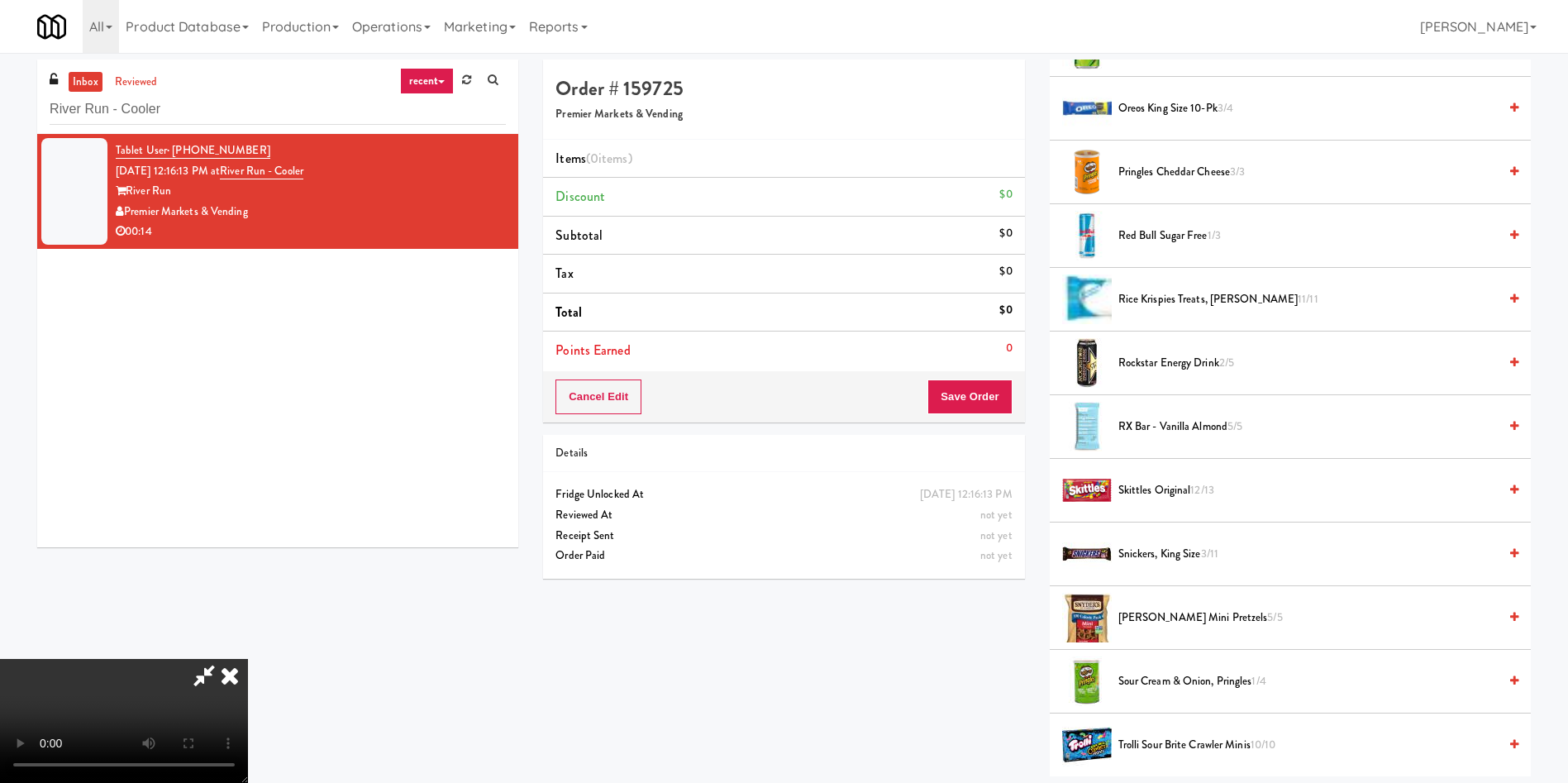
scroll to position [1612, 0]
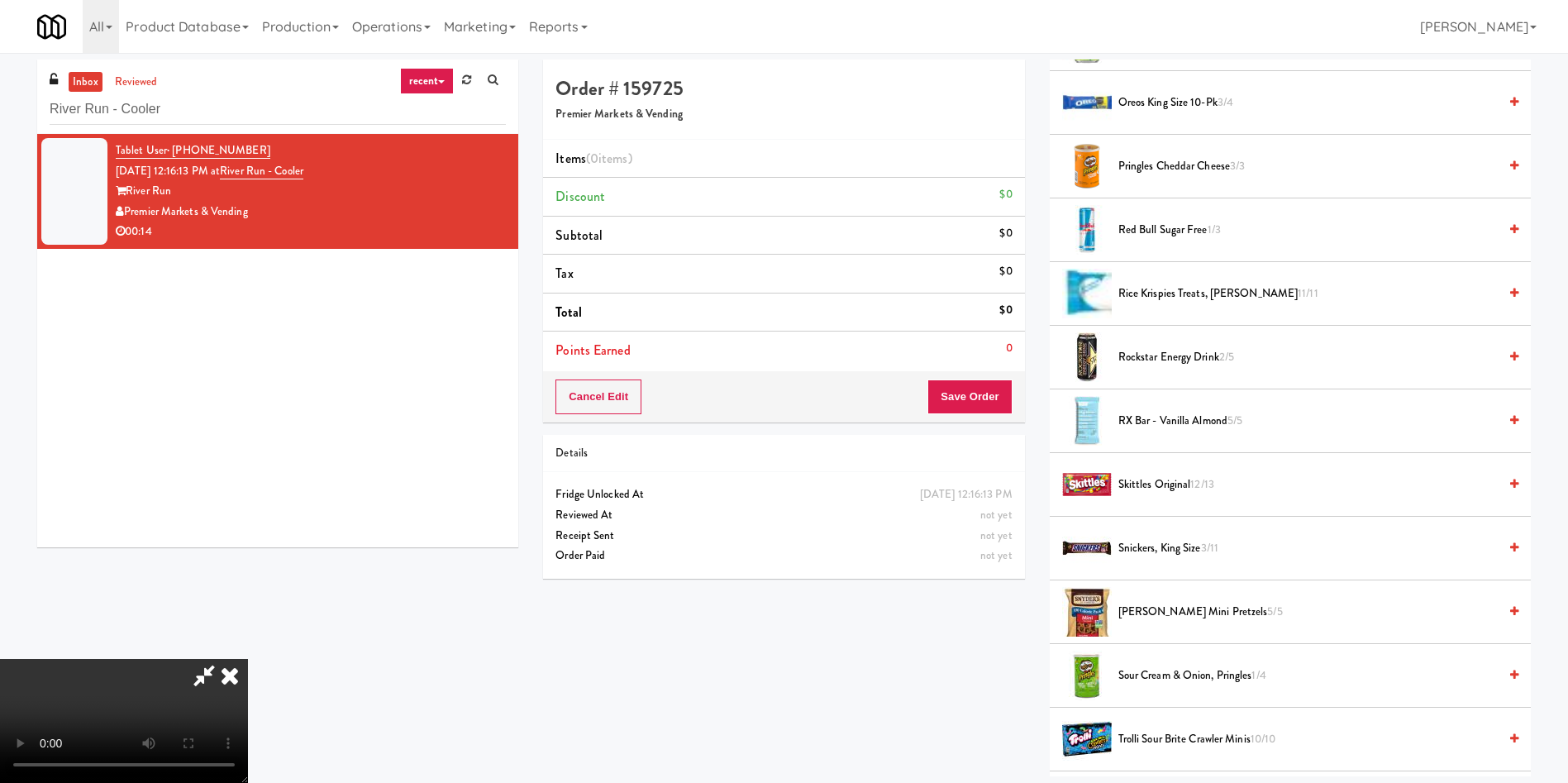
click at [1167, 236] on span "Red Bull Sugar Free 1/3" at bounding box center [1308, 230] width 380 height 20
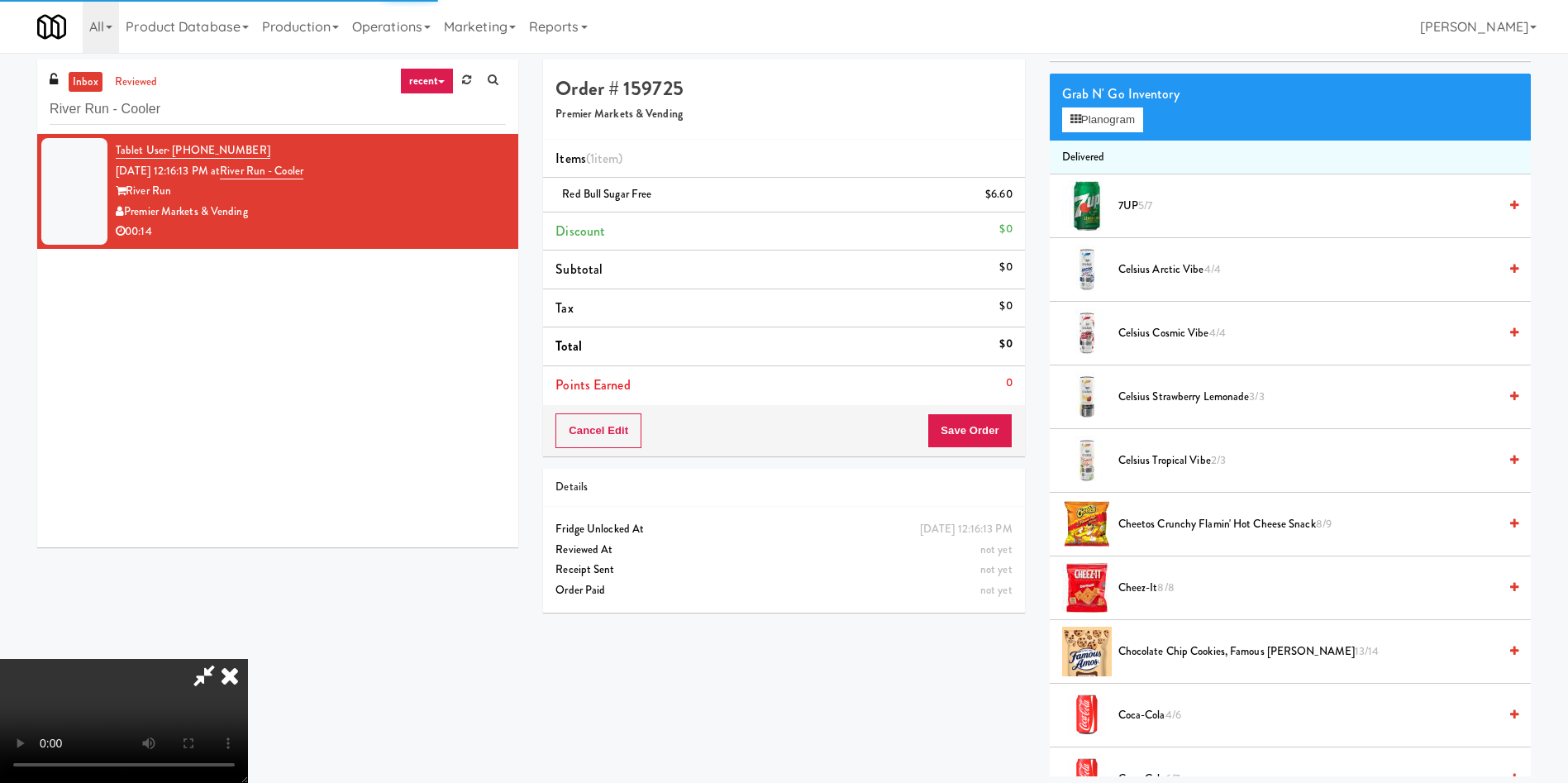
scroll to position [0, 0]
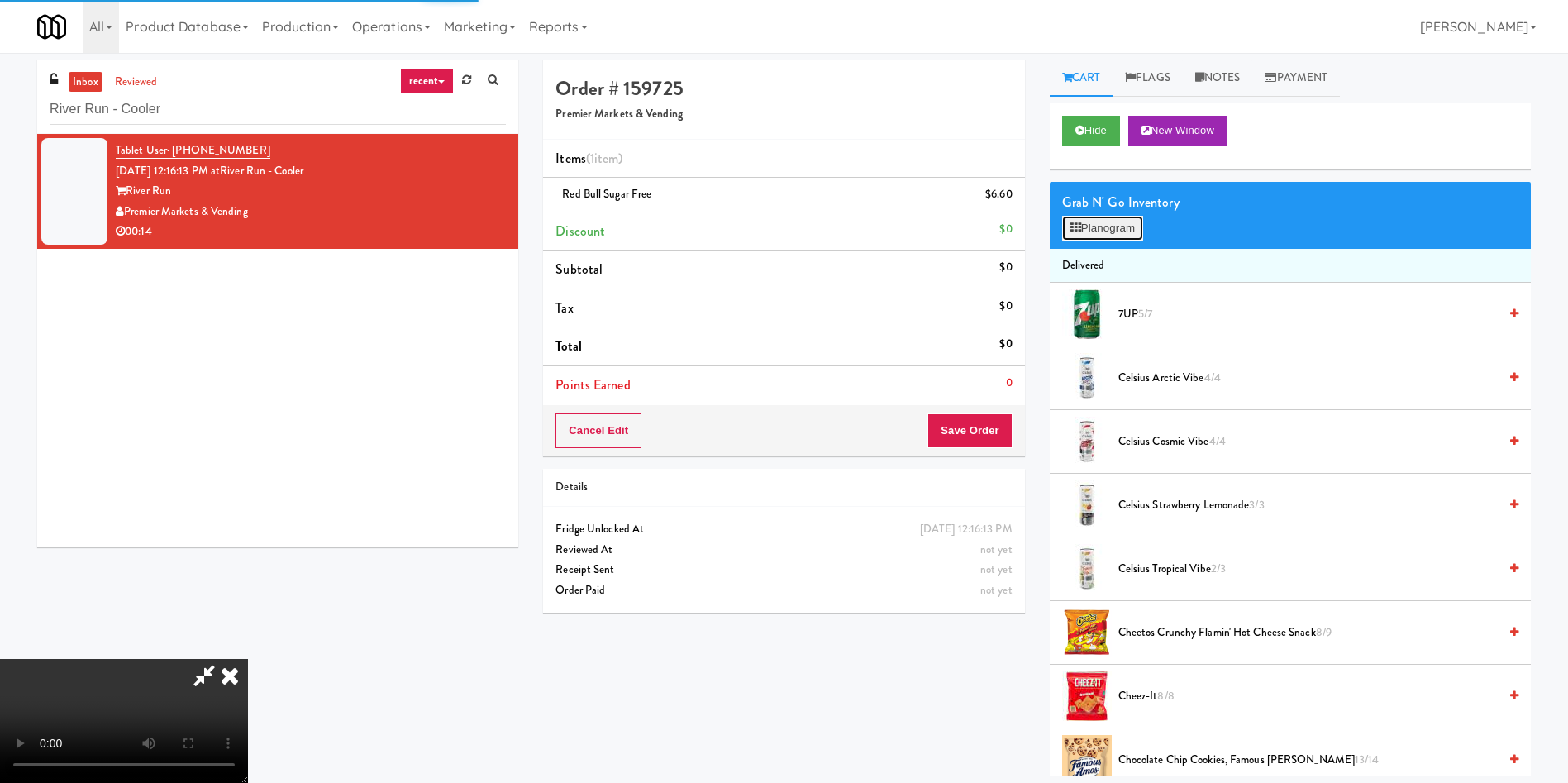
click at [1118, 225] on button "Planogram" at bounding box center [1103, 228] width 81 height 25
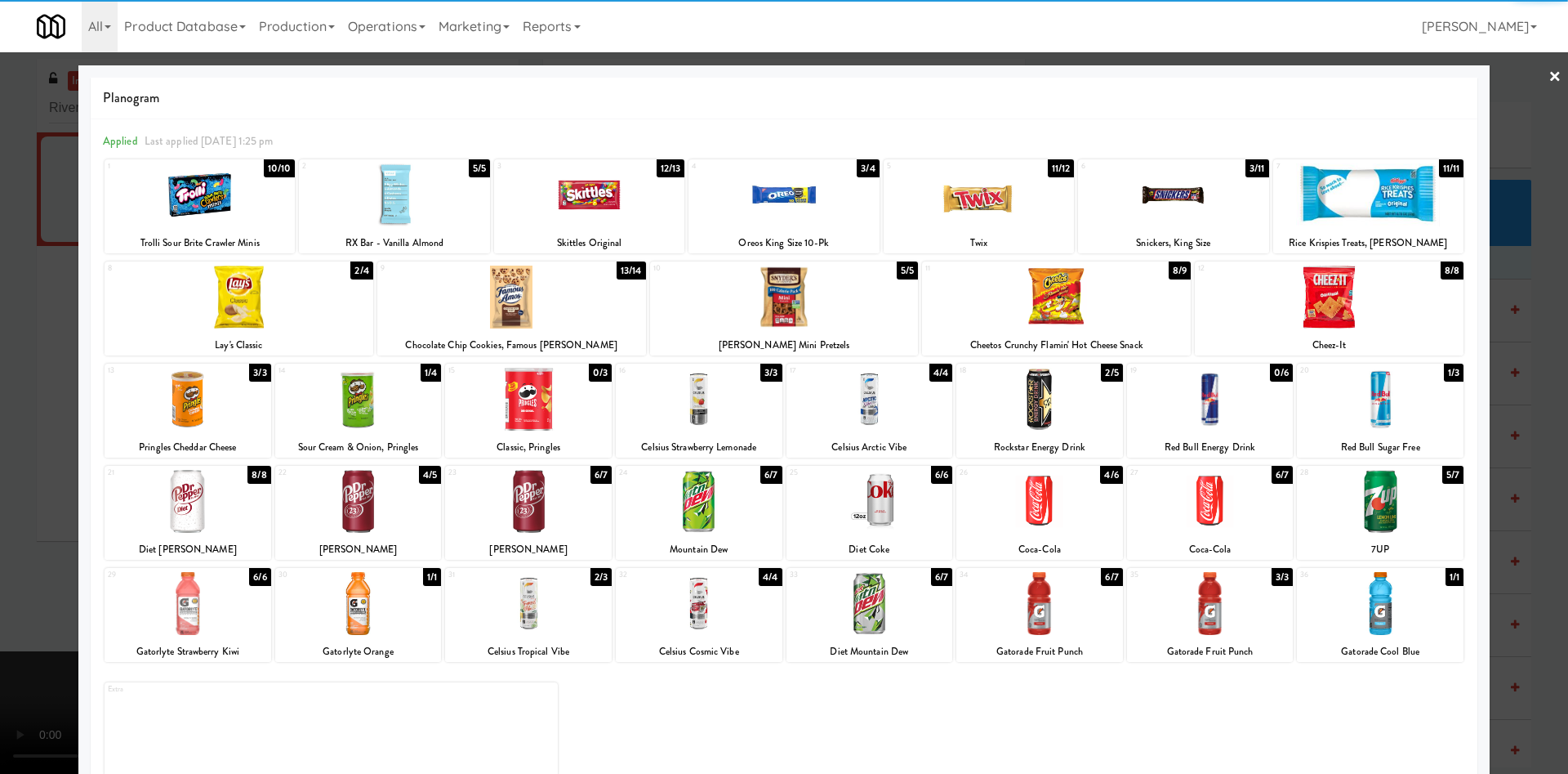
click at [1503, 140] on div at bounding box center [784, 387] width 1568 height 774
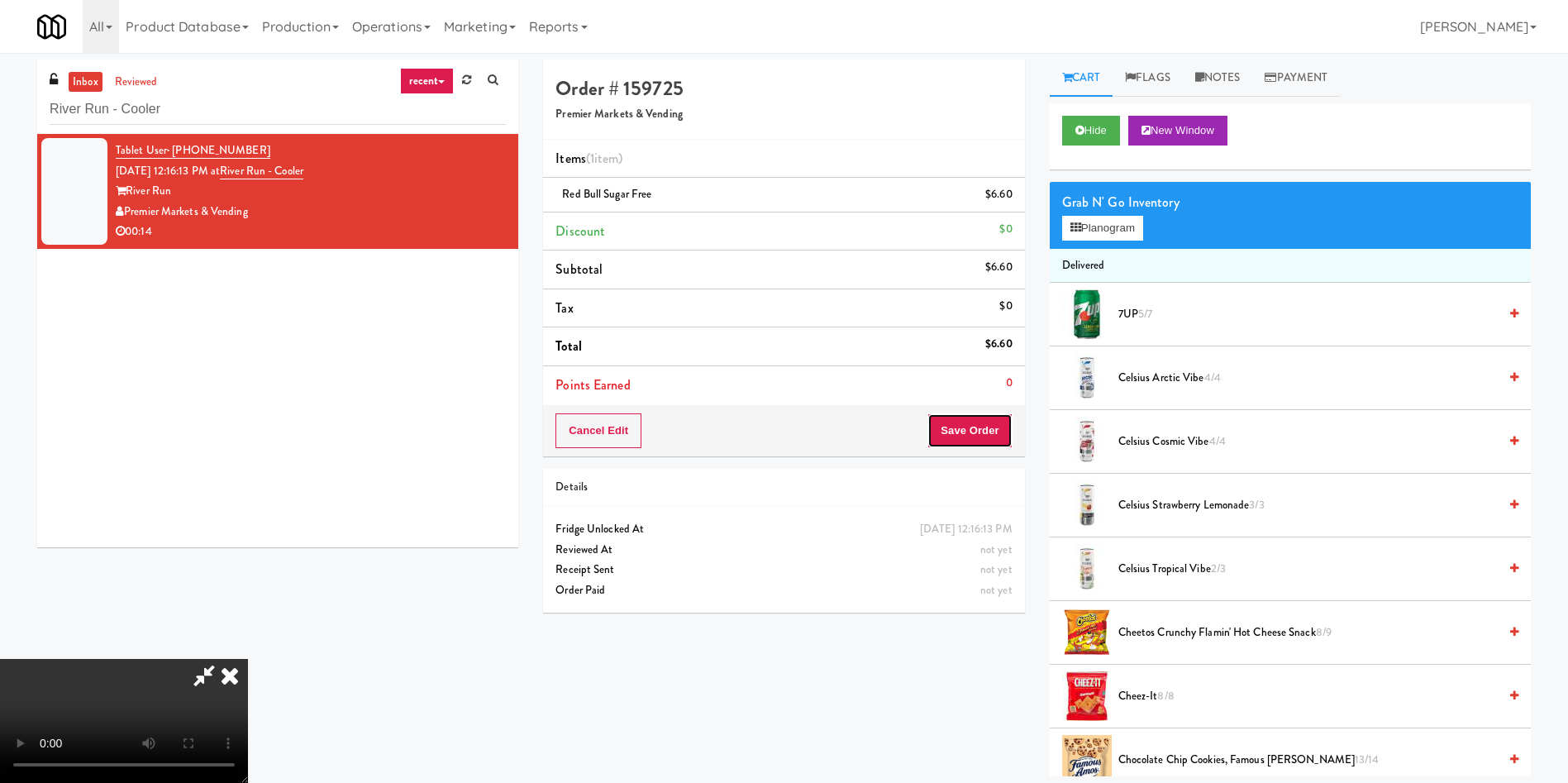
click at [995, 426] on button "Save Order" at bounding box center [969, 430] width 84 height 35
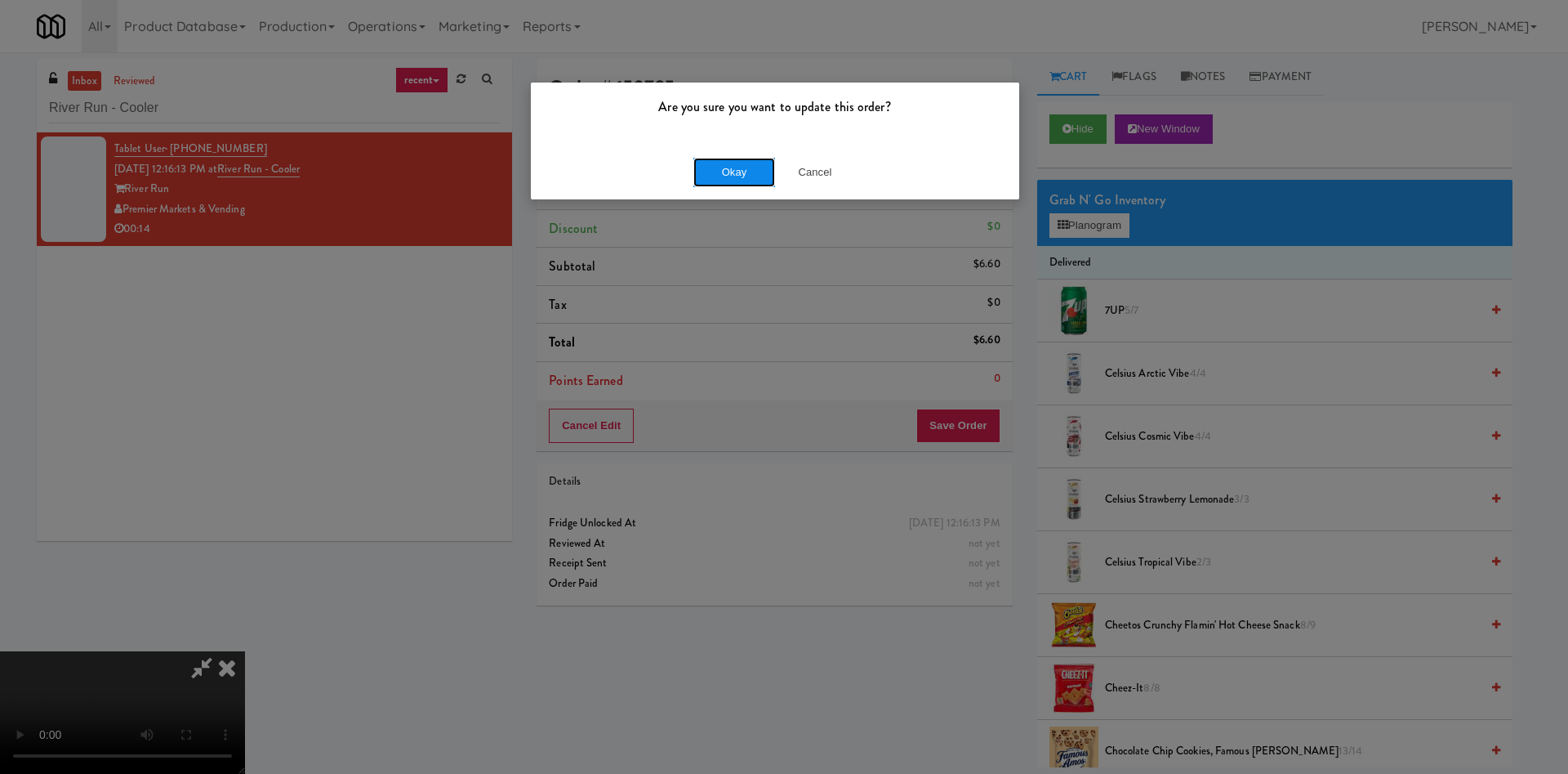
click at [759, 166] on button "Okay" at bounding box center [733, 172] width 81 height 30
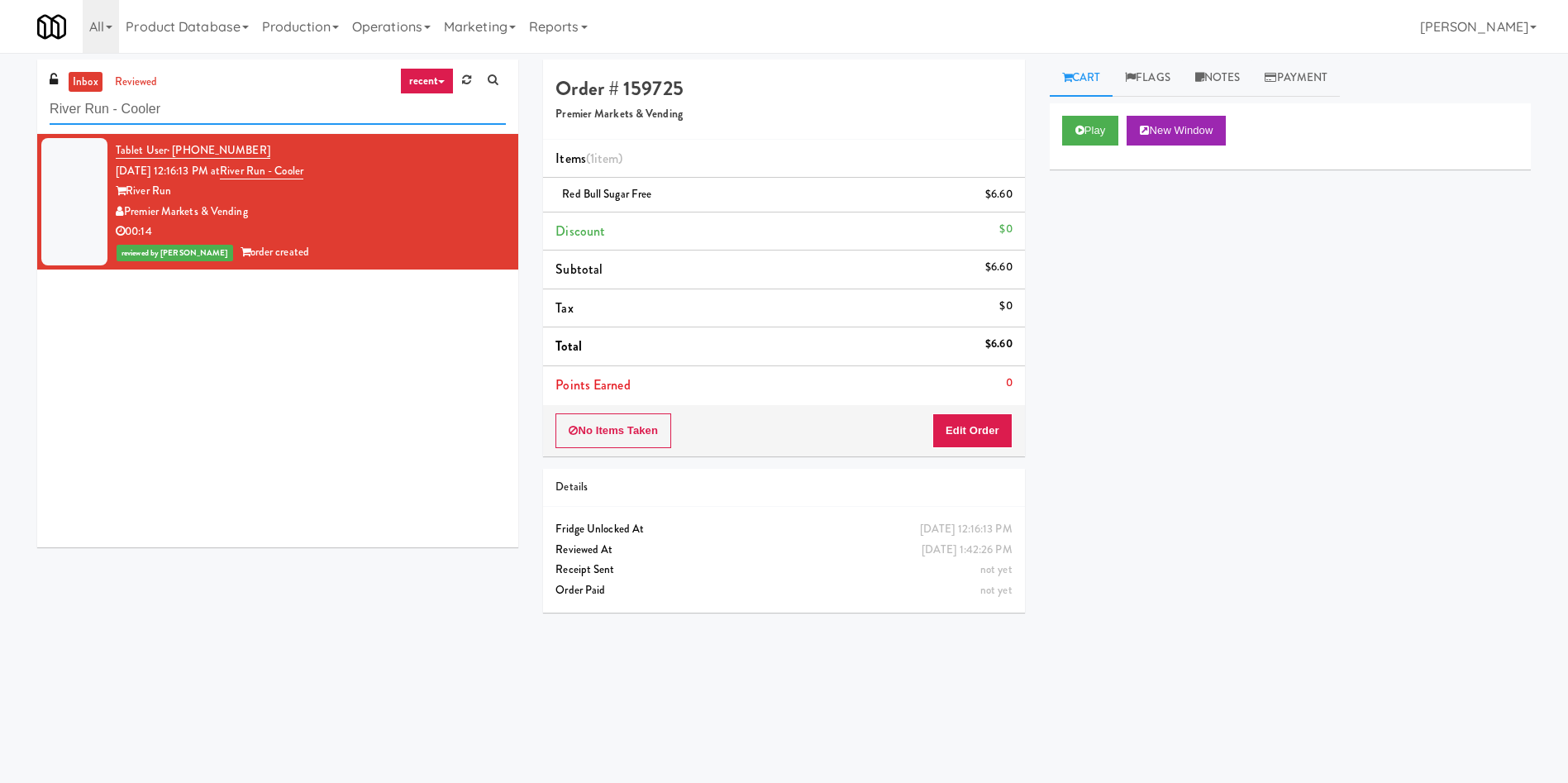
drag, startPoint x: 236, startPoint y: 95, endPoint x: 0, endPoint y: 61, distance: 238.4
click at [0, 61] on div "inbox reviewed recent all unclear take inventory issue suspicious failed recent…" at bounding box center [784, 391] width 1568 height 664
paste input "Metronome-"
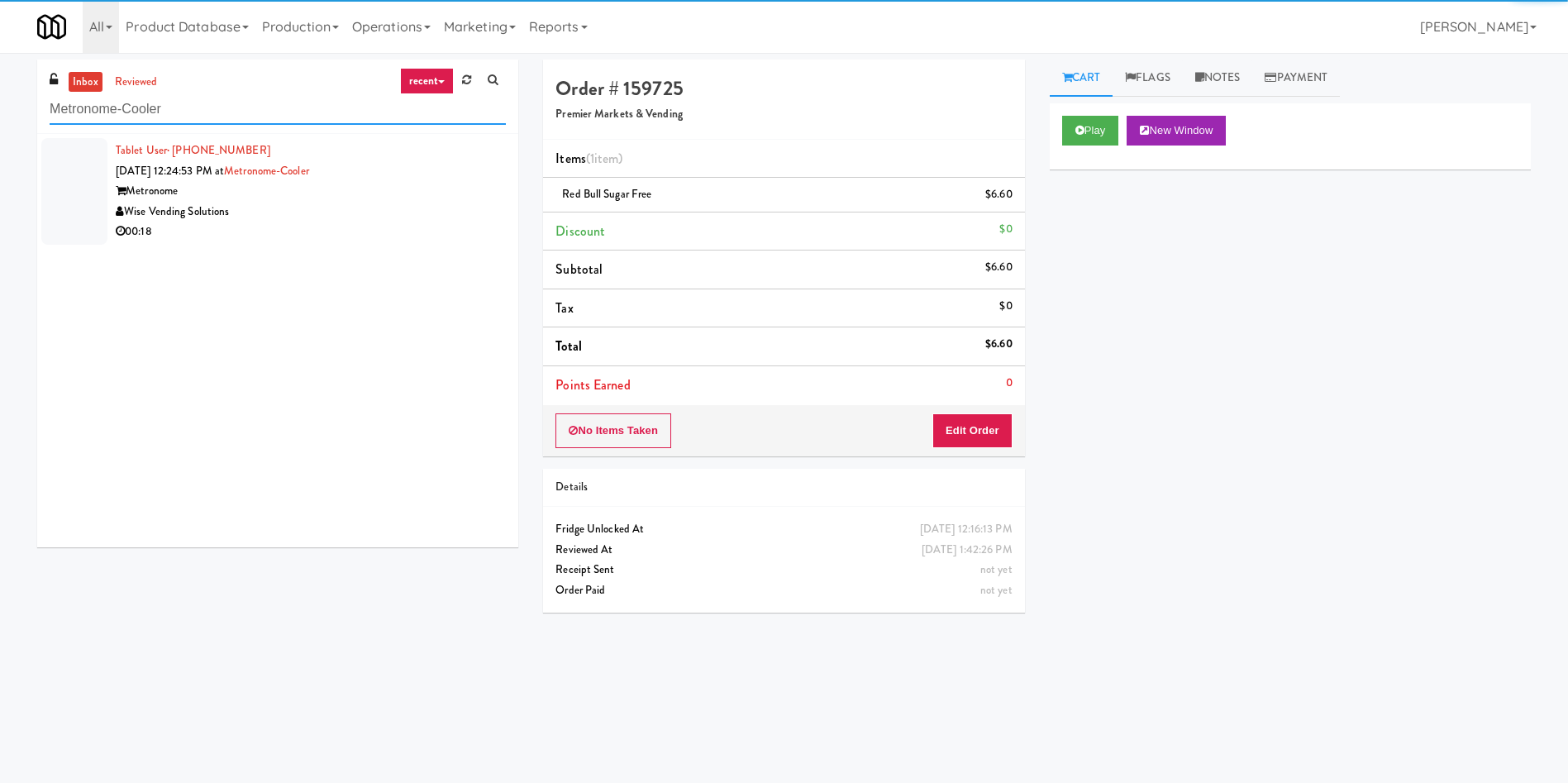
type input "Metronome-Cooler"
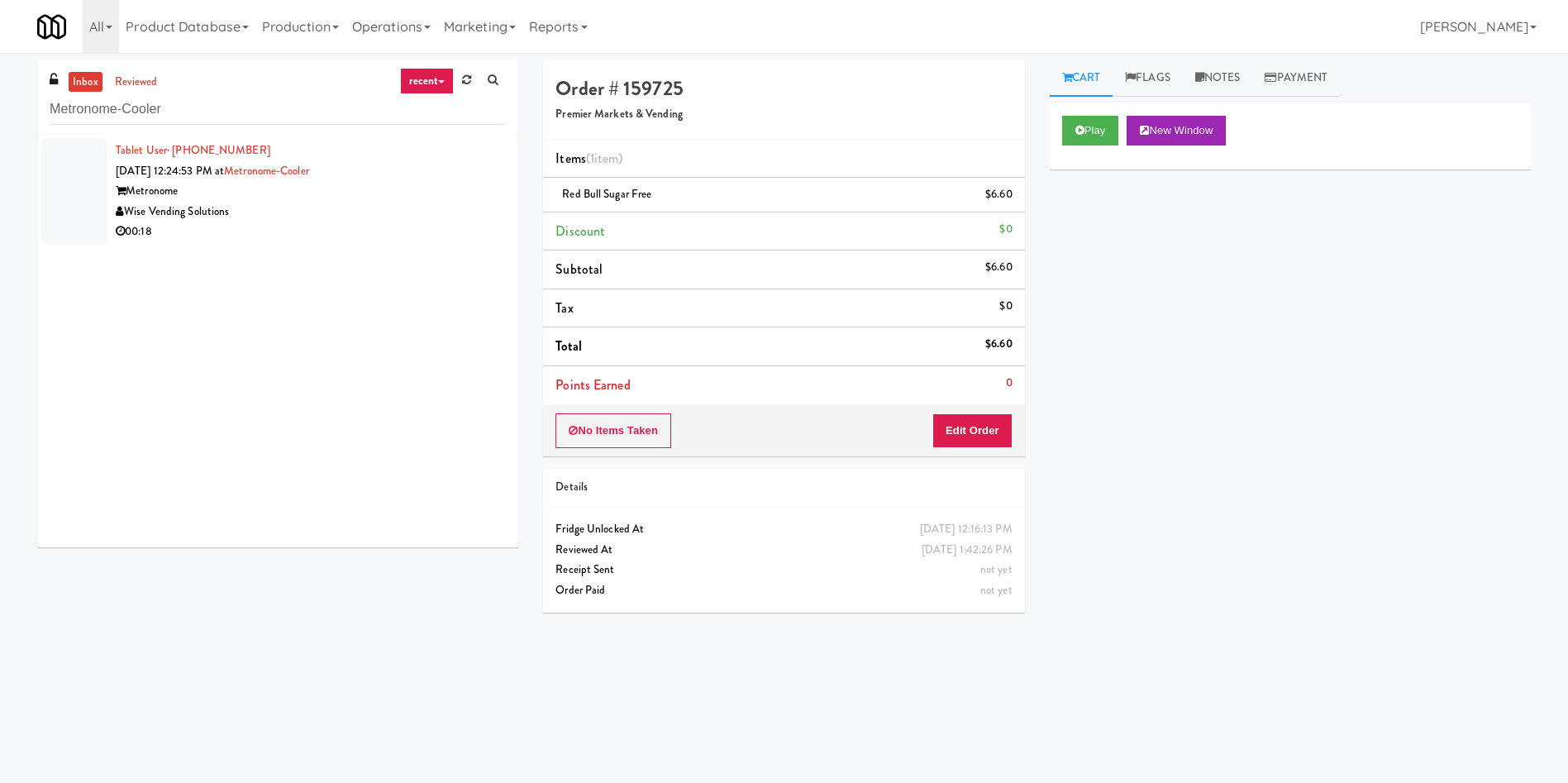
drag, startPoint x: 79, startPoint y: 189, endPoint x: 1021, endPoint y: 8, distance: 959.2
click at [79, 190] on div at bounding box center [74, 191] width 66 height 107
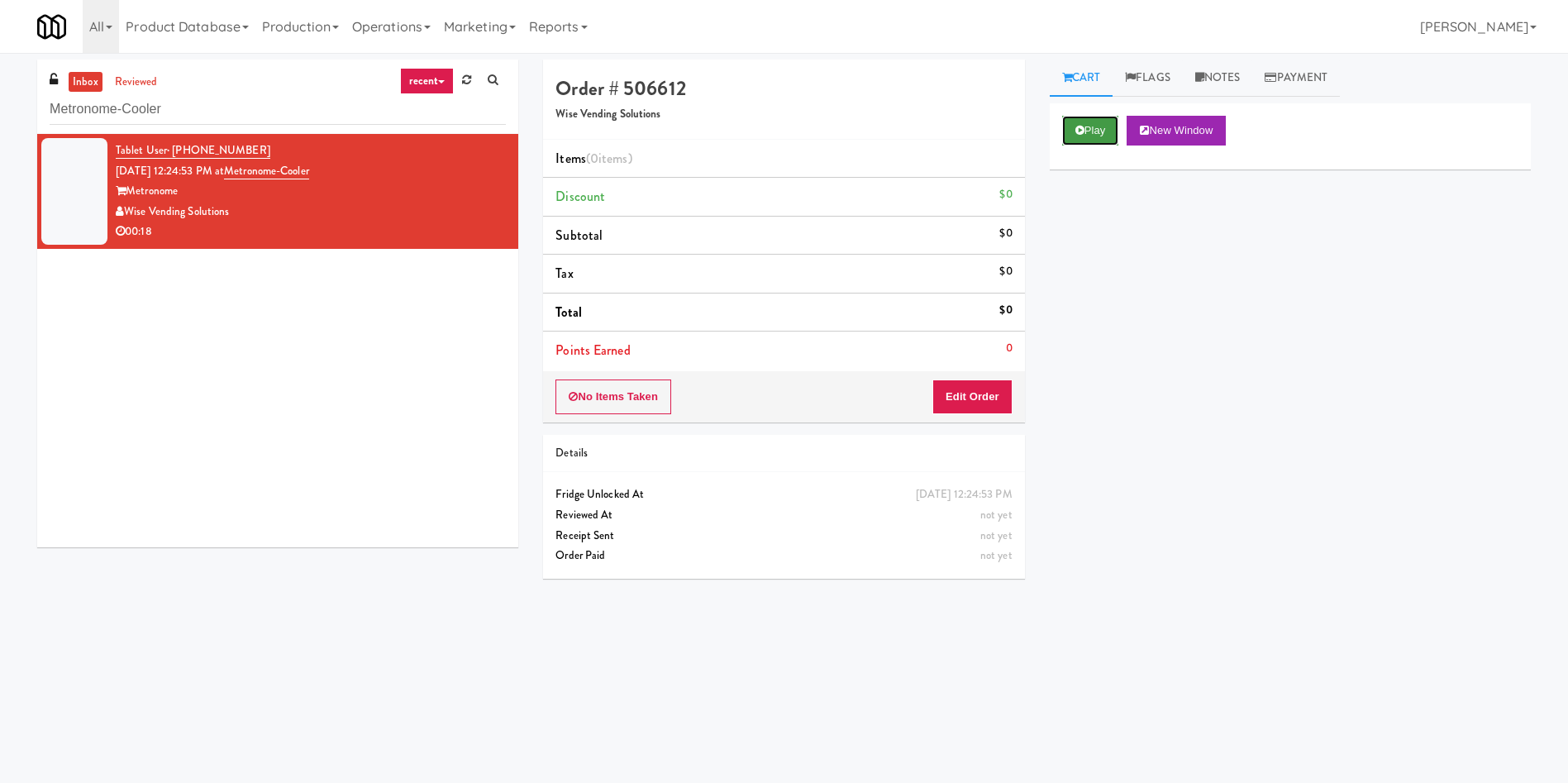
click at [1097, 132] on button "Play" at bounding box center [1091, 131] width 57 height 30
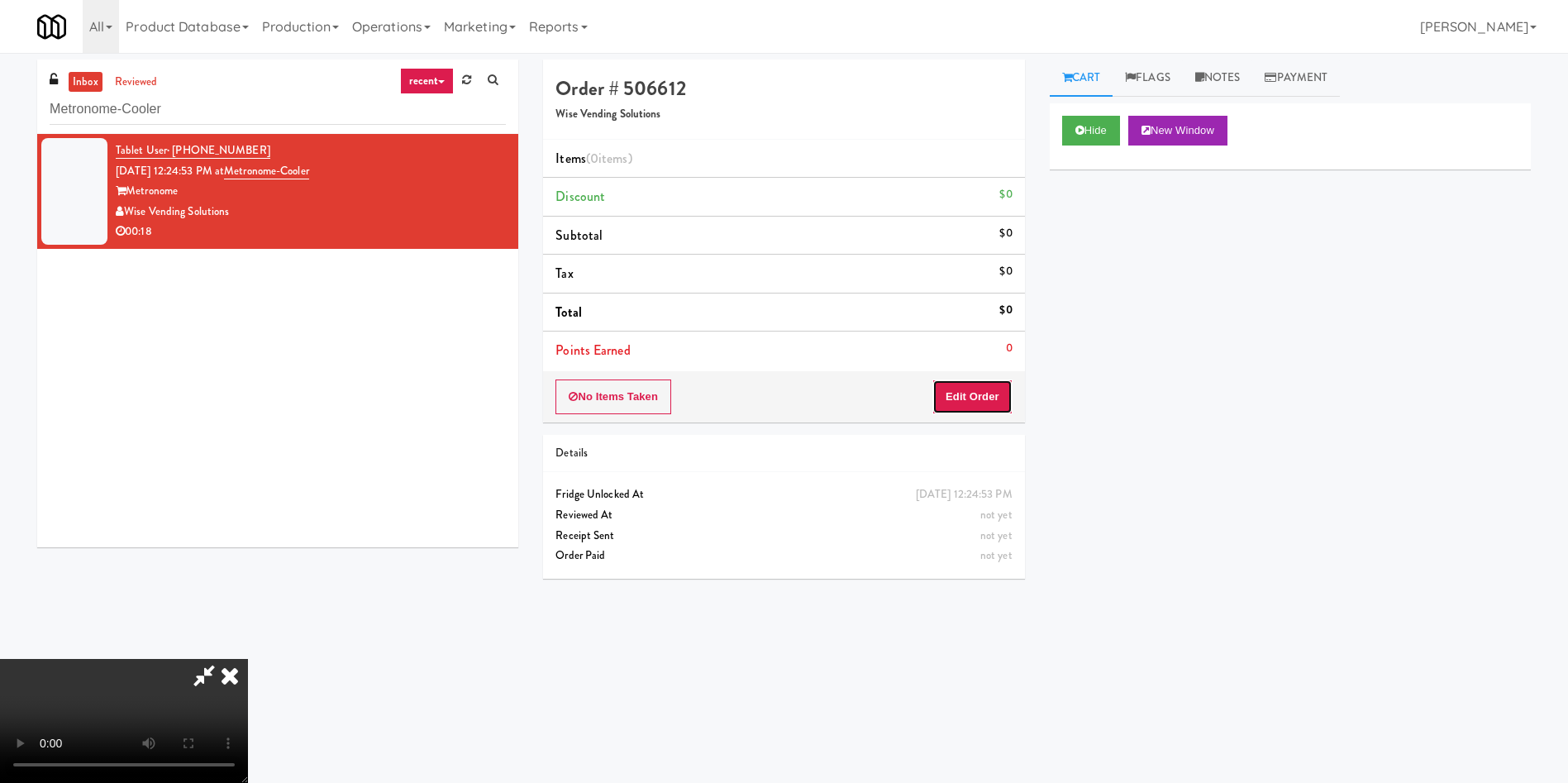
click at [982, 384] on button "Edit Order" at bounding box center [972, 396] width 81 height 35
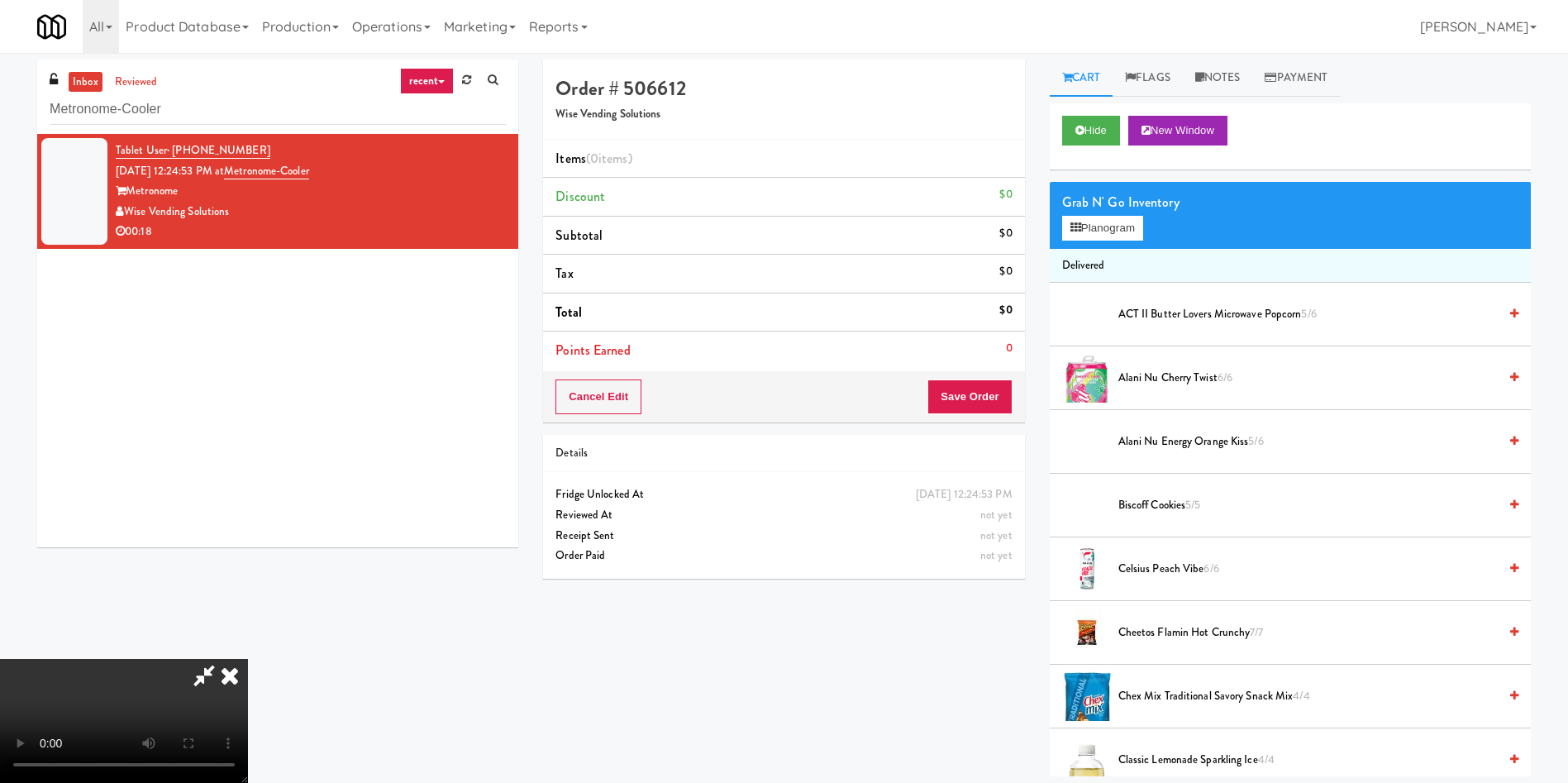
scroll to position [124, 0]
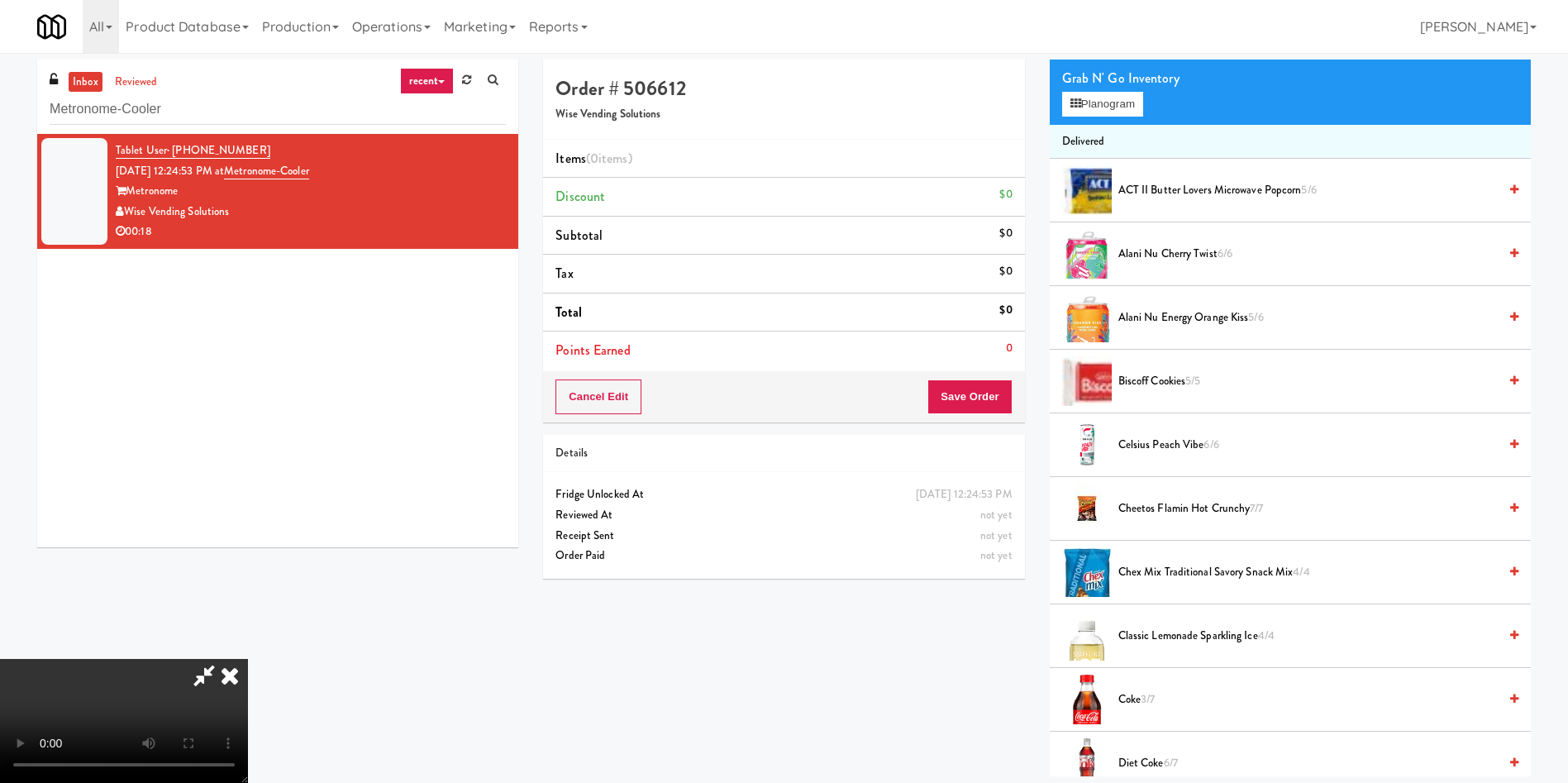
click at [248, 659] on video at bounding box center [124, 721] width 248 height 124
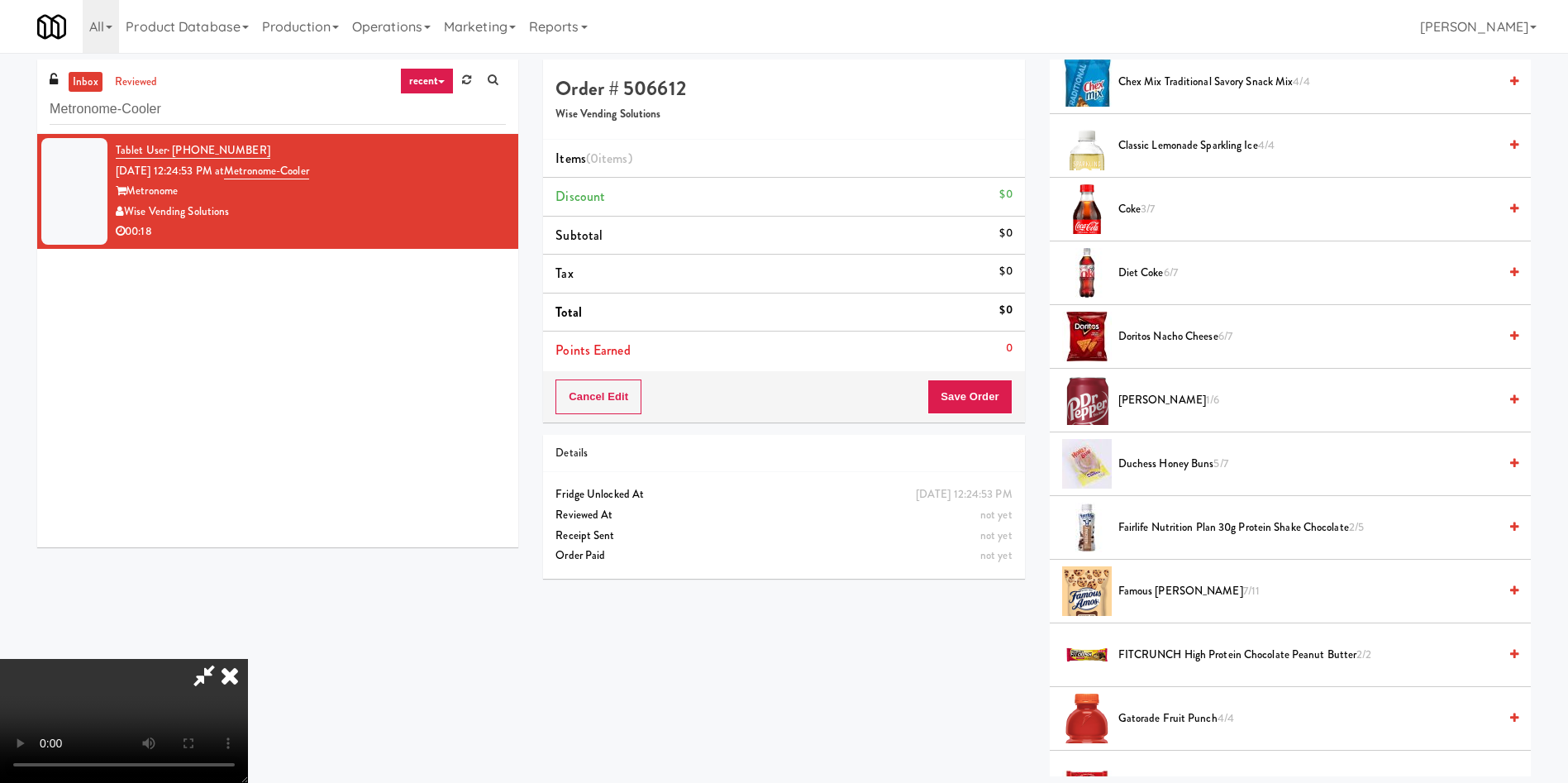
scroll to position [620, 0]
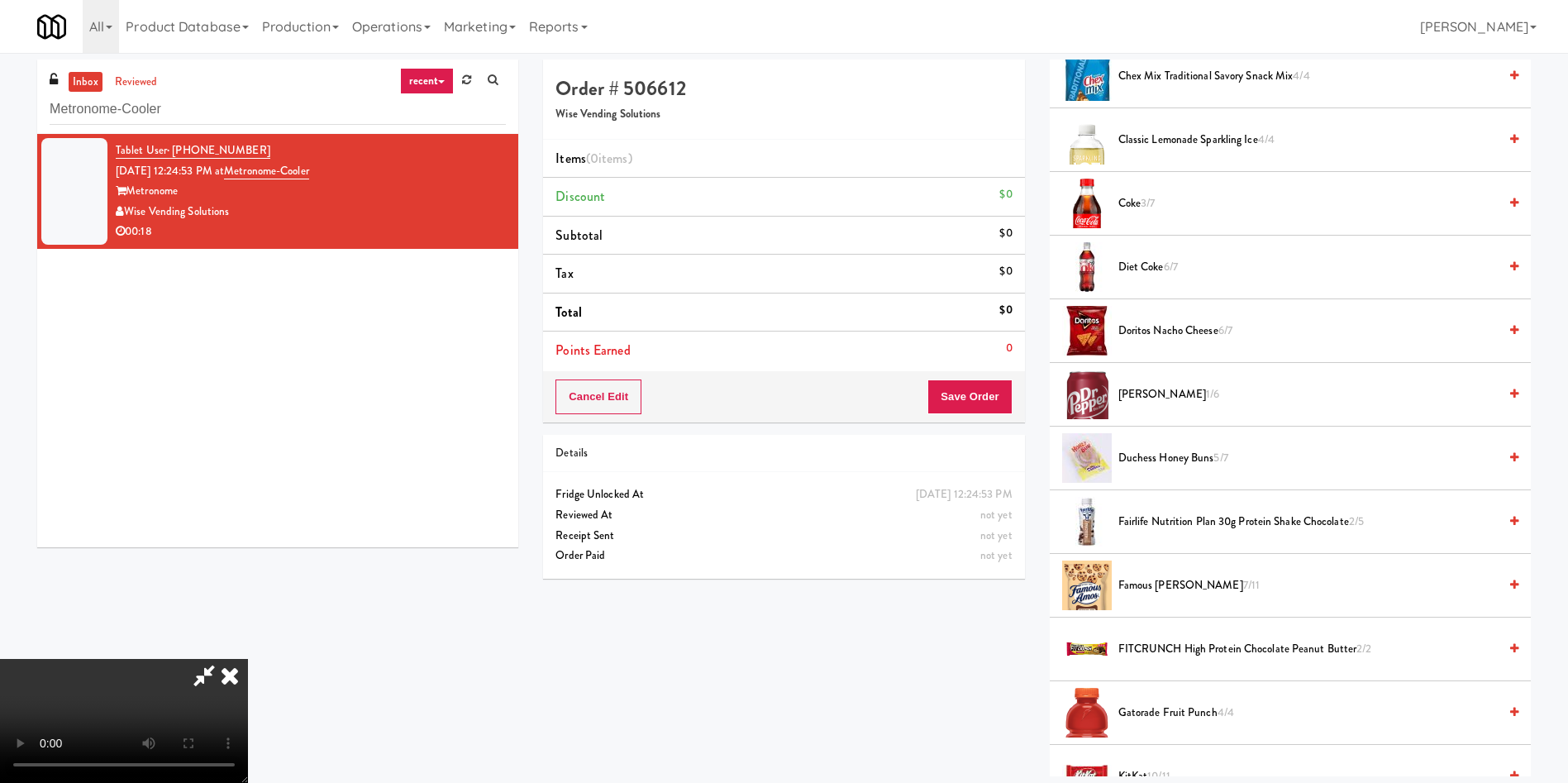
click at [1164, 267] on span "Diet Coke 6/7" at bounding box center [1308, 267] width 380 height 20
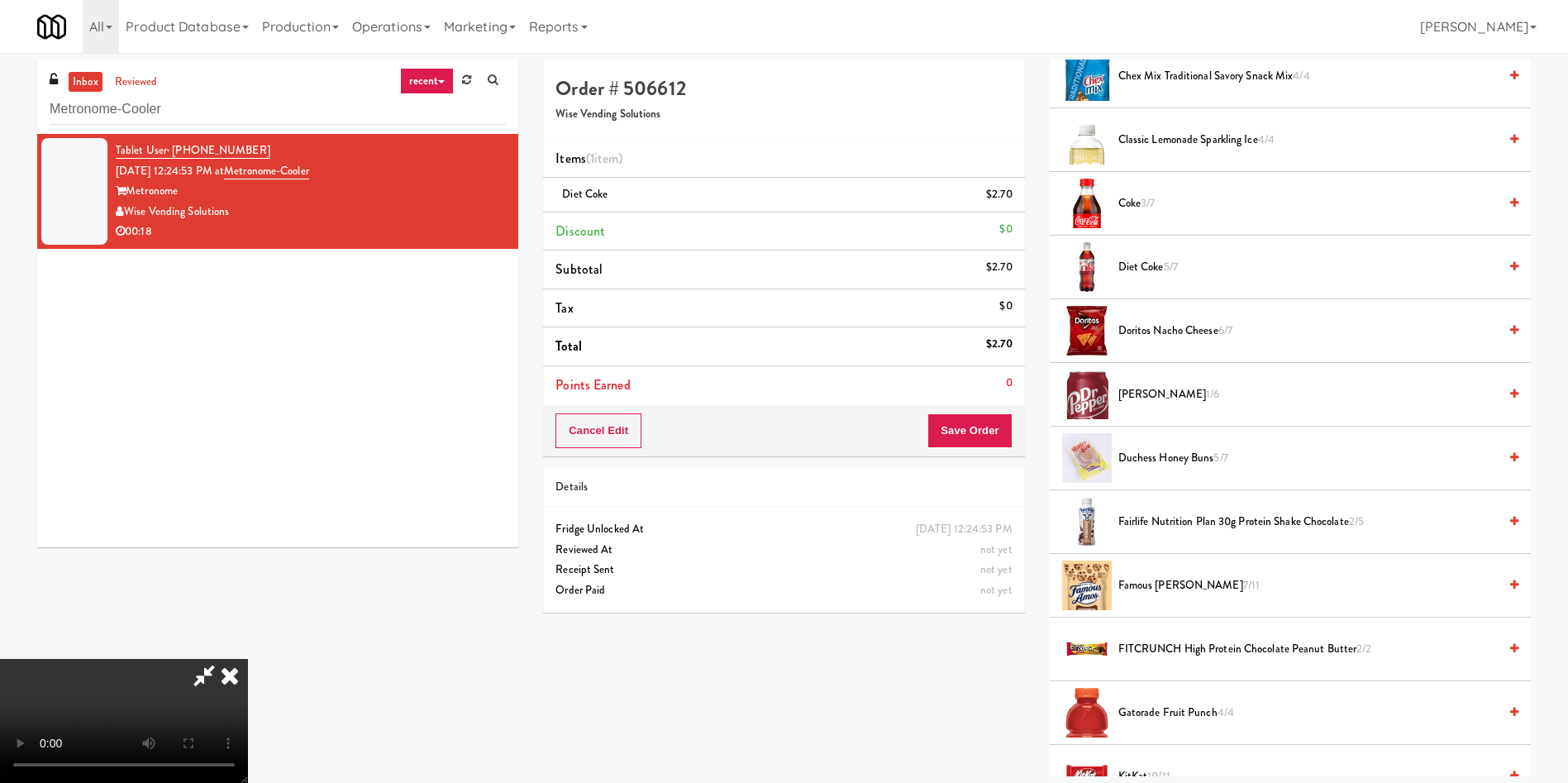
click at [248, 659] on video at bounding box center [124, 721] width 248 height 124
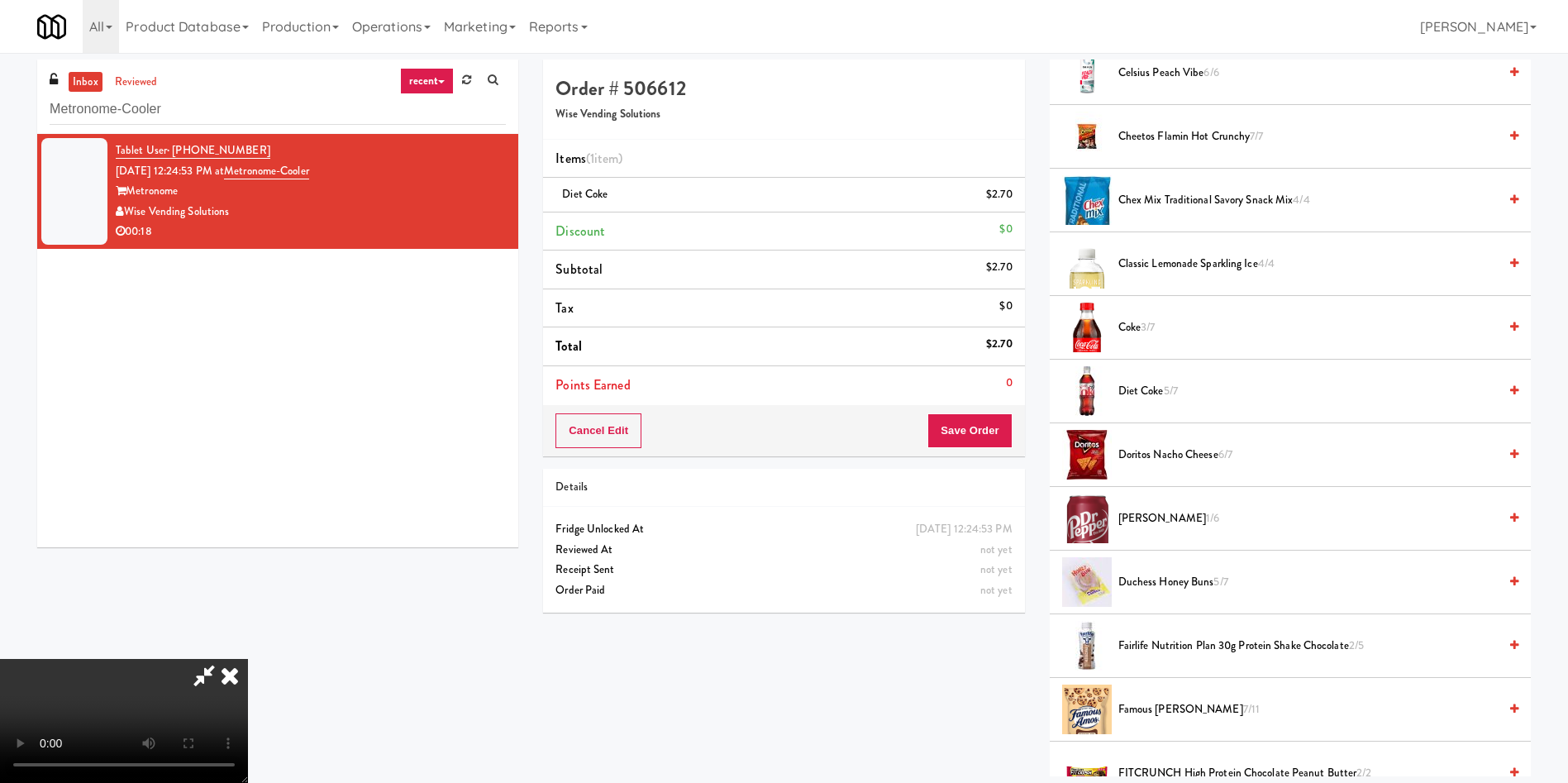
scroll to position [0, 0]
click at [248, 659] on video at bounding box center [124, 721] width 248 height 124
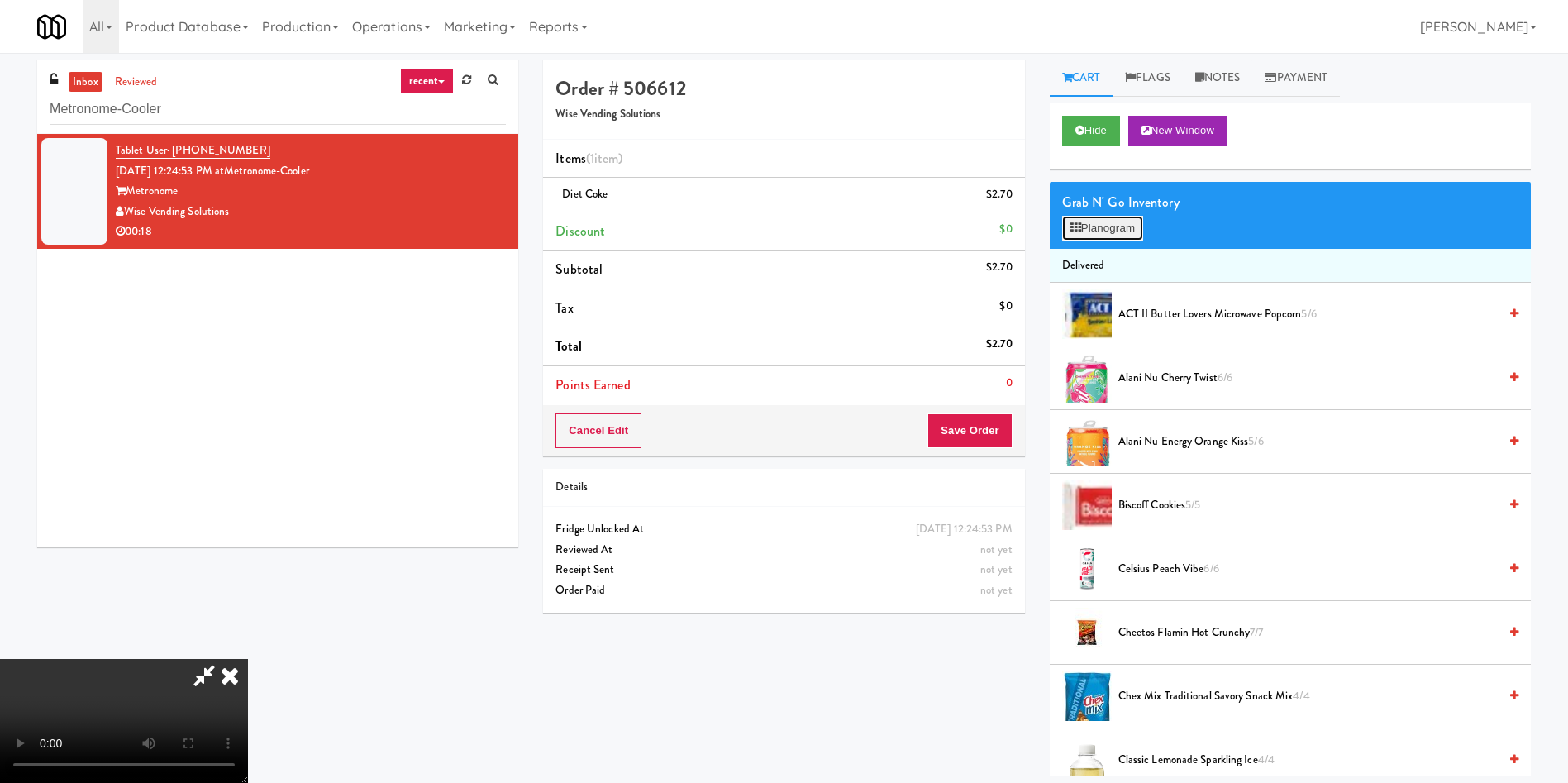
click at [1099, 235] on button "Planogram" at bounding box center [1103, 228] width 81 height 25
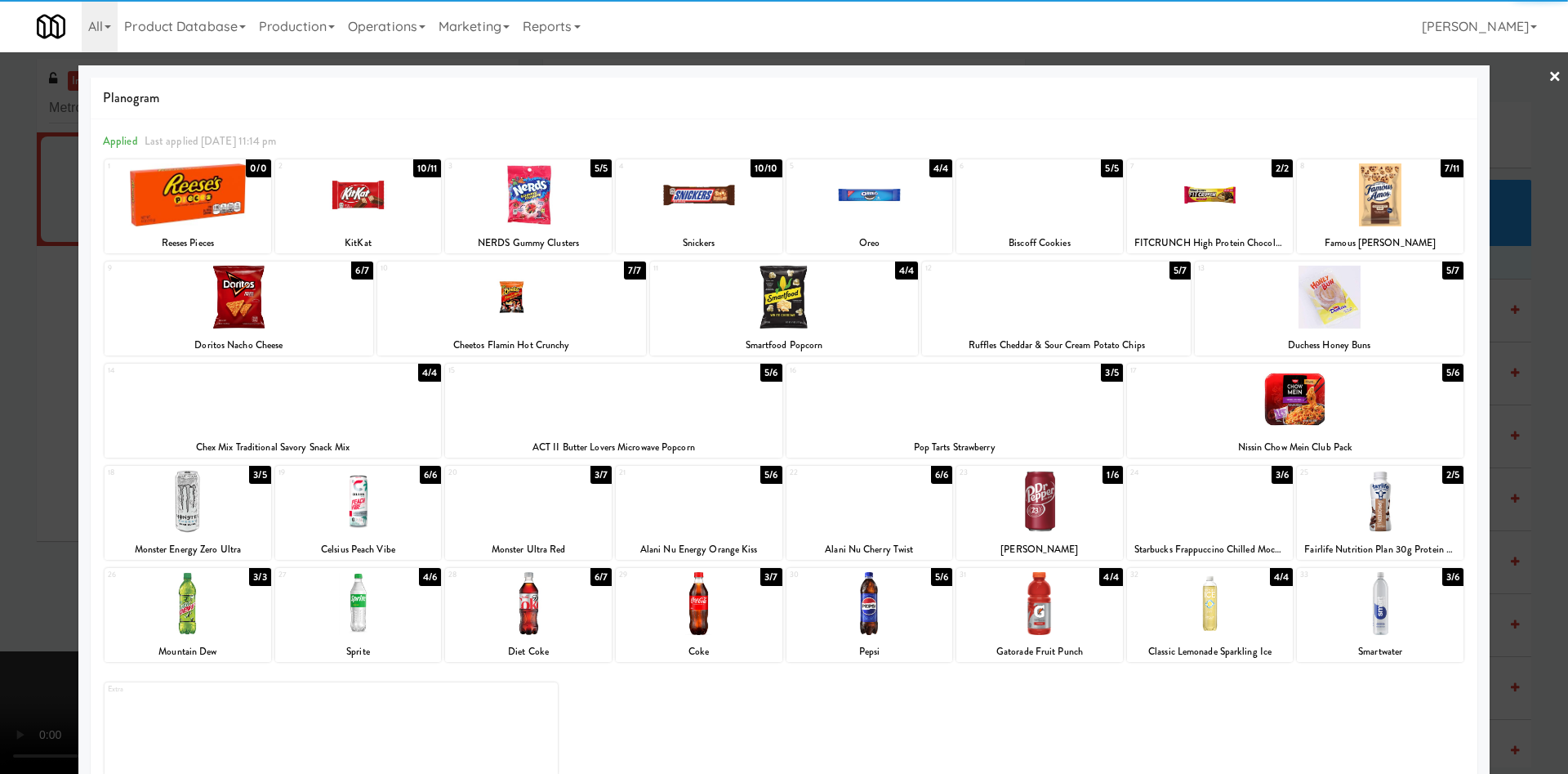
click at [258, 410] on div at bounding box center [273, 399] width 336 height 63
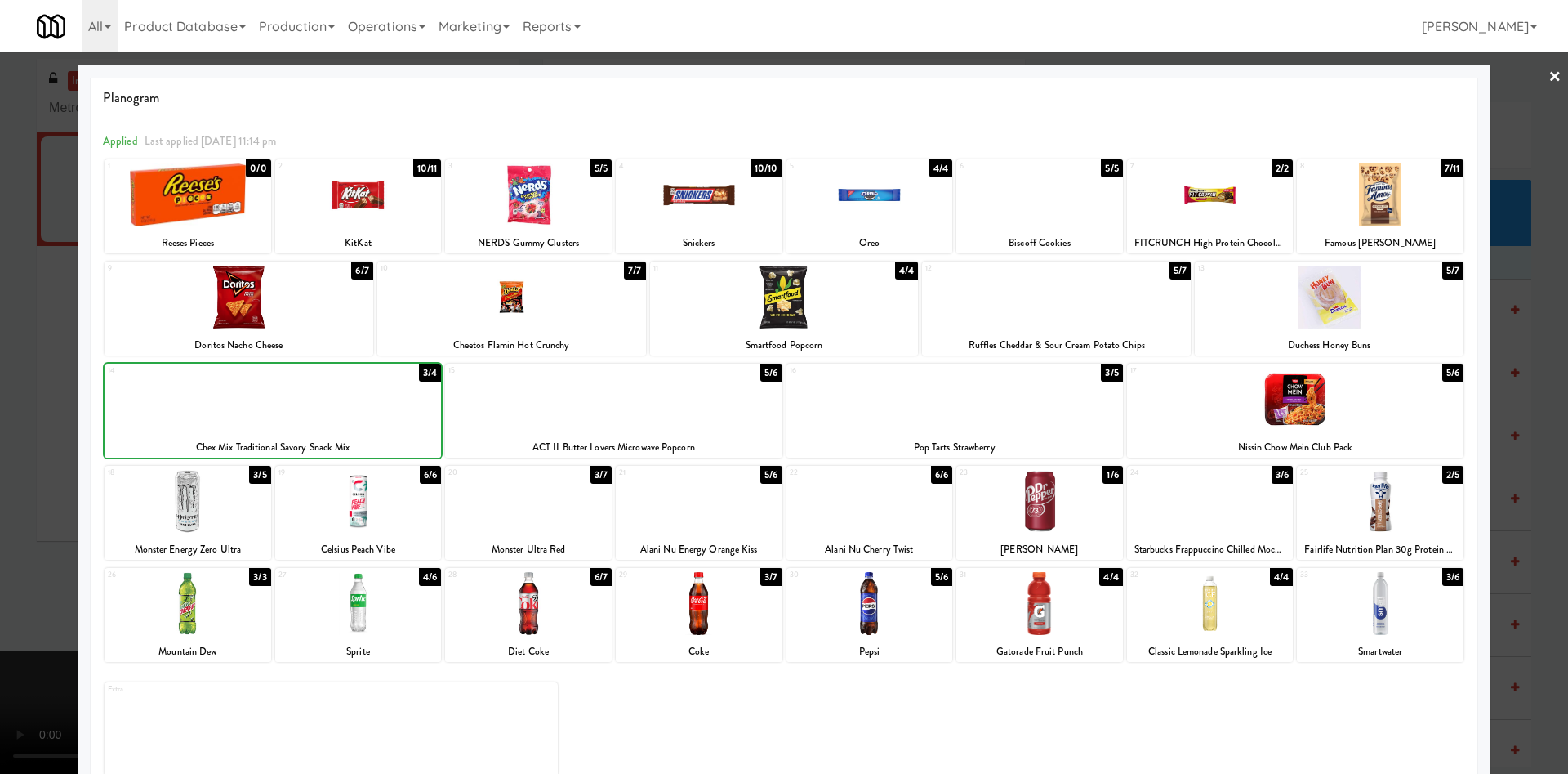
click at [258, 410] on div at bounding box center [273, 399] width 336 height 63
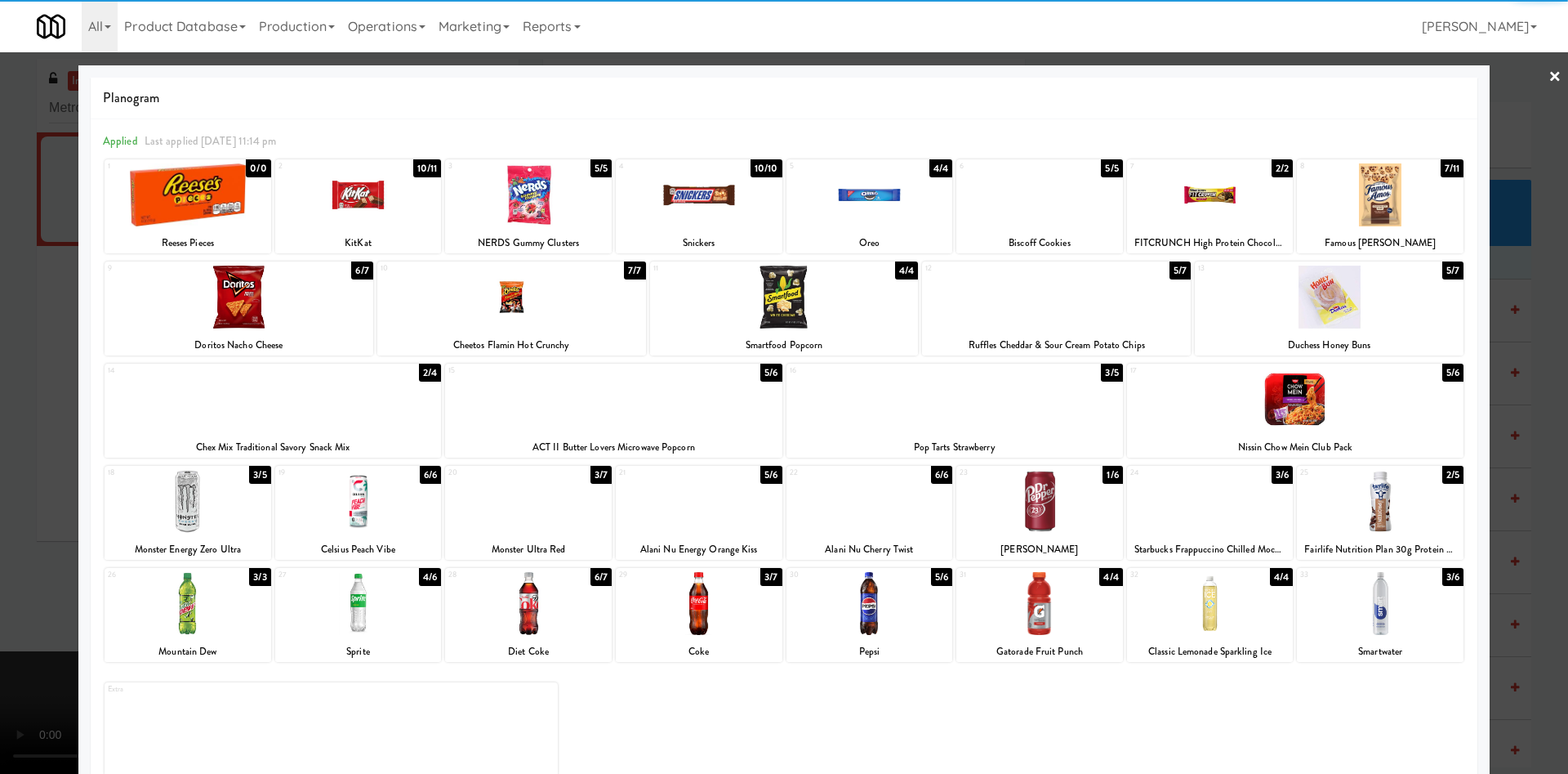
click at [66, 303] on div at bounding box center [784, 387] width 1568 height 774
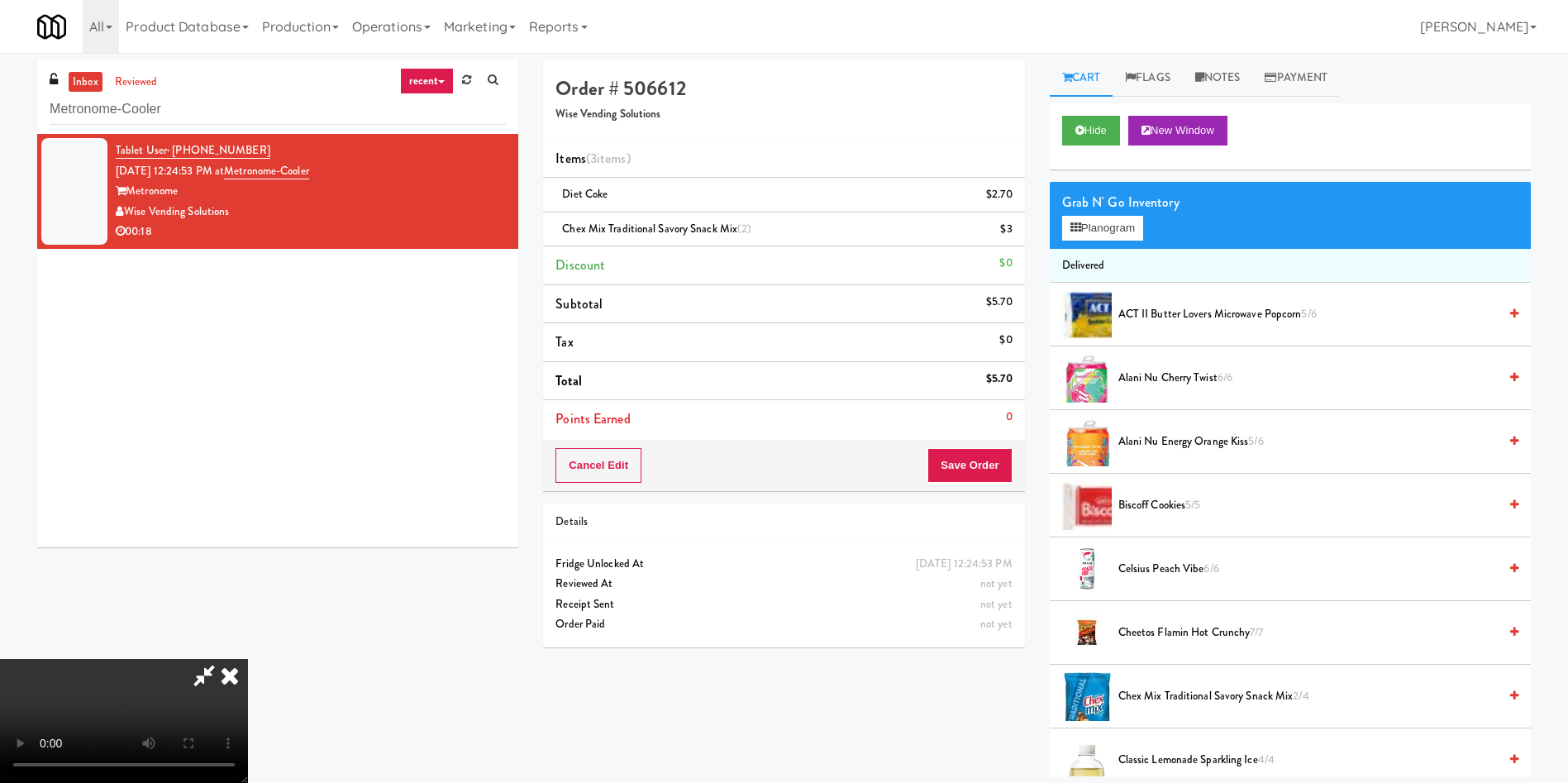
click at [248, 659] on video at bounding box center [124, 721] width 248 height 124
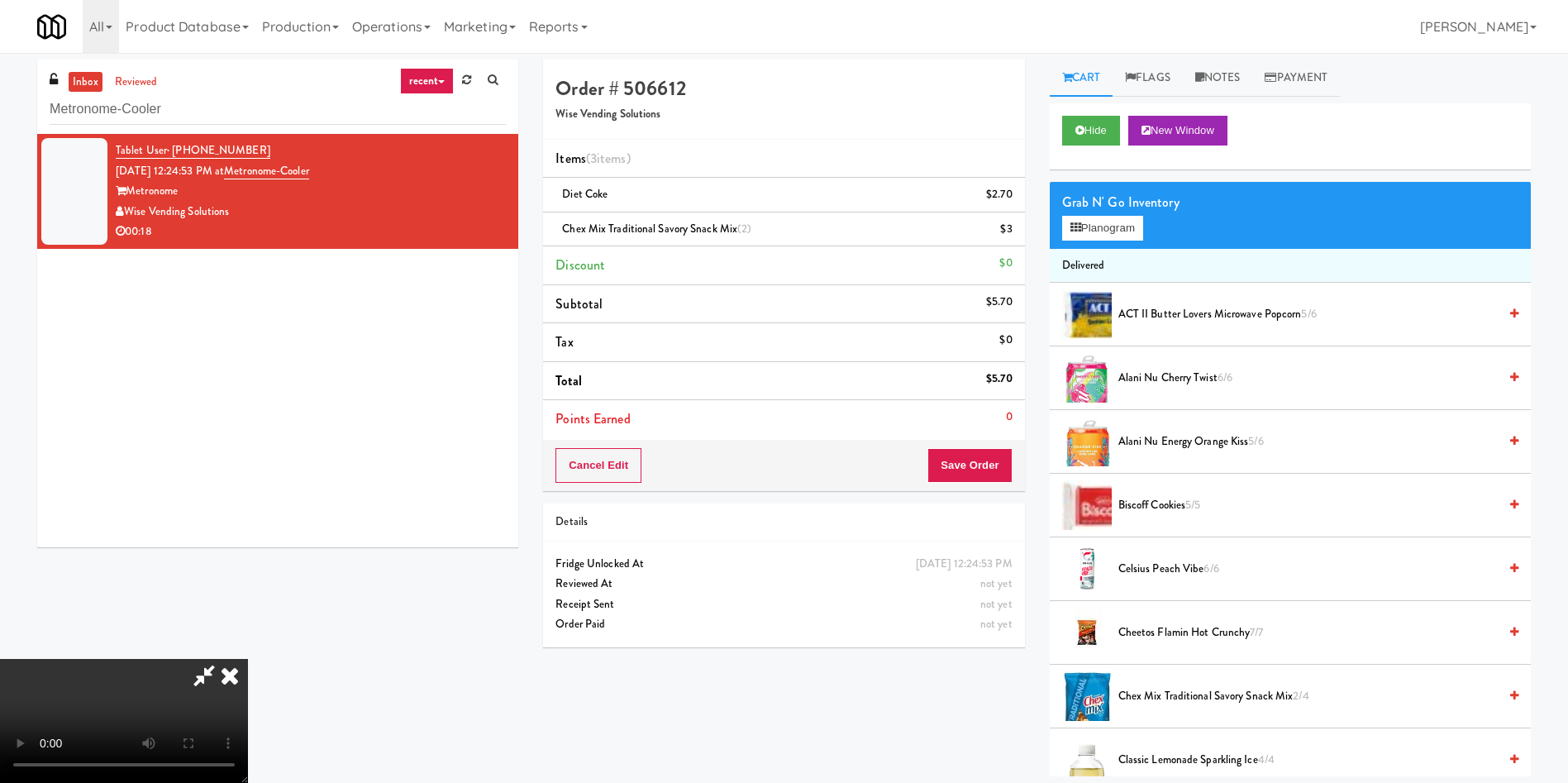
click at [248, 659] on video at bounding box center [124, 721] width 248 height 124
click at [1113, 231] on button "Planogram" at bounding box center [1103, 228] width 81 height 25
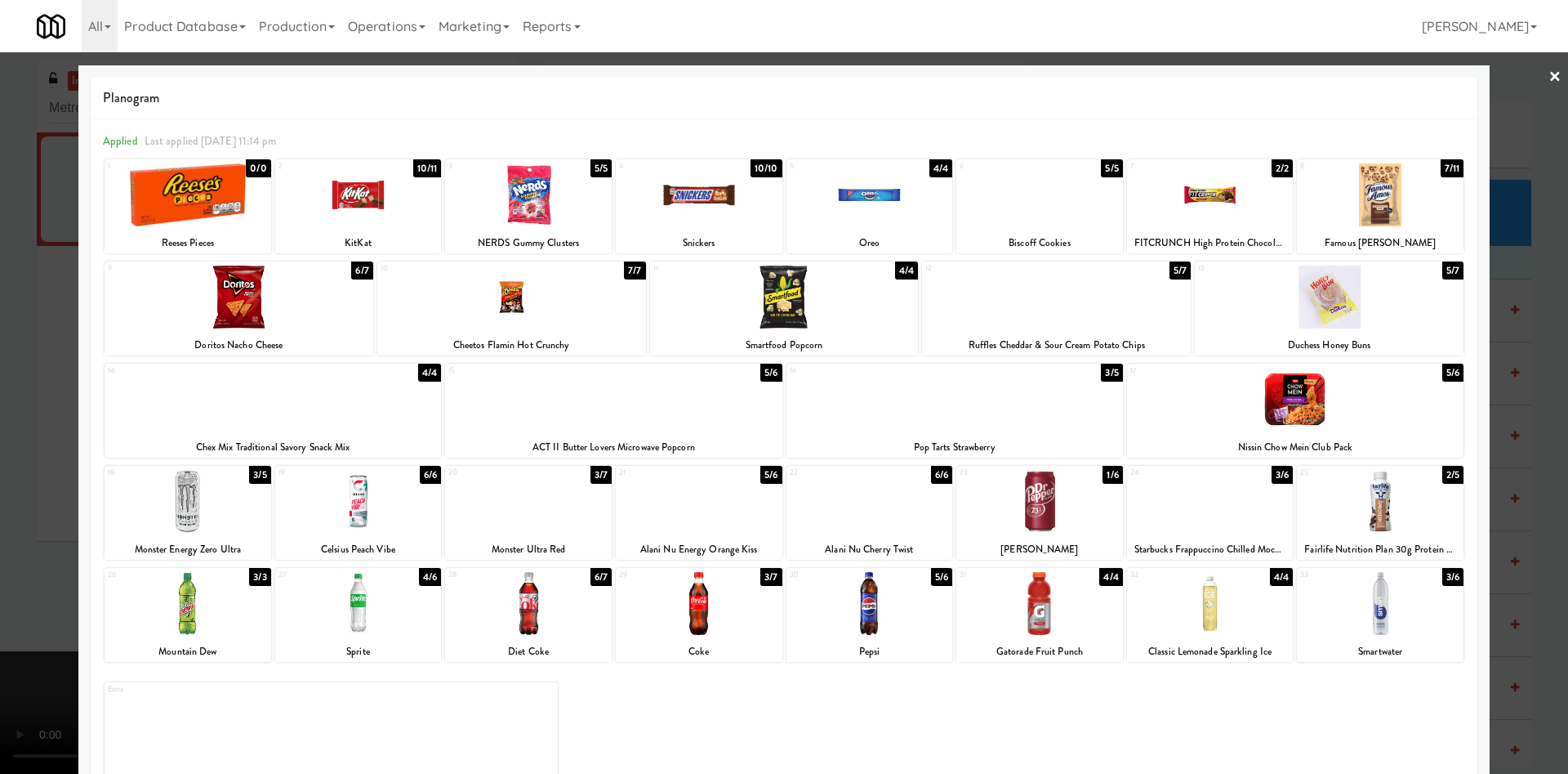
click at [1505, 143] on div at bounding box center [784, 387] width 1568 height 774
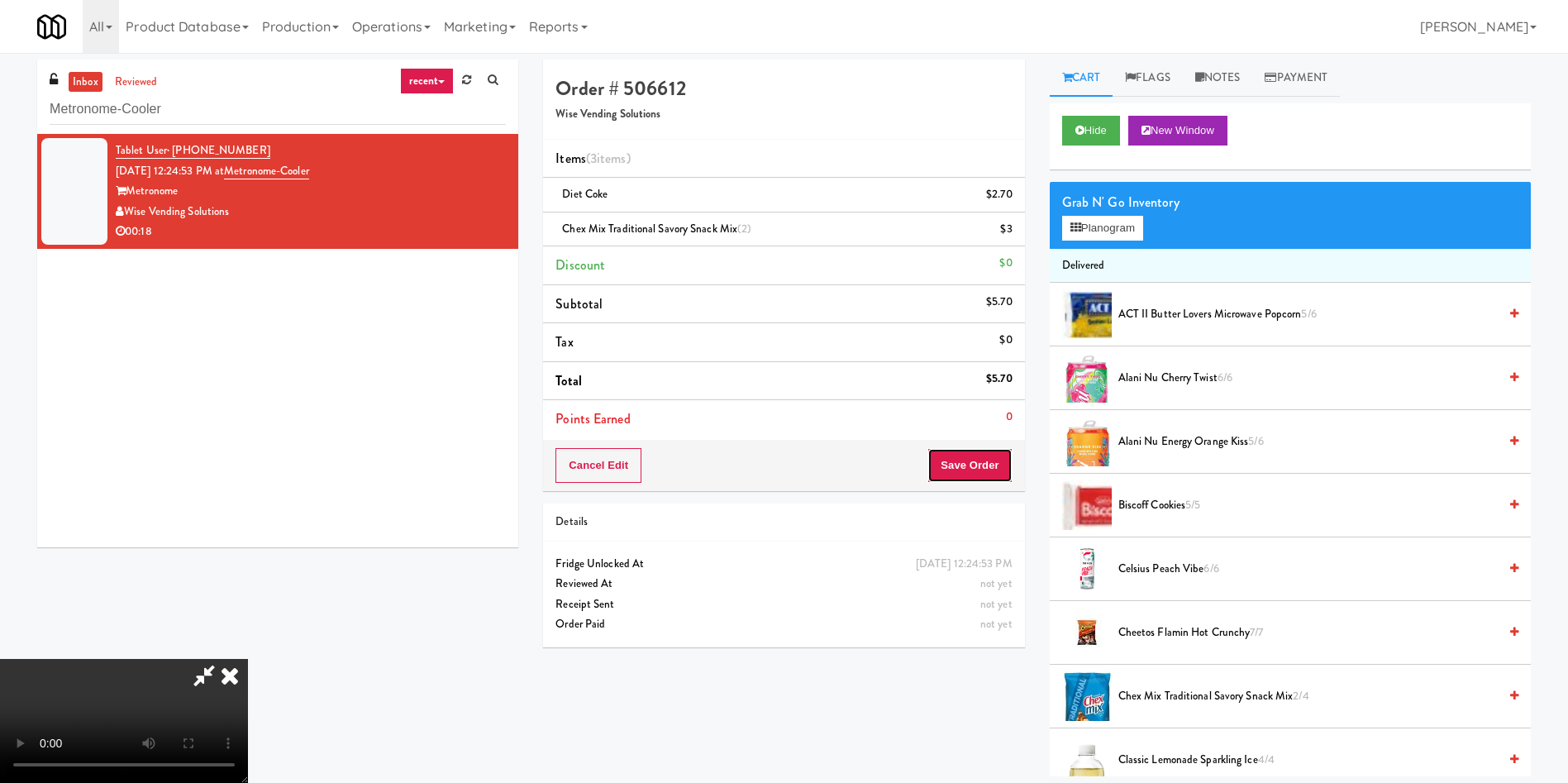
click at [970, 461] on button "Save Order" at bounding box center [969, 464] width 84 height 35
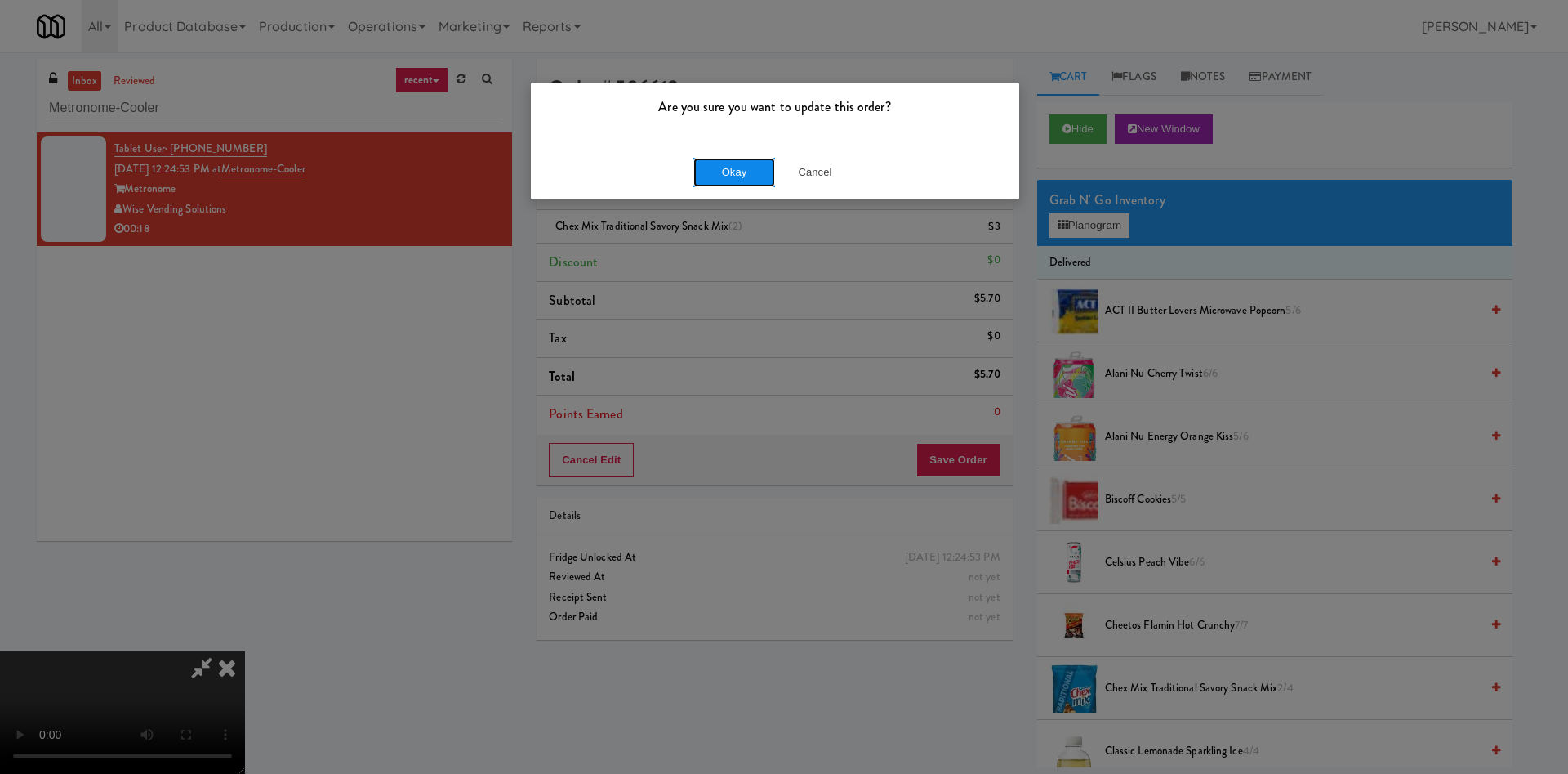
click at [726, 167] on button "Okay" at bounding box center [733, 172] width 81 height 30
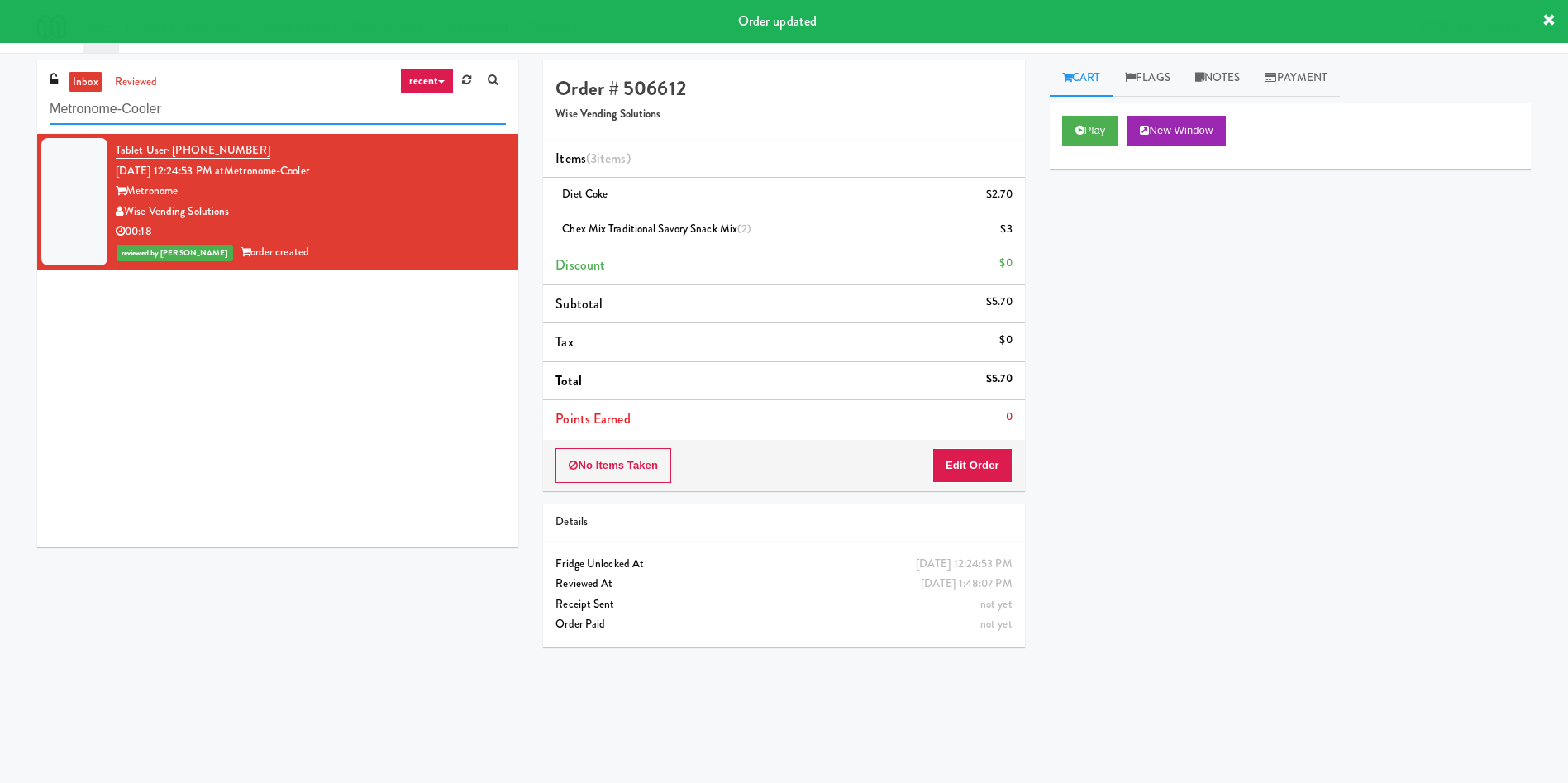
drag, startPoint x: 216, startPoint y: 108, endPoint x: 0, endPoint y: 93, distance: 216.5
click at [0, 93] on div "inbox reviewed recent all unclear take inventory issue suspicious failed recent…" at bounding box center [784, 391] width 1568 height 664
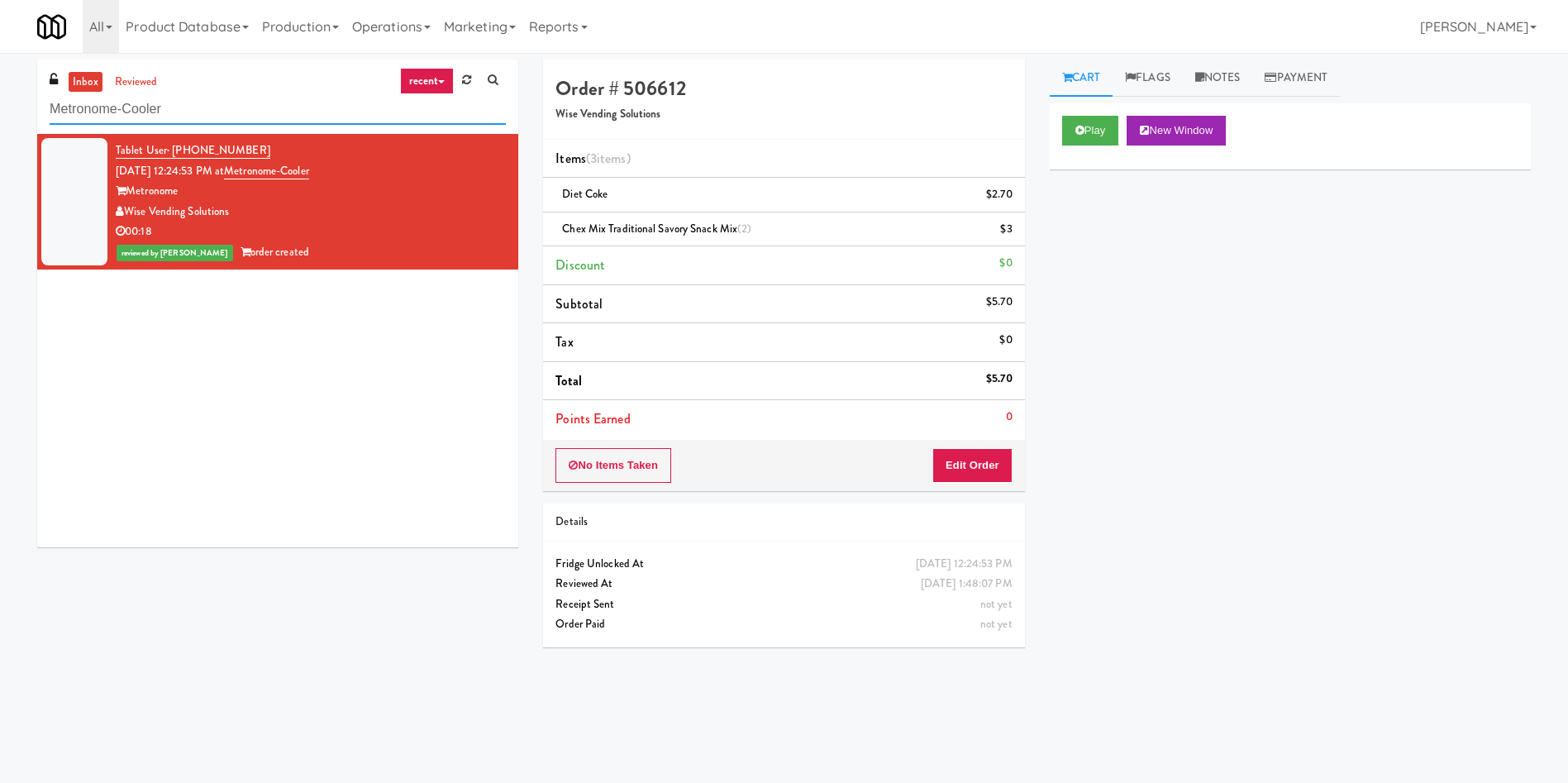
paste input "Eight80 - Main Cooler Right"
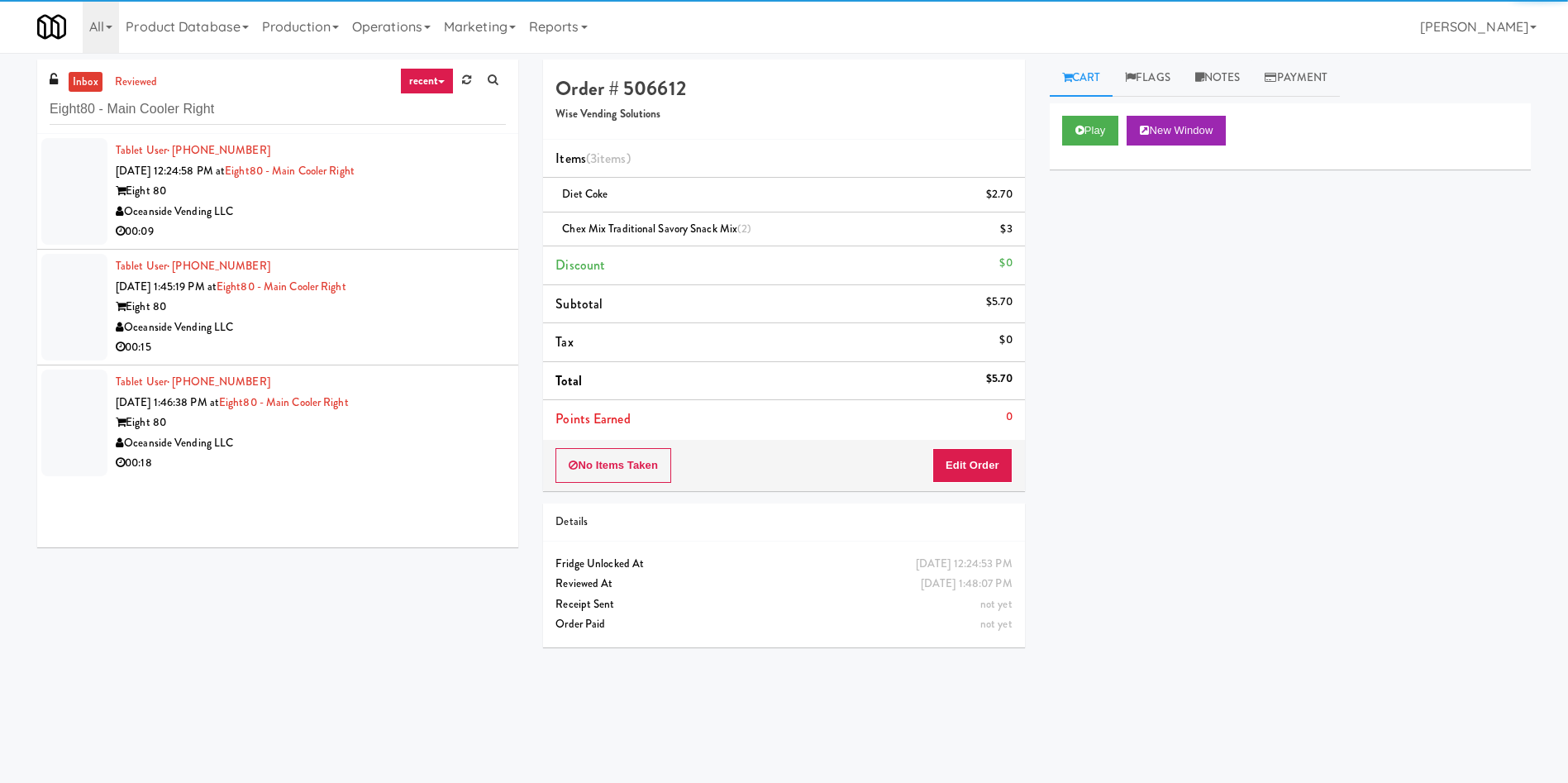
drag, startPoint x: 83, startPoint y: 182, endPoint x: 128, endPoint y: 182, distance: 45.0
click at [110, 182] on li "Tablet User · (949) 674-6517 [DATE] 12:24:58 PM at Eight80 - Main Cooler Right …" at bounding box center [278, 191] width 481 height 116
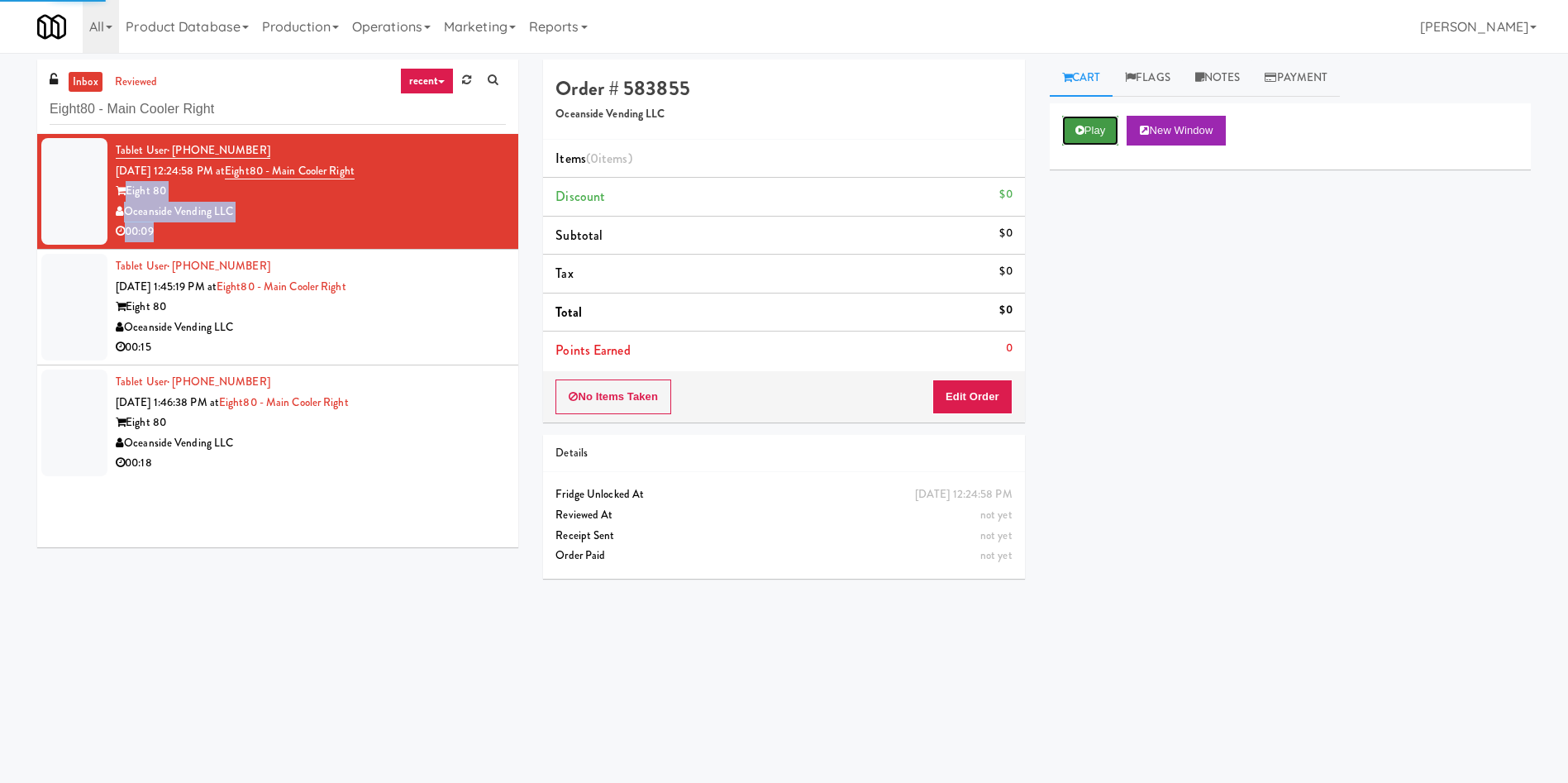
click at [1088, 132] on button "Play" at bounding box center [1091, 131] width 57 height 30
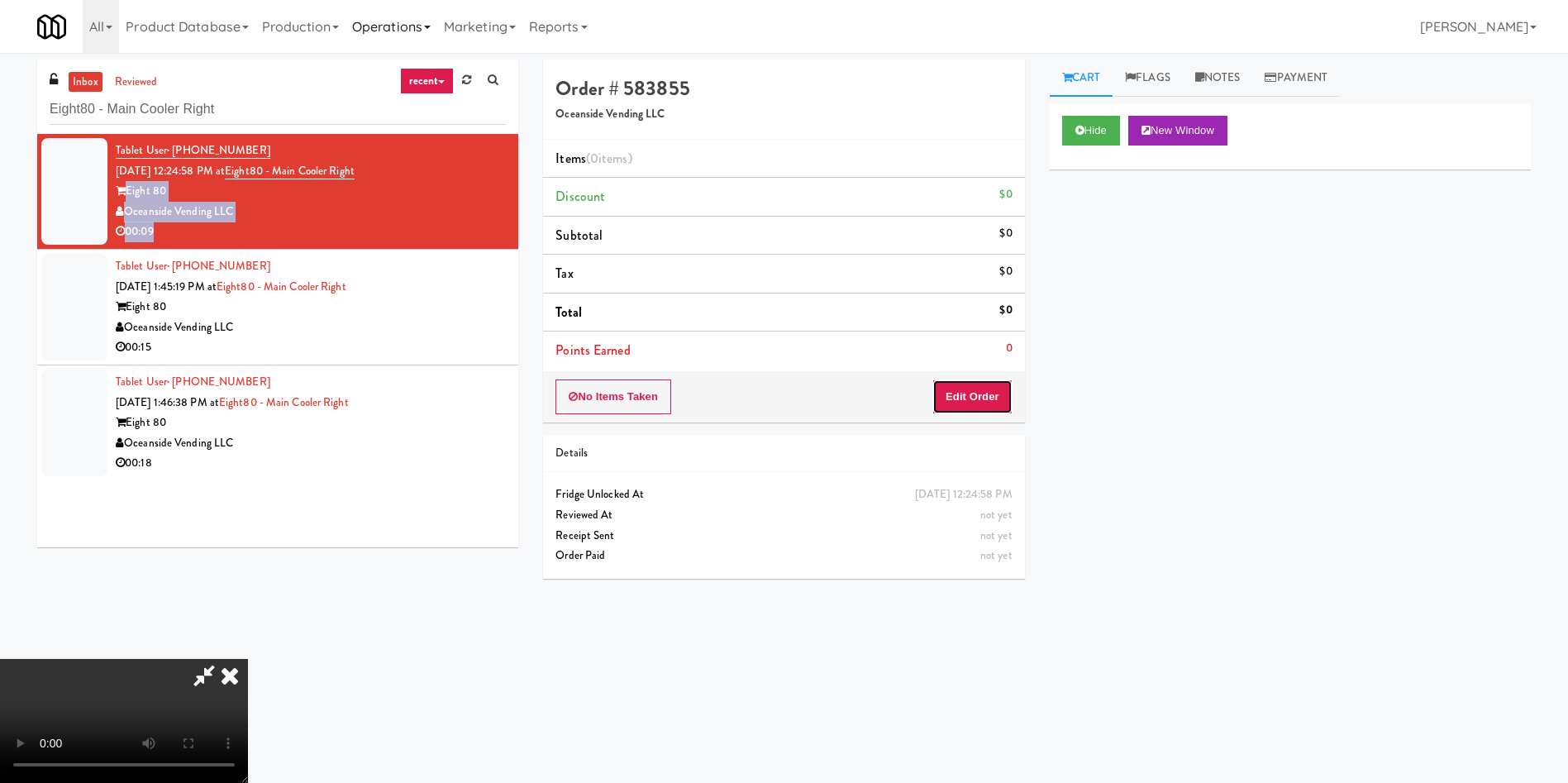
drag, startPoint x: 965, startPoint y: 395, endPoint x: 434, endPoint y: 31, distance: 643.8
click at [950, 390] on button "Edit Order" at bounding box center [972, 396] width 81 height 35
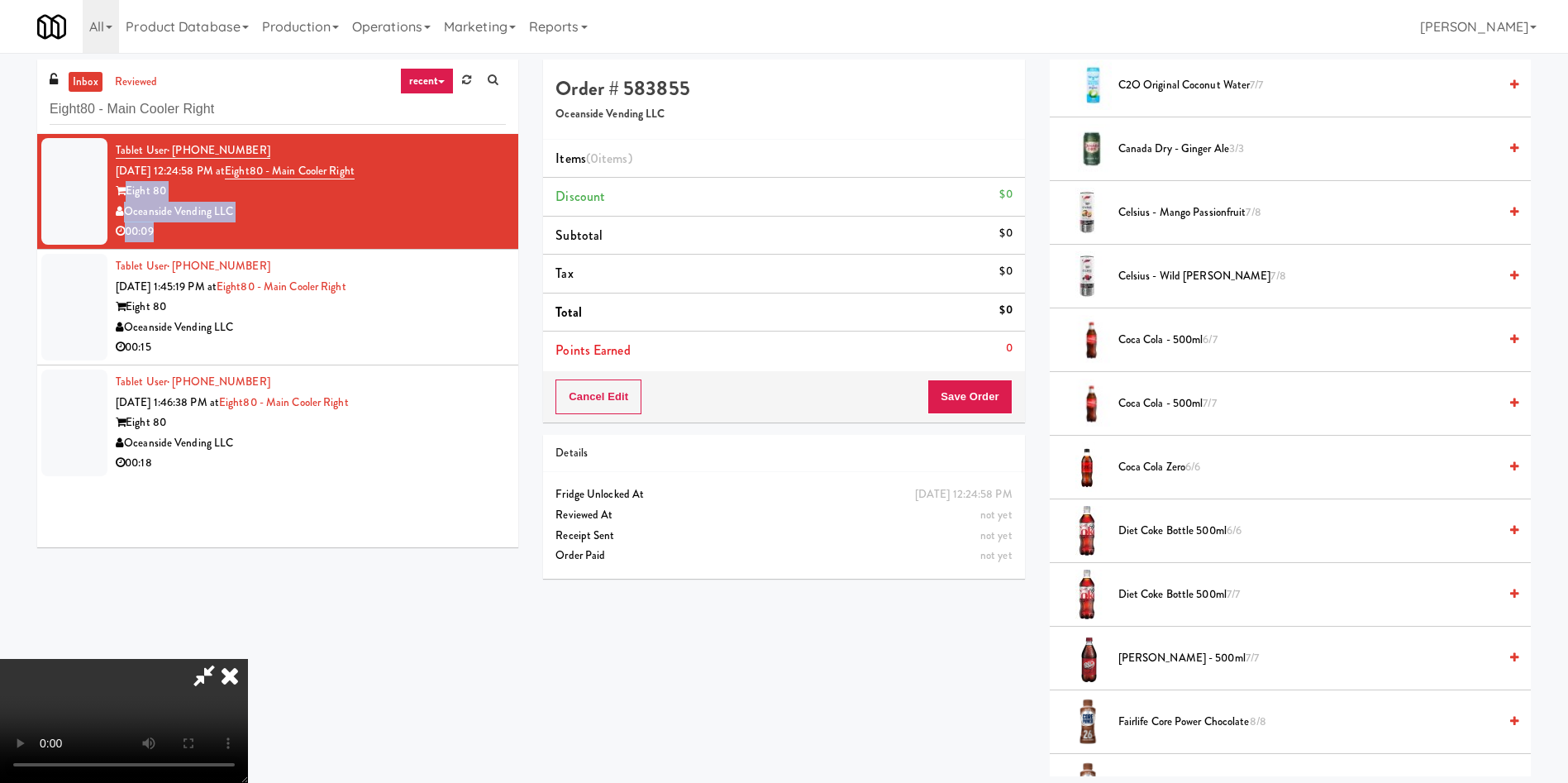
scroll to position [620, 0]
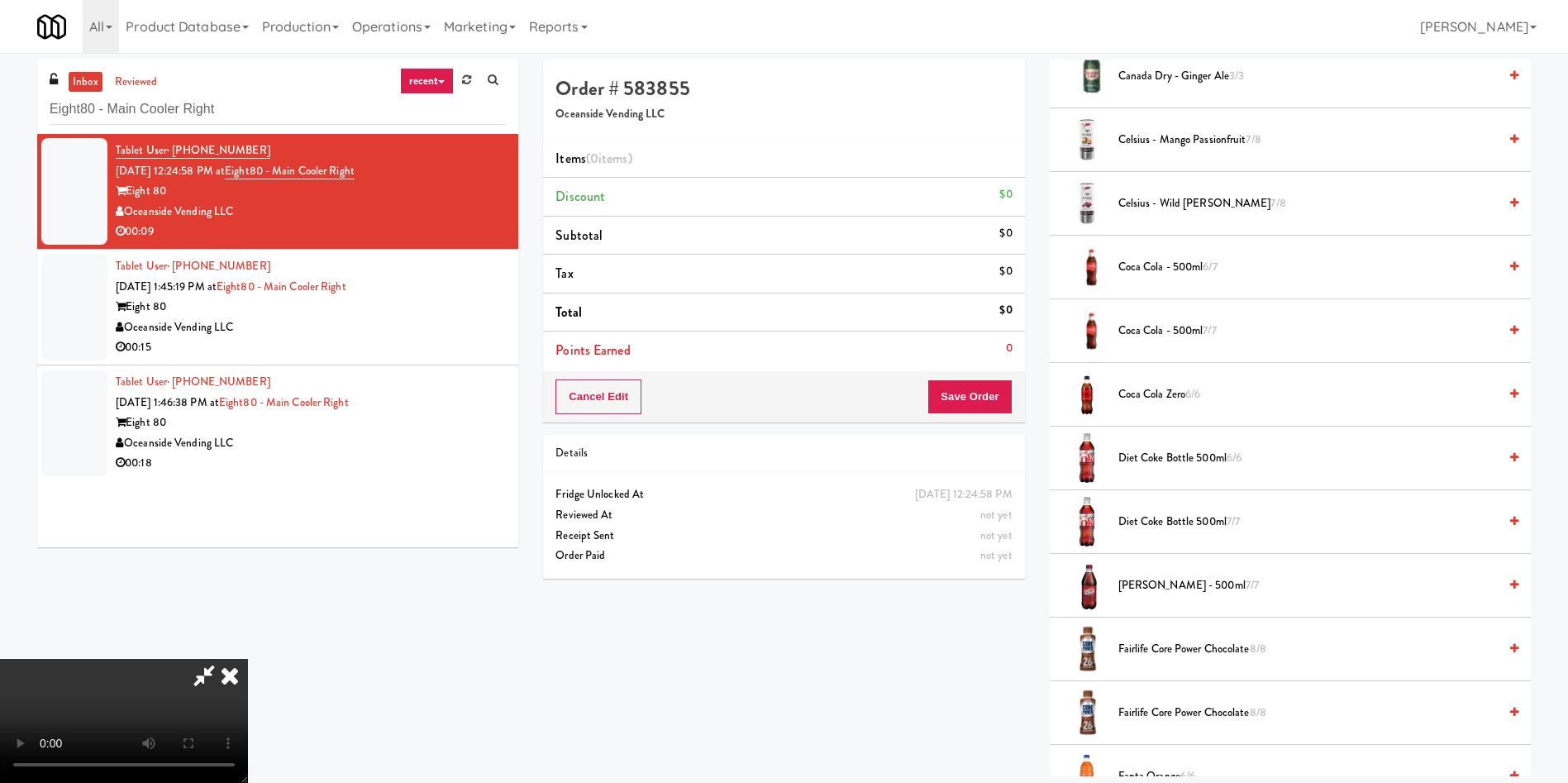
click at [1200, 455] on span "Diet Coke Bottle 500ml 6/6" at bounding box center [1308, 457] width 380 height 20
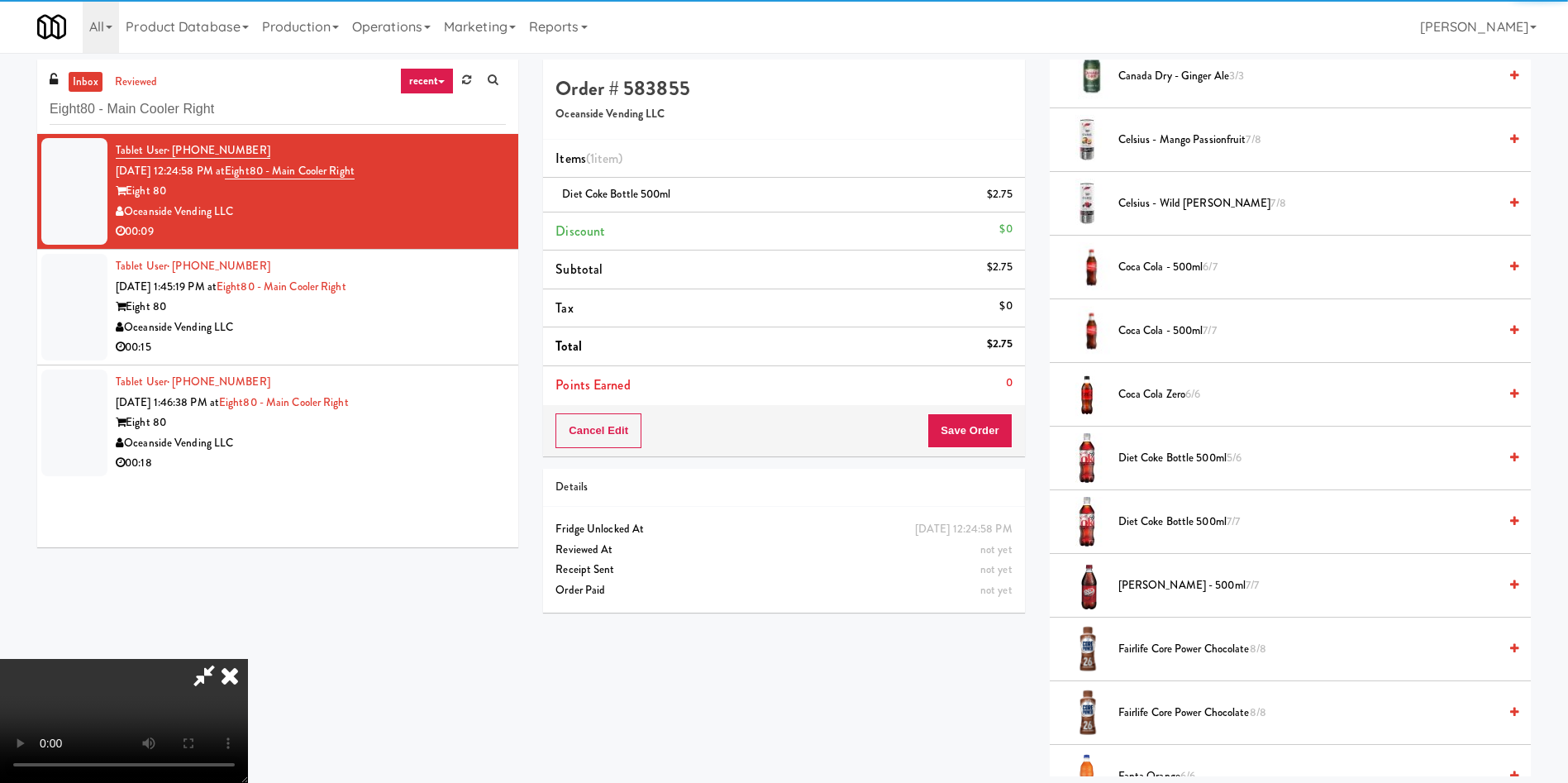
scroll to position [243, 0]
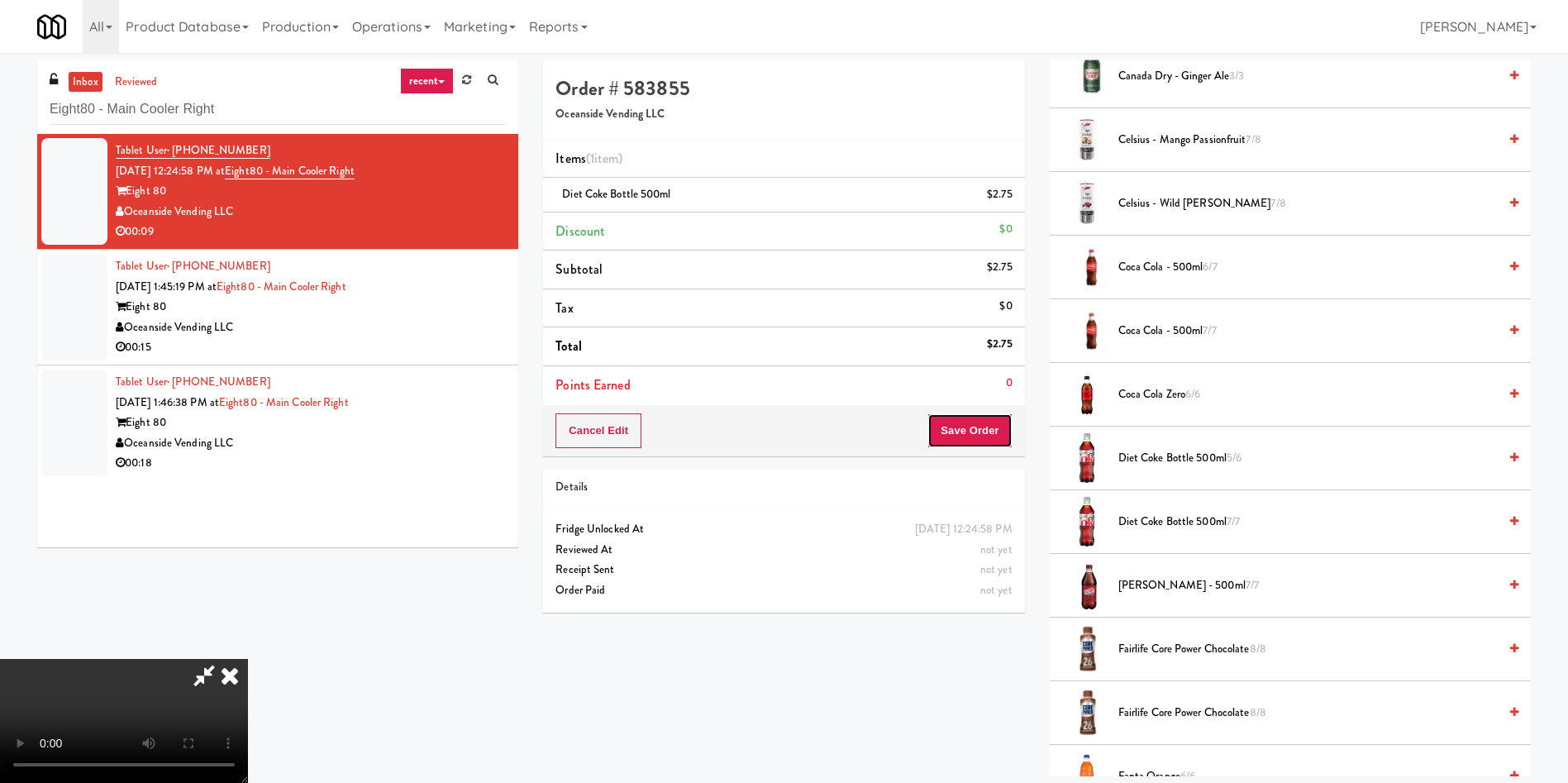
click at [961, 419] on button "Save Order" at bounding box center [969, 430] width 84 height 35
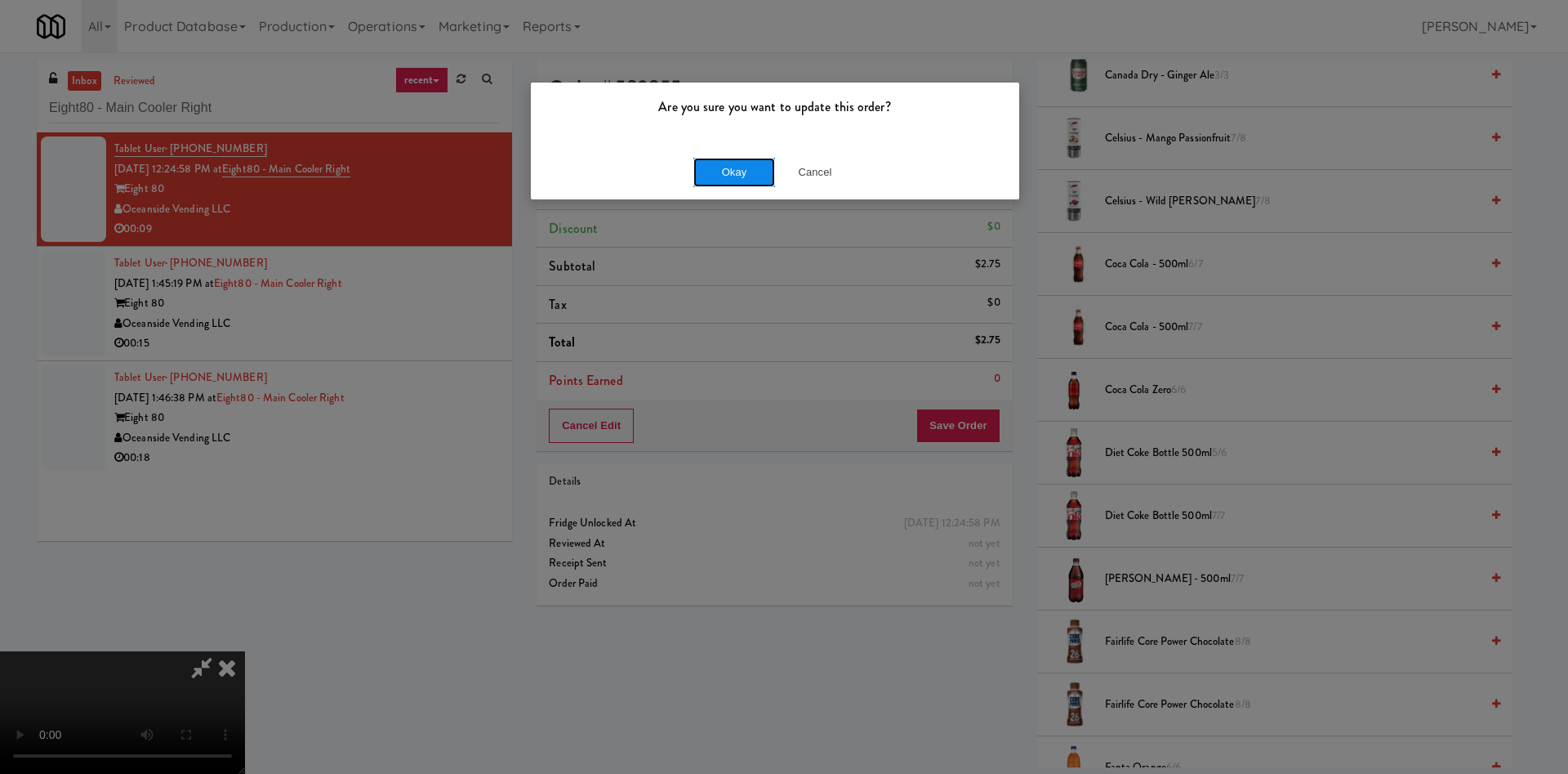
click at [723, 175] on button "Okay" at bounding box center [733, 172] width 81 height 30
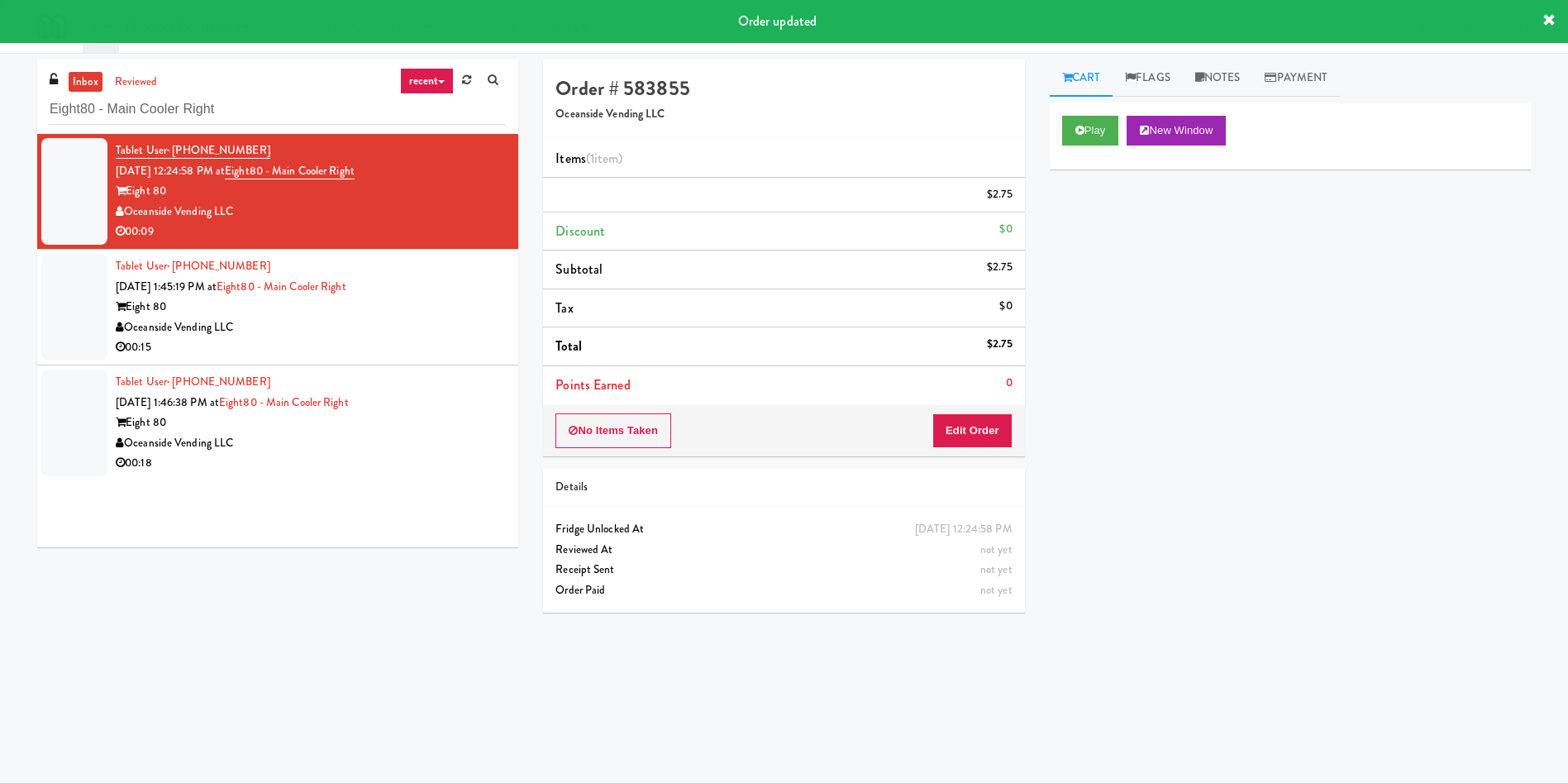
scroll to position [0, 0]
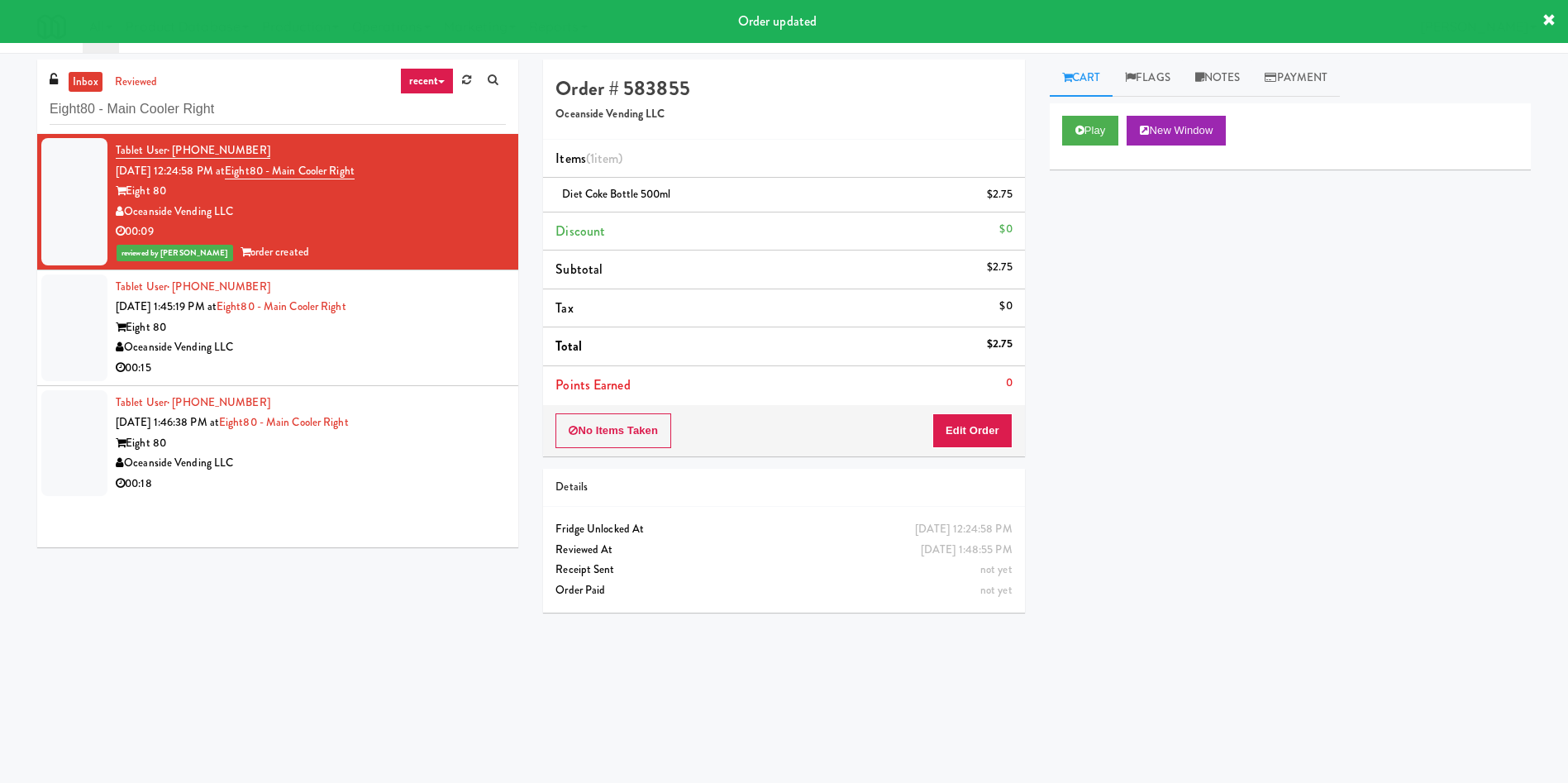
click at [90, 295] on div at bounding box center [74, 327] width 66 height 107
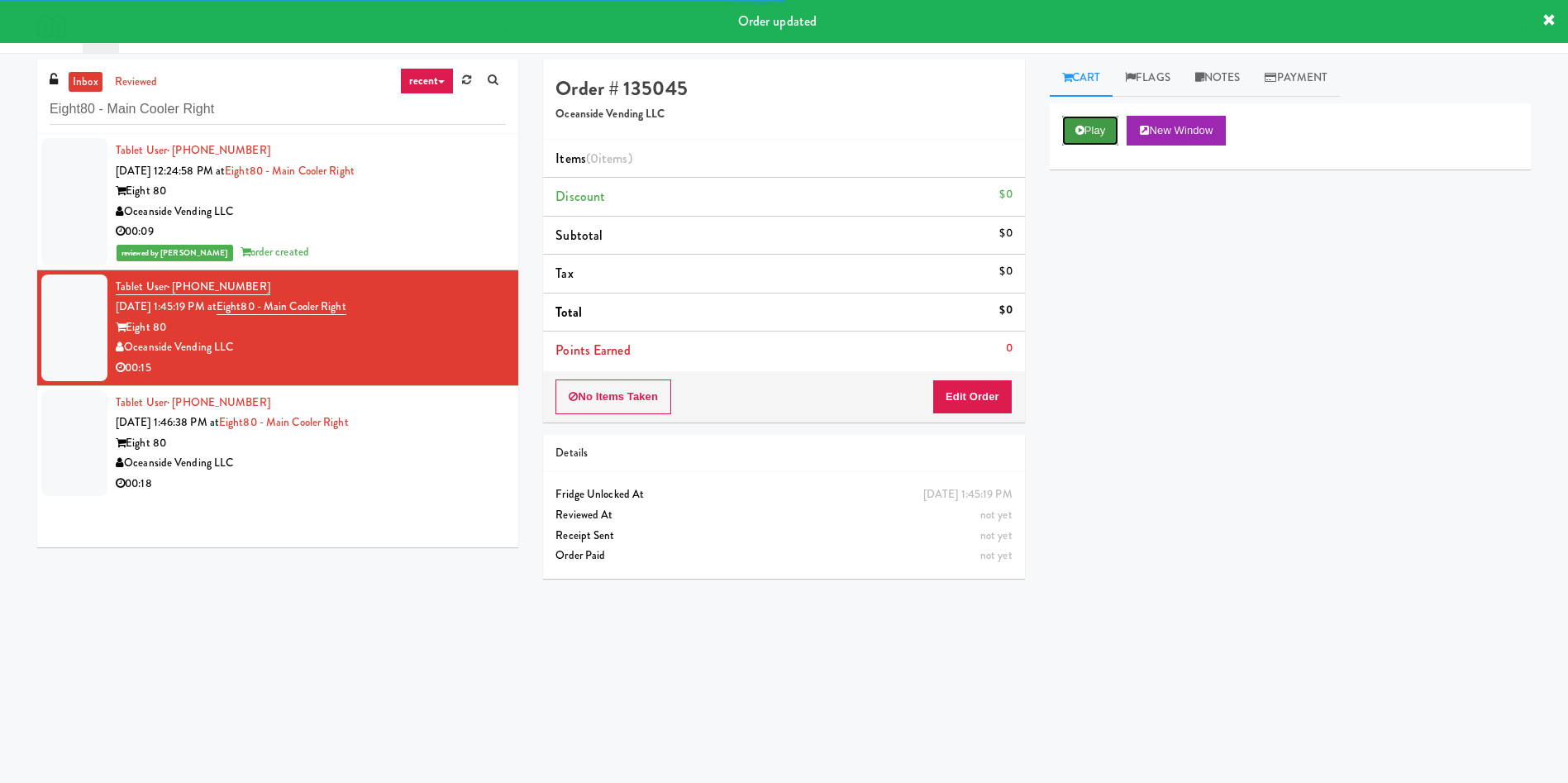
click at [1076, 136] on button "Play" at bounding box center [1091, 131] width 57 height 30
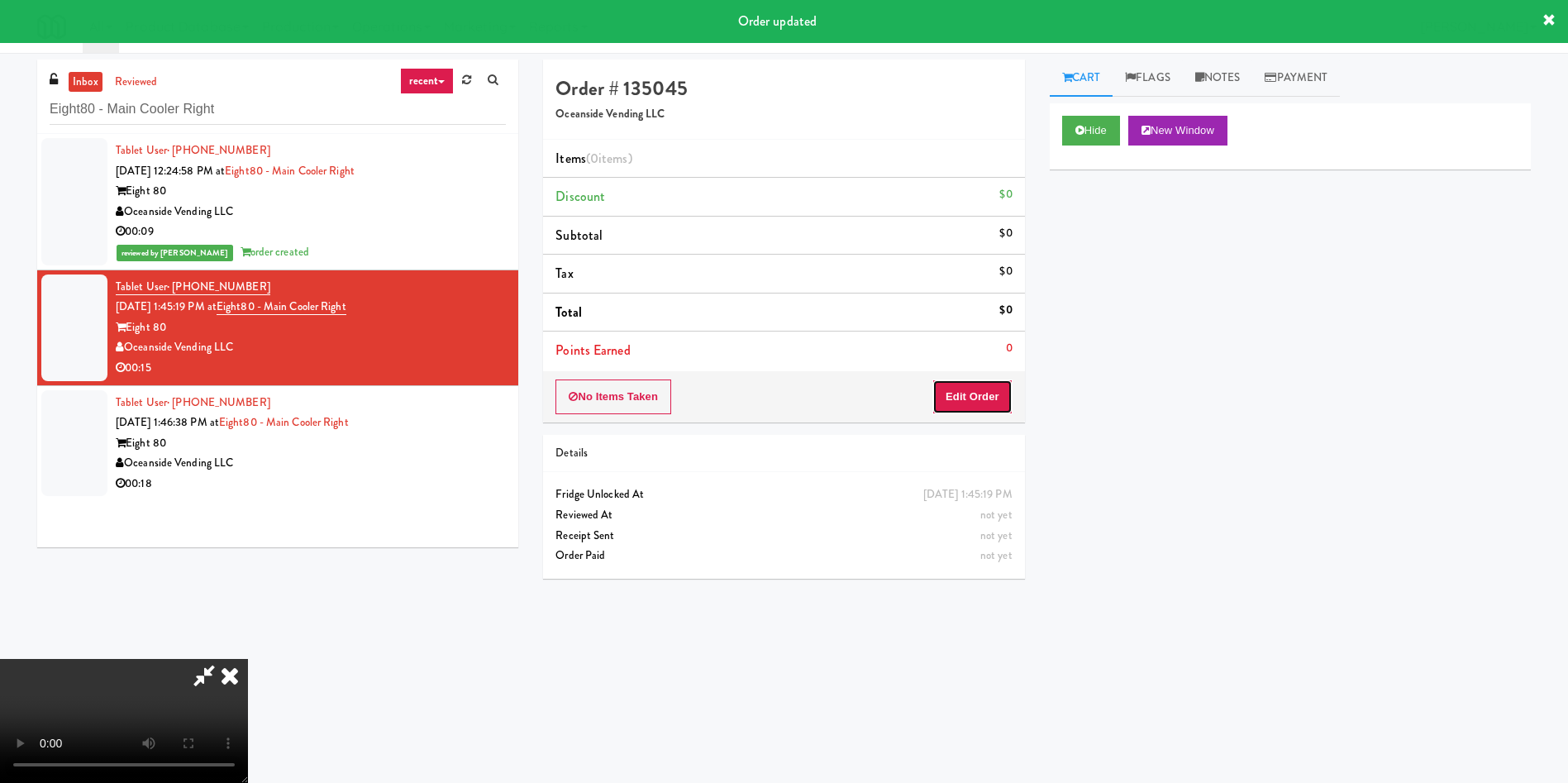
click at [963, 389] on button "Edit Order" at bounding box center [972, 396] width 81 height 35
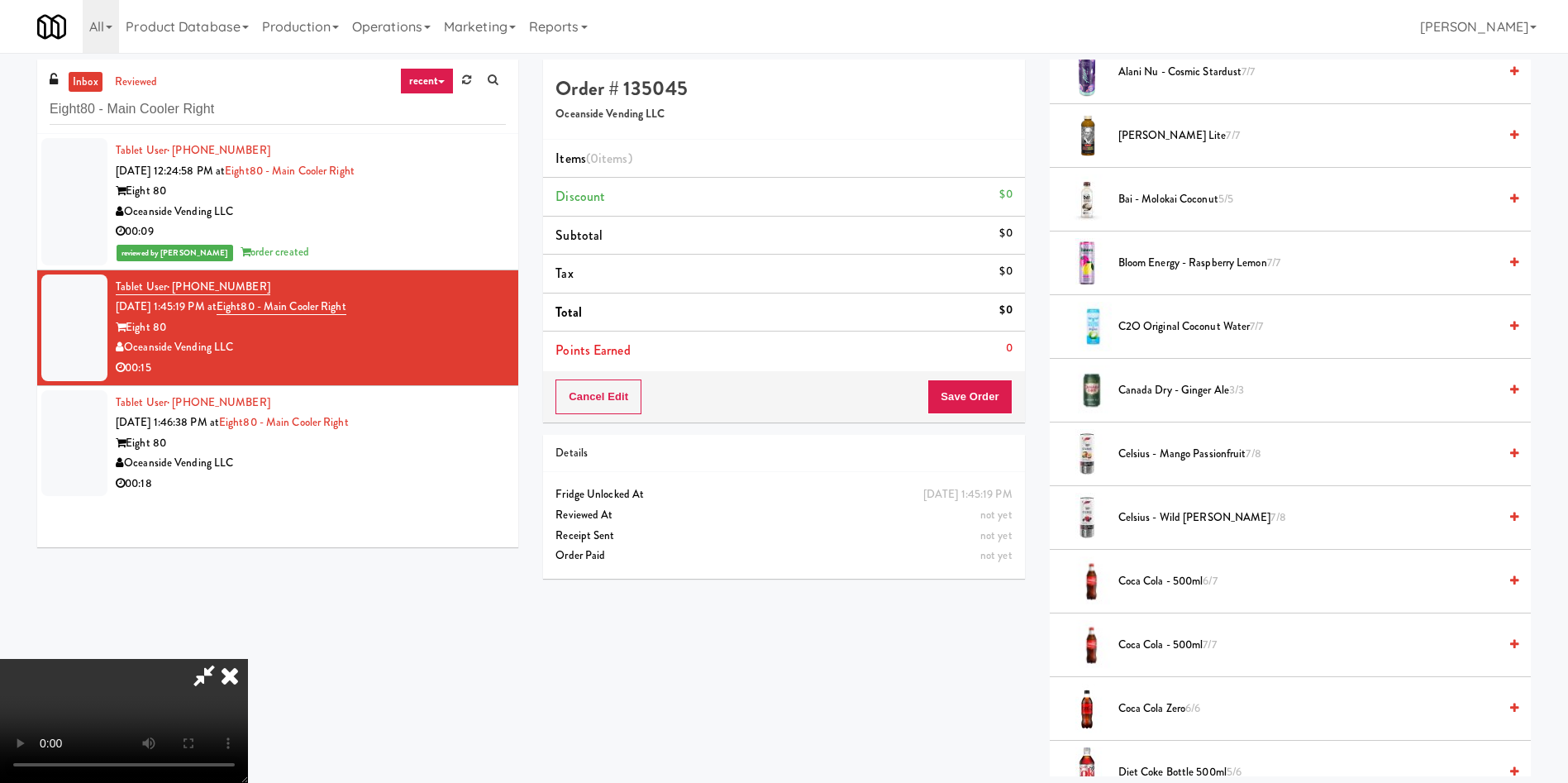
scroll to position [496, 0]
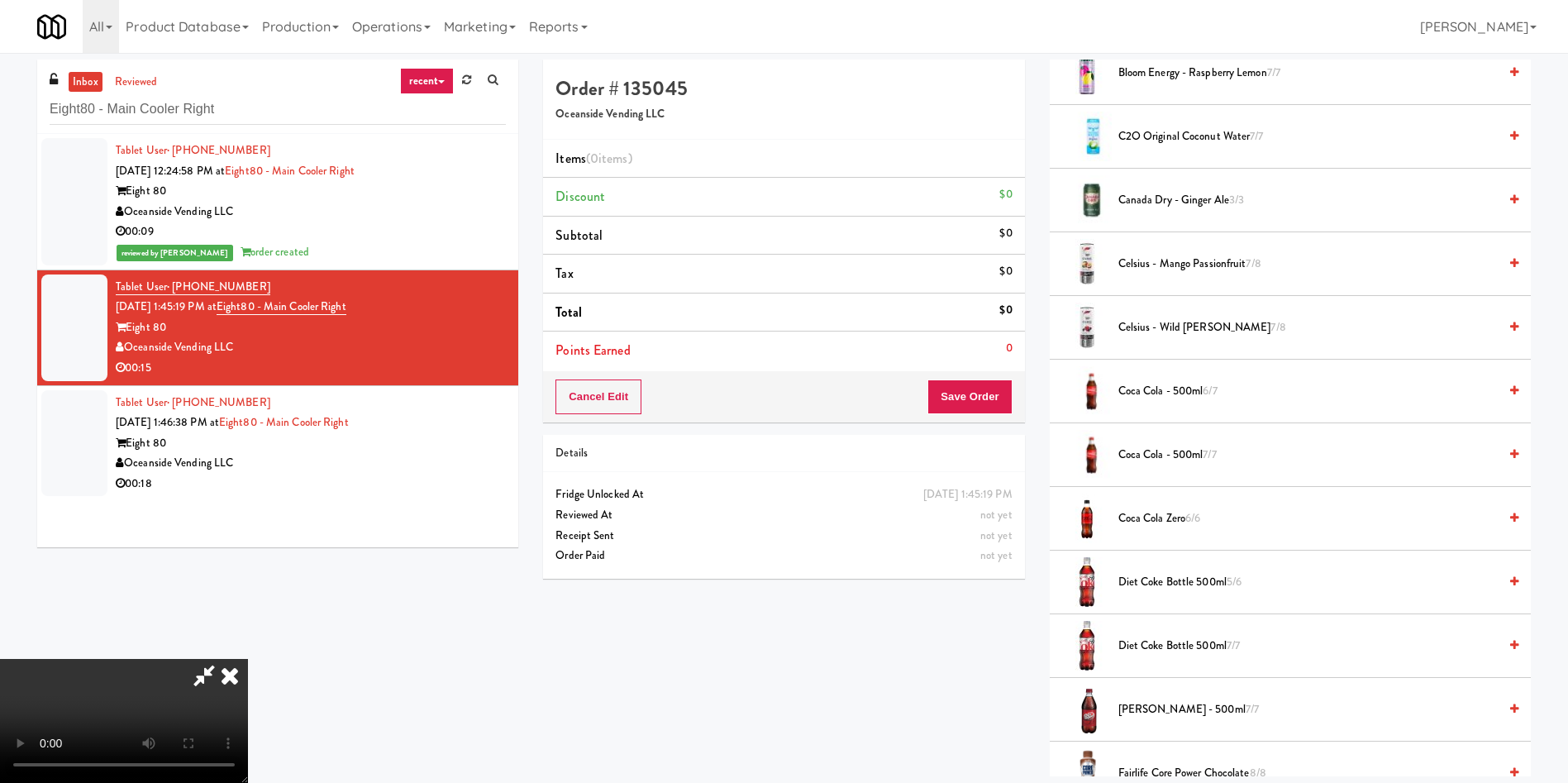
click at [248, 659] on video at bounding box center [124, 721] width 248 height 124
click at [1157, 649] on span "Diet Coke Bottle 500ml 7/7" at bounding box center [1308, 645] width 380 height 20
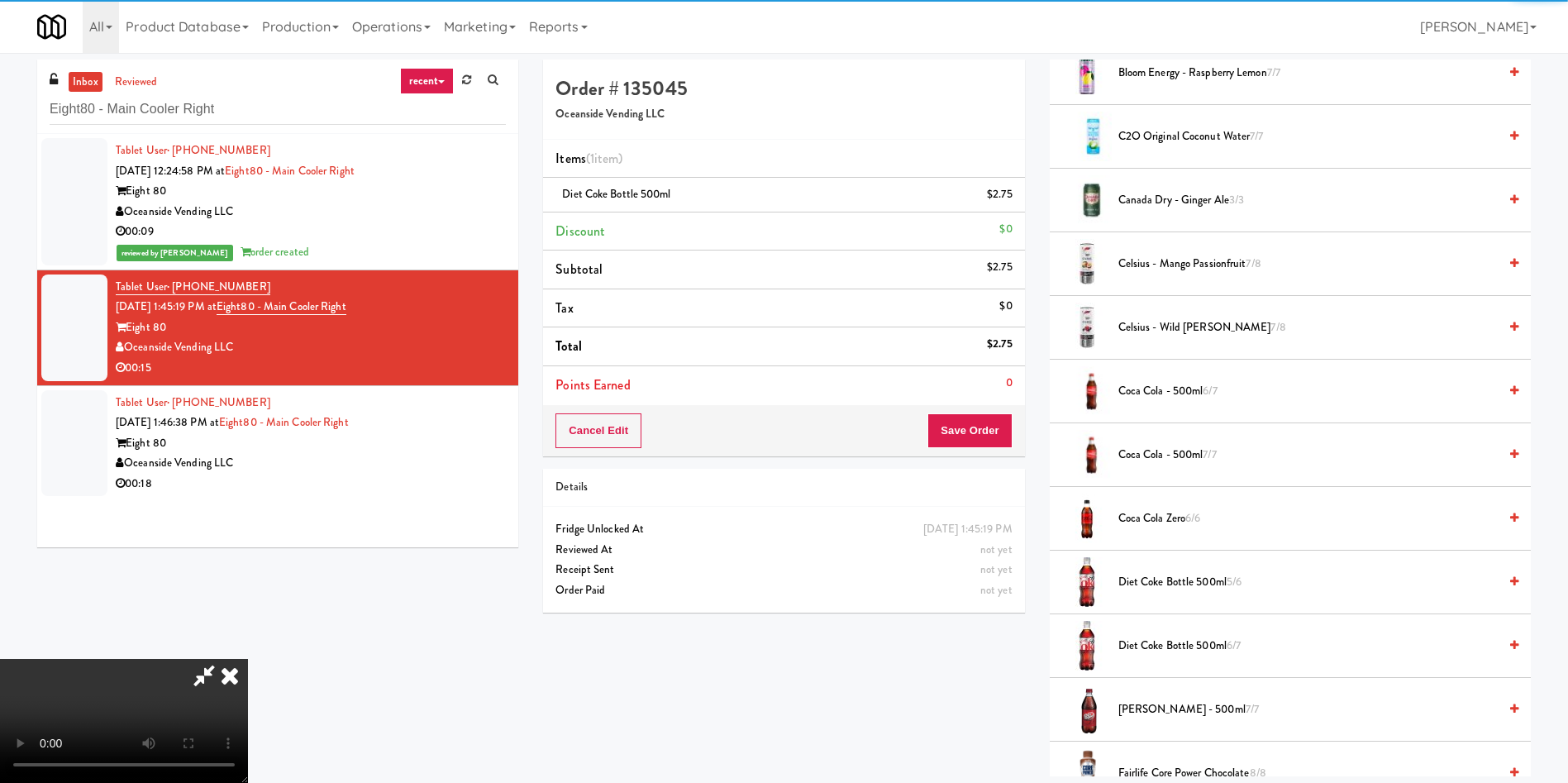
click at [1167, 574] on span "Diet Coke Bottle 500ml 5/6" at bounding box center [1308, 582] width 380 height 20
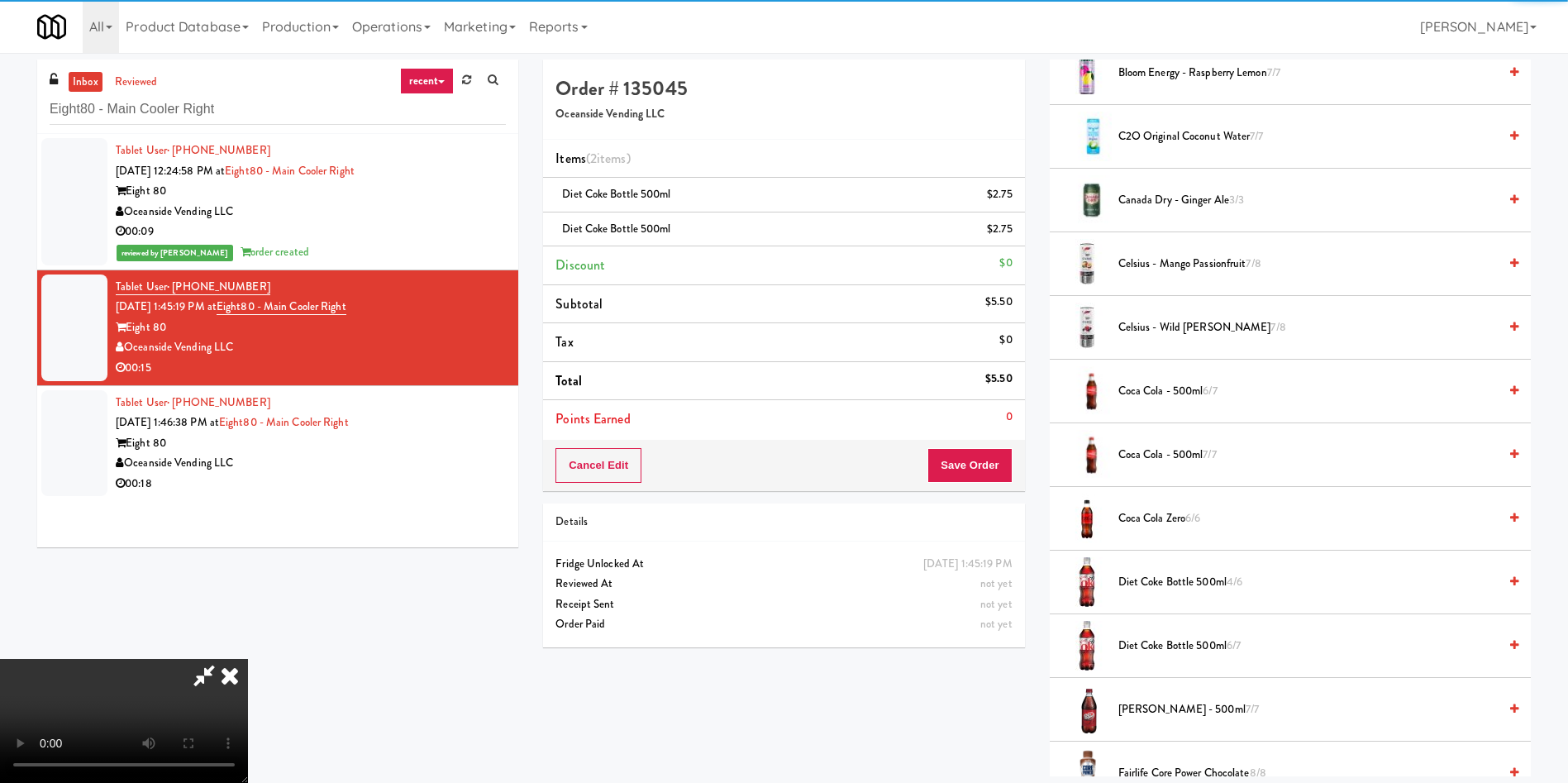
click at [248, 659] on video at bounding box center [124, 721] width 248 height 124
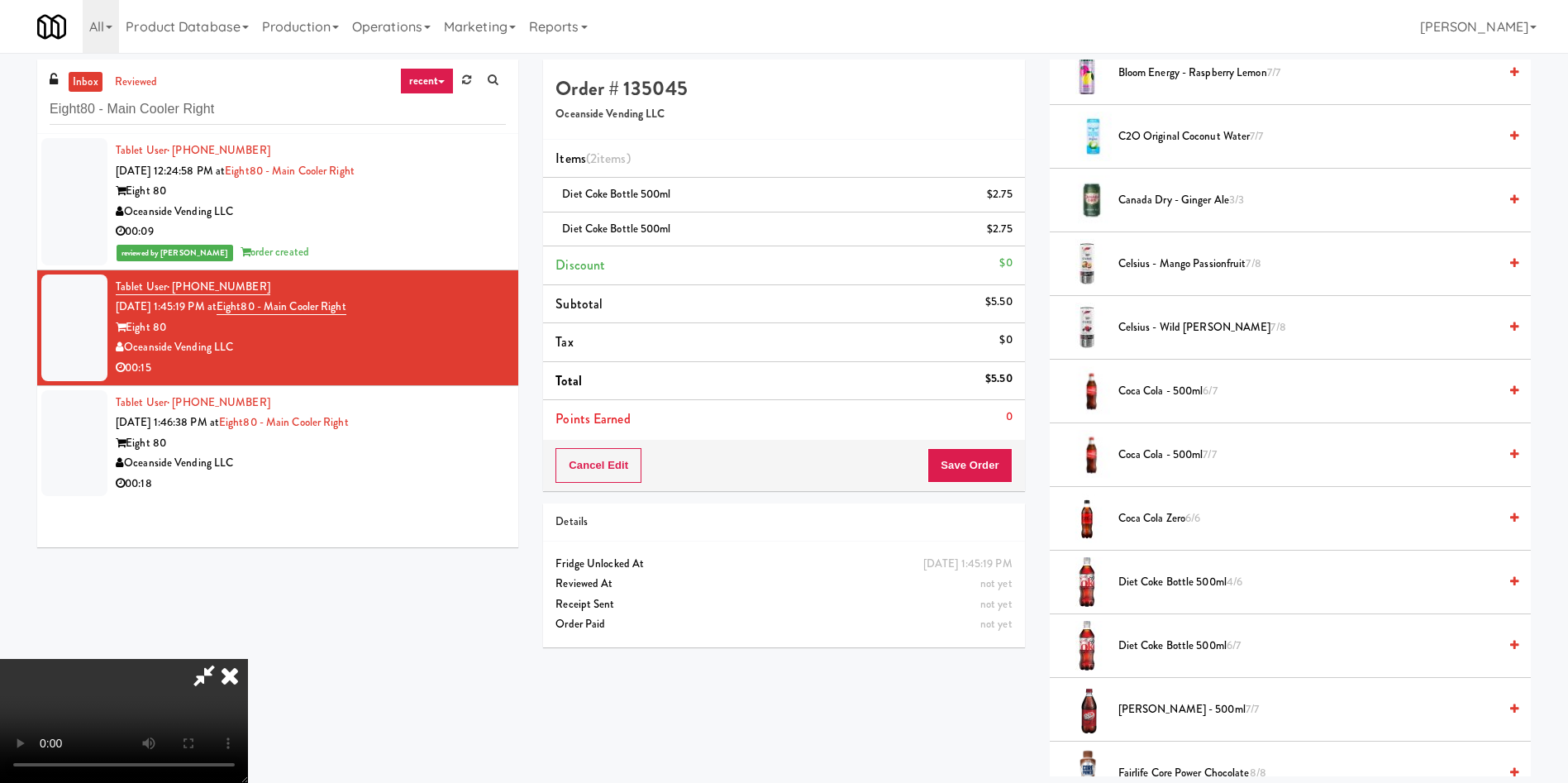
scroll to position [0, 0]
click at [1001, 465] on button "Save Order" at bounding box center [969, 464] width 84 height 35
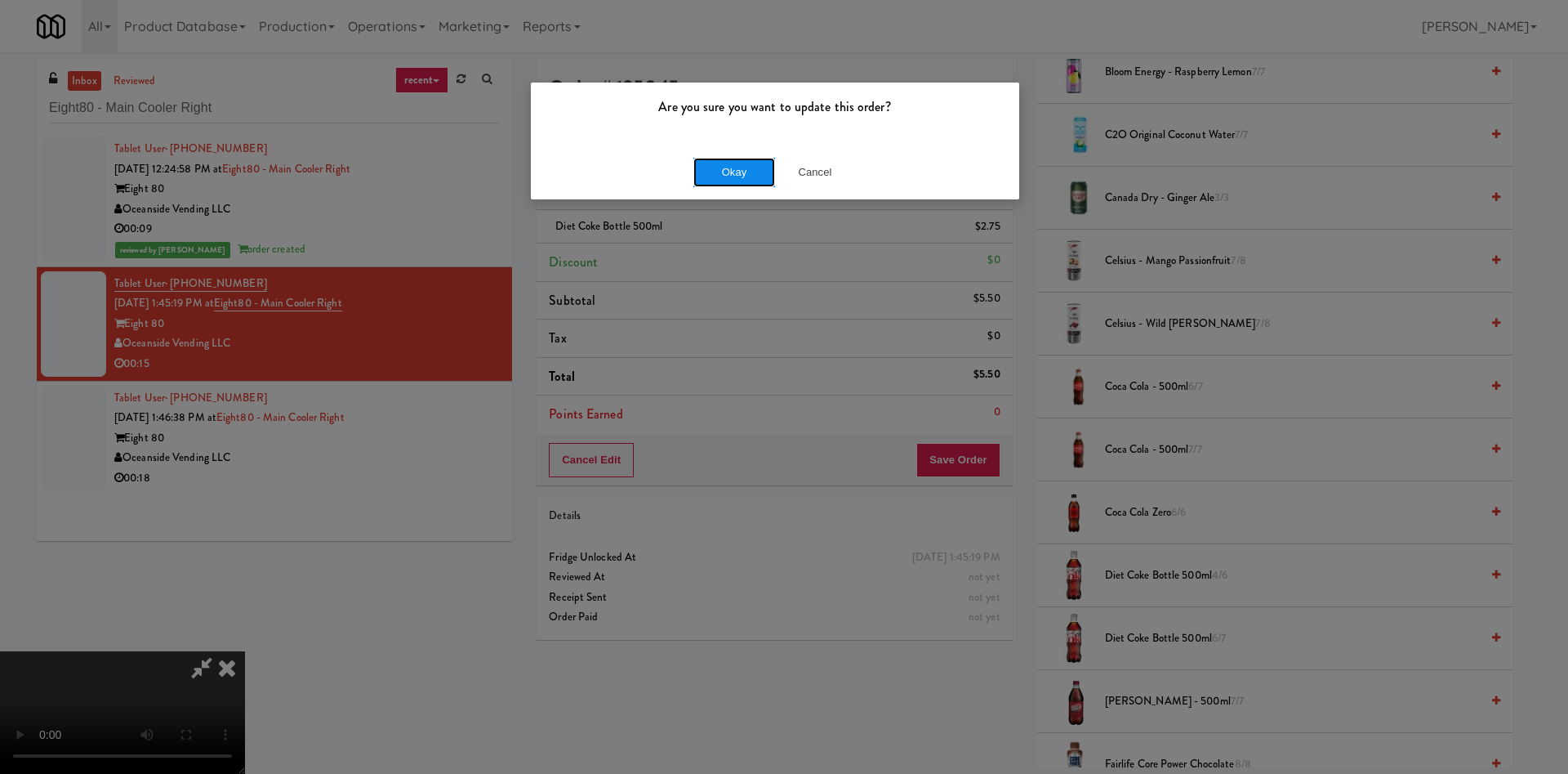
click at [727, 170] on button "Okay" at bounding box center [733, 172] width 81 height 30
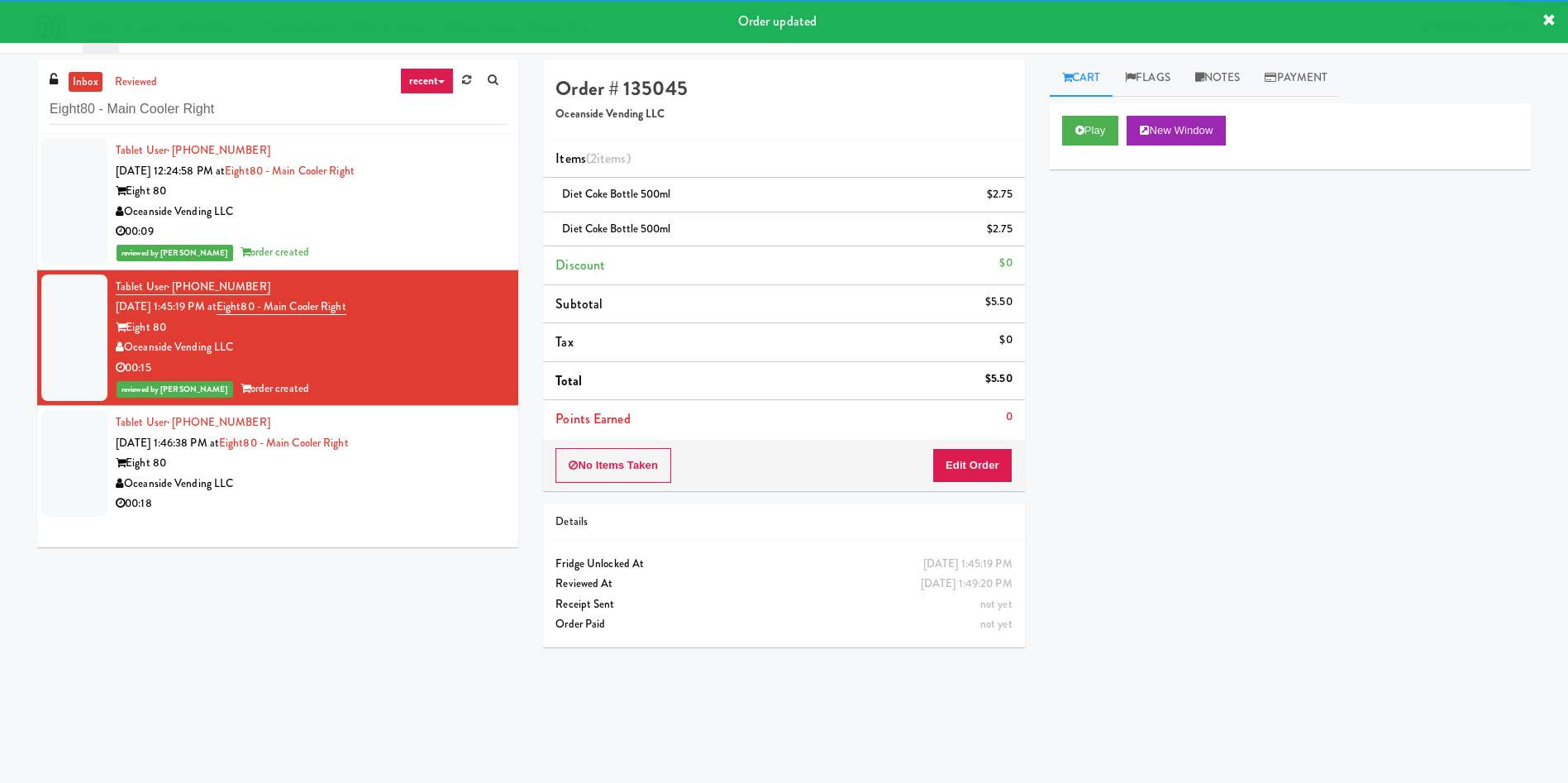
click at [65, 448] on div at bounding box center [74, 463] width 66 height 107
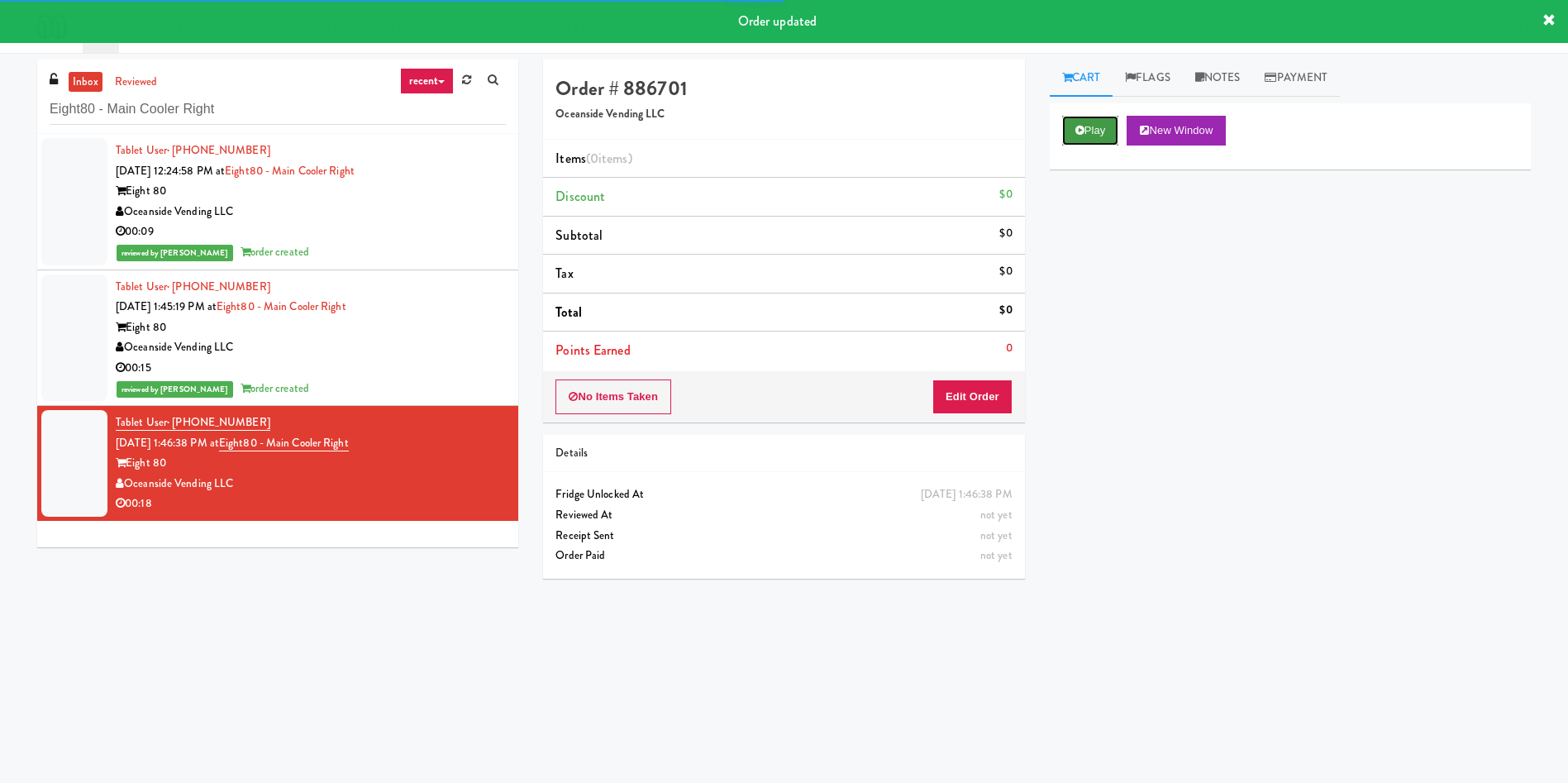
click at [1088, 121] on button "Play" at bounding box center [1091, 131] width 57 height 30
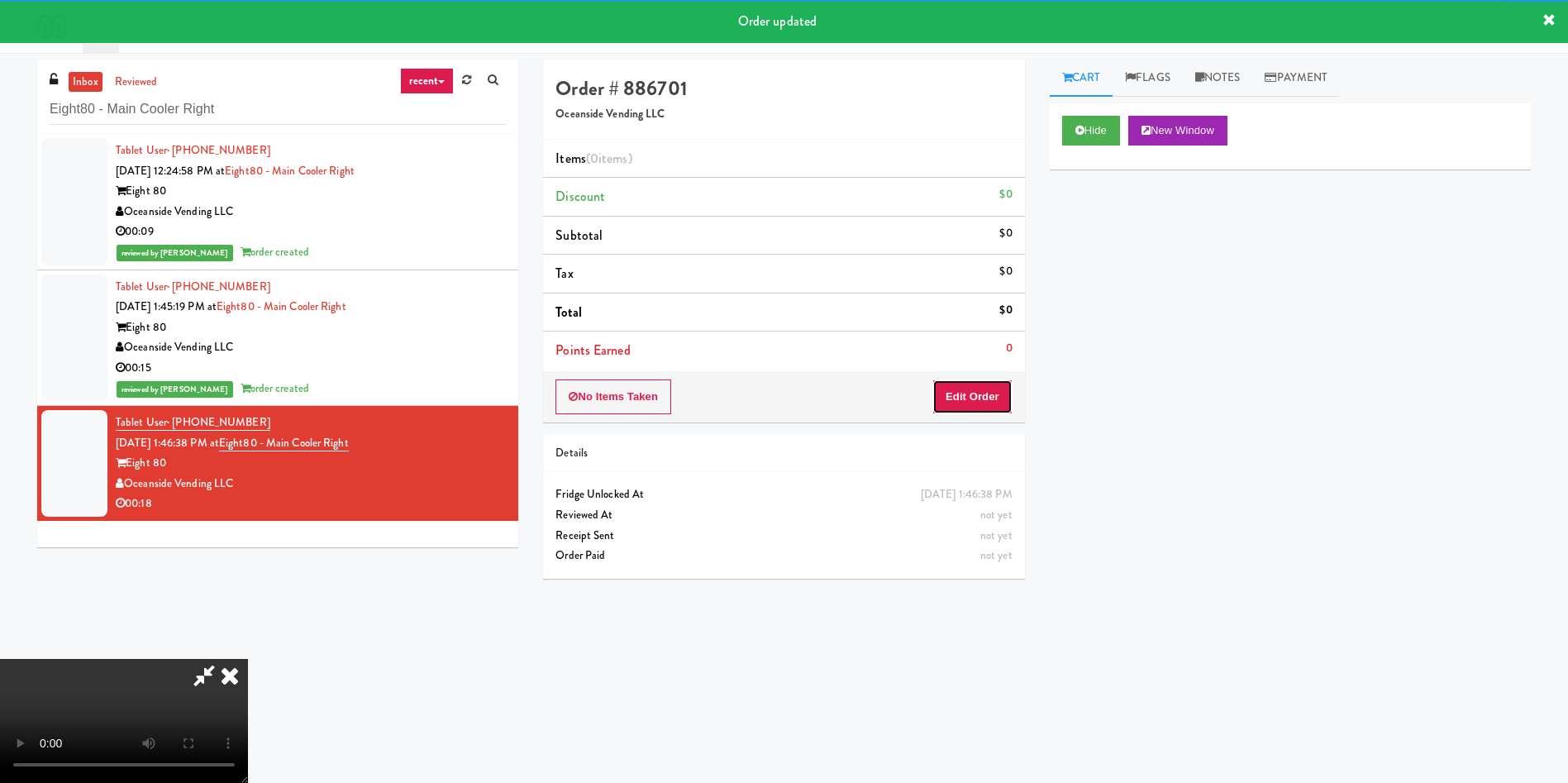
drag, startPoint x: 980, startPoint y: 384, endPoint x: 359, endPoint y: 4, distance: 728.0
click at [976, 384] on button "Edit Order" at bounding box center [972, 396] width 81 height 35
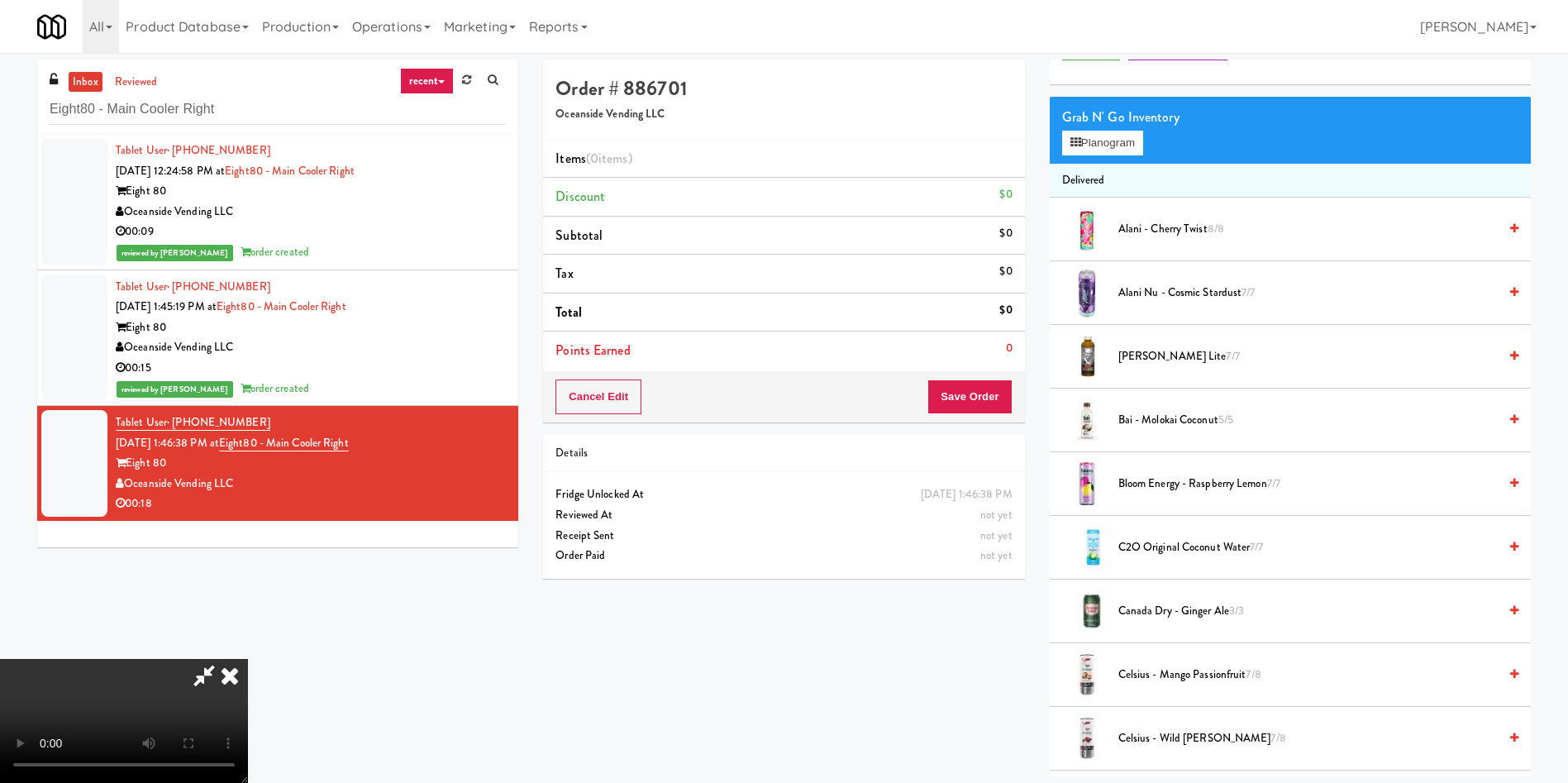
scroll to position [124, 0]
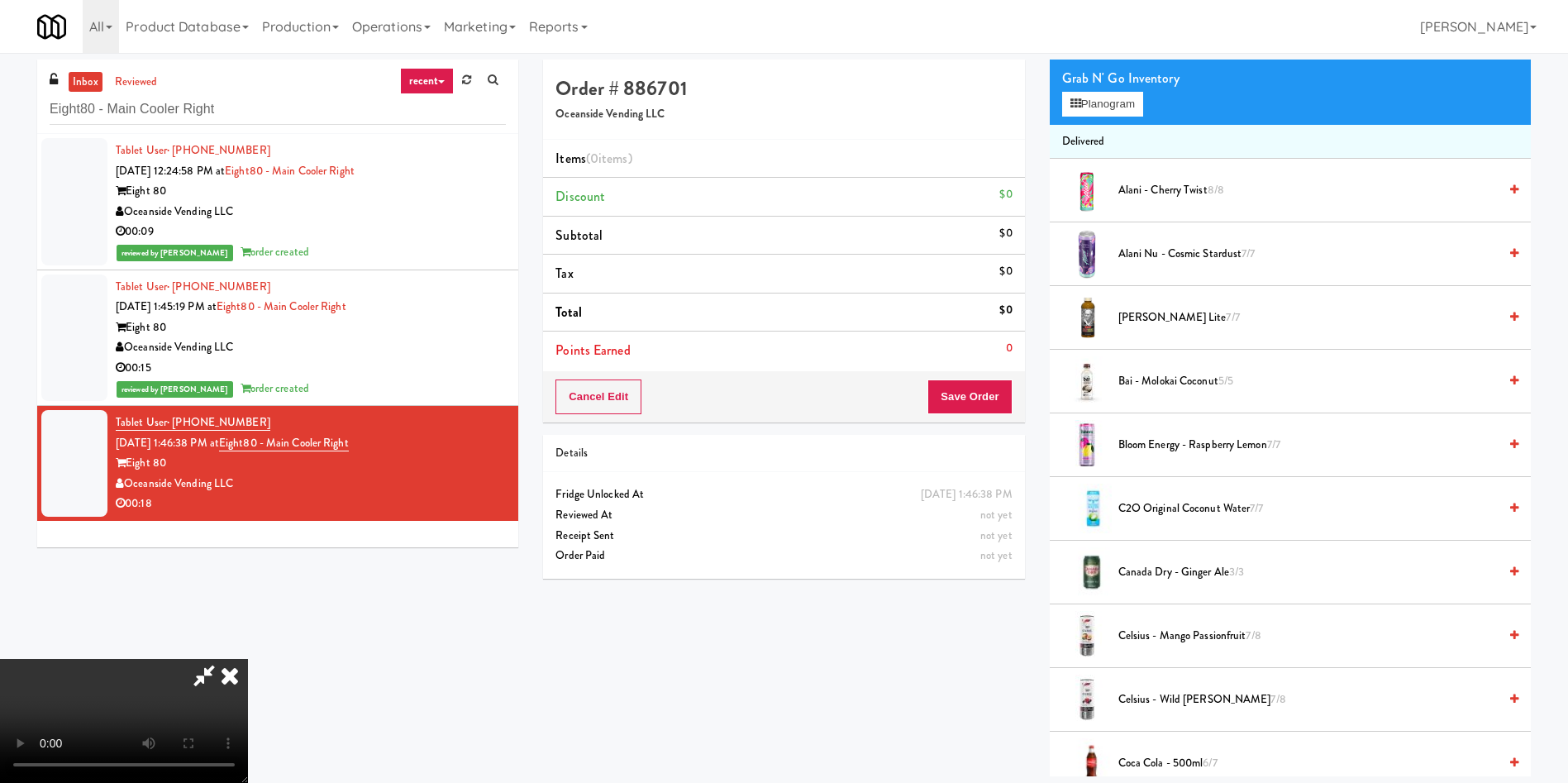
click at [248, 659] on video at bounding box center [124, 721] width 248 height 124
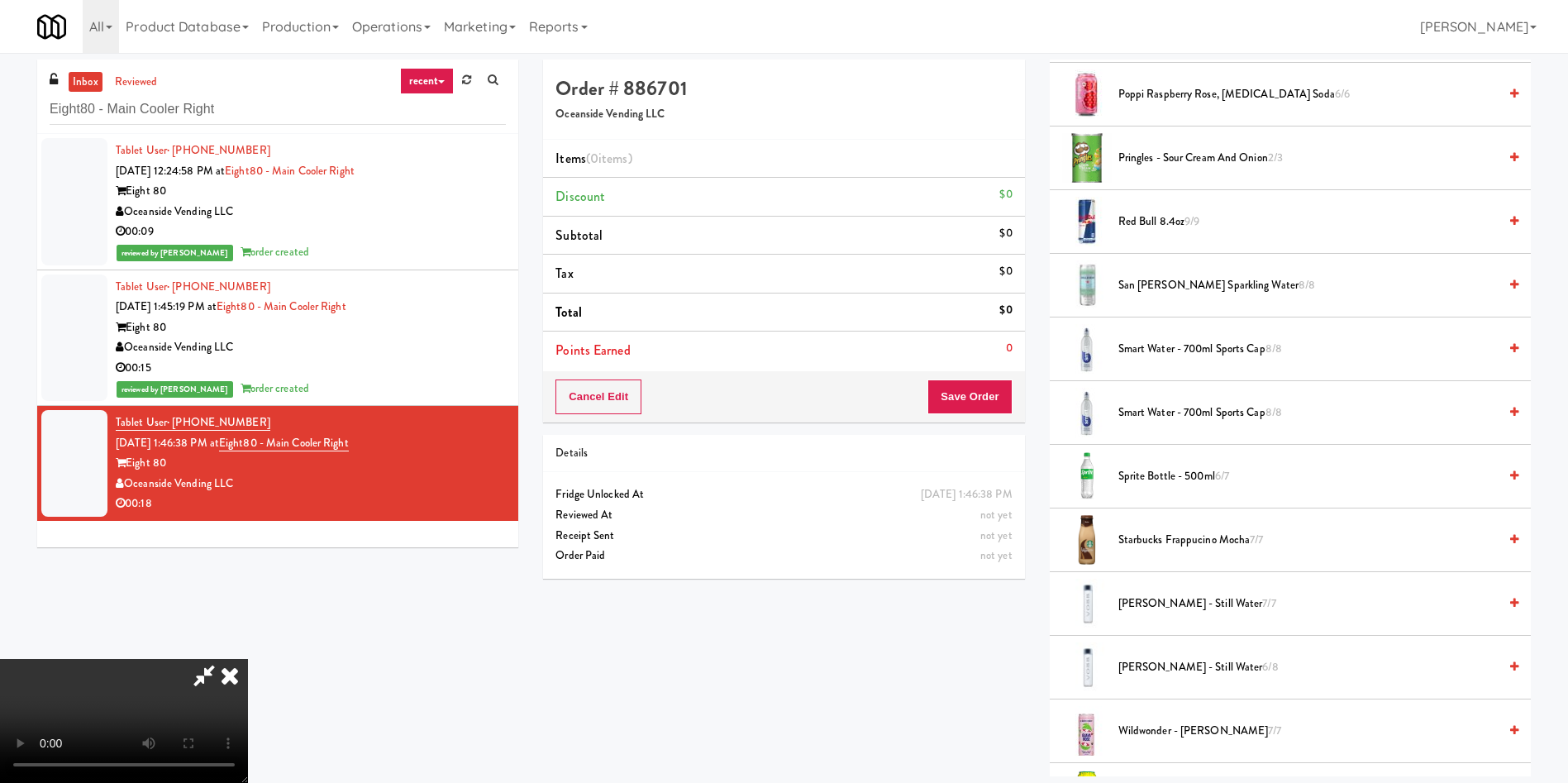
scroll to position [2107, 0]
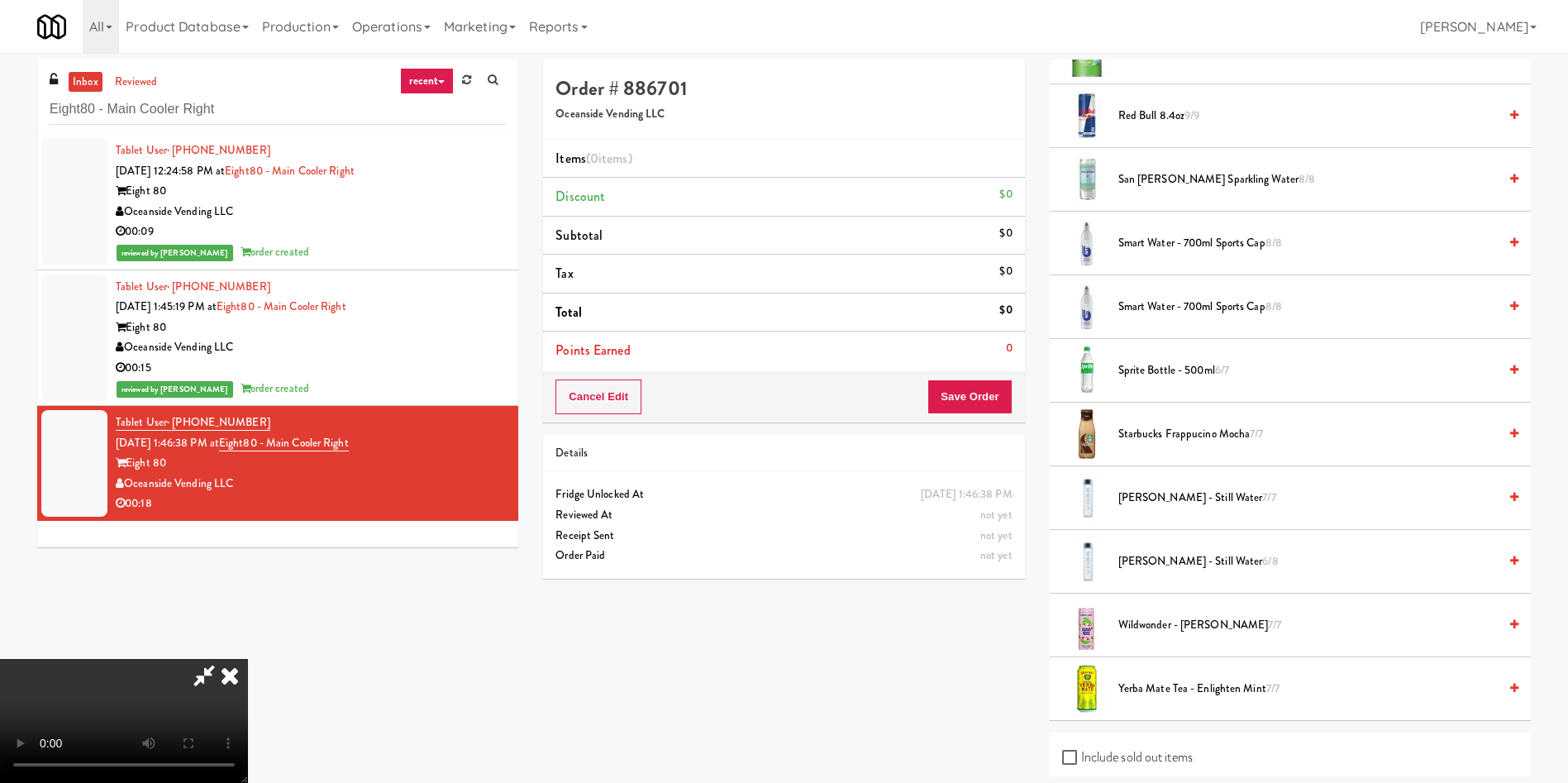
click at [1172, 435] on span "Starbucks Frappucino Mocha 7/7" at bounding box center [1308, 434] width 380 height 20
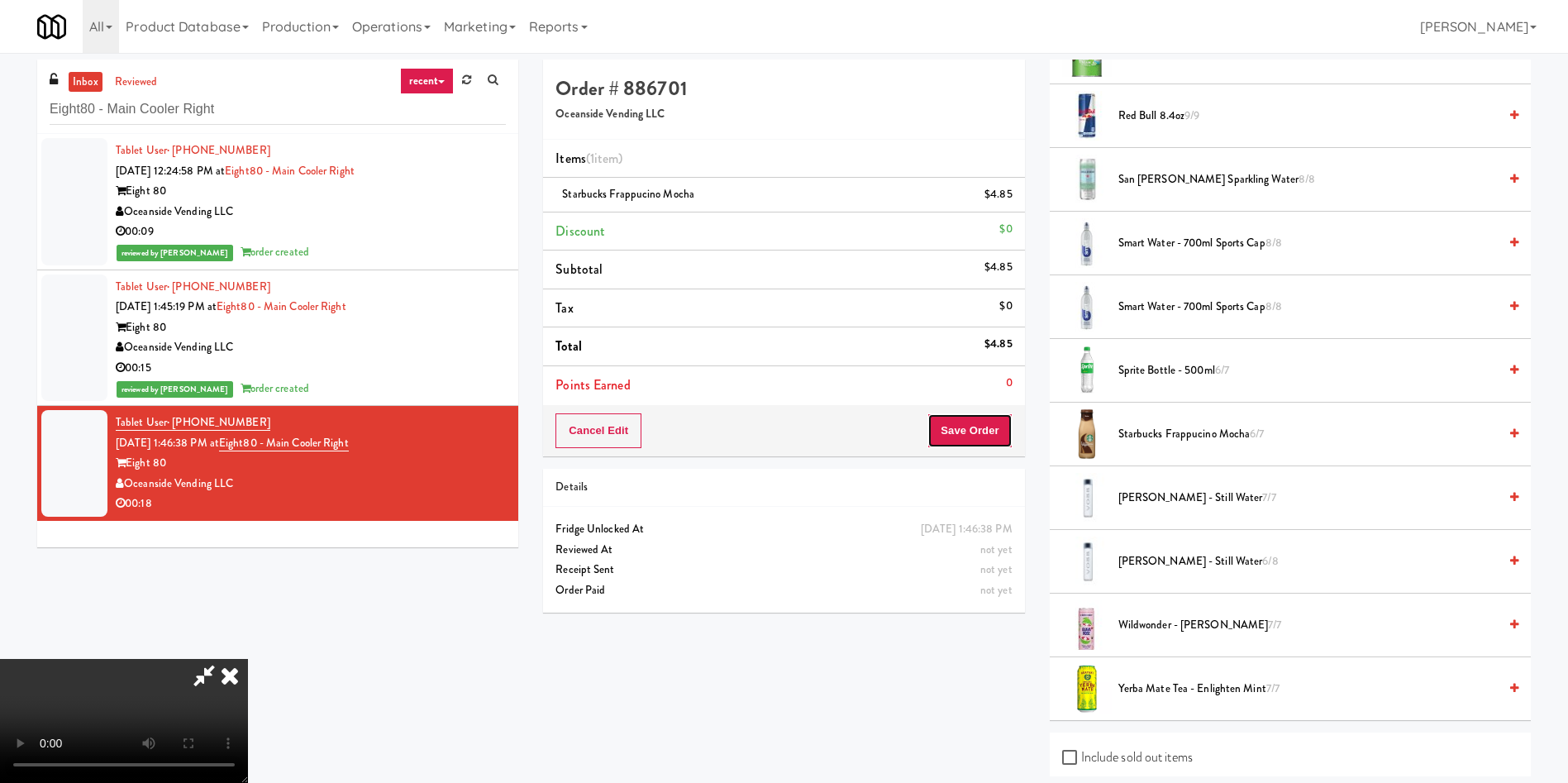
click at [990, 430] on button "Save Order" at bounding box center [969, 430] width 84 height 35
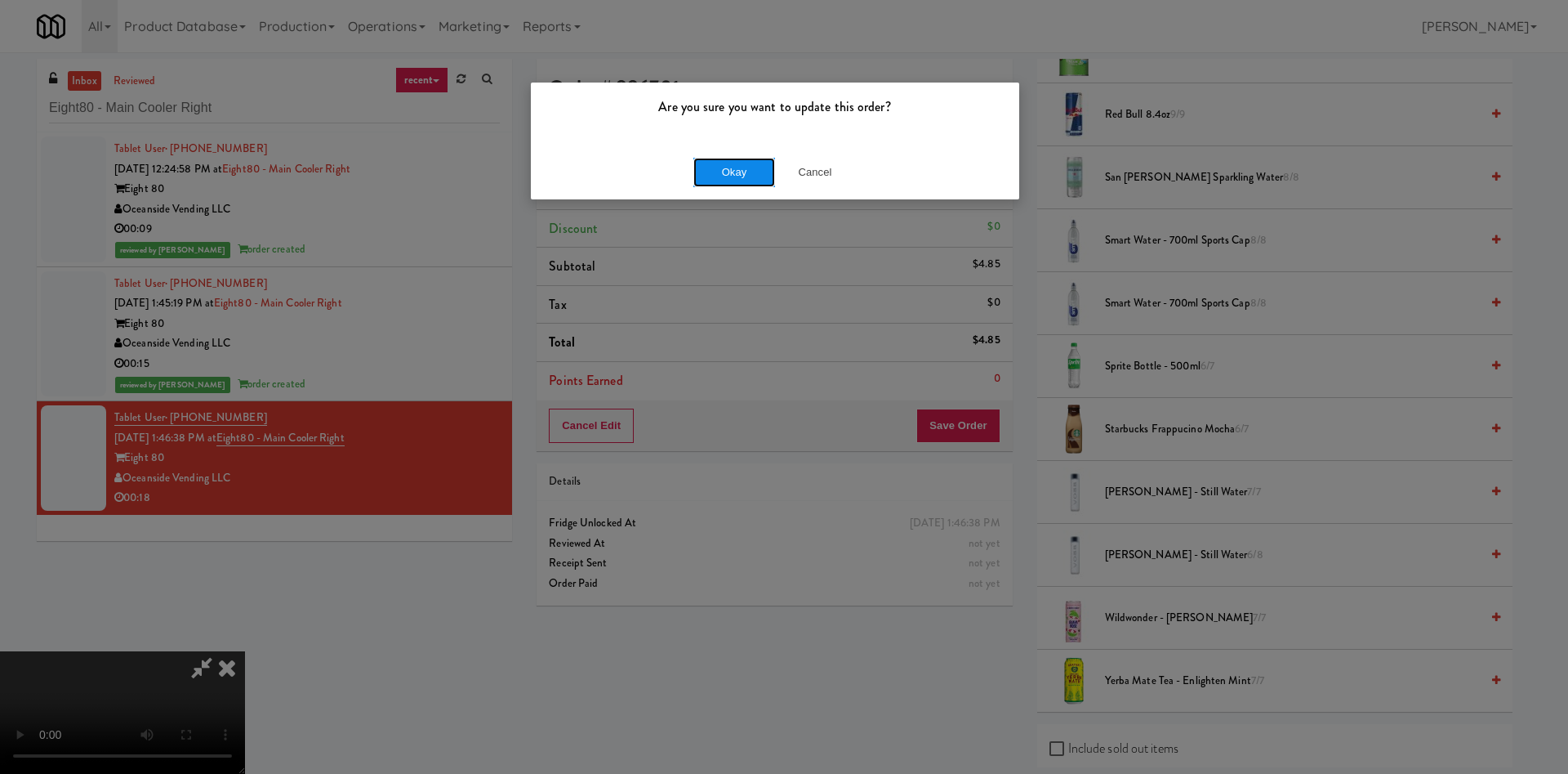
click at [721, 177] on button "Okay" at bounding box center [733, 172] width 81 height 30
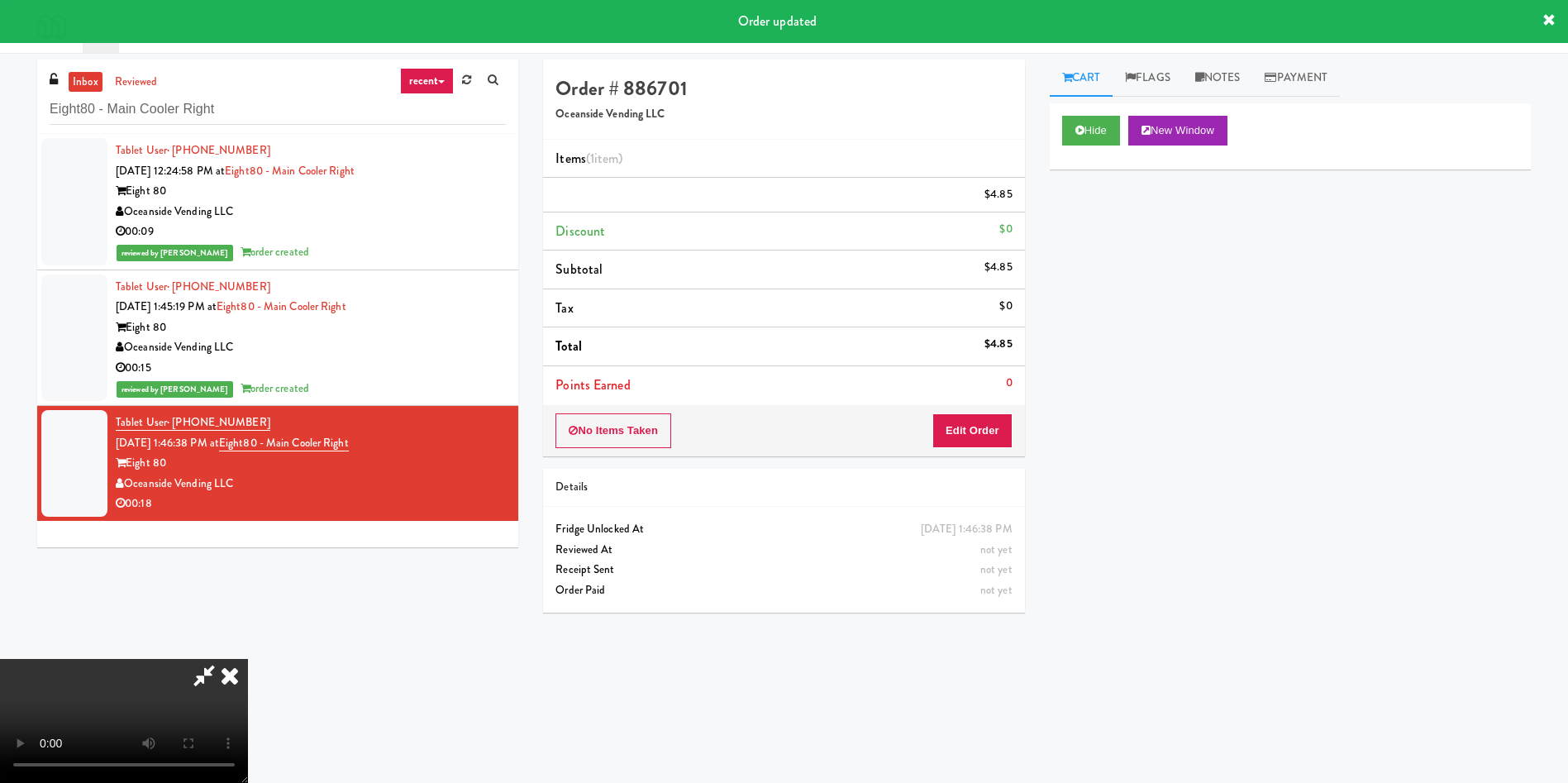
scroll to position [0, 0]
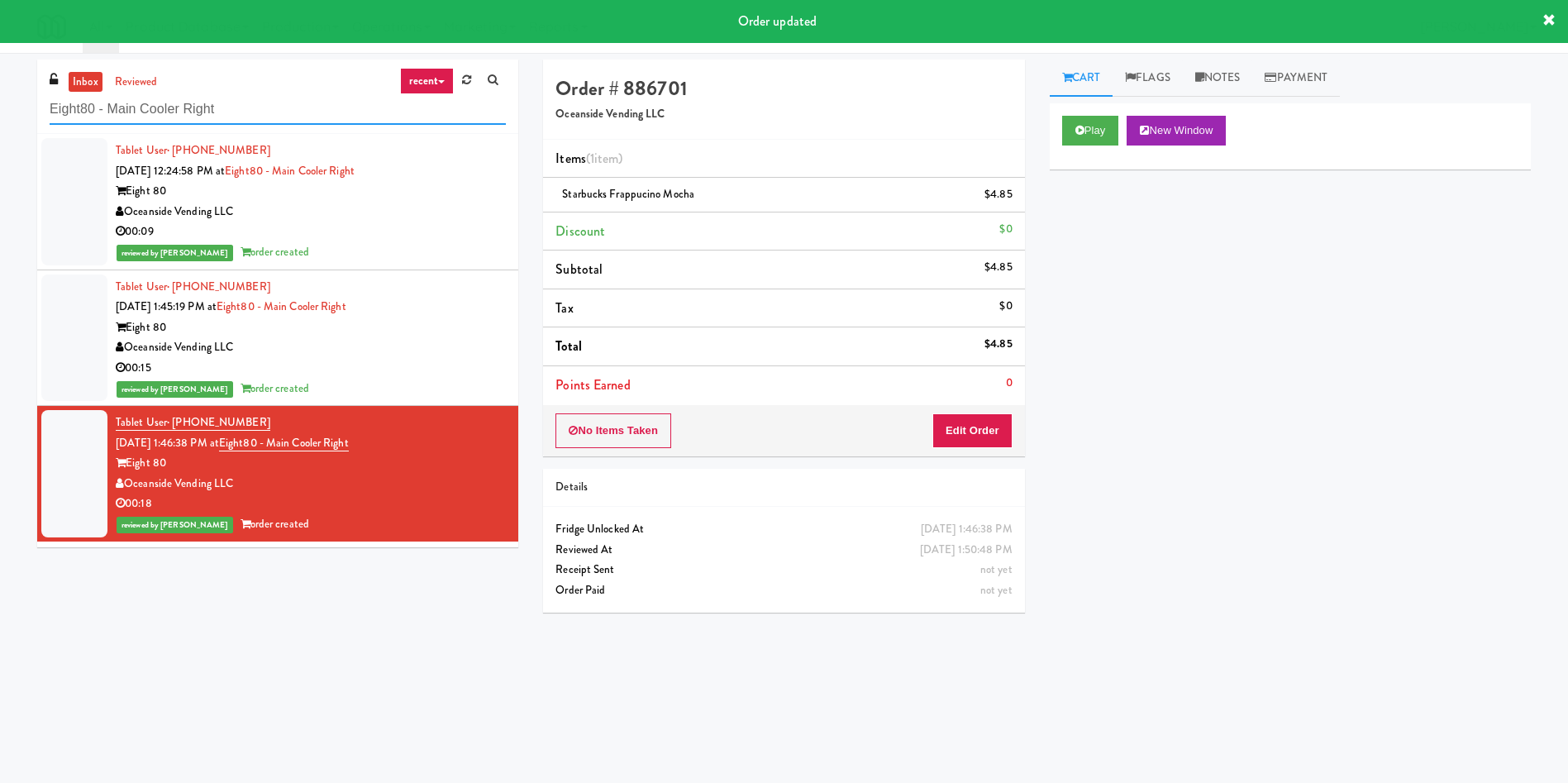
drag, startPoint x: 245, startPoint y: 112, endPoint x: 4, endPoint y: 43, distance: 250.7
click at [0, 53] on body "Order updated Are you sure you want to update this order? Okay Cancel Okay Are …" at bounding box center [784, 444] width 1568 height 783
paste input "[GEOGRAPHIC_DATA]"
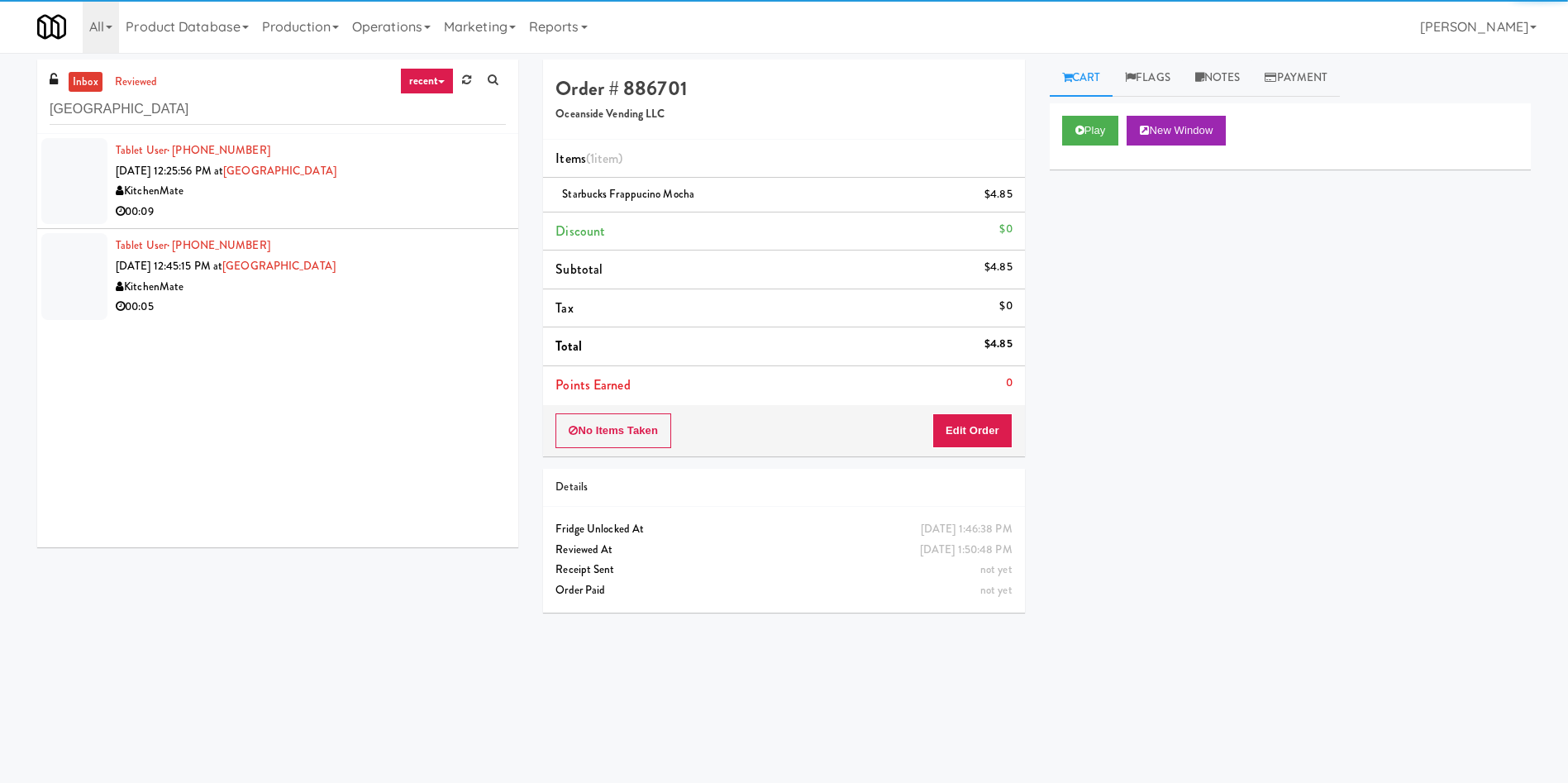
click at [84, 183] on div at bounding box center [74, 180] width 66 height 86
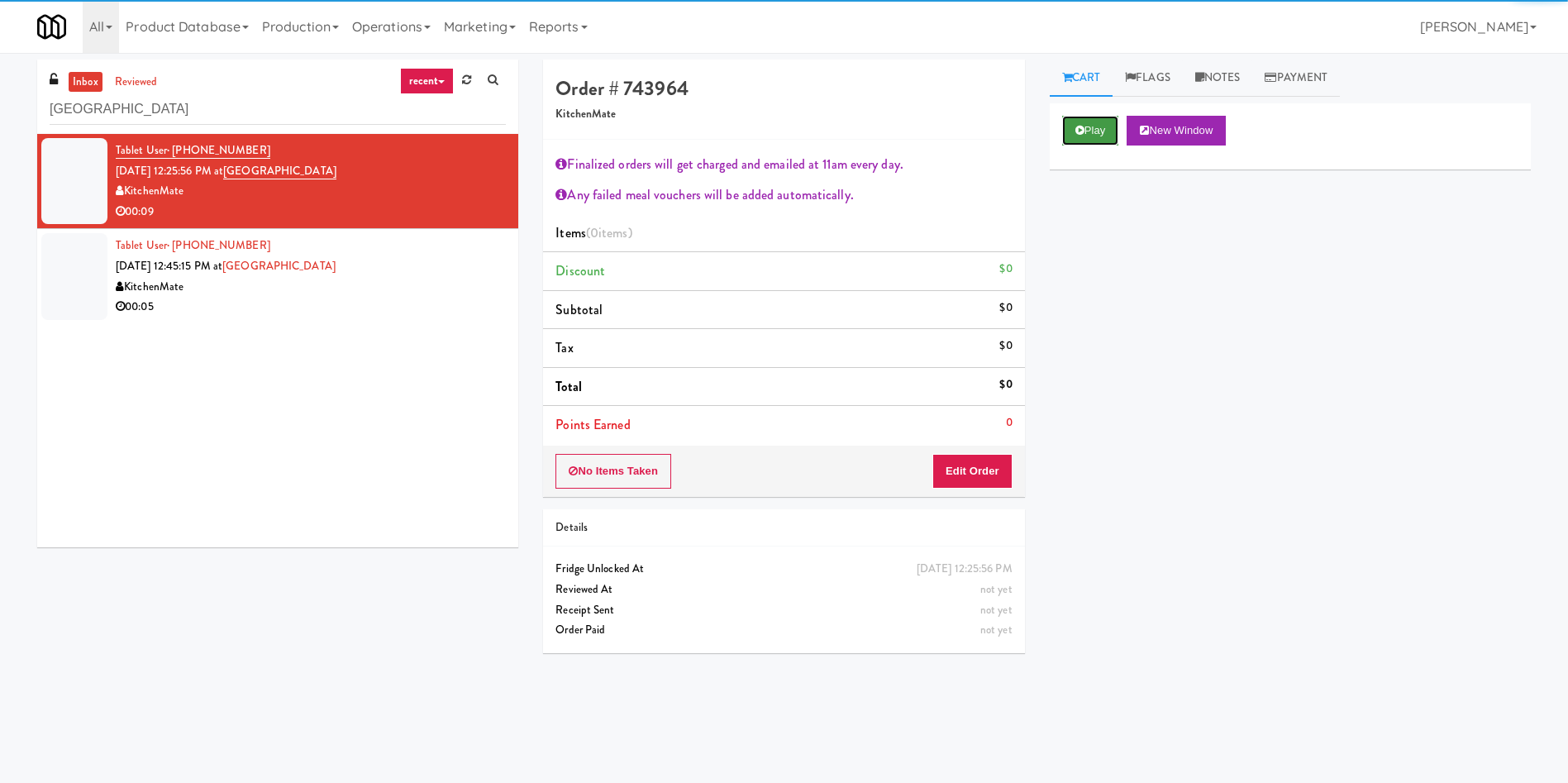
click at [1076, 134] on icon at bounding box center [1080, 130] width 9 height 11
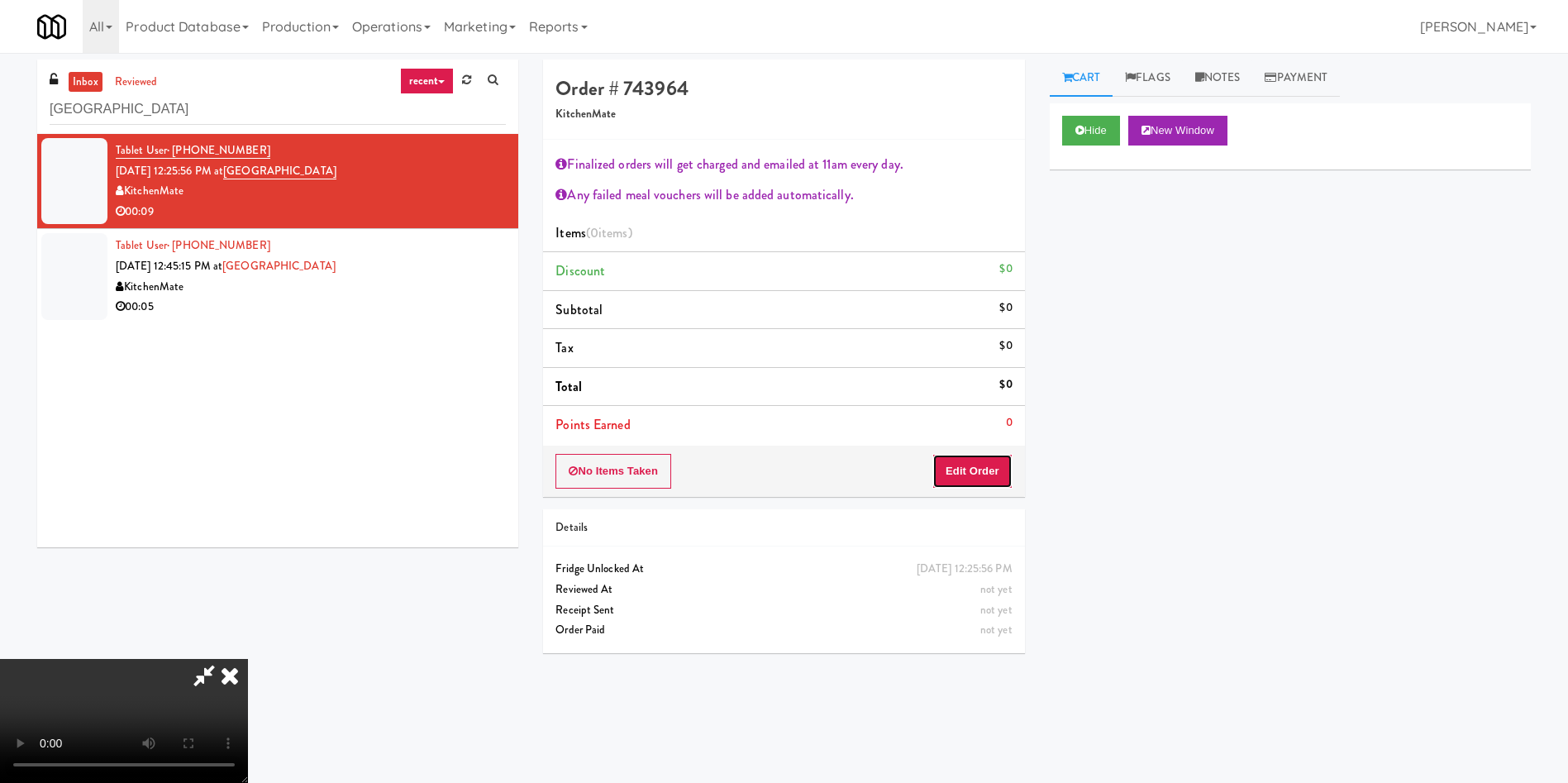
click at [987, 463] on button "Edit Order" at bounding box center [972, 471] width 81 height 35
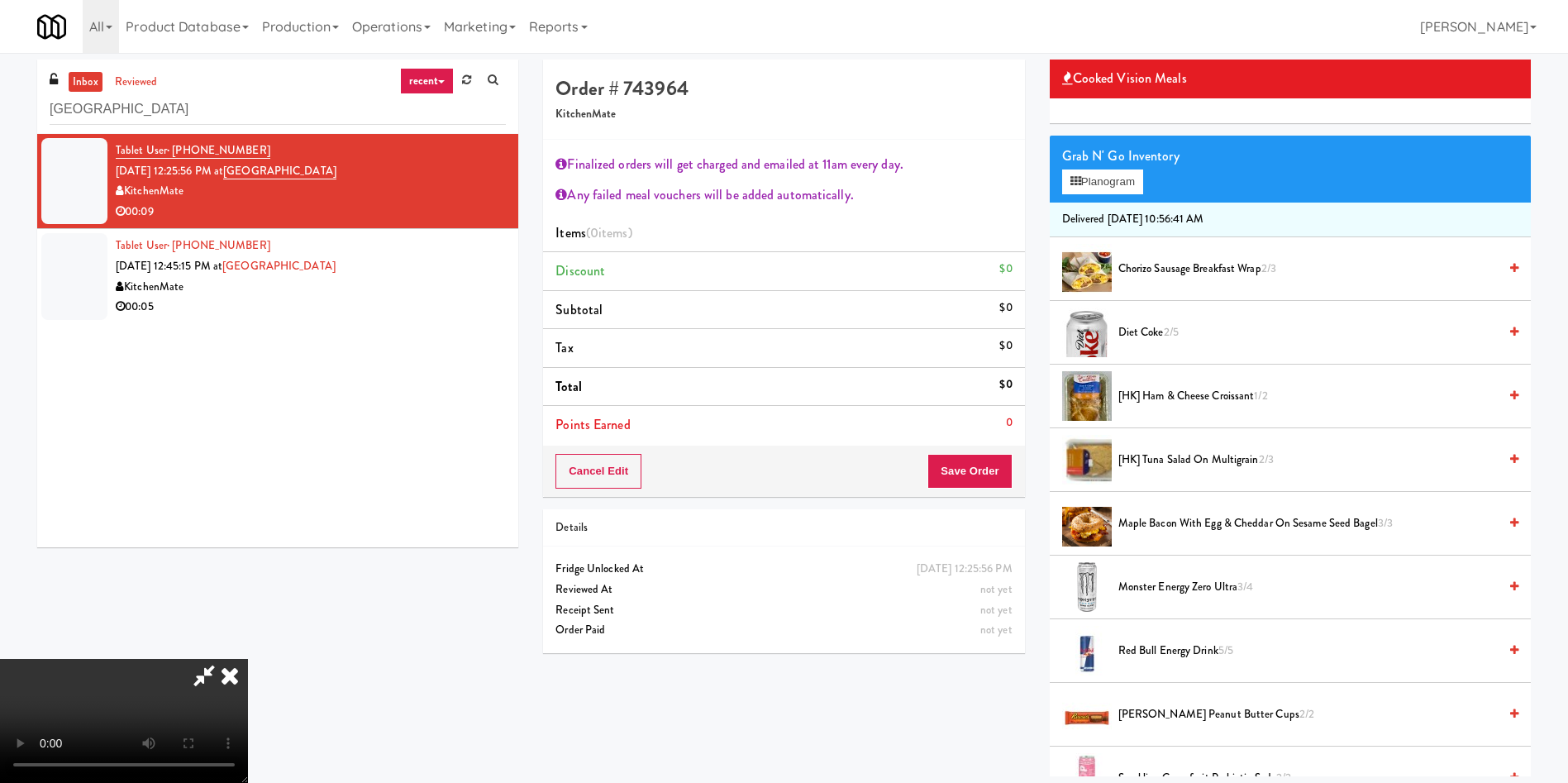
scroll to position [620, 0]
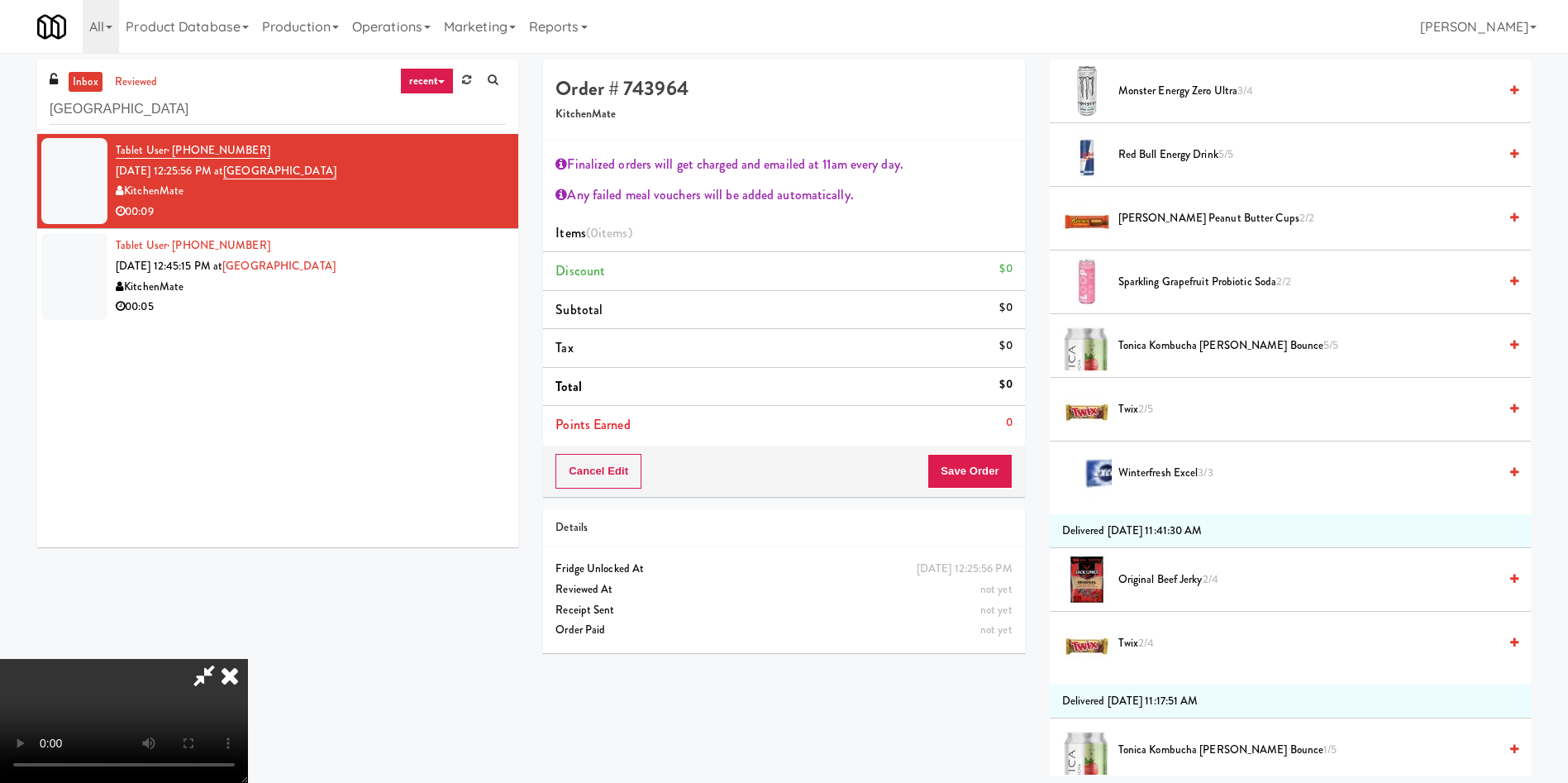
click at [1135, 638] on span "Twix 2/4" at bounding box center [1308, 643] width 380 height 20
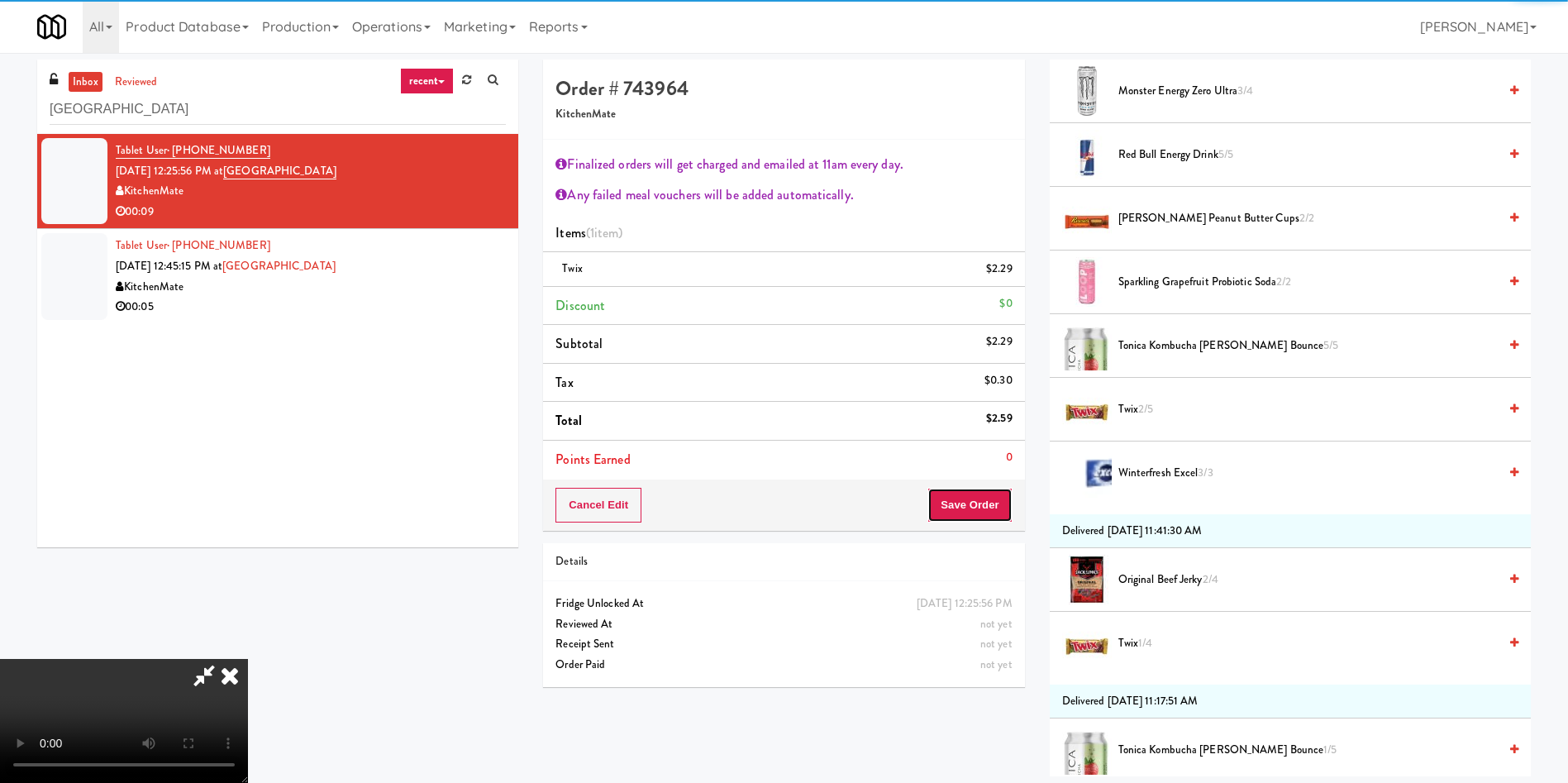
click at [996, 518] on button "Save Order" at bounding box center [969, 504] width 84 height 35
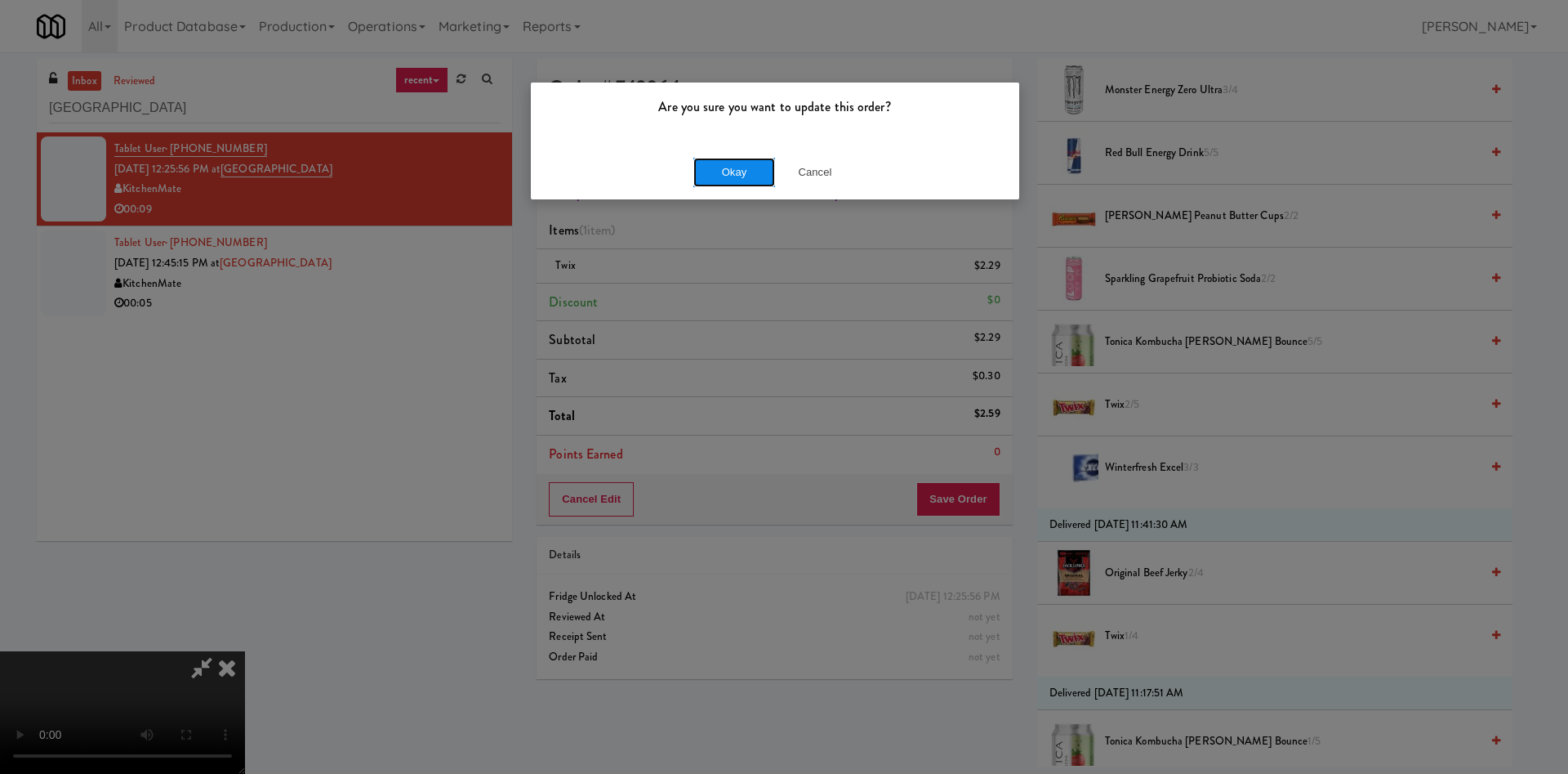
click at [733, 164] on button "Okay" at bounding box center [733, 172] width 81 height 30
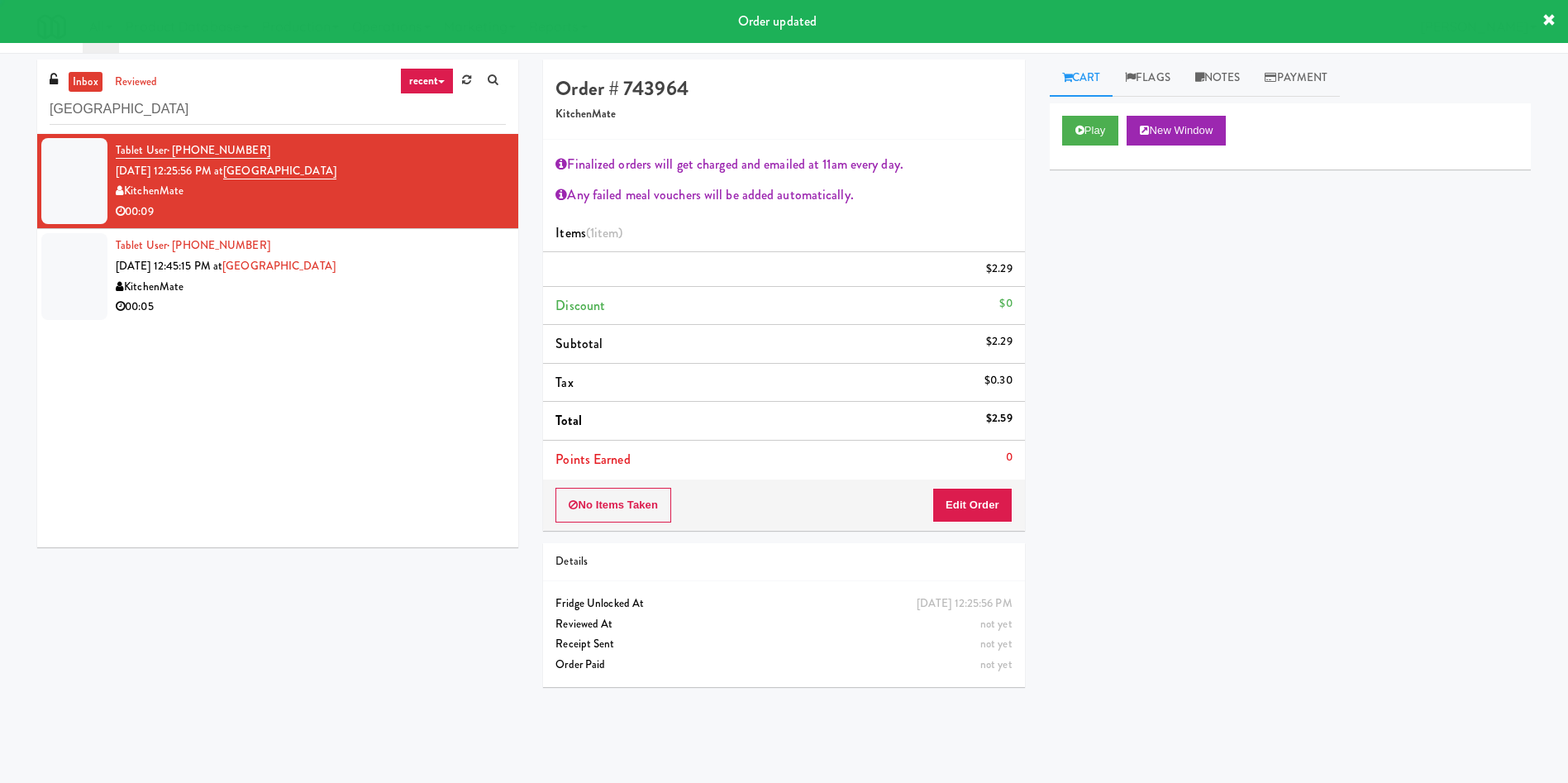
scroll to position [0, 0]
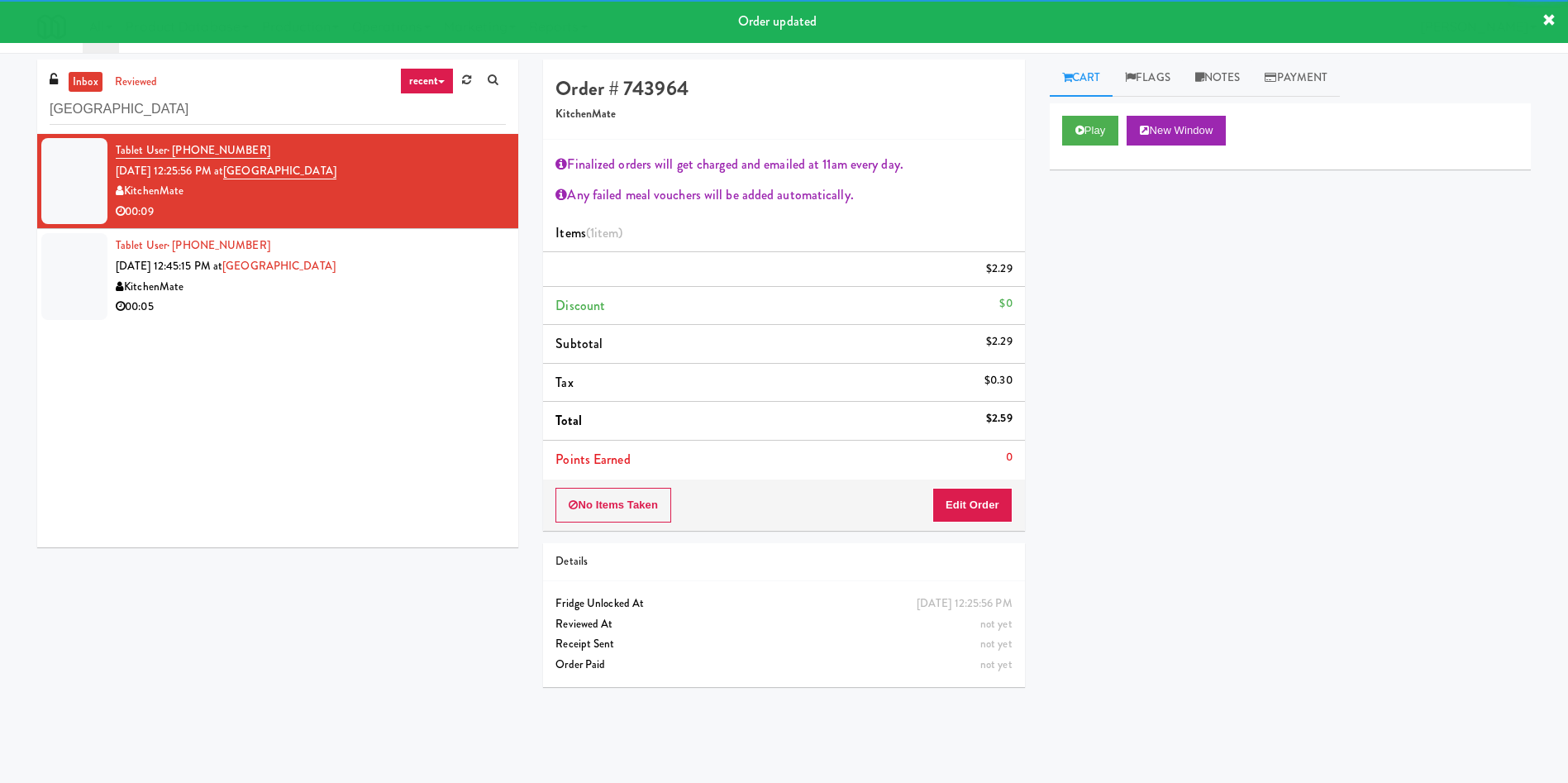
drag, startPoint x: 83, startPoint y: 284, endPoint x: 337, endPoint y: 263, distance: 254.9
click at [90, 283] on div at bounding box center [74, 275] width 66 height 86
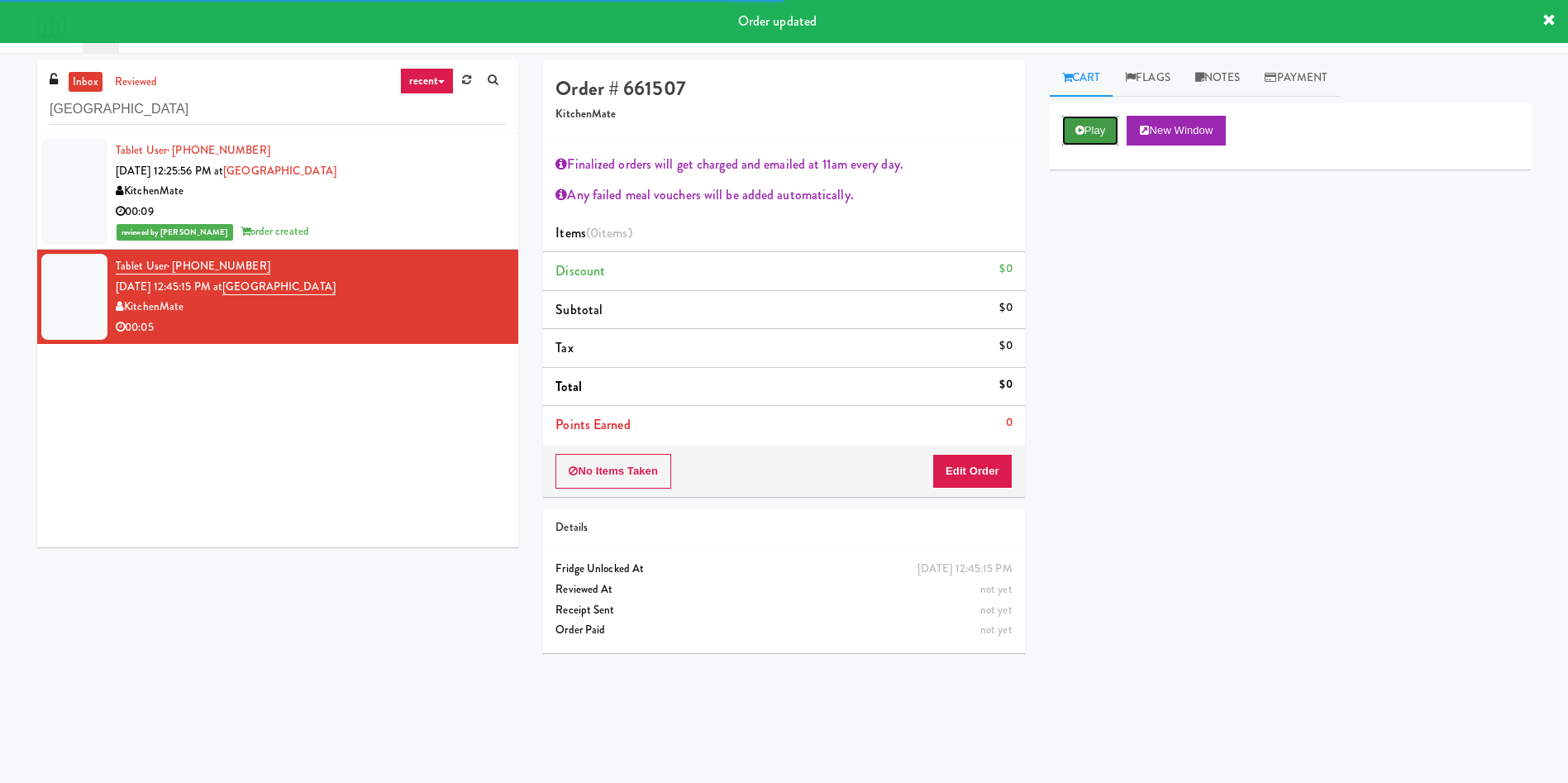
click at [1089, 128] on button "Play" at bounding box center [1091, 131] width 57 height 30
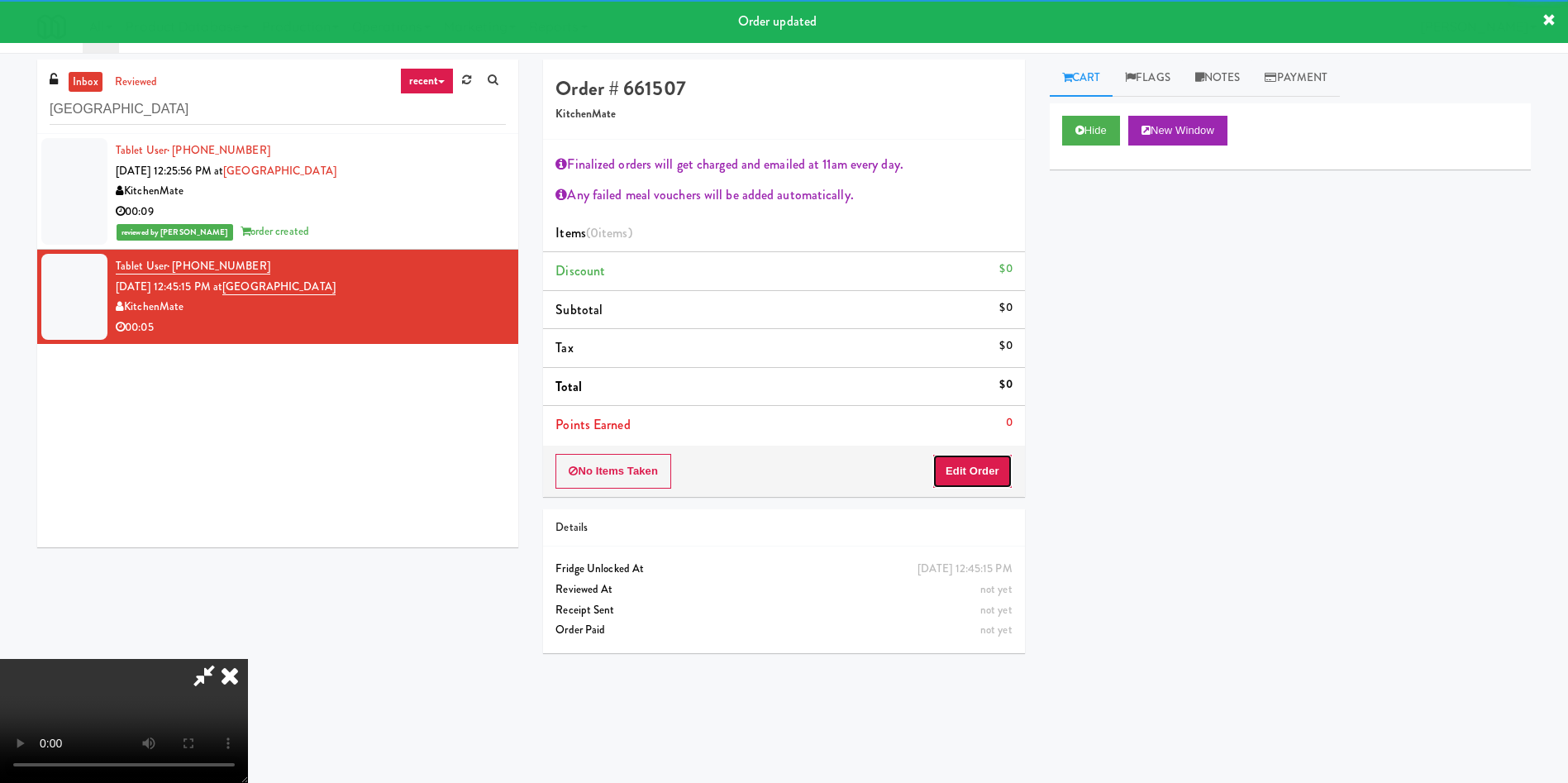
click at [972, 480] on button "Edit Order" at bounding box center [972, 471] width 81 height 35
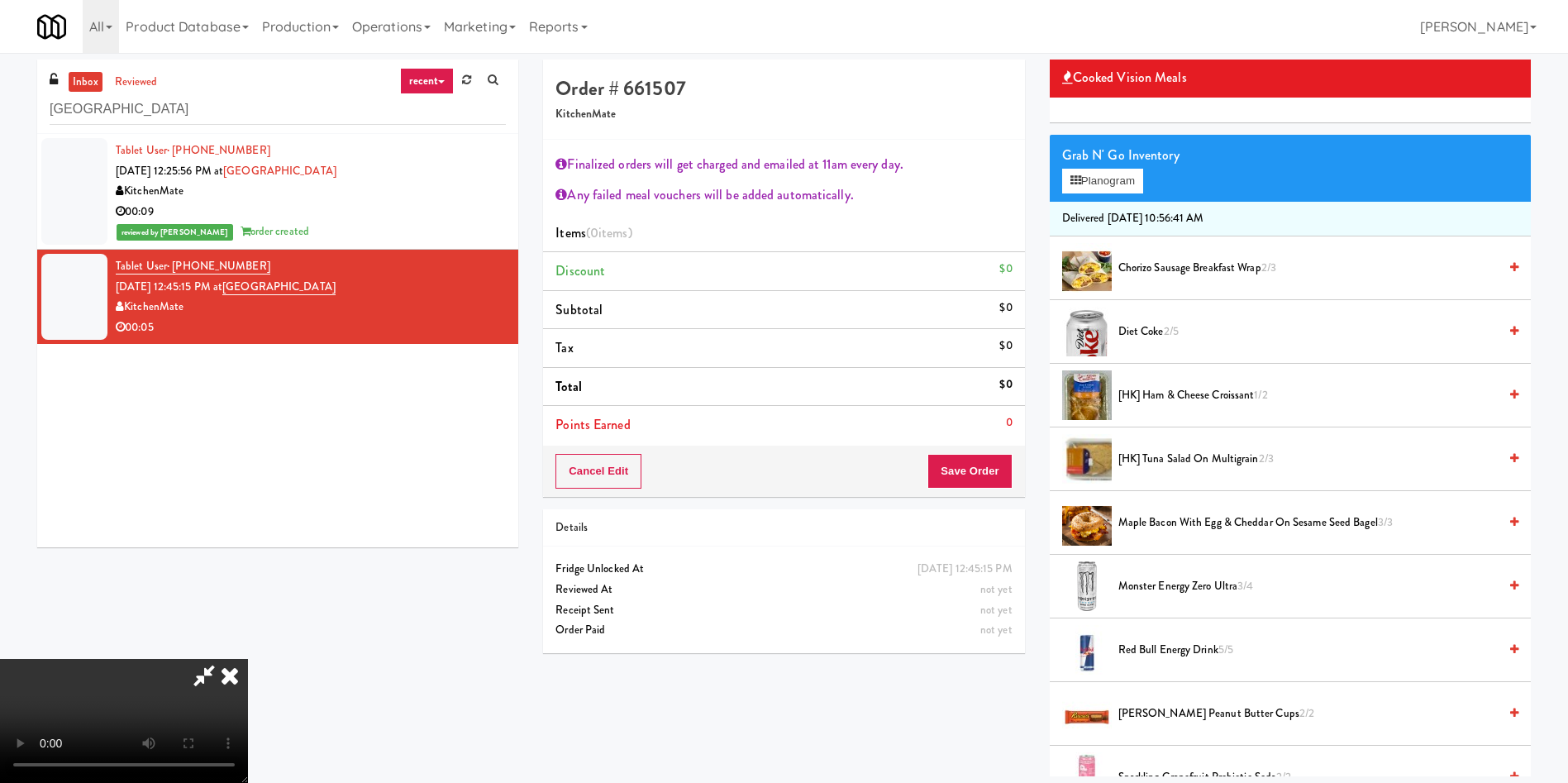
scroll to position [248, 0]
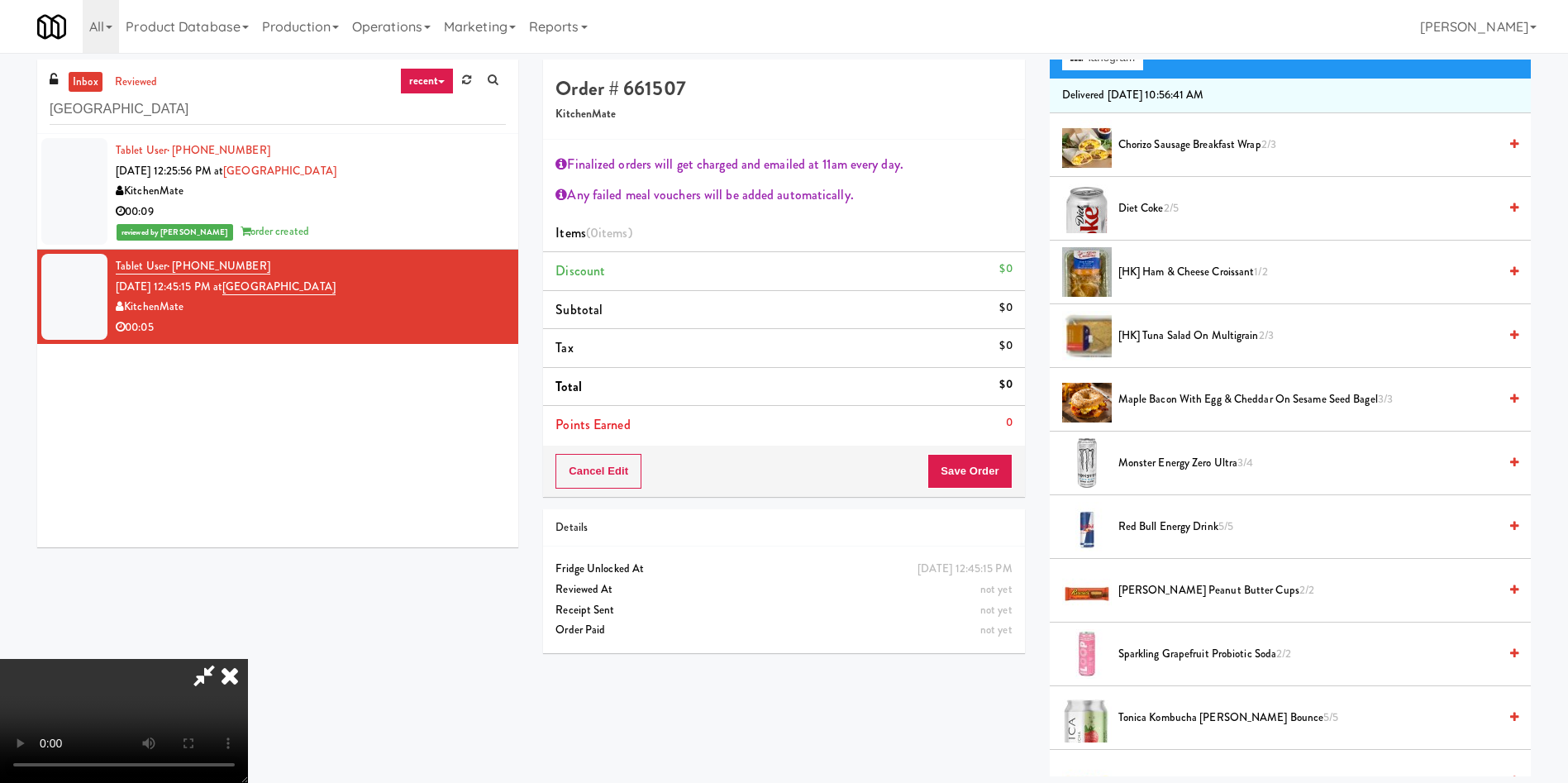
click at [1172, 206] on span "2/5" at bounding box center [1171, 208] width 15 height 16
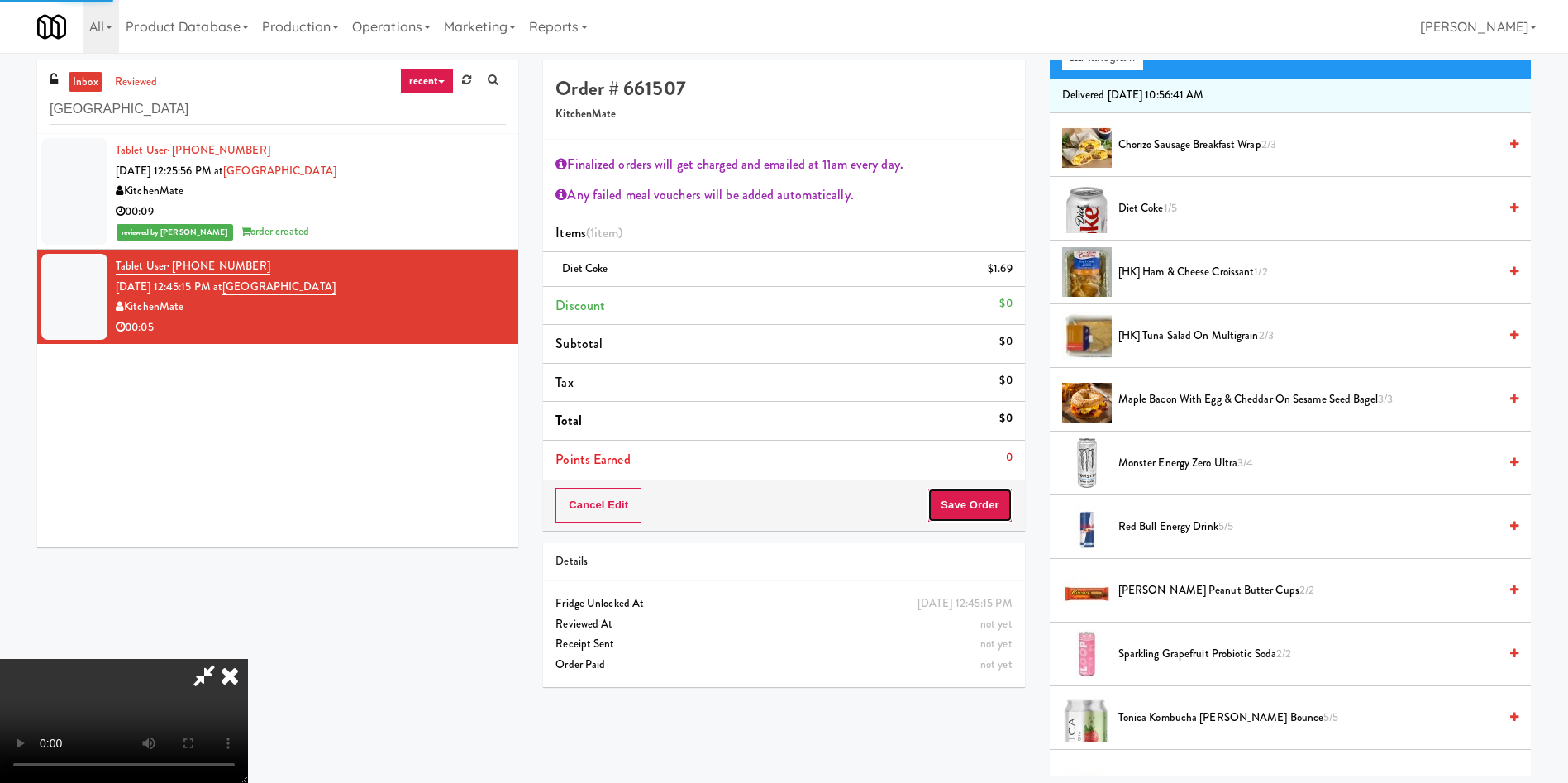
click at [986, 508] on button "Save Order" at bounding box center [969, 504] width 84 height 35
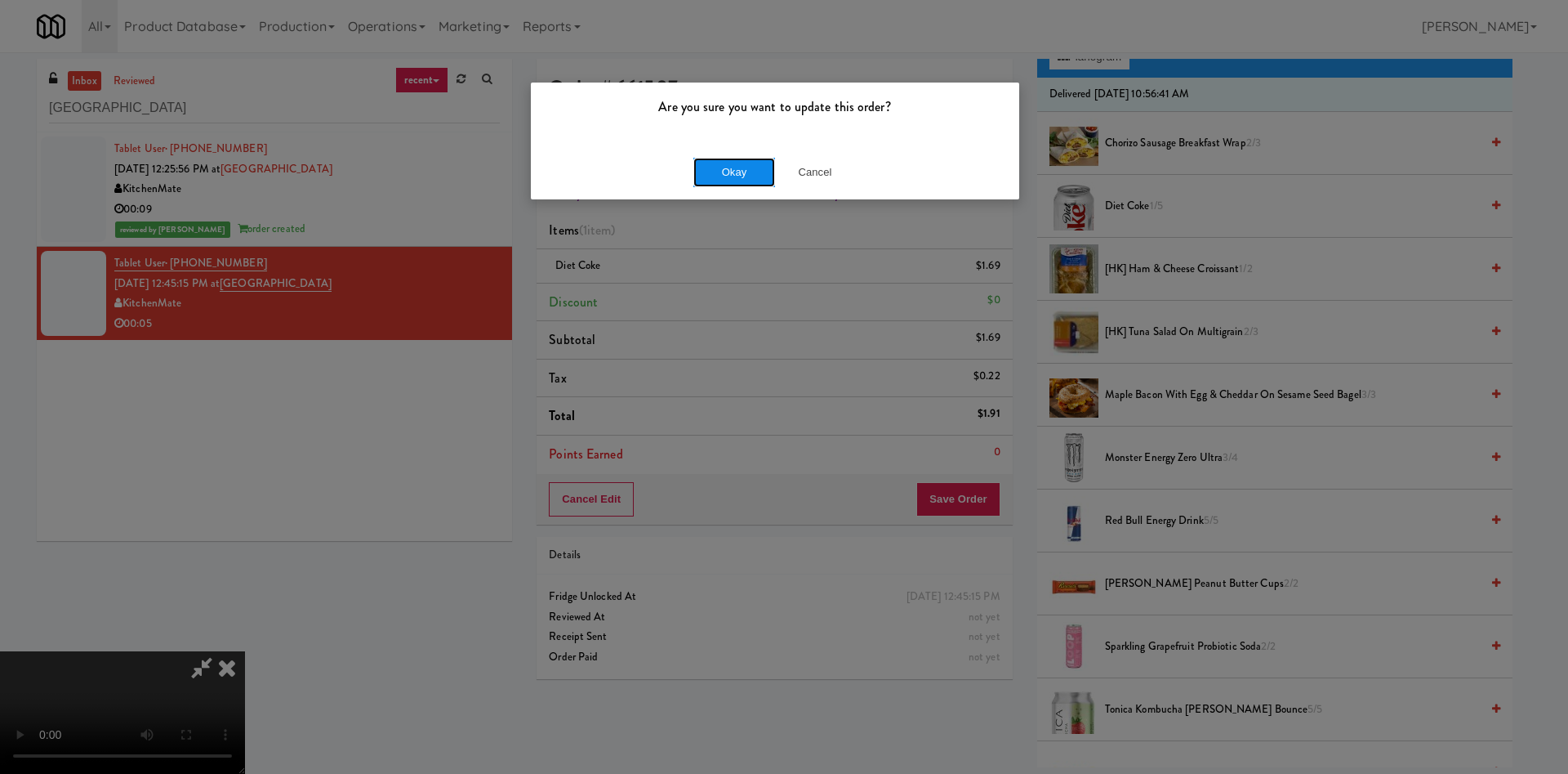
click at [732, 165] on button "Okay" at bounding box center [733, 172] width 81 height 30
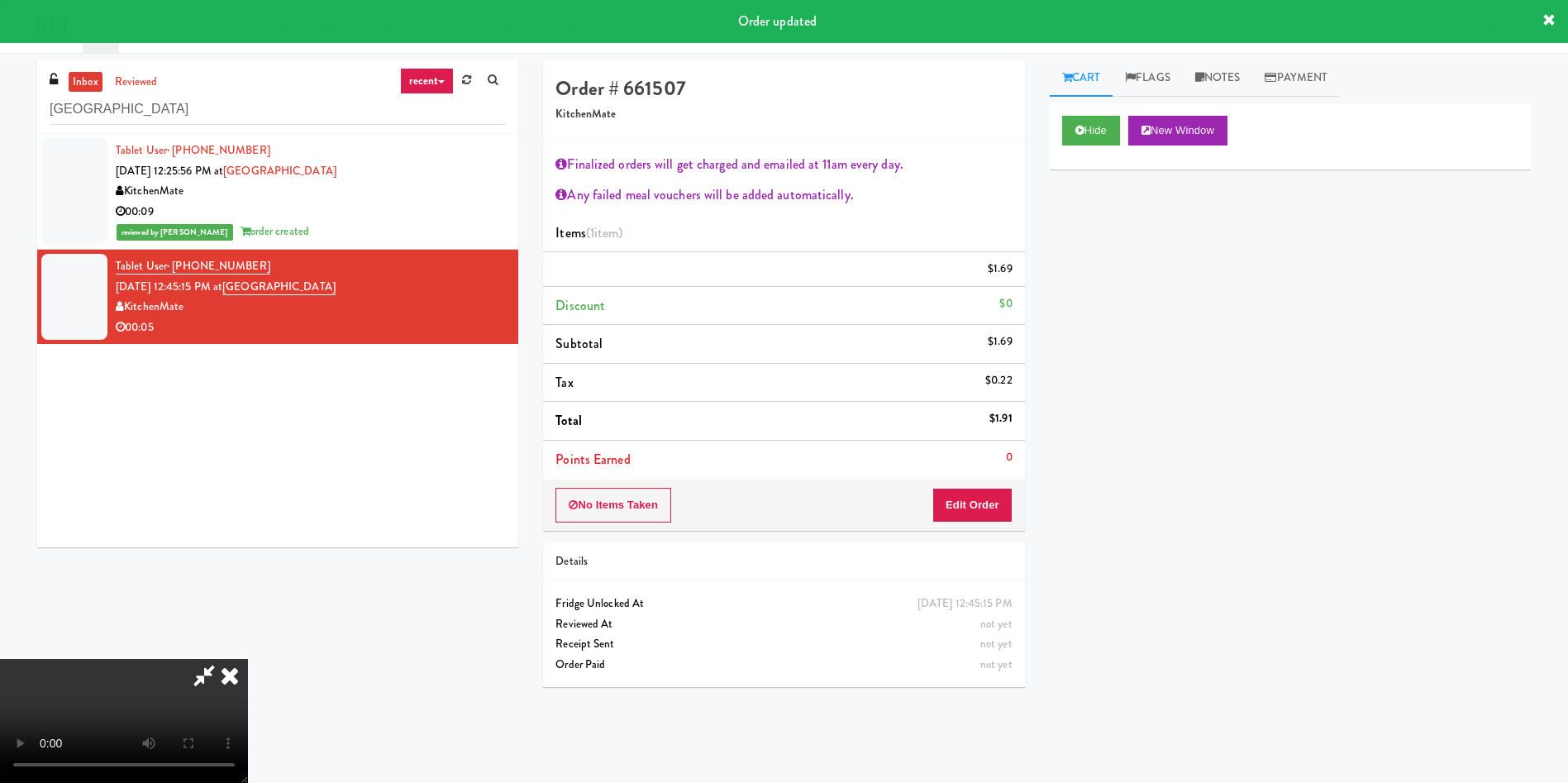
scroll to position [0, 0]
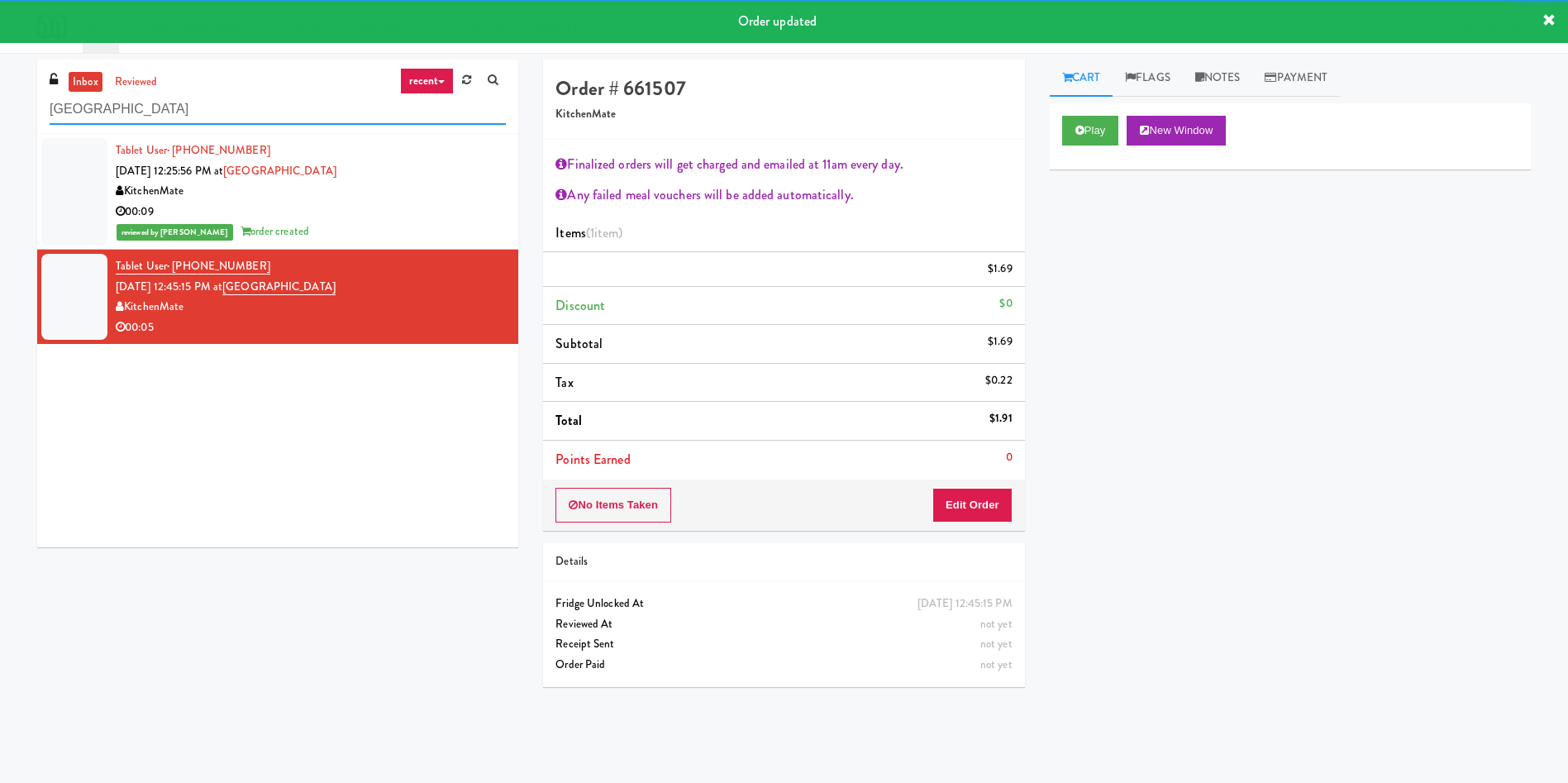
drag, startPoint x: 212, startPoint y: 110, endPoint x: 0, endPoint y: 73, distance: 215.2
click at [0, 73] on div "inbox reviewed recent all unclear take inventory issue suspicious failed recent…" at bounding box center [784, 391] width 1568 height 664
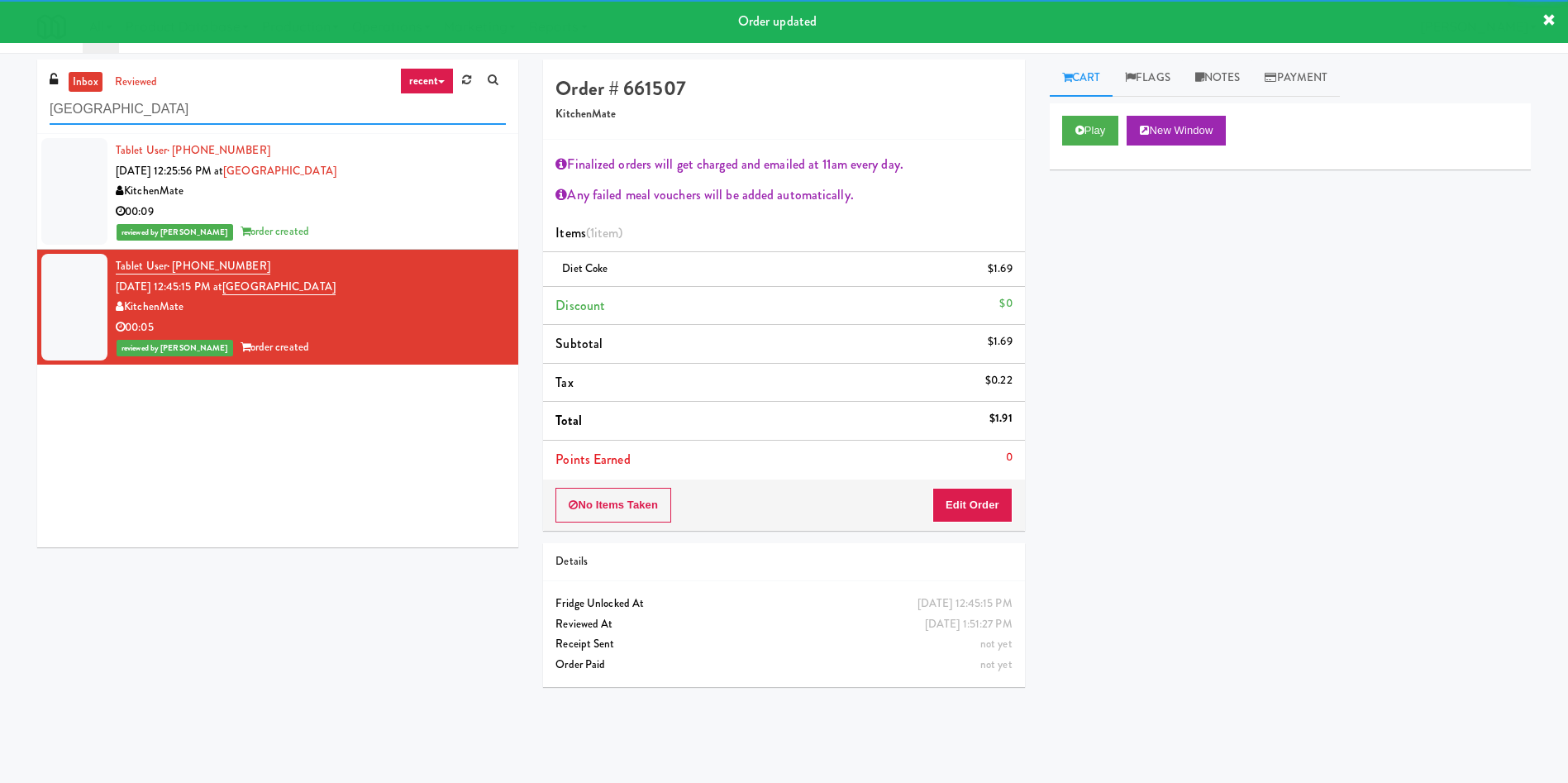
paste input "HP Employee Lounge Pantry"
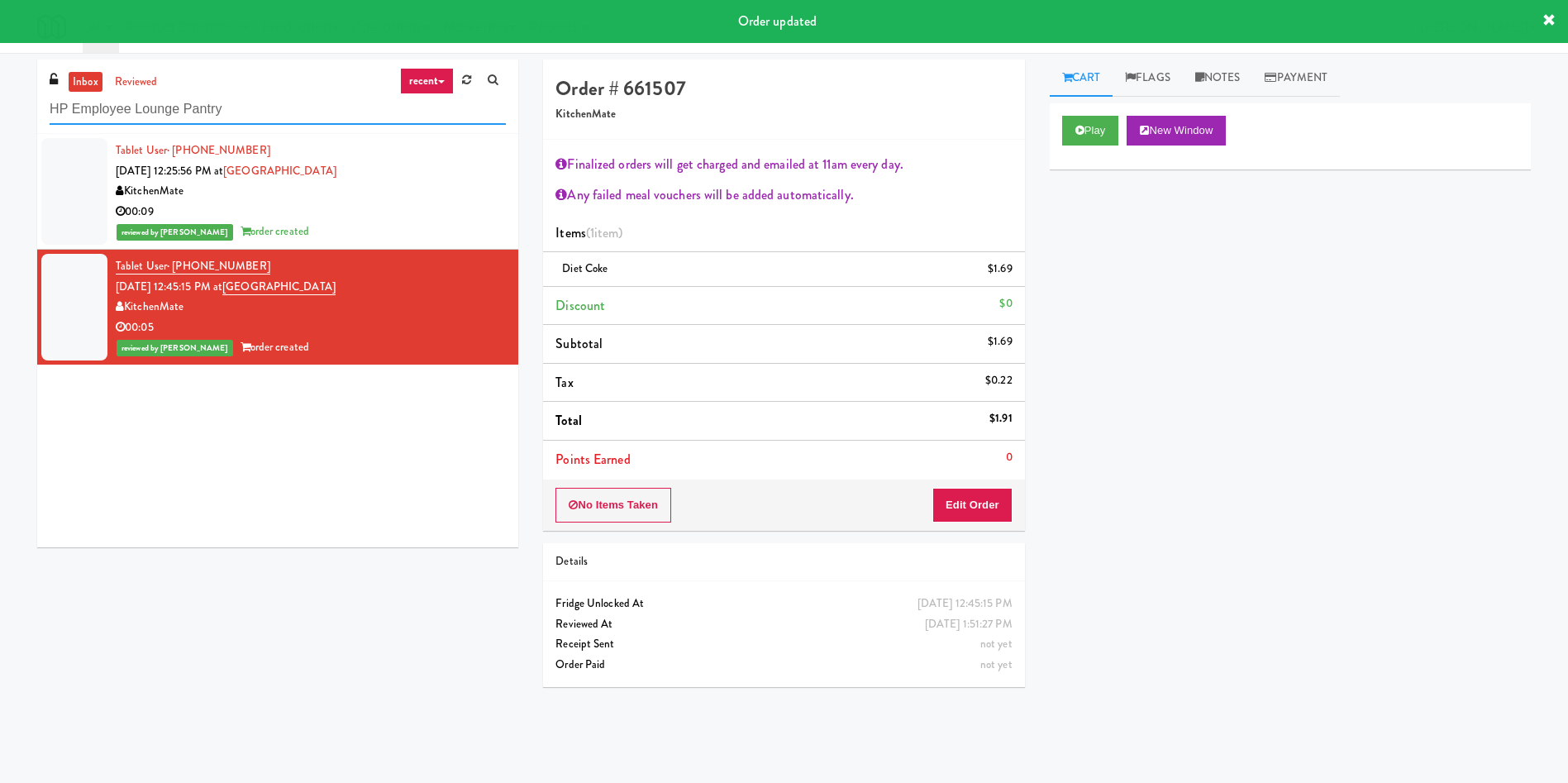
type input "HP Employee Lounge Pantry"
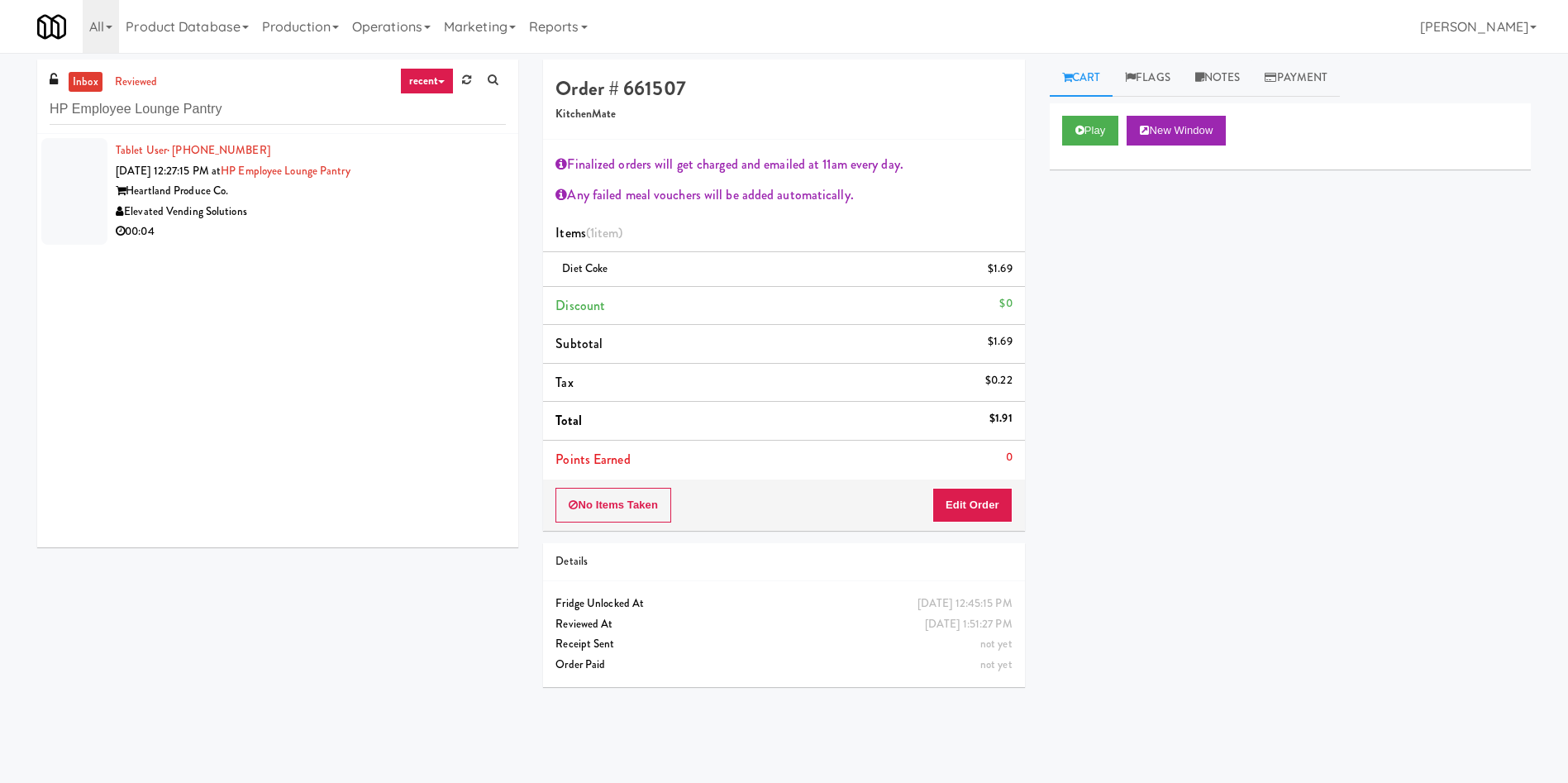
click at [88, 198] on div at bounding box center [74, 191] width 66 height 107
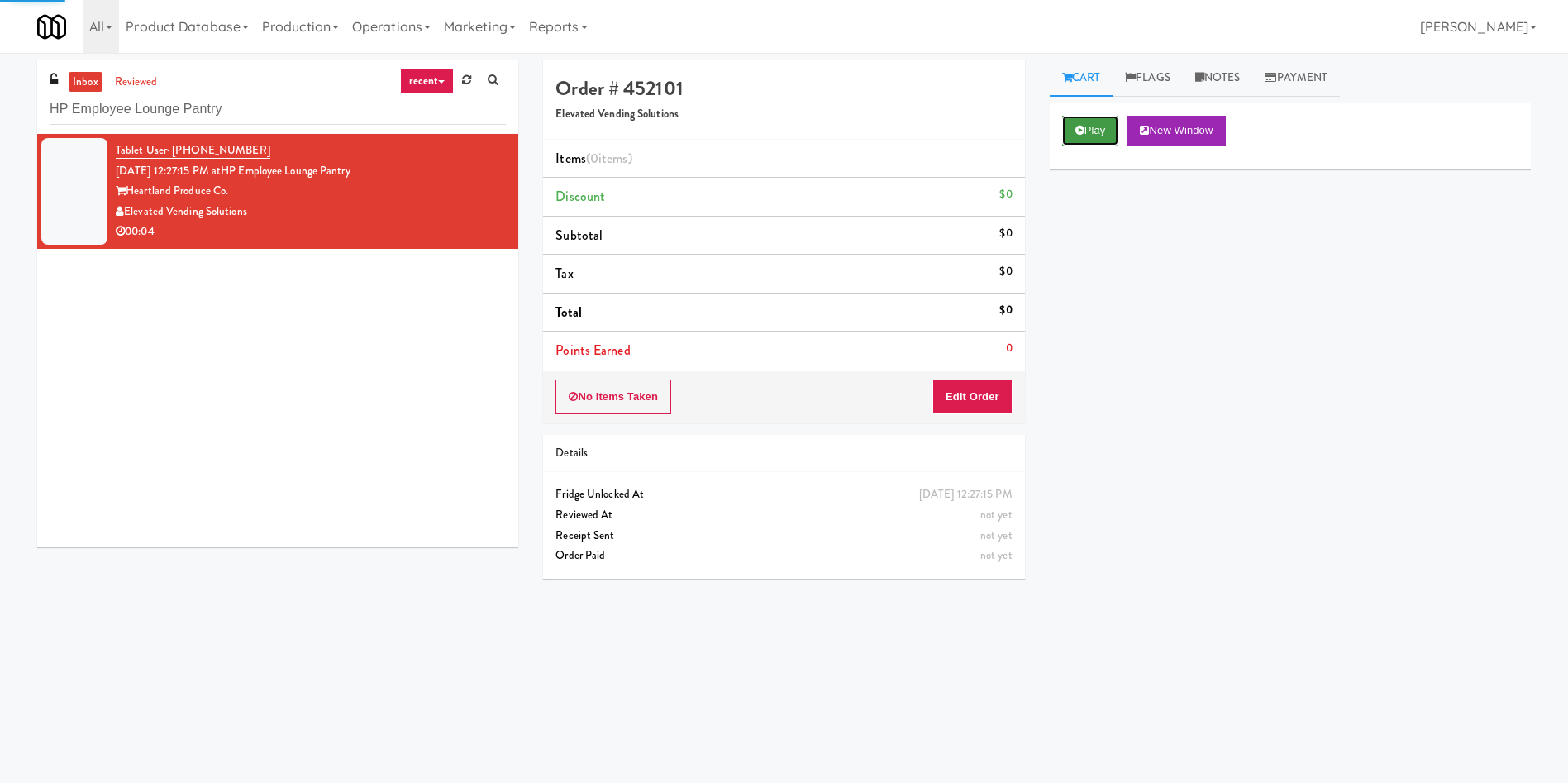
click at [1076, 132] on icon at bounding box center [1080, 130] width 9 height 11
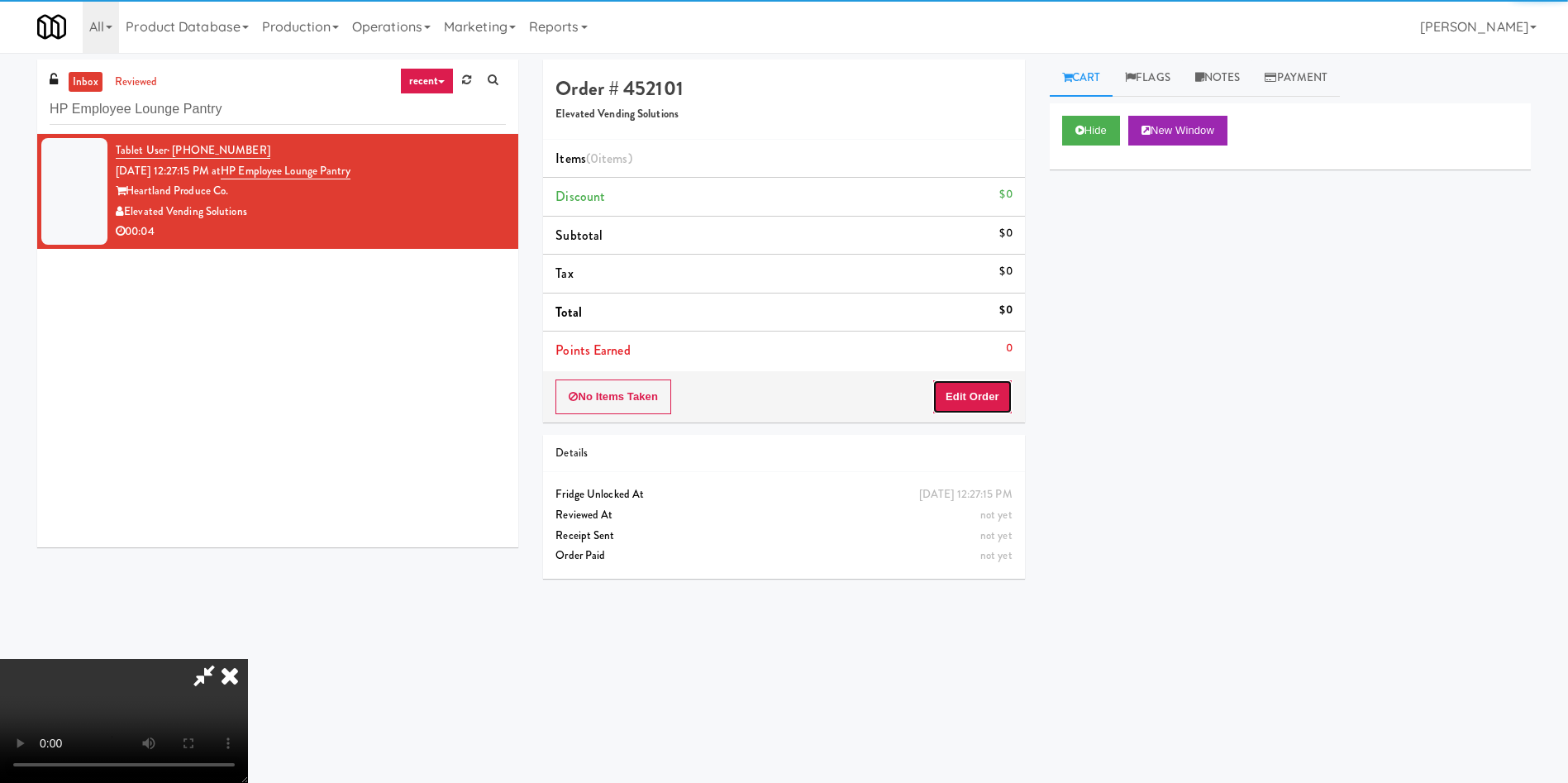
click at [939, 398] on button "Edit Order" at bounding box center [972, 396] width 81 height 35
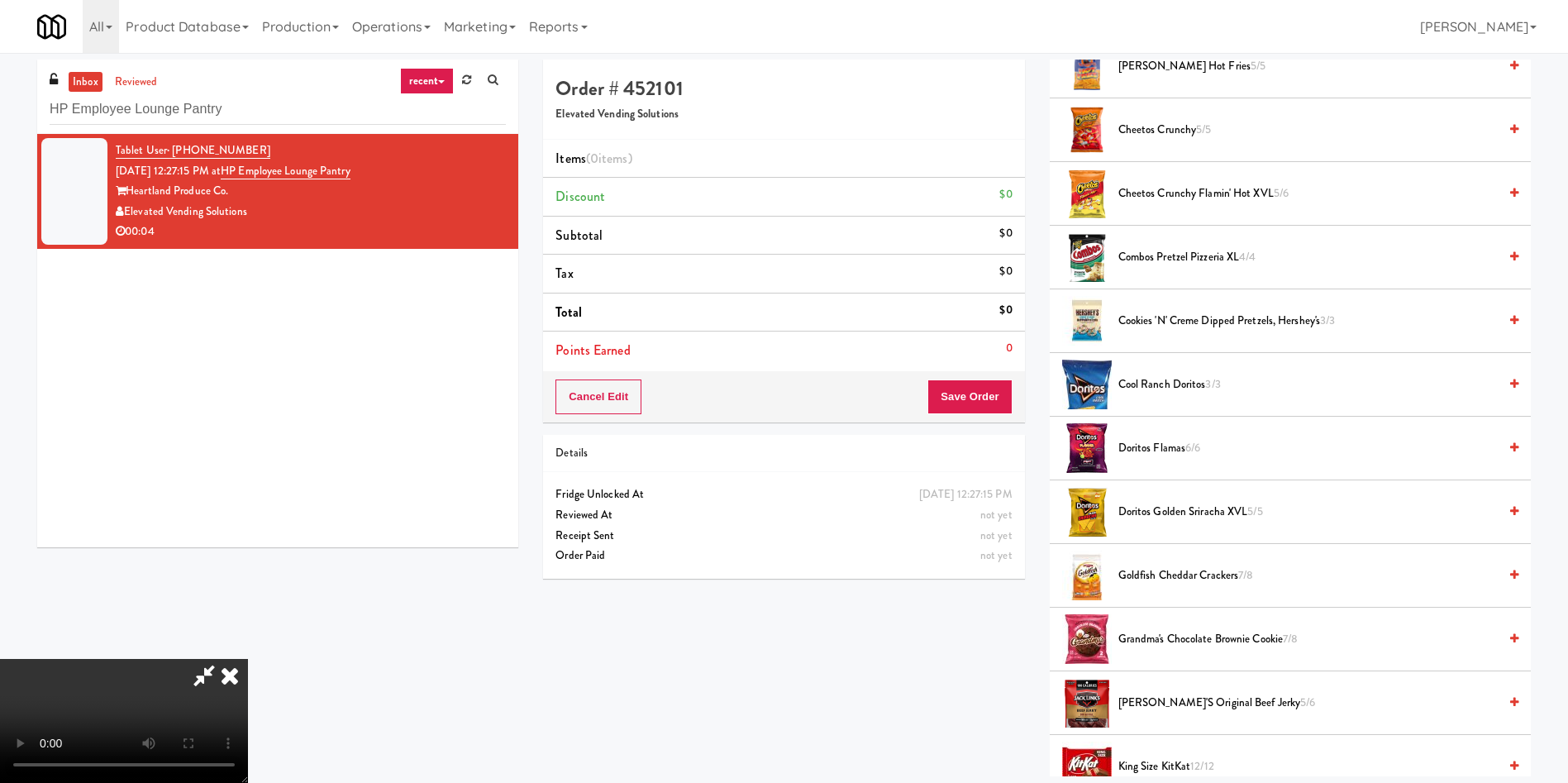
scroll to position [124, 0]
click at [248, 659] on video at bounding box center [124, 721] width 248 height 124
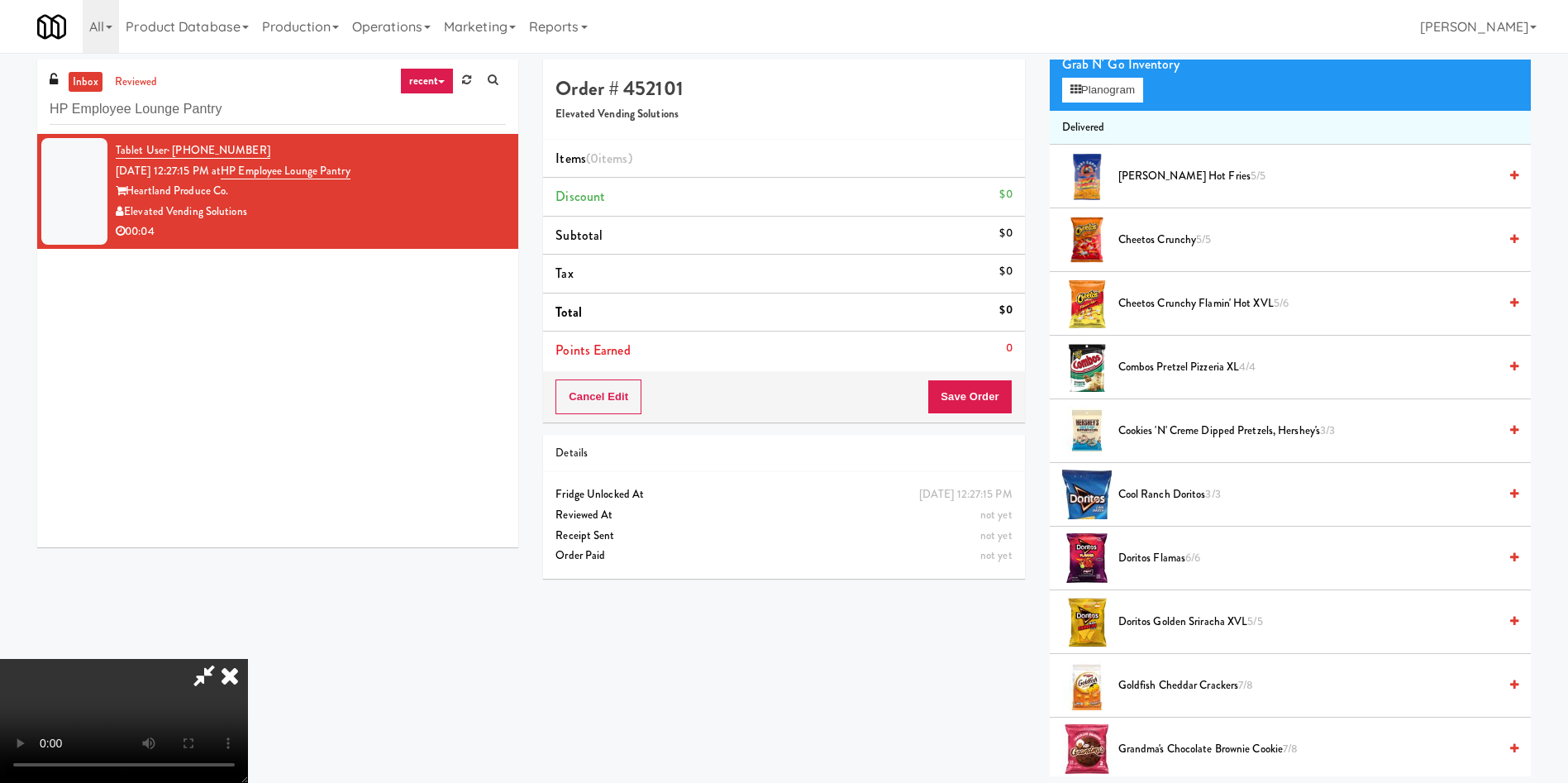
scroll to position [0, 0]
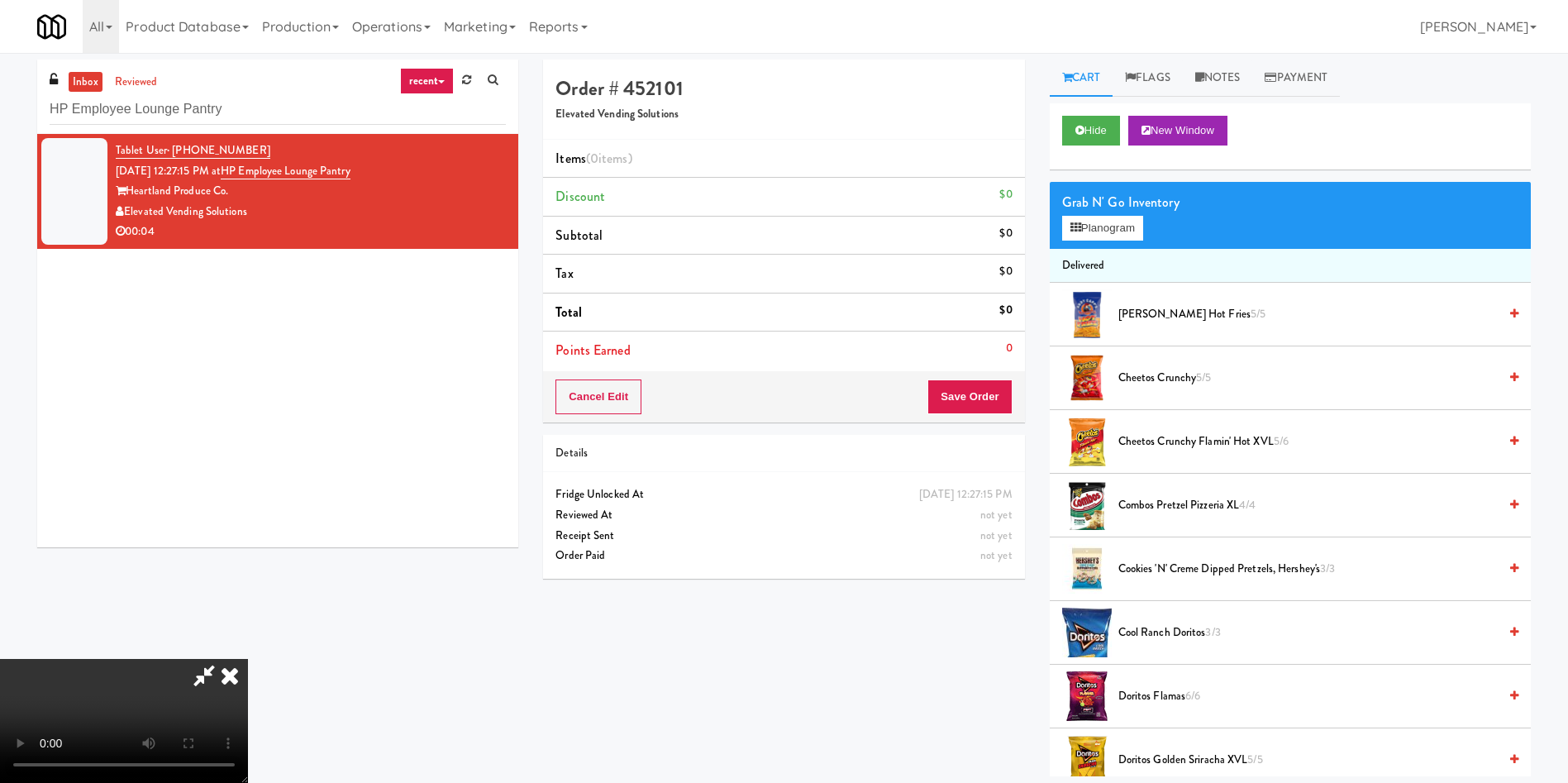
click at [1185, 378] on span "Cheetos Crunchy 5/5" at bounding box center [1308, 378] width 380 height 20
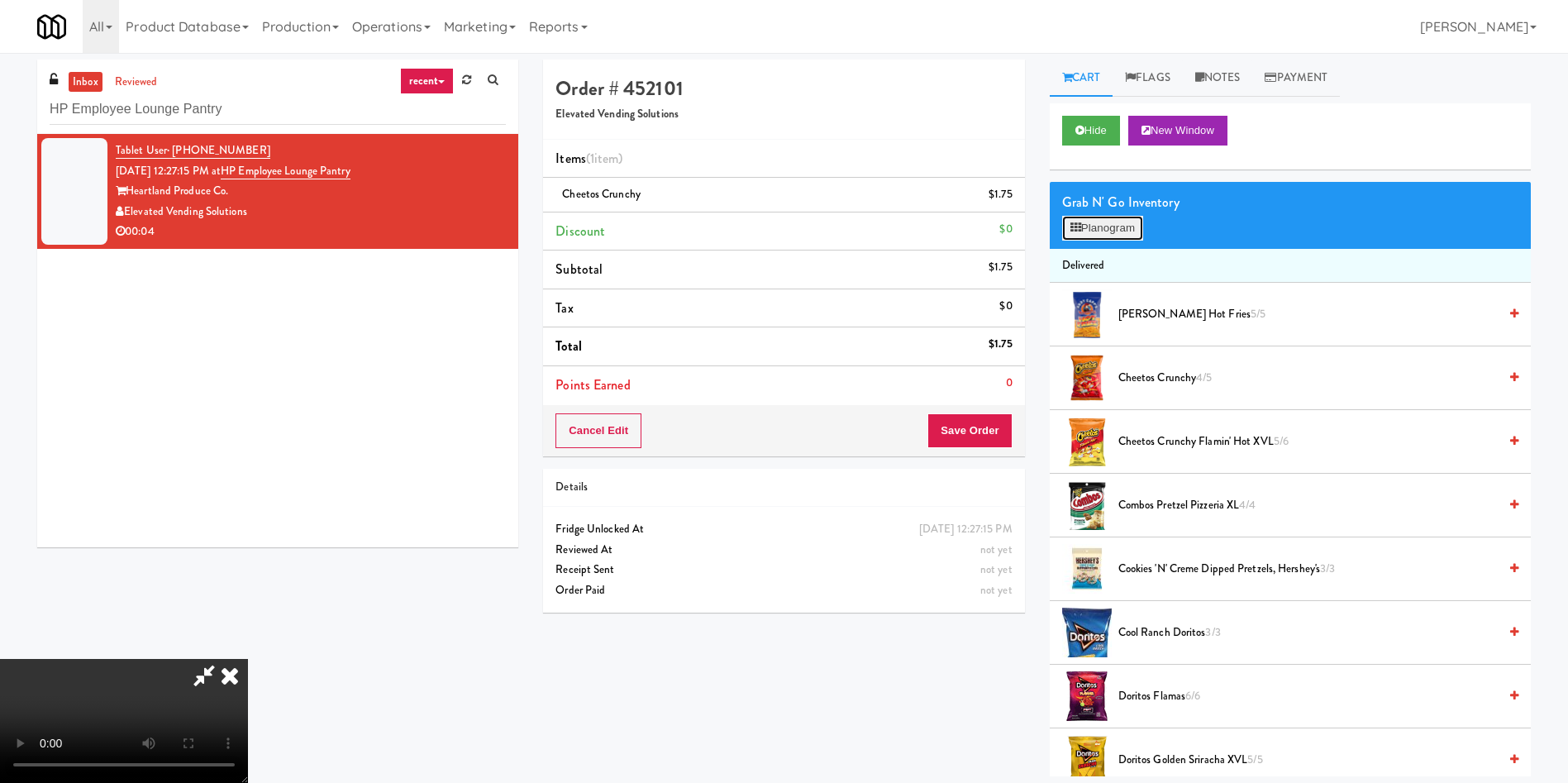
click at [1103, 231] on button "Planogram" at bounding box center [1103, 228] width 81 height 25
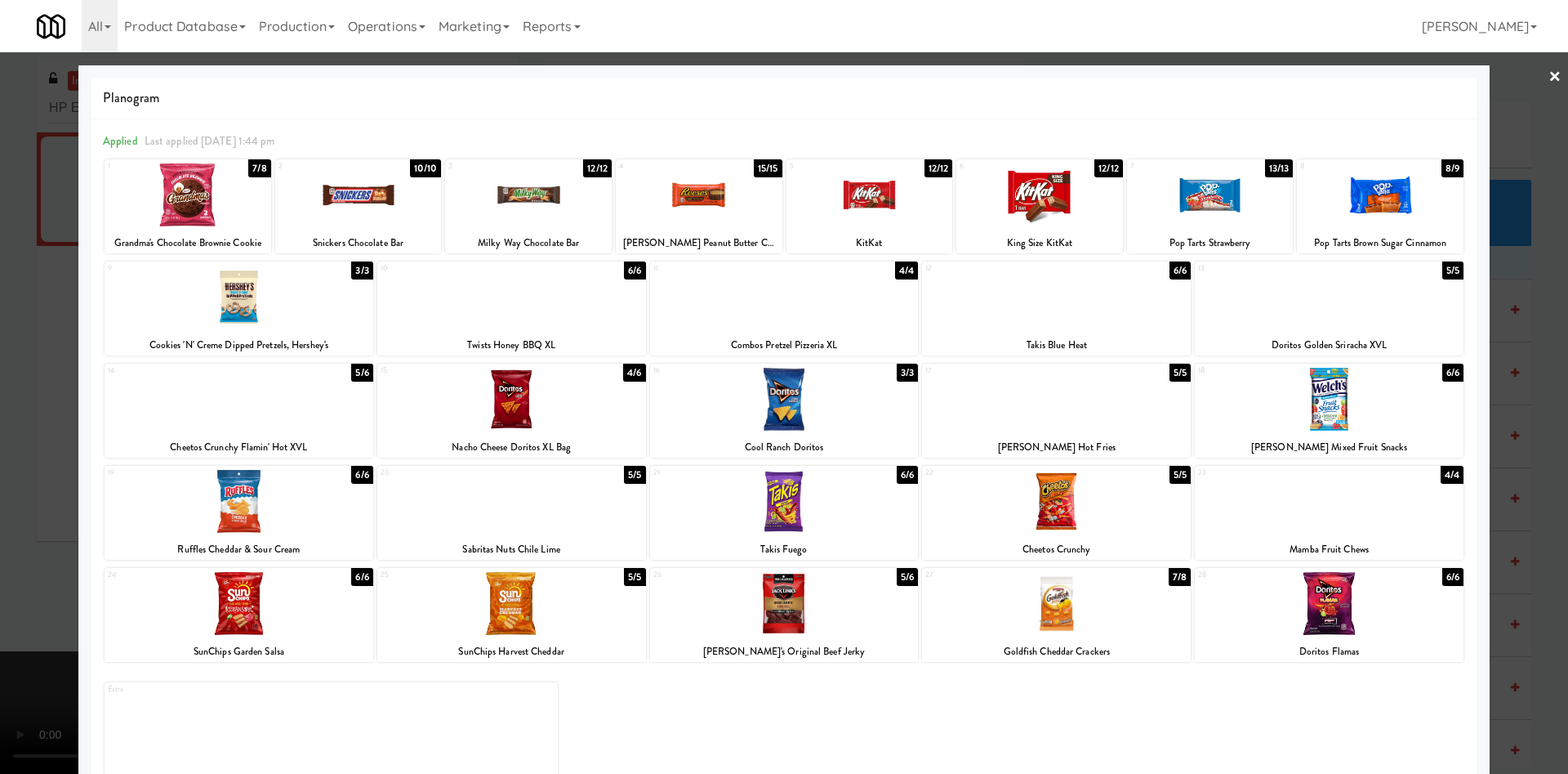
click at [293, 404] on div at bounding box center [239, 399] width 268 height 63
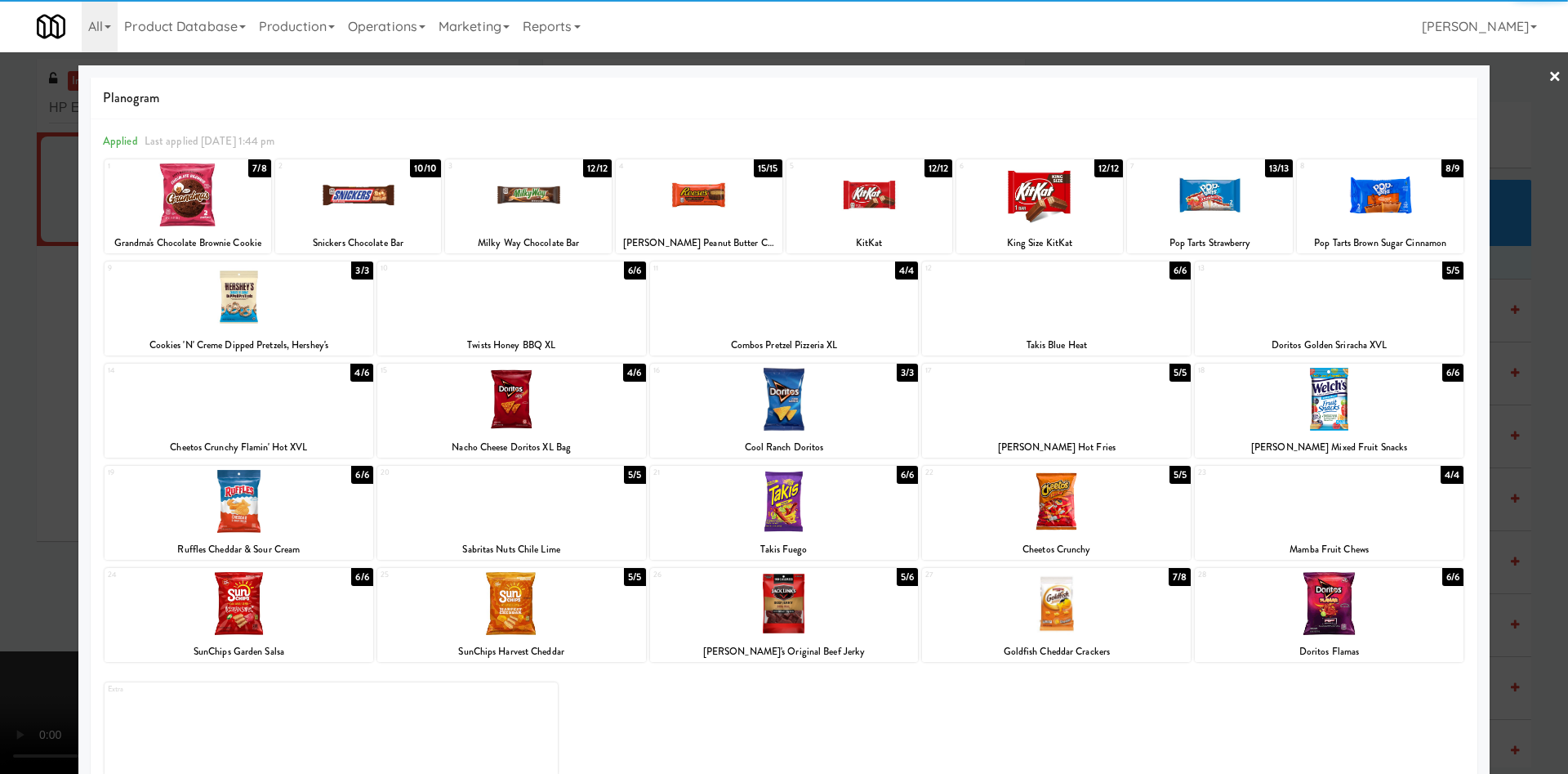
click at [0, 355] on div at bounding box center [784, 387] width 1568 height 774
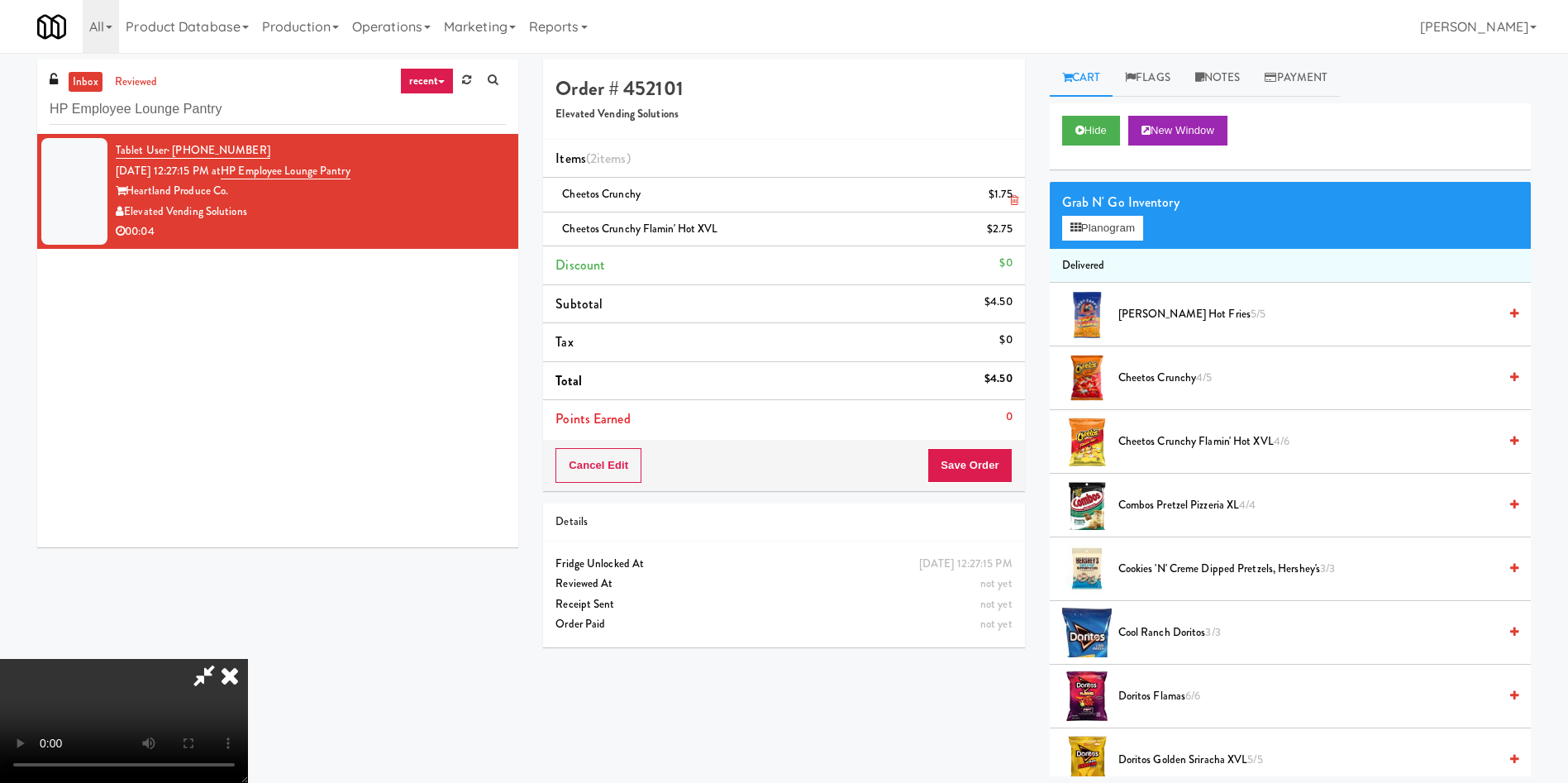
click at [1004, 197] on link at bounding box center [1011, 201] width 15 height 20
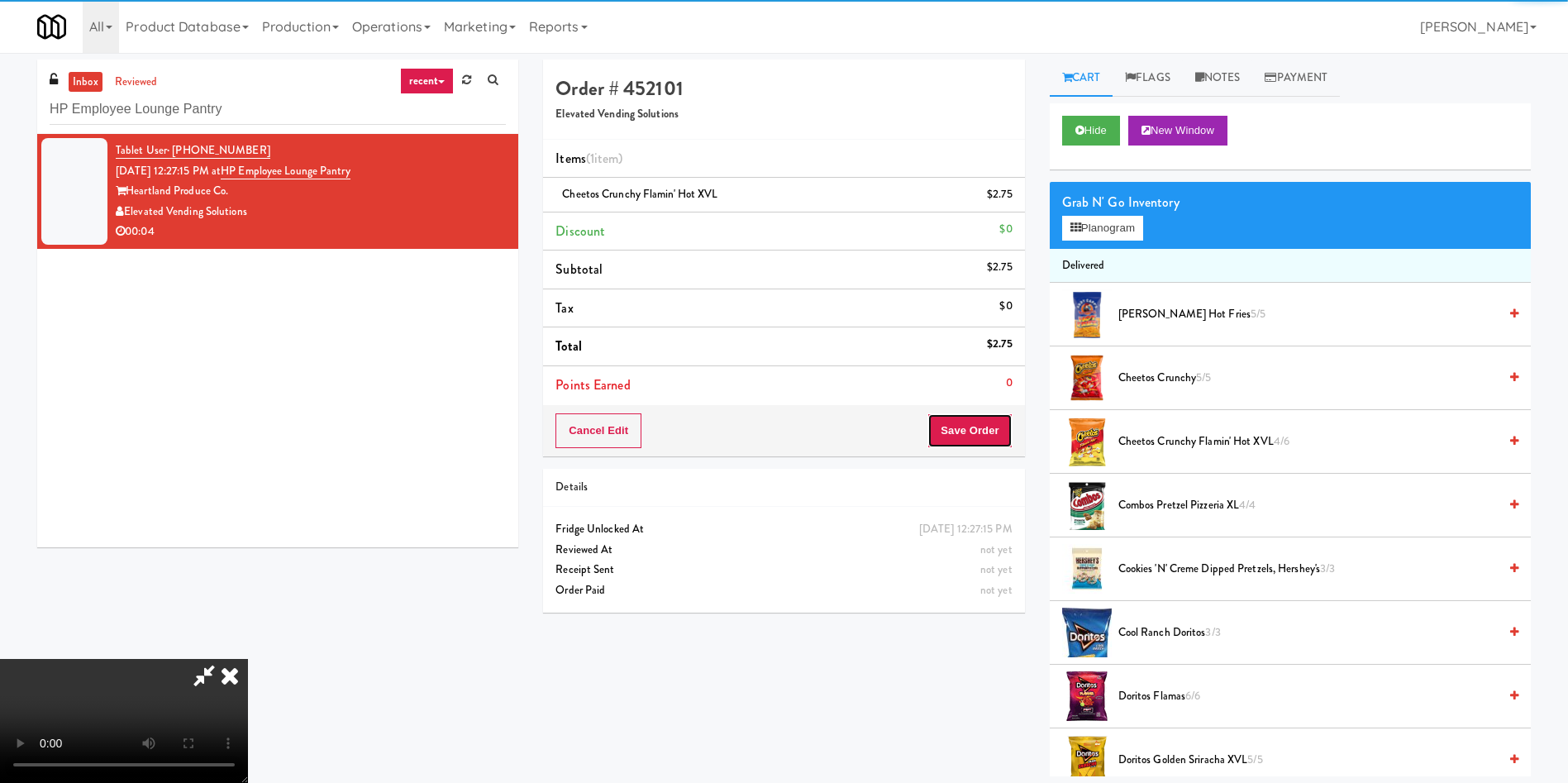
click at [978, 415] on button "Save Order" at bounding box center [969, 430] width 84 height 35
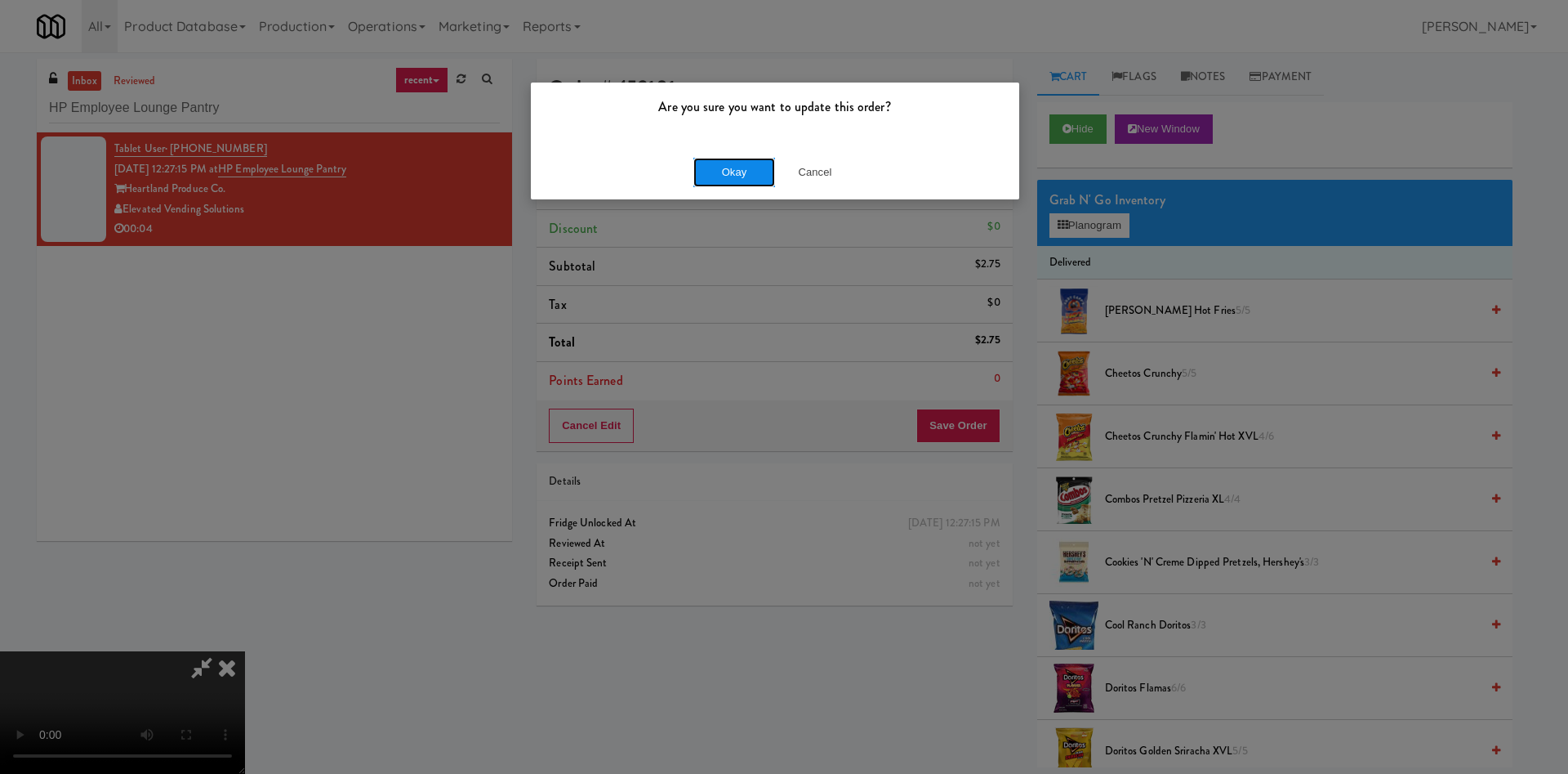
click at [716, 178] on button "Okay" at bounding box center [733, 172] width 81 height 30
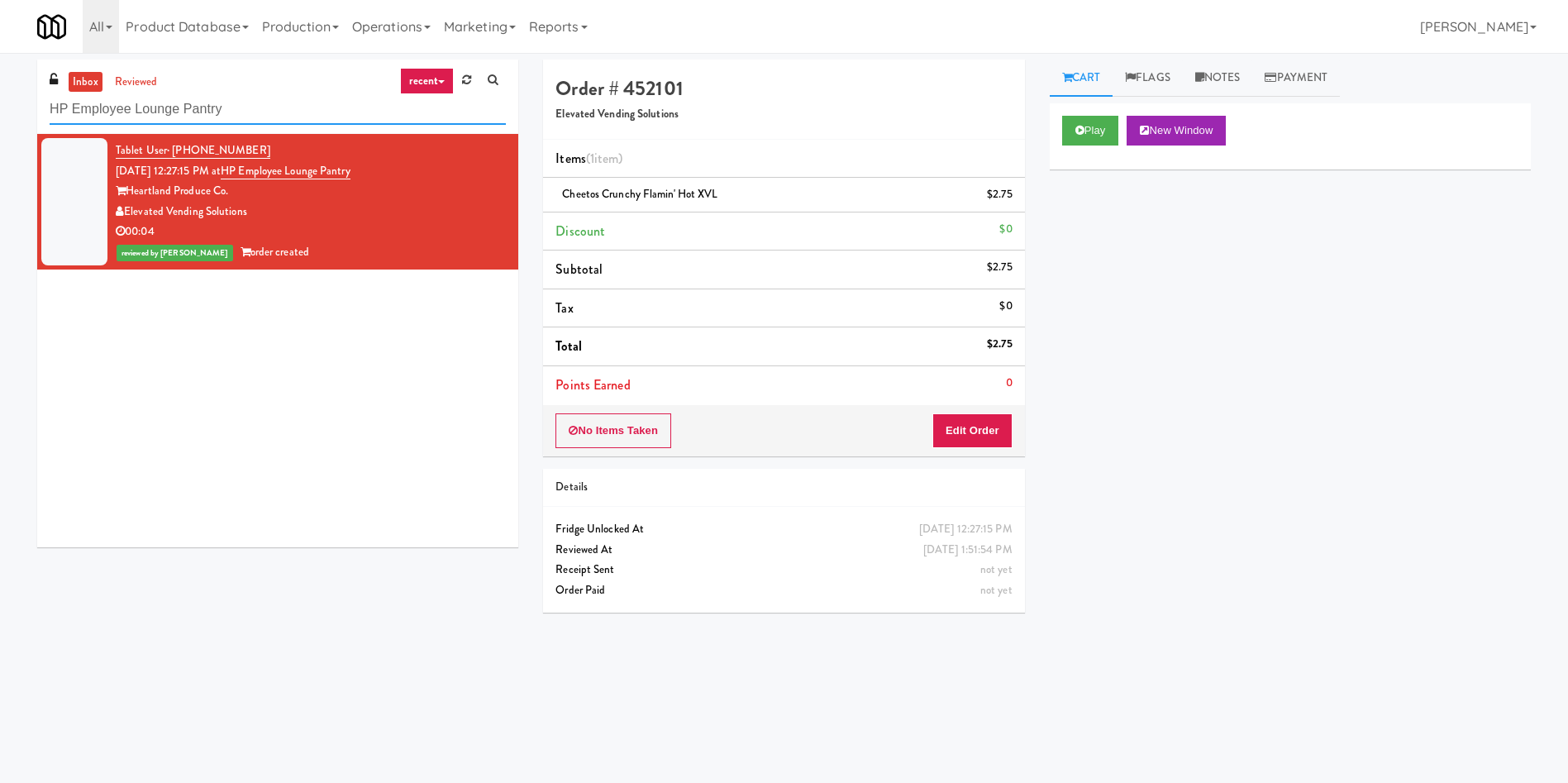
paste input "5825 - [GEOGRAPHIC_DATA] - [GEOGRAPHIC_DATA] Scientific"
drag, startPoint x: 257, startPoint y: 111, endPoint x: 0, endPoint y: 42, distance: 266.1
click at [0, 53] on body "Are you sure you want to update this order? Okay Cancel Okay Are you sure you w…" at bounding box center [784, 444] width 1568 height 783
type input "5825 - [GEOGRAPHIC_DATA] - [GEOGRAPHIC_DATA] Scientific"
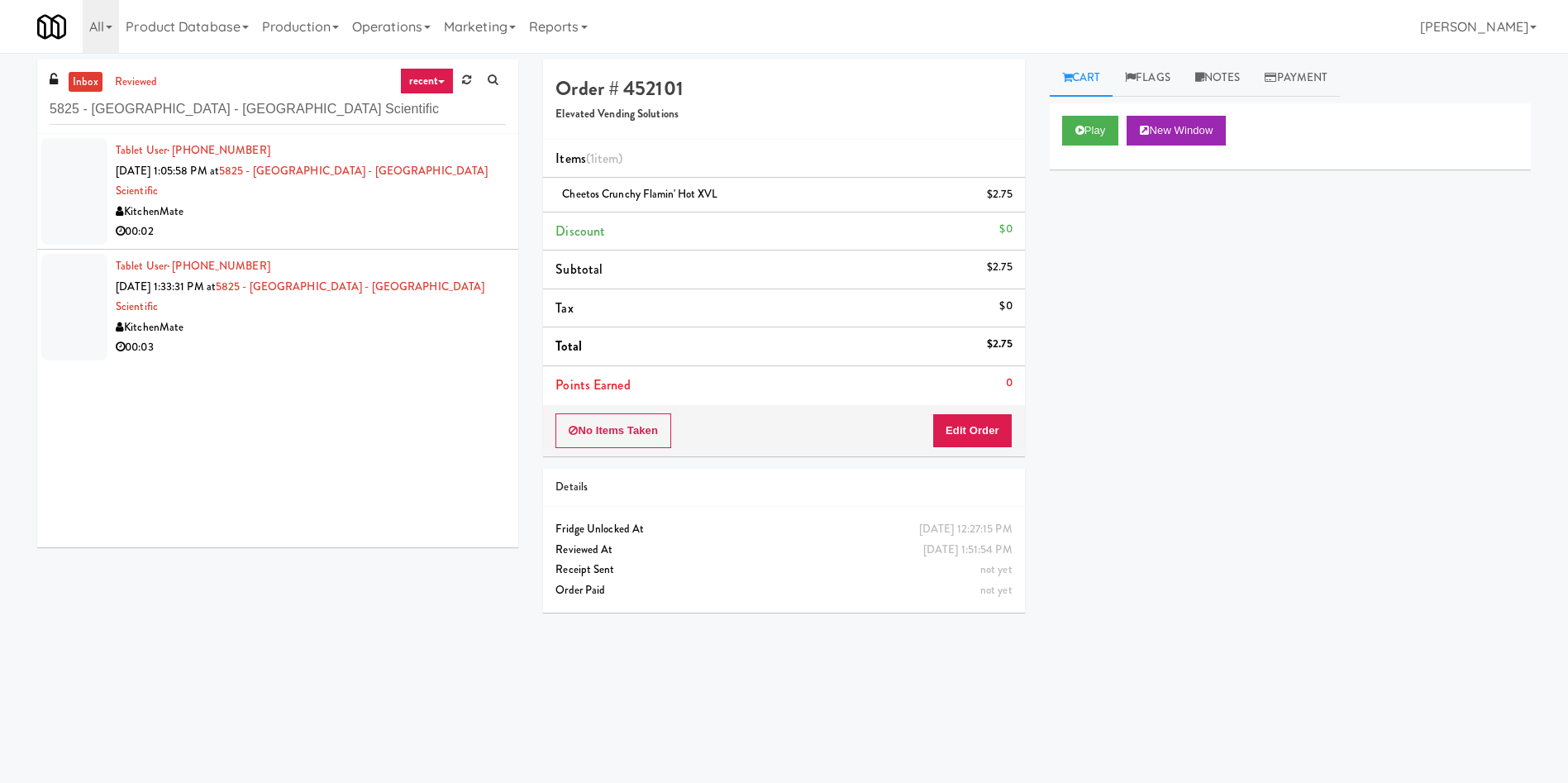
click at [73, 175] on div at bounding box center [74, 191] width 66 height 107
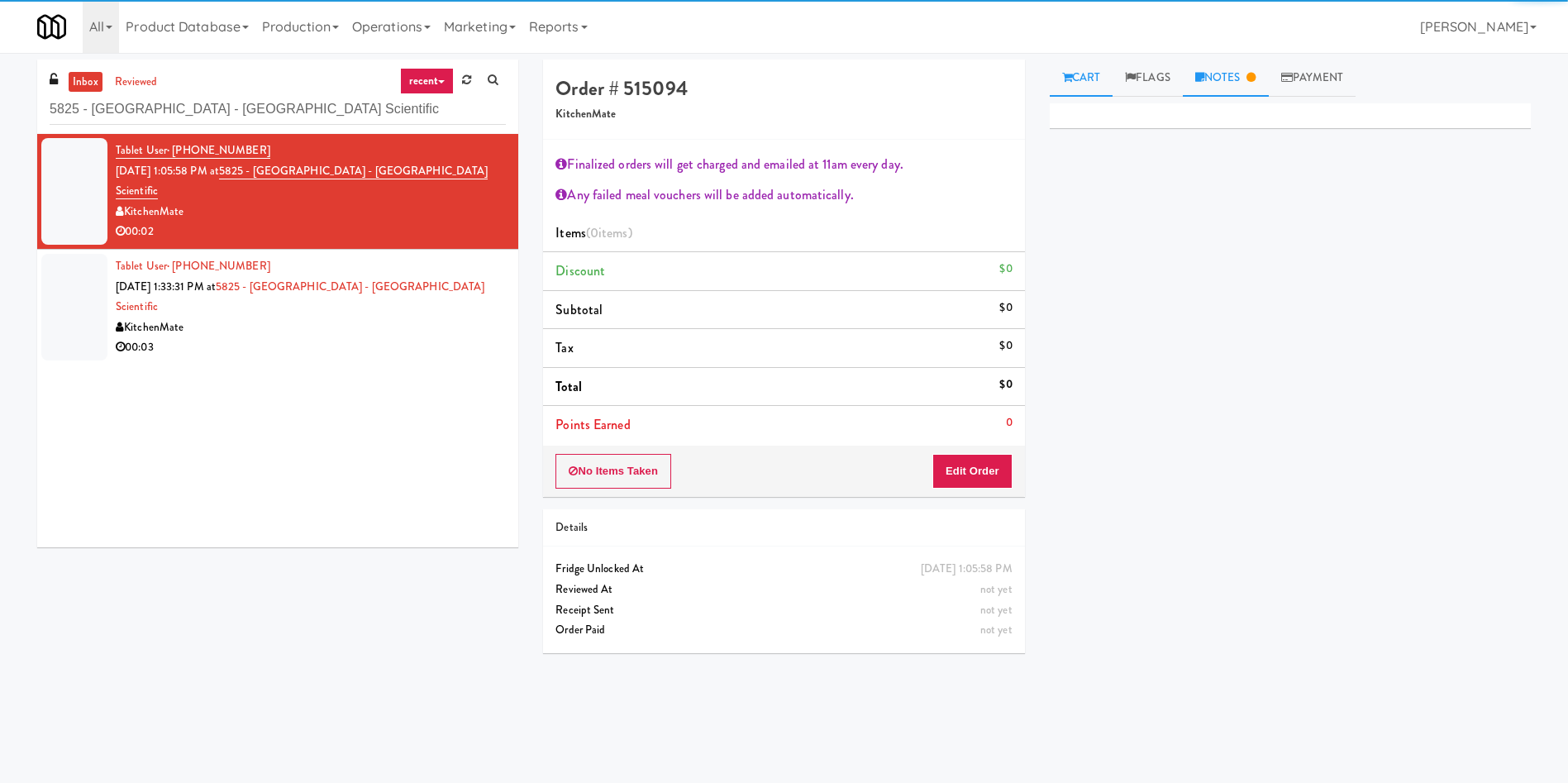
click at [1227, 80] on link "Notes" at bounding box center [1226, 78] width 86 height 37
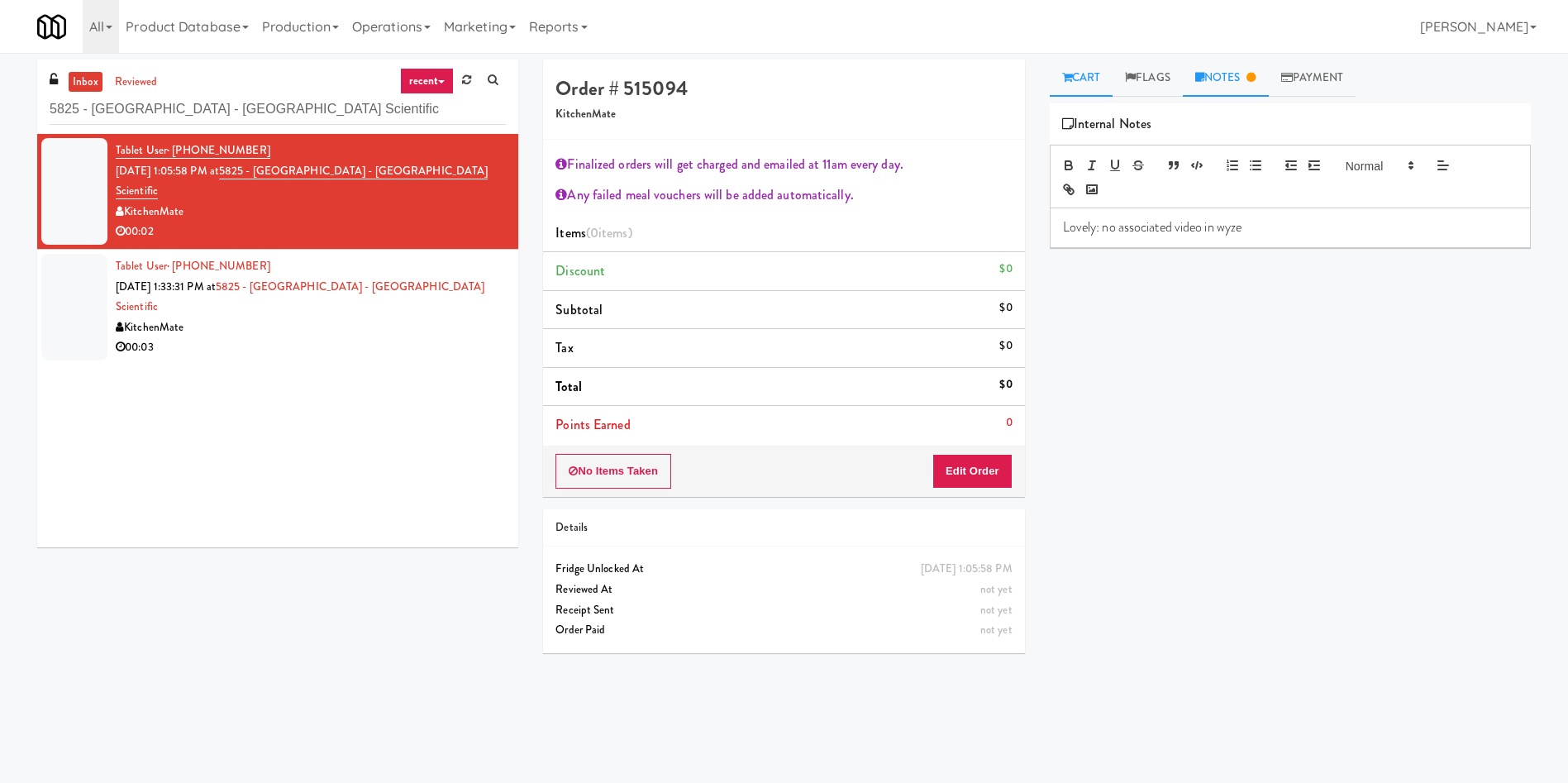
click at [1080, 78] on link "Cart" at bounding box center [1082, 78] width 64 height 37
click at [1088, 82] on link "Cart" at bounding box center [1082, 78] width 64 height 37
click at [967, 472] on button "Edit Order" at bounding box center [972, 471] width 81 height 35
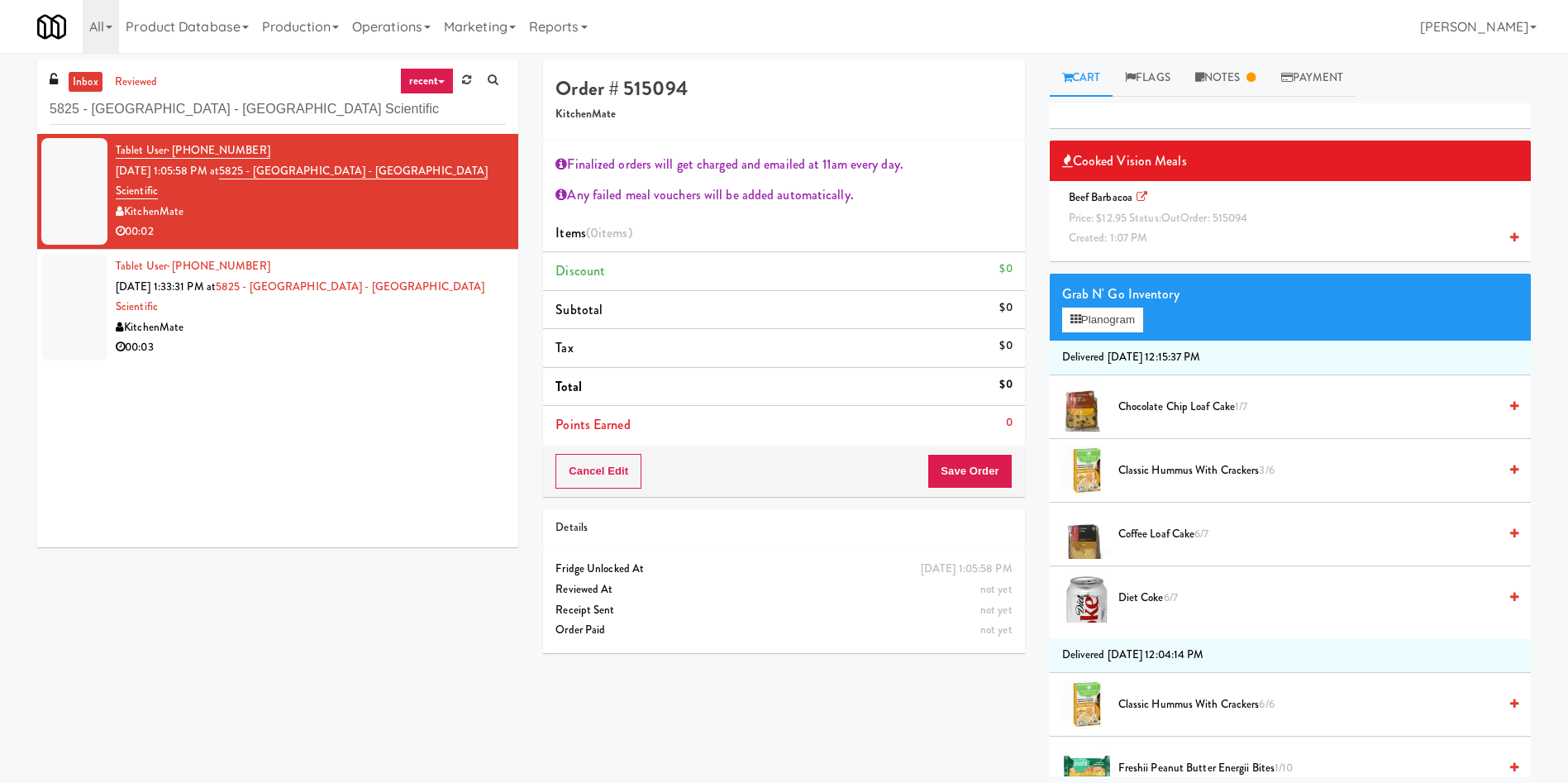
click at [1124, 226] on div "Beef Barbacoa Price: $12.95 Status: out Order: 515094 Created: 1:07 PM" at bounding box center [1291, 218] width 457 height 61
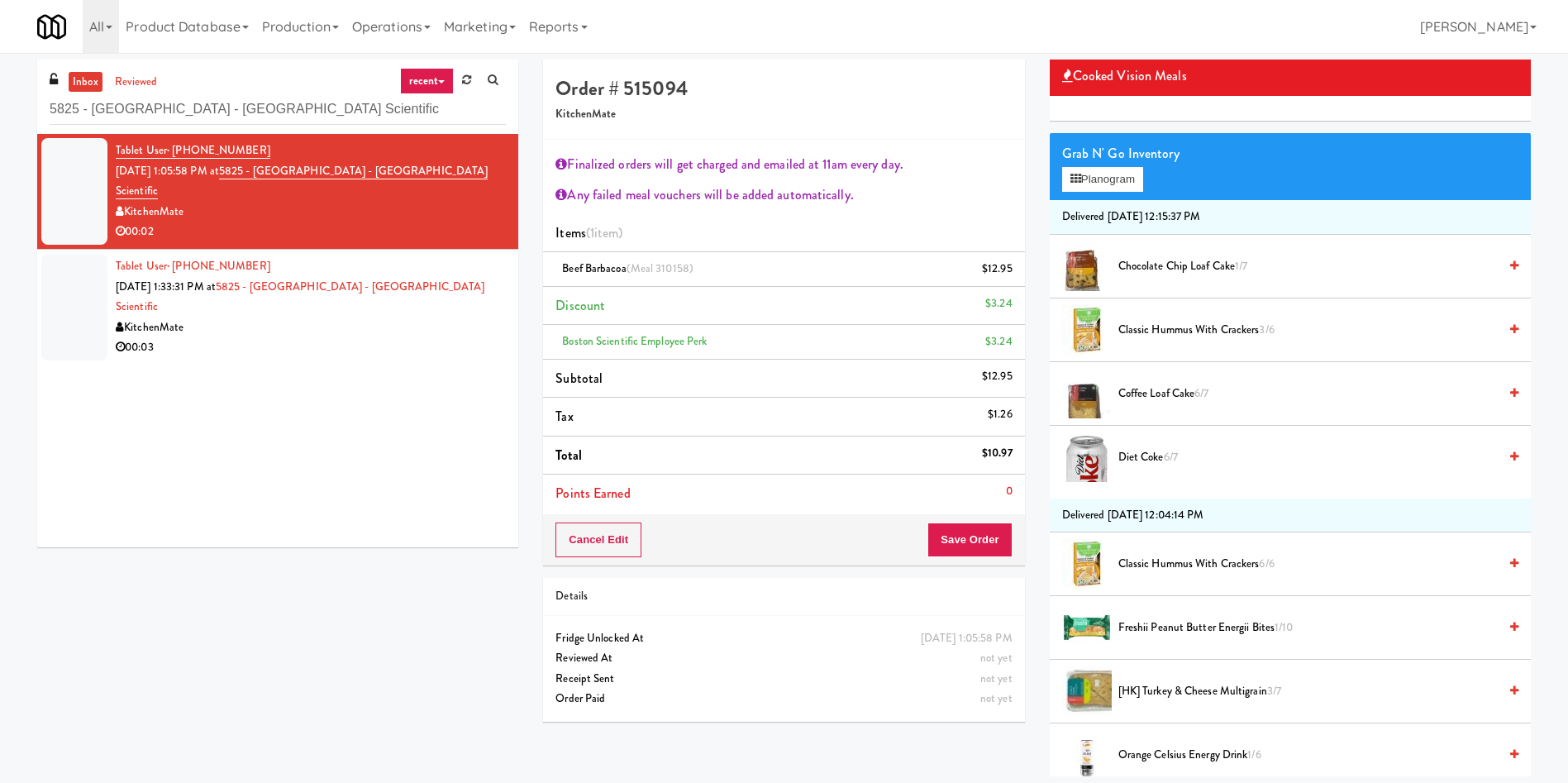
scroll to position [124, 0]
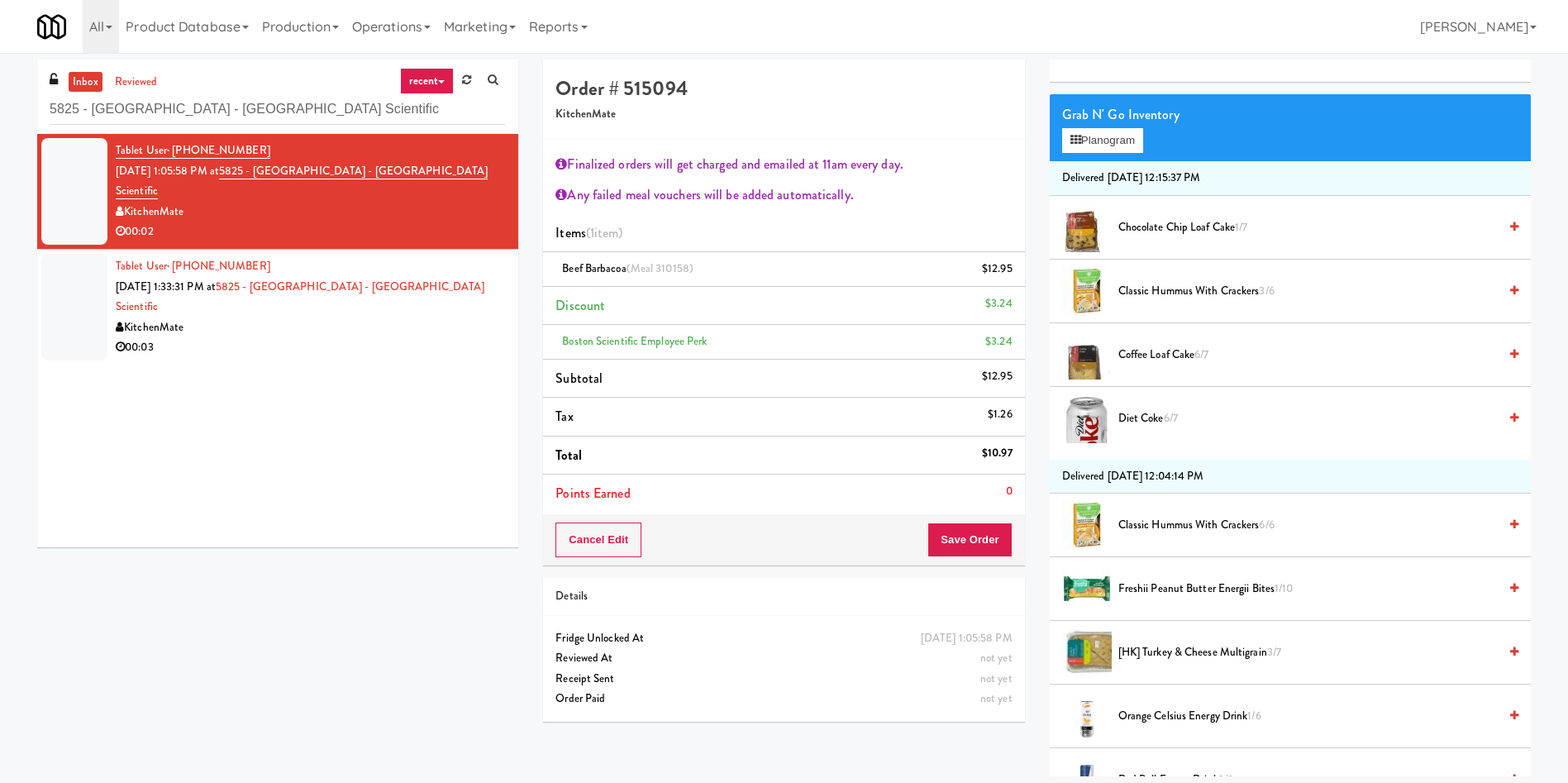
click at [979, 521] on div "Cancel Edit Save Order" at bounding box center [784, 540] width 481 height 51
click at [983, 538] on button "Save Order" at bounding box center [969, 539] width 84 height 35
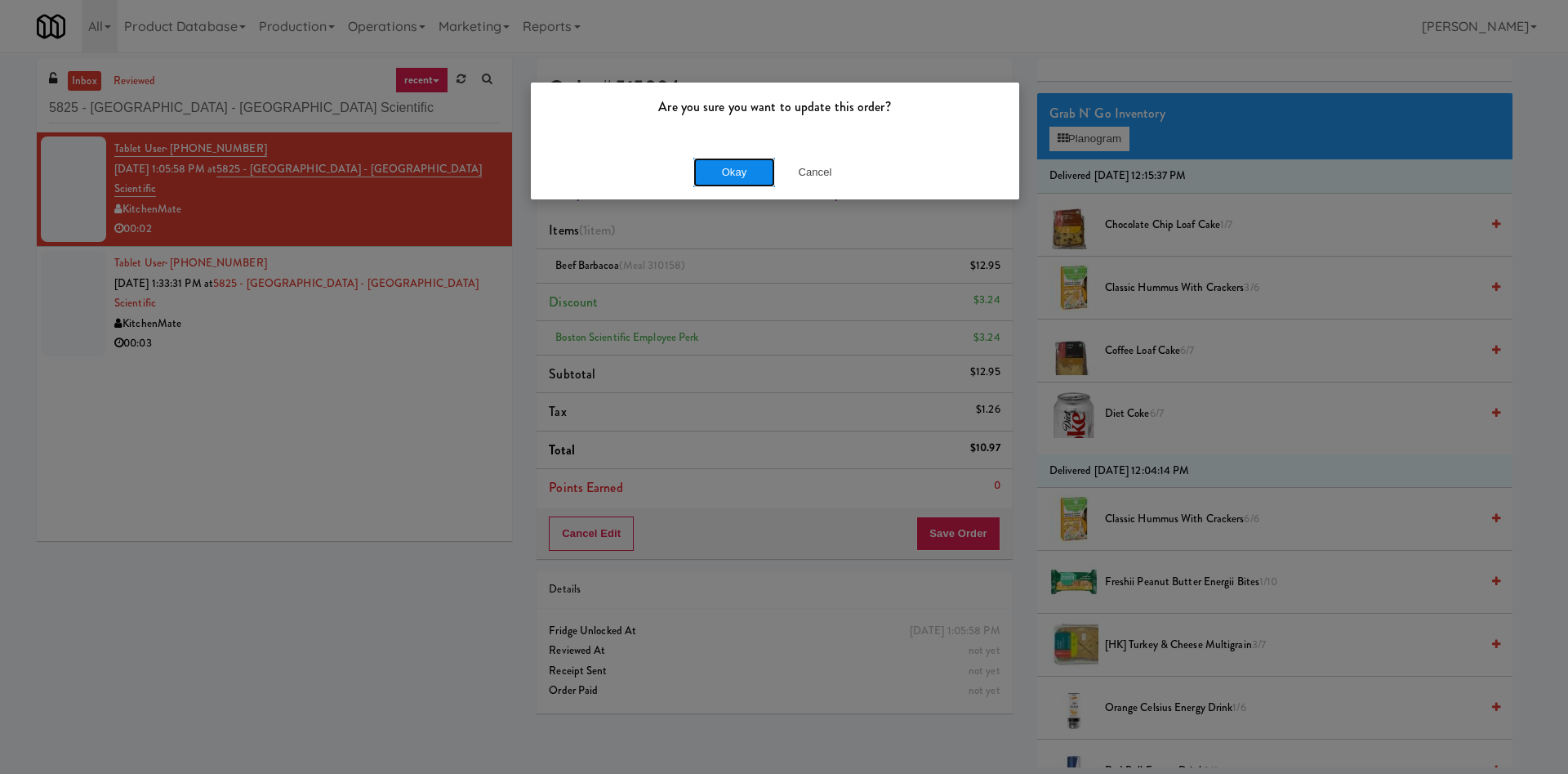
click at [722, 170] on button "Okay" at bounding box center [733, 172] width 81 height 30
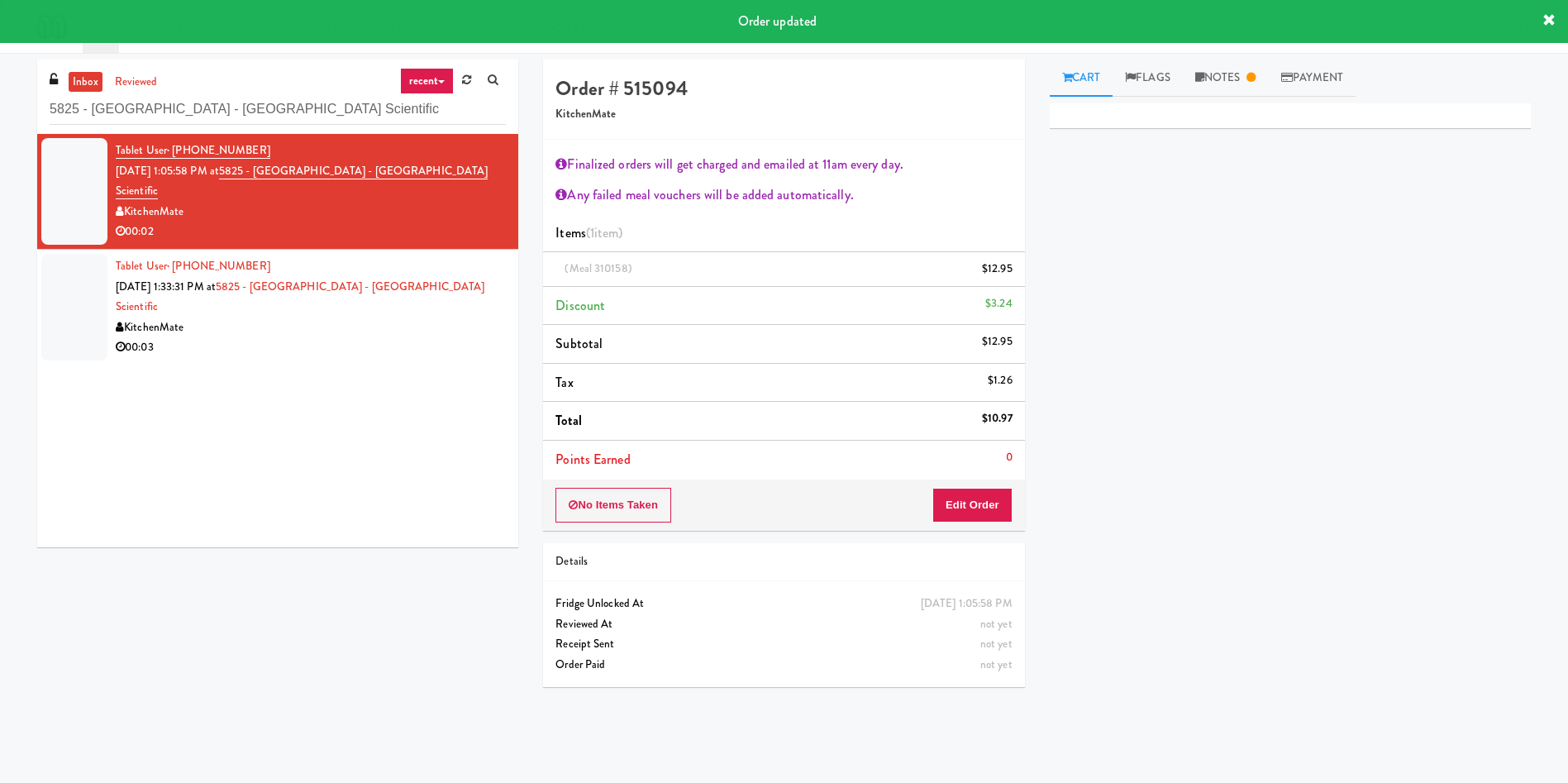
scroll to position [0, 0]
drag, startPoint x: 87, startPoint y: 278, endPoint x: 993, endPoint y: 464, distance: 924.9
click at [86, 280] on div at bounding box center [74, 307] width 66 height 107
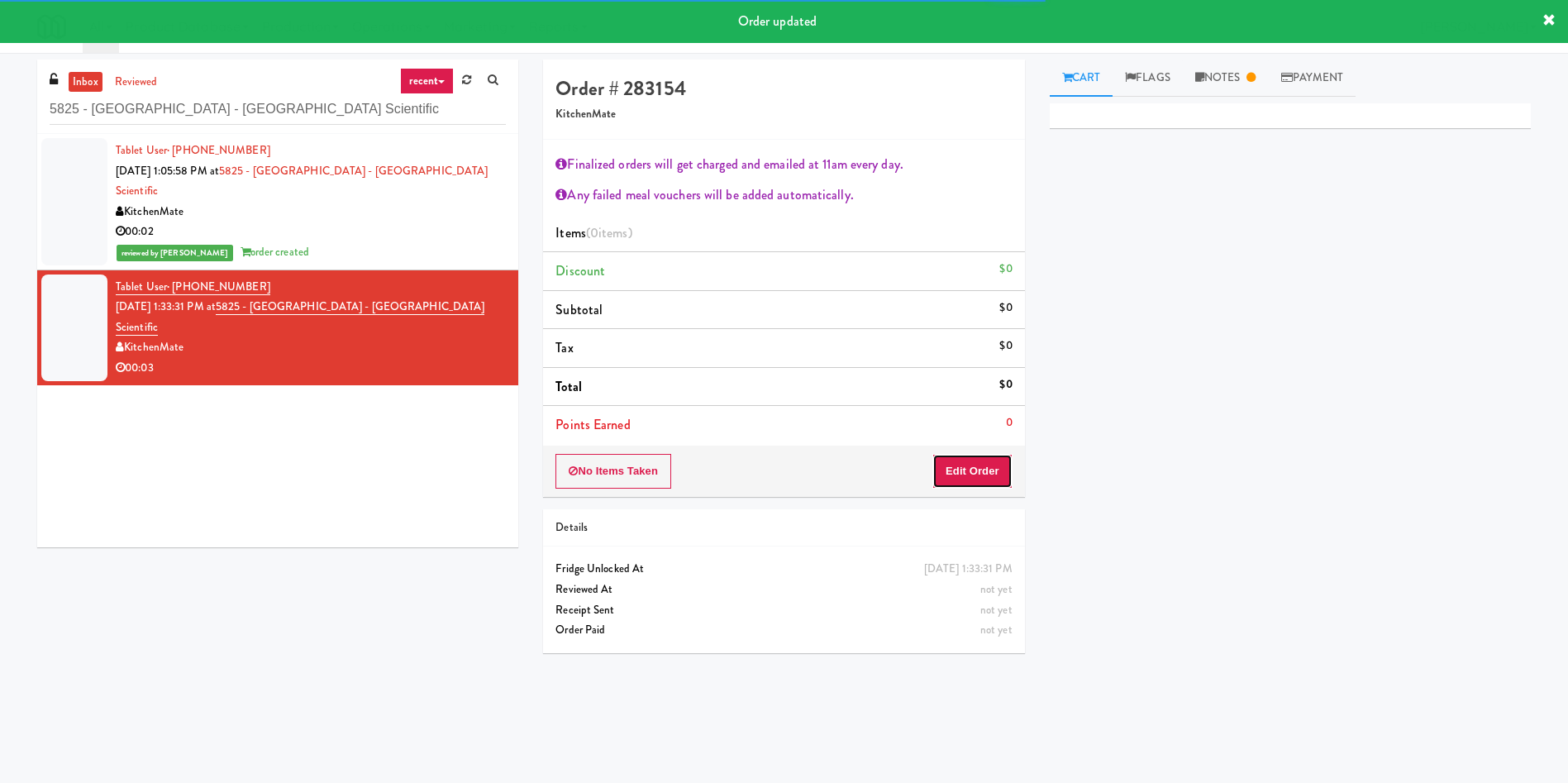
click at [988, 469] on button "Edit Order" at bounding box center [972, 471] width 81 height 35
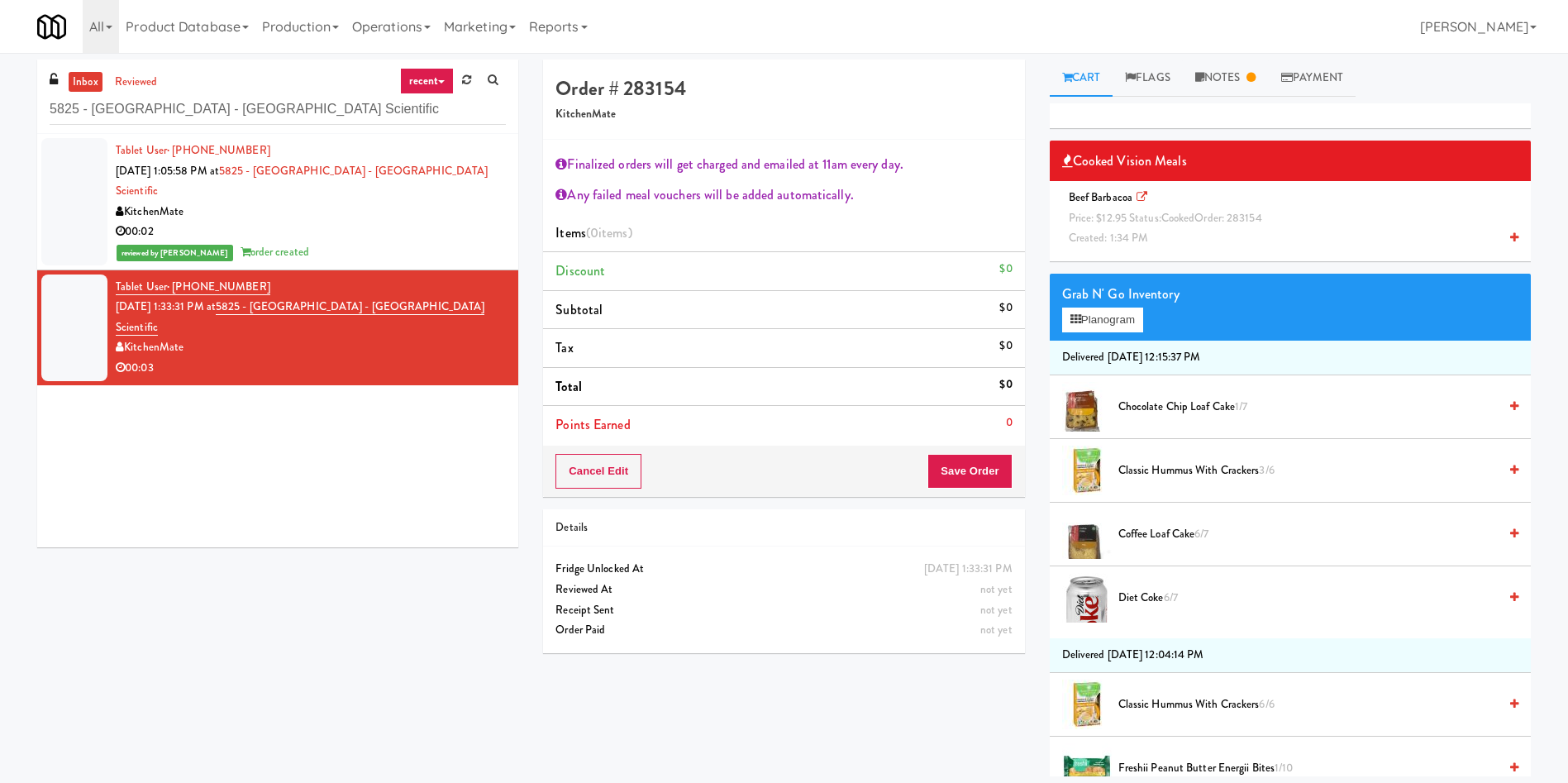
drag, startPoint x: 1109, startPoint y: 209, endPoint x: 1110, endPoint y: 157, distance: 52.0
click at [1109, 196] on span "Beef Barbacoa Price: $12.95 Status: cooked Order: 283154 Created: 1:34 PM" at bounding box center [1169, 218] width 212 height 57
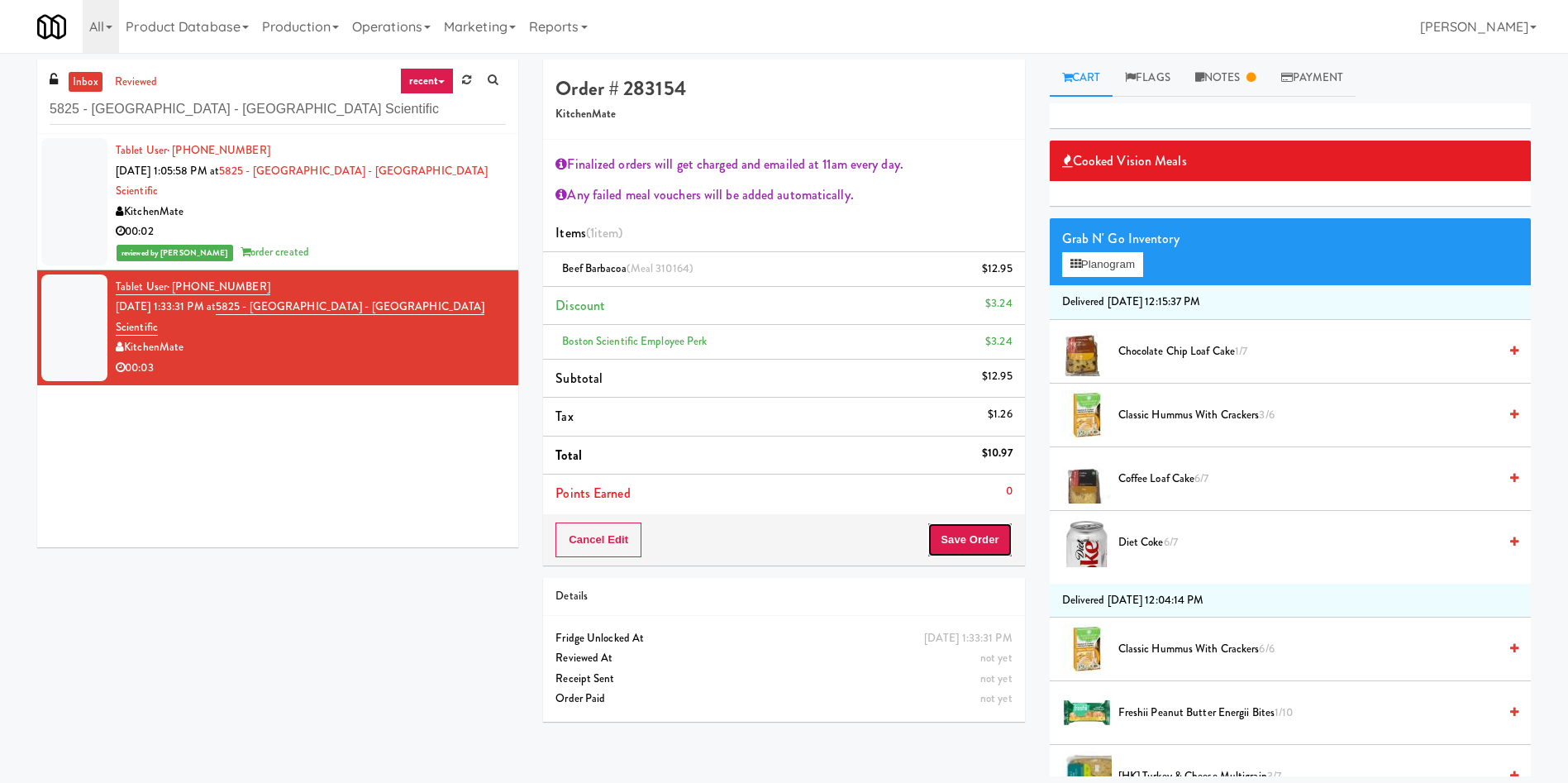
click at [1001, 546] on button "Save Order" at bounding box center [969, 539] width 84 height 35
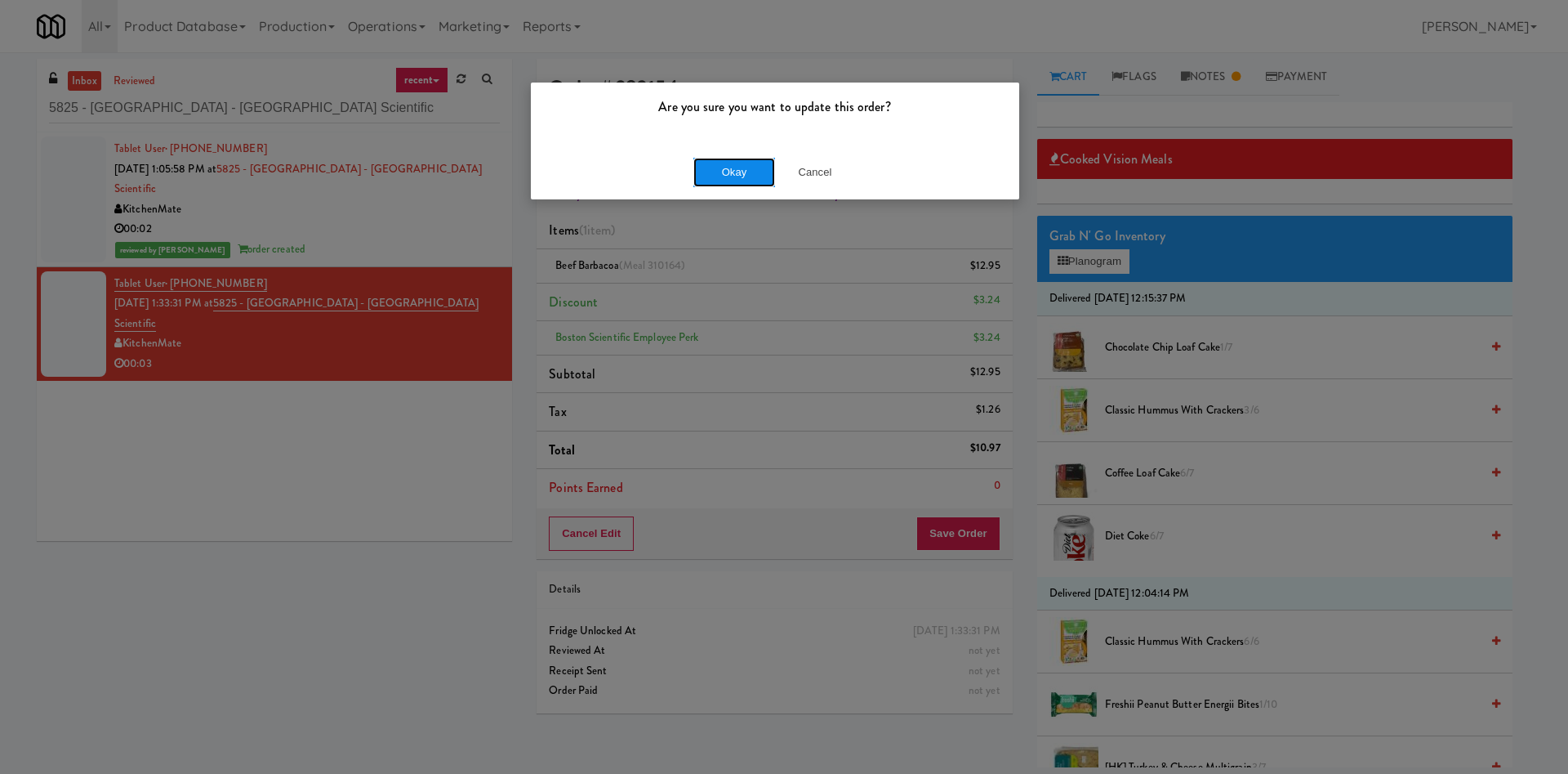
click at [758, 174] on button "Okay" at bounding box center [733, 172] width 81 height 30
